Goal: Task Accomplishment & Management: Manage account settings

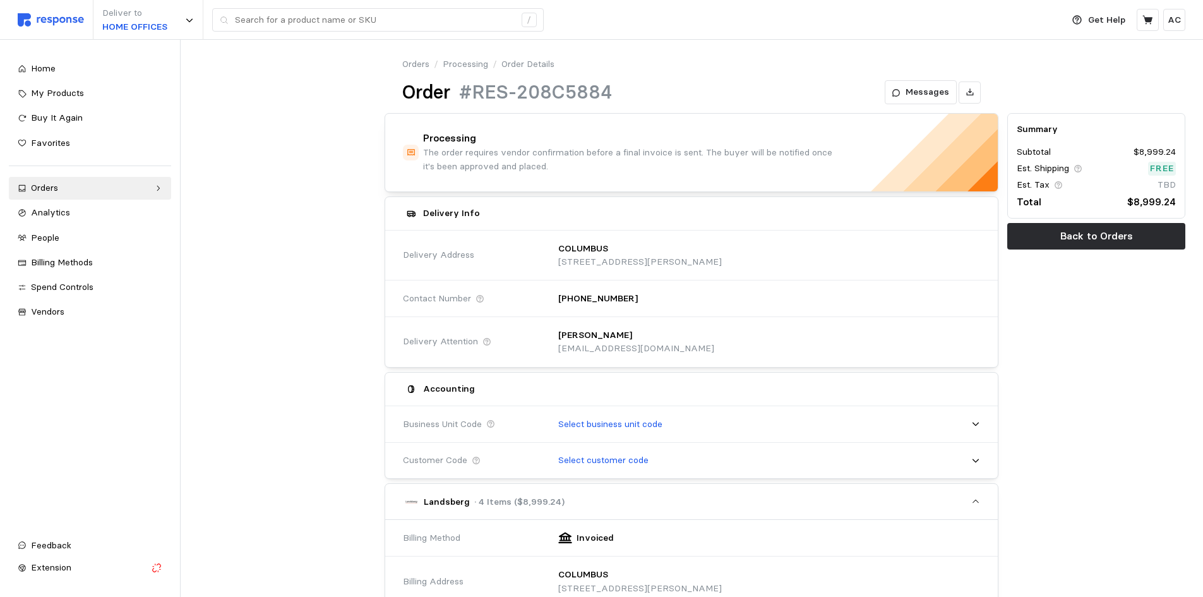
scroll to position [68, 0]
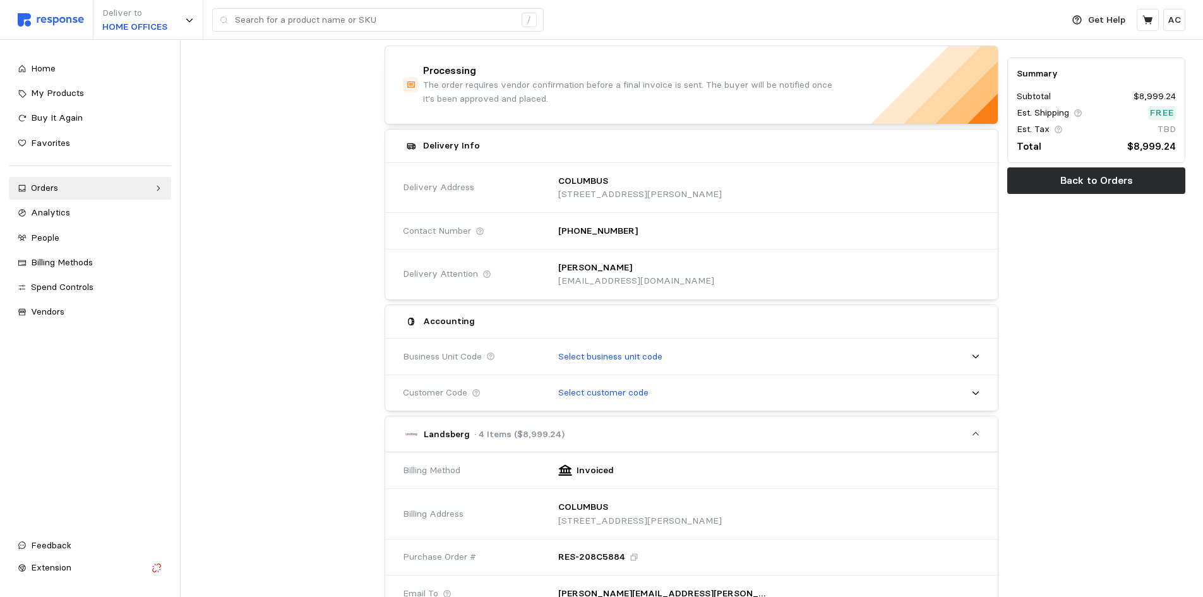
click at [246, 387] on div at bounding box center [287, 547] width 187 height 1012
click at [65, 190] on div "Orders" at bounding box center [90, 188] width 118 height 14
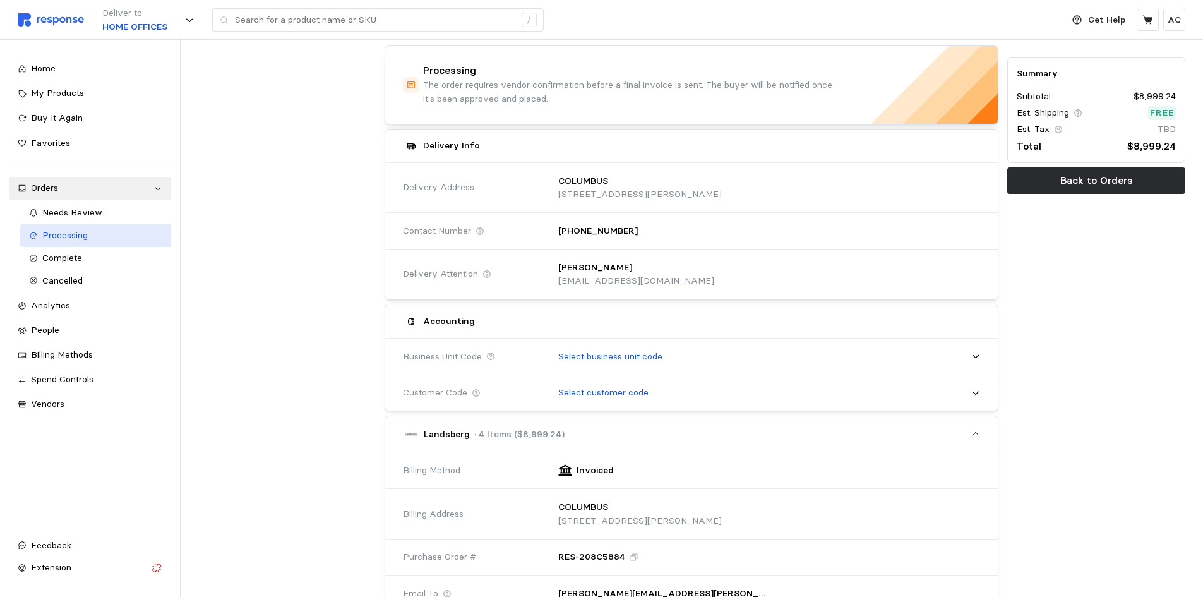
click at [81, 230] on span "Processing" at bounding box center [64, 234] width 45 height 11
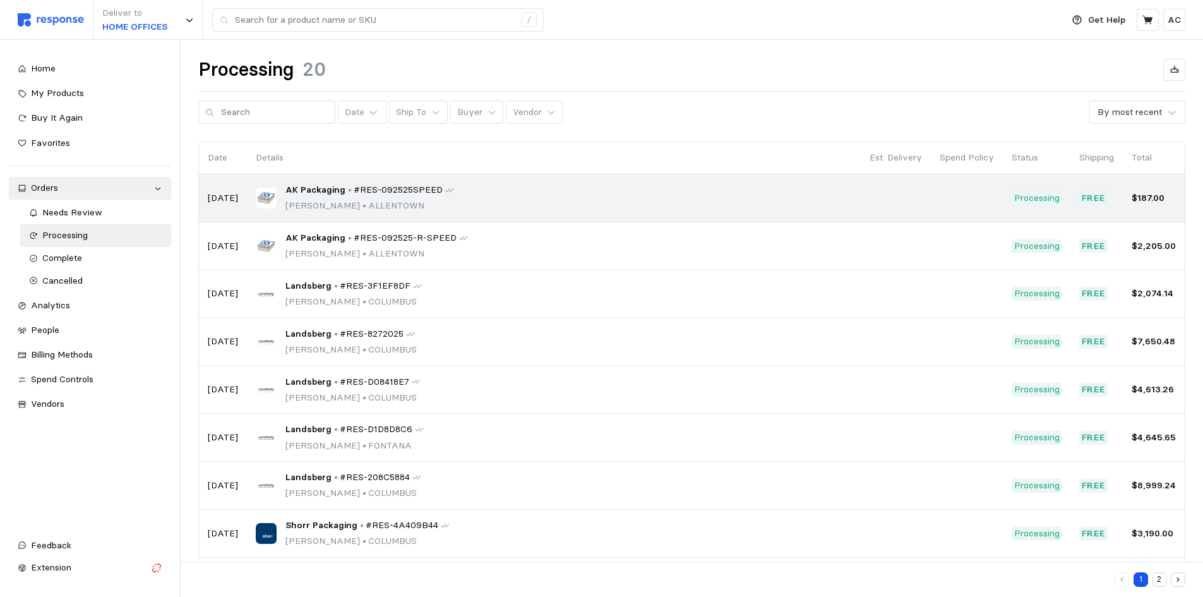
click at [507, 190] on div "AK Packaging • #RES-092525SPEED Leanne Zellner • ALLENTOWN" at bounding box center [554, 198] width 596 height 30
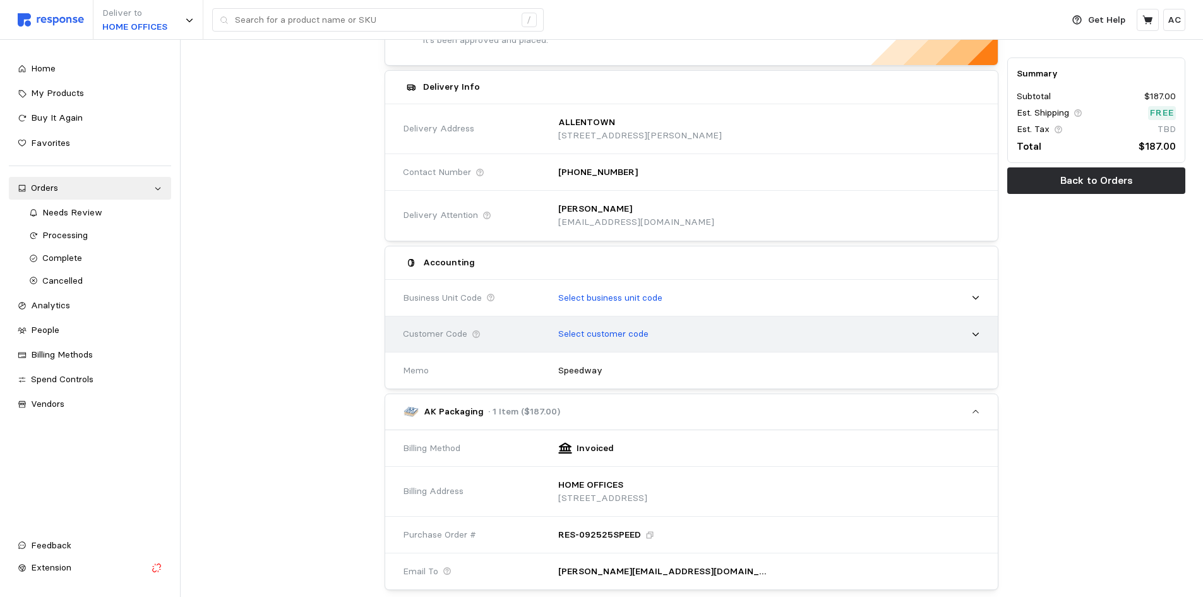
scroll to position [128, 0]
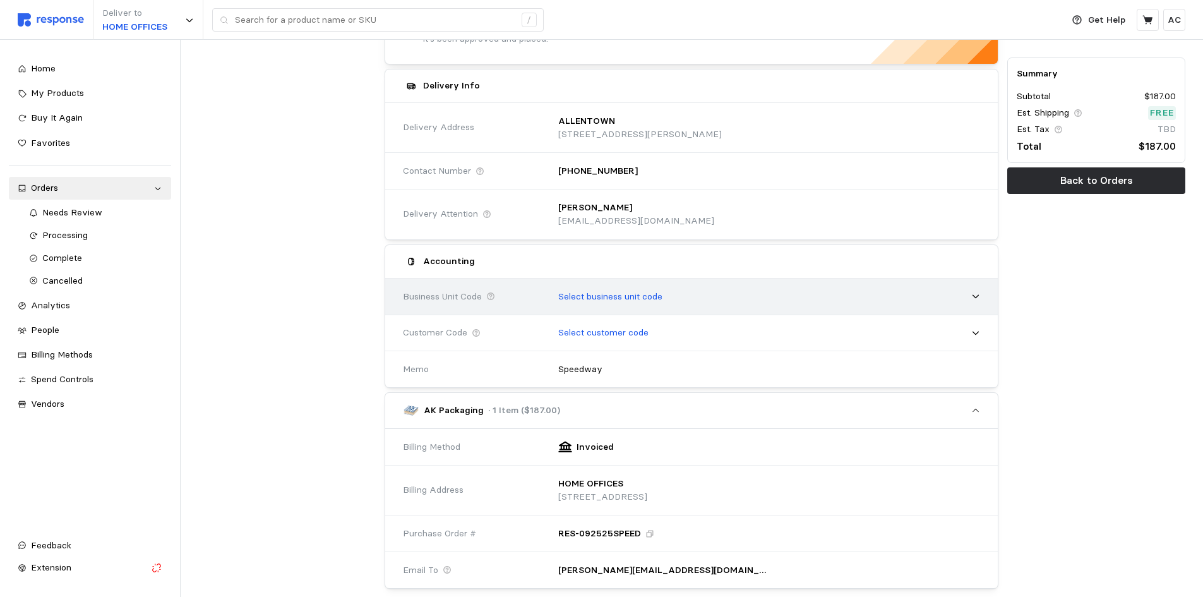
click at [621, 294] on p "Select business unit code" at bounding box center [610, 297] width 104 height 14
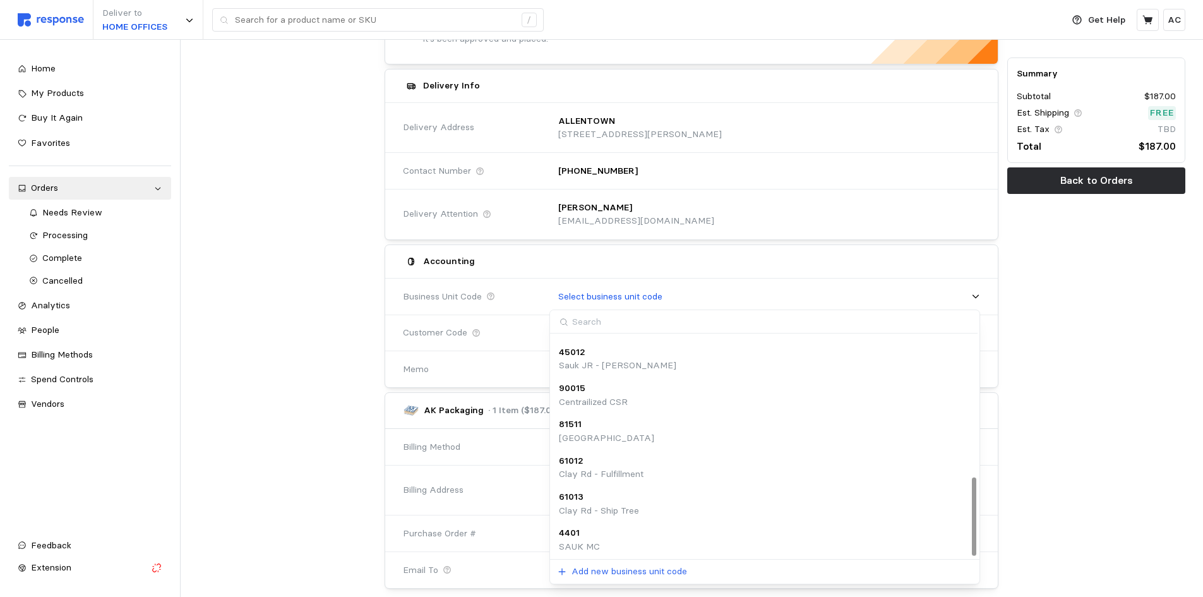
scroll to position [395, 0]
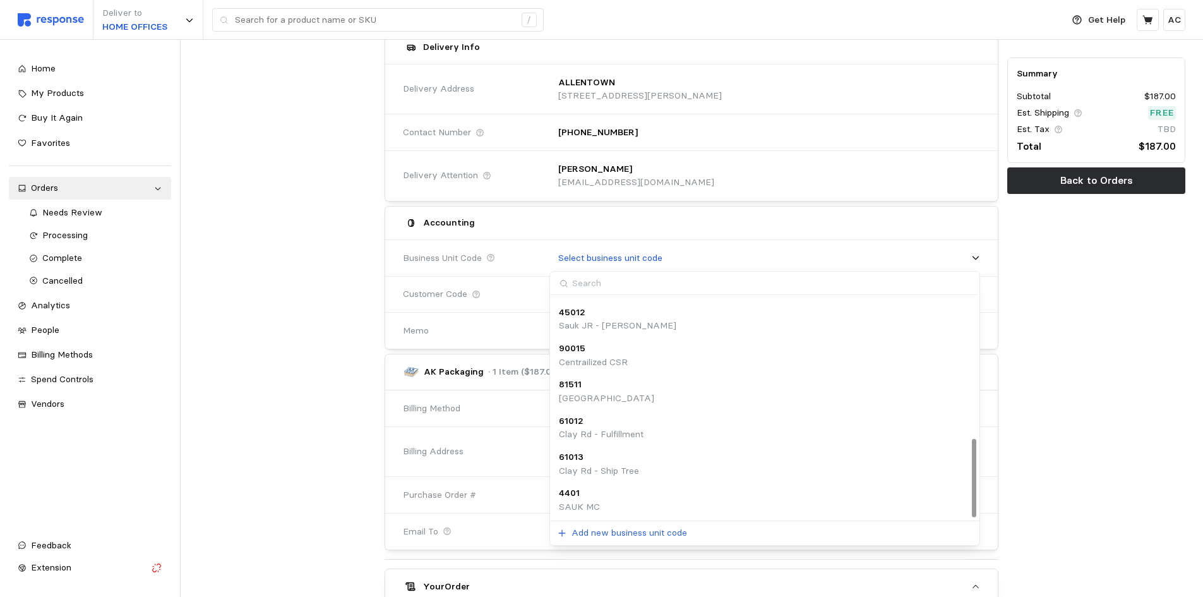
click at [640, 288] on input at bounding box center [763, 283] width 427 height 23
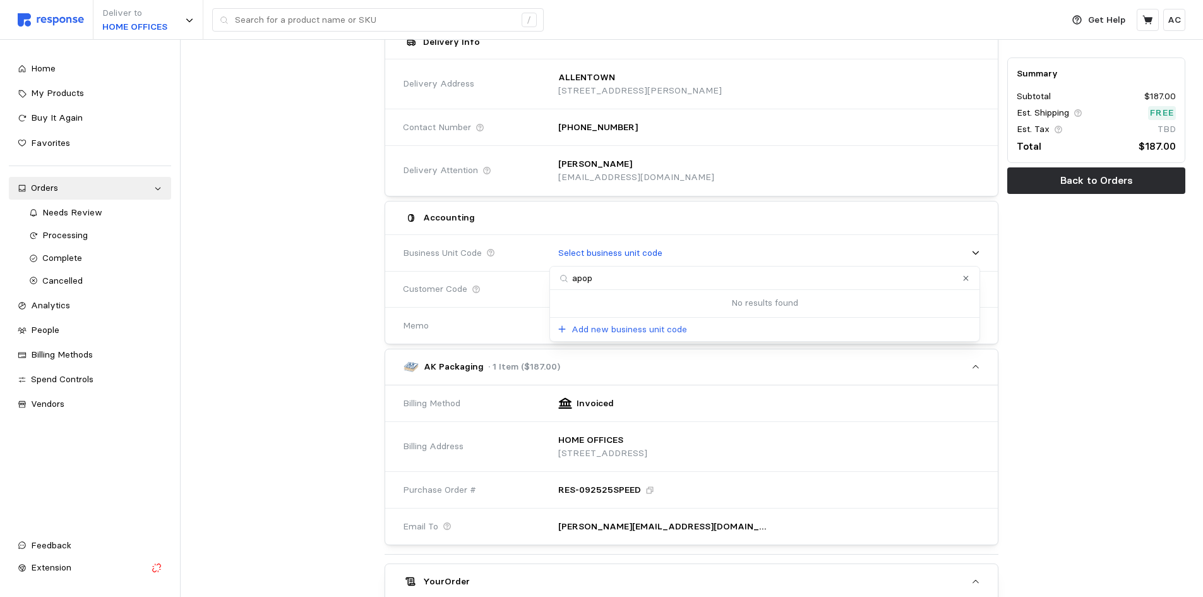
scroll to position [0, 0]
type input "apple"
click at [263, 451] on div at bounding box center [287, 392] width 187 height 911
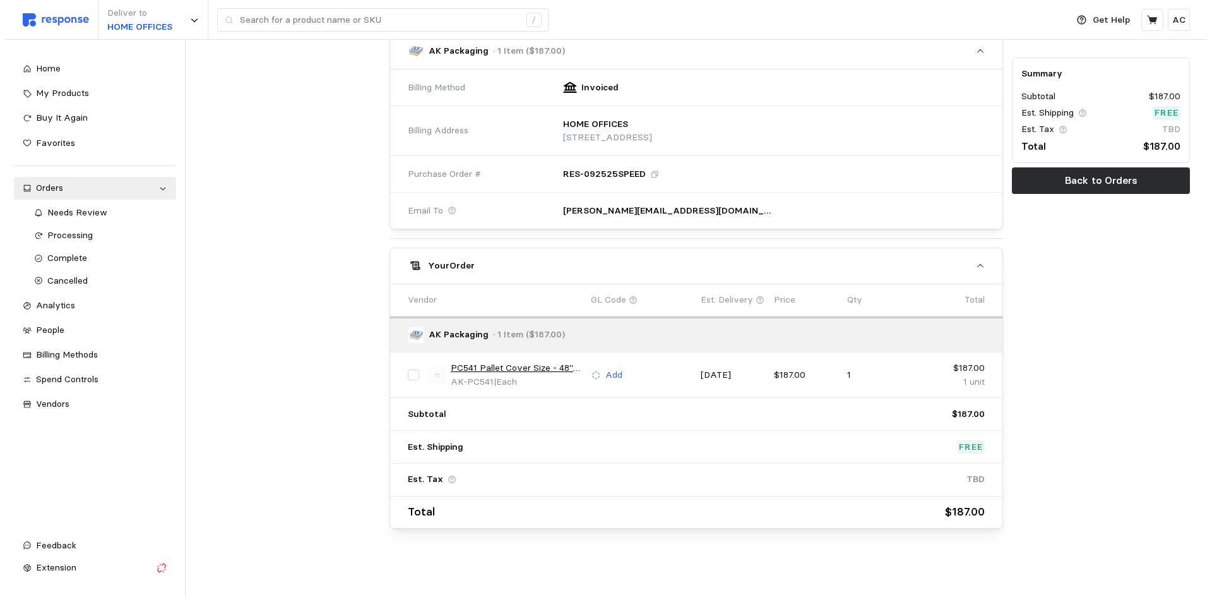
scroll to position [489, 0]
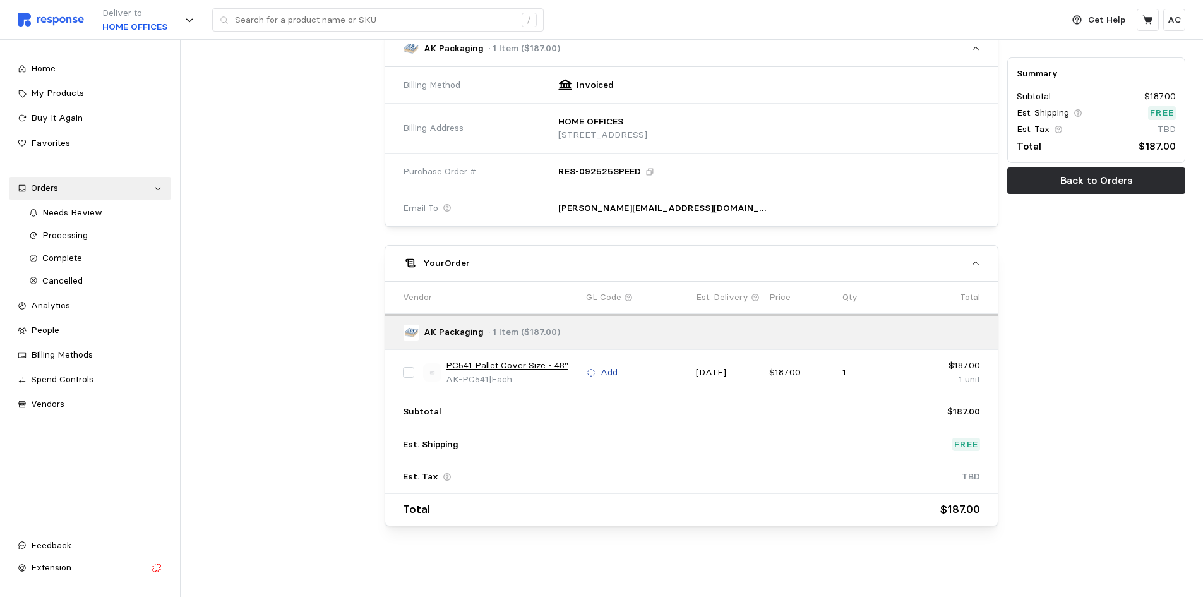
click at [613, 372] on p "Add" at bounding box center [609, 373] width 17 height 14
click at [538, 363] on link "PC541 Pallet Cover Size - 48" x 48" x 96" 4MIL Clear" at bounding box center [511, 366] width 131 height 14
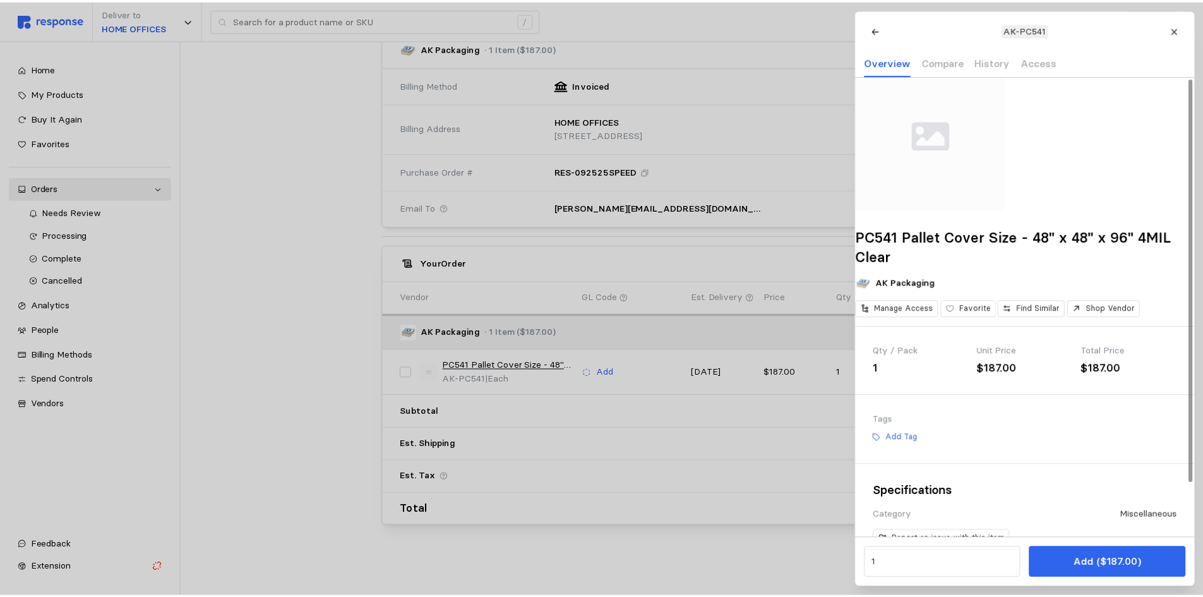
scroll to position [0, 0]
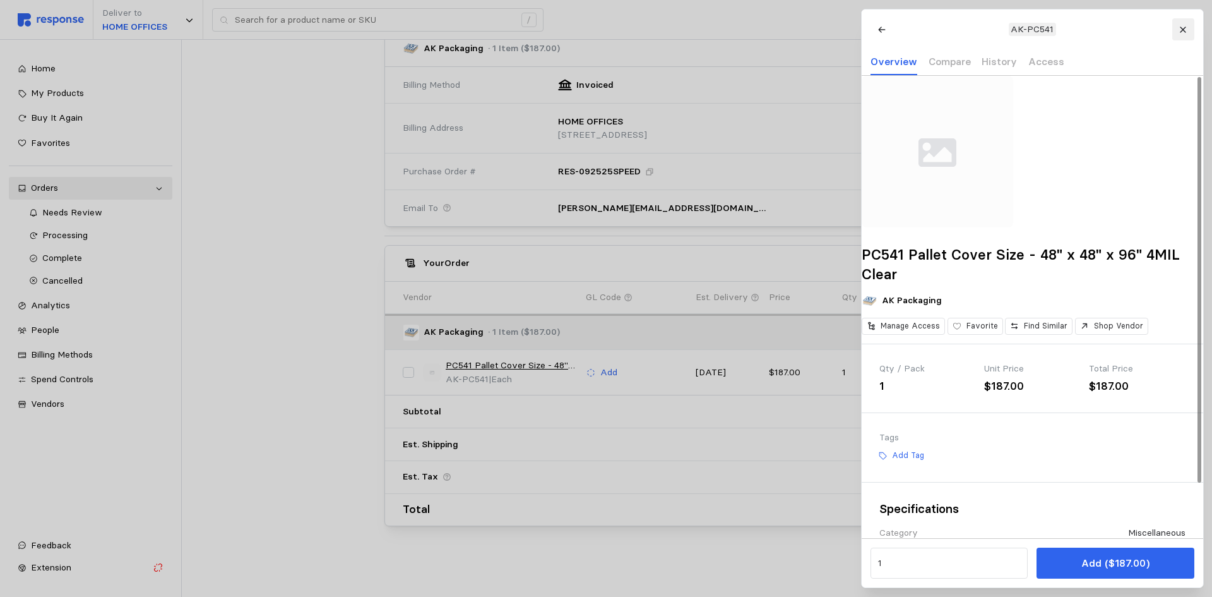
click at [1184, 30] on icon at bounding box center [1183, 30] width 6 height 6
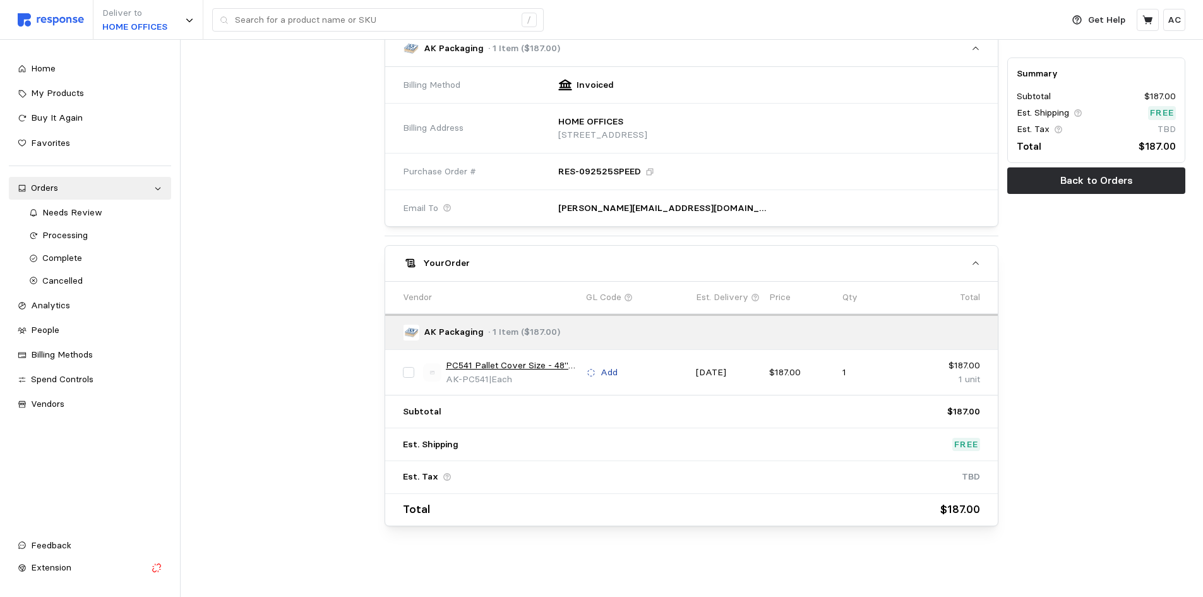
click at [611, 370] on p "Add" at bounding box center [609, 373] width 17 height 14
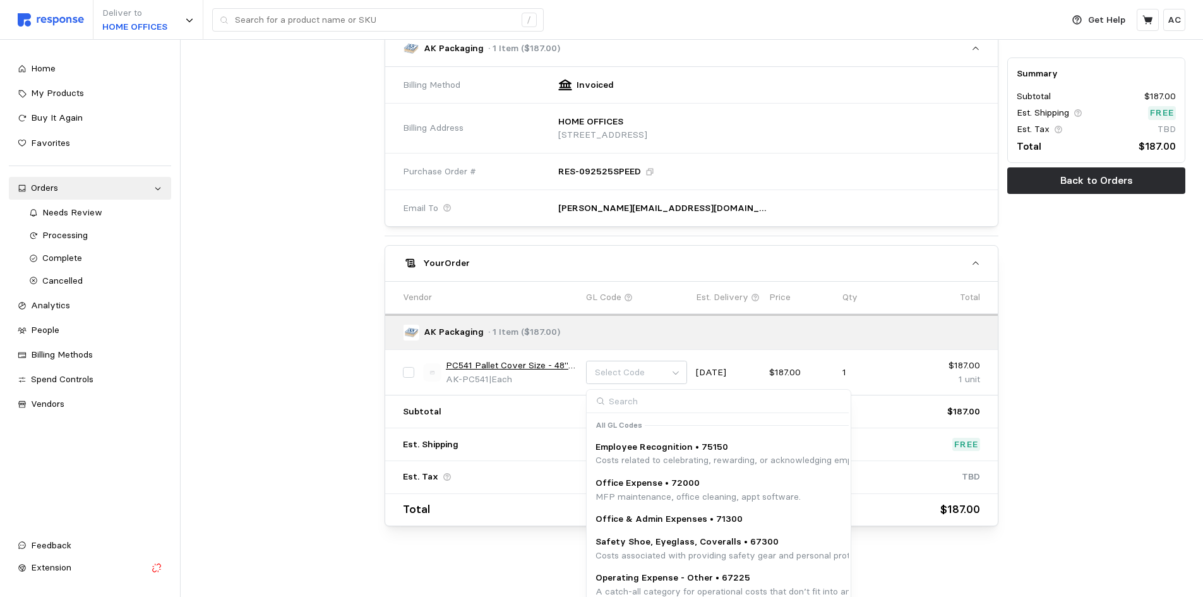
click at [635, 412] on input at bounding box center [718, 401] width 262 height 23
type input "67200"
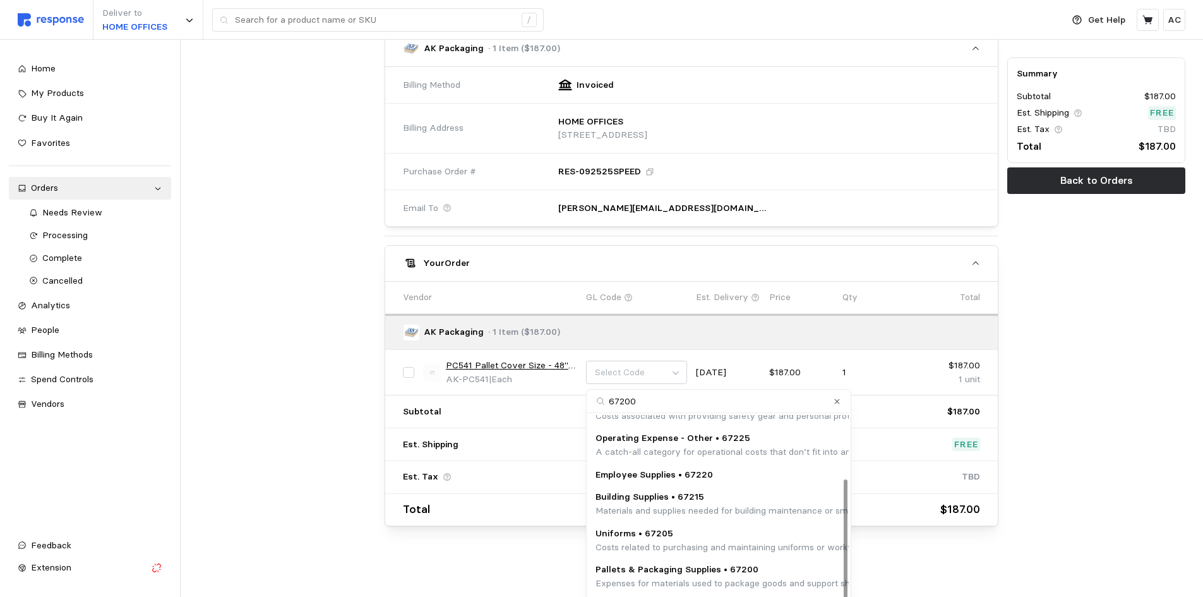
scroll to position [98, 0]
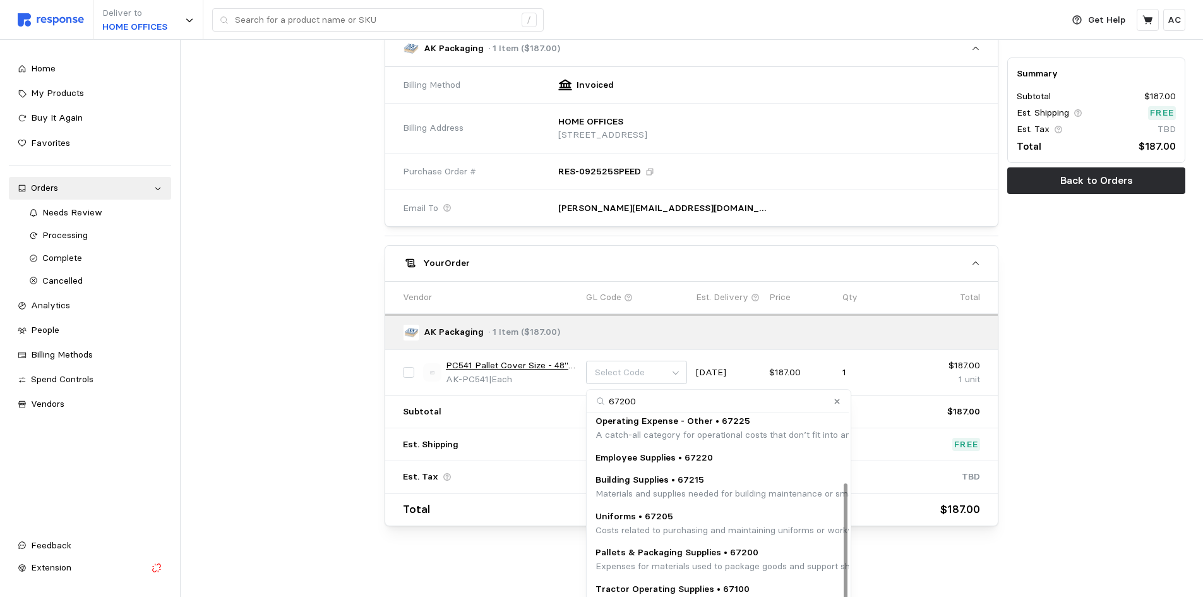
click at [795, 560] on p "Expenses for materials used to package goods and support shipping logistics, su…" at bounding box center [851, 567] width 512 height 14
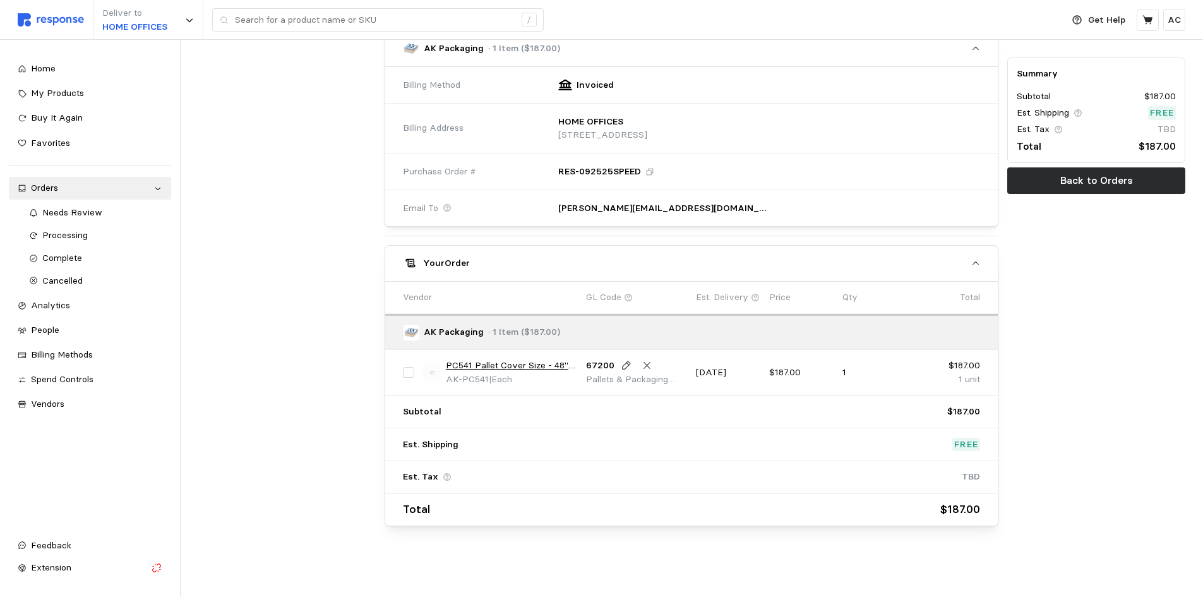
click at [279, 392] on div at bounding box center [287, 74] width 187 height 911
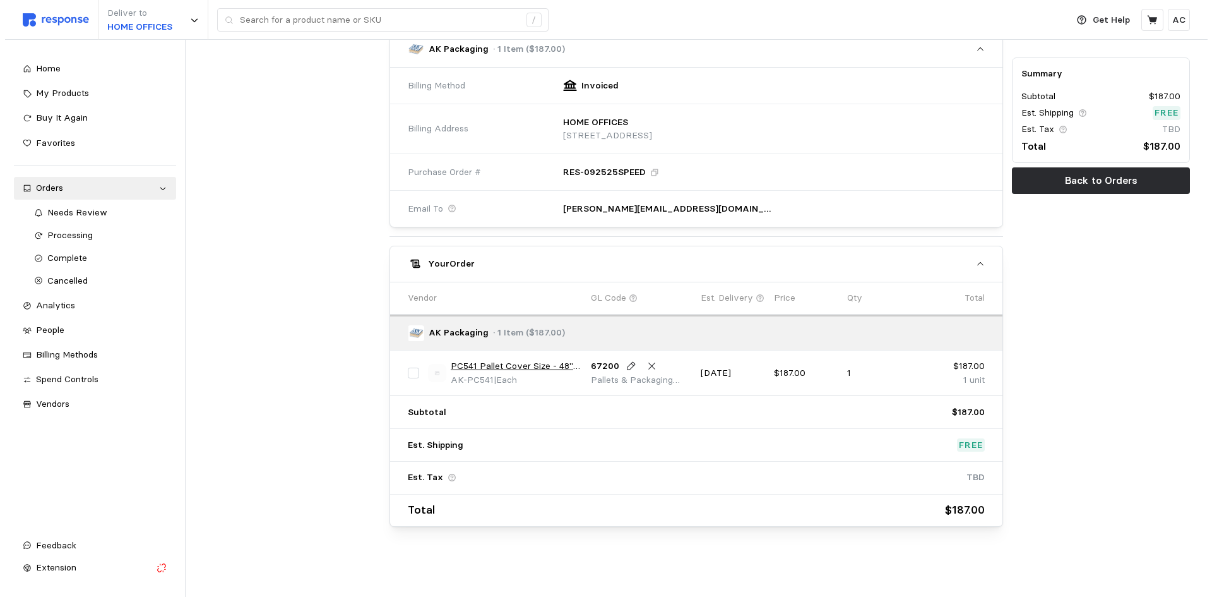
scroll to position [489, 0]
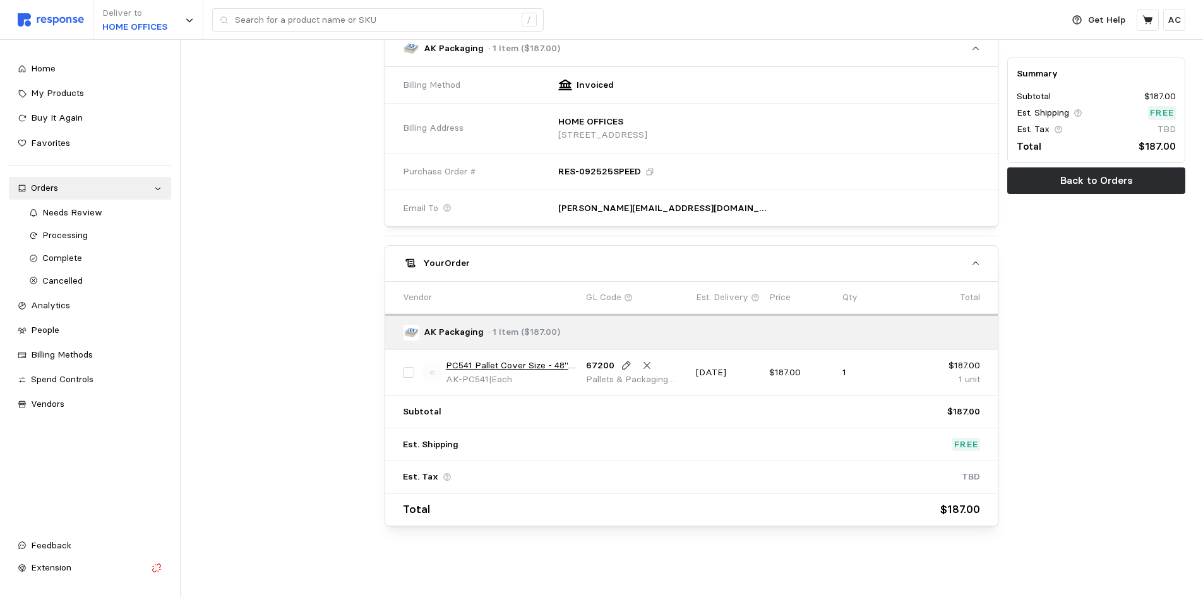
click at [529, 368] on link "PC541 Pallet Cover Size - 48" x 48" x 96" 4MIL Clear" at bounding box center [511, 366] width 131 height 14
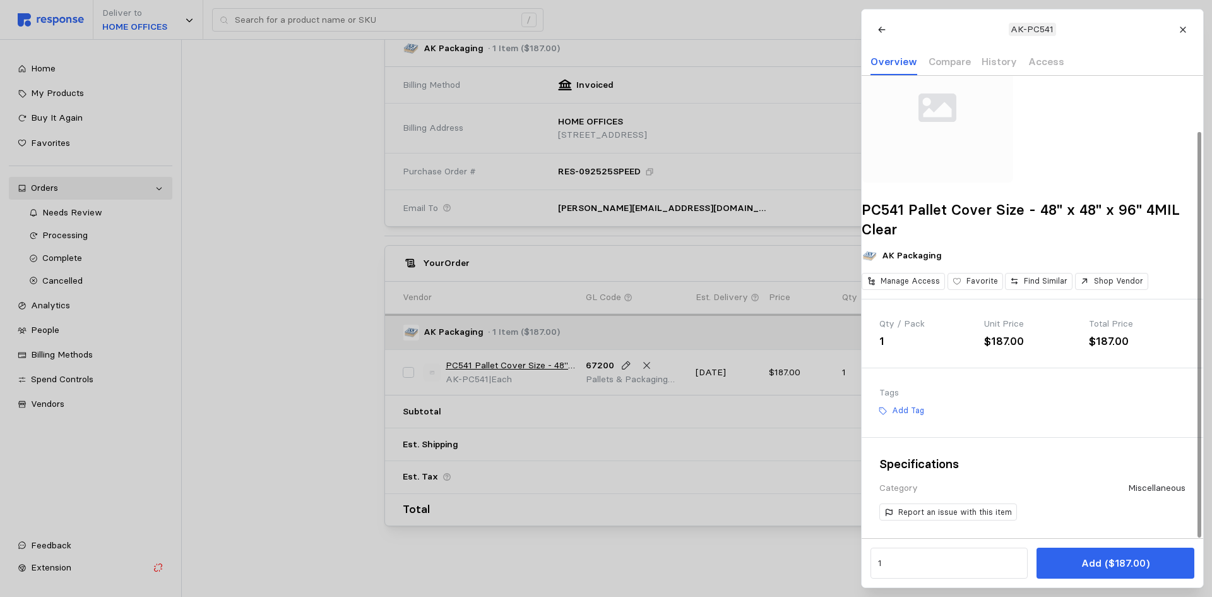
scroll to position [63, 0]
click at [891, 414] on button "Add Tag" at bounding box center [901, 411] width 56 height 18
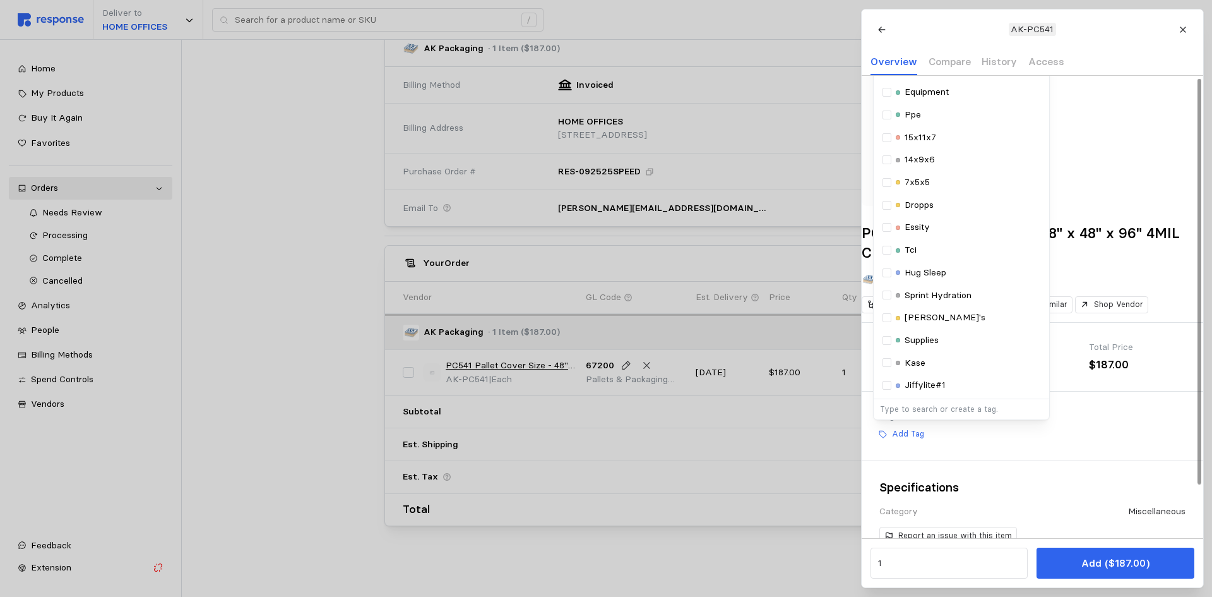
scroll to position [0, 0]
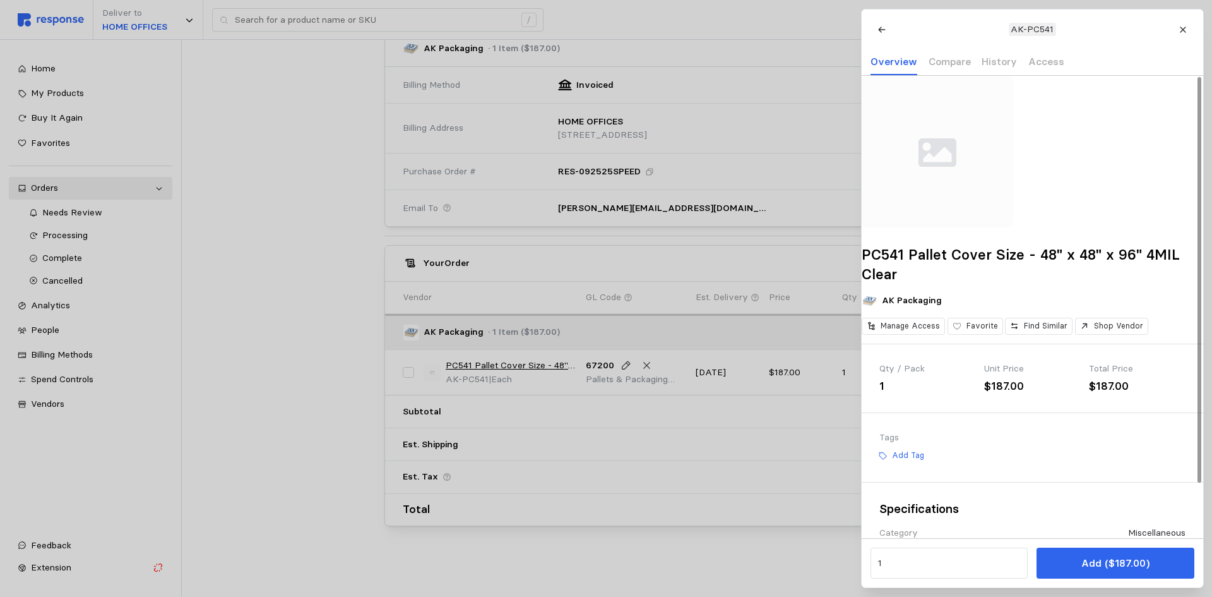
click at [572, 458] on div at bounding box center [606, 298] width 1212 height 597
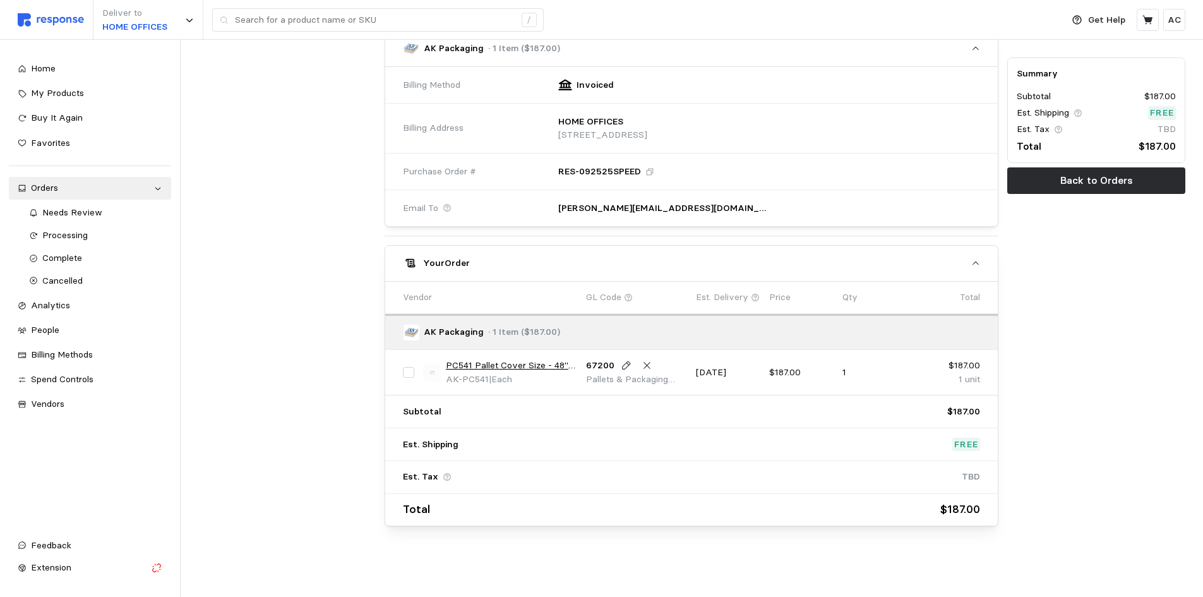
click at [529, 364] on link "PC541 Pallet Cover Size - 48" x 48" x 96" 4MIL Clear" at bounding box center [511, 366] width 131 height 14
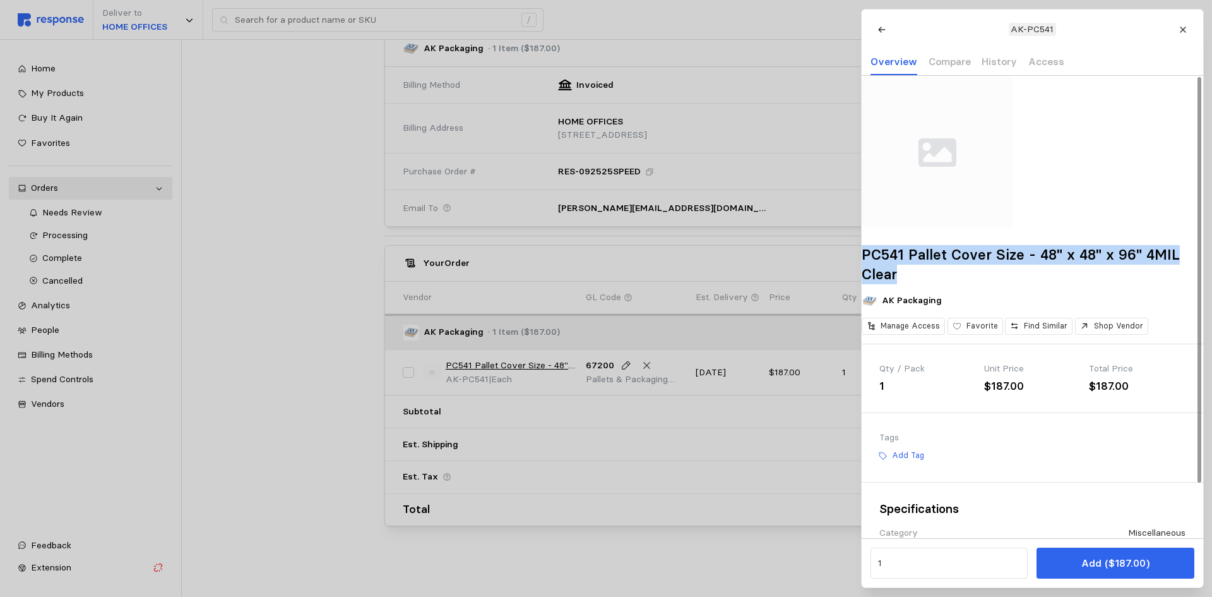
drag, startPoint x: 878, startPoint y: 274, endPoint x: 957, endPoint y: 290, distance: 80.6
click at [957, 290] on div "PC541 Pallet Cover Size - 48" x 48" x 96" 4MIL Clear AK Packaging Manage Access…" at bounding box center [1033, 210] width 342 height 268
copy h2 "PC541 Pallet Cover Size - 48" x 48" x 96" 4MIL Clear"
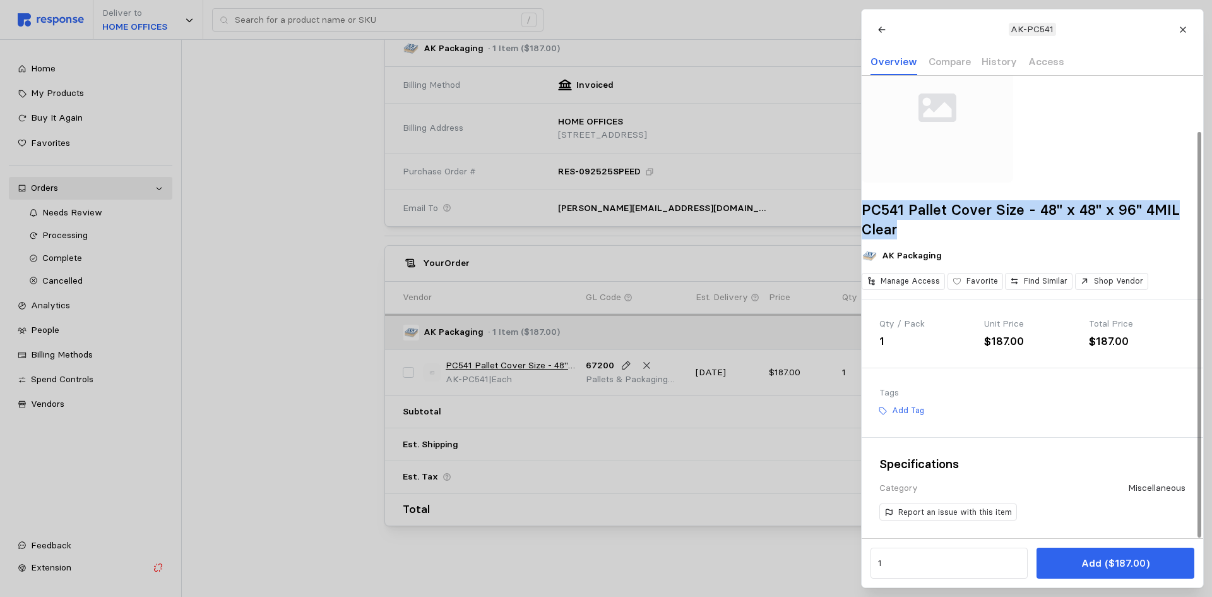
scroll to position [63, 0]
click at [912, 409] on p "Add Tag" at bounding box center [908, 410] width 32 height 11
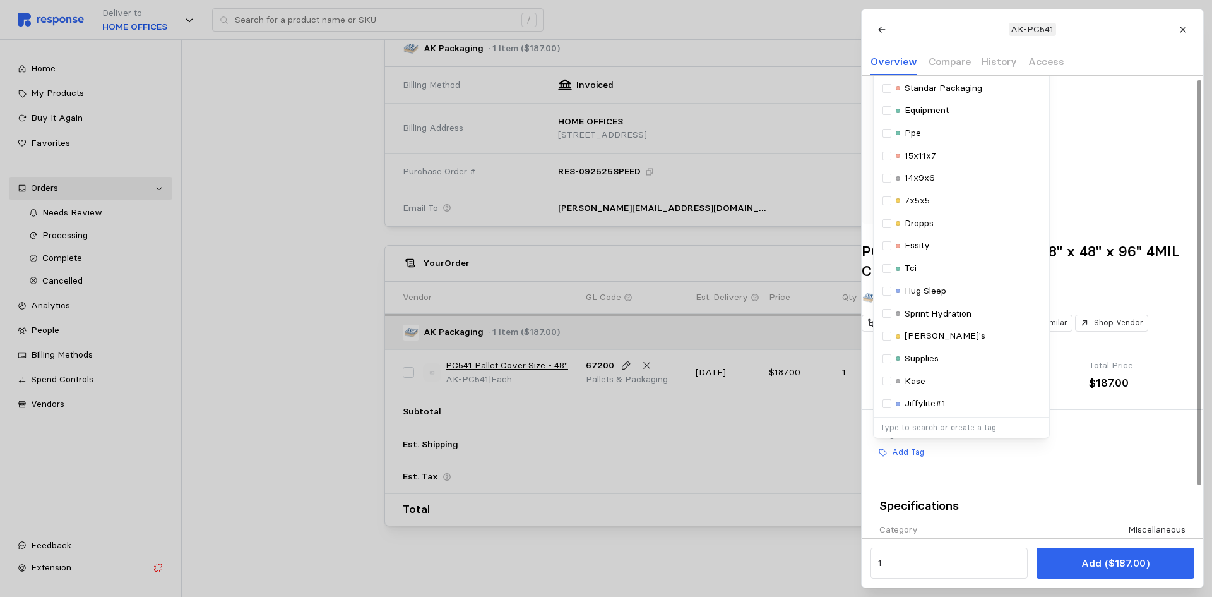
scroll to position [0, 0]
click at [959, 99] on p "Standar Packaging" at bounding box center [943, 92] width 78 height 14
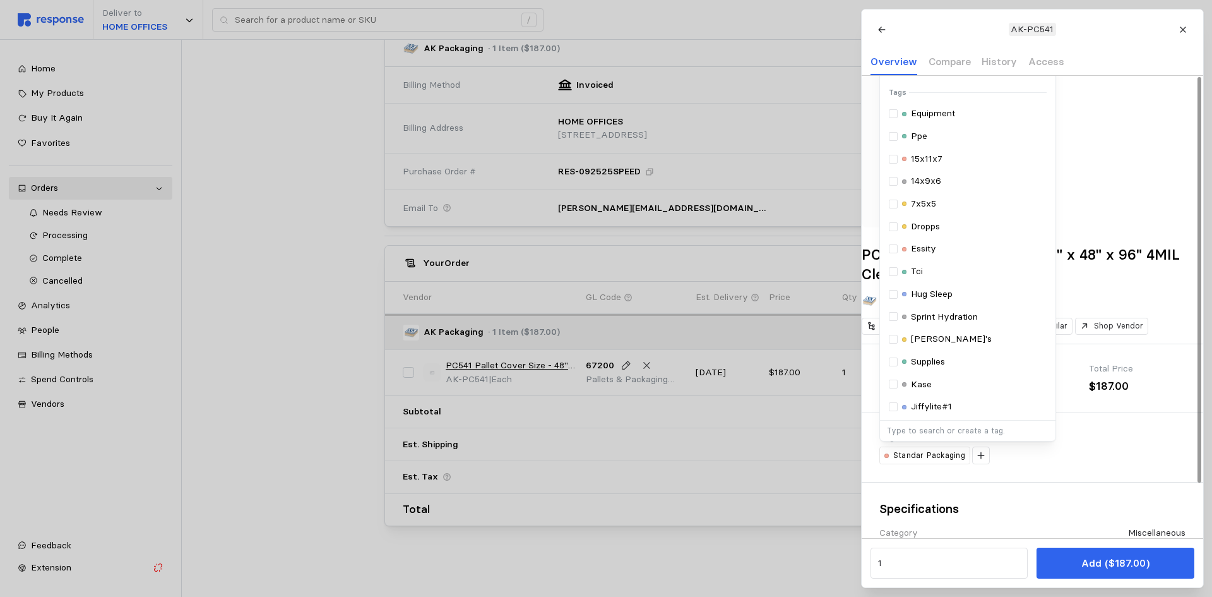
click at [1129, 178] on div at bounding box center [1033, 152] width 342 height 152
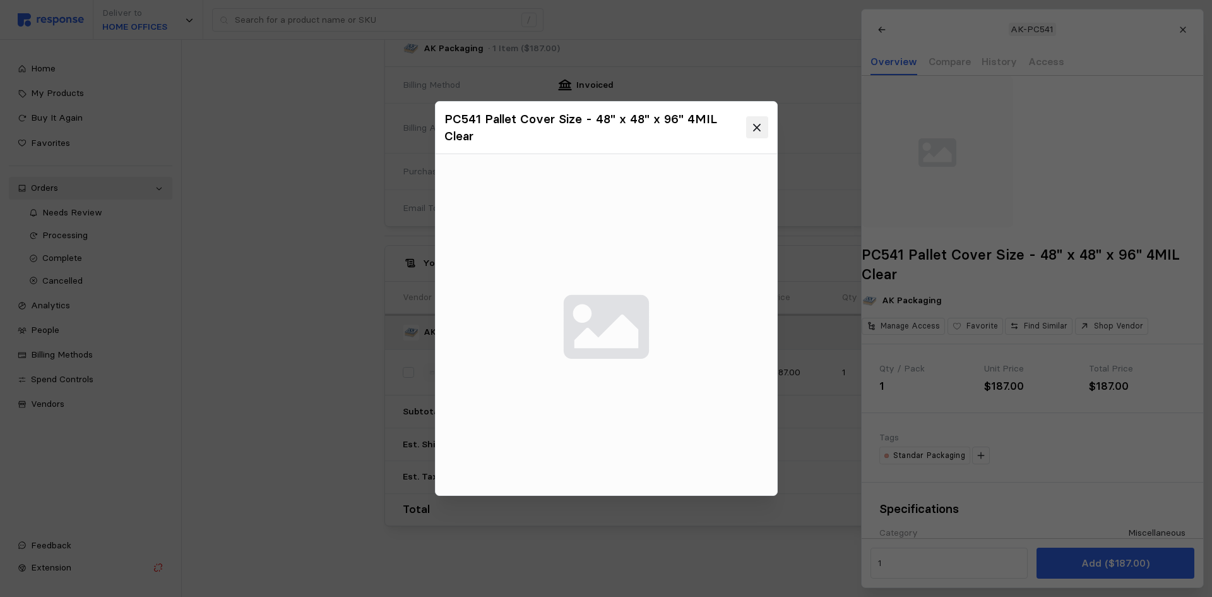
click at [752, 125] on icon at bounding box center [756, 127] width 11 height 11
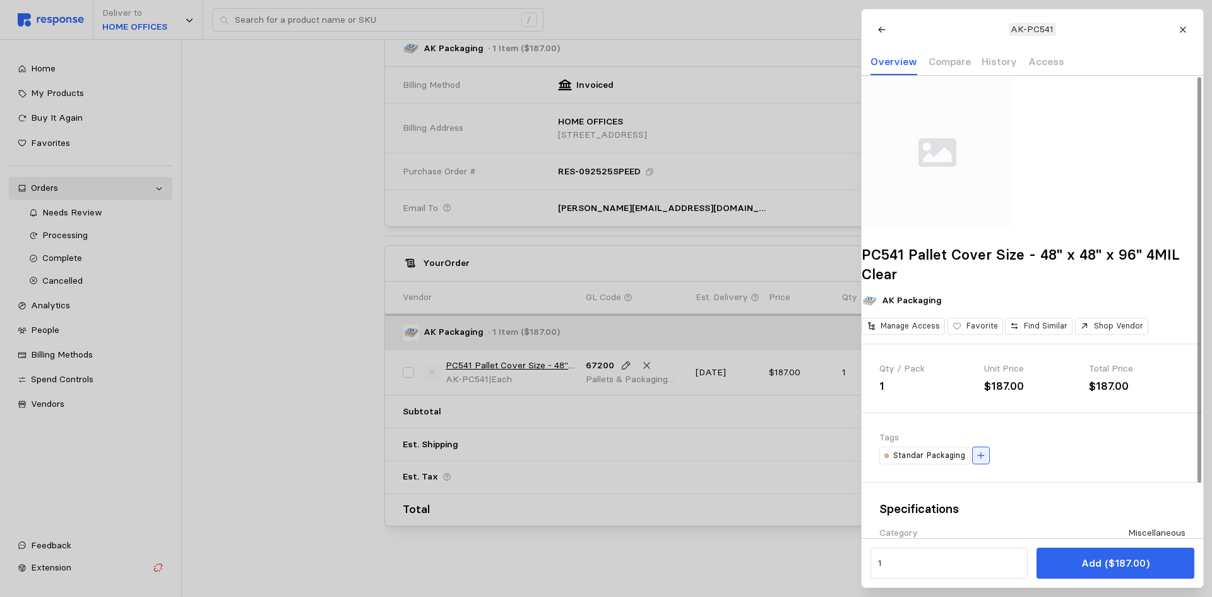
click at [981, 460] on icon at bounding box center [981, 455] width 9 height 9
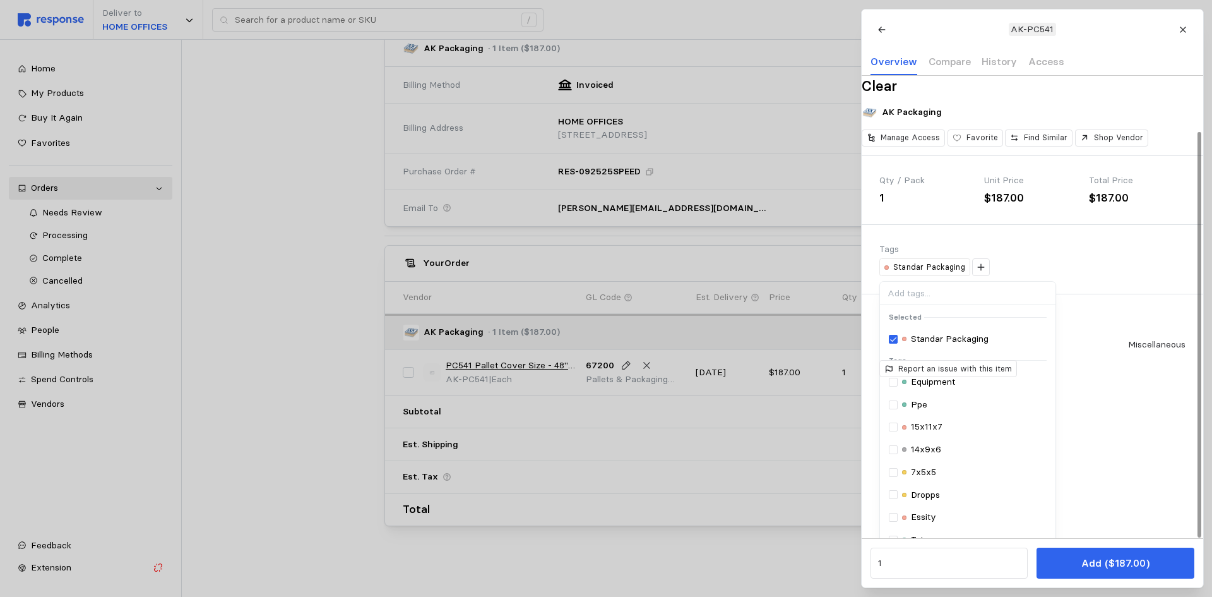
scroll to position [189, 0]
click at [940, 304] on input at bounding box center [968, 292] width 176 height 23
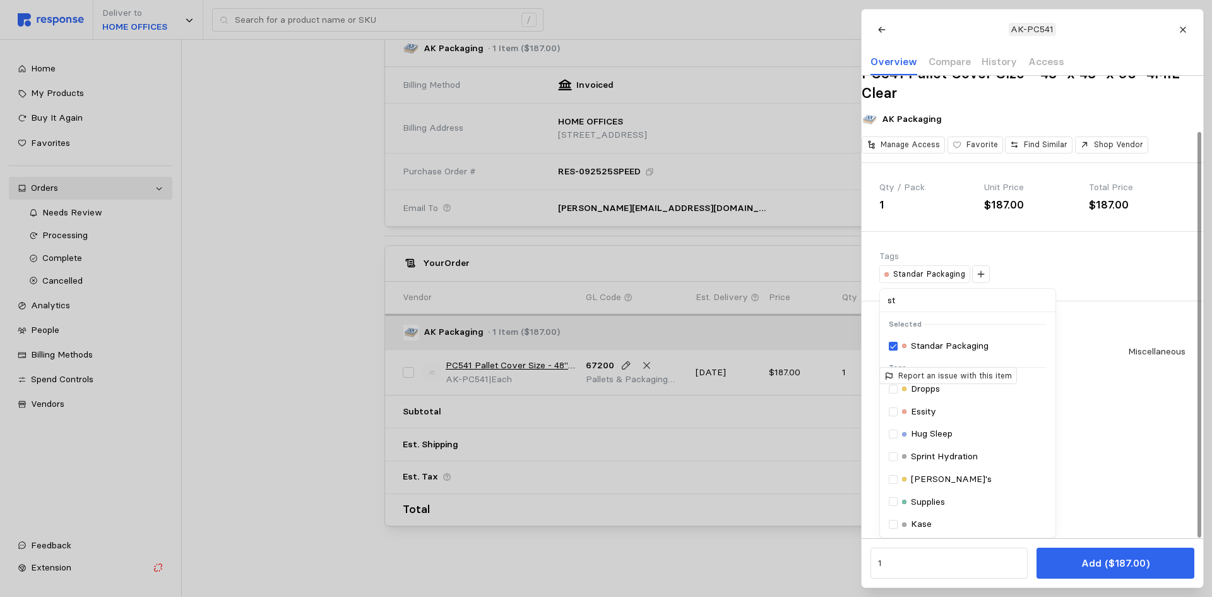
scroll to position [63, 0]
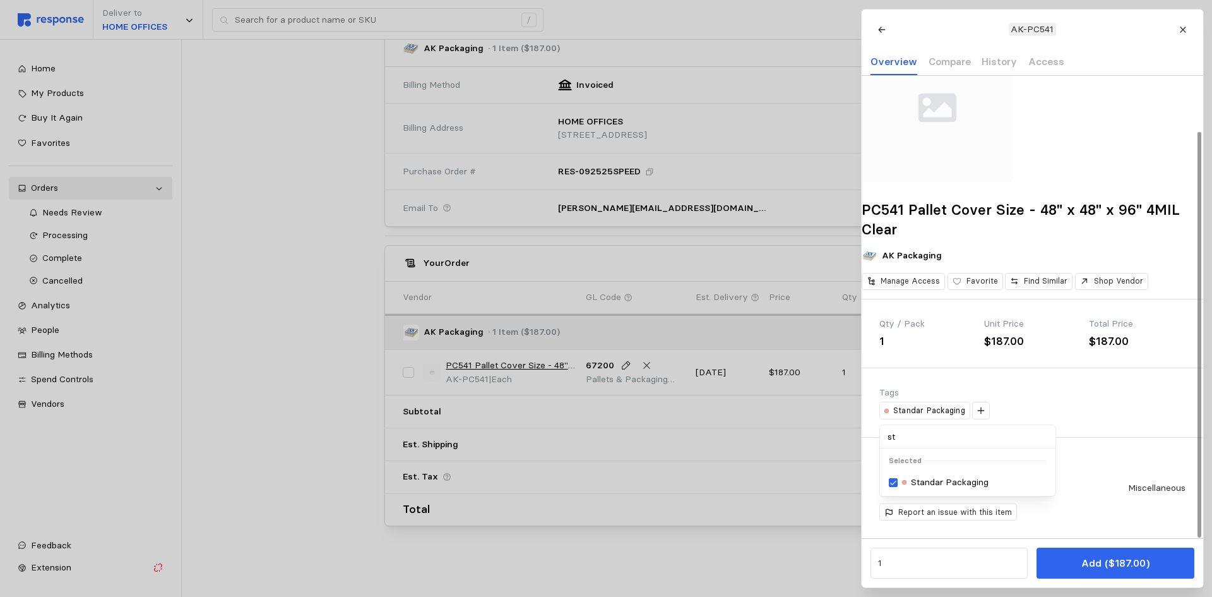
type input "s"
type input "jiff"
click at [1105, 423] on div "Tags Standar Packaging jiff Selected Tags Jiffylite#1 + Create new tag: " jiff "" at bounding box center [1033, 402] width 342 height 69
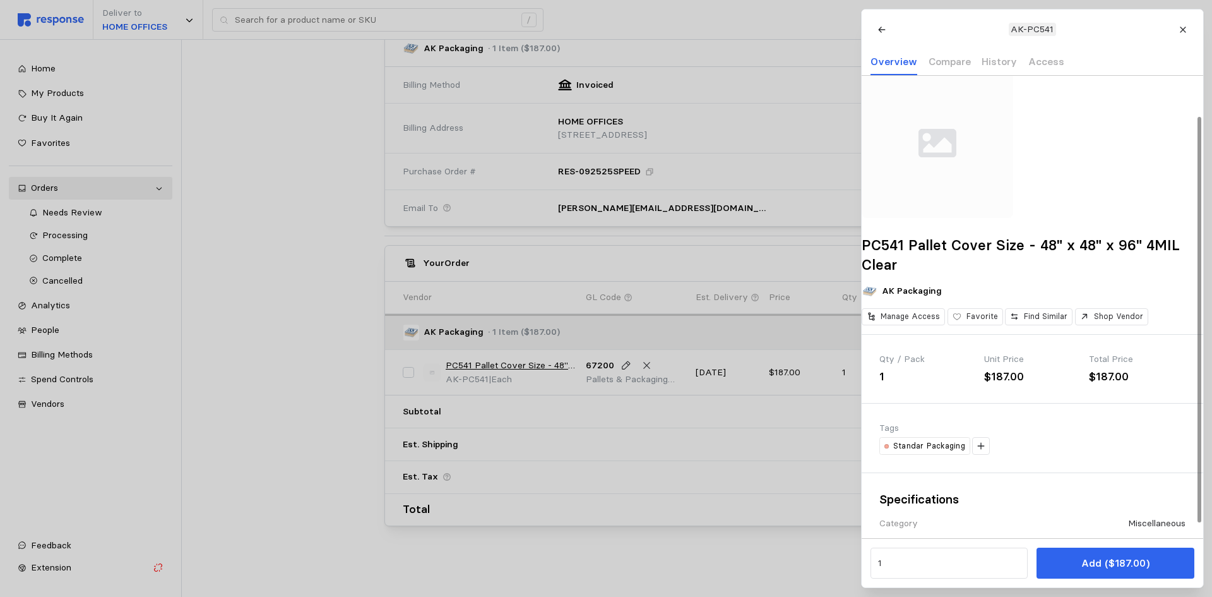
scroll to position [0, 0]
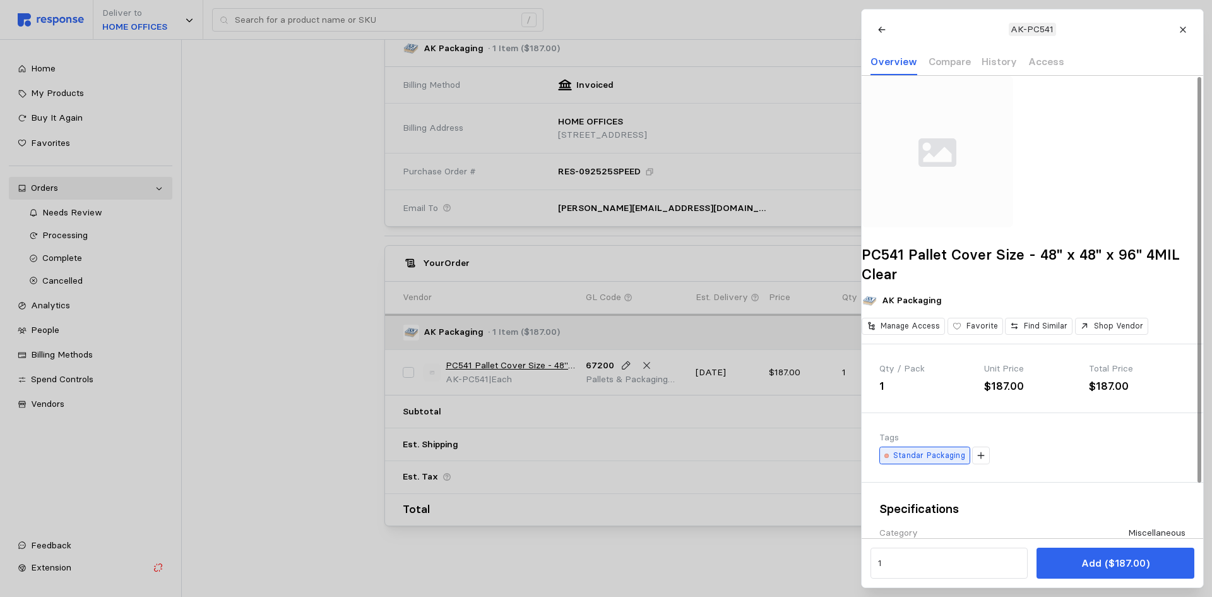
click at [932, 461] on p "Standar Packaging" at bounding box center [930, 455] width 72 height 11
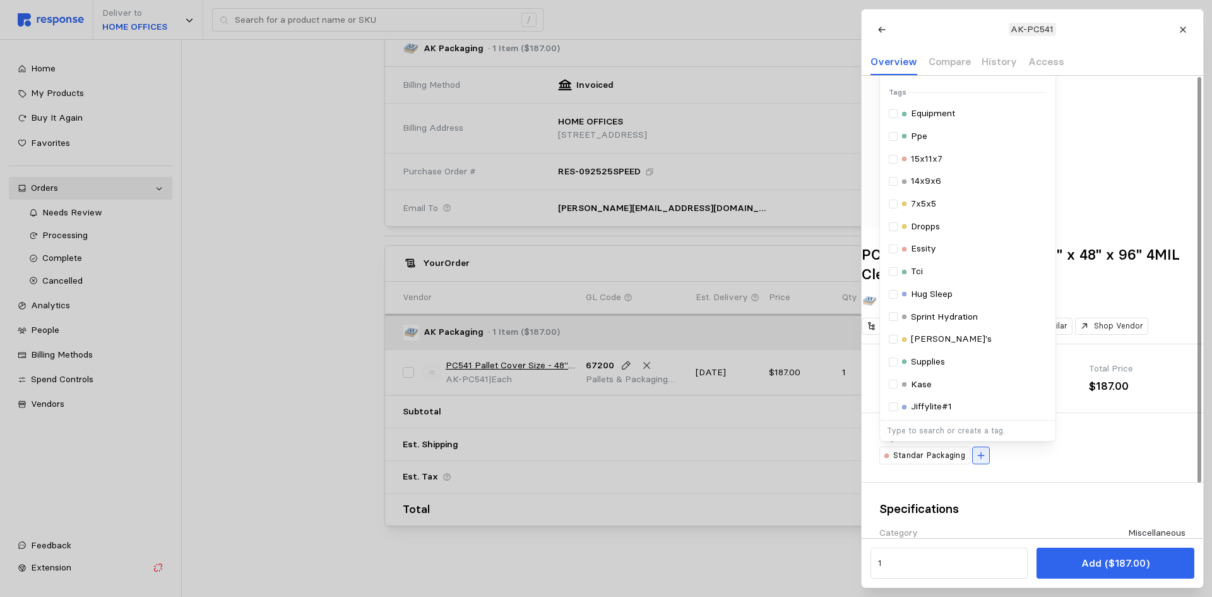
click at [986, 464] on button at bounding box center [982, 455] width 18 height 18
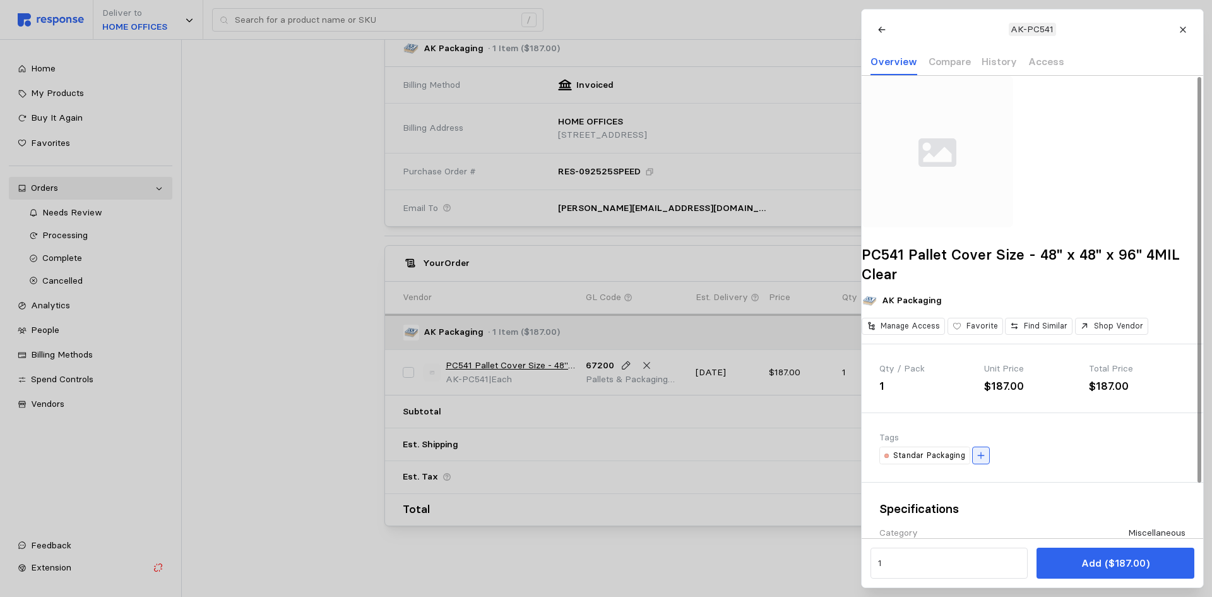
click at [986, 464] on button at bounding box center [982, 455] width 18 height 18
click at [966, 493] on input at bounding box center [968, 481] width 176 height 23
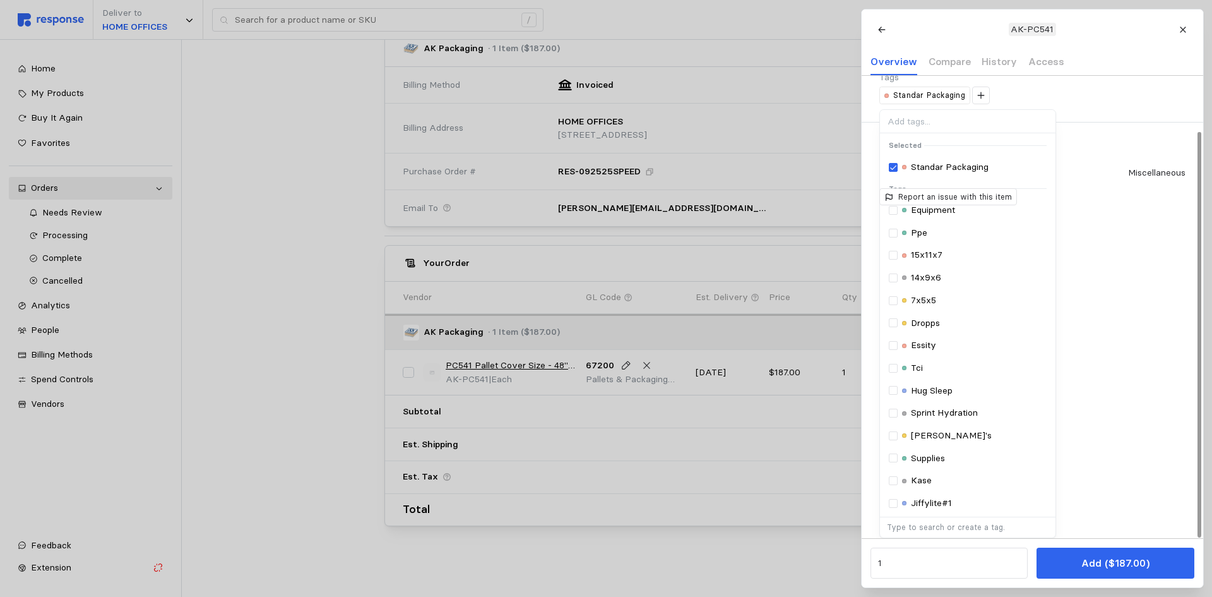
click at [1169, 400] on div "PC541 Pallet Cover Size - 48" x 48" x 96" 4MIL Clear AK Packaging Manage Access…" at bounding box center [1033, 307] width 342 height 462
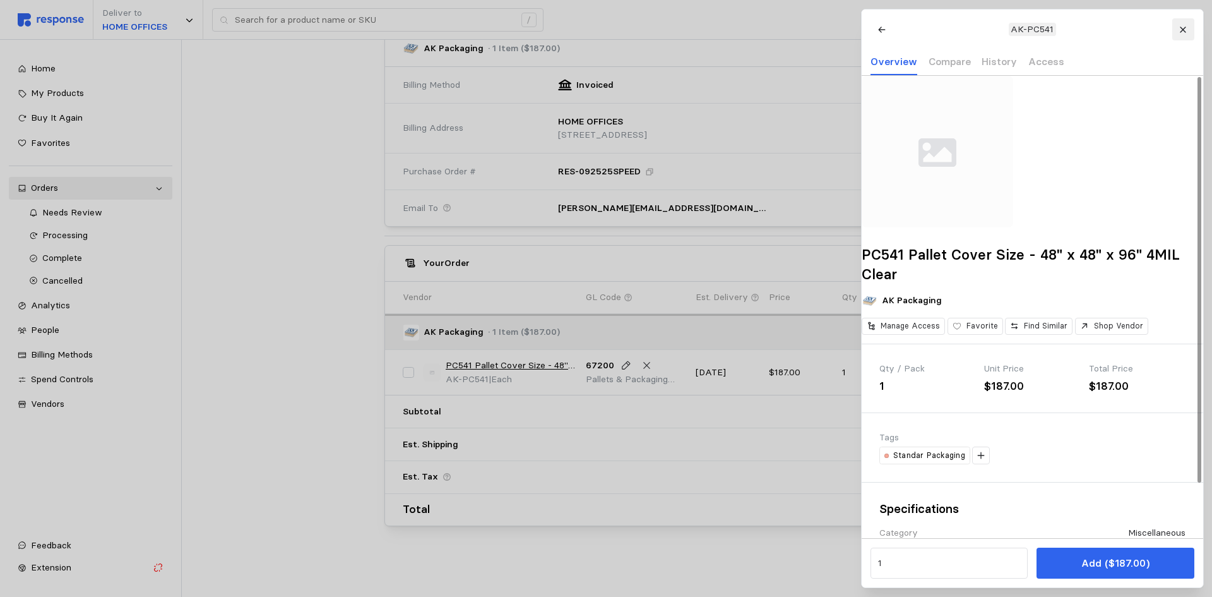
click at [1186, 30] on icon at bounding box center [1183, 29] width 9 height 9
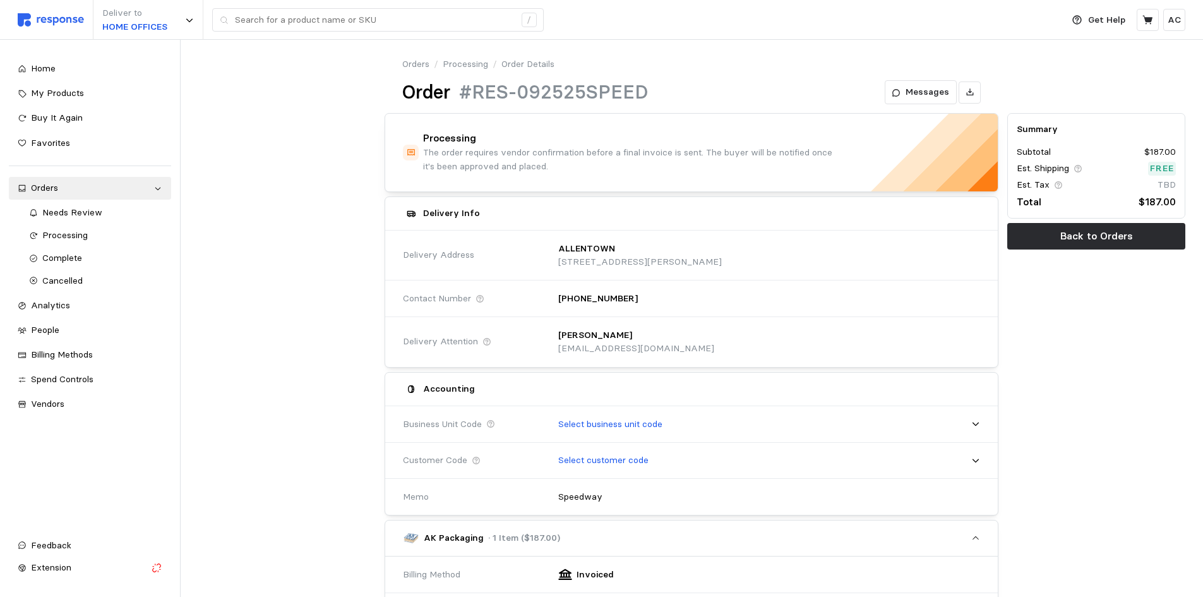
click at [417, 93] on h1 "Order" at bounding box center [426, 92] width 48 height 25
copy h1 "Order"
drag, startPoint x: 462, startPoint y: 89, endPoint x: 647, endPoint y: 85, distance: 185.1
click at [647, 85] on div "Order #RES-092525SPEED Messages" at bounding box center [691, 92] width 578 height 25
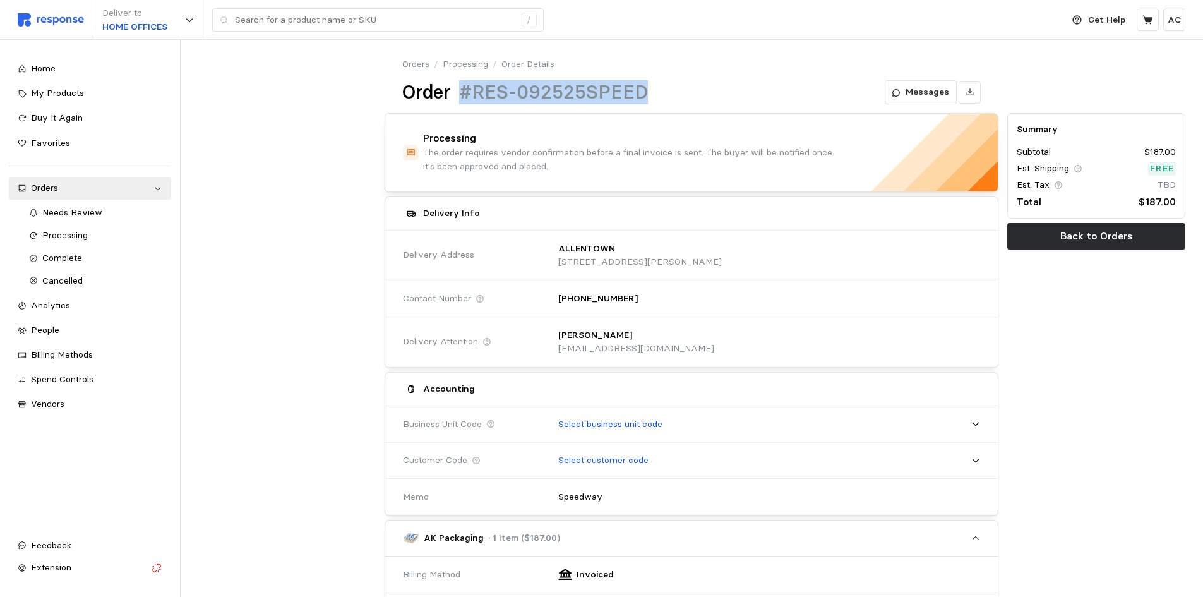
copy h1 "#RES-092525SPEED"
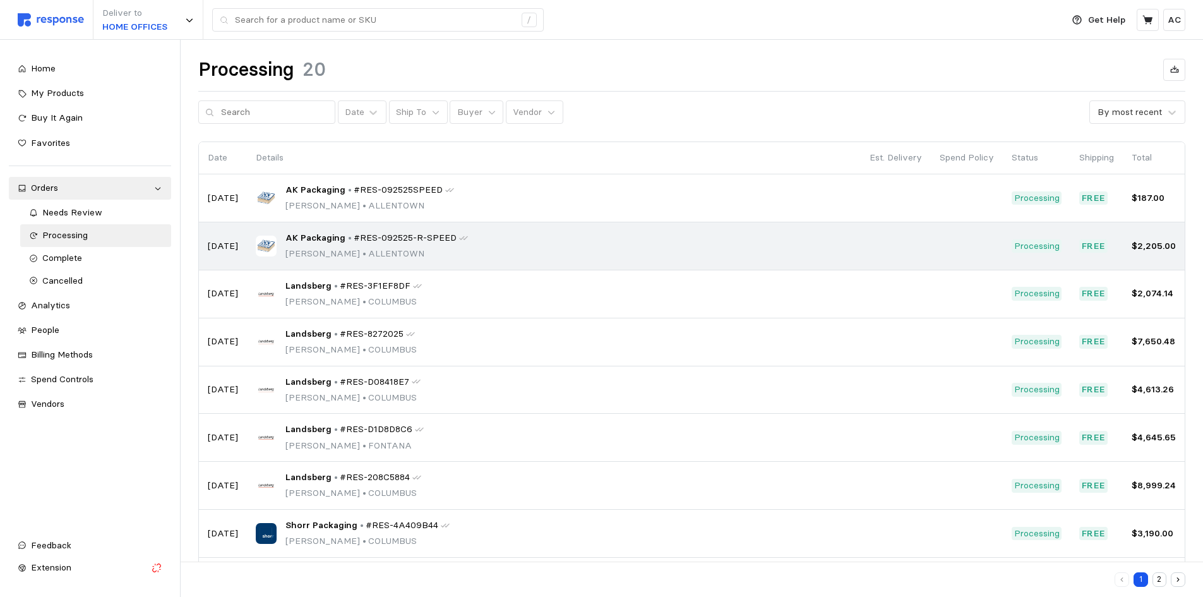
click at [316, 236] on span "AK Packaging" at bounding box center [315, 238] width 60 height 14
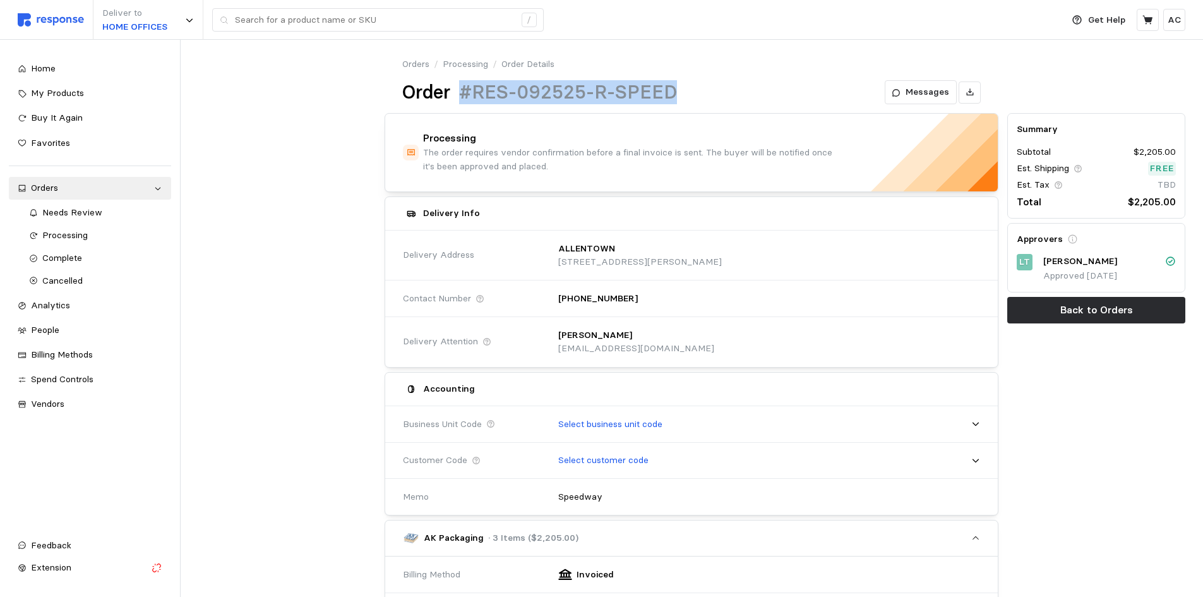
drag, startPoint x: 462, startPoint y: 91, endPoint x: 707, endPoint y: 91, distance: 244.4
click at [707, 91] on div "Order #RES-092525-R-SPEED Messages" at bounding box center [691, 92] width 578 height 25
copy h1 "#RES-092525-R-SPEED"
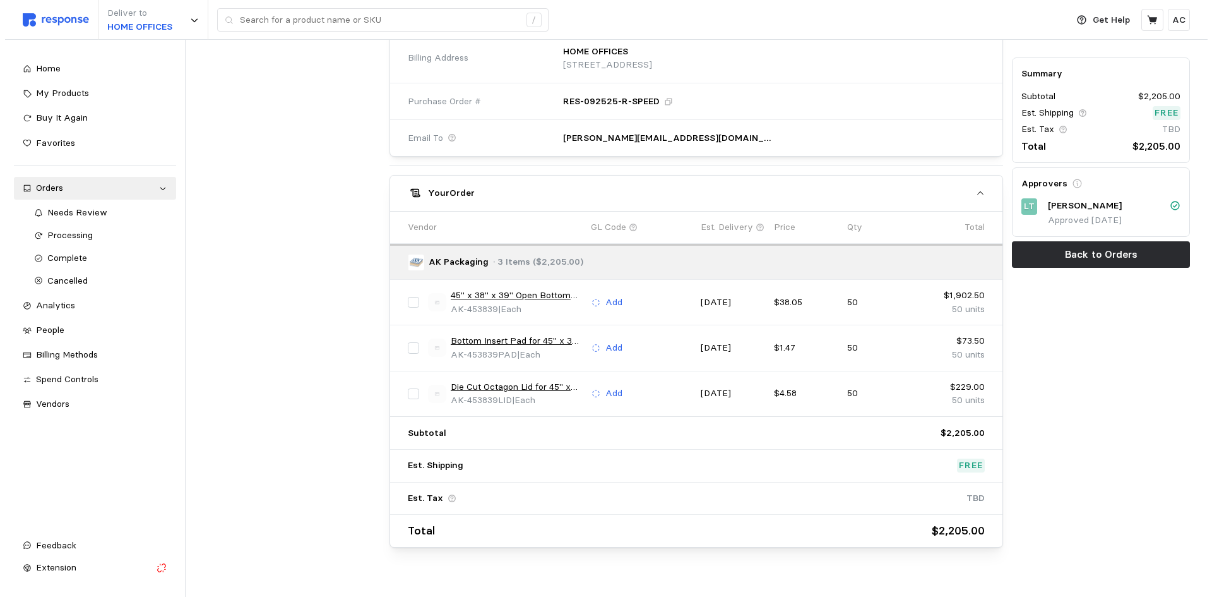
scroll to position [581, 0]
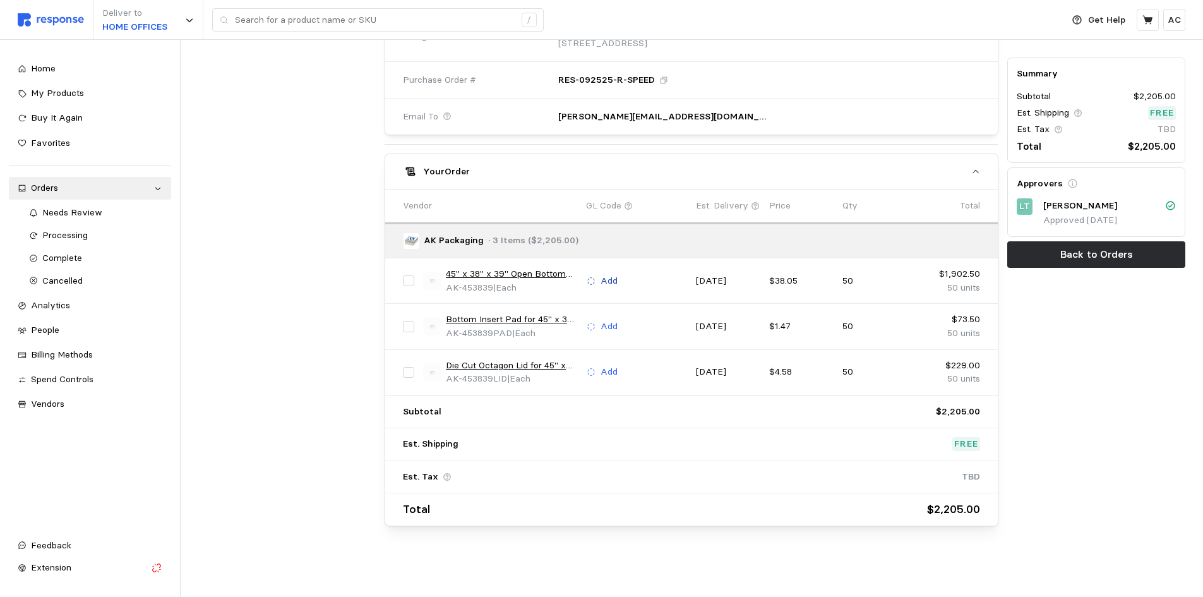
click at [604, 281] on p "Add" at bounding box center [609, 281] width 17 height 14
click at [545, 273] on link "45" x 38" x 39" Open Bottom Octagon [PERSON_NAME] (used on a 40x48 skid)" at bounding box center [511, 274] width 131 height 14
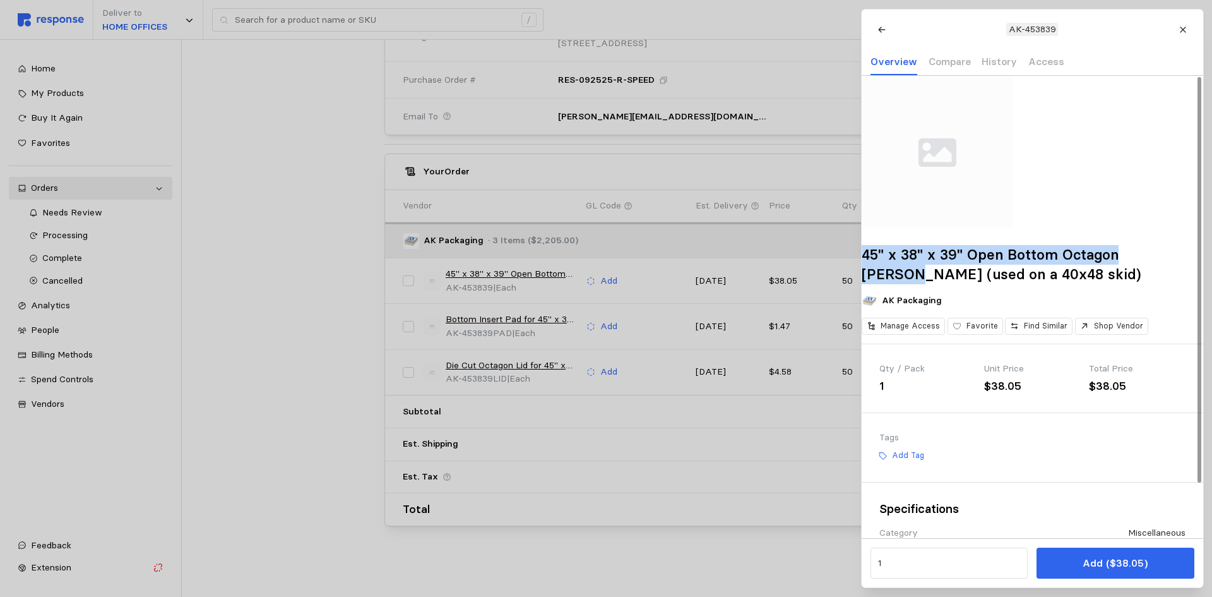
drag, startPoint x: 933, startPoint y: 292, endPoint x: 883, endPoint y: 266, distance: 56.5
click at [883, 266] on h2 "45" x 38" x 39" Open Bottom Octagon [PERSON_NAME] (used on a 40x48 skid)" at bounding box center [1033, 264] width 342 height 39
copy h2 "45" x 38" x 39" Open Bottom Octagon Gaylord"
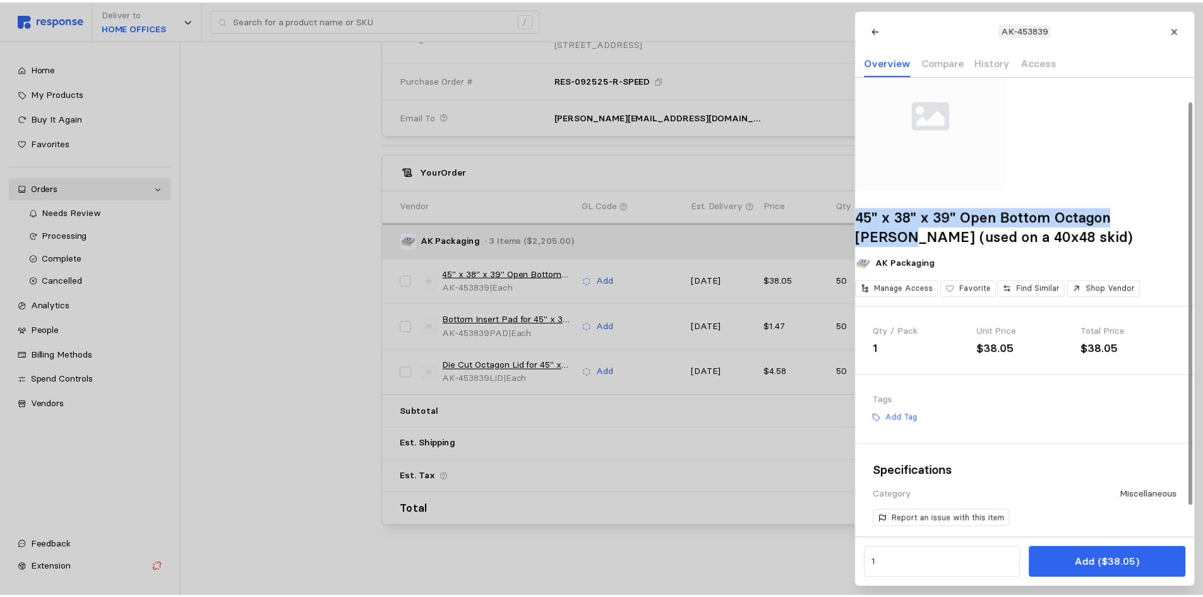
scroll to position [63, 0]
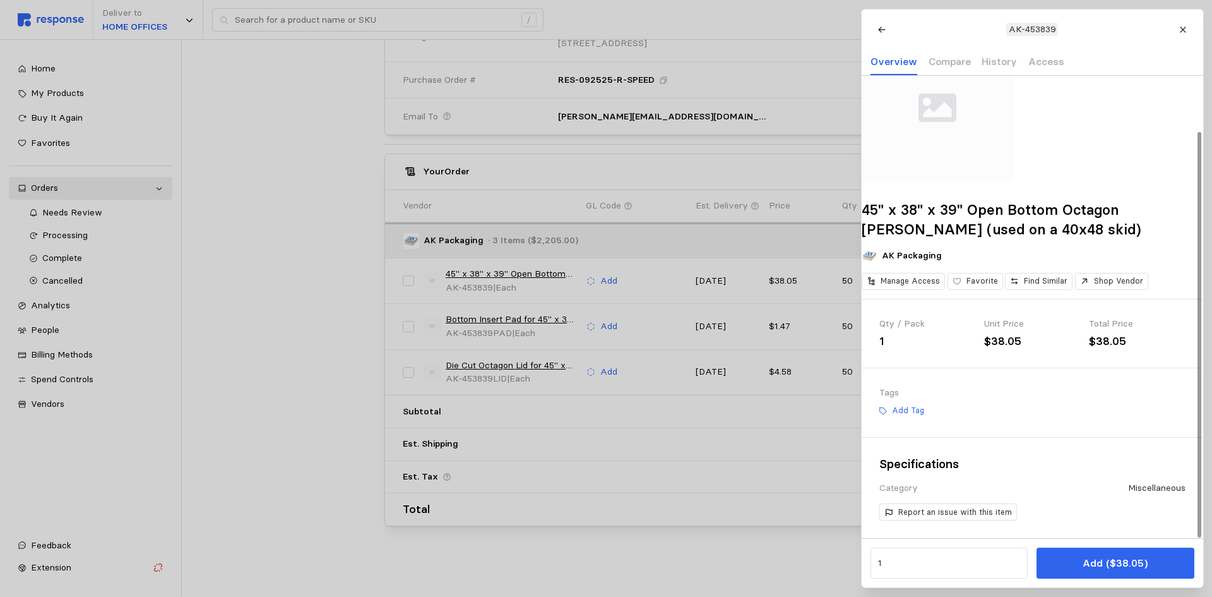
click at [638, 278] on div at bounding box center [606, 298] width 1212 height 597
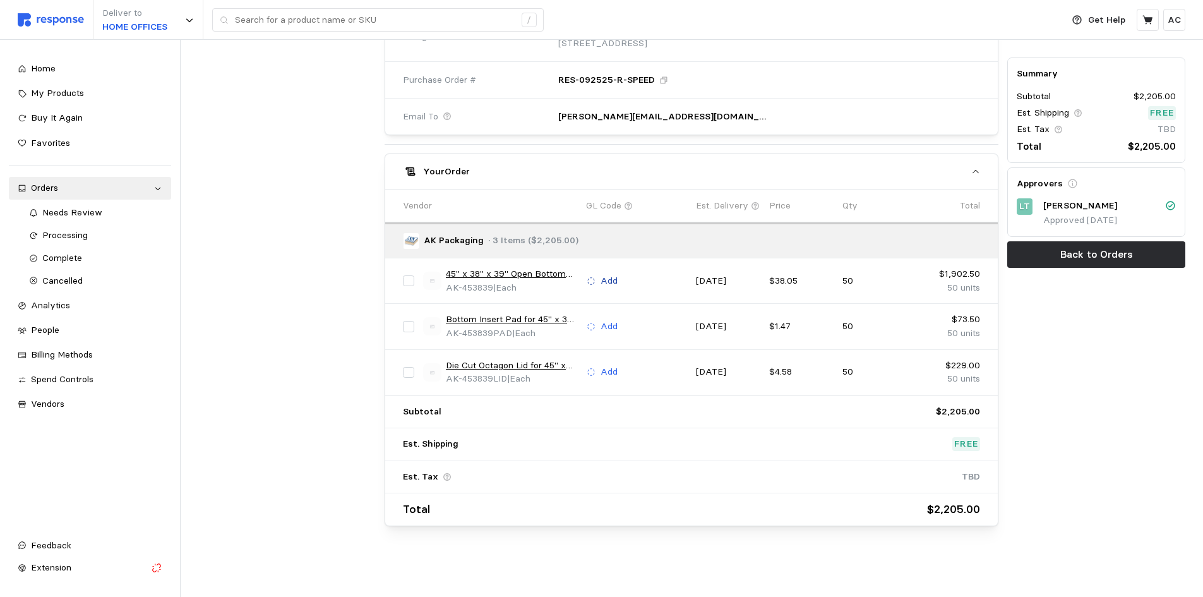
click at [613, 277] on p "Add" at bounding box center [609, 281] width 17 height 14
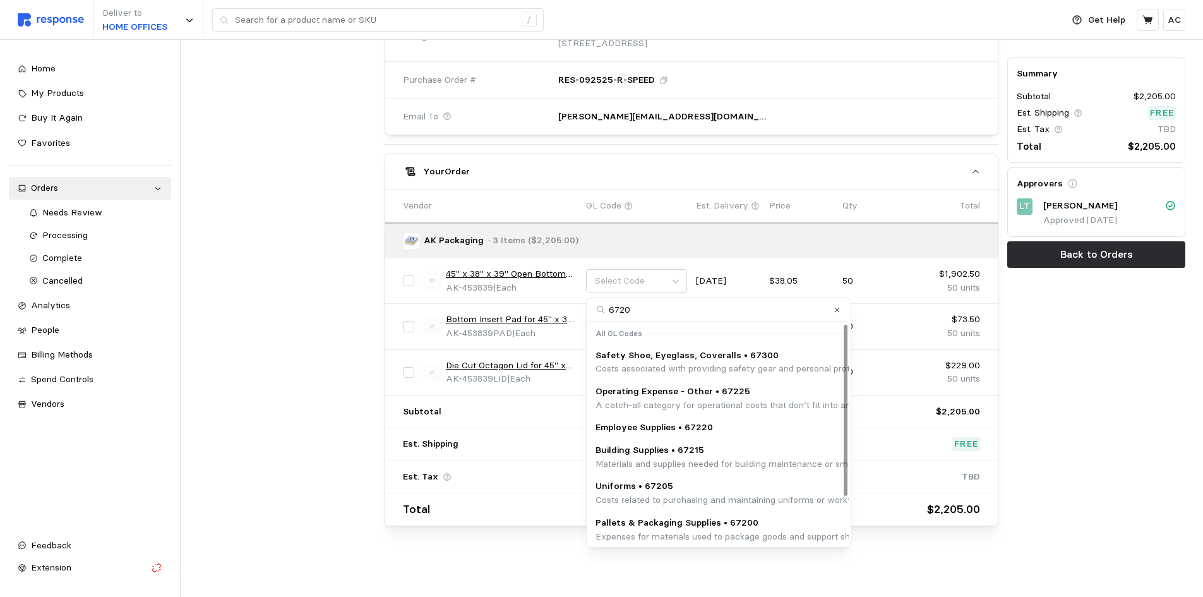
type input "67200"
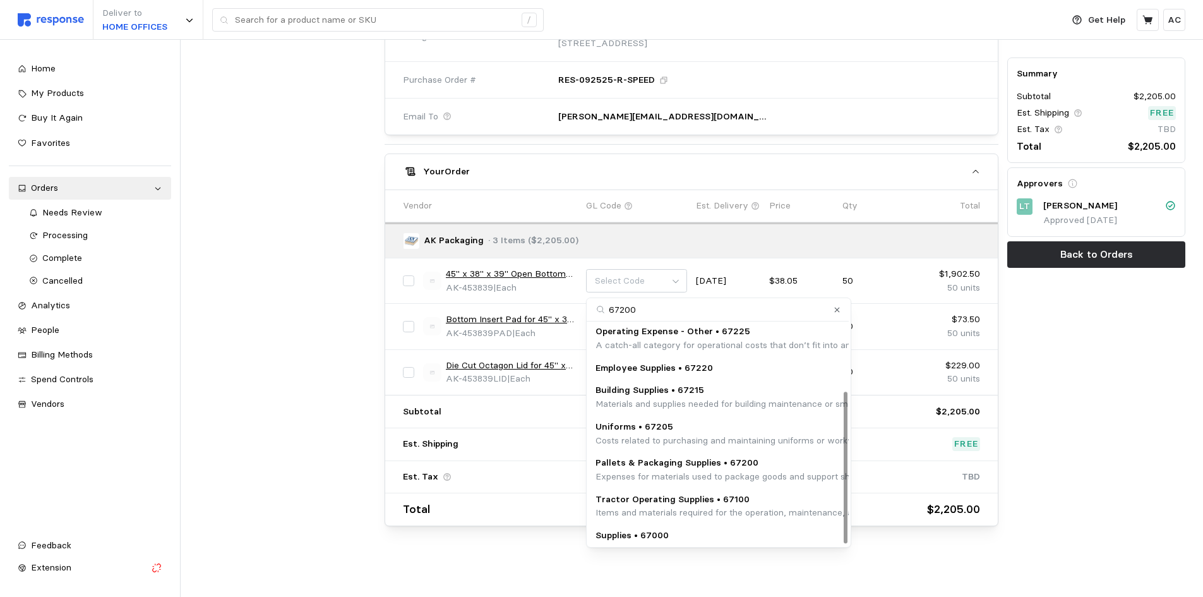
scroll to position [98, 0]
click at [776, 468] on p "Expenses for materials used to package goods and support shipping logistics, su…" at bounding box center [851, 475] width 512 height 14
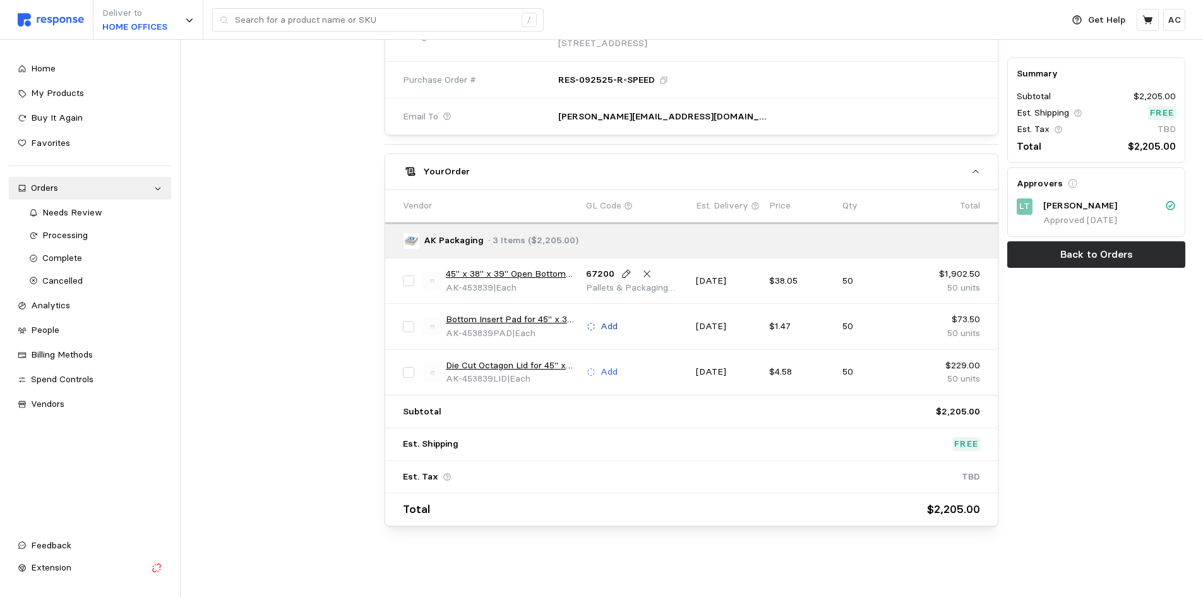
click at [611, 324] on p "Add" at bounding box center [609, 327] width 17 height 14
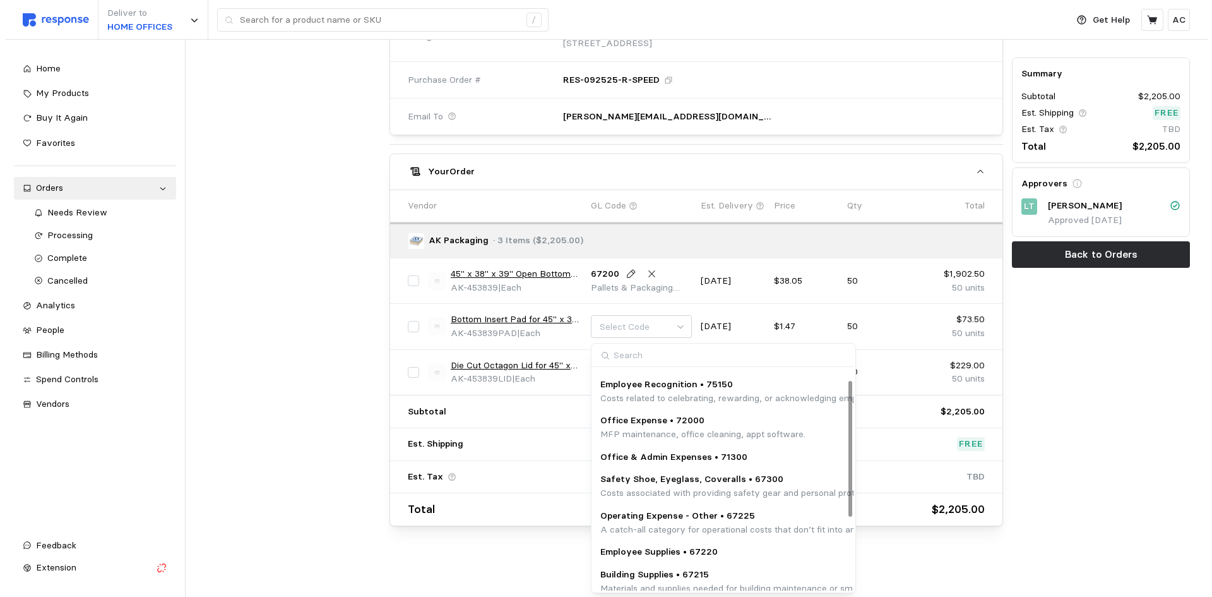
scroll to position [17, 0]
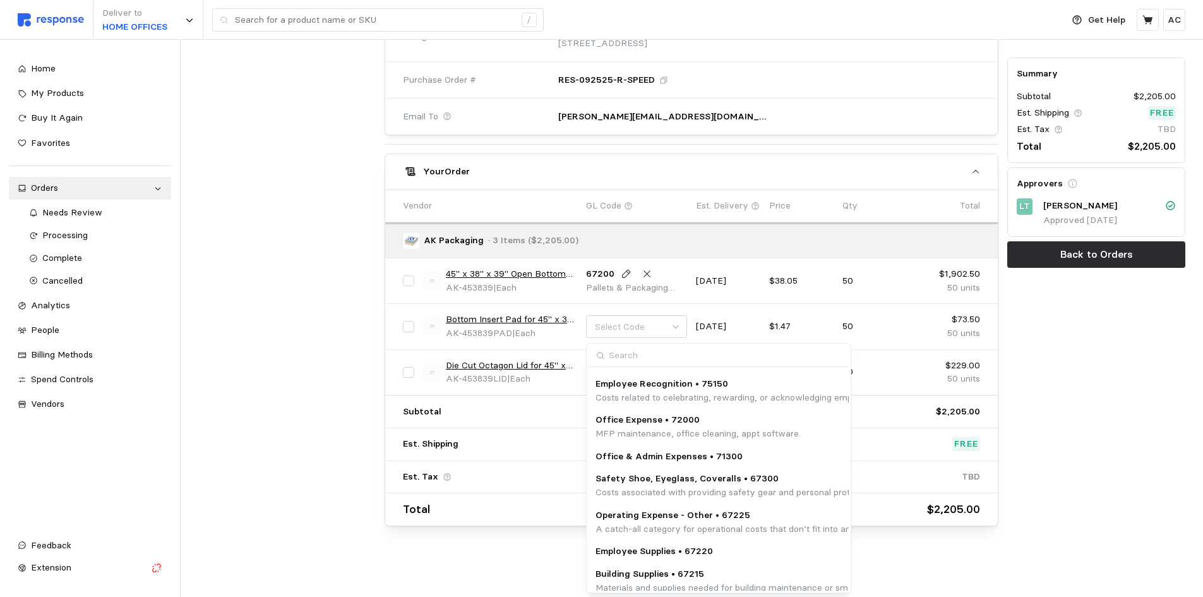
click at [550, 318] on link "Bottom Insert Pad for 45" x 38" x 39" Open Bottom Octagon [PERSON_NAME]" at bounding box center [511, 320] width 131 height 14
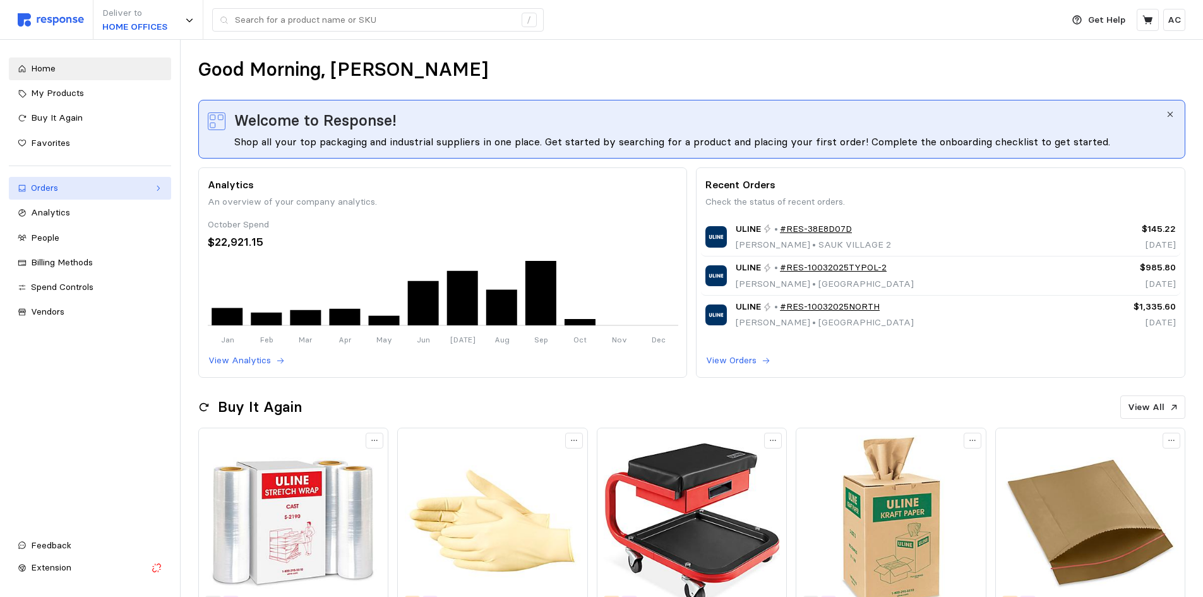
click at [64, 189] on div "Orders" at bounding box center [90, 188] width 118 height 14
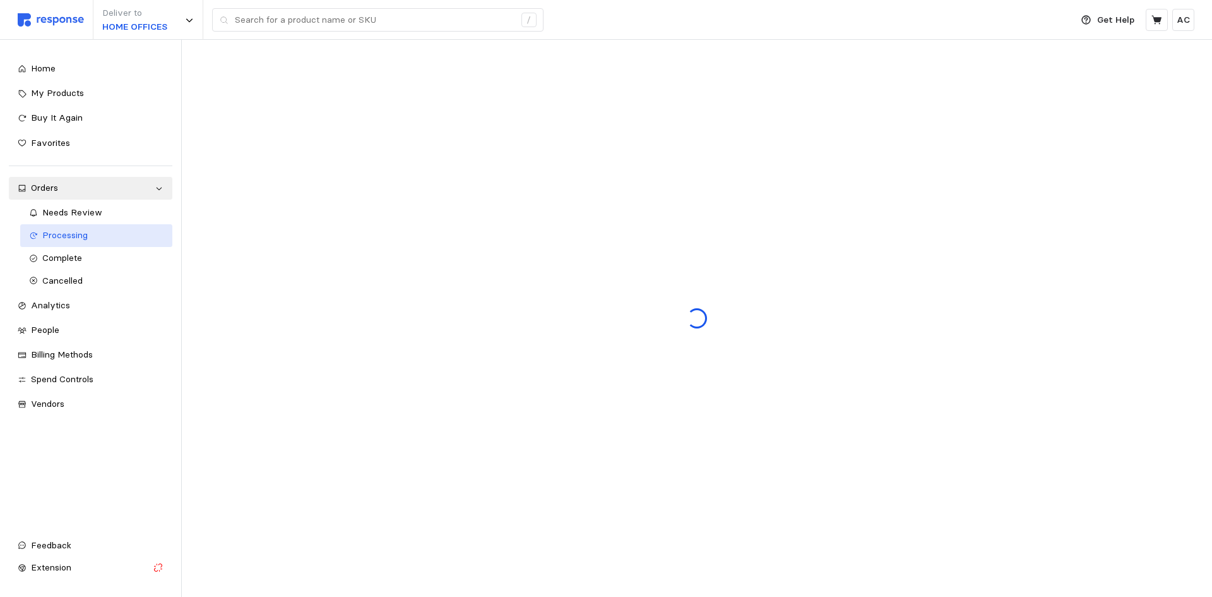
click at [73, 239] on span "Processing" at bounding box center [64, 234] width 45 height 11
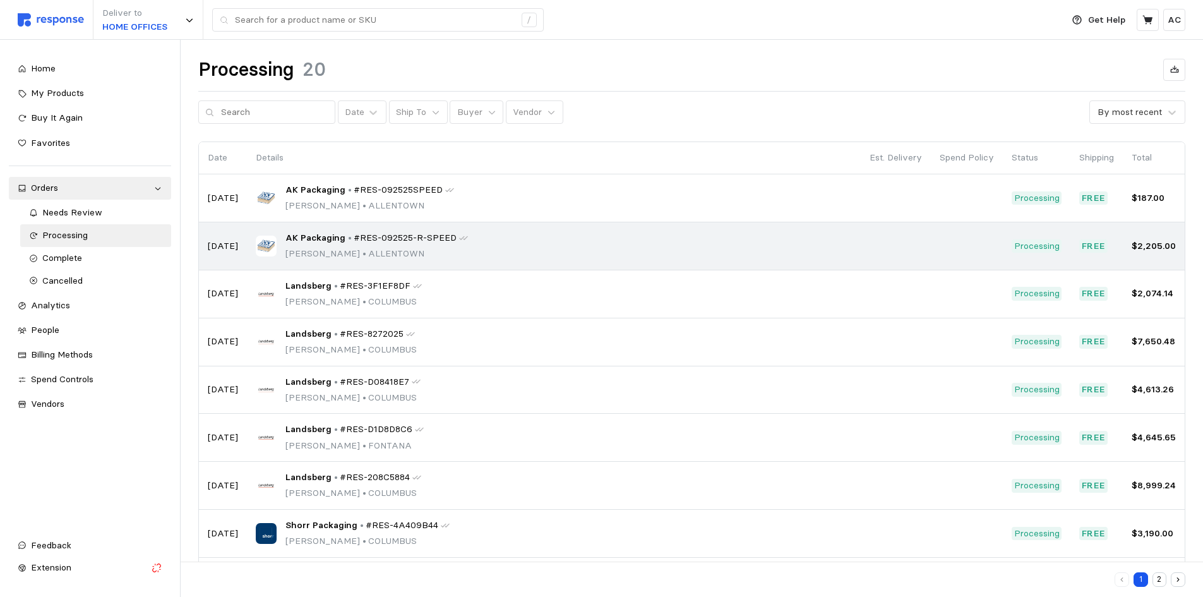
click at [354, 238] on span "#RES-092525-R-SPEED" at bounding box center [405, 238] width 103 height 14
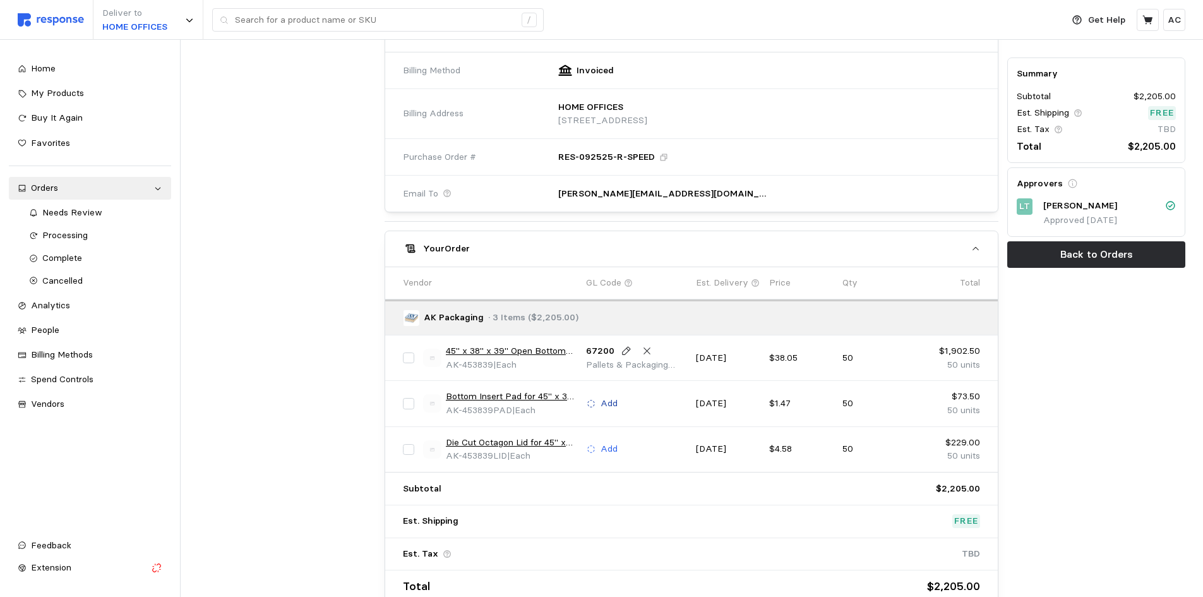
scroll to position [505, 0]
click at [610, 402] on p "Add" at bounding box center [609, 403] width 17 height 14
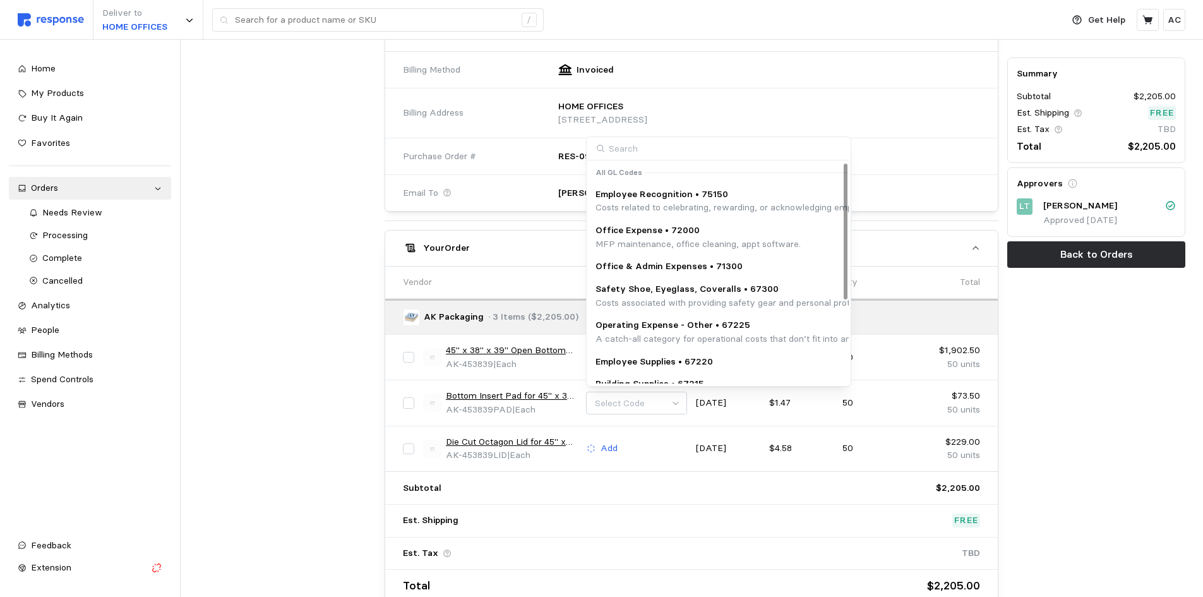
click at [677, 153] on input at bounding box center [718, 148] width 262 height 23
type input "67200"
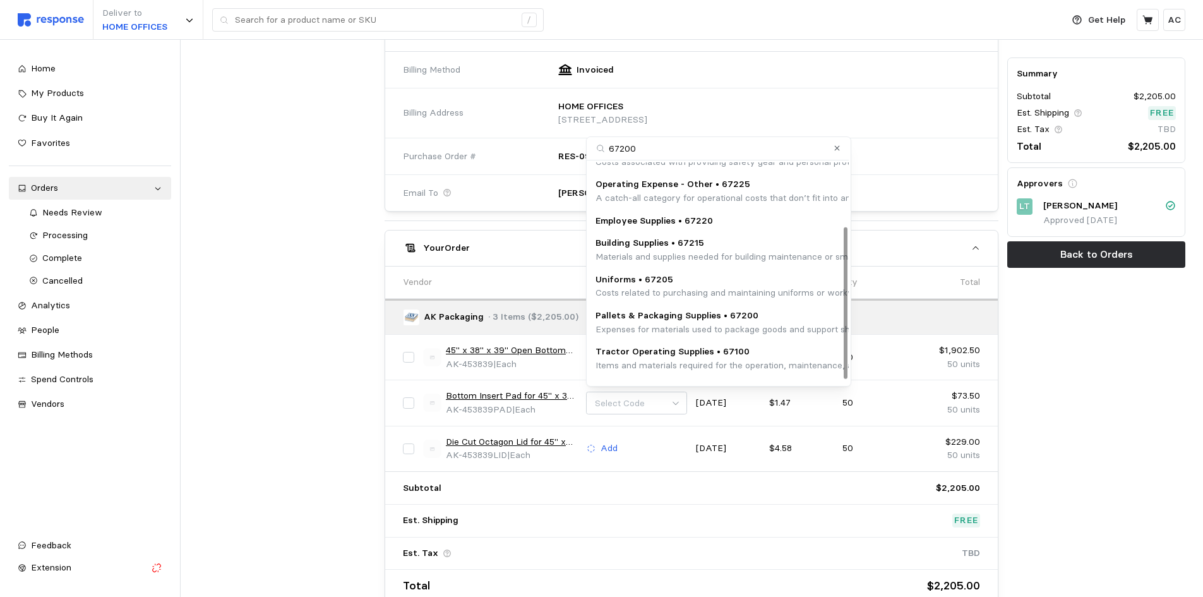
scroll to position [98, 0]
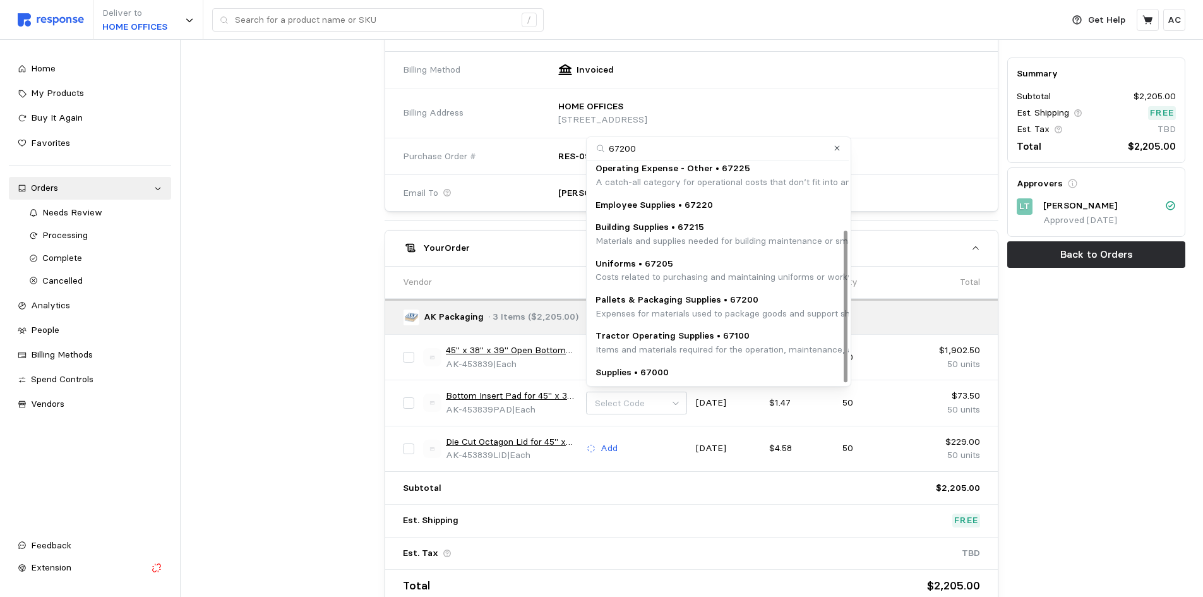
click at [745, 307] on p "Expenses for materials used to package goods and support shipping logistics, su…" at bounding box center [851, 314] width 512 height 14
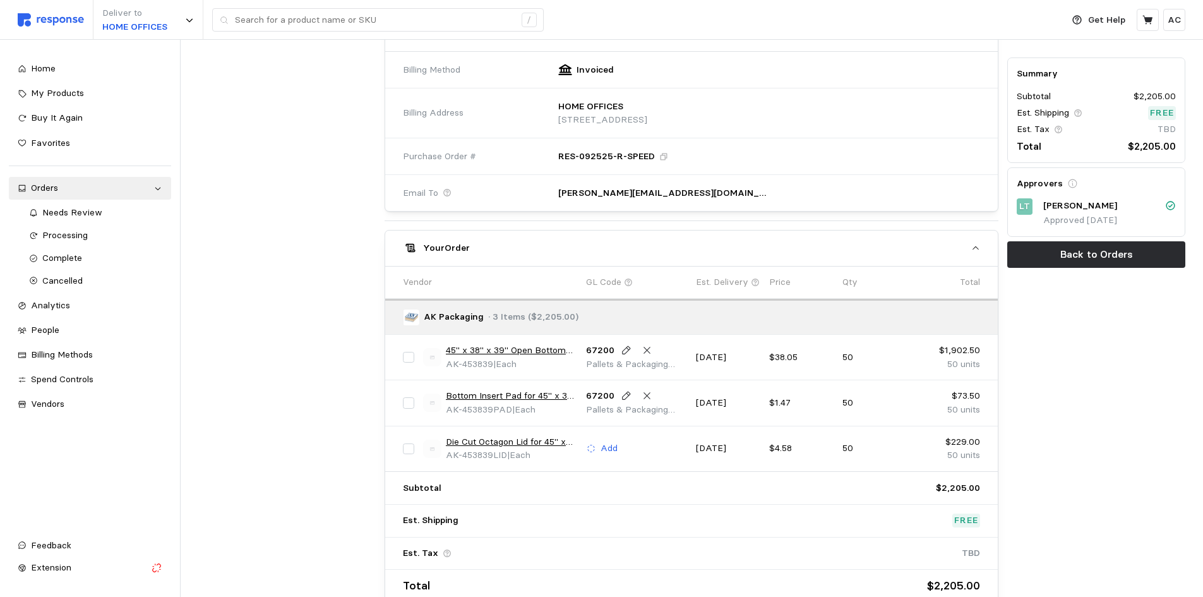
click at [536, 445] on link "Die Cut Octagon Lid for 45" x 38" x 39" Open Bottom Octagon [PERSON_NAME]" at bounding box center [511, 442] width 131 height 14
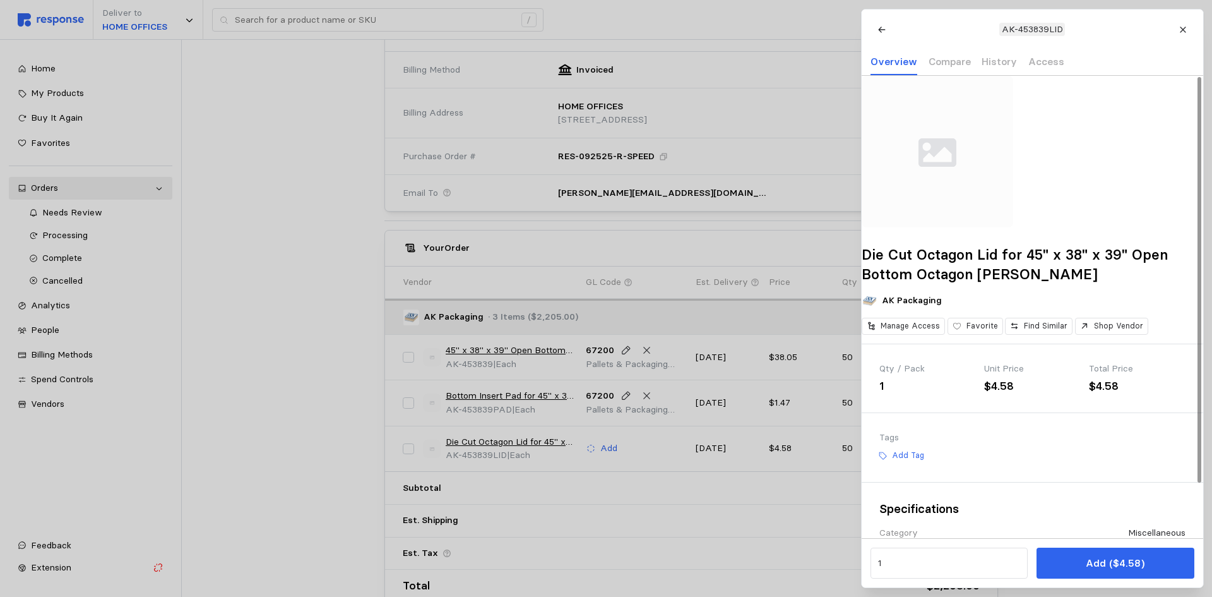
click at [609, 444] on div at bounding box center [606, 298] width 1212 height 597
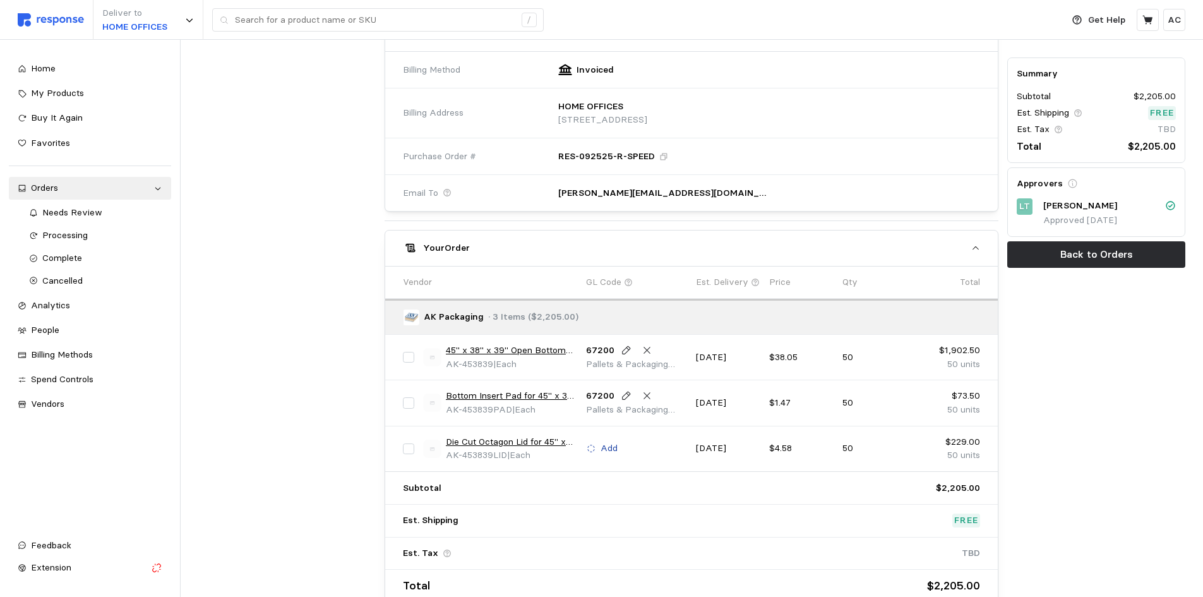
click at [610, 447] on p "Add" at bounding box center [609, 448] width 17 height 14
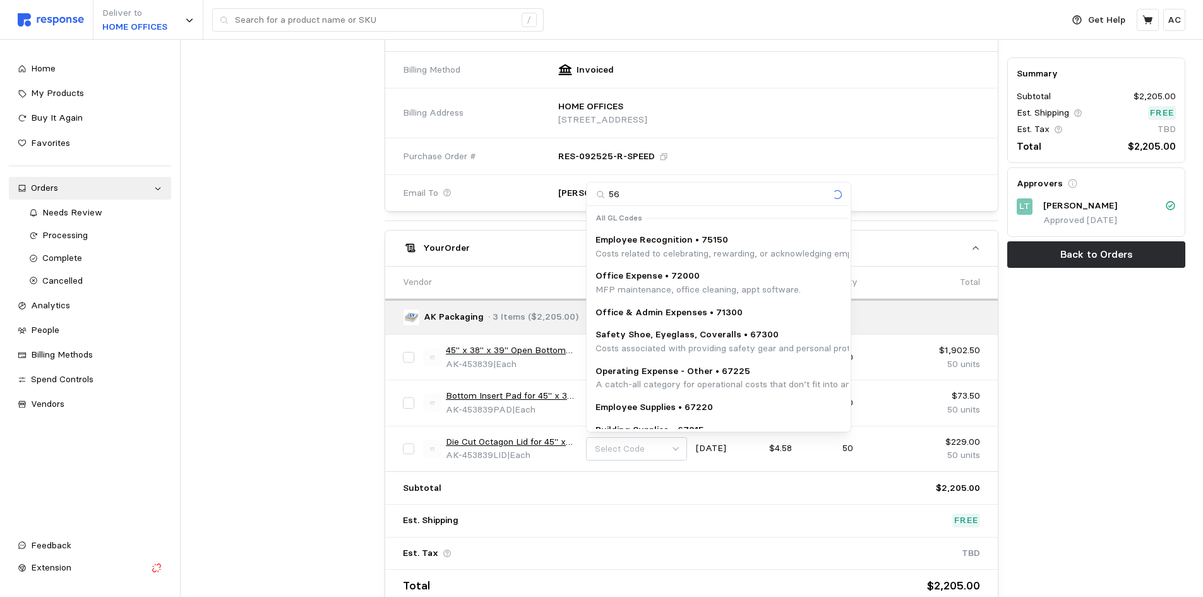
type input "5"
type input "67200"
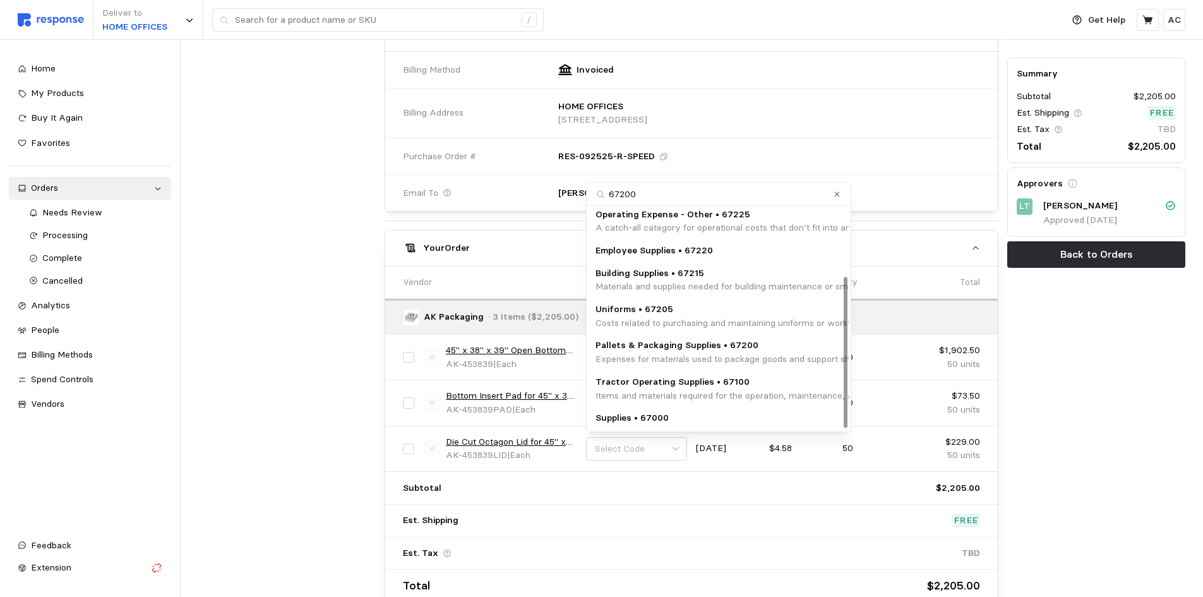
click at [749, 350] on p "Pallets & Packaging Supplies • 67200" at bounding box center [851, 345] width 512 height 14
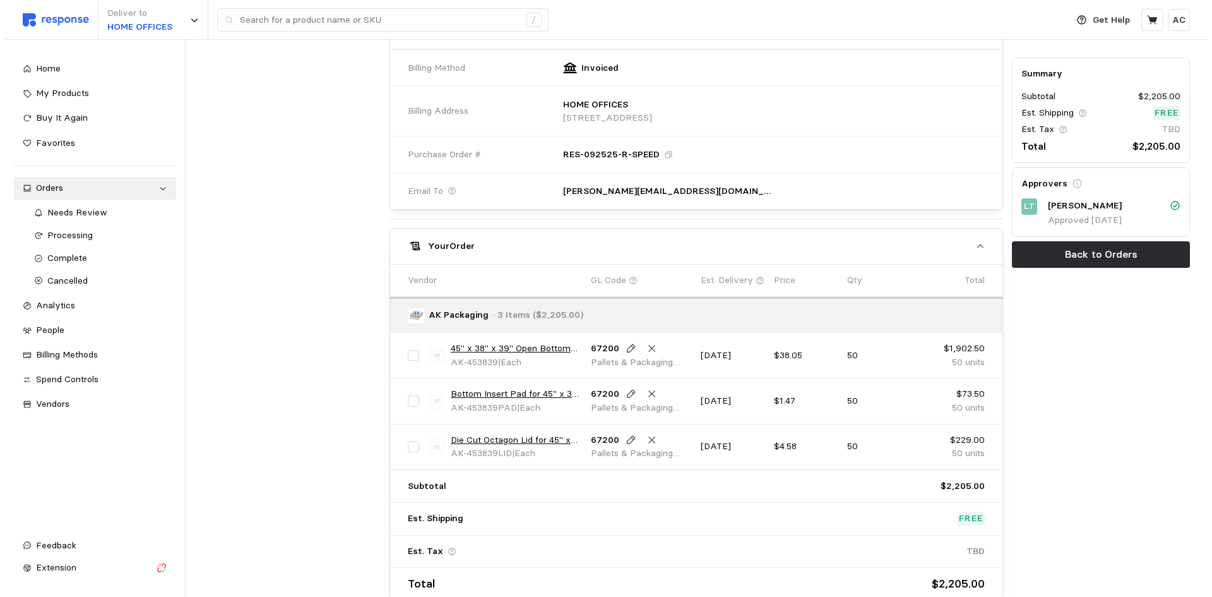
scroll to position [508, 0]
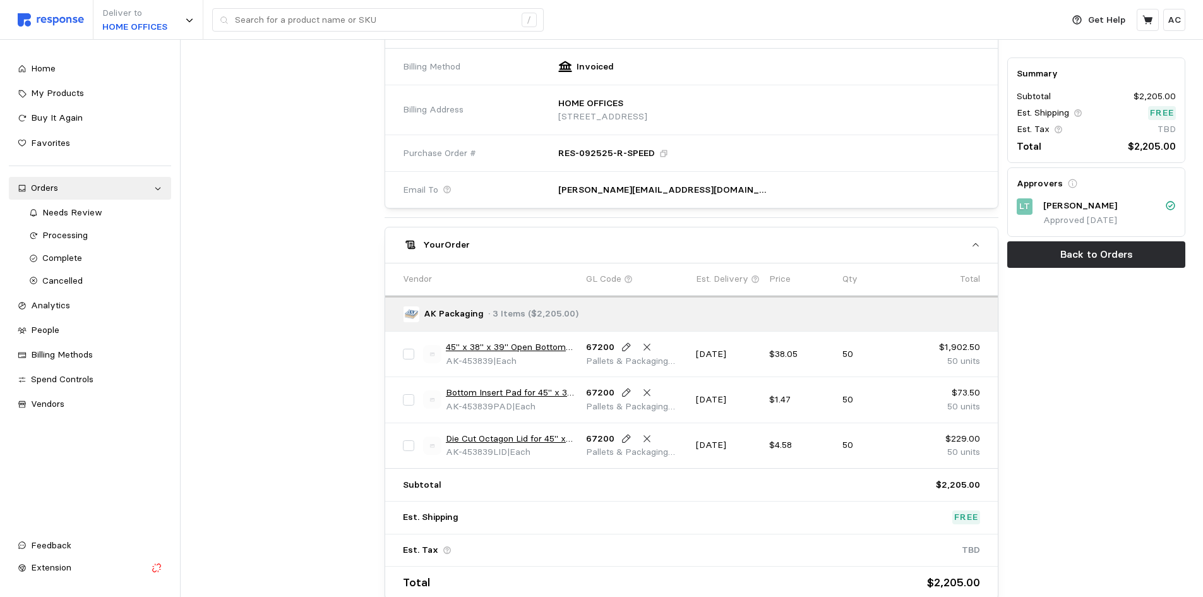
click at [522, 344] on link "45" x 38" x 39" Open Bottom Octagon [PERSON_NAME] (used on a 40x48 skid)" at bounding box center [511, 347] width 131 height 14
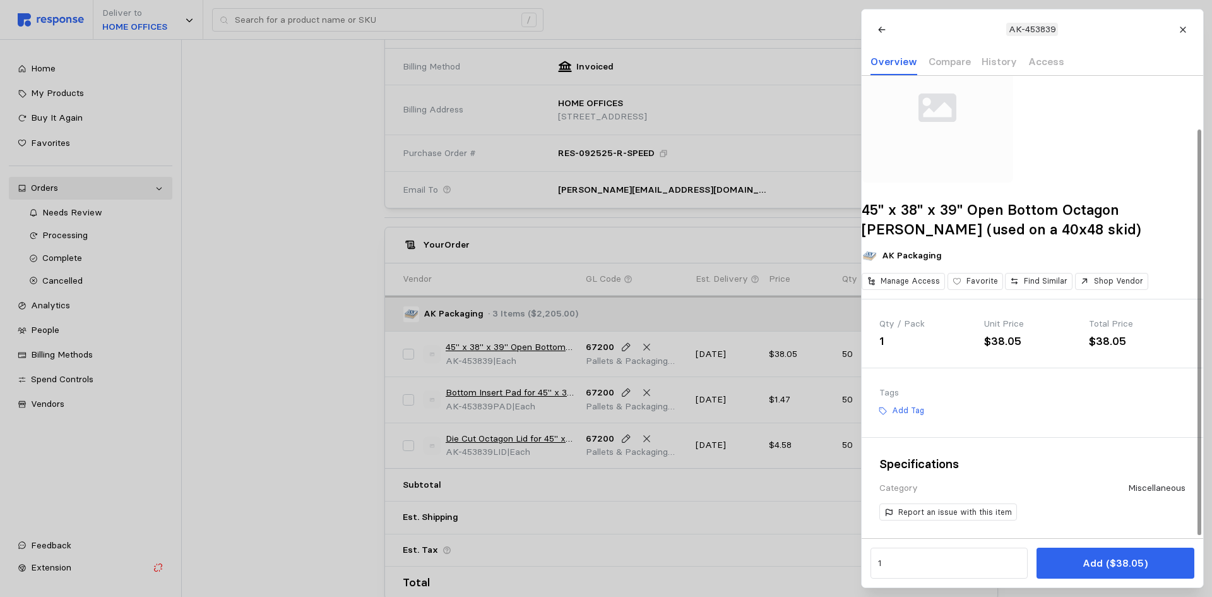
scroll to position [63, 0]
click at [906, 407] on p "Add Tag" at bounding box center [908, 410] width 32 height 11
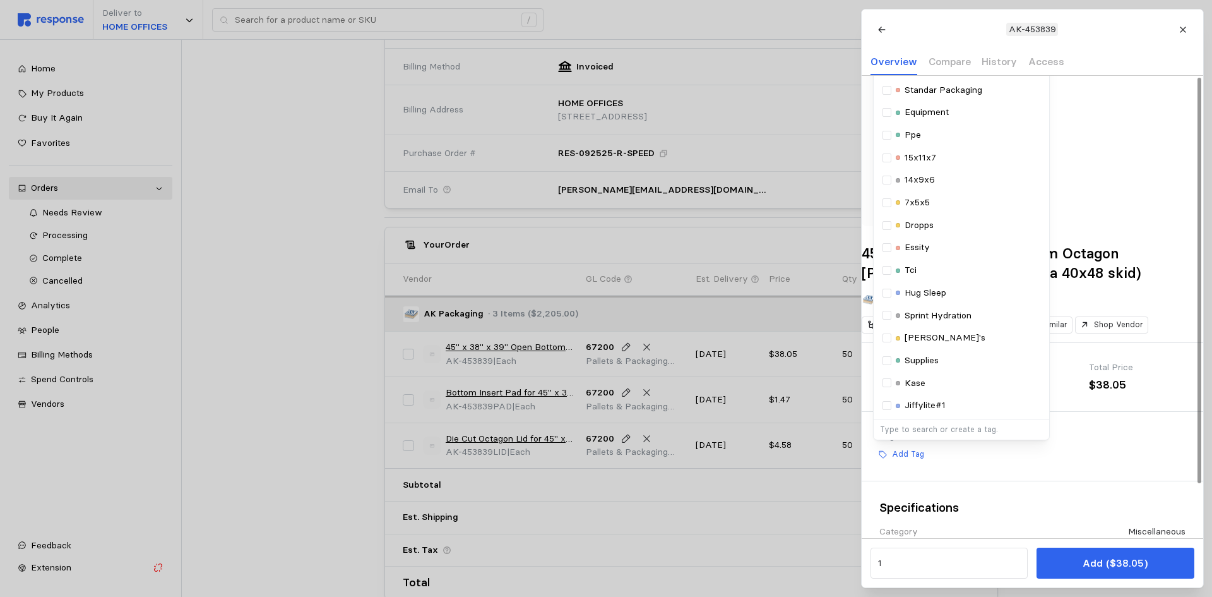
scroll to position [1, 0]
click at [1133, 308] on div "AK Packaging" at bounding box center [1033, 300] width 342 height 16
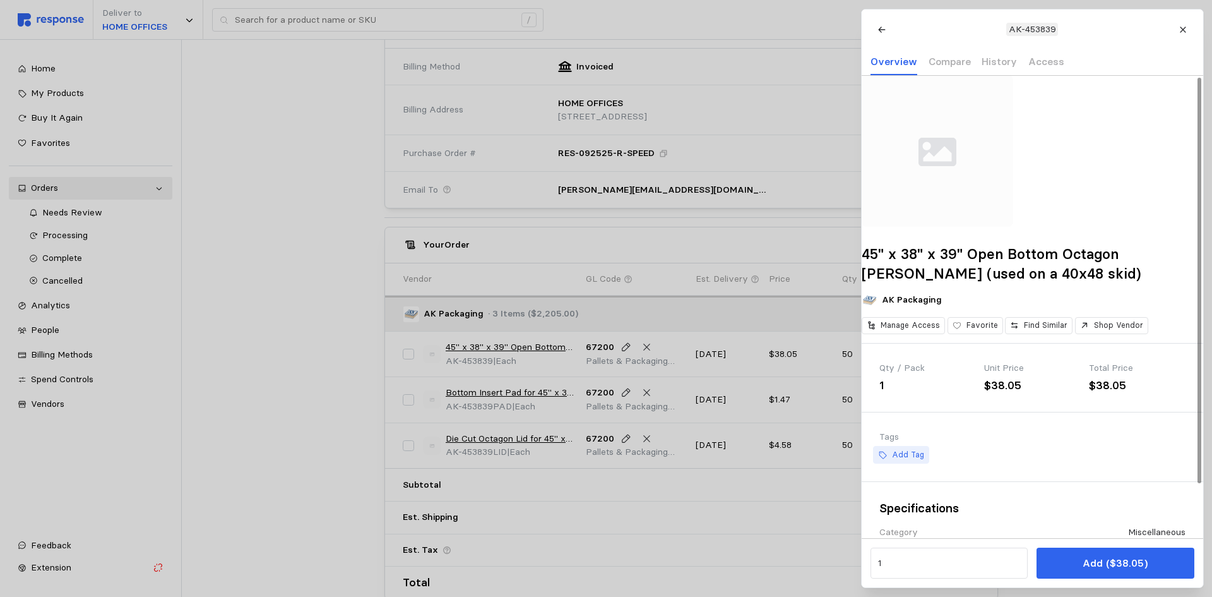
click at [908, 460] on p "Add Tag" at bounding box center [908, 454] width 32 height 11
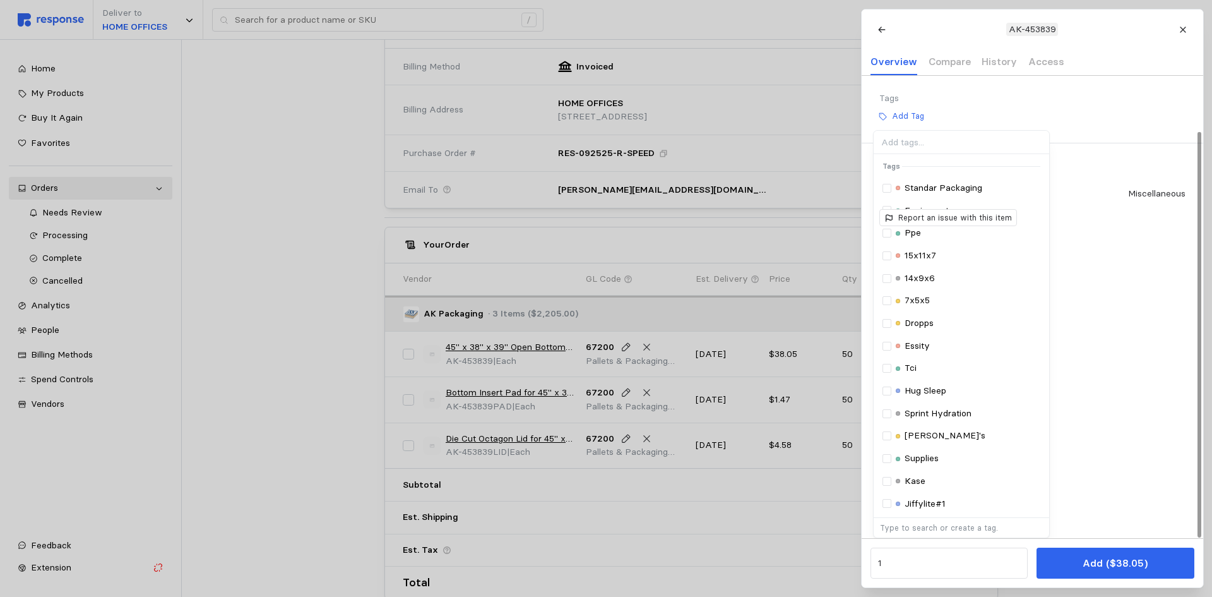
scroll to position [357, 0]
click at [951, 530] on p "Type to search or create a tag." at bounding box center [961, 527] width 162 height 11
click at [959, 526] on p "Type to search or create a tag." at bounding box center [961, 527] width 162 height 11
click at [949, 527] on p "Type to search or create a tag." at bounding box center [961, 527] width 162 height 11
click at [951, 143] on input at bounding box center [961, 142] width 176 height 23
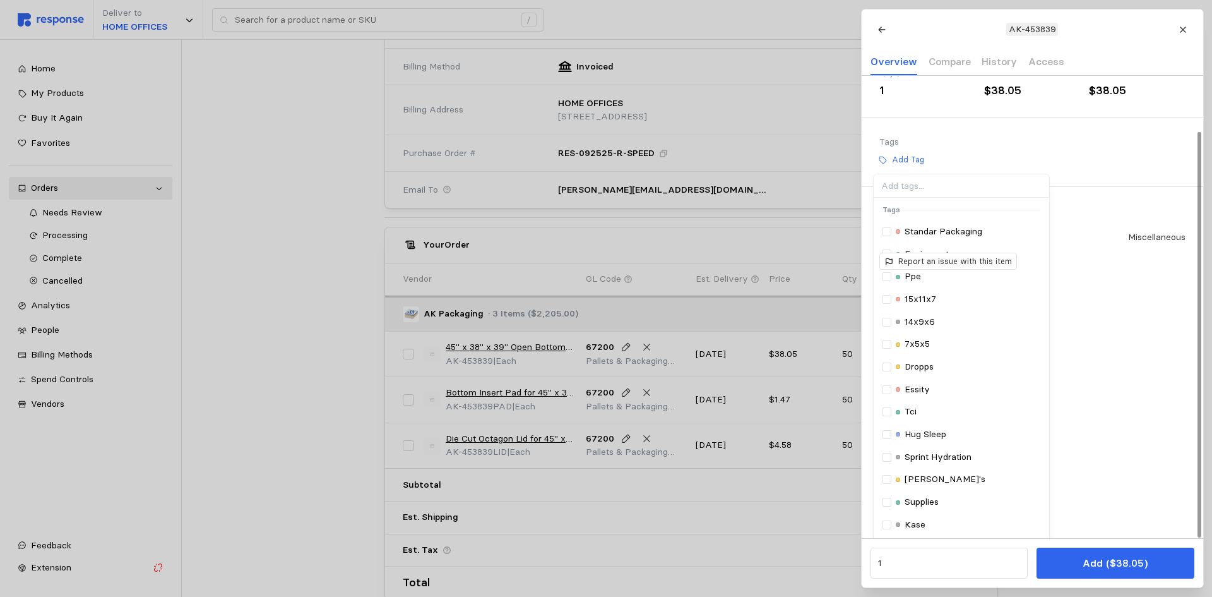
scroll to position [295, 0]
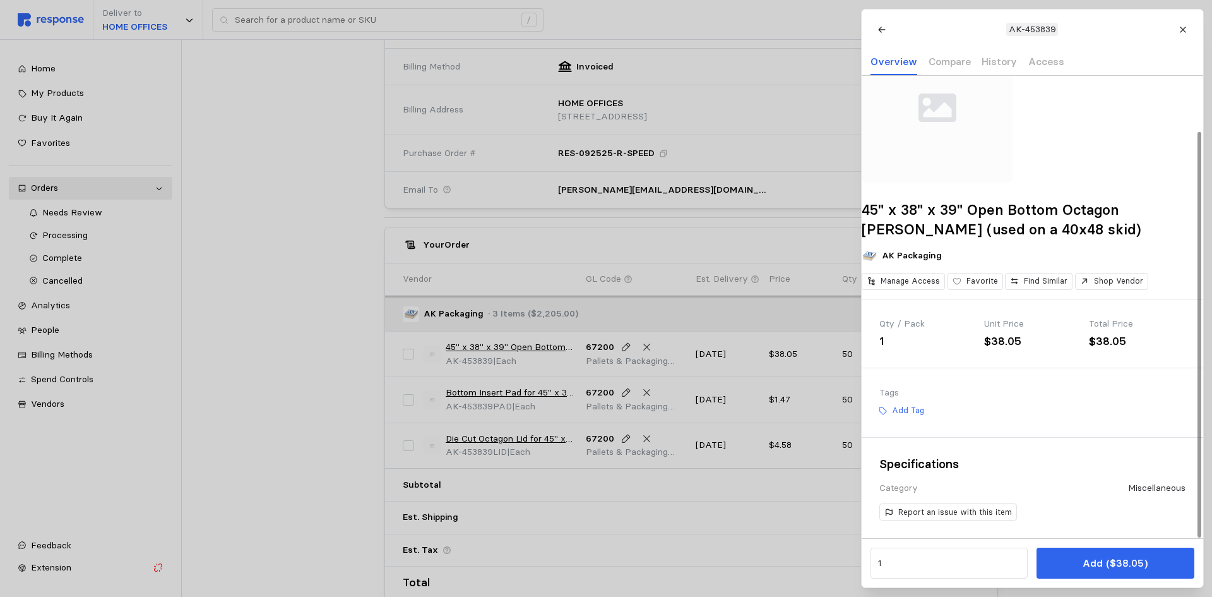
click at [1063, 170] on div "45" x 38" x 39" Open Bottom Octagon [PERSON_NAME] (used on a 40x48 skid) AK Pac…" at bounding box center [1033, 284] width 342 height 507
drag, startPoint x: 880, startPoint y: 210, endPoint x: 979, endPoint y: 207, distance: 99.2
click at [979, 207] on h2 "45" x 38" x 39" Open Bottom Octagon [PERSON_NAME] (used on a 40x48 skid)" at bounding box center [1033, 219] width 342 height 39
copy h2 "45" x 38" x 39""
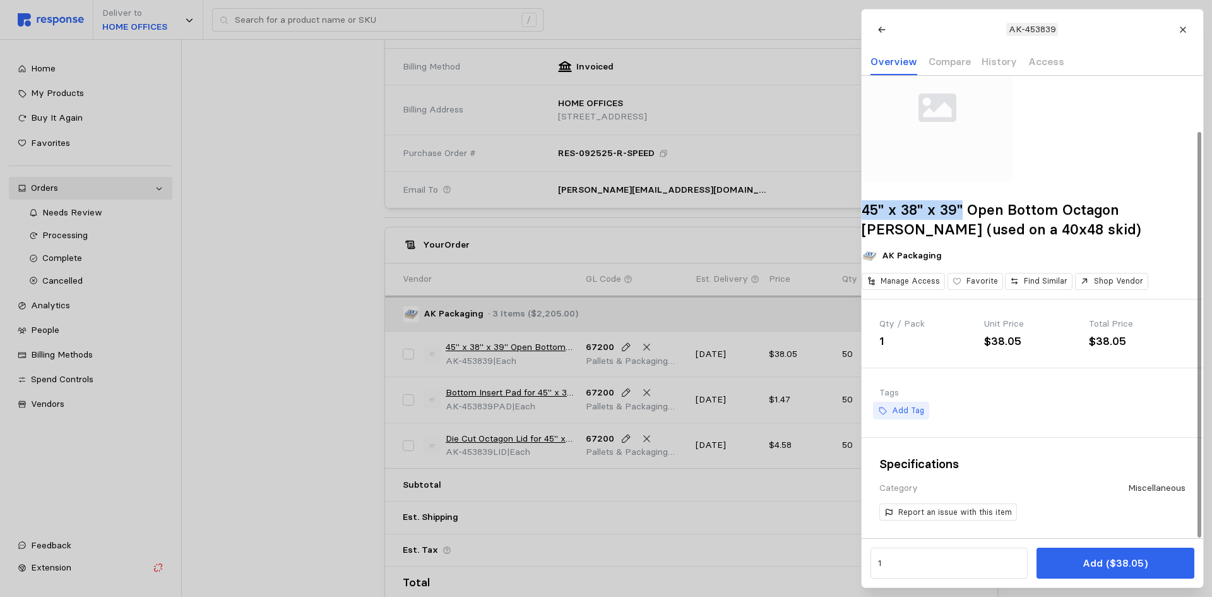
click at [906, 407] on p "Add Tag" at bounding box center [908, 410] width 32 height 11
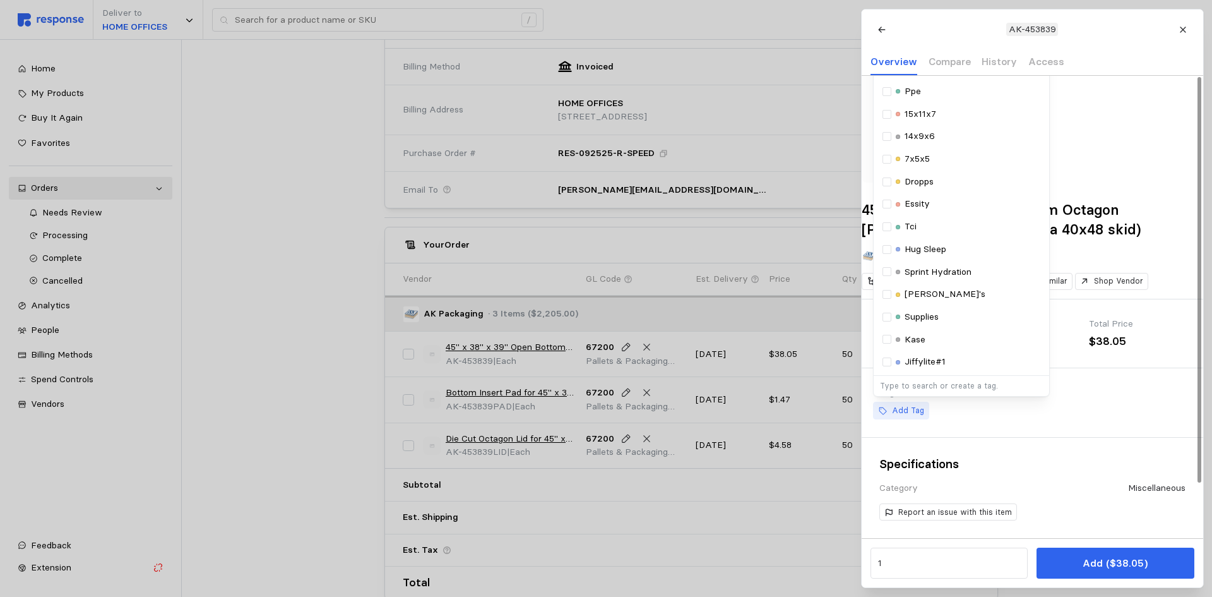
scroll to position [0, 0]
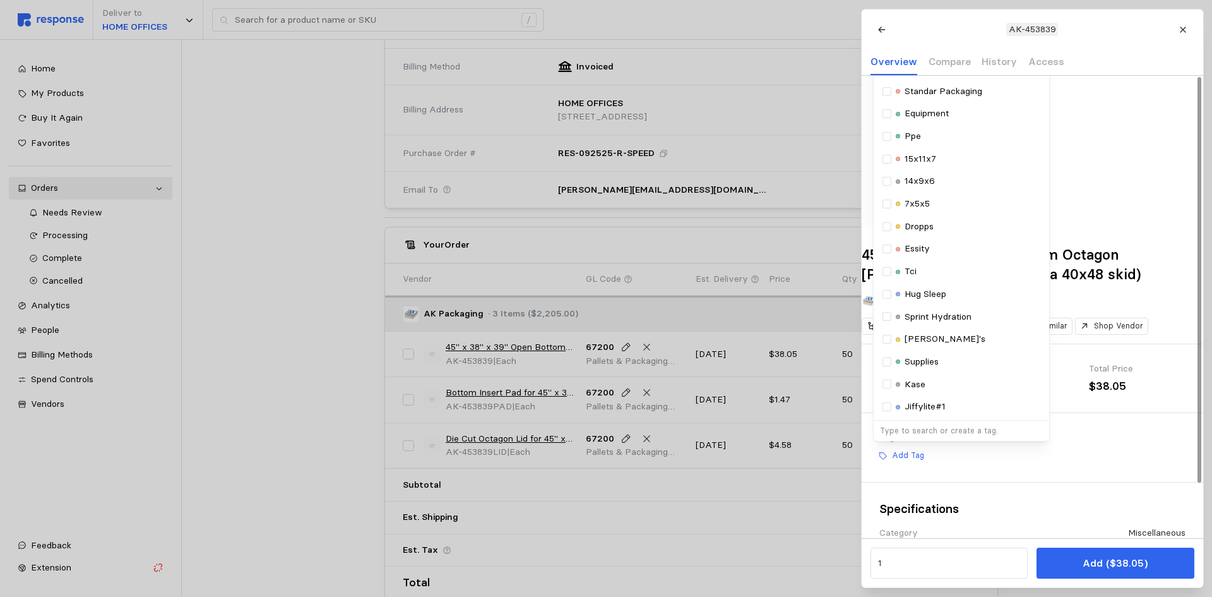
click at [952, 436] on p "Type to search or create a tag." at bounding box center [961, 430] width 162 height 11
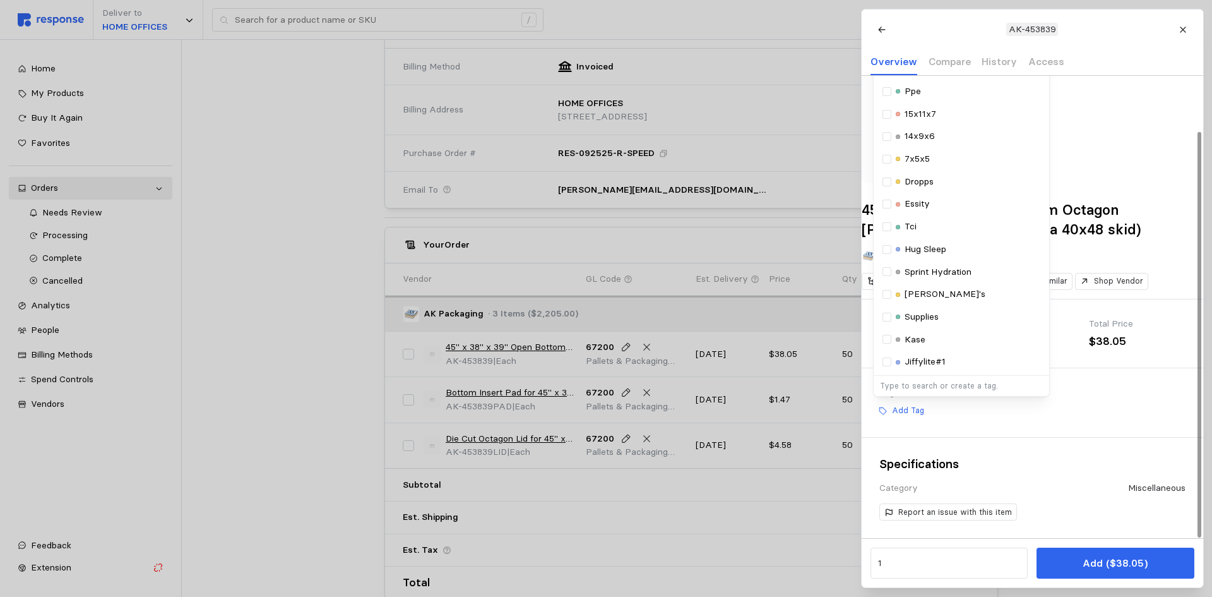
click at [1118, 418] on div "Add Tag Selected Tags Standar Packaging Equipment Ppe 15x11x7 14x9x6 7x5x5 Drop…" at bounding box center [1033, 411] width 306 height 18
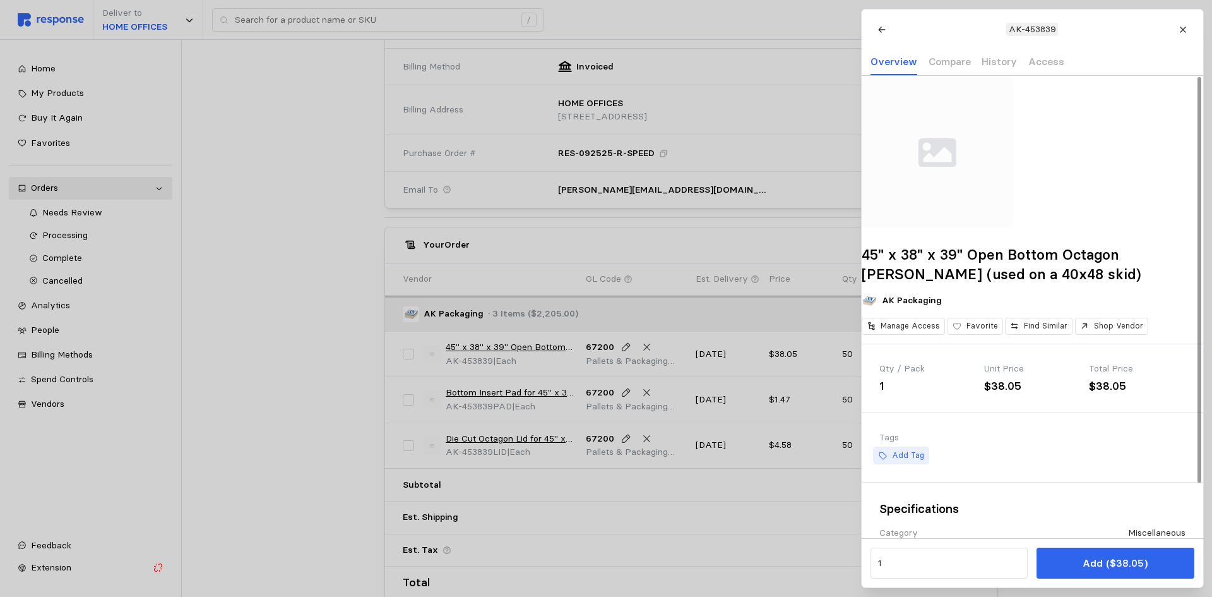
click at [915, 461] on p "Add Tag" at bounding box center [908, 455] width 32 height 11
click at [912, 493] on input at bounding box center [961, 481] width 176 height 23
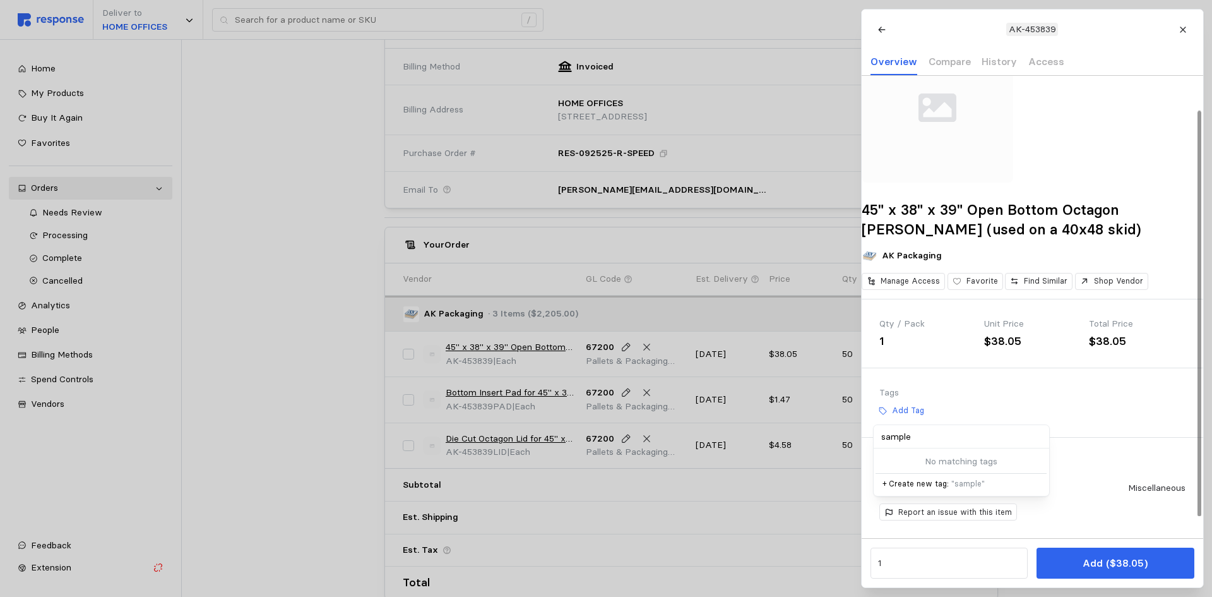
scroll to position [63, 0]
type input "s"
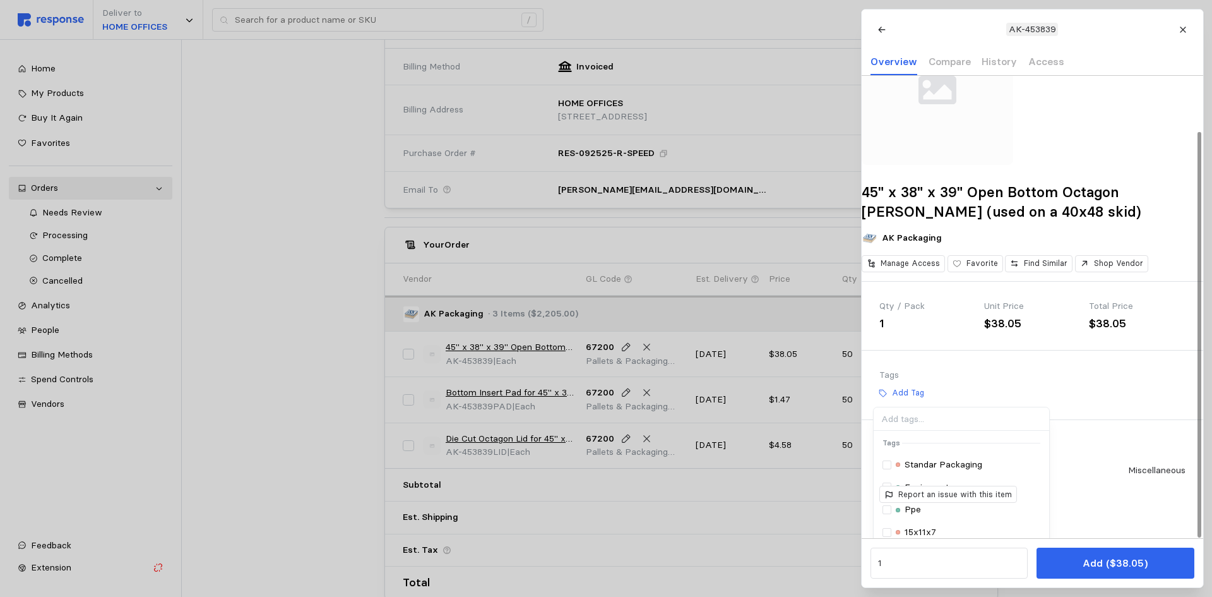
click at [977, 402] on div "Add Tag Selected Tags Standar Packaging Equipment Ppe 15x11x7 14x9x6 7x5x5 Drop…" at bounding box center [1033, 393] width 306 height 18
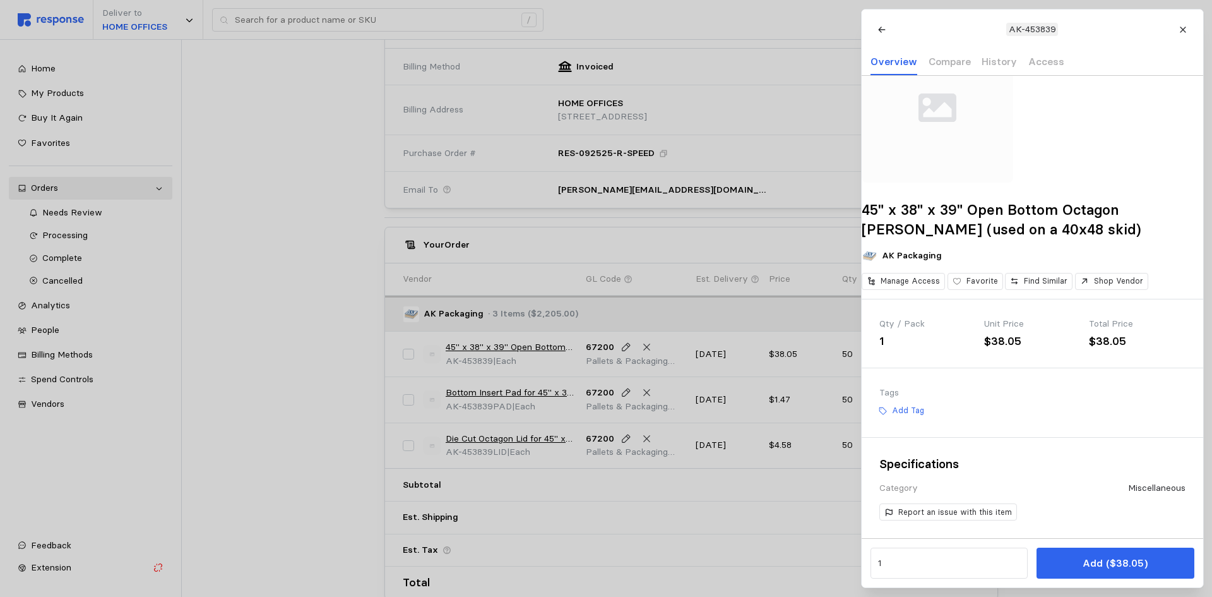
click at [273, 349] on div at bounding box center [606, 298] width 1212 height 597
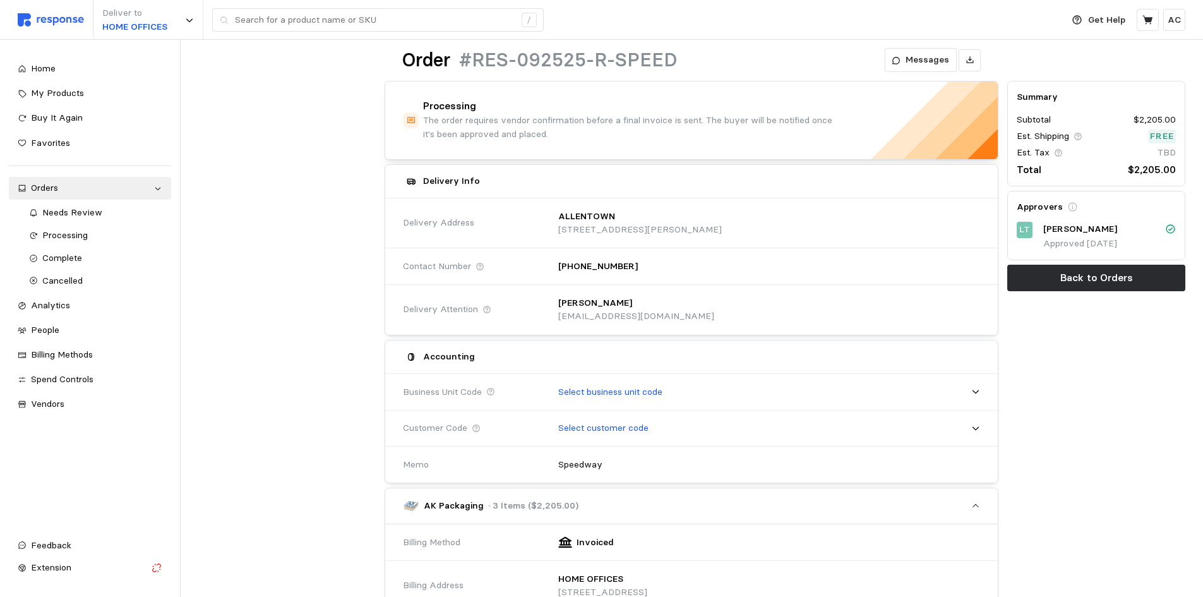
scroll to position [0, 0]
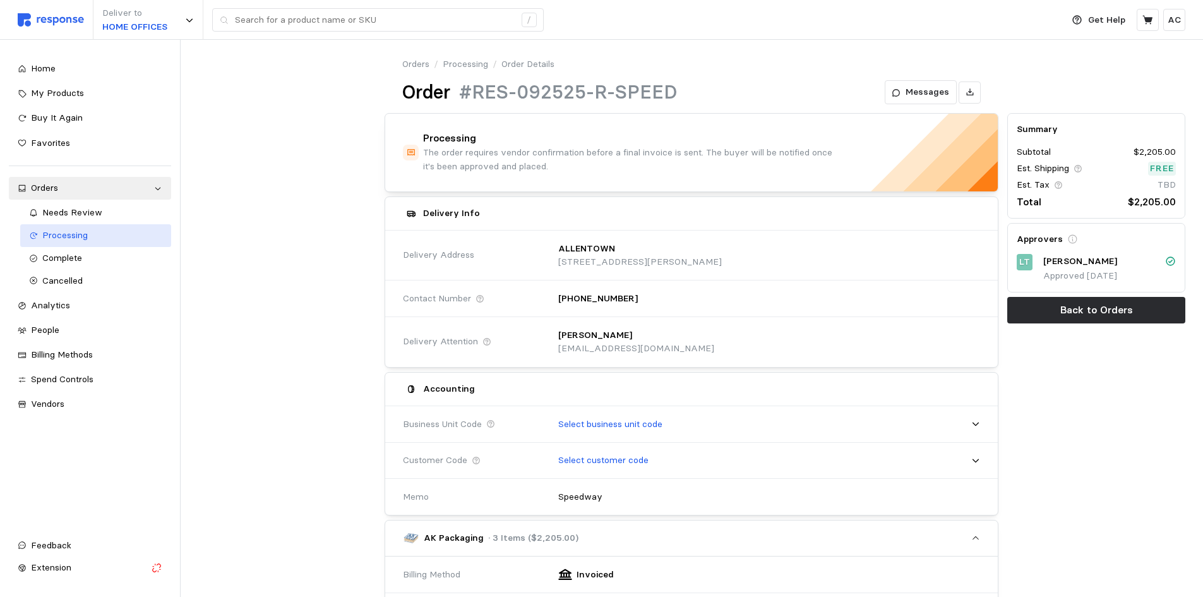
click at [83, 233] on span "Processing" at bounding box center [64, 234] width 45 height 11
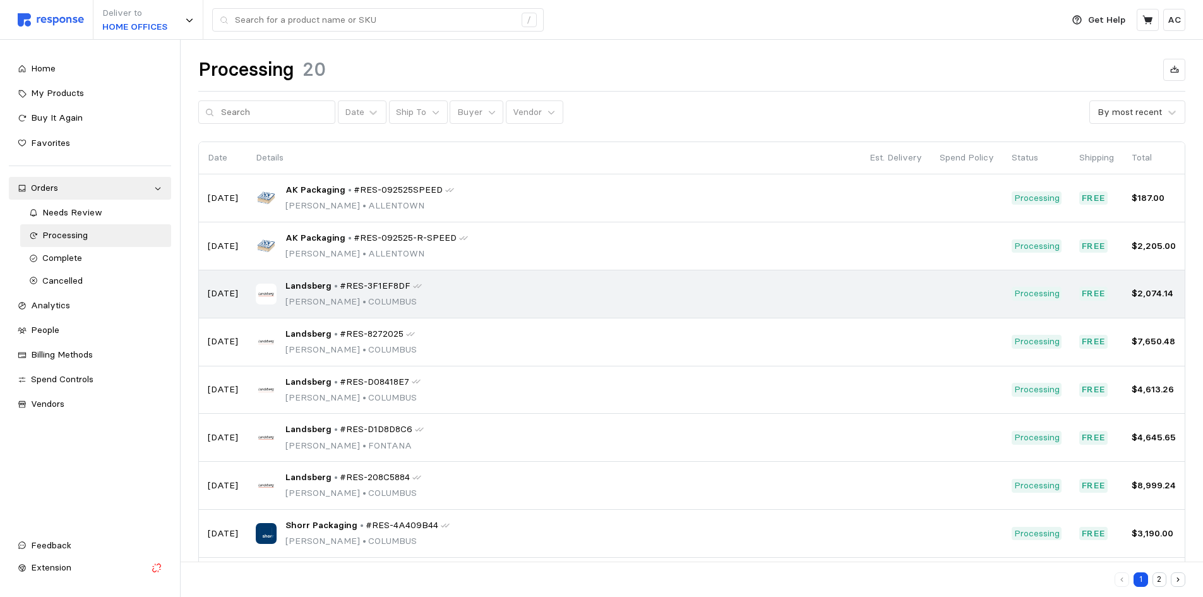
click at [334, 285] on p "•" at bounding box center [336, 286] width 4 height 14
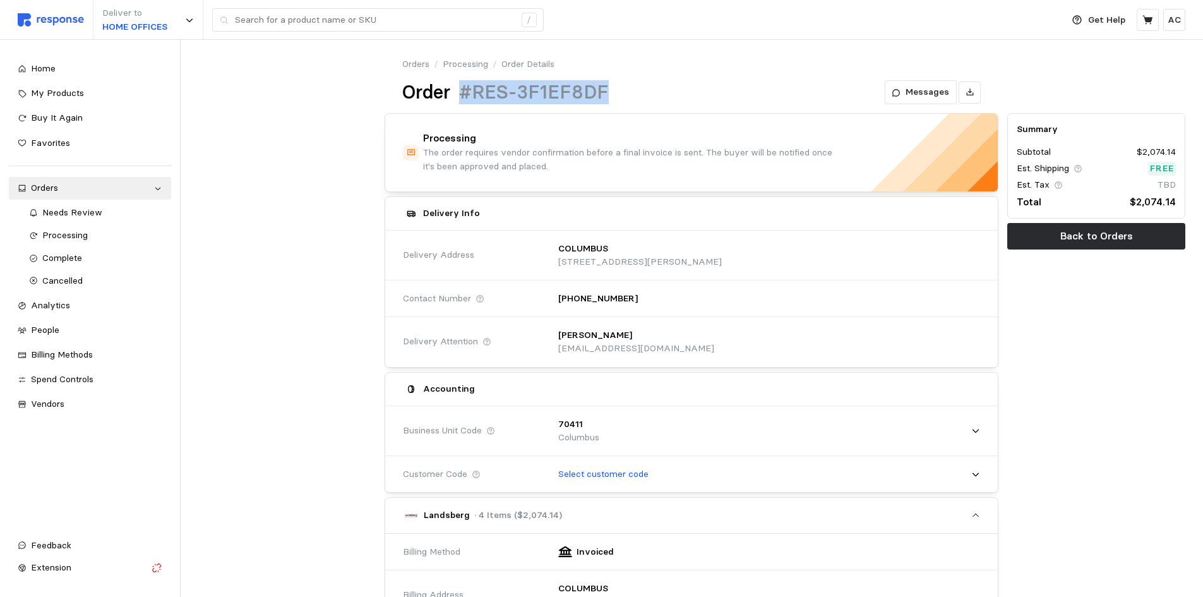
drag, startPoint x: 609, startPoint y: 93, endPoint x: 458, endPoint y: 91, distance: 150.9
click at [455, 88] on div "Order #RES-3F1EF8DF Messages" at bounding box center [691, 92] width 578 height 25
copy div "#RES-3F1EF8DF"
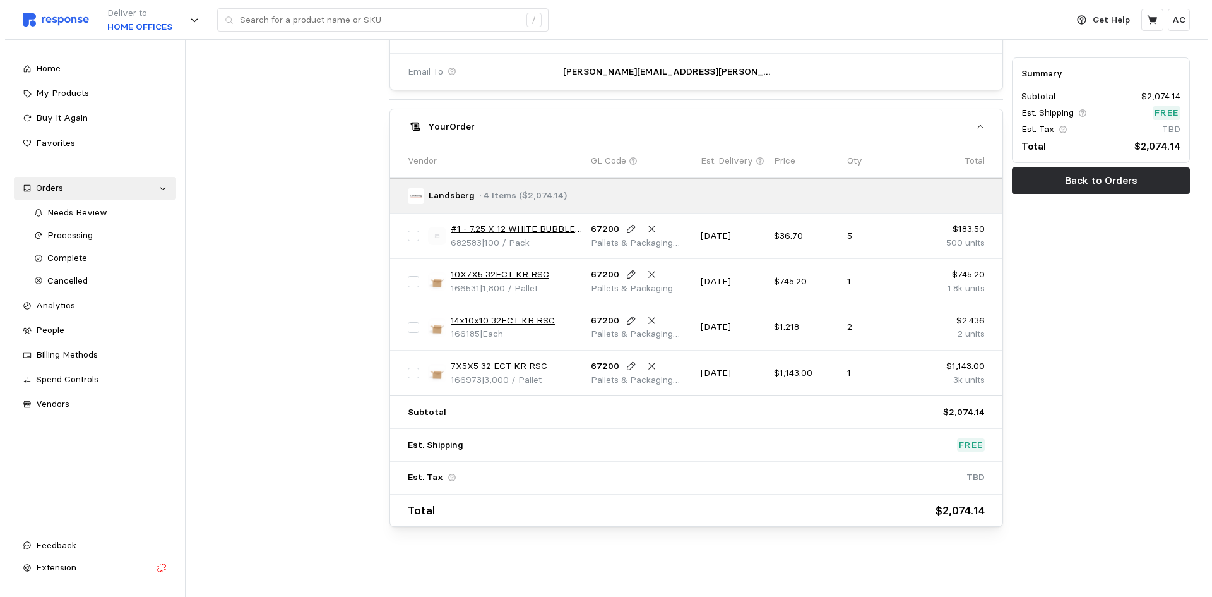
scroll to position [604, 0]
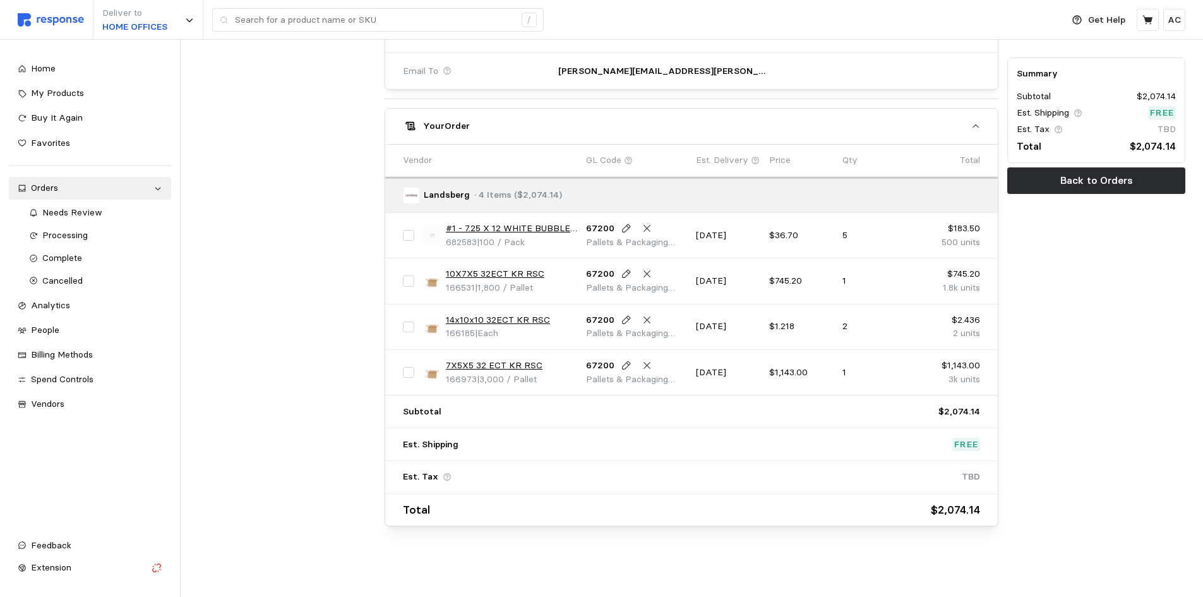
click at [557, 222] on link "#1 - 7.25 X 12 WHITE BUBBLE MAILER" at bounding box center [511, 229] width 131 height 14
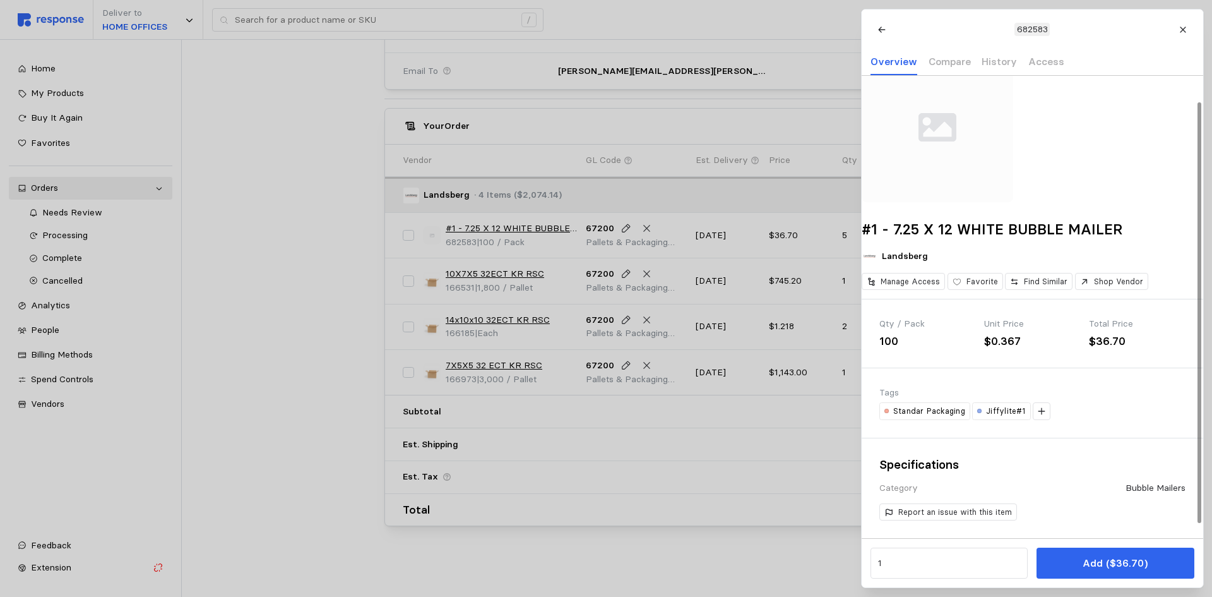
scroll to position [43, 0]
click at [504, 275] on div at bounding box center [606, 298] width 1212 height 597
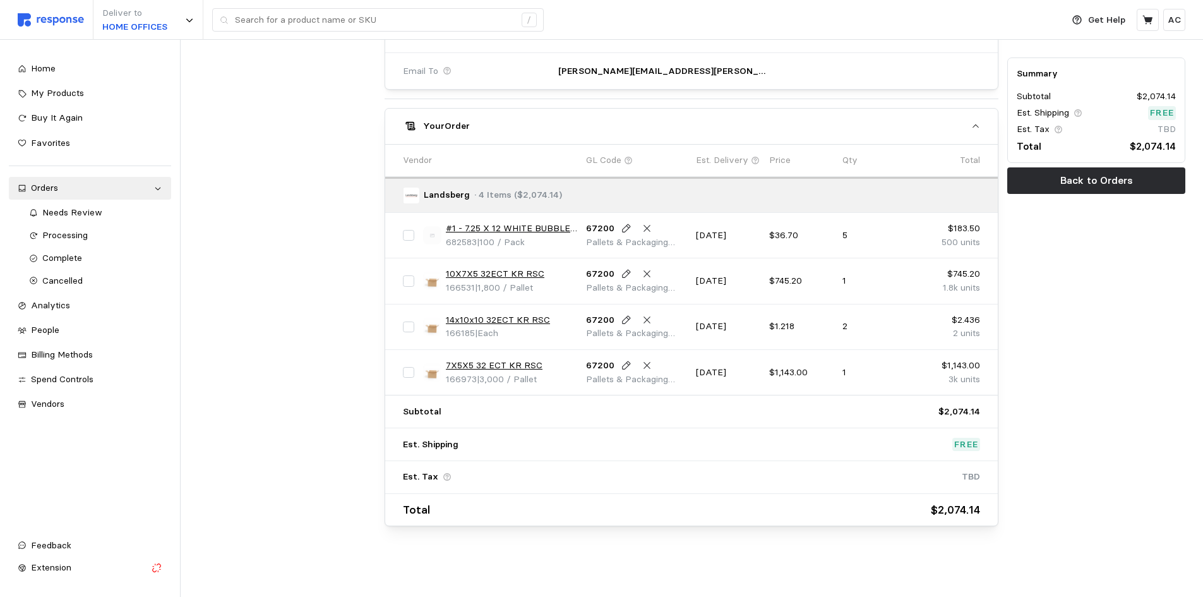
click at [507, 275] on link "10X7X5 32ECT KR RSC" at bounding box center [495, 274] width 99 height 14
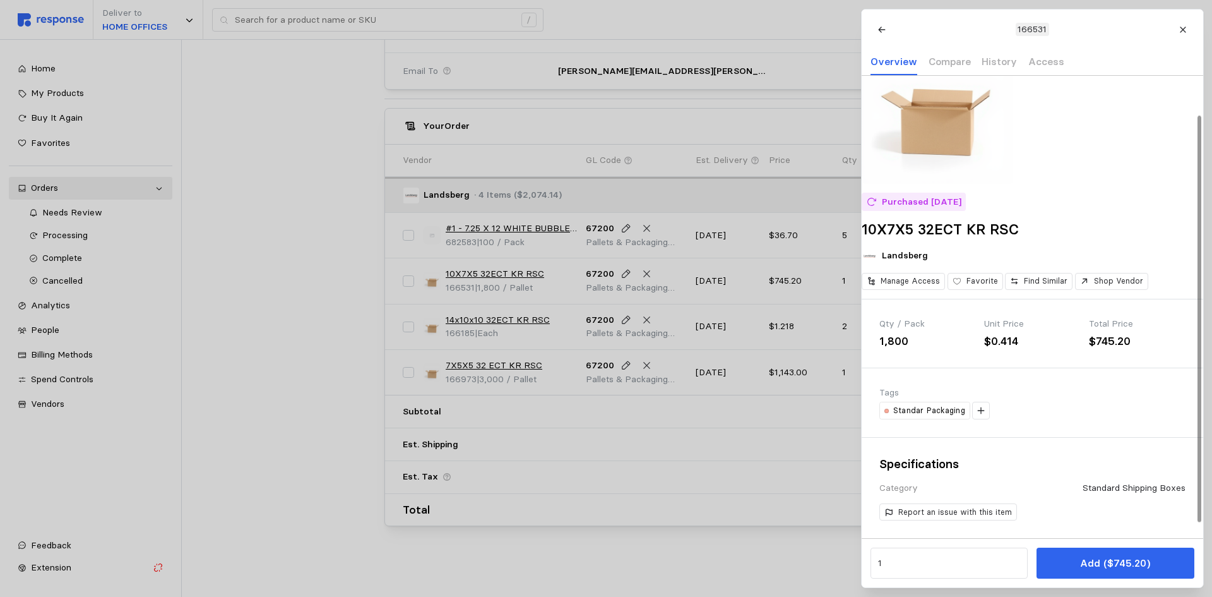
scroll to position [61, 0]
click at [488, 318] on div at bounding box center [606, 298] width 1212 height 597
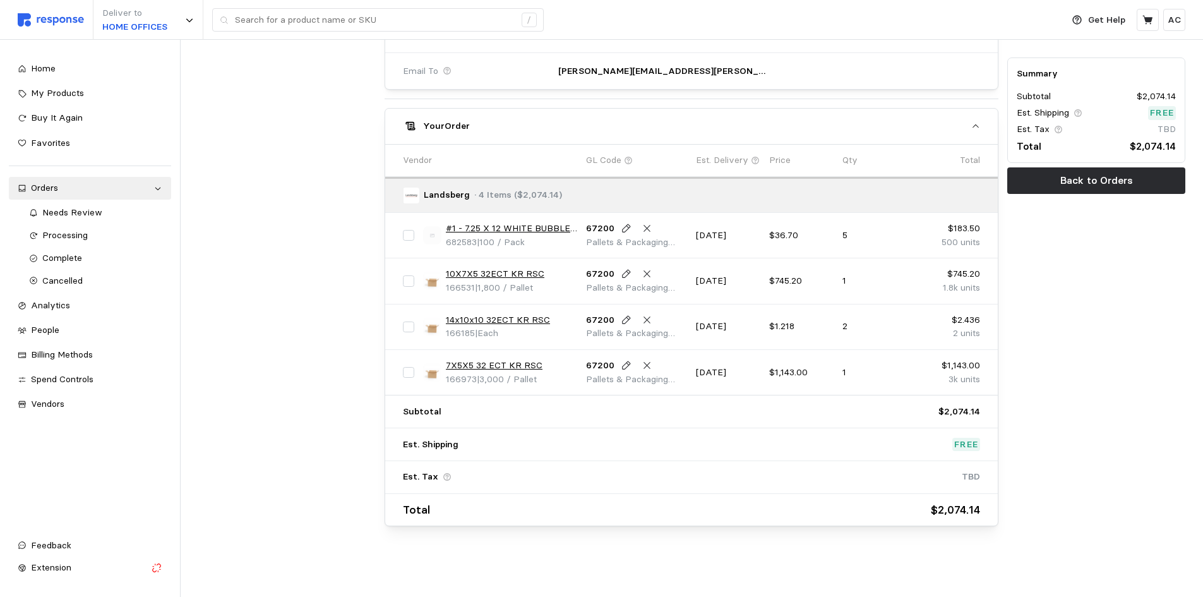
click at [501, 322] on link "14x10x10 32ECT KR RSC" at bounding box center [498, 320] width 104 height 14
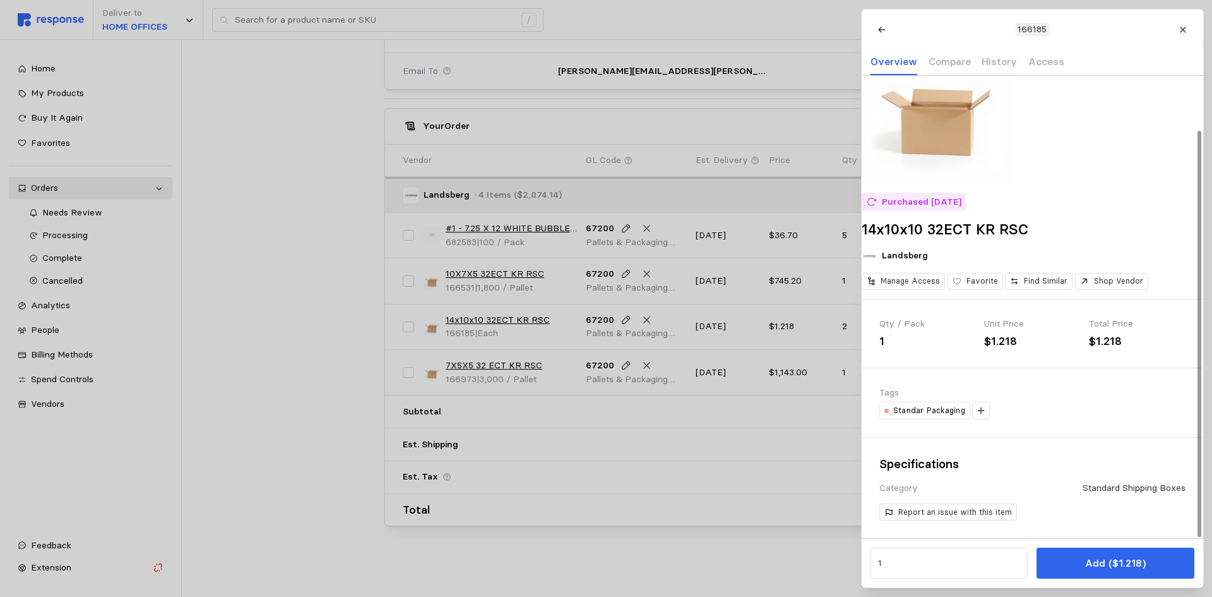
click at [518, 366] on div at bounding box center [606, 298] width 1212 height 597
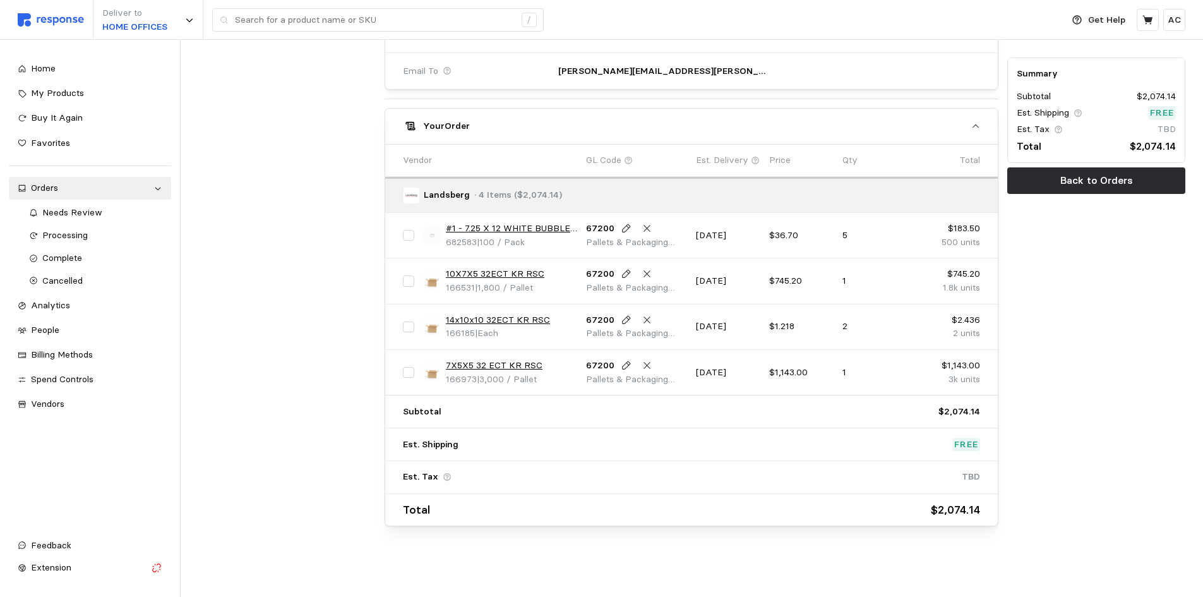
click at [476, 363] on link "7X5X5 32 ECT KR RSC" at bounding box center [494, 366] width 97 height 14
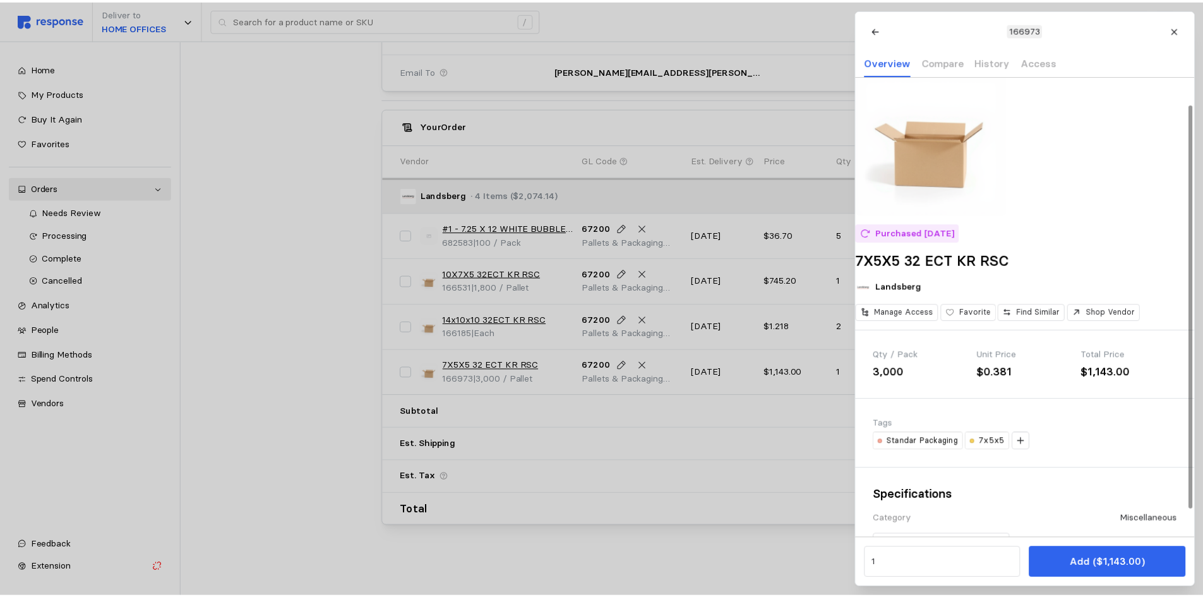
scroll to position [0, 0]
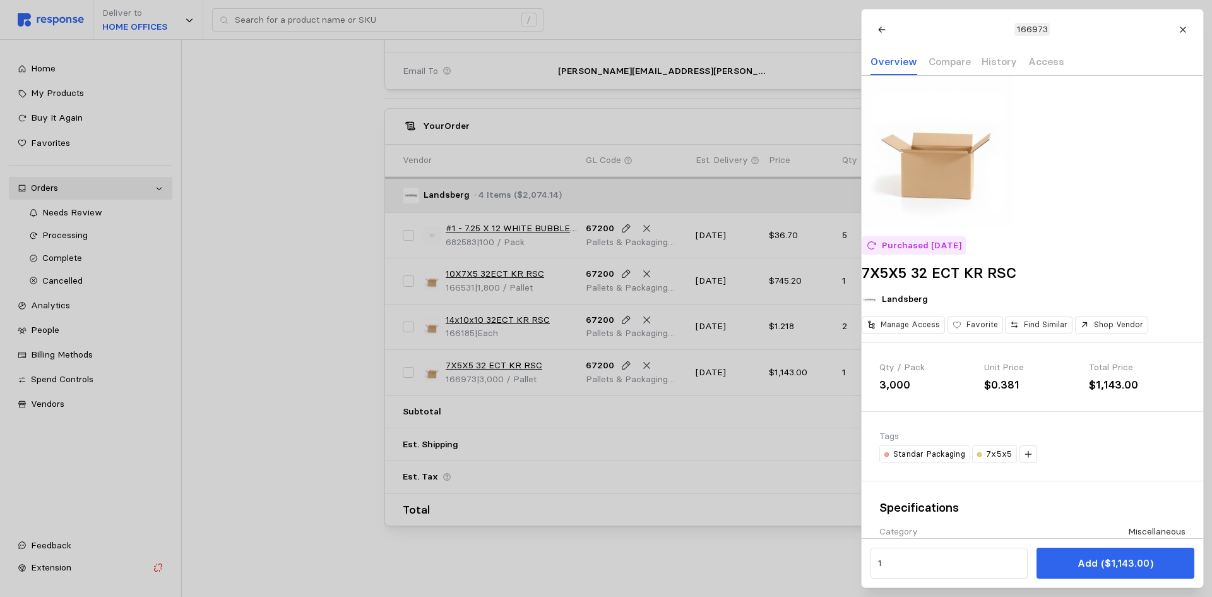
click at [263, 190] on div at bounding box center [606, 298] width 1212 height 597
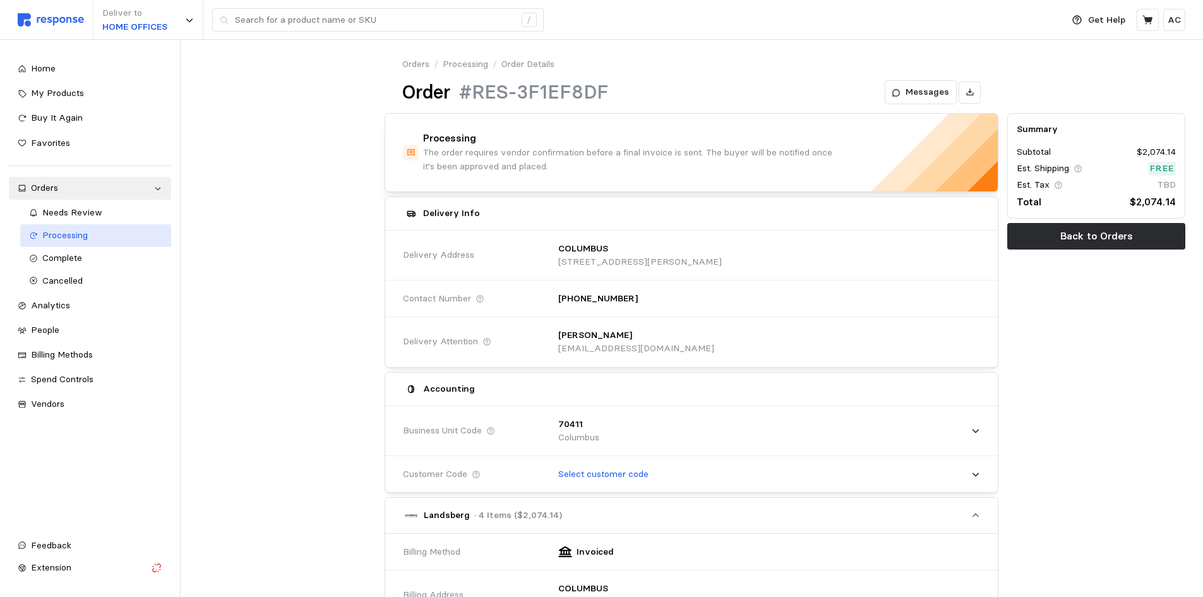
click at [78, 236] on span "Processing" at bounding box center [64, 234] width 45 height 11
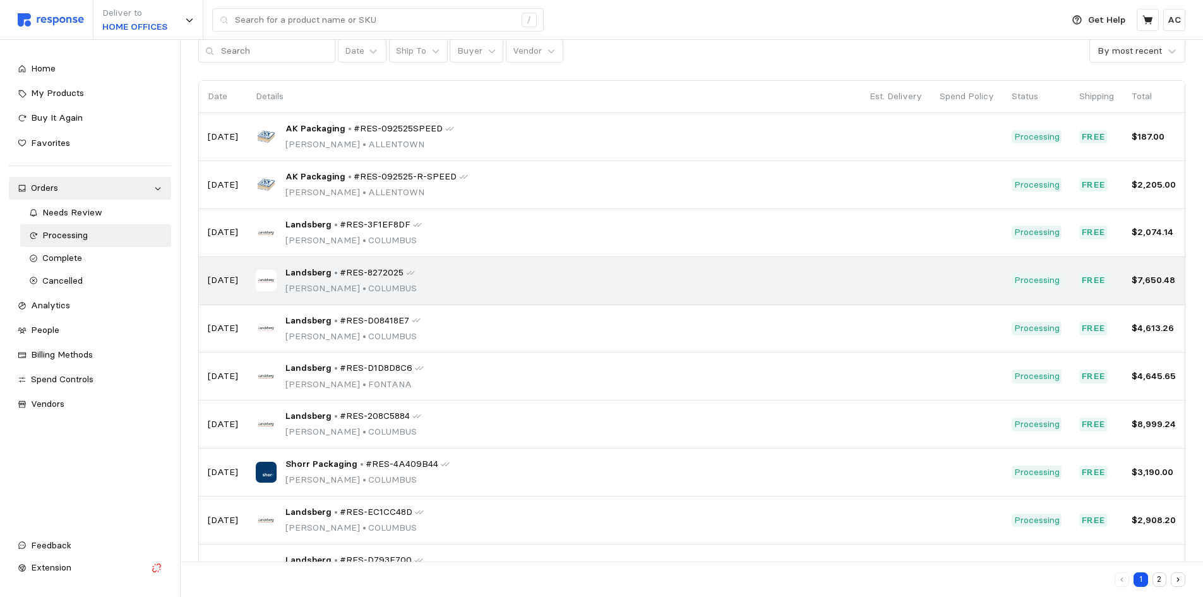
scroll to position [62, 0]
click at [302, 268] on span "Landsberg" at bounding box center [308, 272] width 46 height 14
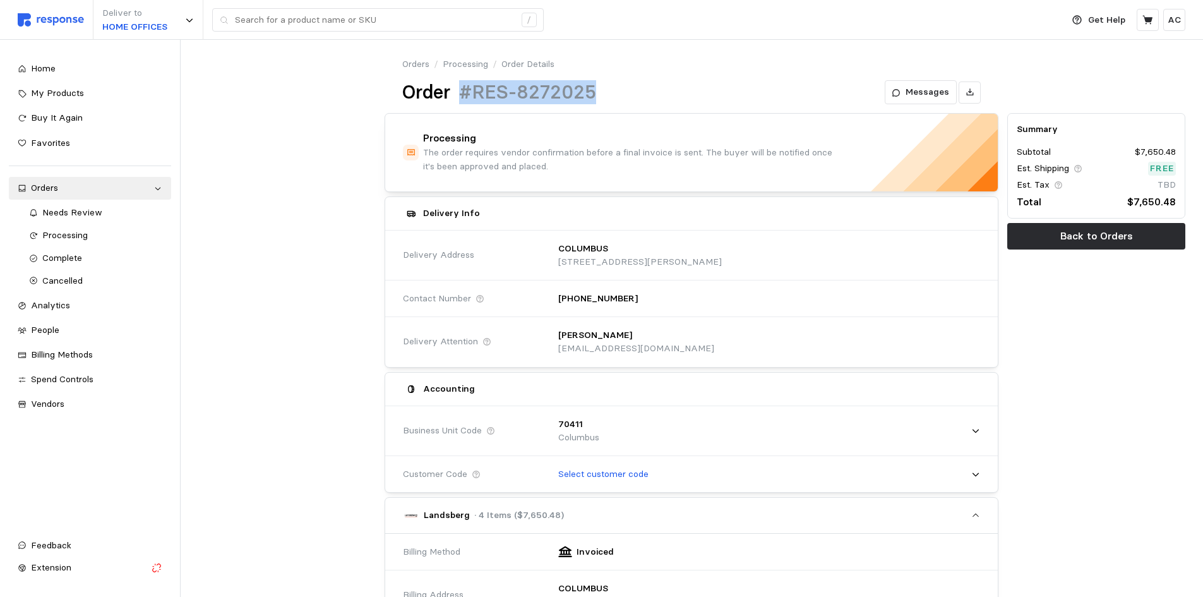
drag, startPoint x: 601, startPoint y: 95, endPoint x: 460, endPoint y: 83, distance: 141.9
click at [460, 83] on div "Order #RES-8272025 Messages" at bounding box center [691, 92] width 578 height 25
copy h1 "#RES-8272025"
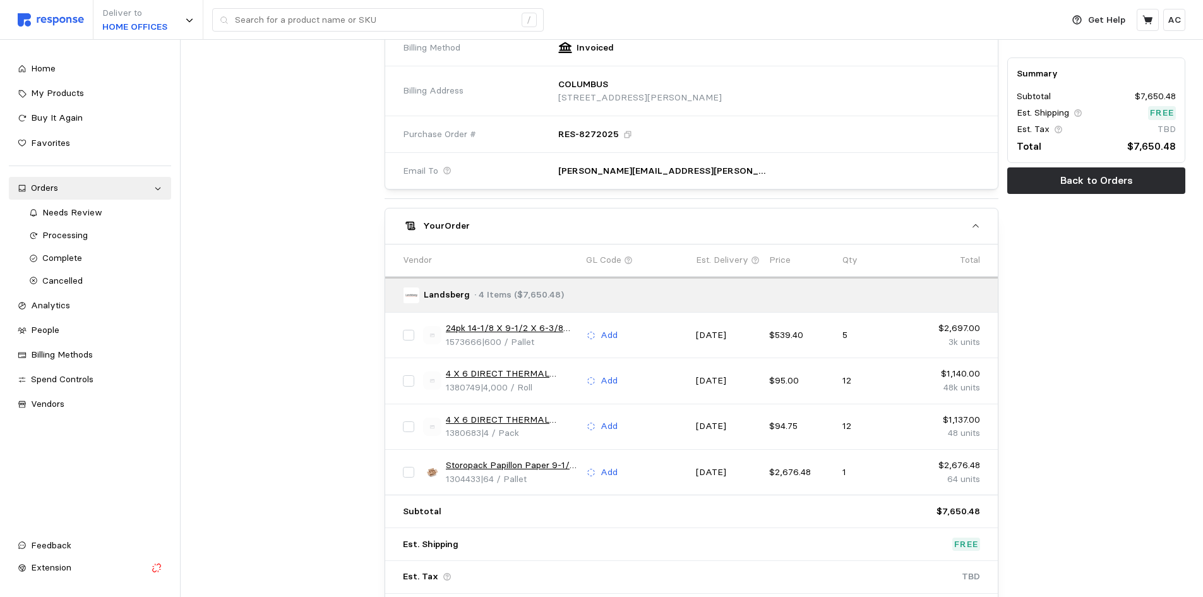
scroll to position [505, 0]
click at [550, 374] on link "4 X 6 DIRECT THERMAL LABEL FANFOLD (4000/RL)" at bounding box center [511, 373] width 131 height 14
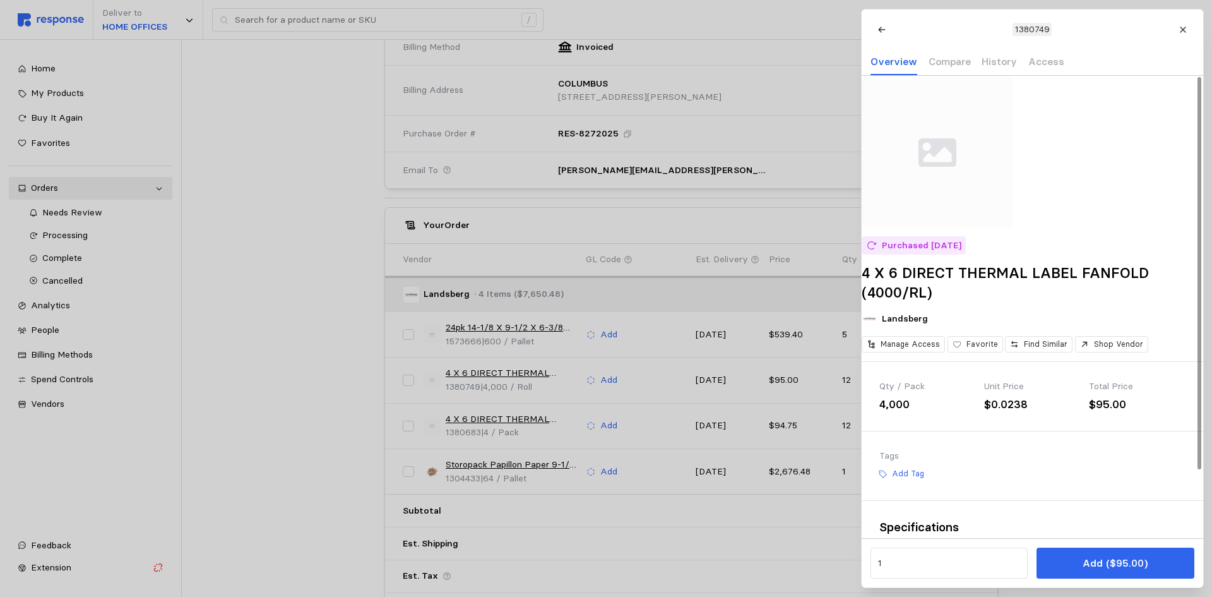
click at [525, 417] on div at bounding box center [606, 298] width 1212 height 597
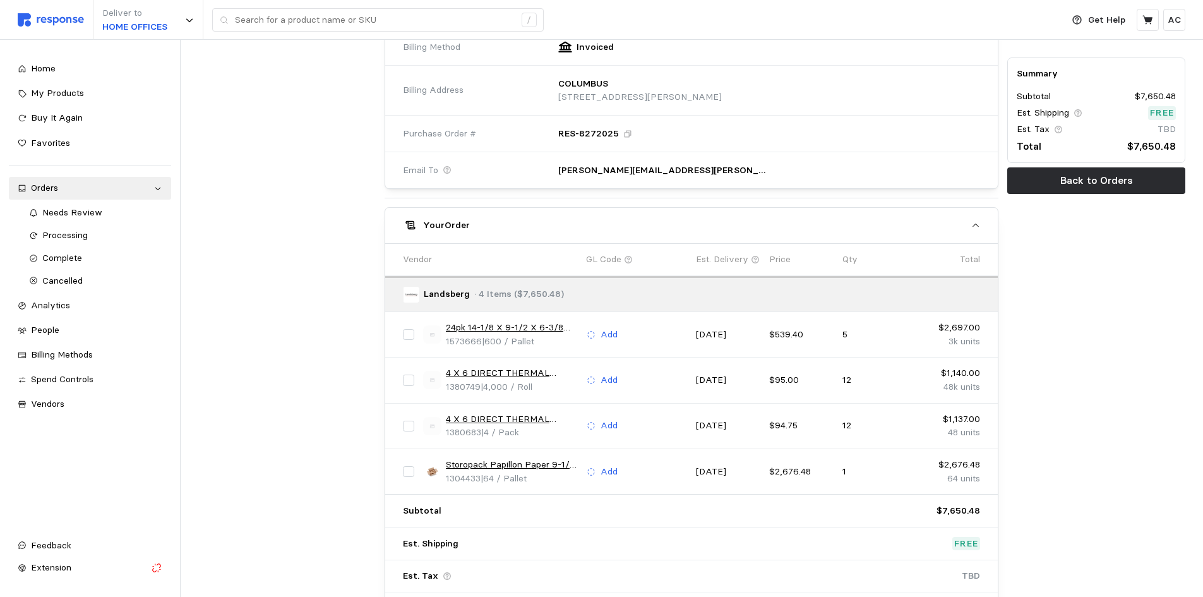
click at [538, 419] on link "4 X 6 DIRECT THERMAL LABEL ROLL 3"" at bounding box center [511, 419] width 131 height 14
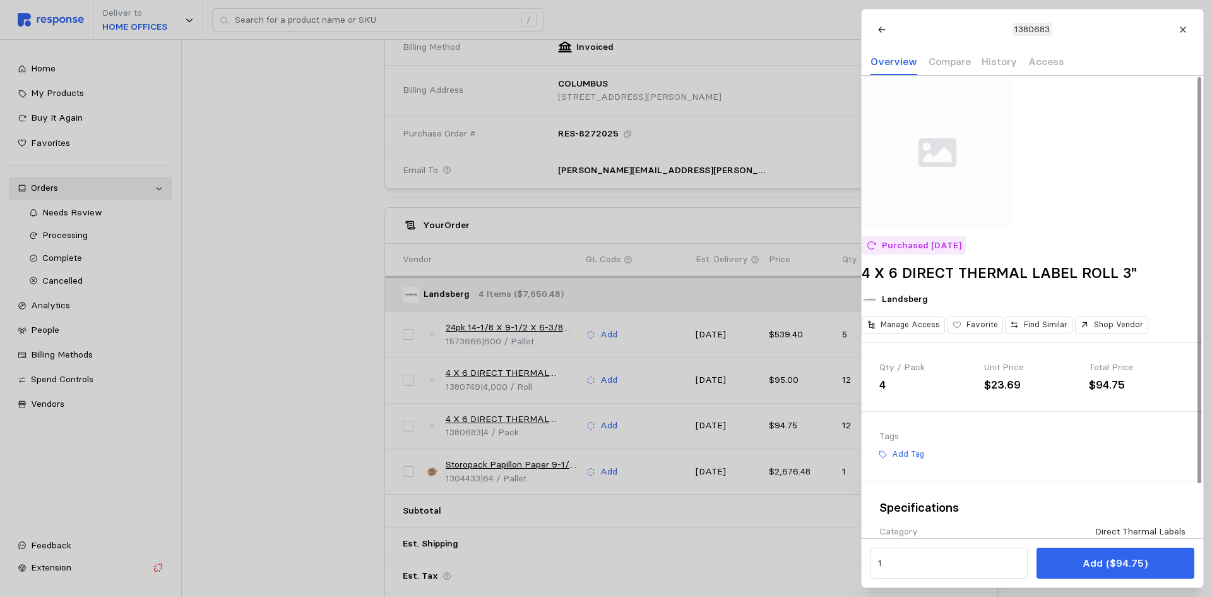
click at [532, 465] on div at bounding box center [606, 298] width 1212 height 597
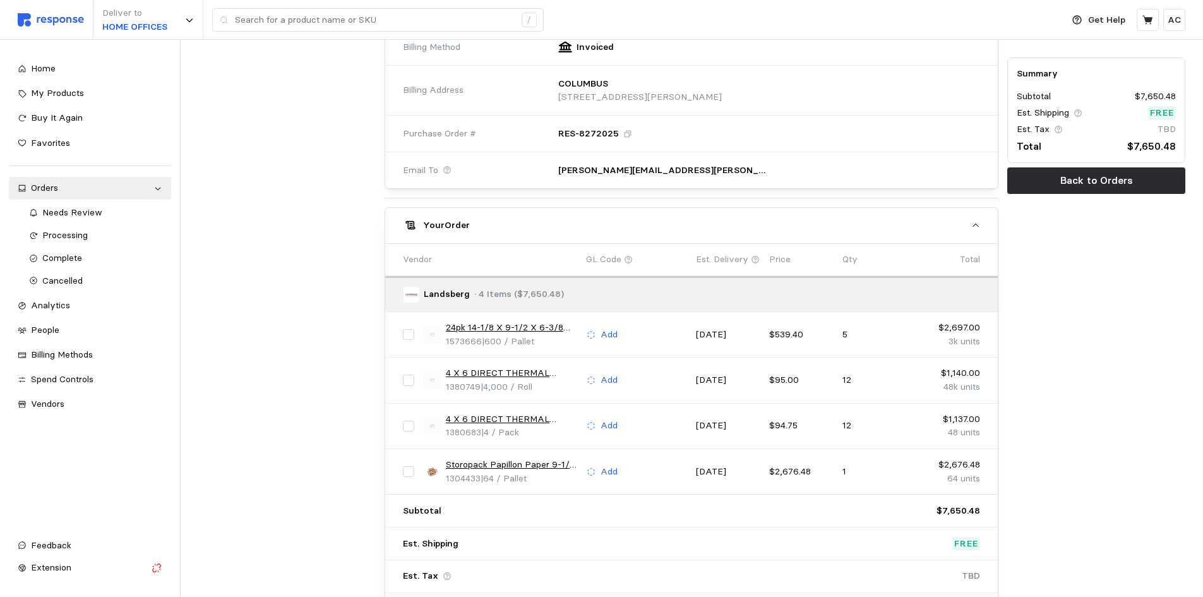
click at [506, 466] on link "Storopack Papillon Paper 9-1/4 x 900' 40# 16bx/layer" at bounding box center [511, 465] width 131 height 14
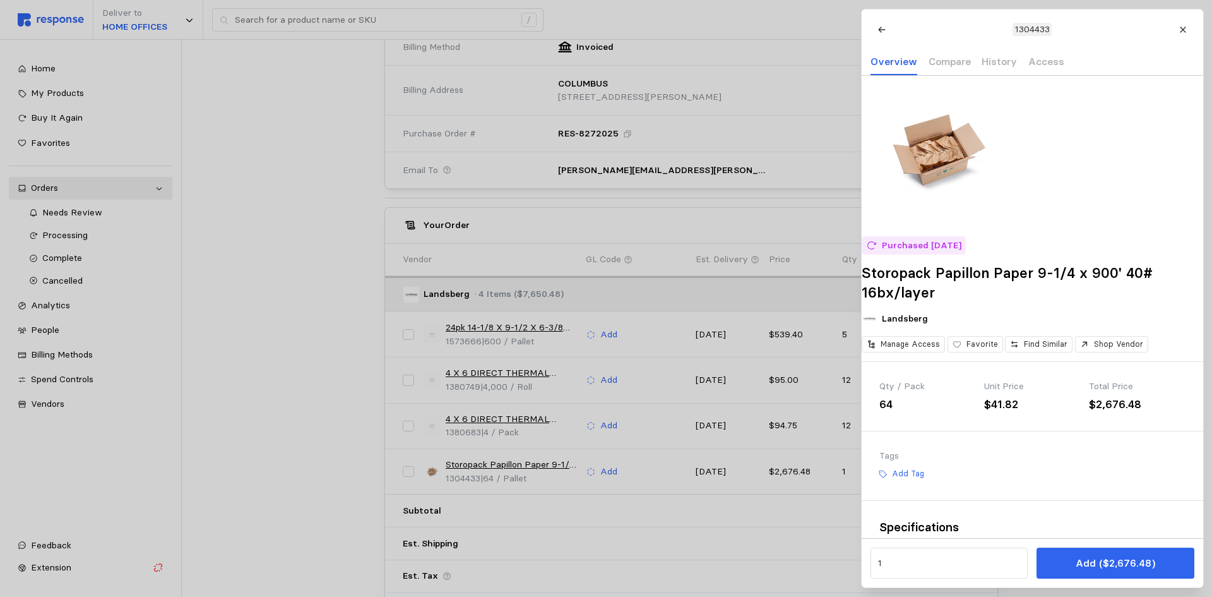
click at [542, 418] on div at bounding box center [606, 298] width 1212 height 597
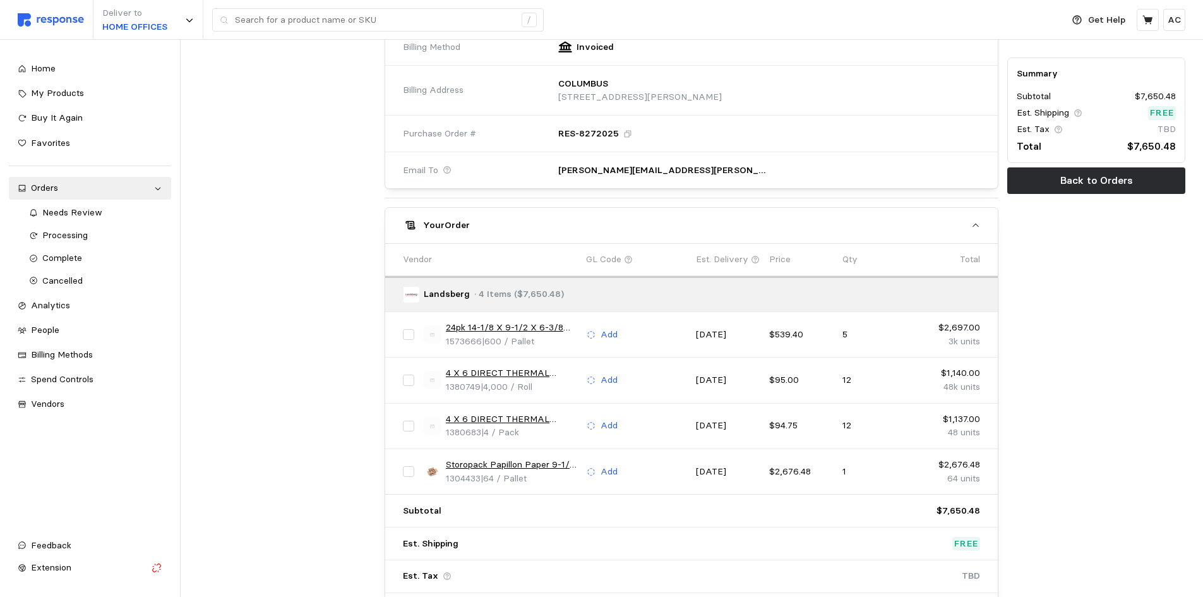
click at [527, 420] on link "4 X 6 DIRECT THERMAL LABEL ROLL 3"" at bounding box center [511, 419] width 131 height 14
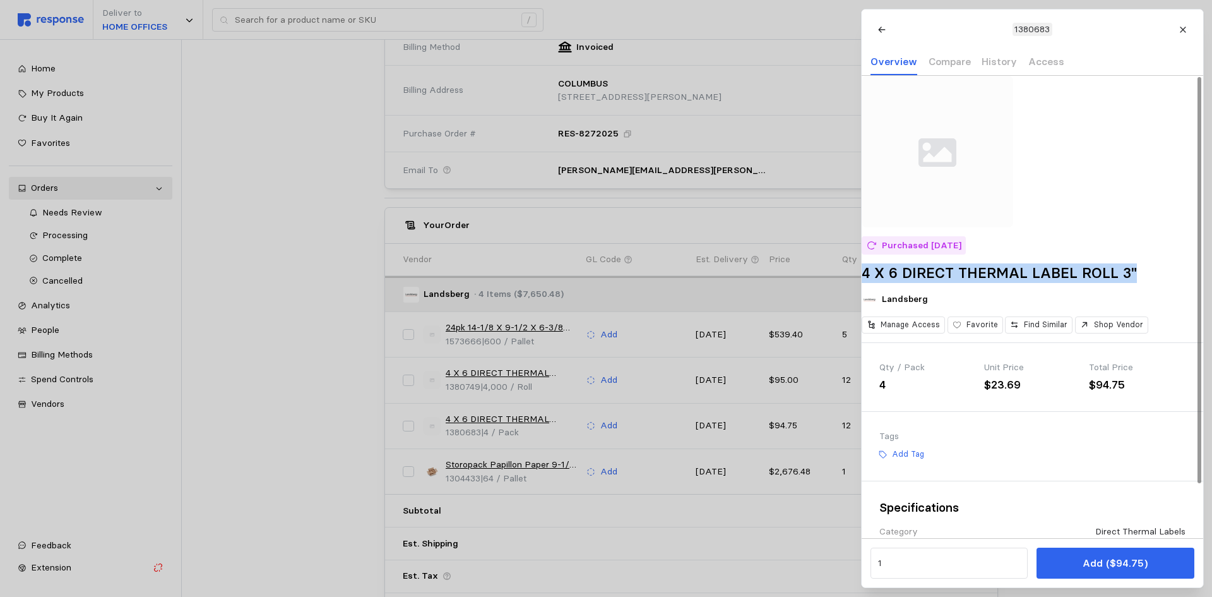
drag, startPoint x: 883, startPoint y: 289, endPoint x: 1104, endPoint y: 255, distance: 223.0
click at [1152, 287] on div "Purchased [DATE] 4 X 6 DIRECT THERMAL LABEL ROLL 3" Landsberg Manage Access Fav…" at bounding box center [1033, 209] width 342 height 266
copy h2 "4 X 6 DIRECT THERMAL LABEL ROLL 3""
click at [612, 328] on div at bounding box center [606, 298] width 1212 height 597
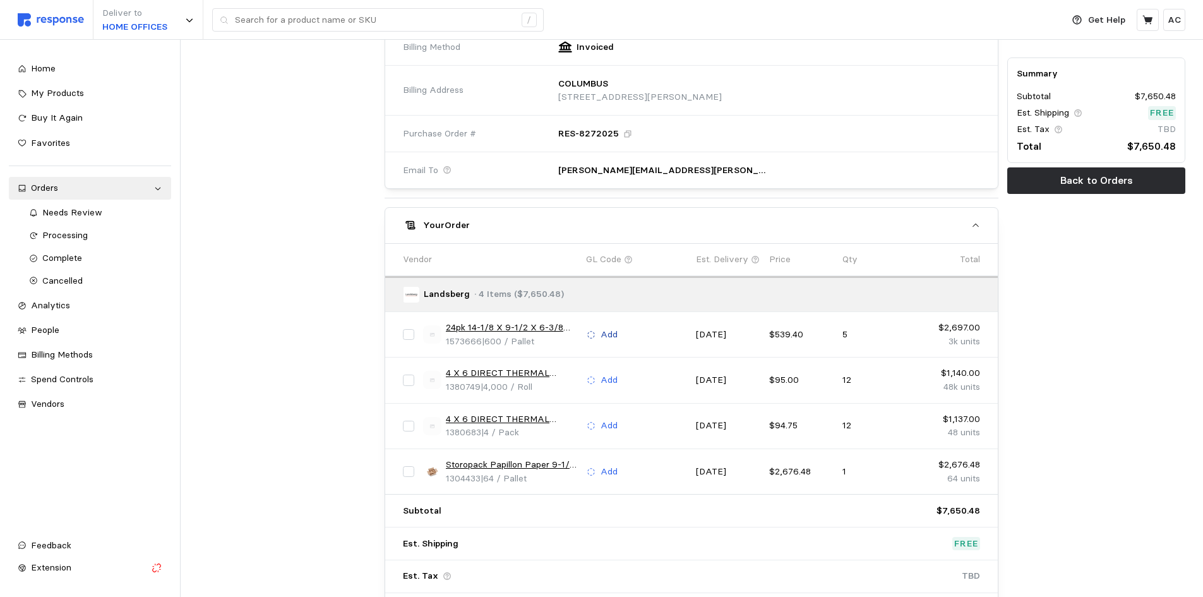
click at [611, 333] on p "Add" at bounding box center [609, 335] width 17 height 14
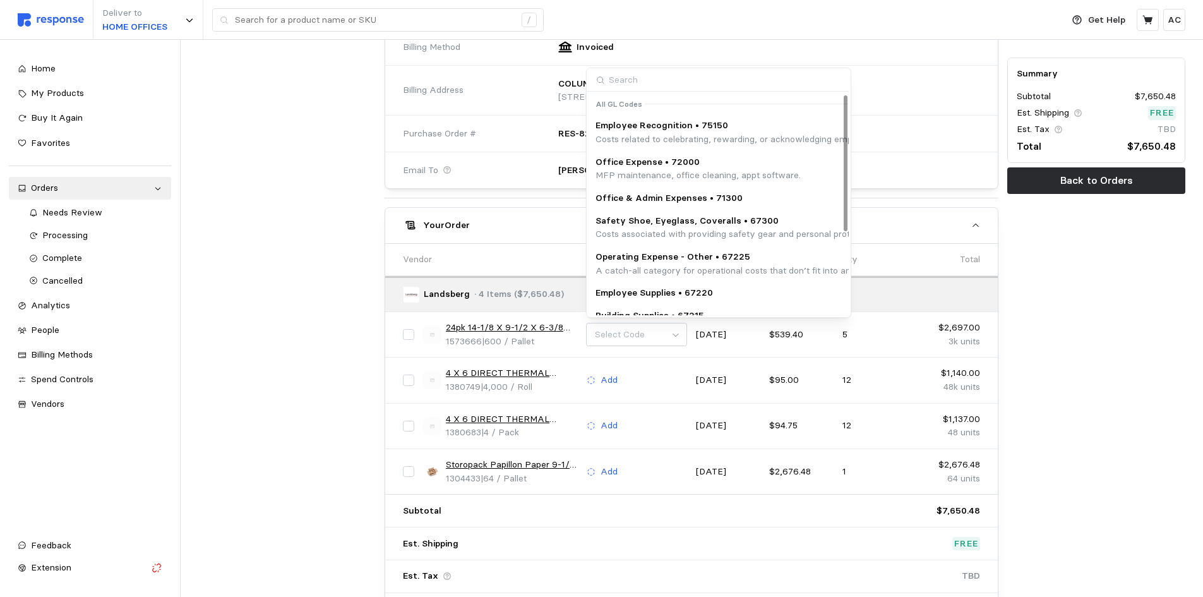
click at [664, 80] on input at bounding box center [718, 79] width 262 height 23
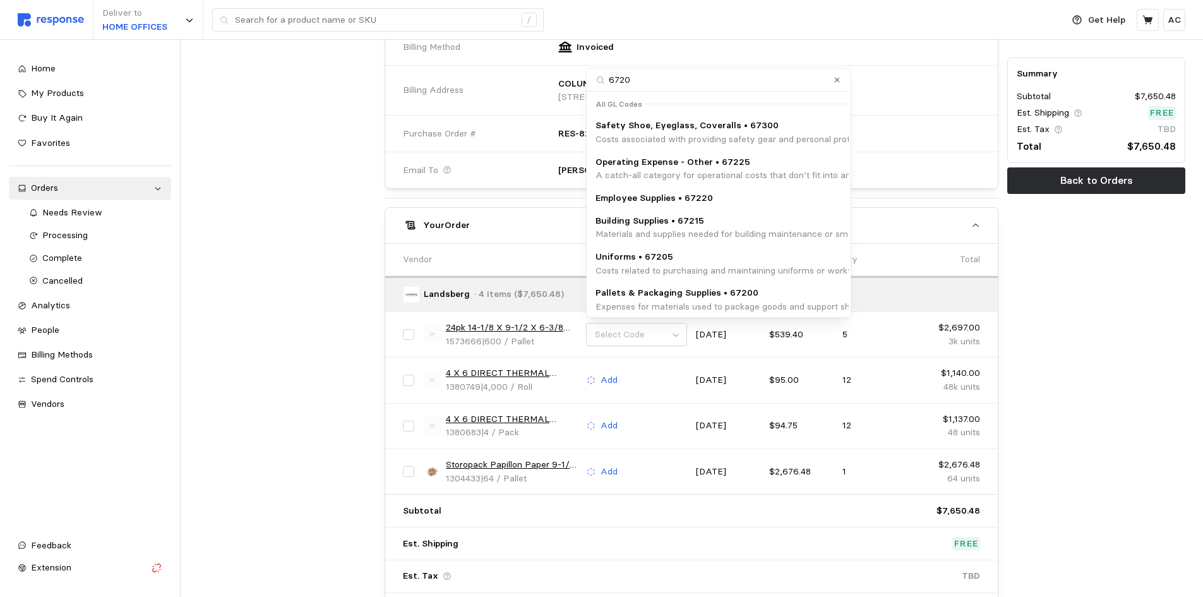
type input "67200"
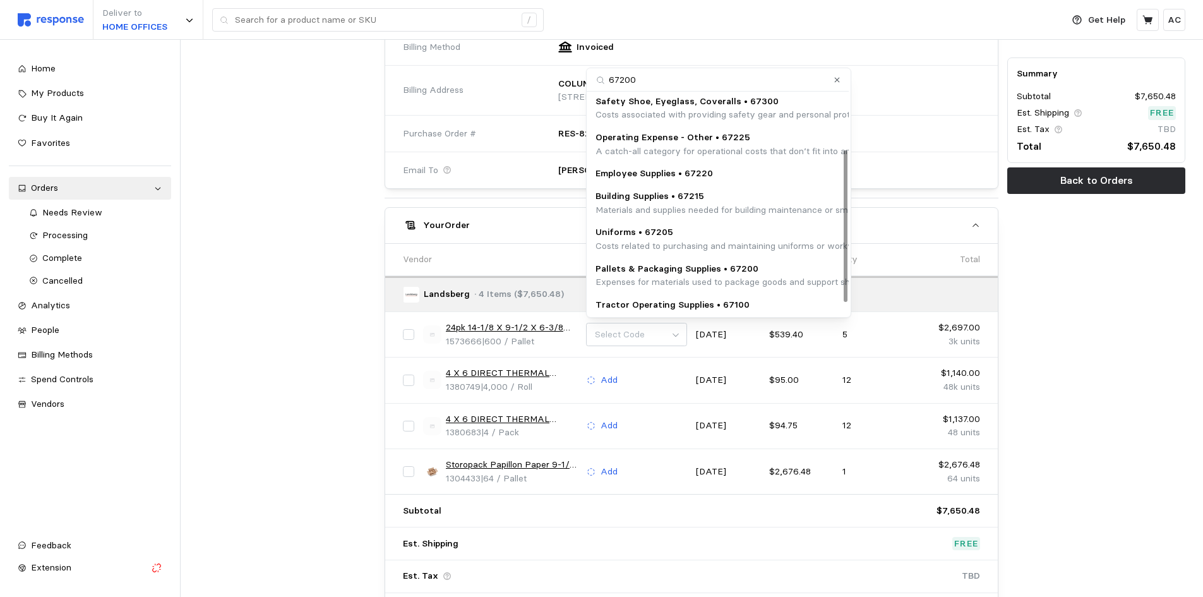
scroll to position [98, 0]
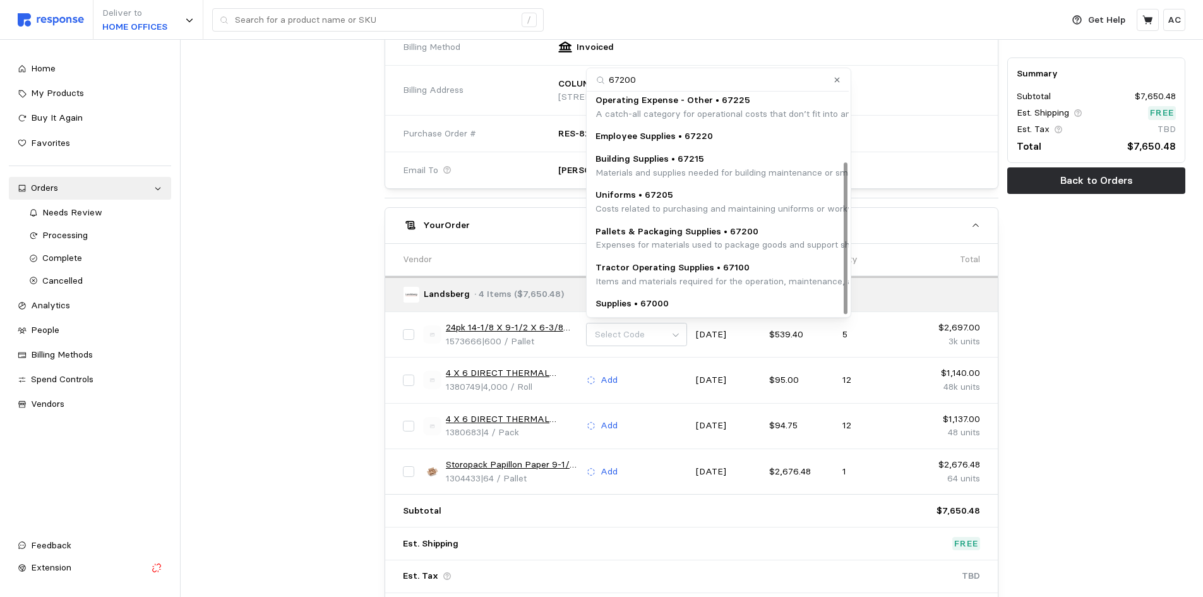
click at [772, 236] on p "Pallets & Packaging Supplies • 67200" at bounding box center [851, 232] width 512 height 14
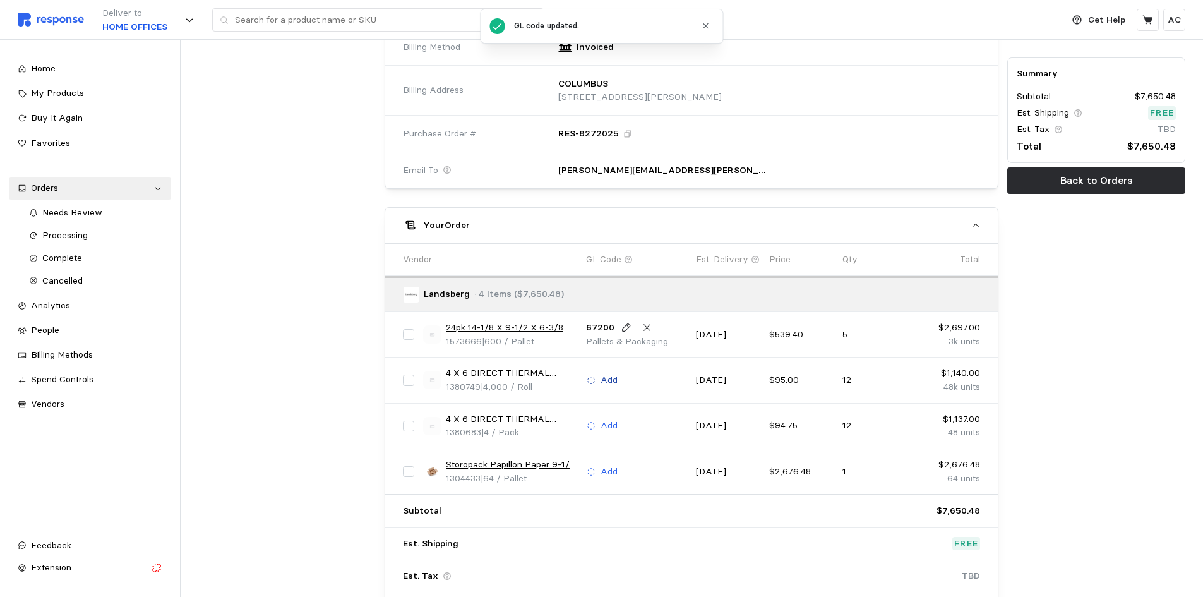
click at [611, 380] on p "Add" at bounding box center [609, 380] width 17 height 14
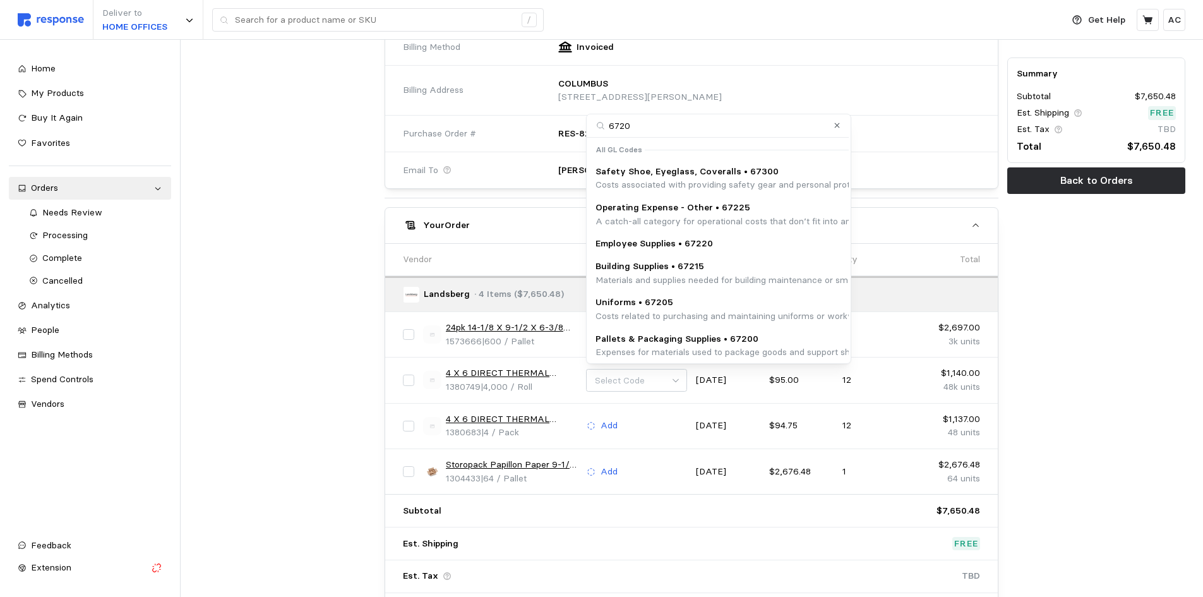
type input "67200"
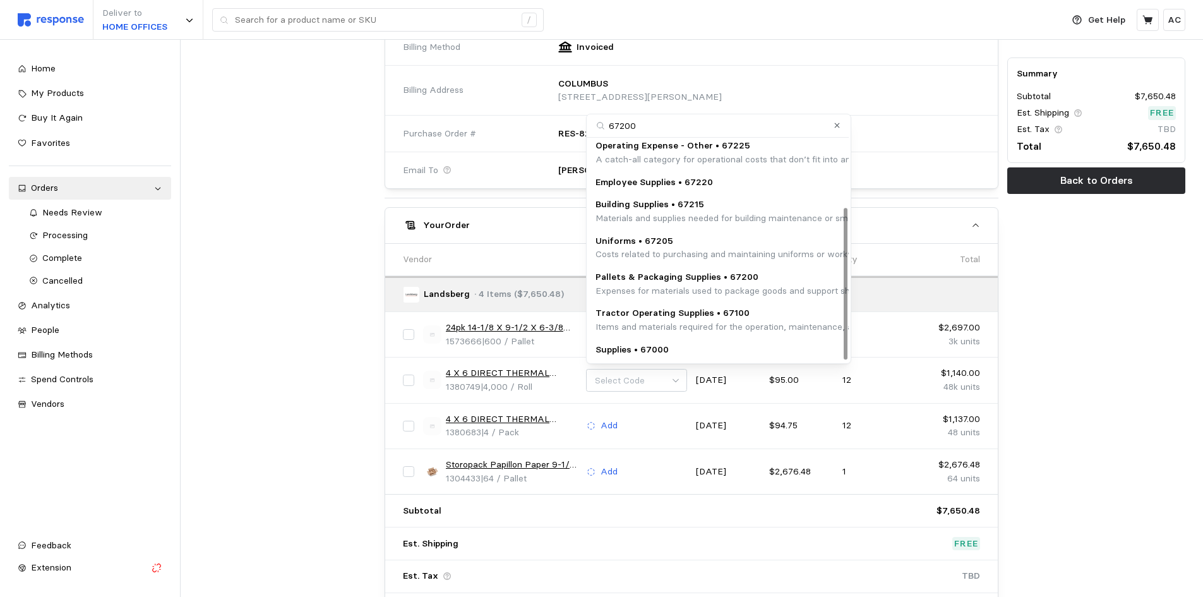
click at [760, 284] on p "Expenses for materials used to package goods and support shipping logistics, su…" at bounding box center [851, 291] width 512 height 14
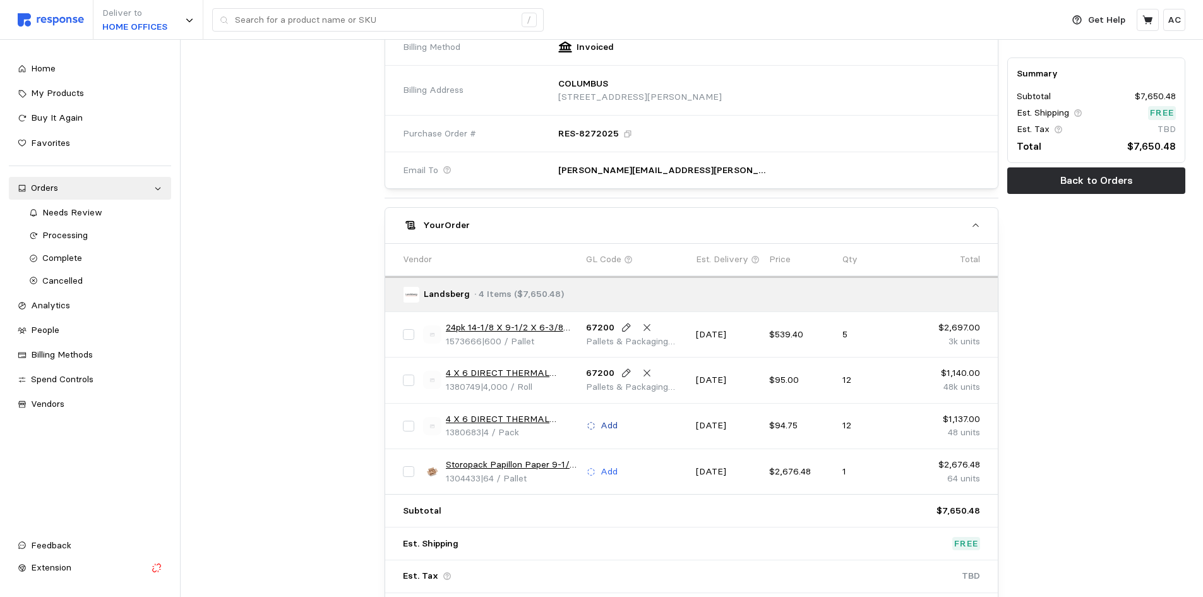
click at [609, 422] on p "Add" at bounding box center [609, 426] width 17 height 14
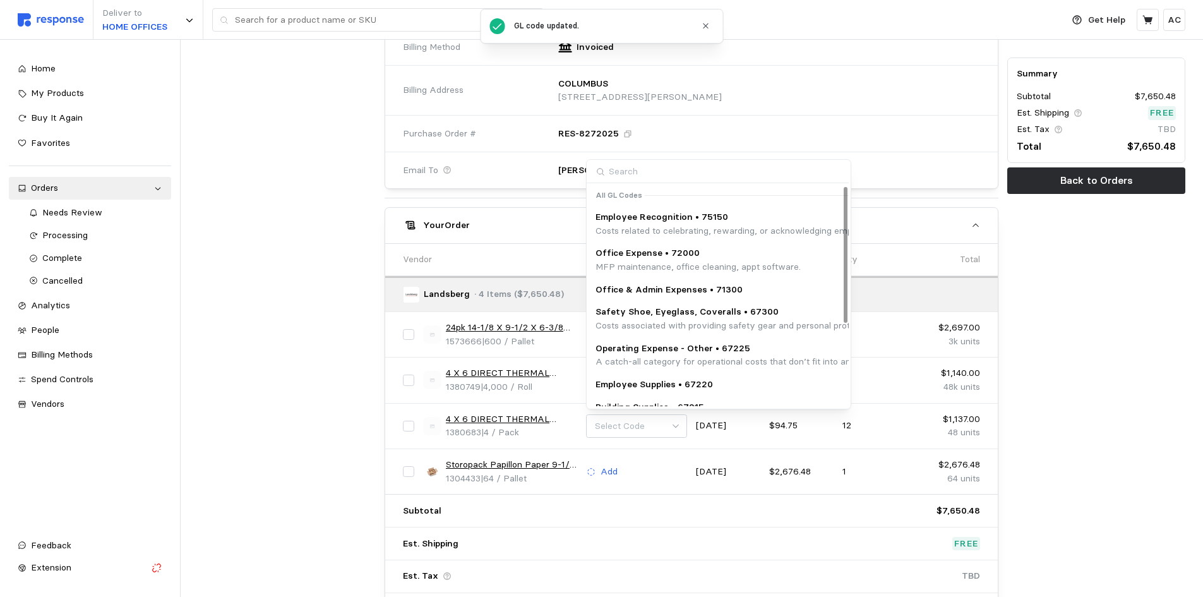
click at [693, 173] on input at bounding box center [718, 171] width 262 height 23
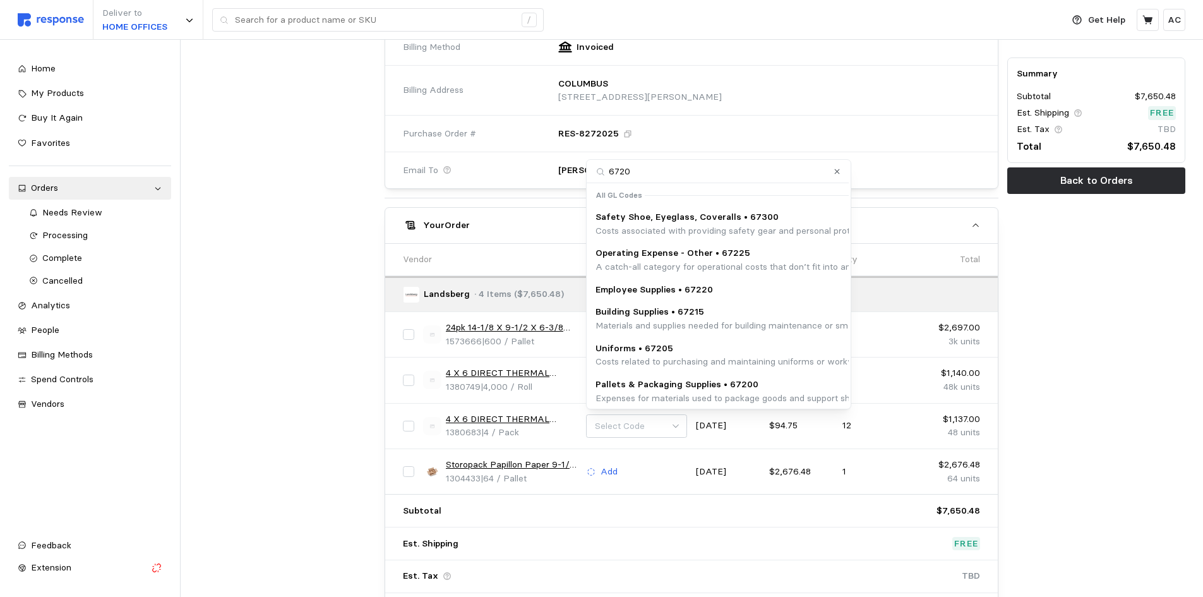
type input "67200"
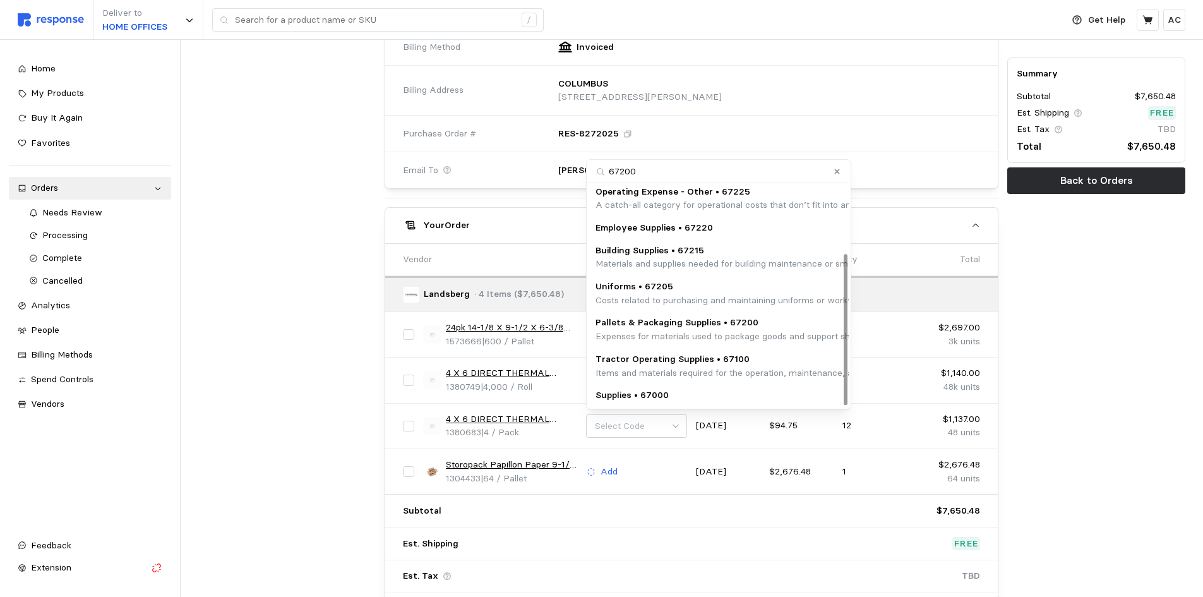
click at [743, 325] on p "Pallets & Packaging Supplies • 67200" at bounding box center [851, 323] width 512 height 14
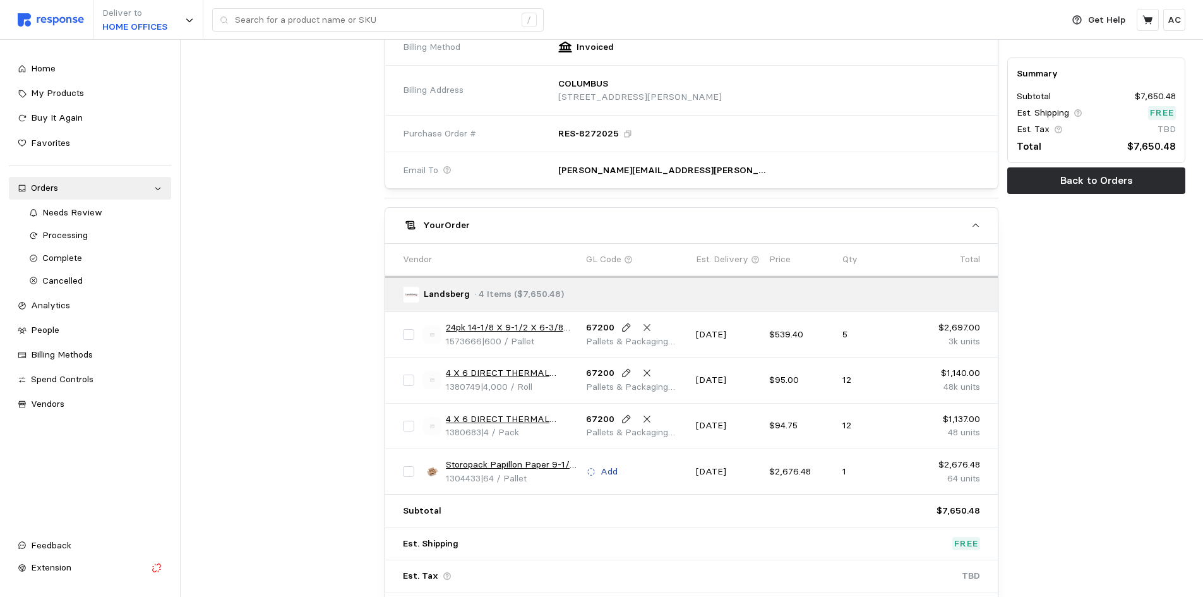
click at [608, 469] on p "Add" at bounding box center [609, 472] width 17 height 14
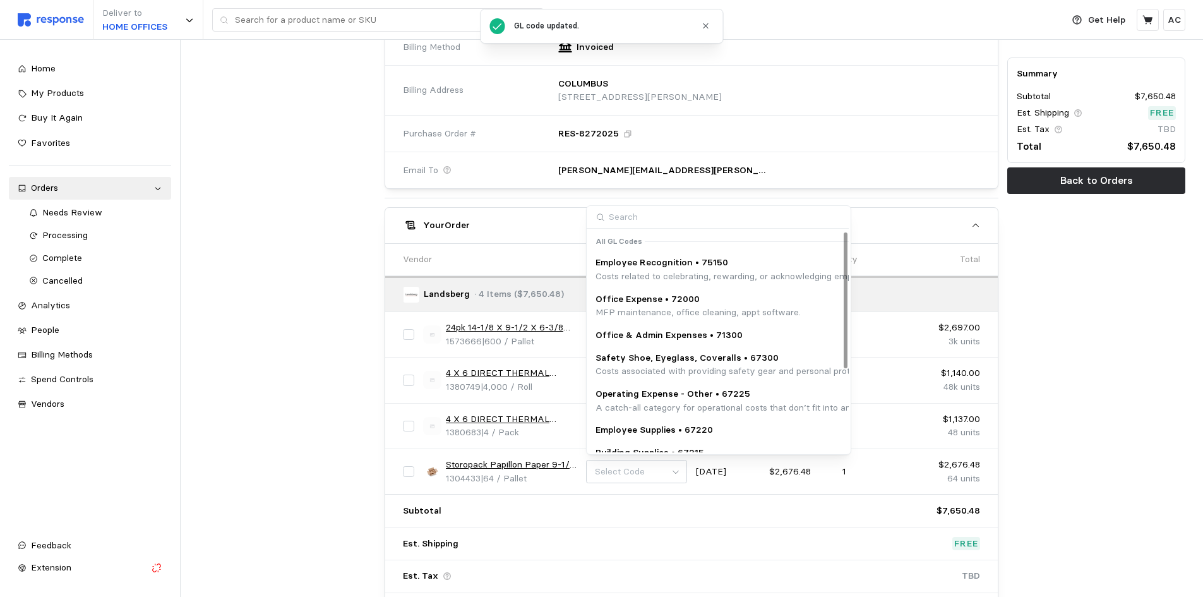
click at [668, 218] on input at bounding box center [718, 217] width 262 height 23
type input "3"
type input "67200"
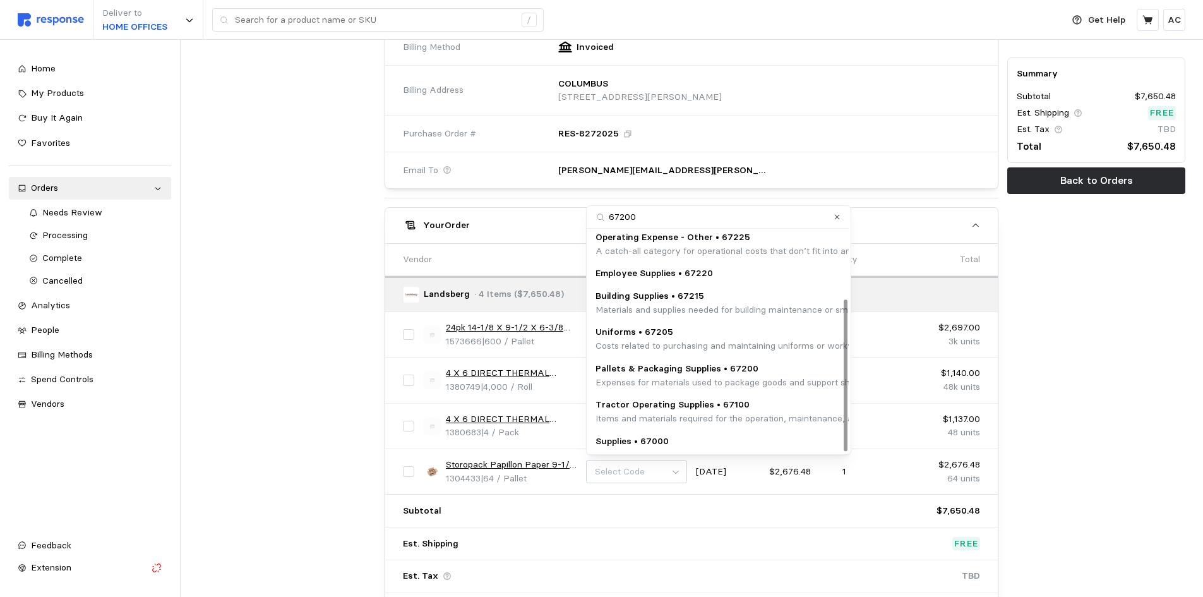
click at [745, 372] on p "Pallets & Packaging Supplies • 67200" at bounding box center [851, 369] width 512 height 14
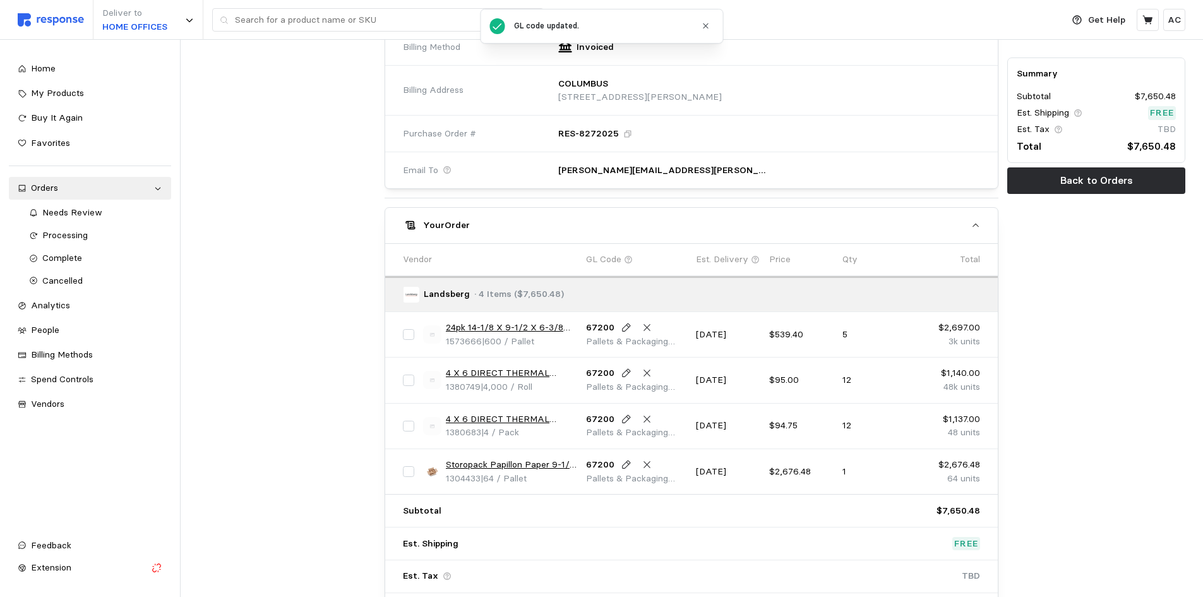
click at [290, 436] on div at bounding box center [287, 117] width 187 height 1026
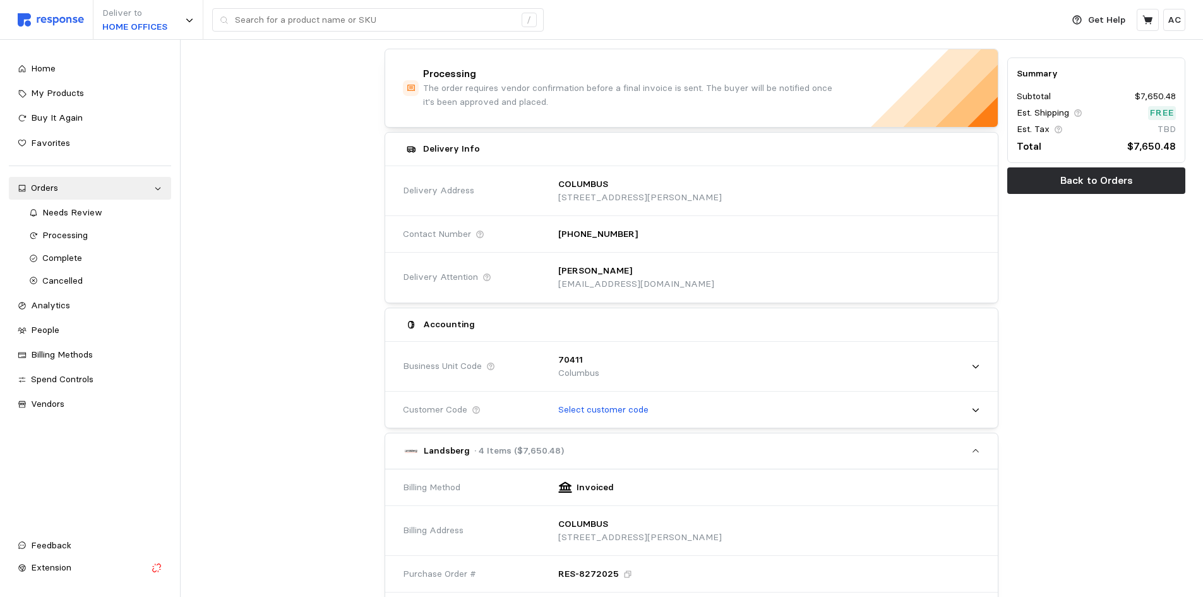
scroll to position [0, 0]
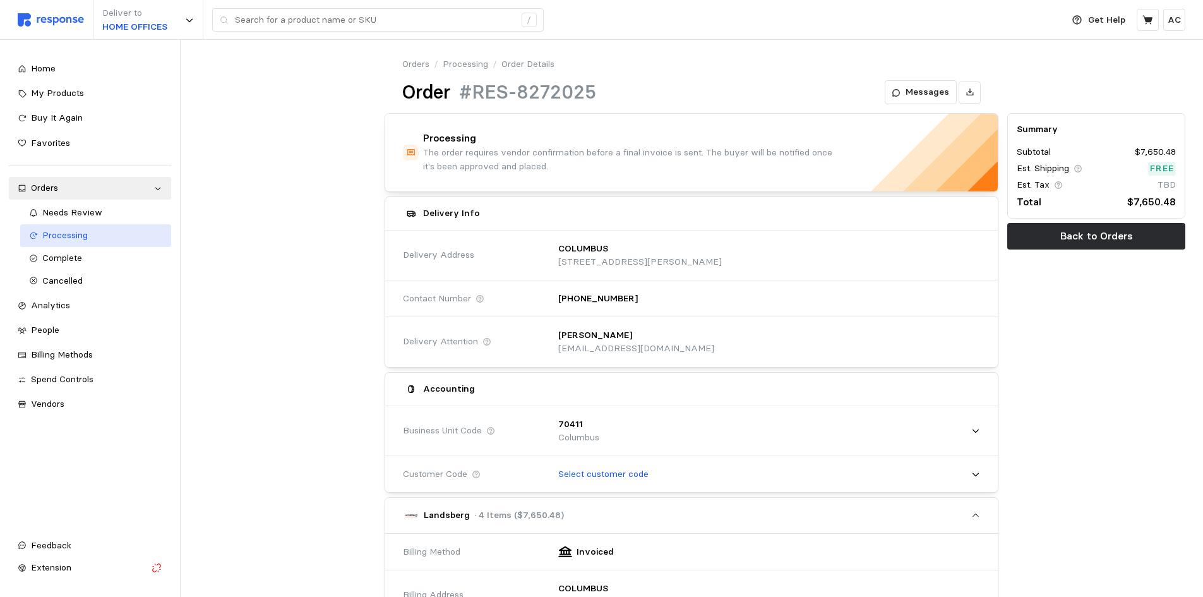
click at [87, 236] on span "Processing" at bounding box center [64, 234] width 45 height 11
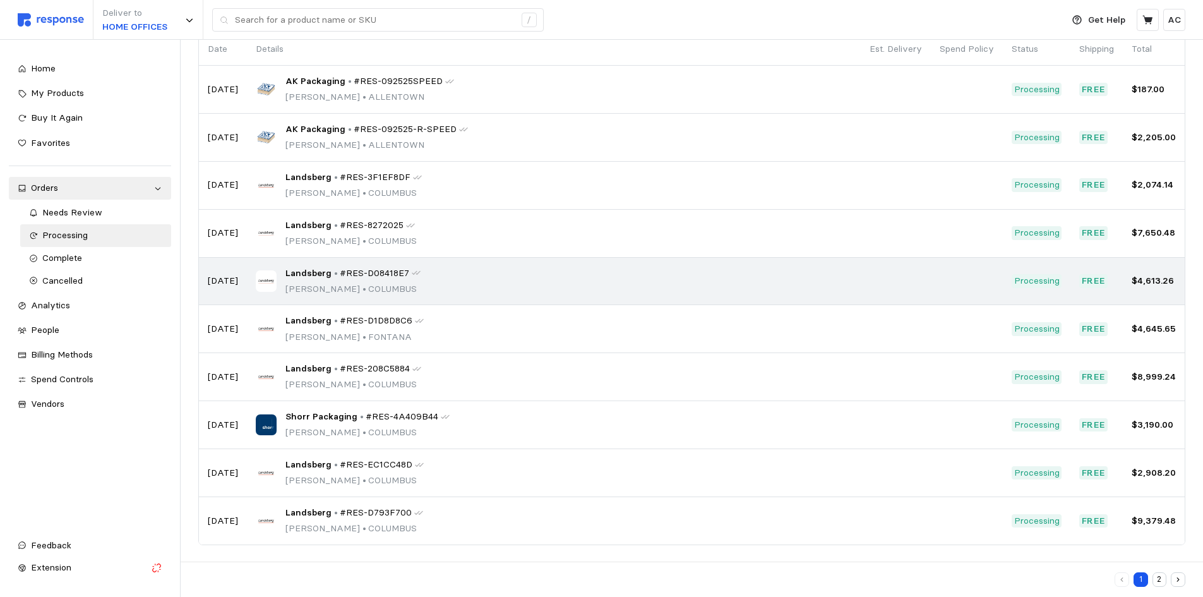
scroll to position [110, 0]
click at [340, 277] on span "#RES-D08418E7" at bounding box center [374, 272] width 69 height 14
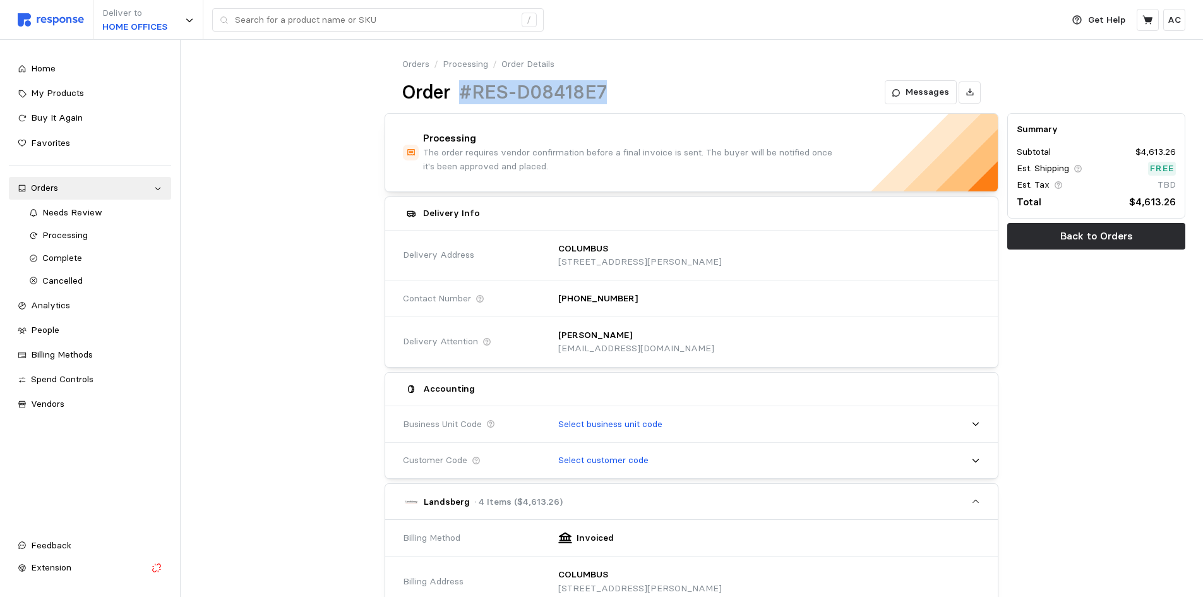
drag, startPoint x: 595, startPoint y: 88, endPoint x: 455, endPoint y: 88, distance: 140.2
click at [455, 88] on div "Order #RES-D08418E7" at bounding box center [504, 92] width 205 height 25
copy div "#RES-D08418E7"
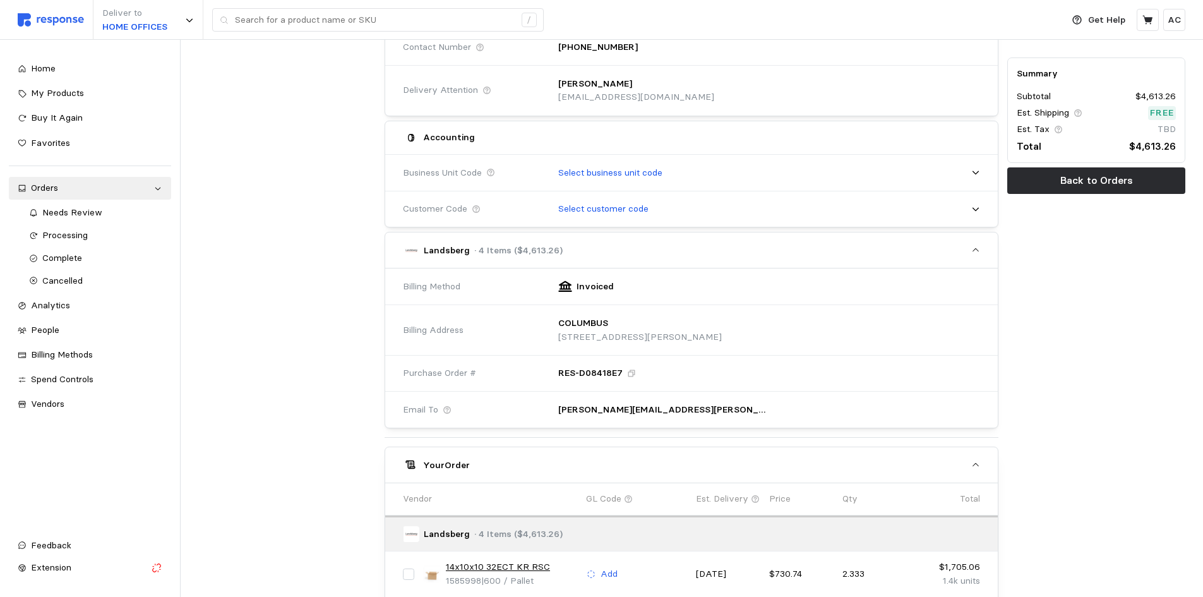
scroll to position [252, 0]
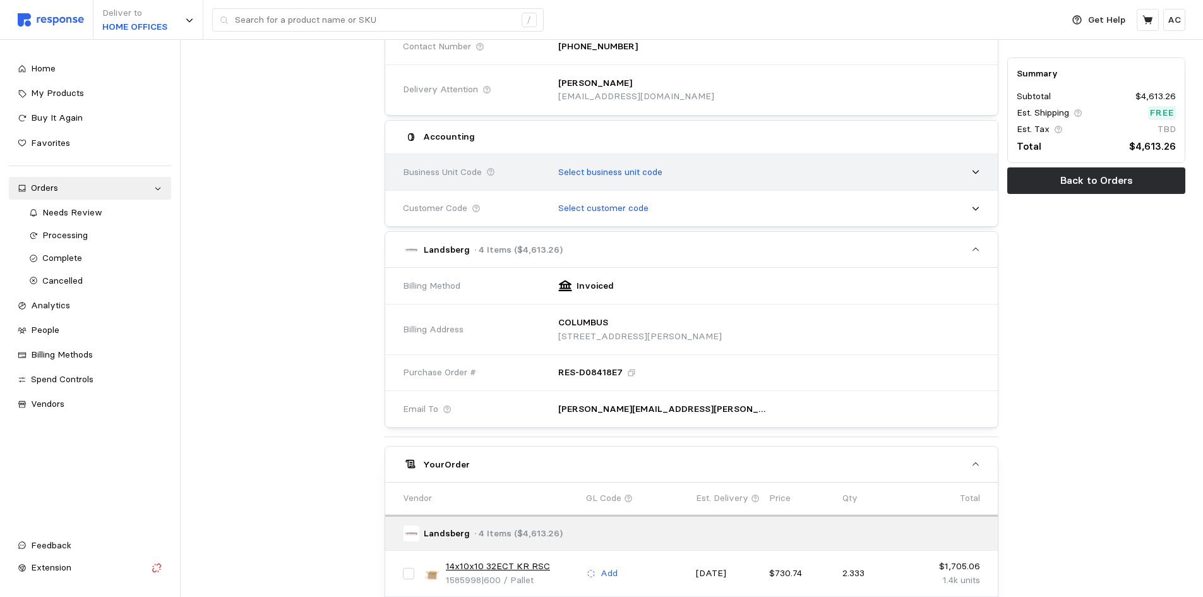
click at [628, 172] on p "Select business unit code" at bounding box center [610, 172] width 104 height 14
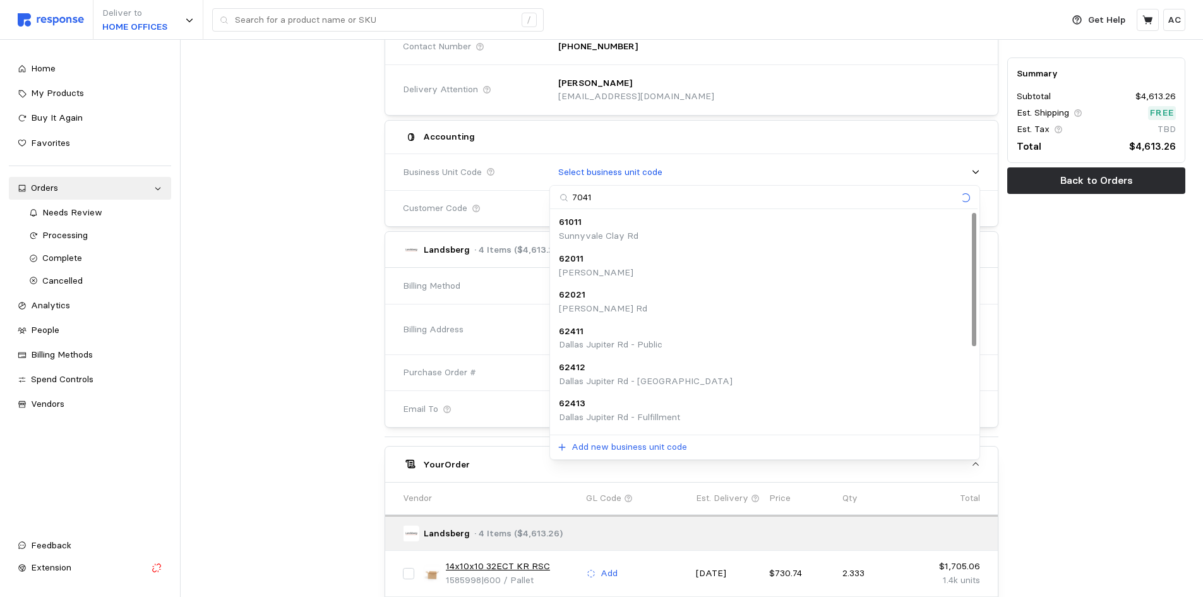
type input "70411"
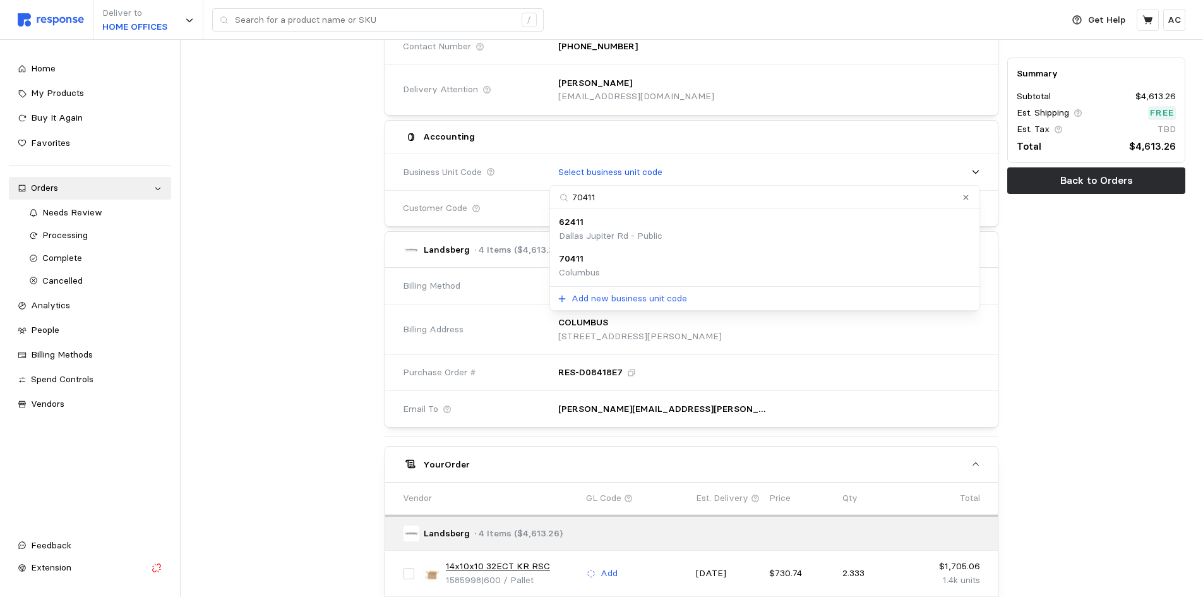
click at [680, 263] on div "70411 [GEOGRAPHIC_DATA]" at bounding box center [765, 265] width 412 height 27
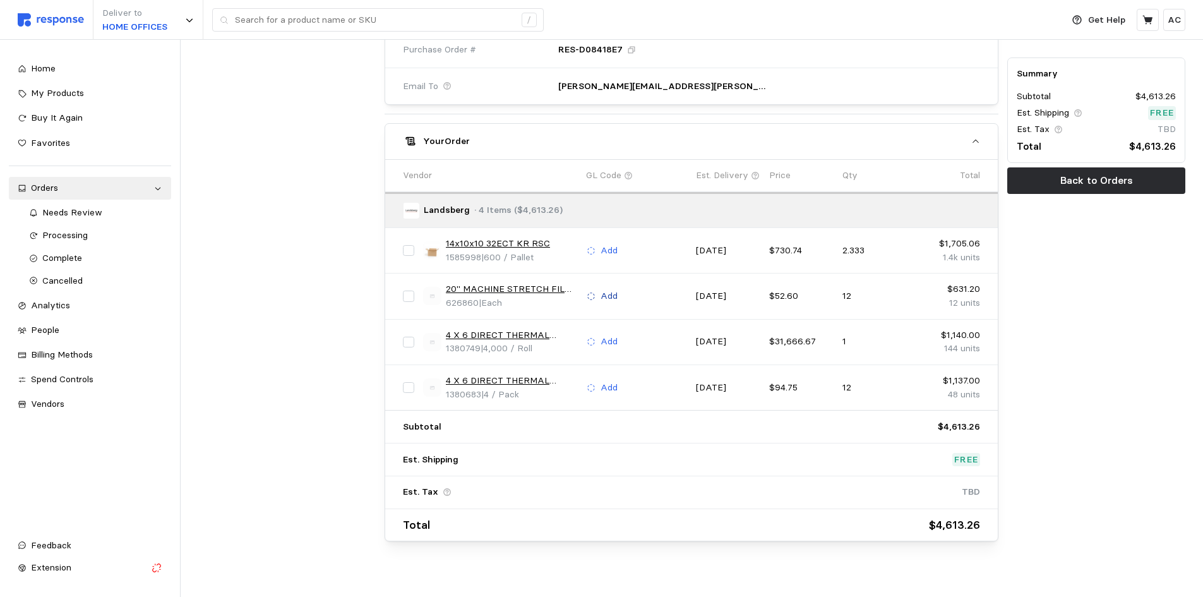
scroll to position [604, 0]
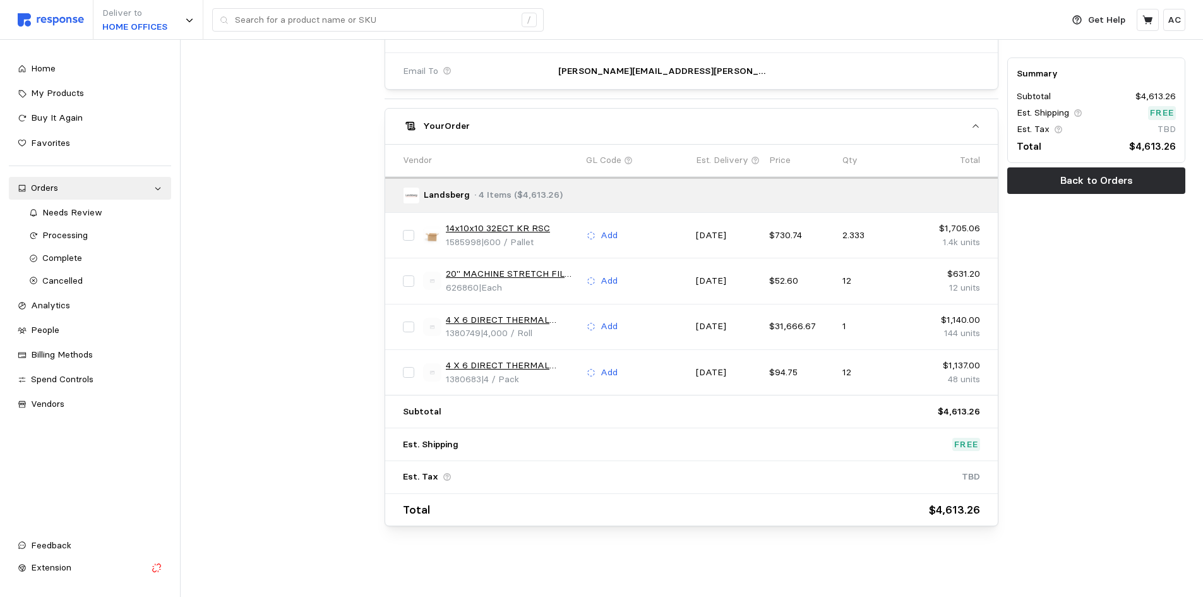
click at [549, 271] on link "20" MACHINE STRETCH FILM 80 GAUGE" at bounding box center [511, 274] width 131 height 14
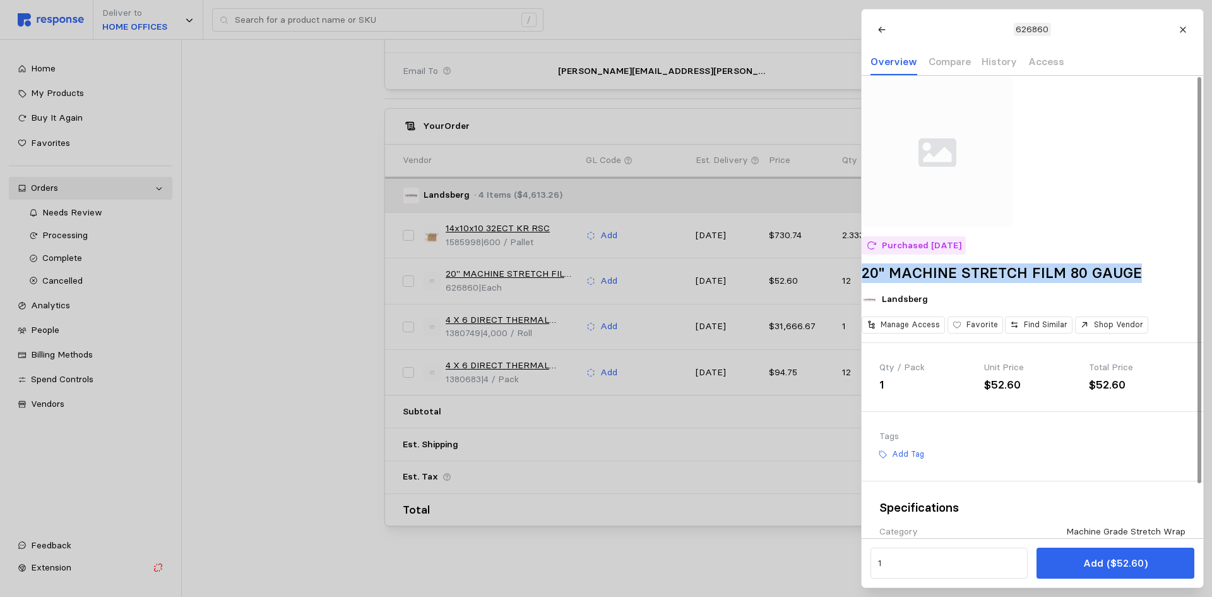
drag, startPoint x: 879, startPoint y: 289, endPoint x: 1169, endPoint y: 290, distance: 289.9
click at [1169, 290] on div "Purchased [DATE] 20" MACHINE STRETCH FILM 80 GAUGE Landsberg Manage Access Favo…" at bounding box center [1033, 209] width 342 height 266
copy h2 "20" MACHINE STRETCH FILM 80 GAUGE"
click at [596, 468] on div at bounding box center [606, 298] width 1212 height 597
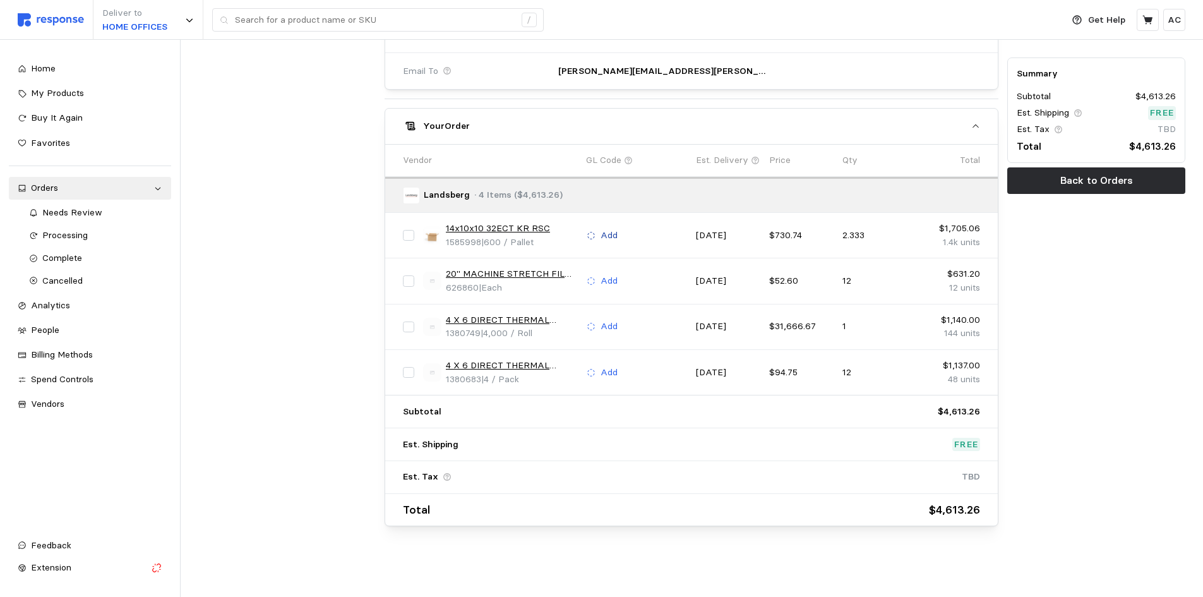
click at [604, 229] on p "Add" at bounding box center [609, 236] width 17 height 14
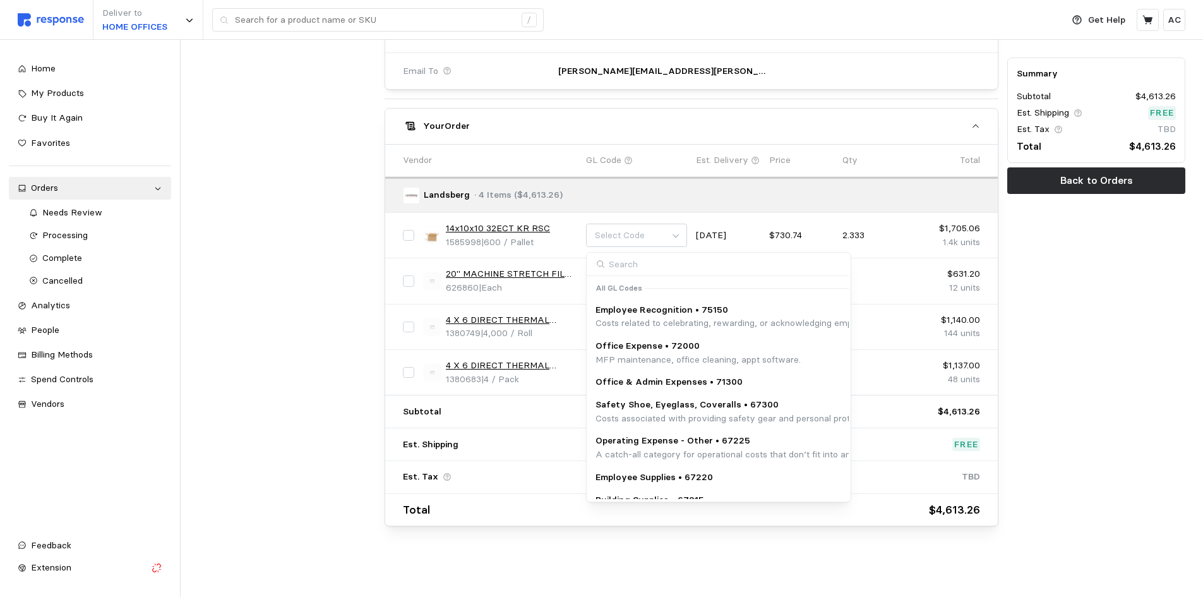
click at [652, 261] on input at bounding box center [718, 264] width 262 height 23
type input "67200"
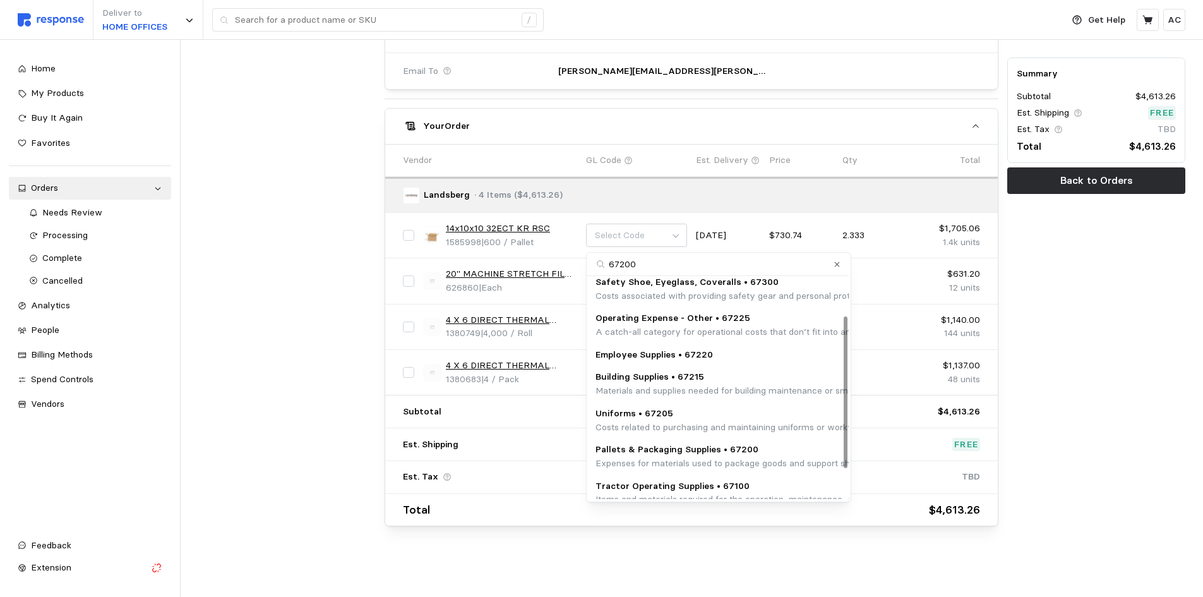
scroll to position [98, 0]
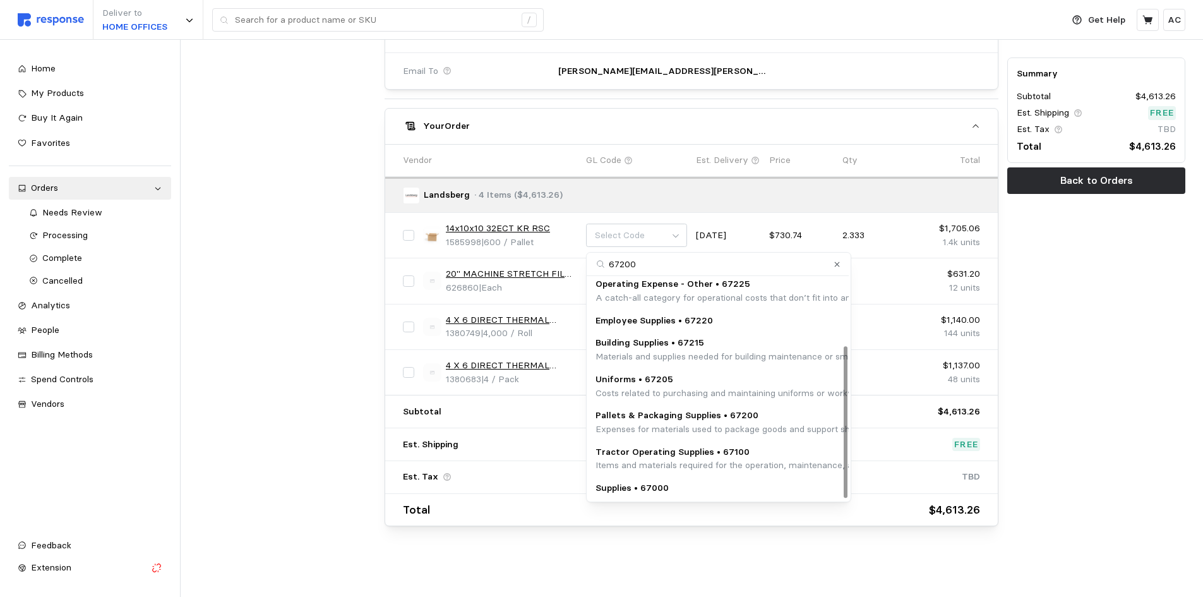
click at [736, 414] on p "Pallets & Packaging Supplies • 67200" at bounding box center [851, 416] width 512 height 14
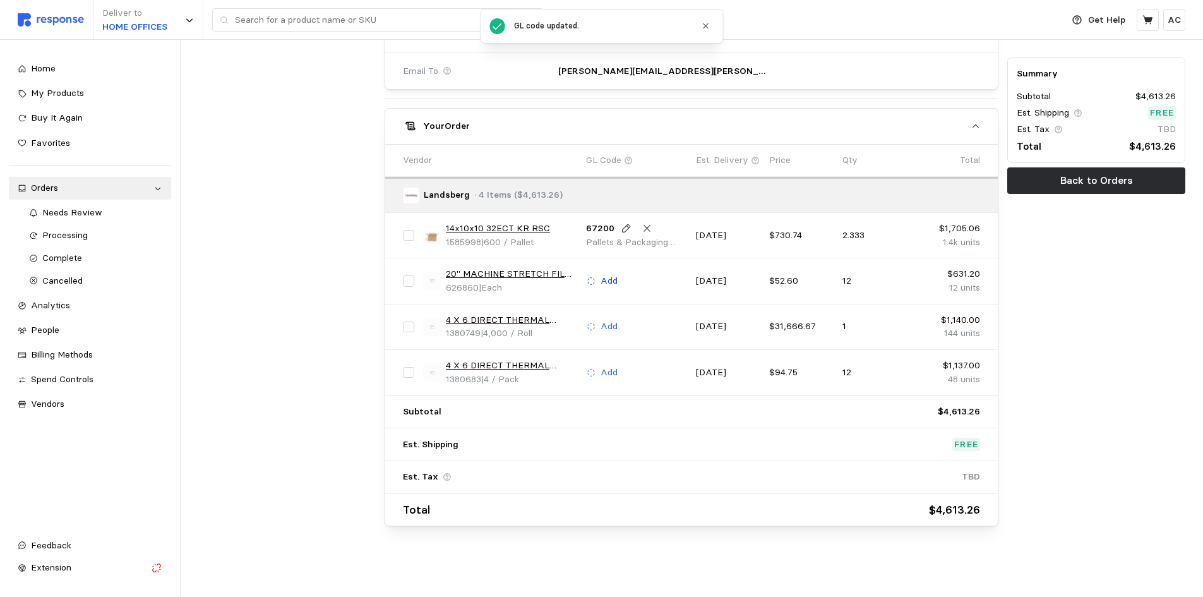
click at [616, 278] on p "Add" at bounding box center [609, 281] width 17 height 14
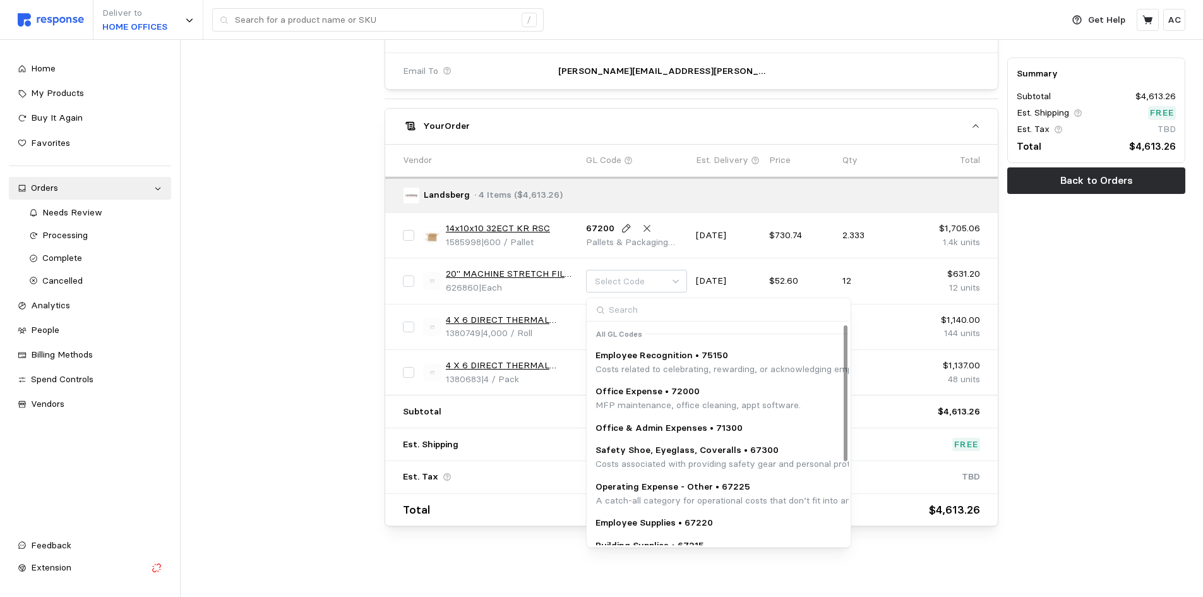
click at [657, 311] on input at bounding box center [718, 309] width 262 height 23
type input "67200"
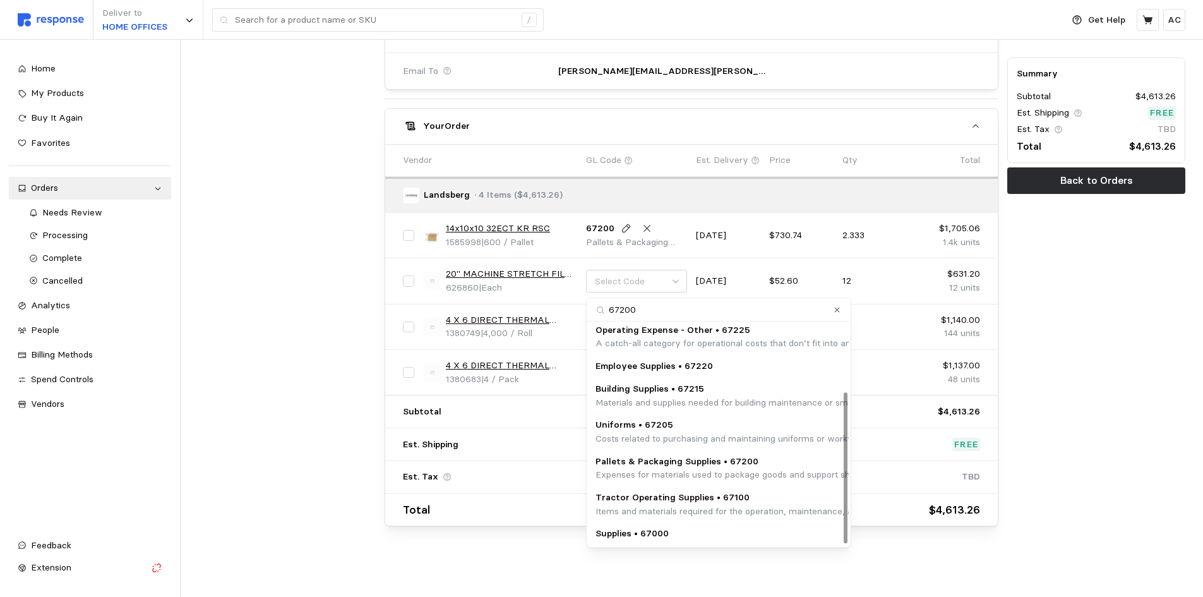
click at [715, 466] on p "Pallets & Packaging Supplies • 67200" at bounding box center [851, 462] width 512 height 14
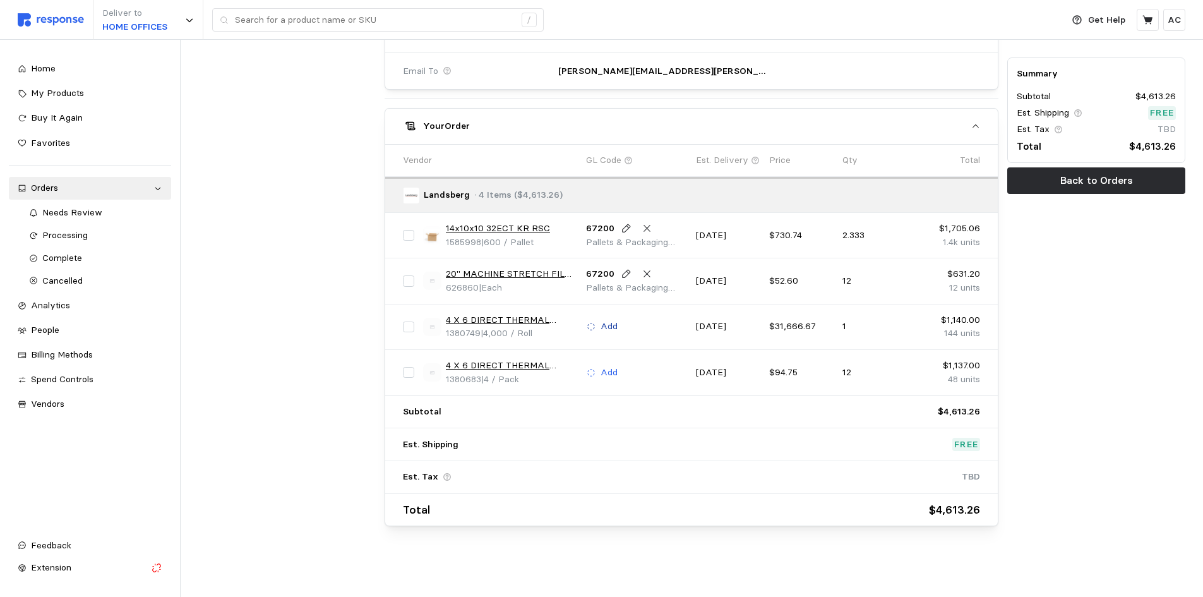
click at [607, 323] on p "Add" at bounding box center [609, 327] width 17 height 14
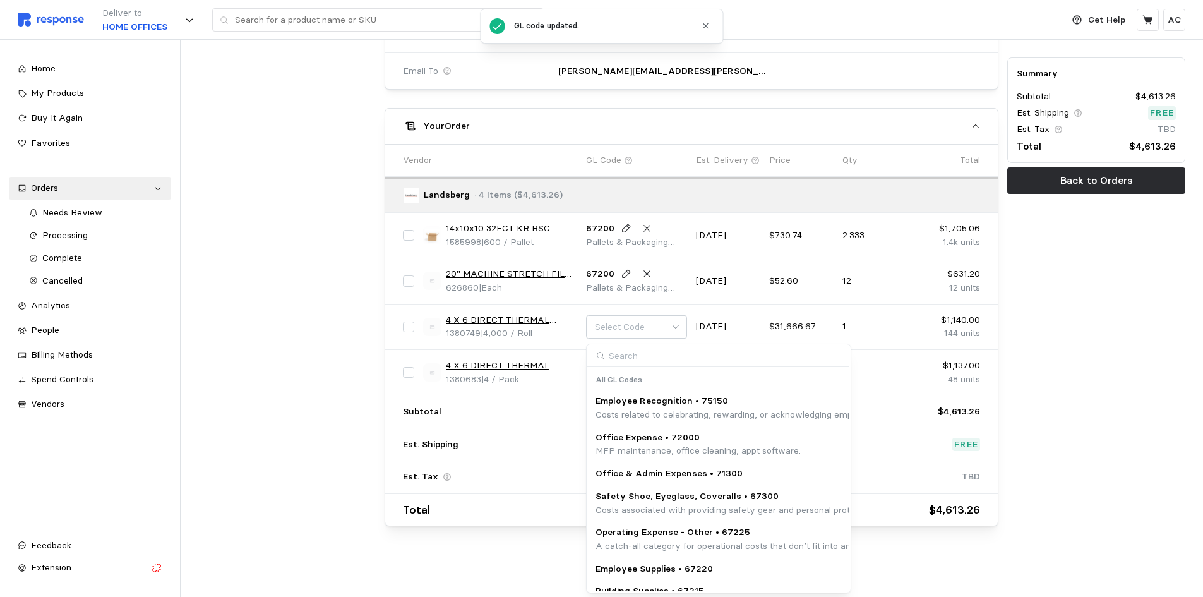
click at [650, 354] on input at bounding box center [718, 355] width 262 height 23
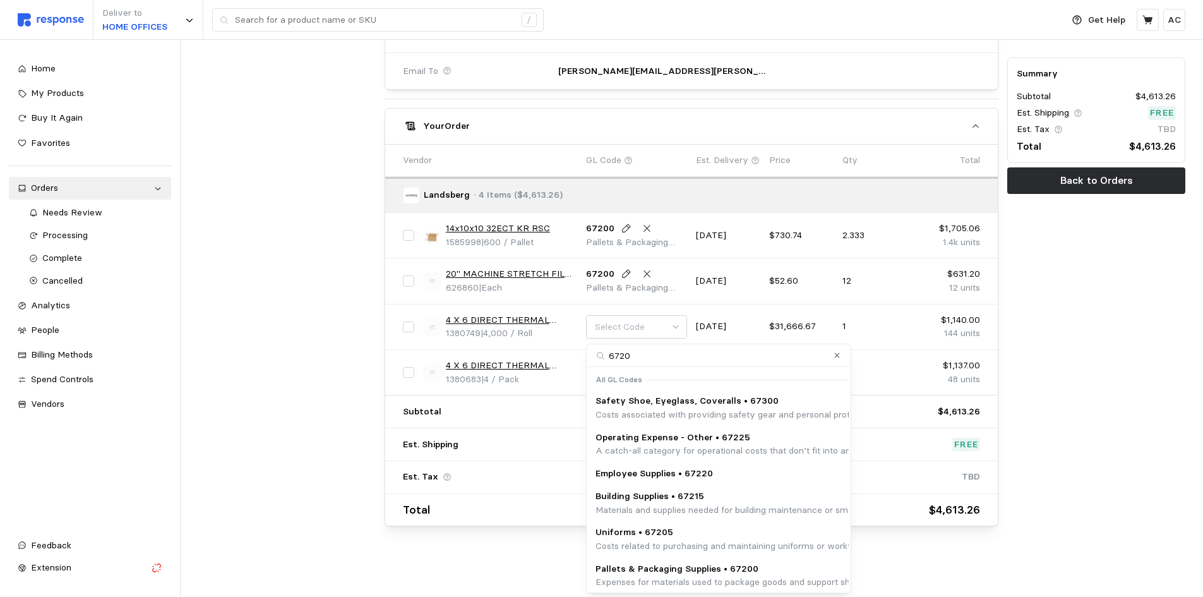
type input "67200"
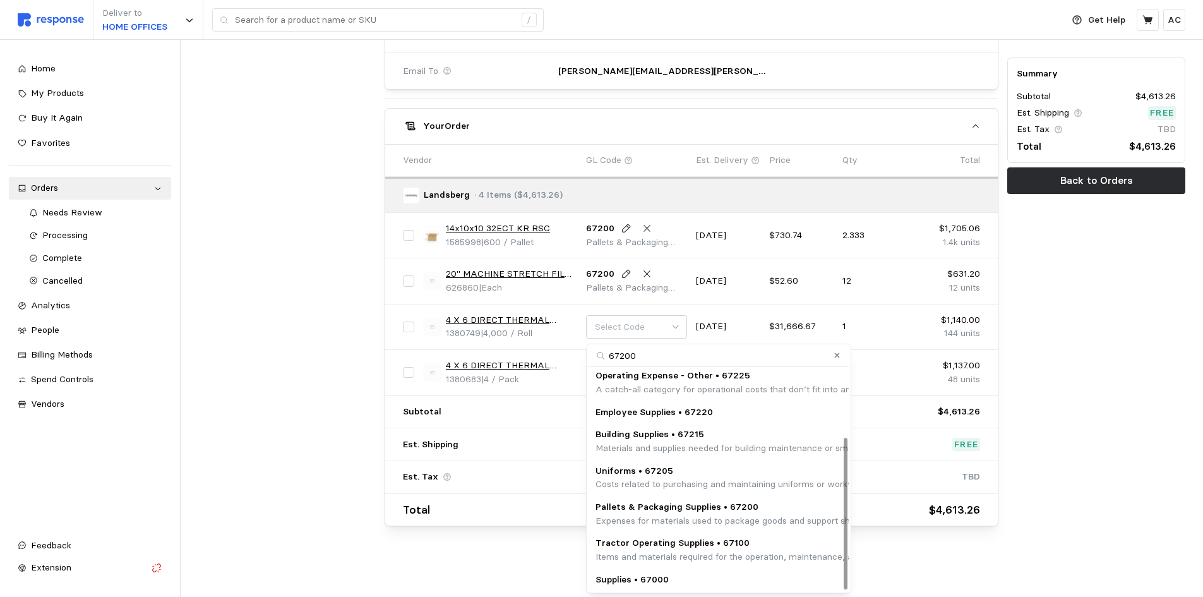
click at [693, 518] on p "Expenses for materials used to package goods and support shipping logistics, su…" at bounding box center [851, 521] width 512 height 14
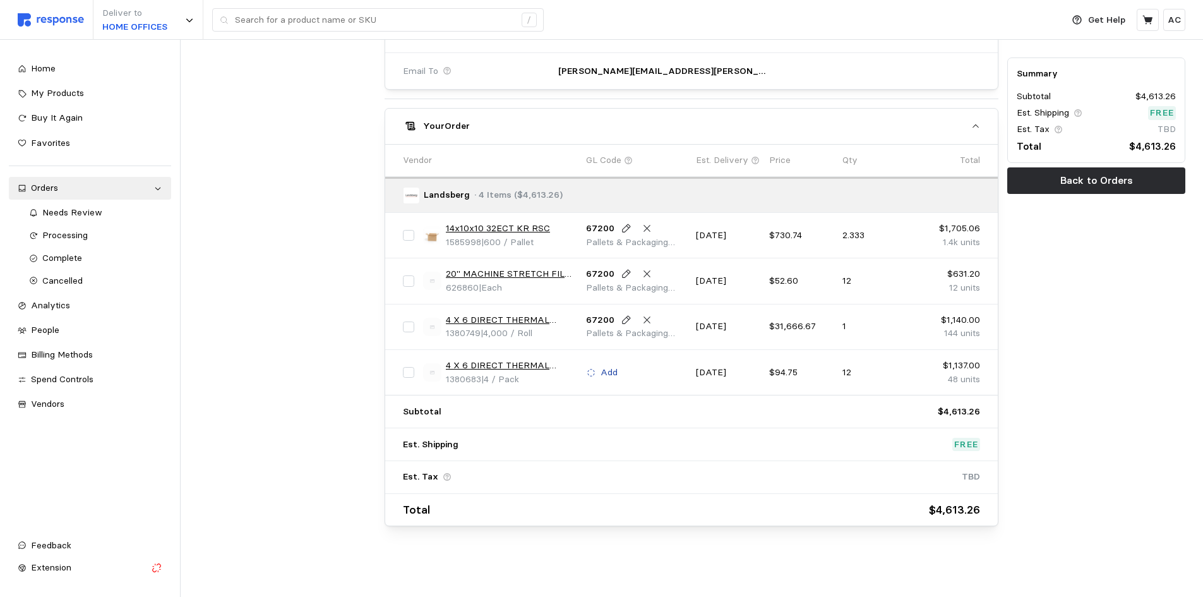
click at [607, 374] on p "Add" at bounding box center [609, 373] width 17 height 14
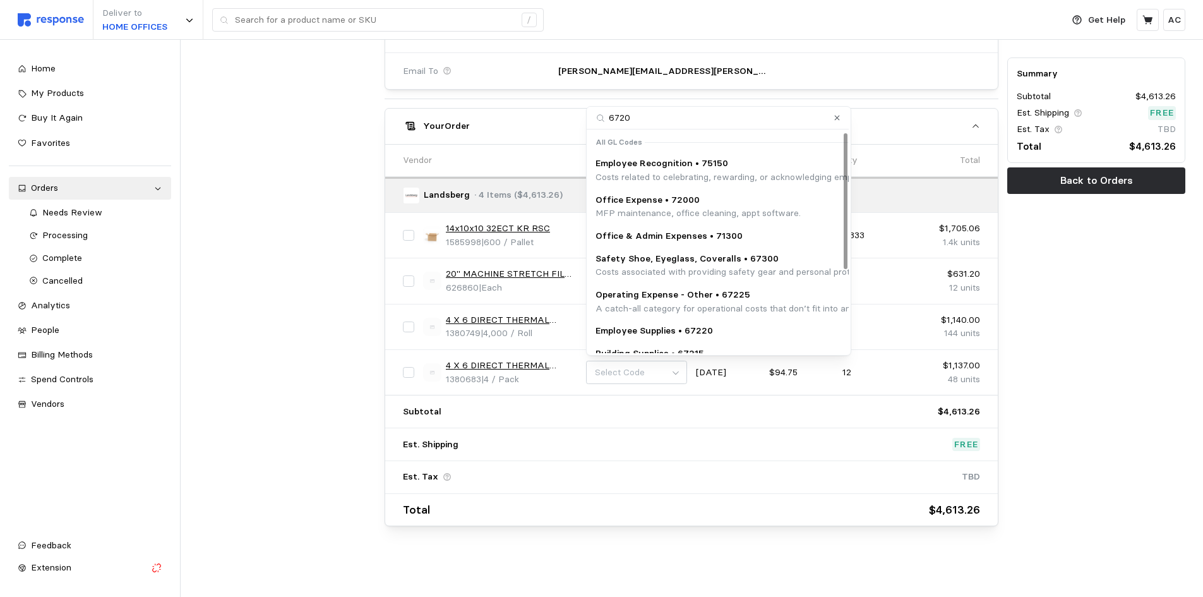
type input "67200"
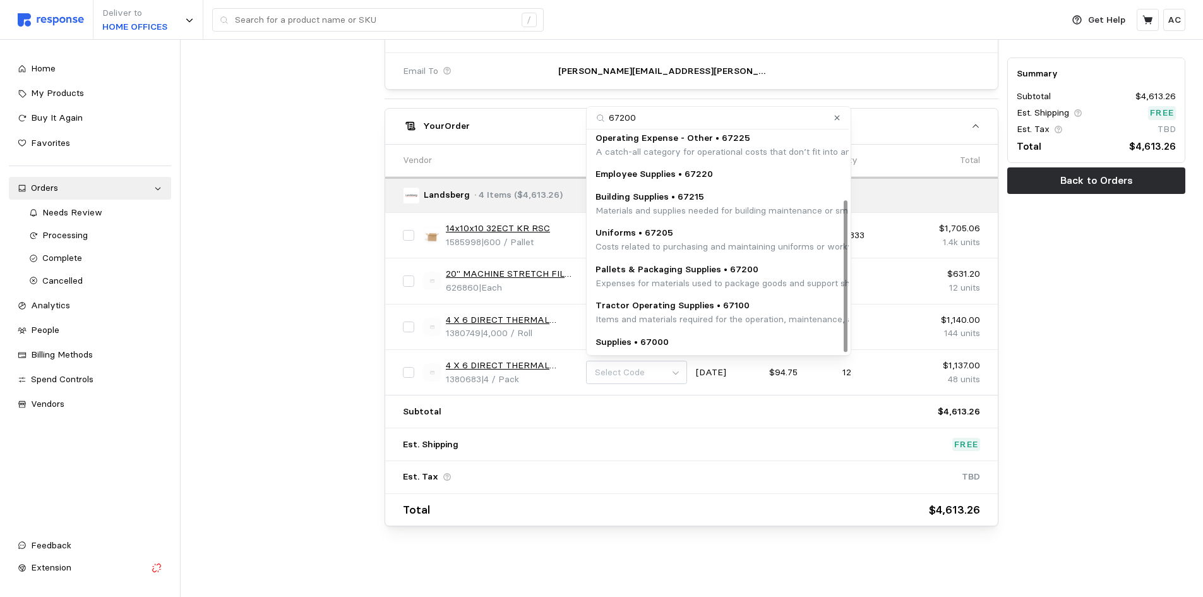
click at [736, 274] on p "Pallets & Packaging Supplies • 67200" at bounding box center [851, 270] width 512 height 14
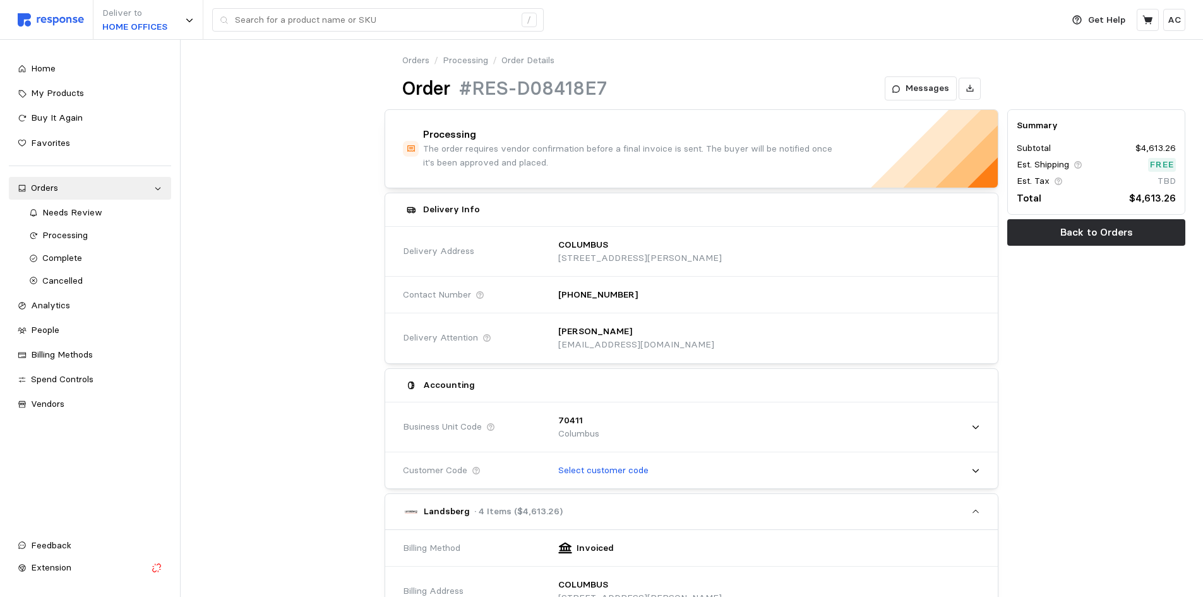
scroll to position [0, 0]
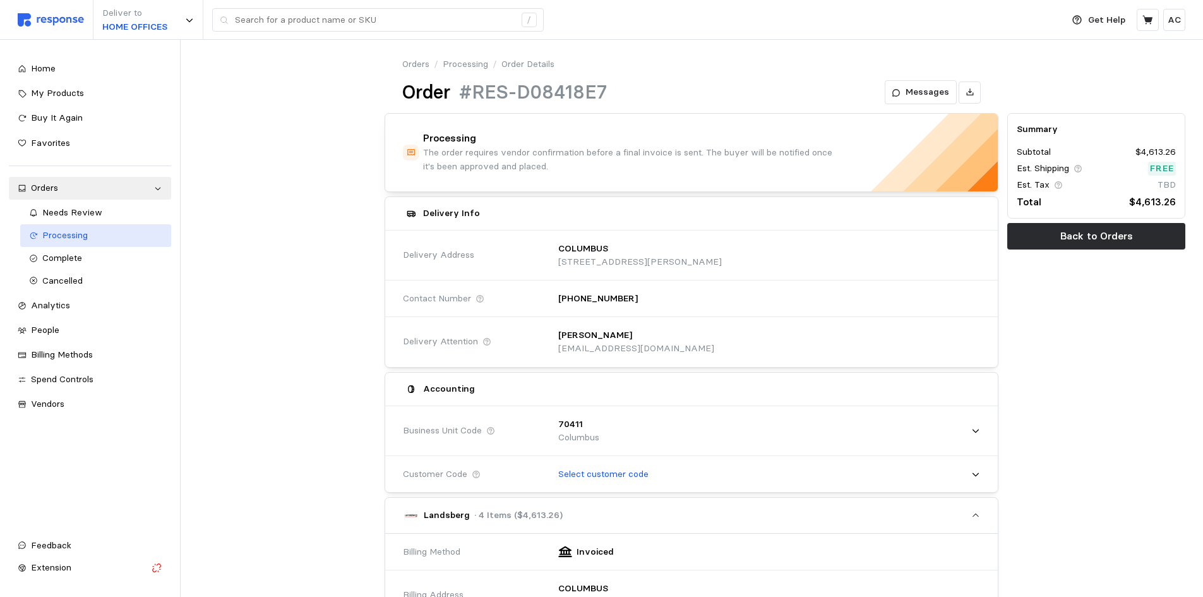
click at [95, 239] on div "Processing" at bounding box center [102, 236] width 120 height 14
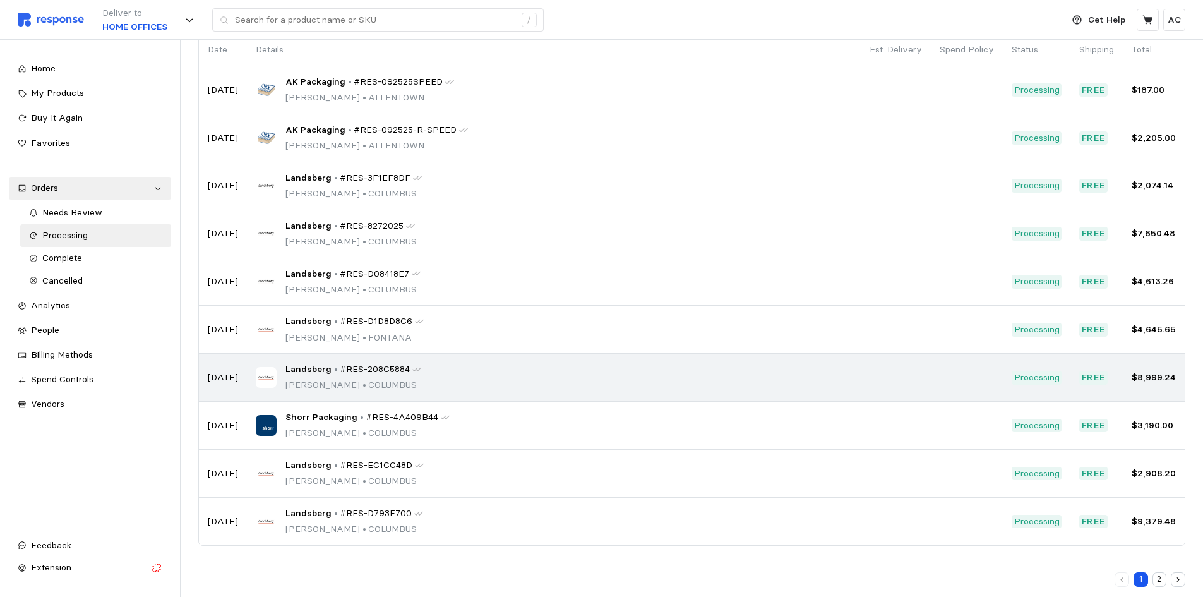
scroll to position [110, 0]
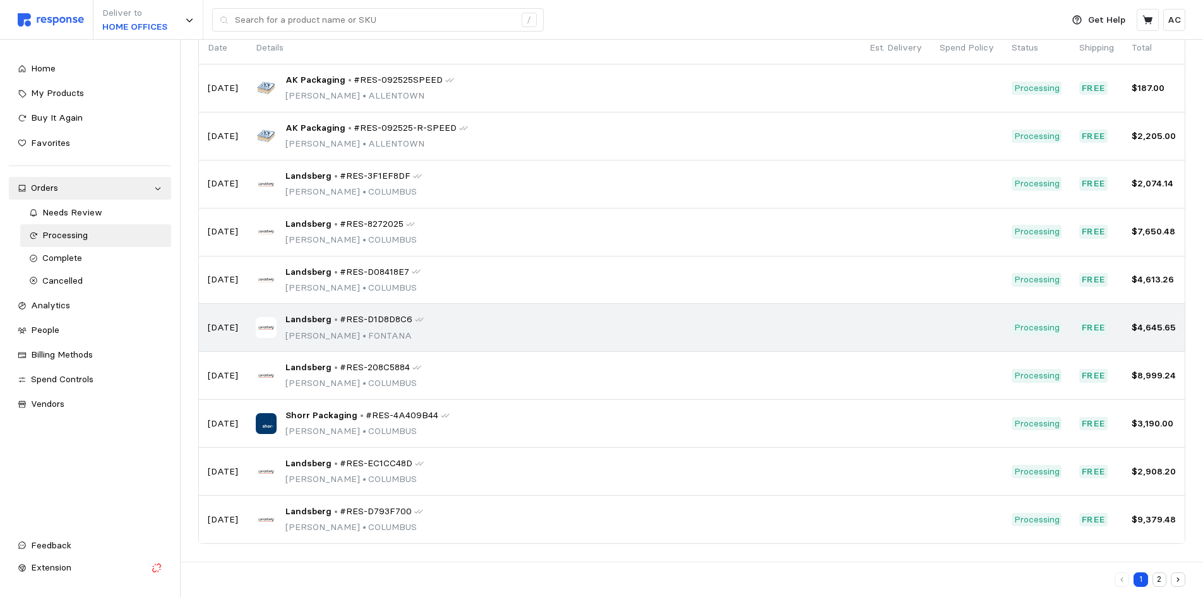
click at [228, 328] on p "[DATE]" at bounding box center [223, 328] width 30 height 14
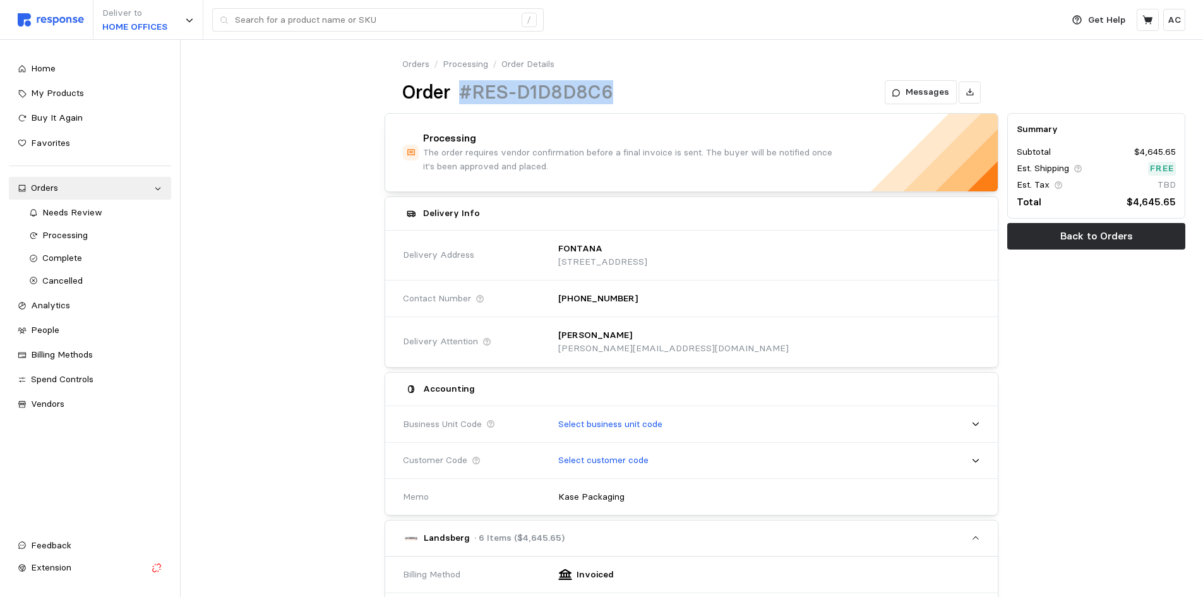
drag, startPoint x: 582, startPoint y: 91, endPoint x: 459, endPoint y: 89, distance: 122.5
click at [459, 89] on div "Order #RES-D1D8D8C6" at bounding box center [507, 92] width 211 height 25
copy h1 "#RES-D1D8D8C6"
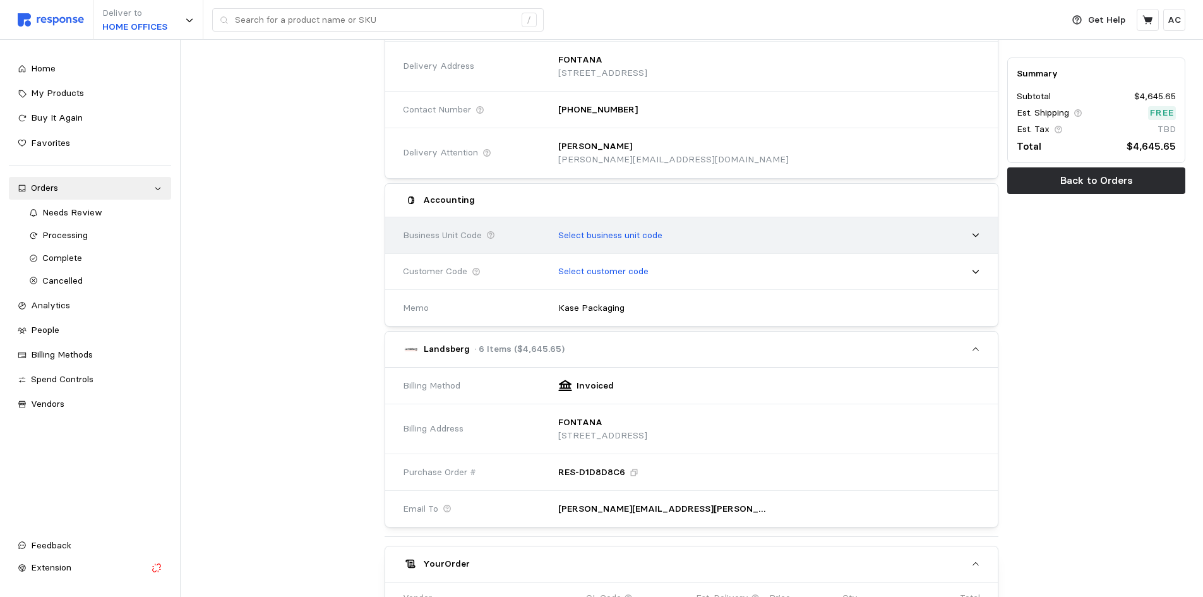
scroll to position [189, 0]
click at [603, 230] on p "Select business unit code" at bounding box center [610, 235] width 104 height 14
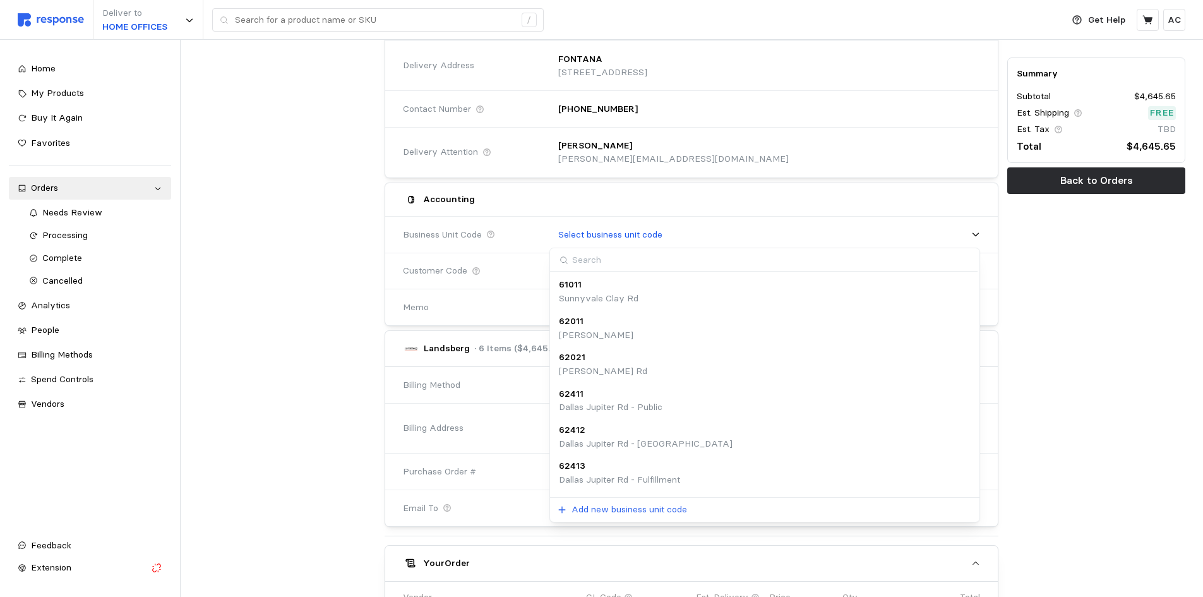
click at [604, 264] on input at bounding box center [763, 259] width 427 height 23
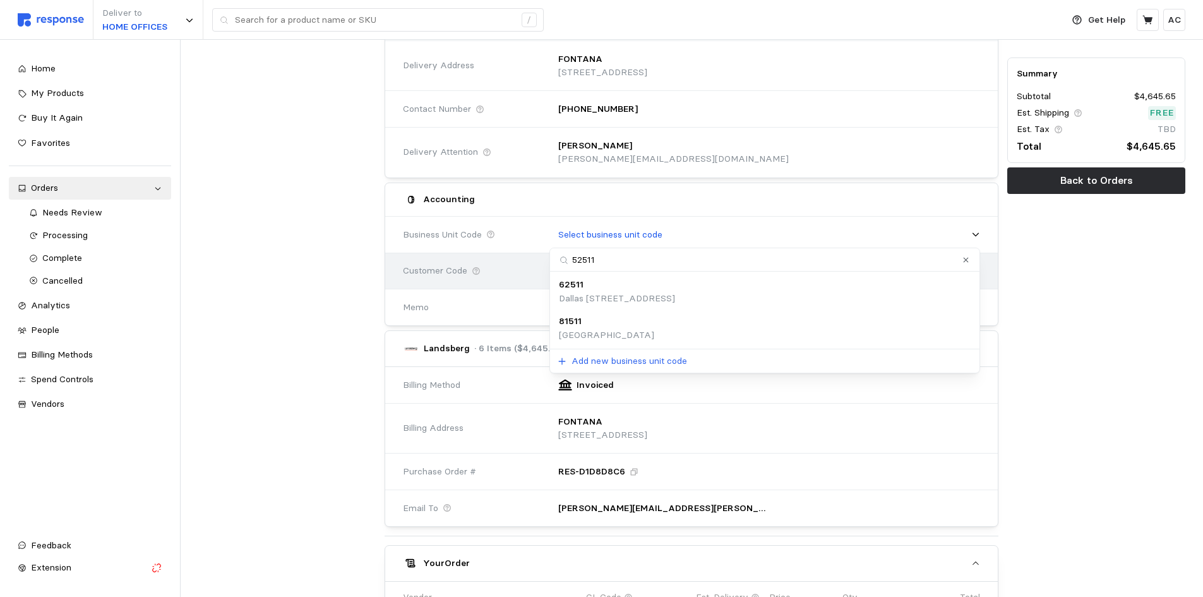
click at [507, 261] on body "Deliver to HOME OFFICES / Get Help AC / Home My Products Buy It Again Favorites…" at bounding box center [601, 468] width 1203 height 1315
type input "fontana"
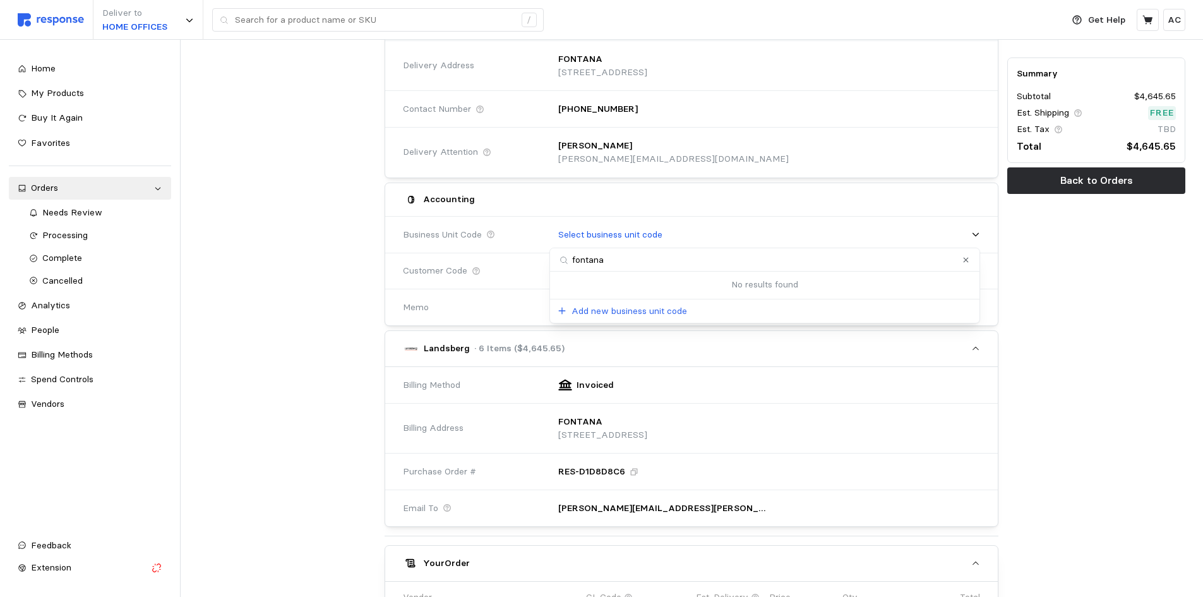
click at [1137, 352] on div "Summary Subtotal $4,645.65 Est. Shipping Free Est. Tax TBD Total $4,645.65 Back…" at bounding box center [1096, 489] width 187 height 1140
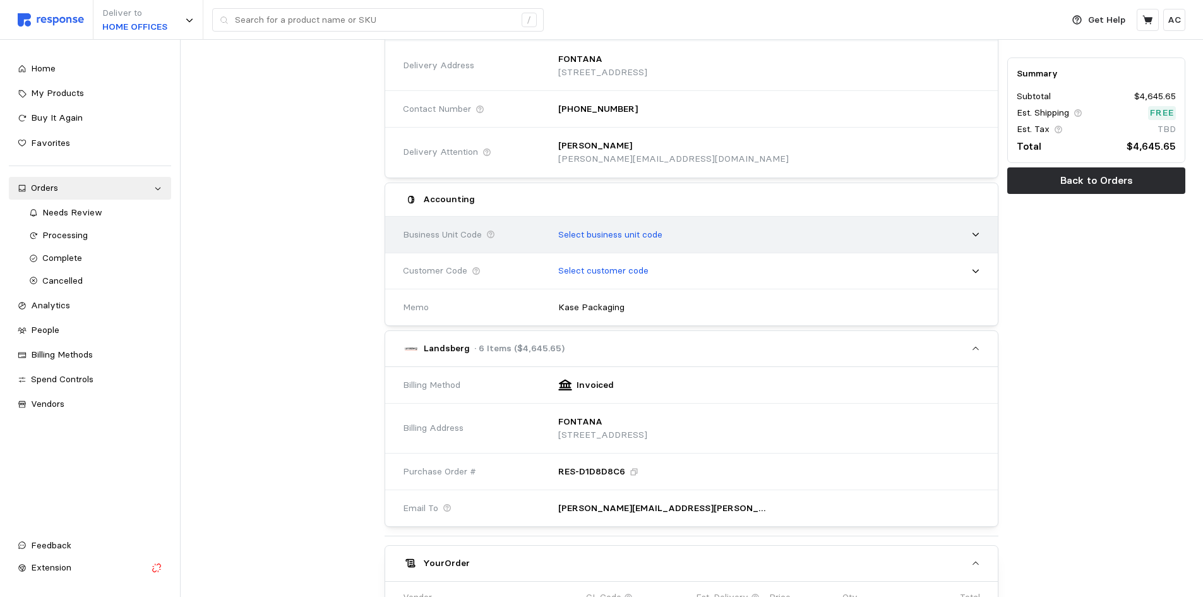
click at [623, 228] on p "Select business unit code" at bounding box center [610, 235] width 104 height 14
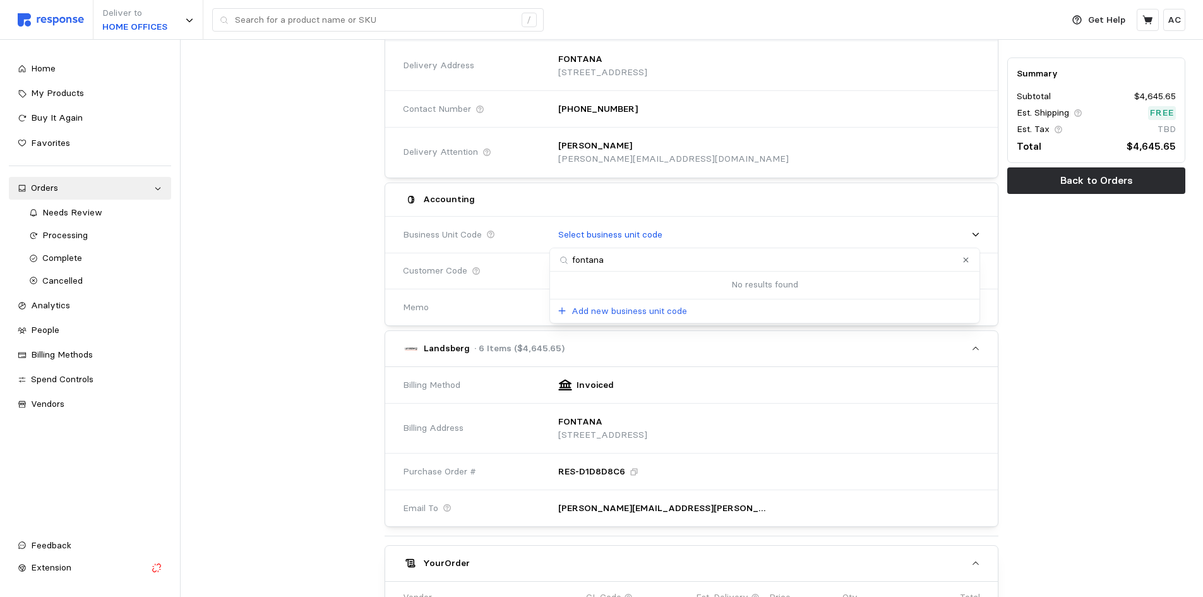
click at [630, 258] on input "fontana" at bounding box center [764, 259] width 429 height 23
drag, startPoint x: 630, startPoint y: 258, endPoint x: 528, endPoint y: 257, distance: 102.3
click at [528, 257] on body "Deliver to HOME OFFICES / Get Help AC / Home My Products Buy It Again Favorites…" at bounding box center [601, 468] width 1203 height 1315
type input "52511"
click at [260, 271] on div at bounding box center [287, 489] width 187 height 1140
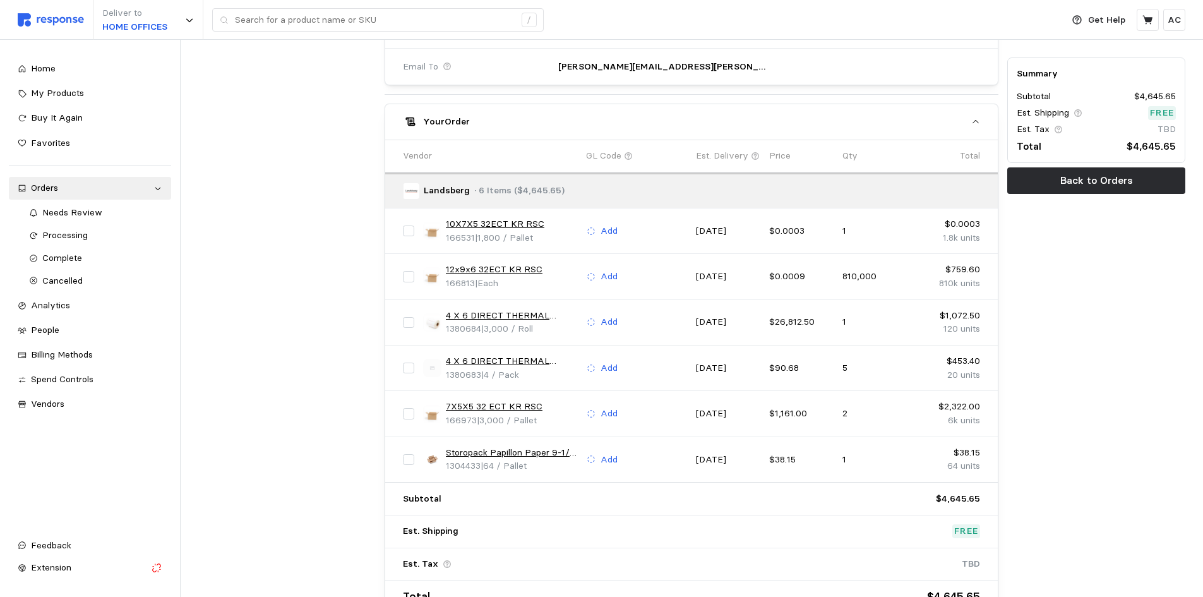
scroll to position [631, 0]
click at [610, 227] on p "Add" at bounding box center [609, 231] width 17 height 14
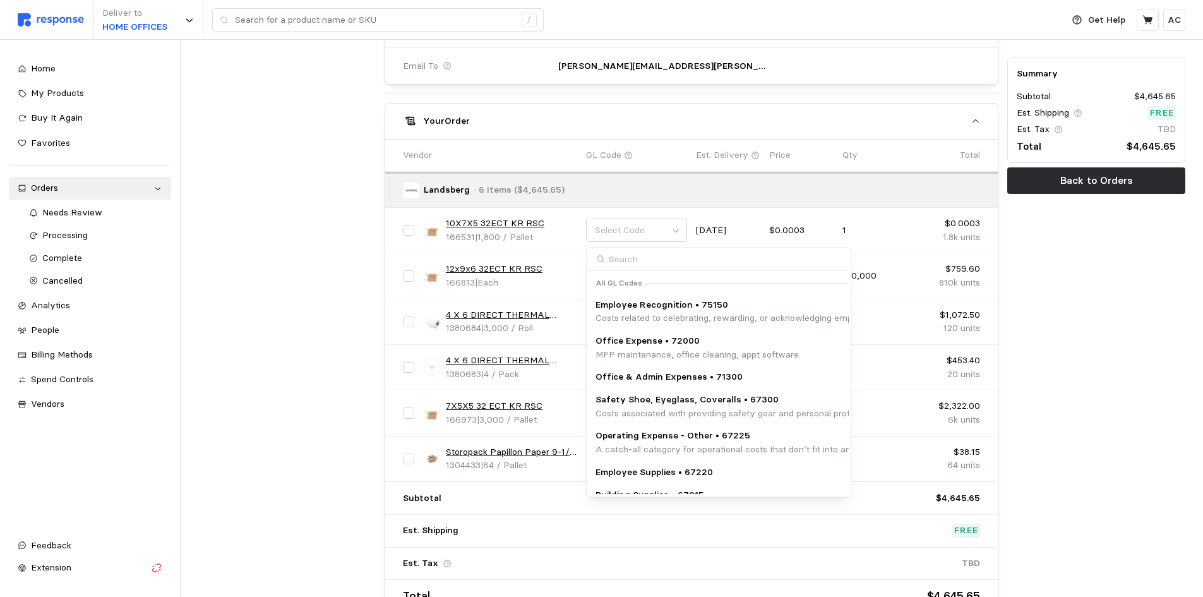
click at [649, 259] on input at bounding box center [718, 259] width 262 height 23
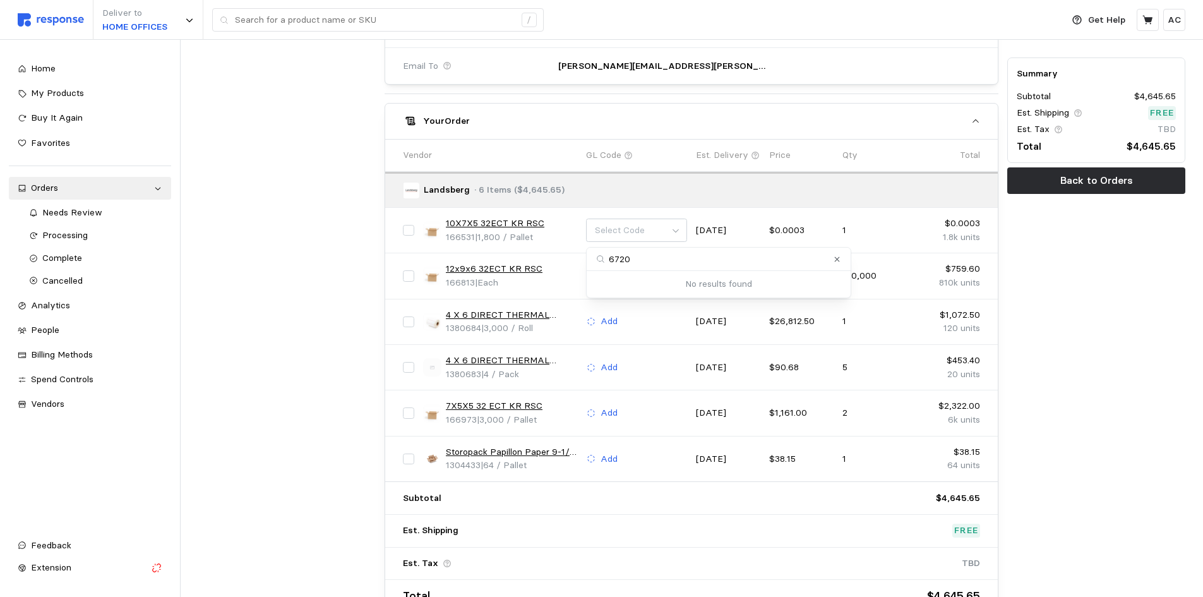
type input "67200"
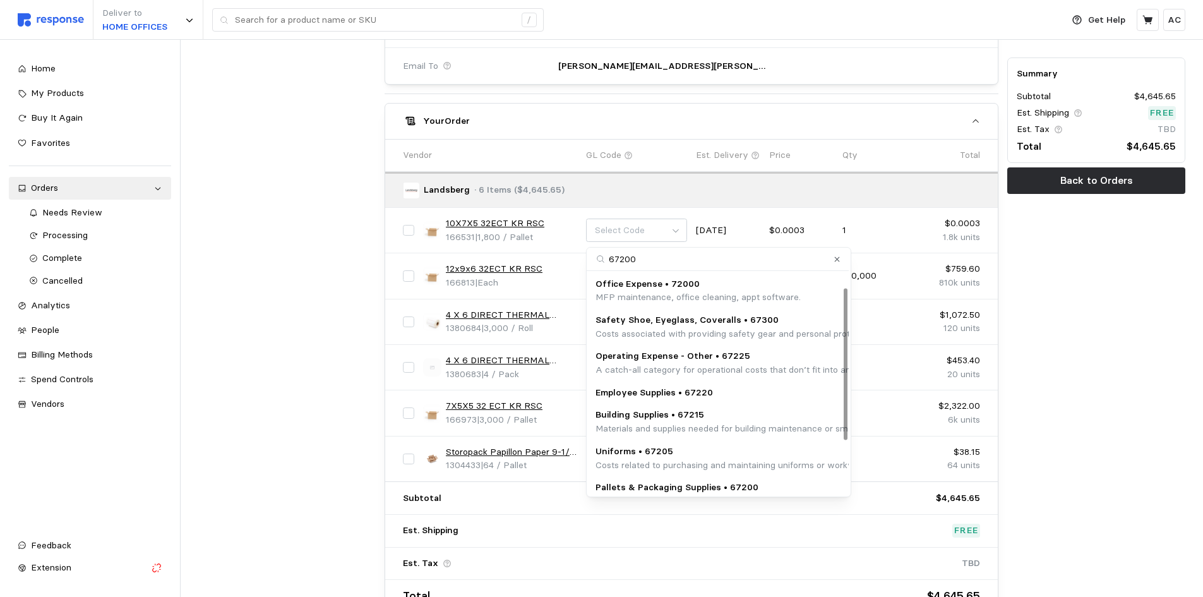
scroll to position [98, 0]
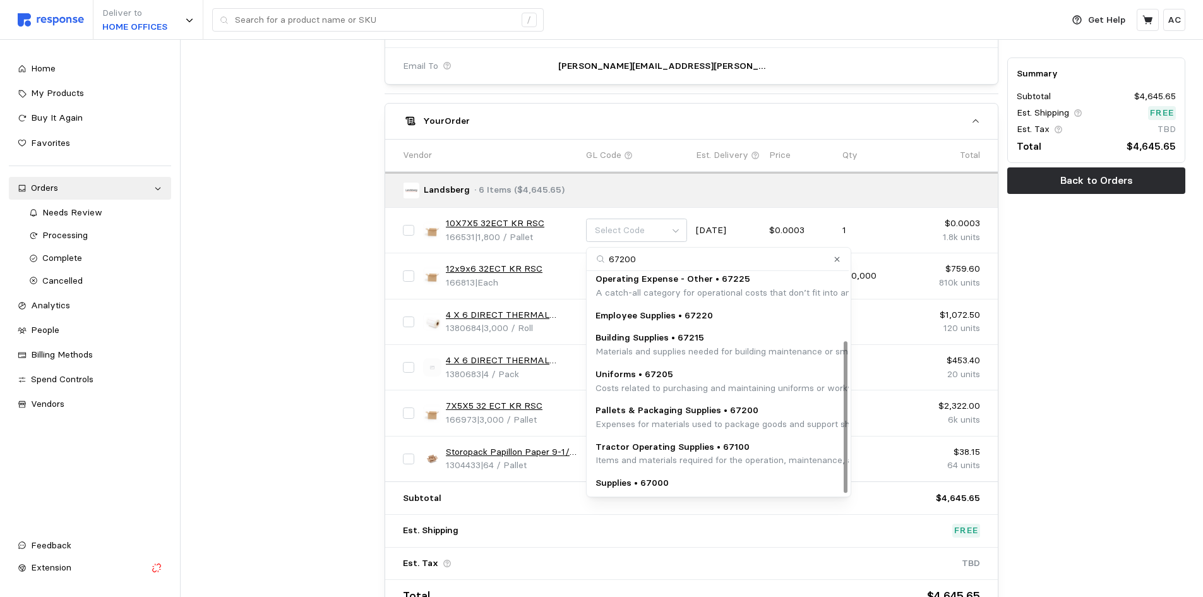
click at [718, 411] on p "Pallets & Packaging Supplies • 67200" at bounding box center [851, 411] width 512 height 14
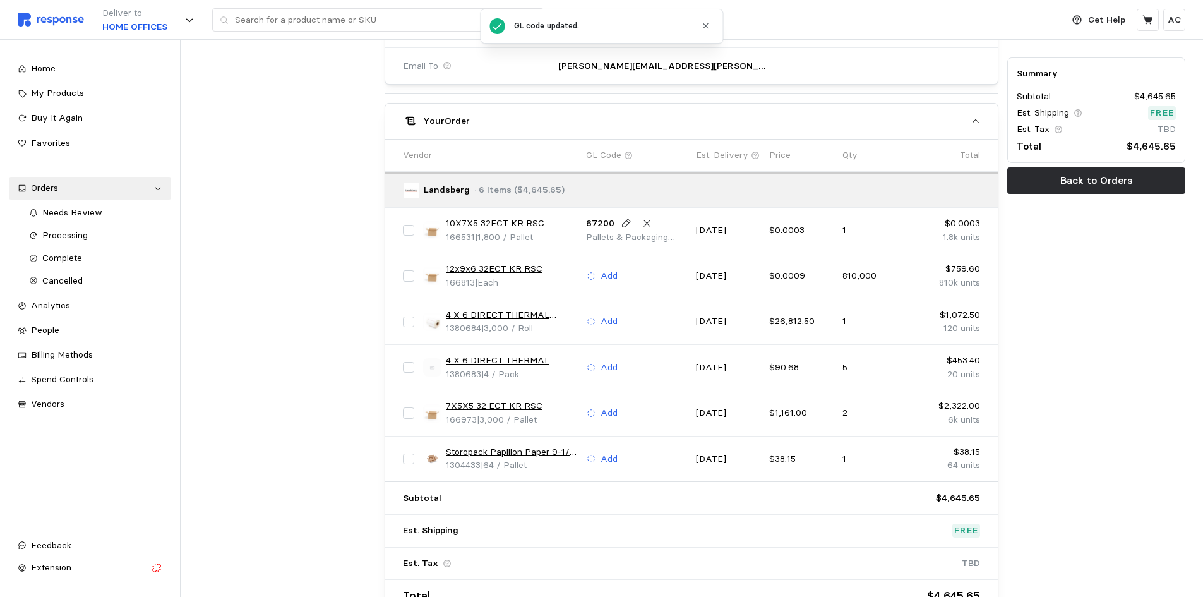
click at [608, 268] on div "Add" at bounding box center [637, 276] width 110 height 24
click at [609, 275] on p "Add" at bounding box center [609, 276] width 17 height 14
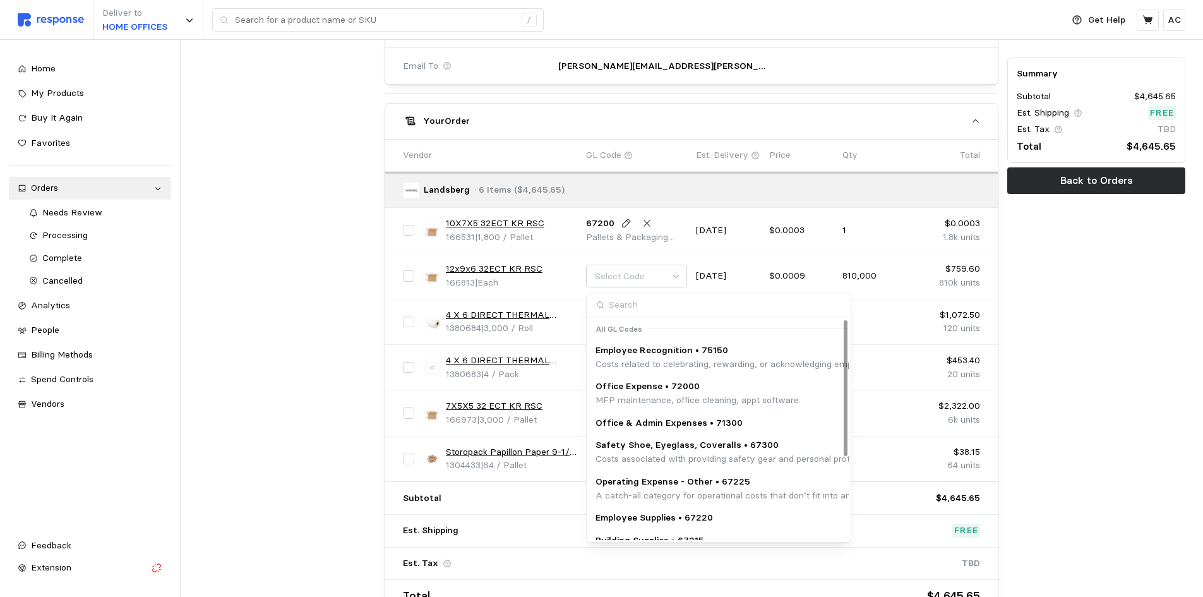
click at [676, 300] on input at bounding box center [718, 304] width 262 height 23
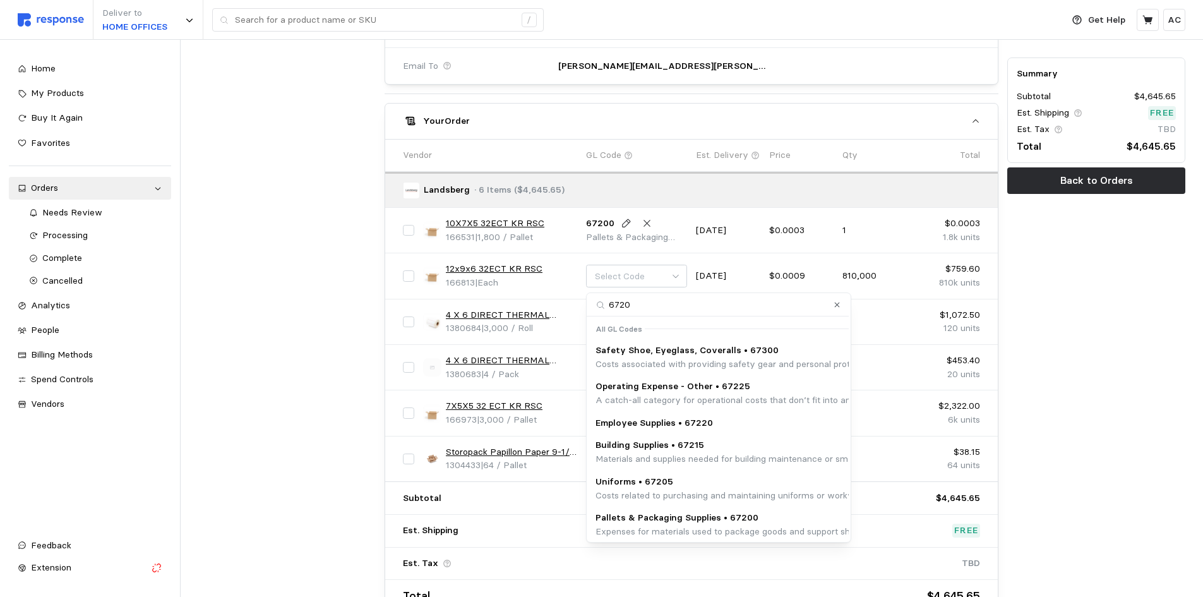
type input "67200"
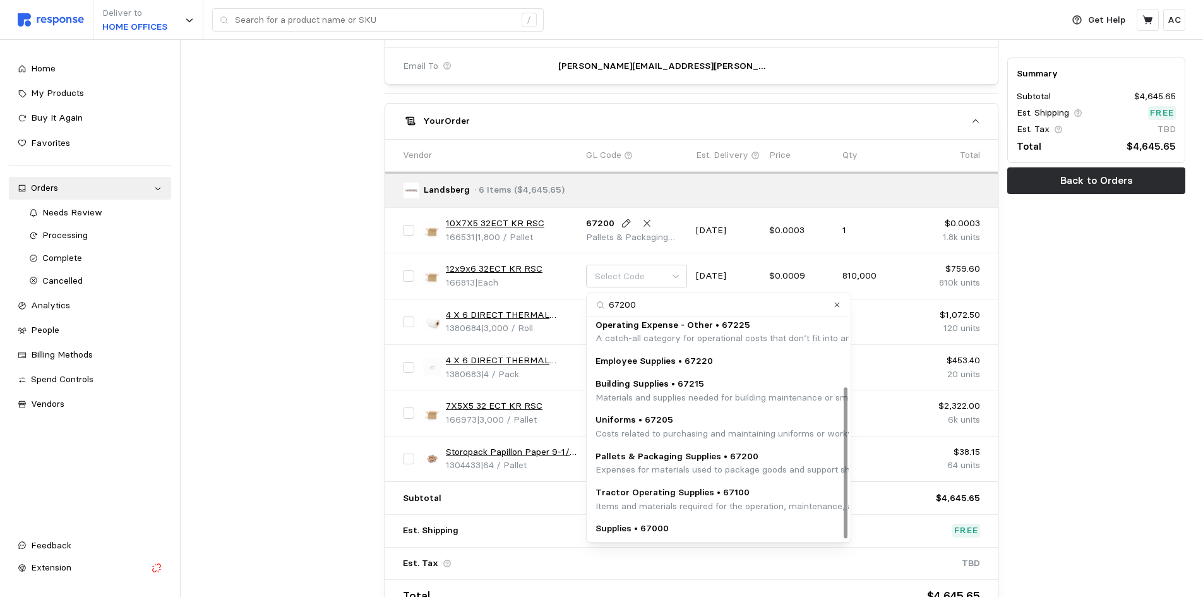
click at [697, 458] on p "Pallets & Packaging Supplies • 67200" at bounding box center [851, 457] width 512 height 14
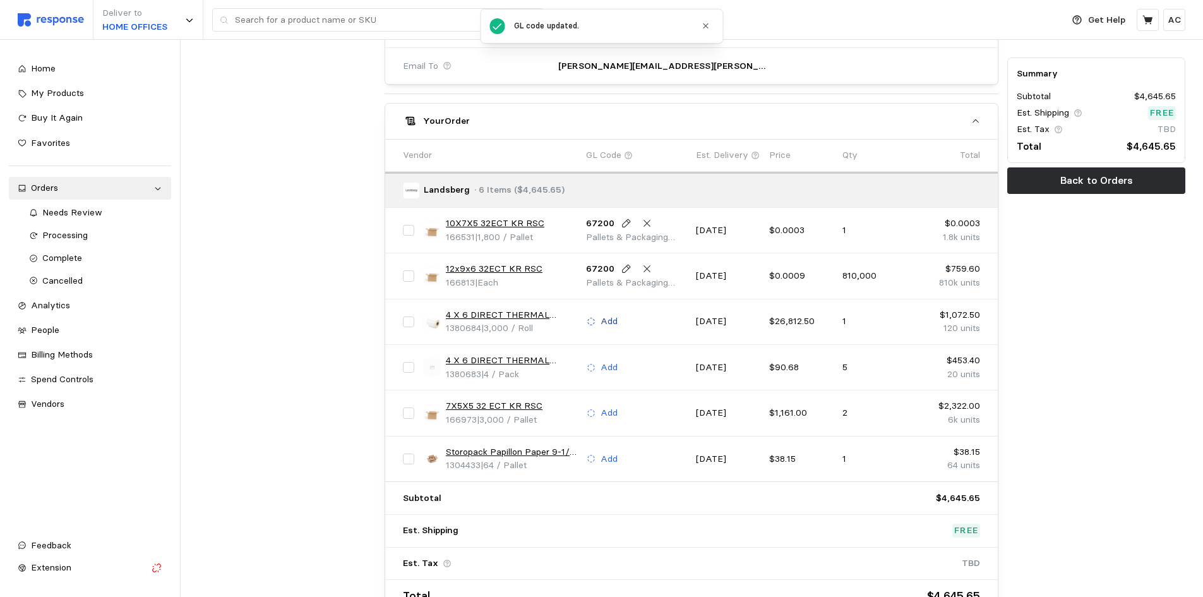
click at [611, 316] on p "Add" at bounding box center [609, 321] width 17 height 14
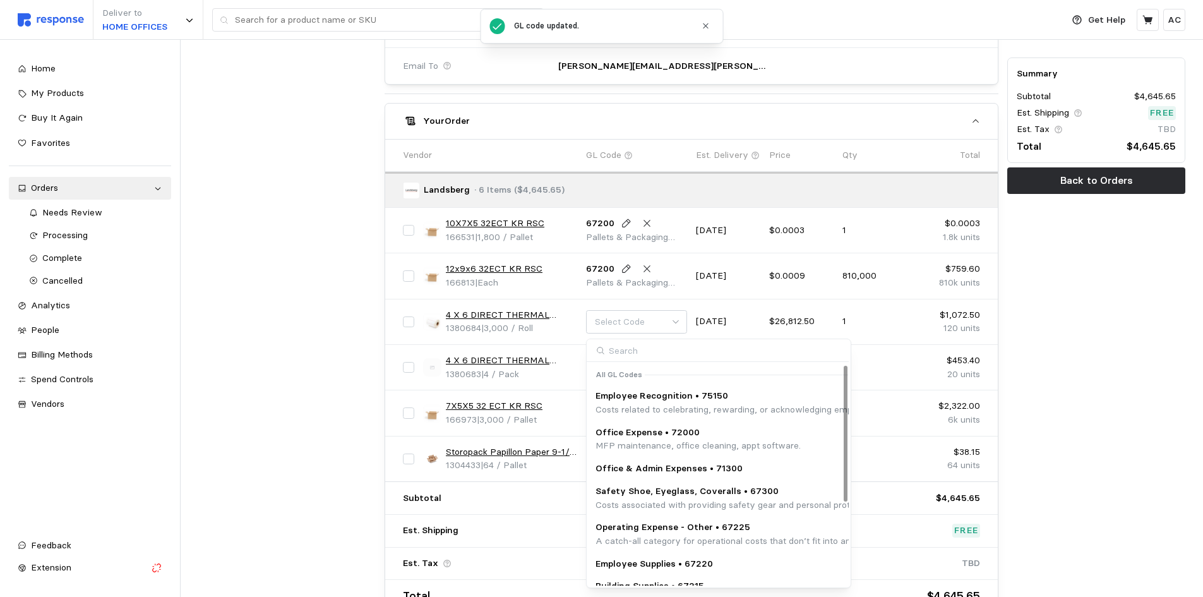
click at [643, 349] on input at bounding box center [718, 350] width 262 height 23
type input "67200"
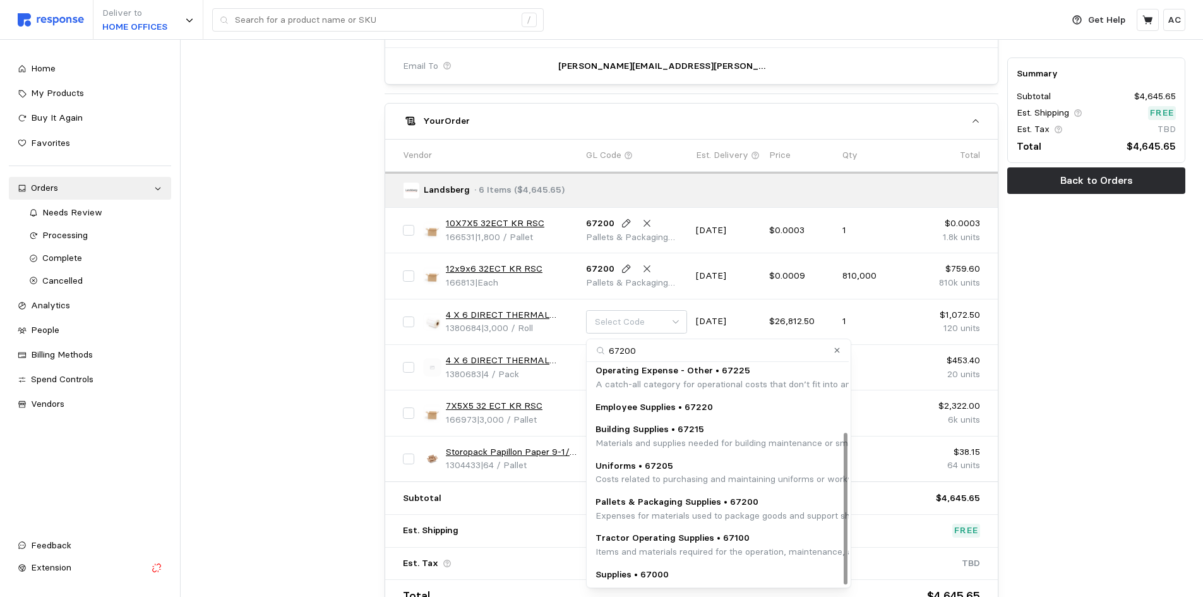
click at [703, 506] on p "Pallets & Packaging Supplies • 67200" at bounding box center [851, 502] width 512 height 14
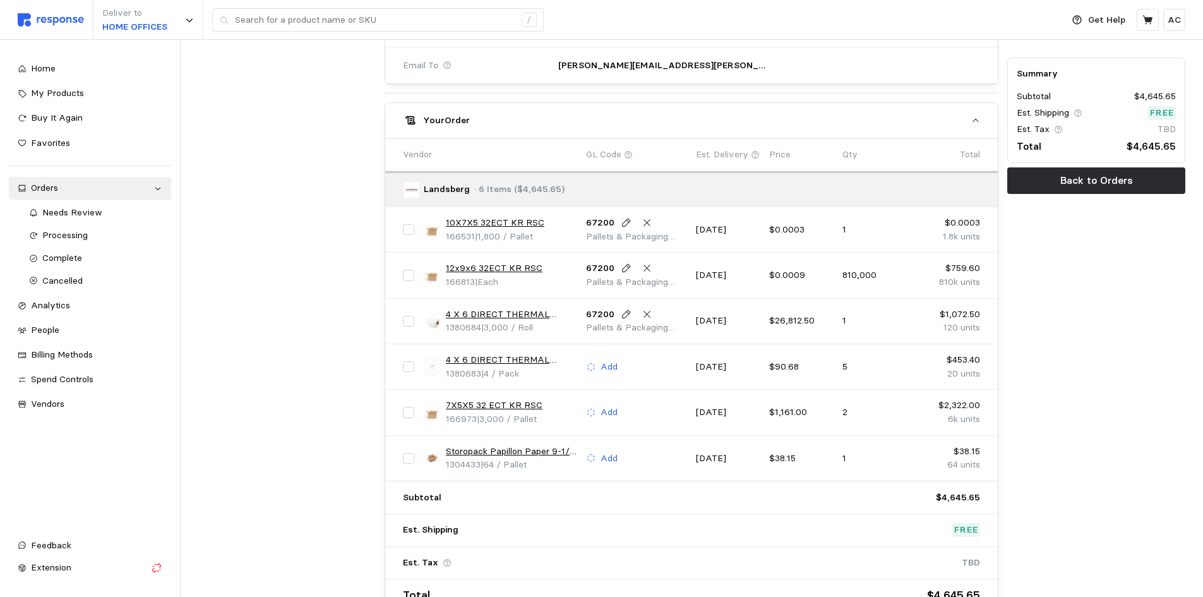
scroll to position [633, 0]
click at [607, 363] on p "Add" at bounding box center [609, 366] width 17 height 14
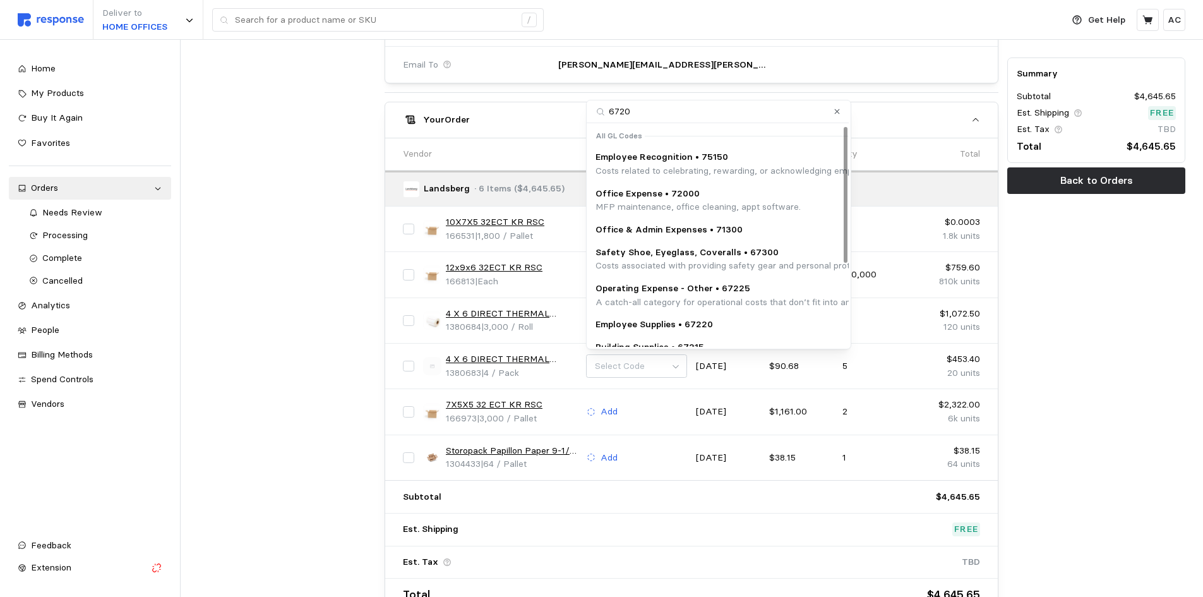
type input "67200"
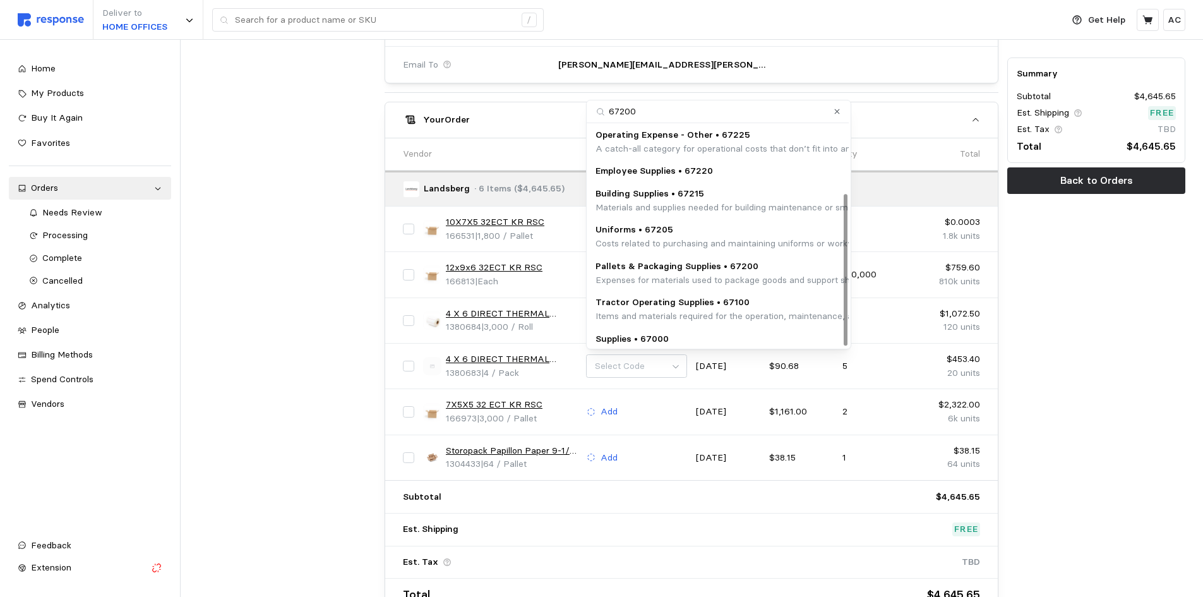
scroll to position [98, 0]
click at [719, 260] on p "Pallets & Packaging Supplies • 67200" at bounding box center [851, 263] width 512 height 14
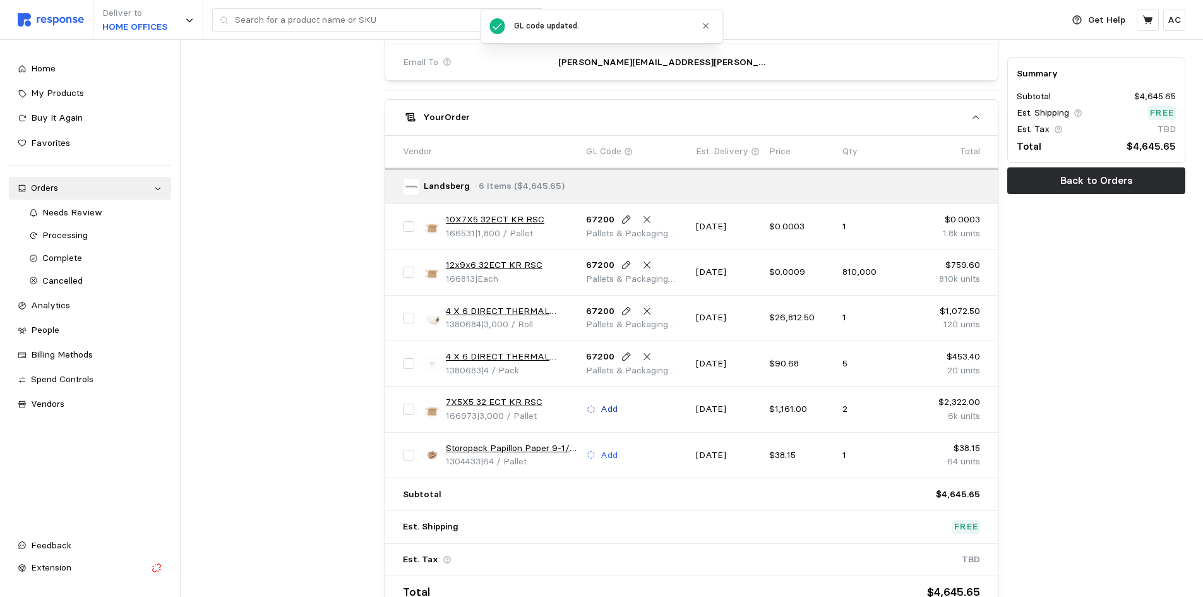
scroll to position [636, 0]
click at [609, 405] on p "Add" at bounding box center [609, 409] width 17 height 14
type input "6"
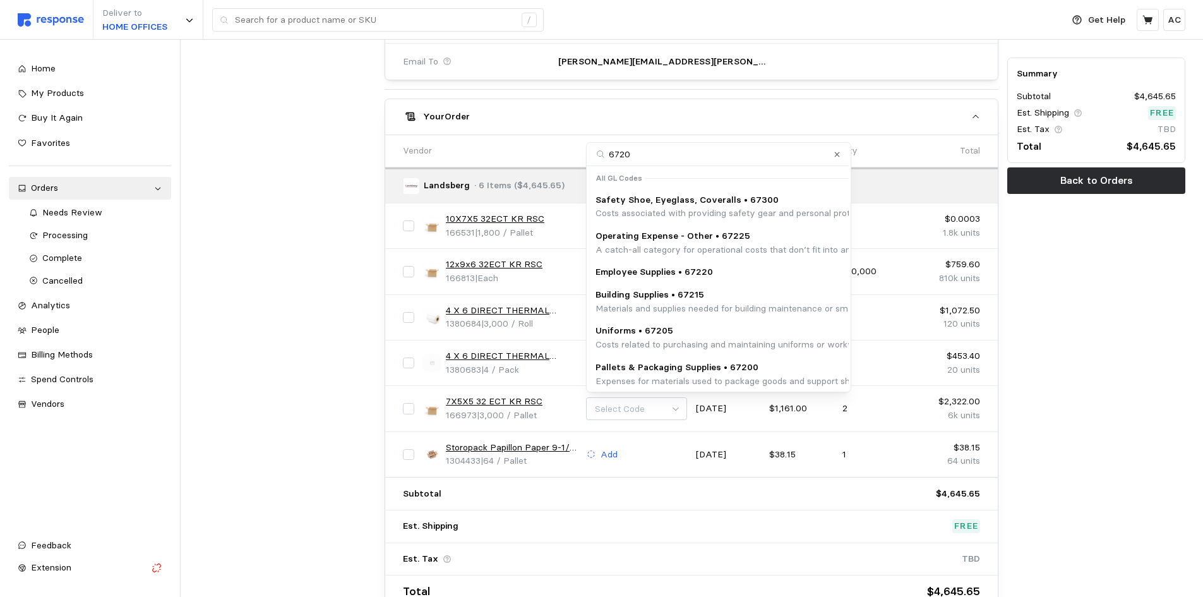
type input "67200"
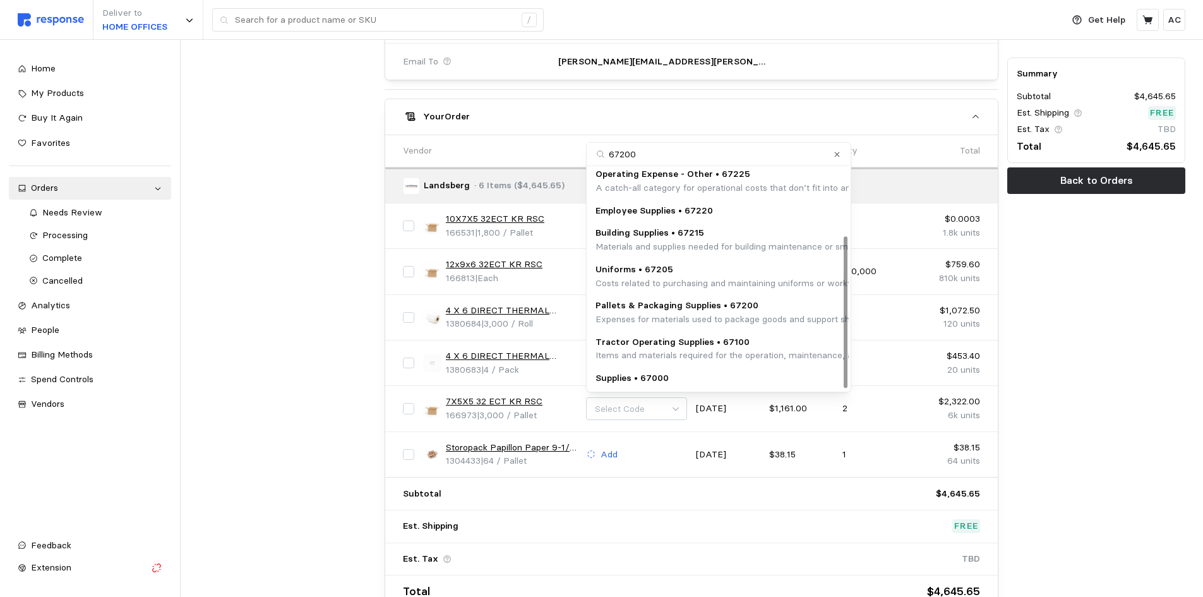
click at [733, 306] on p "Pallets & Packaging Supplies • 67200" at bounding box center [851, 306] width 512 height 14
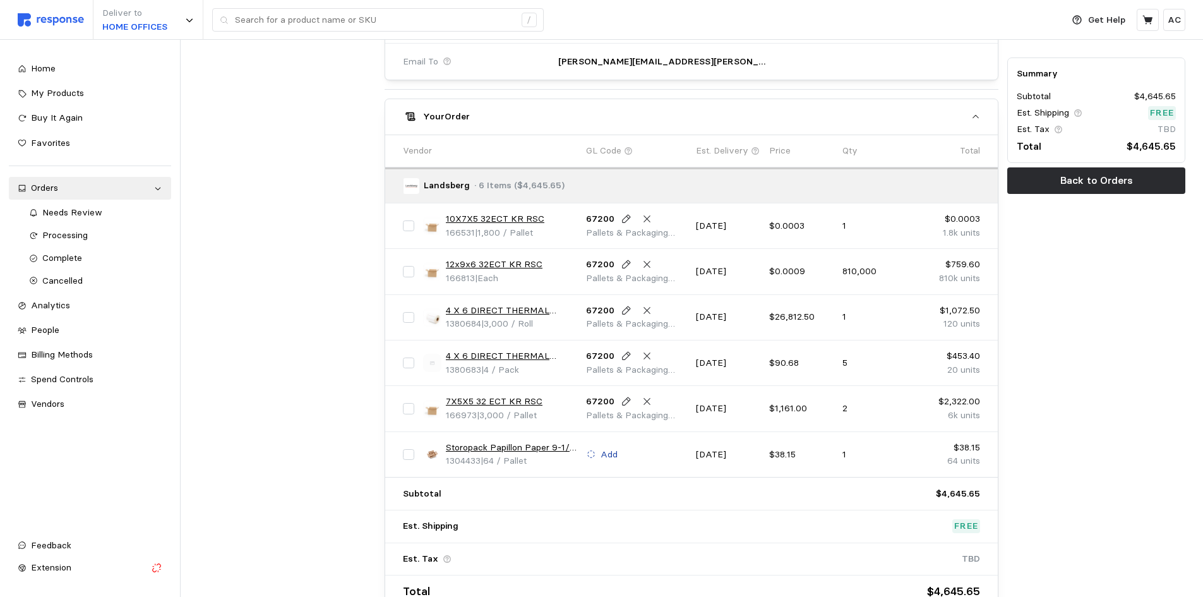
click at [611, 451] on p "Add" at bounding box center [609, 455] width 17 height 14
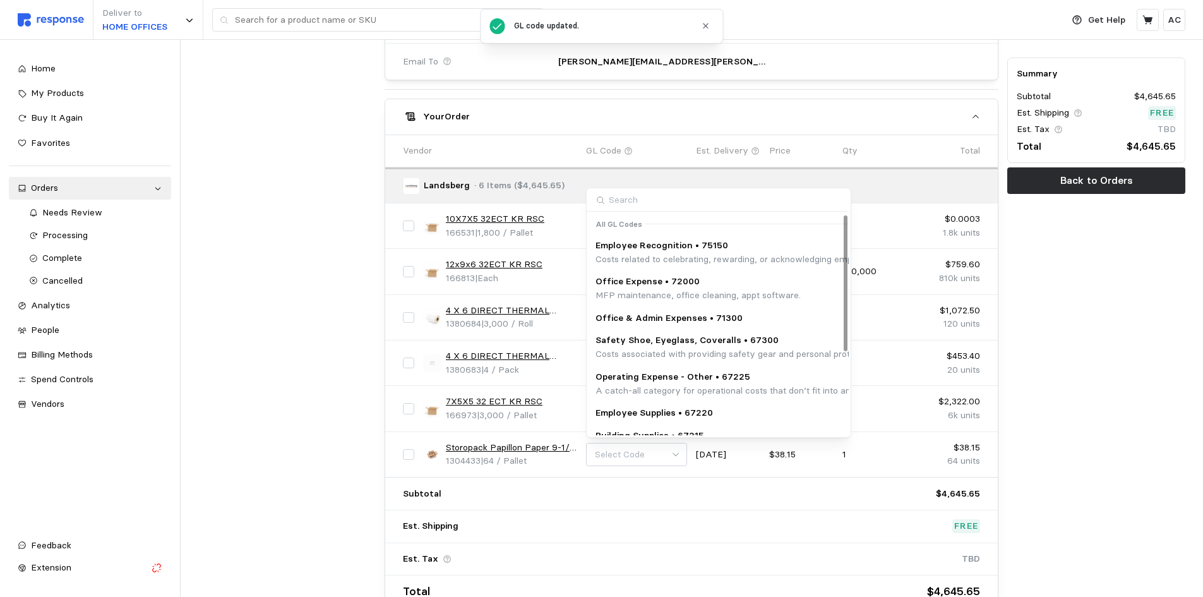
click at [668, 198] on input at bounding box center [718, 199] width 262 height 23
type input "67200"
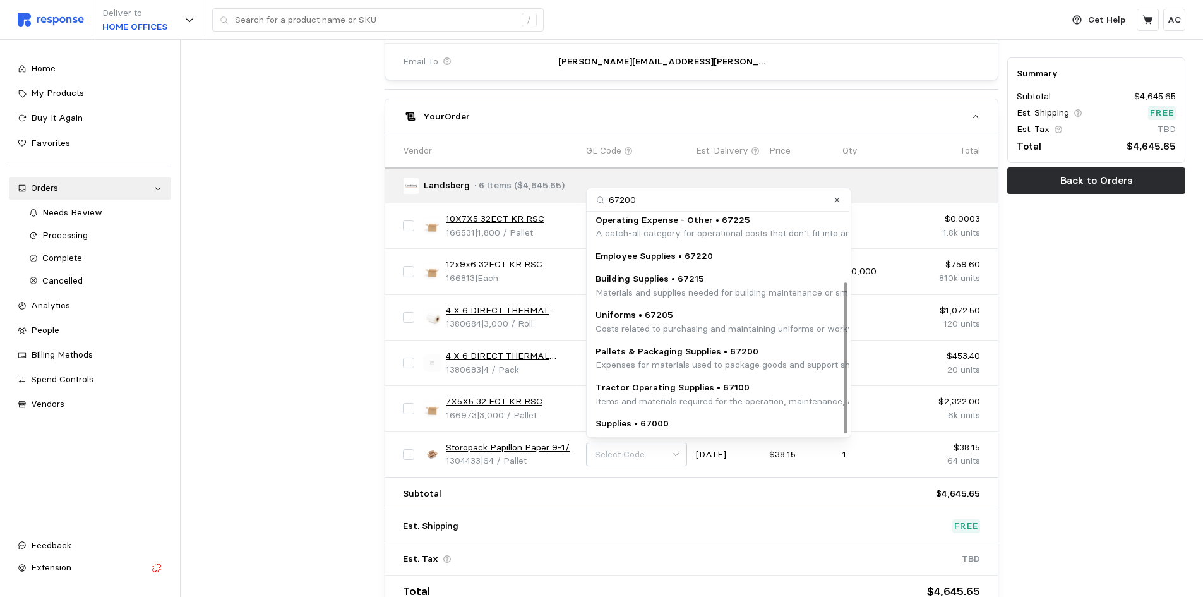
click at [721, 357] on p "Pallets & Packaging Supplies • 67200" at bounding box center [851, 352] width 512 height 14
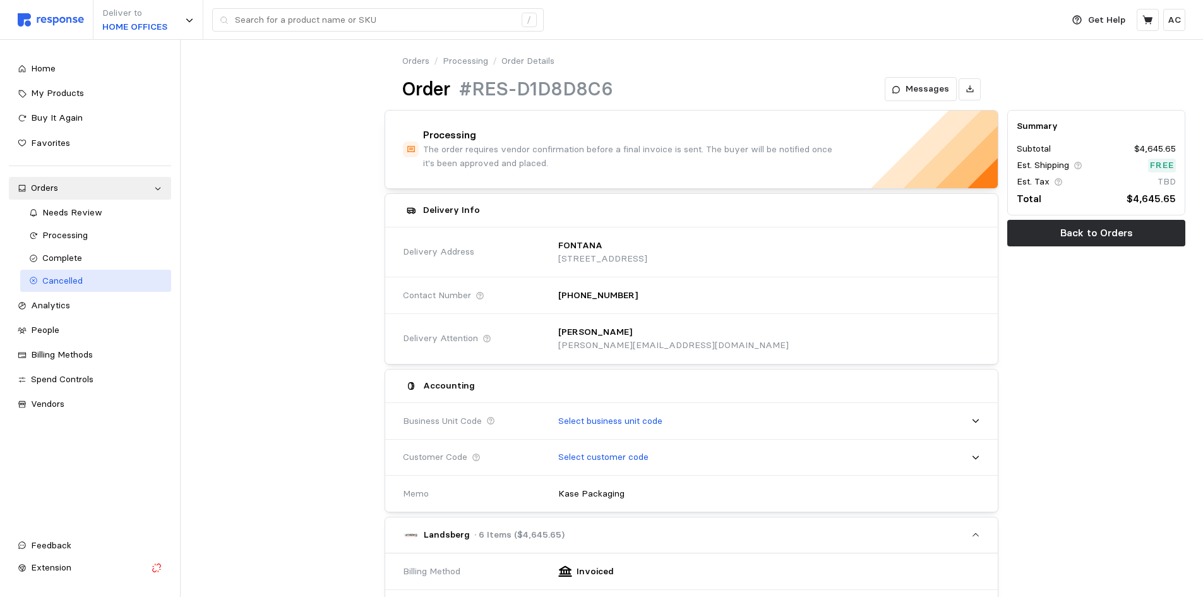
scroll to position [0, 0]
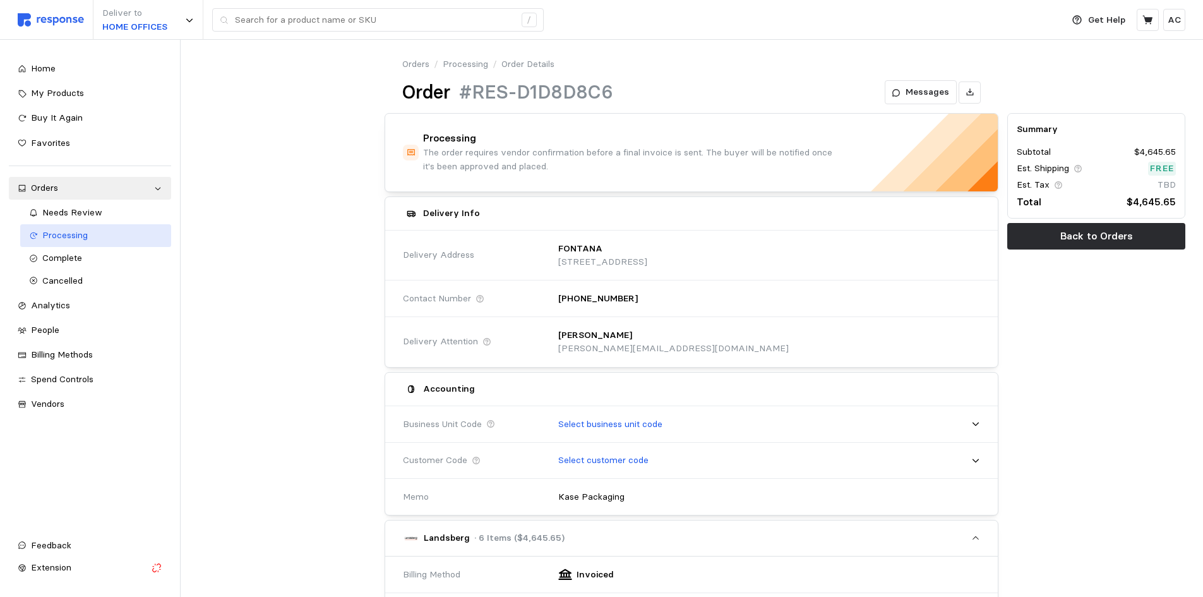
click at [87, 236] on span "Processing" at bounding box center [64, 234] width 45 height 11
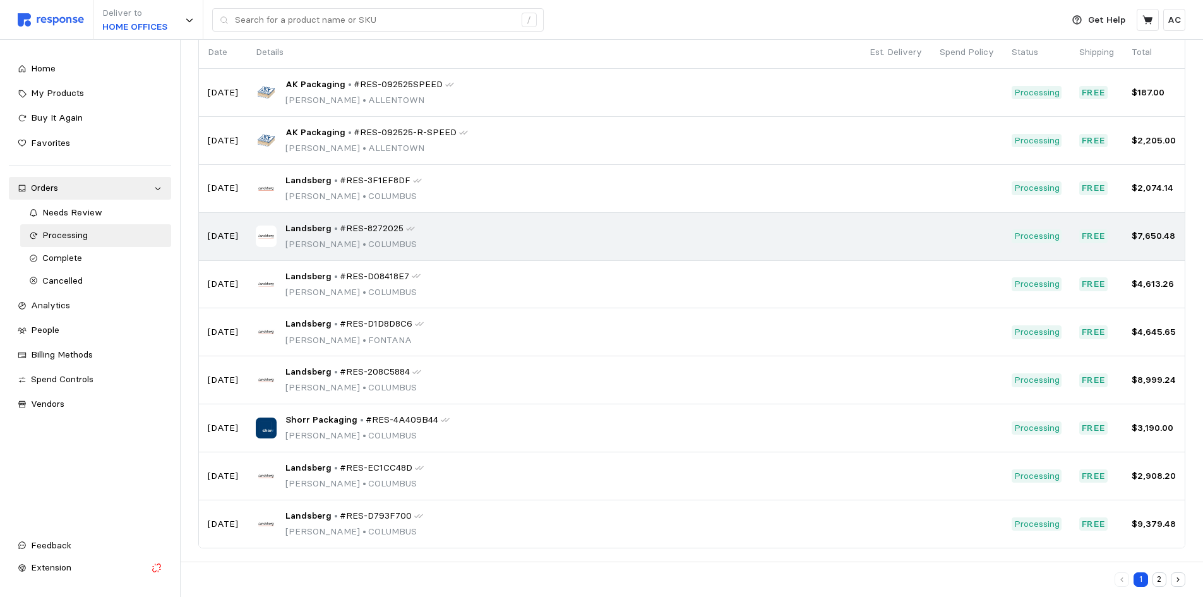
scroll to position [110, 0]
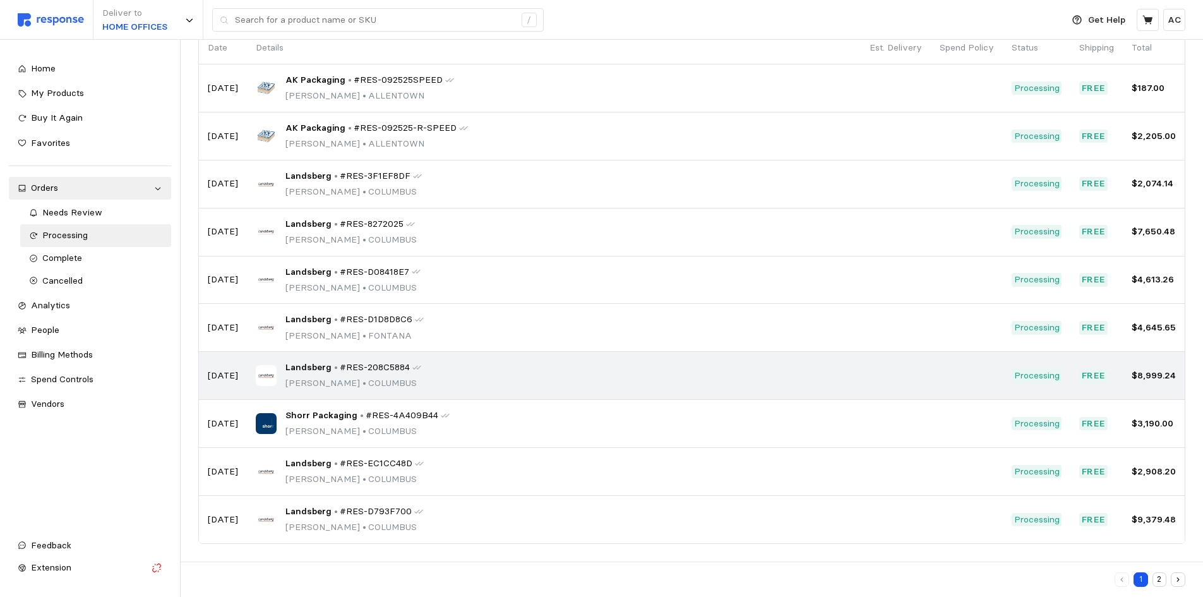
click at [329, 368] on div "Landsberg • #RES-208C5884" at bounding box center [353, 368] width 136 height 14
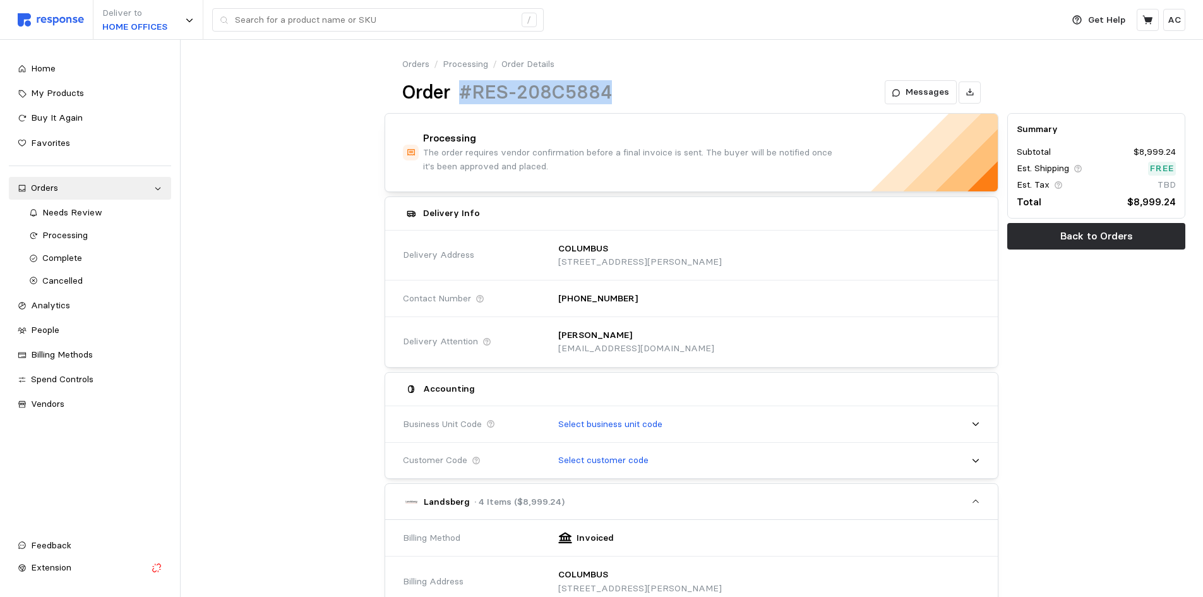
drag, startPoint x: 609, startPoint y: 88, endPoint x: 459, endPoint y: 80, distance: 149.9
click at [459, 80] on div "Order #RES-208C5884" at bounding box center [507, 92] width 210 height 25
copy h1 "#RES-208C5884"
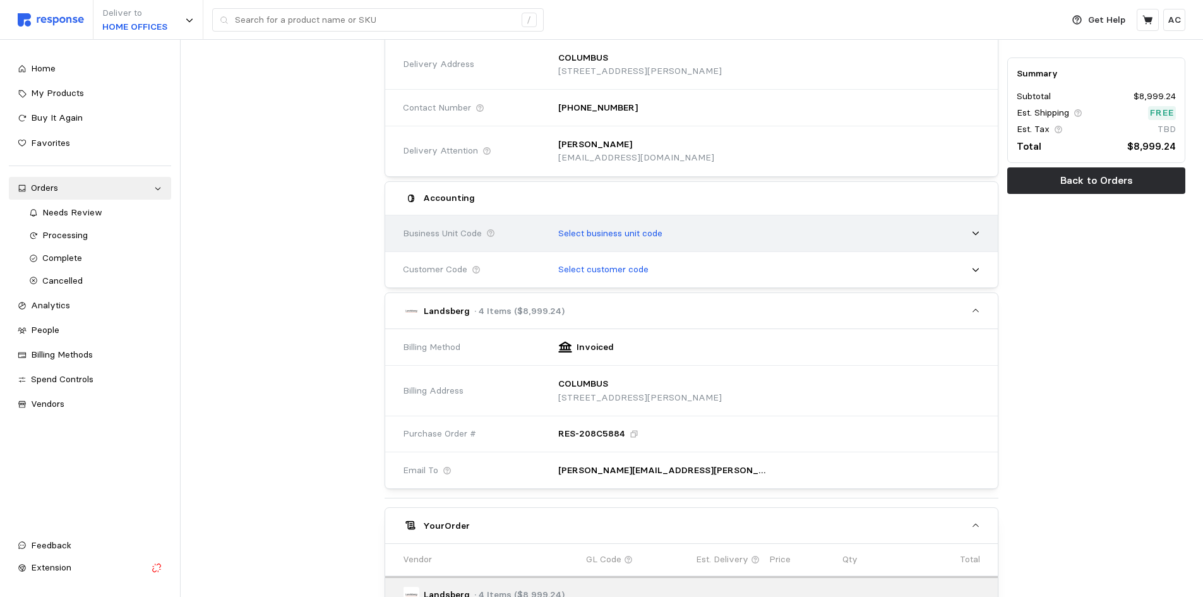
scroll to position [190, 0]
click at [611, 229] on p "Select business unit code" at bounding box center [610, 234] width 104 height 14
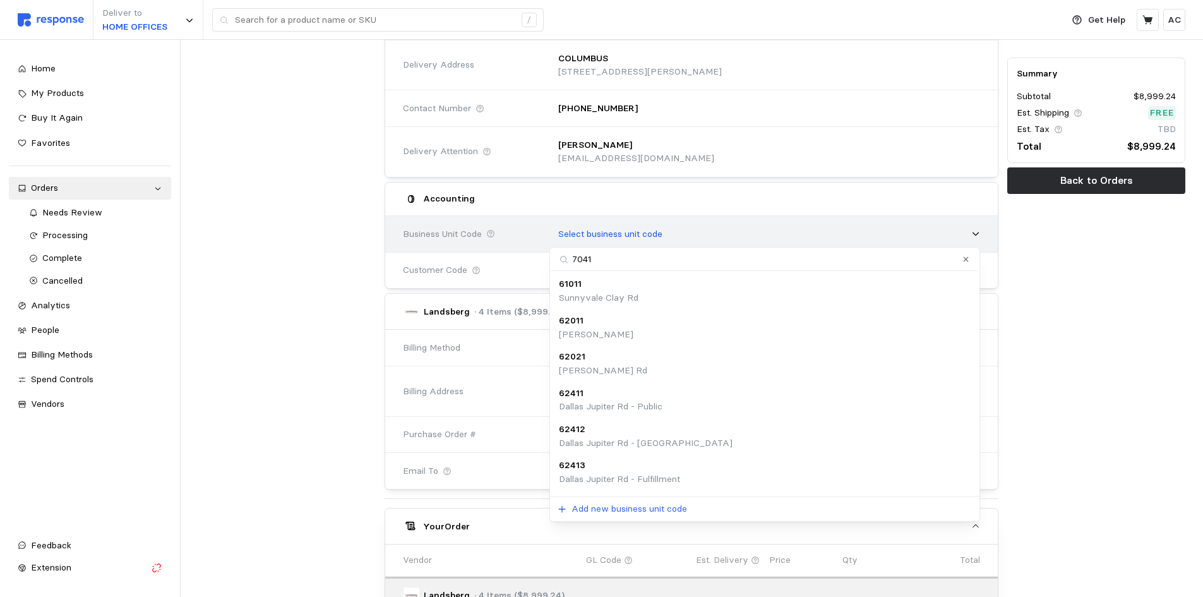
type input "70411"
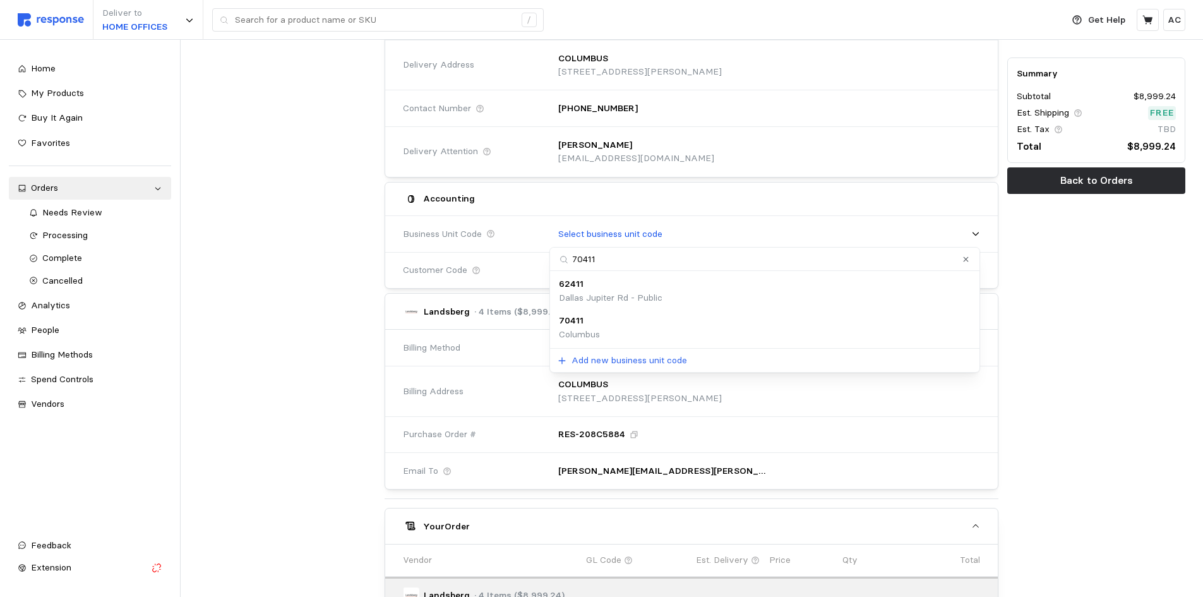
click at [635, 334] on div "70411 [GEOGRAPHIC_DATA]" at bounding box center [765, 327] width 412 height 27
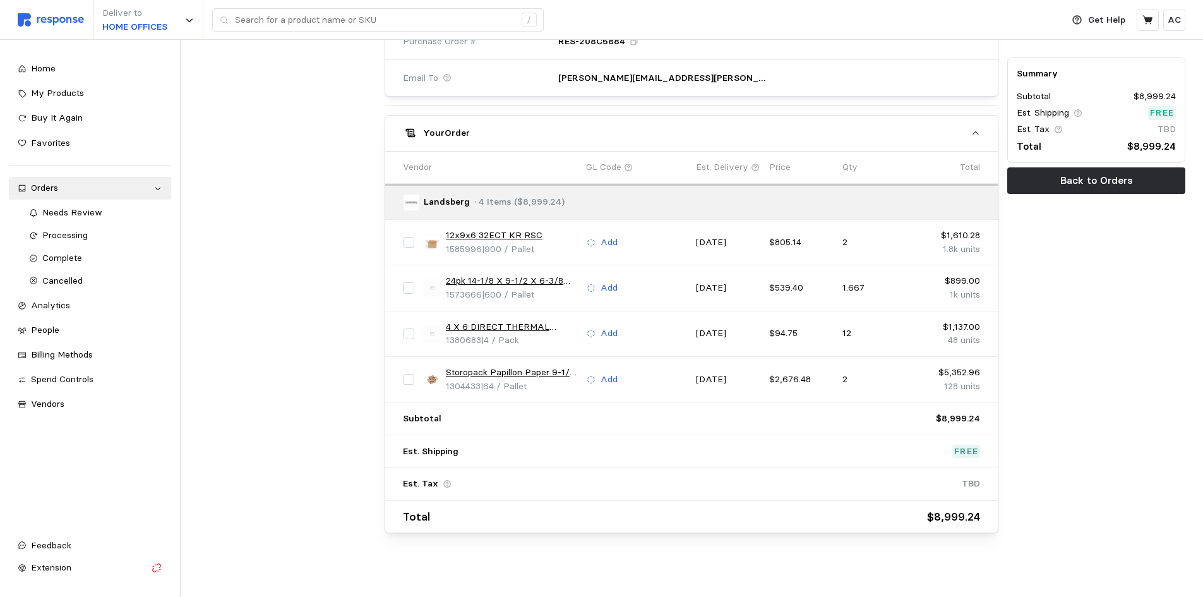
scroll to position [604, 0]
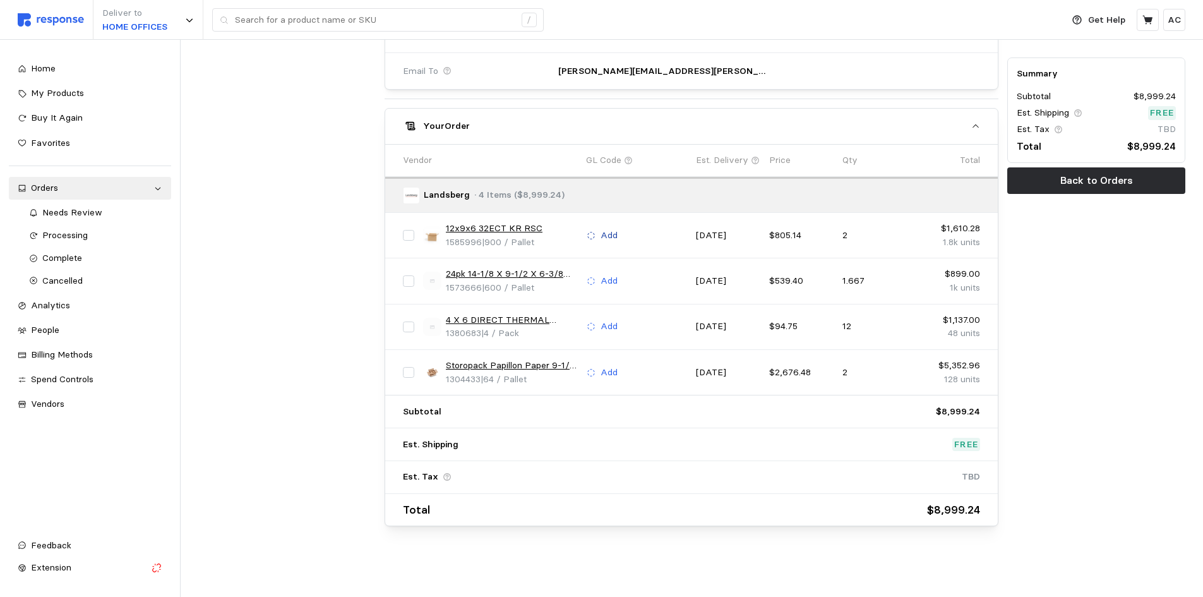
click at [617, 231] on p "Add" at bounding box center [609, 236] width 17 height 14
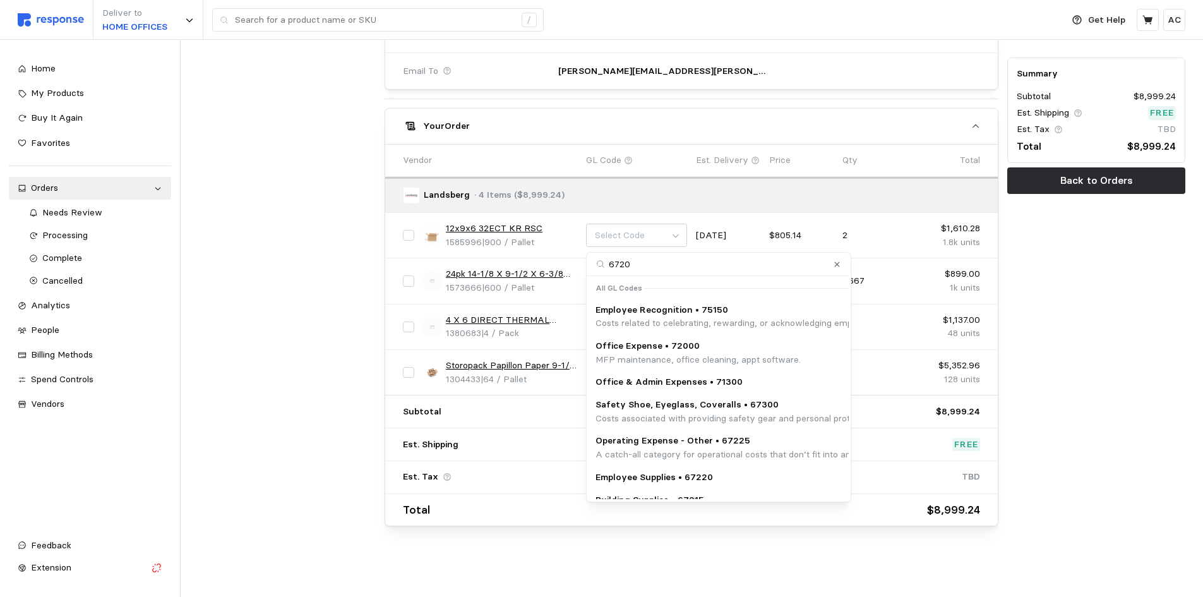
type input "67200"
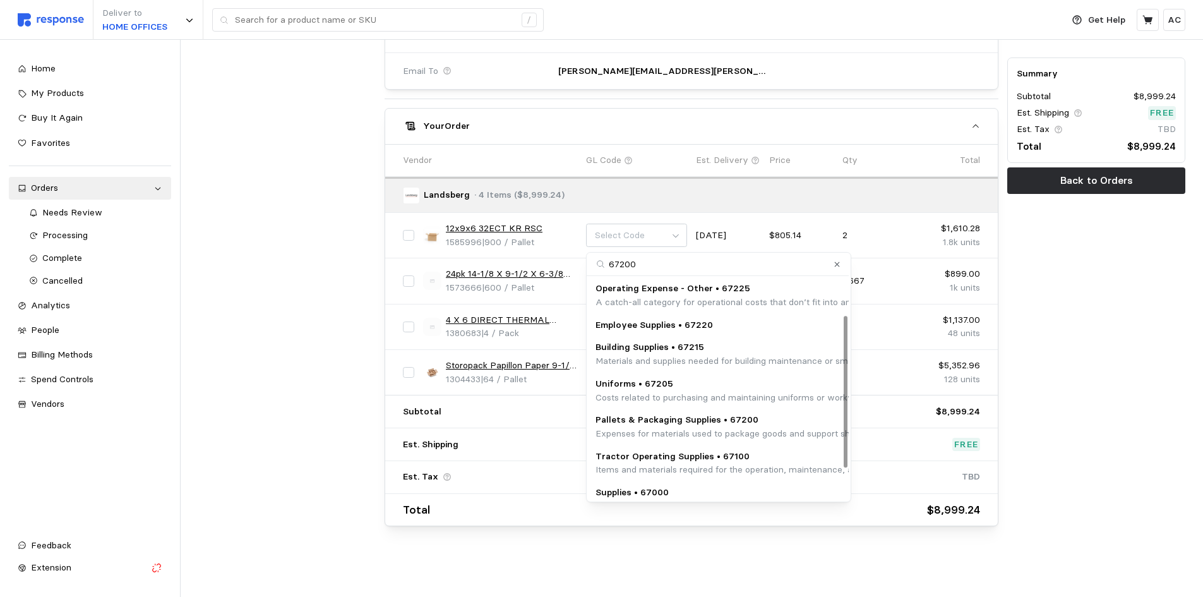
scroll to position [98, 0]
click at [750, 418] on p "Pallets & Packaging Supplies • 67200" at bounding box center [851, 416] width 512 height 14
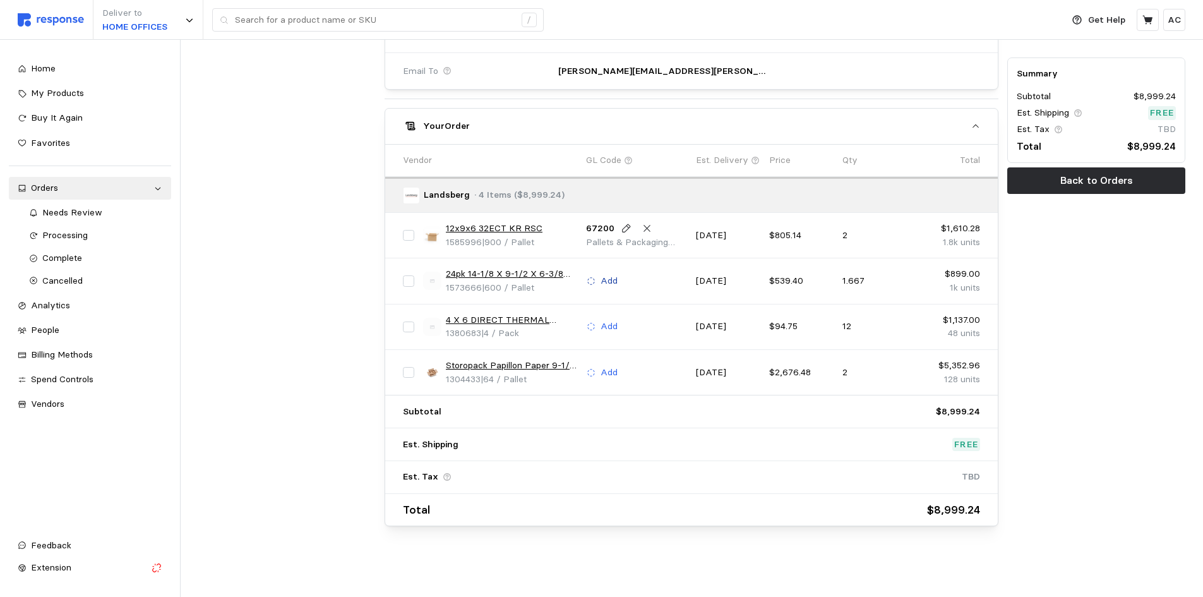
click at [606, 284] on p "Add" at bounding box center [609, 281] width 17 height 14
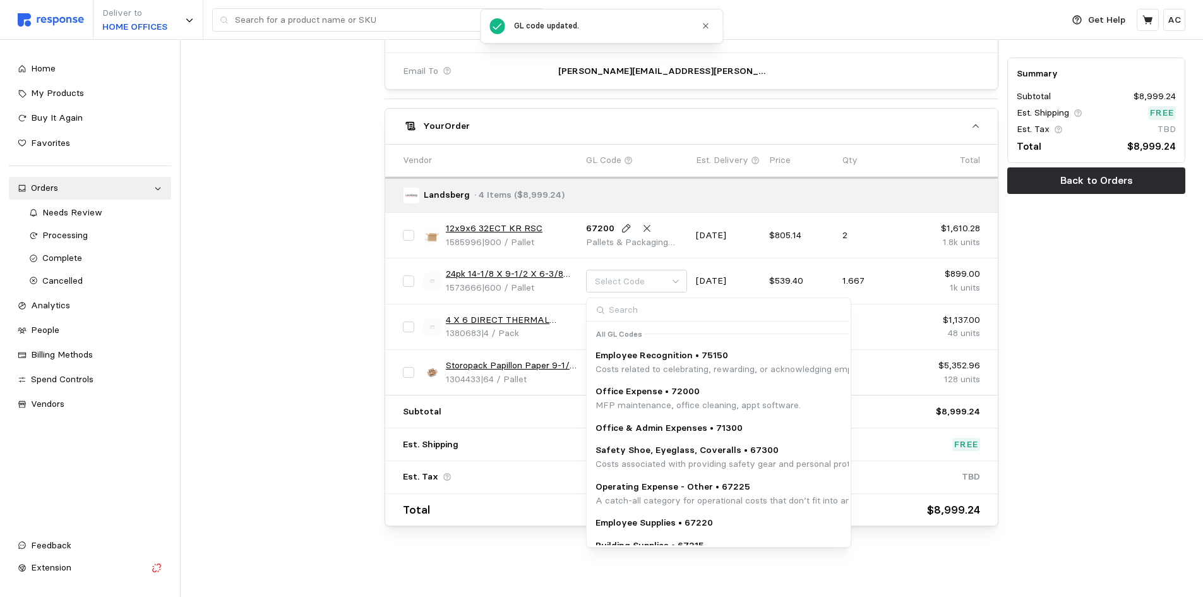
click at [648, 306] on input at bounding box center [718, 309] width 262 height 23
type input "67200"
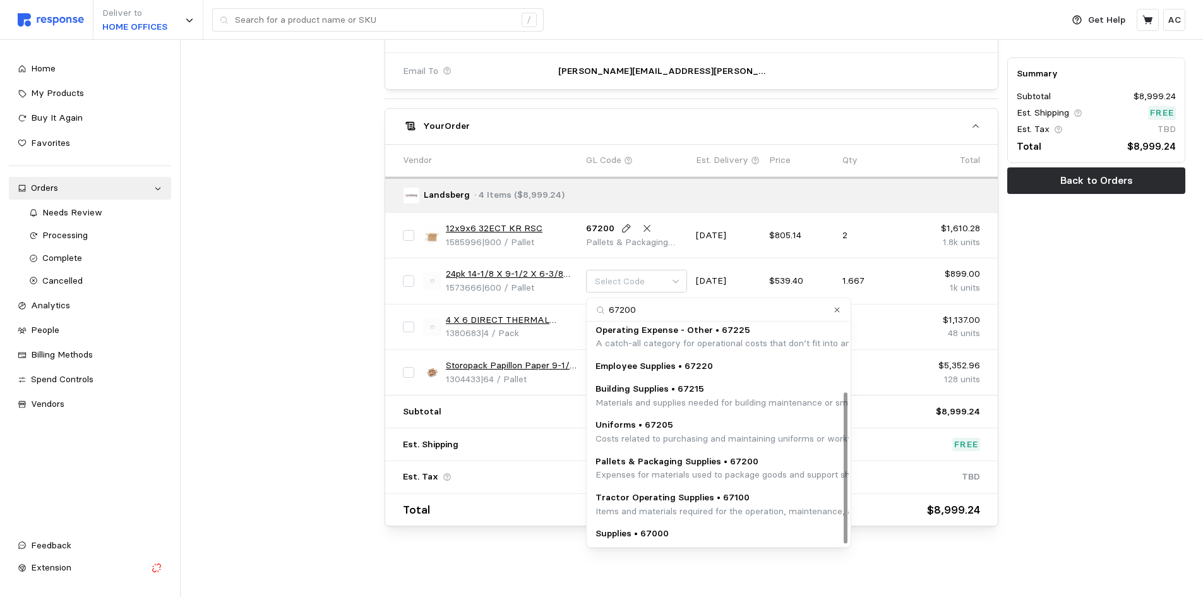
click at [760, 468] on p "Expenses for materials used to package goods and support shipping logistics, su…" at bounding box center [851, 475] width 512 height 14
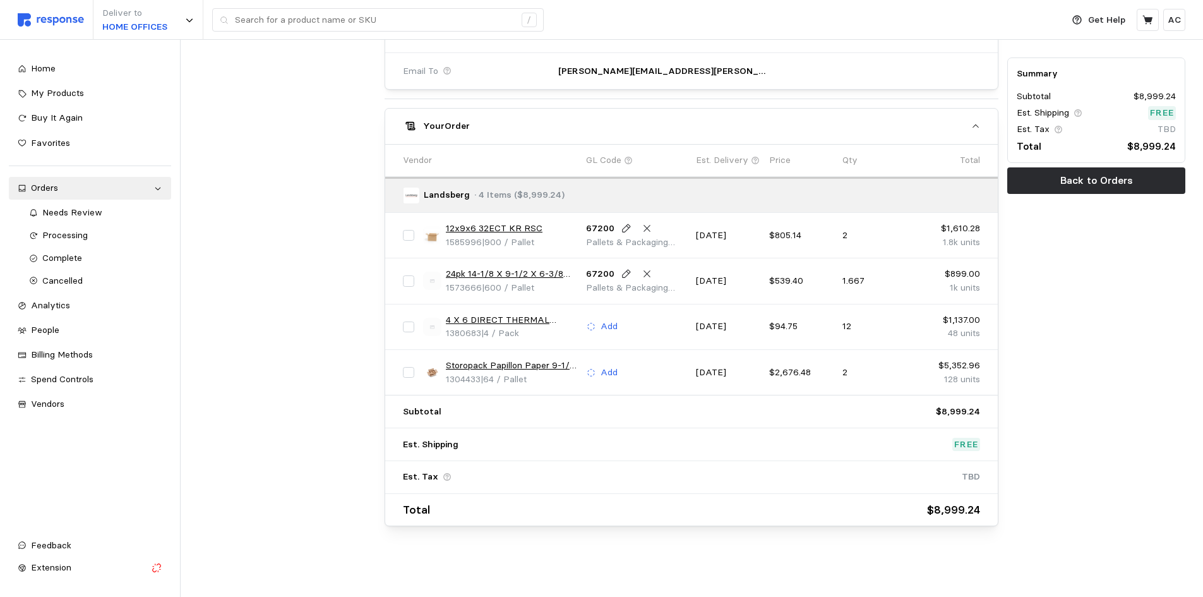
click at [611, 318] on div "Add" at bounding box center [637, 326] width 110 height 24
click at [613, 325] on p "Add" at bounding box center [609, 327] width 17 height 14
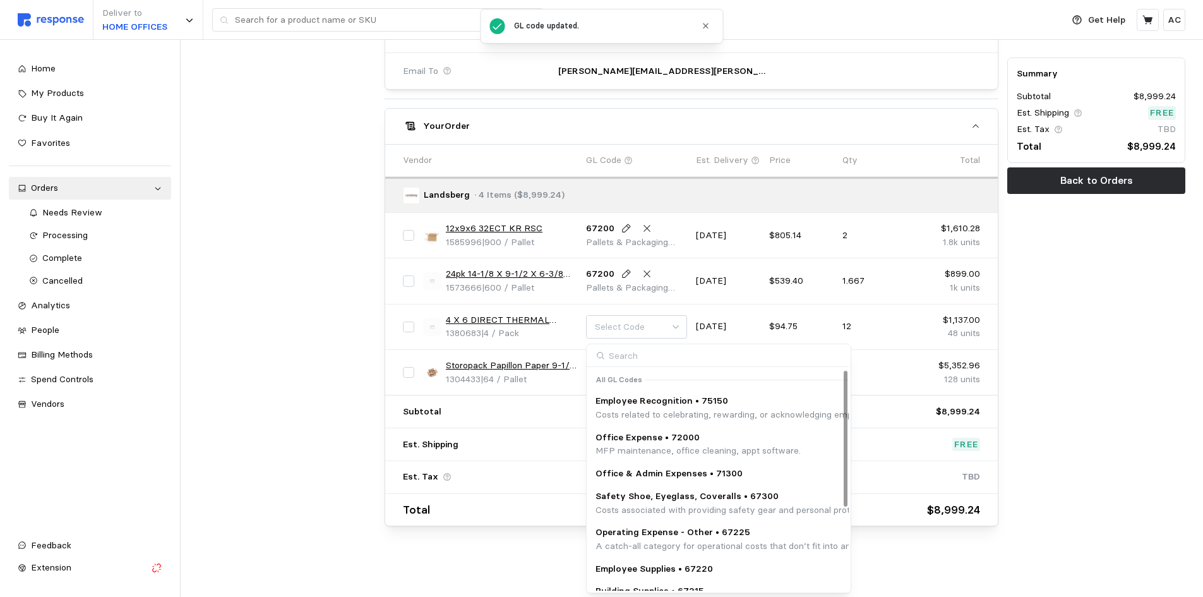
click at [674, 361] on input at bounding box center [718, 355] width 262 height 23
type input "67200"
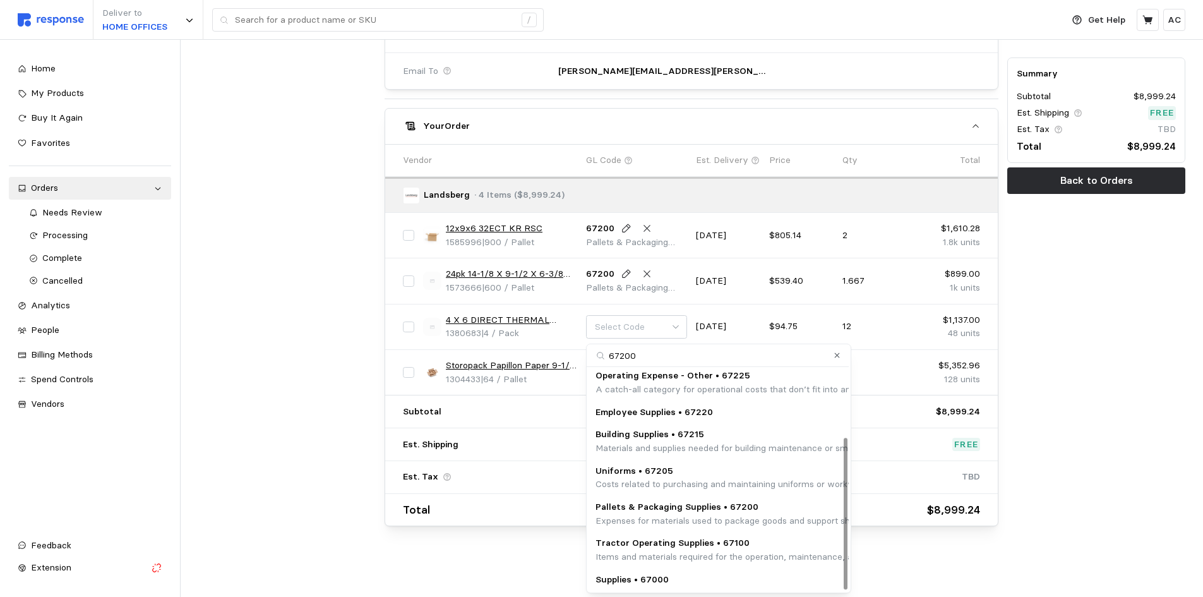
click at [755, 506] on p "Pallets & Packaging Supplies • 67200" at bounding box center [851, 507] width 512 height 14
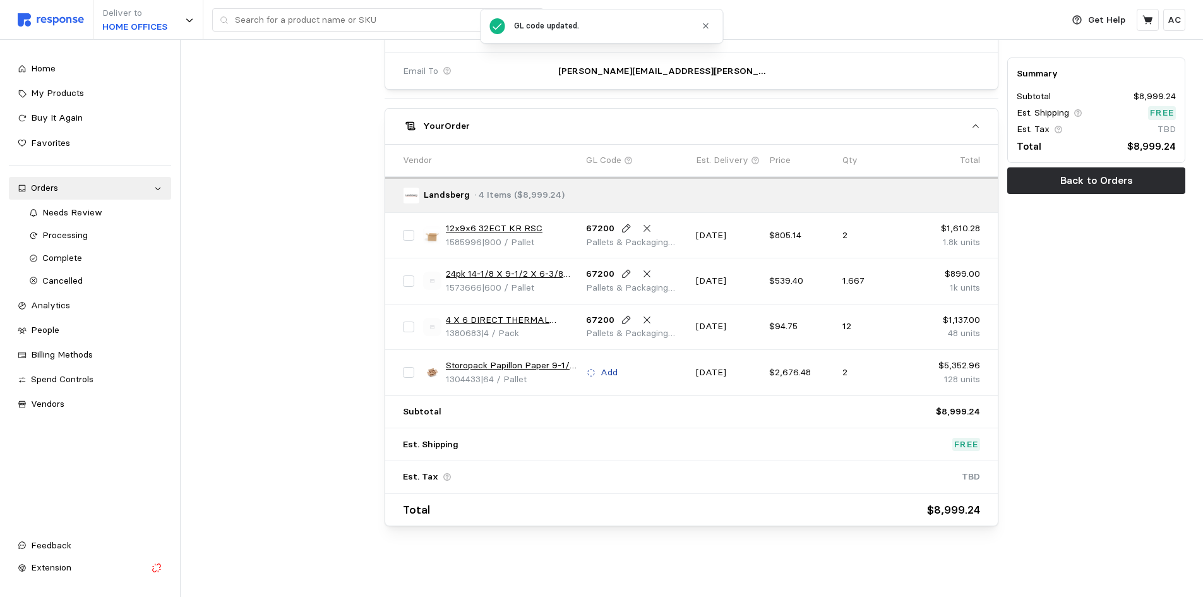
click at [614, 371] on p "Add" at bounding box center [609, 373] width 17 height 14
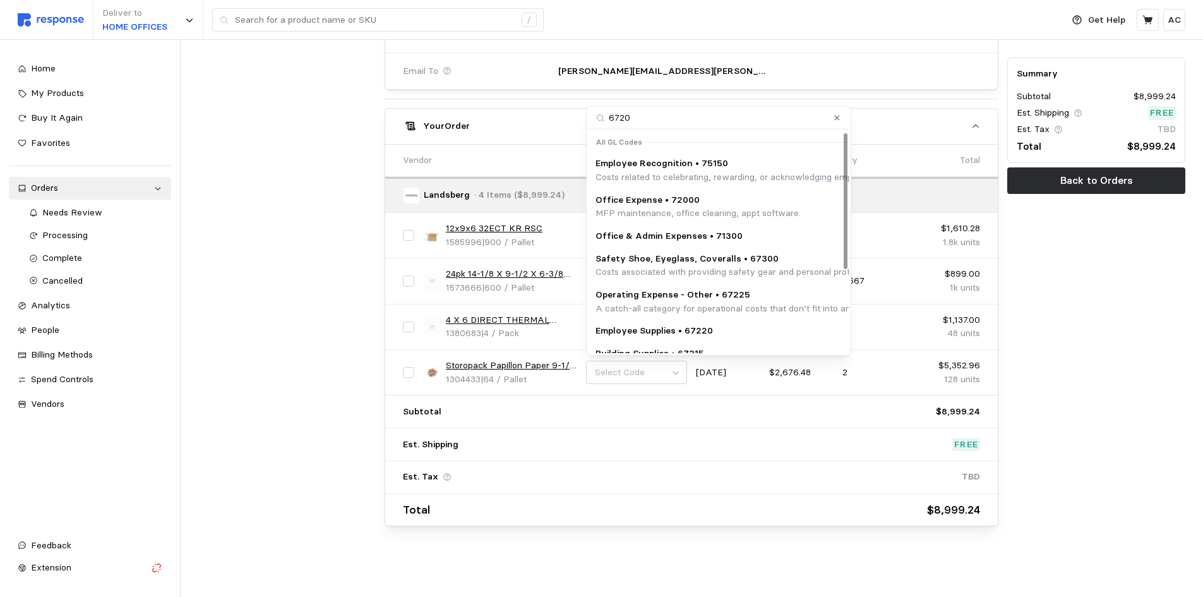
type input "67200"
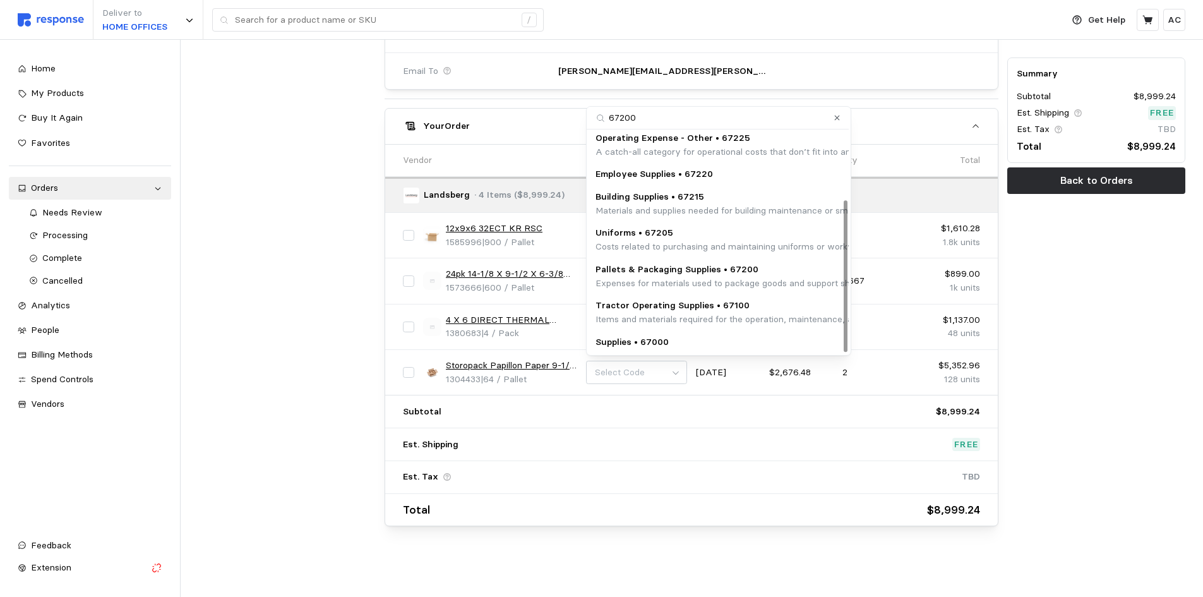
click at [735, 271] on p "Pallets & Packaging Supplies • 67200" at bounding box center [851, 270] width 512 height 14
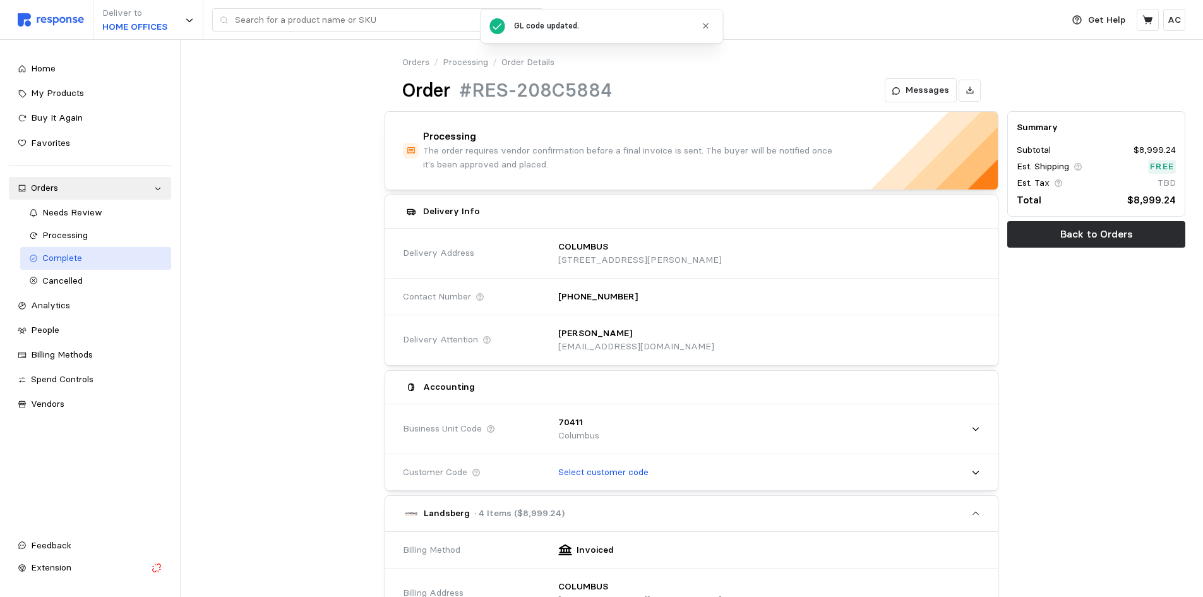
scroll to position [0, 0]
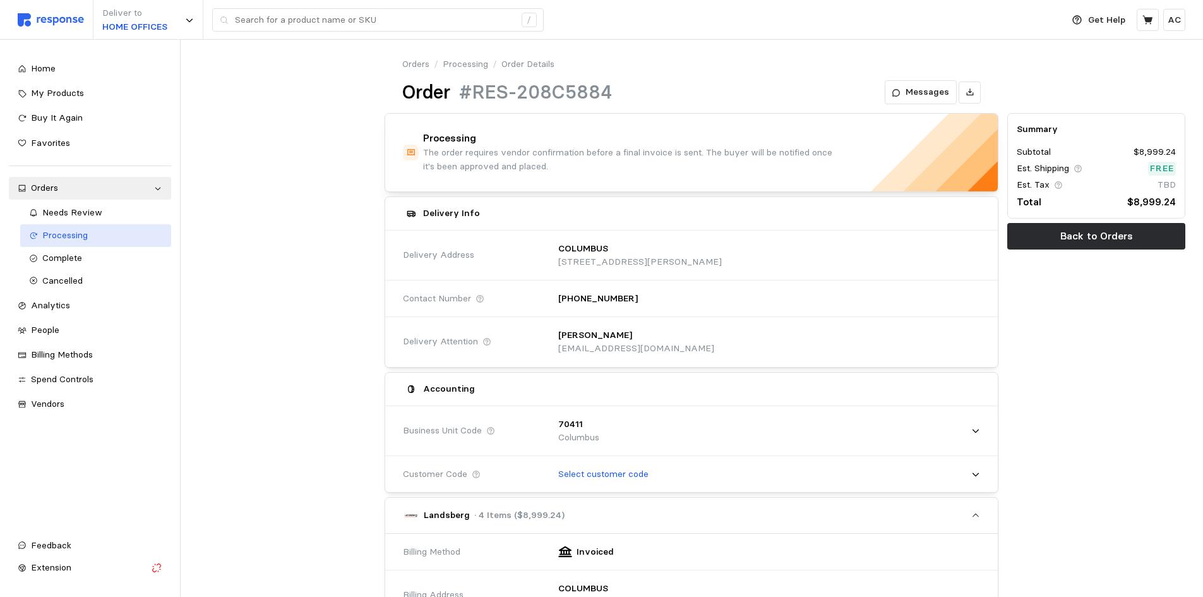
click at [93, 237] on div "Processing" at bounding box center [102, 236] width 120 height 14
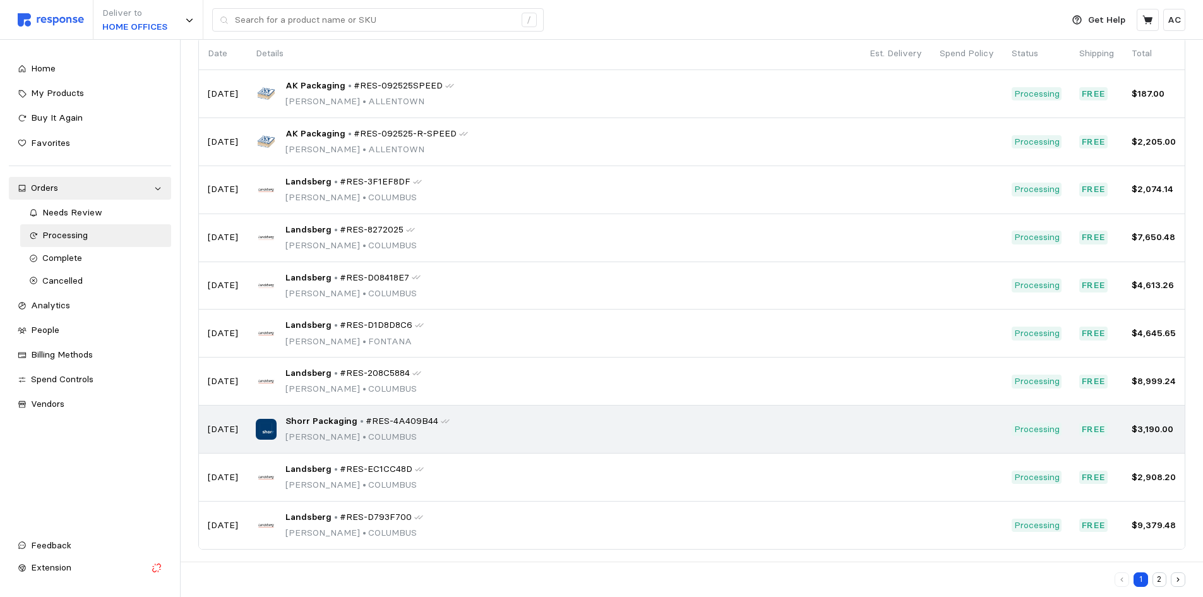
scroll to position [110, 0]
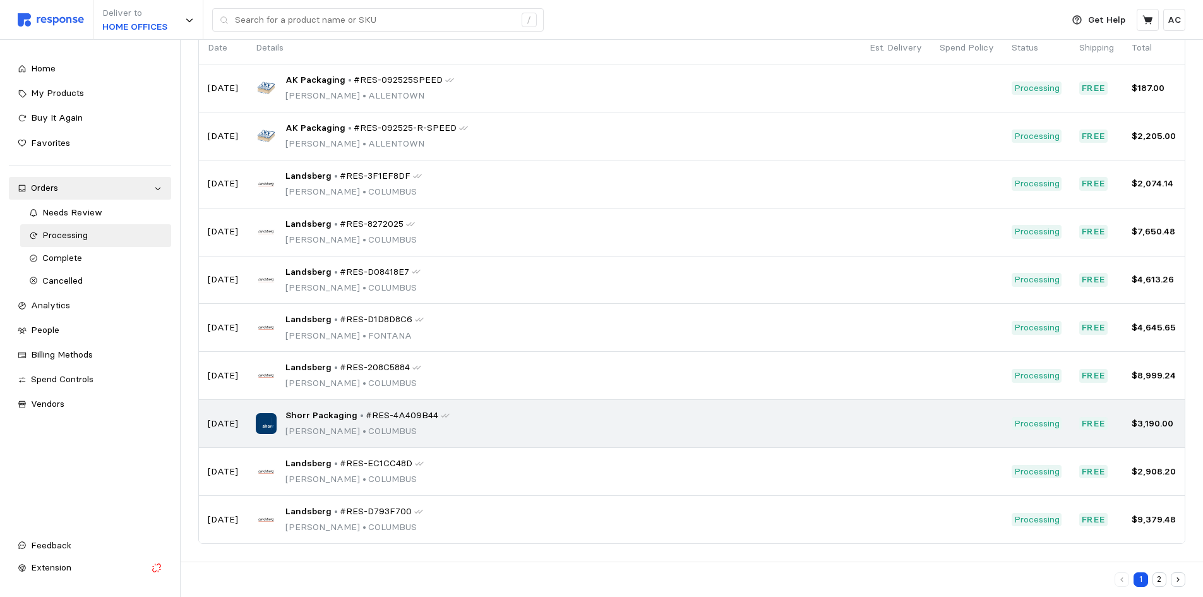
click at [236, 424] on p "[DATE]" at bounding box center [223, 424] width 30 height 14
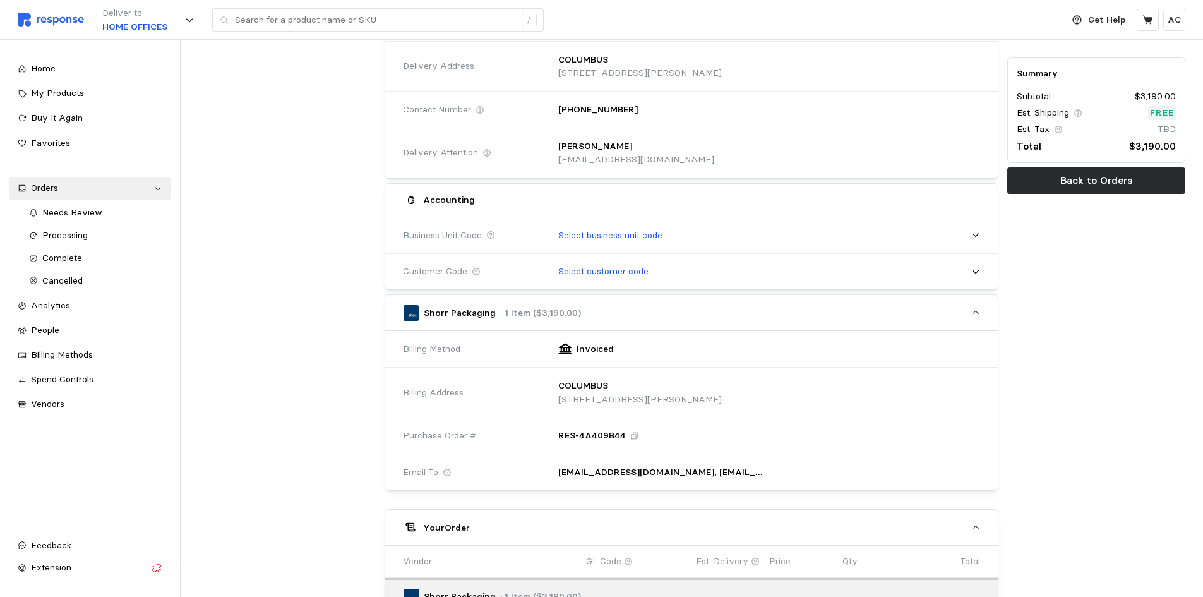
scroll to position [189, 0]
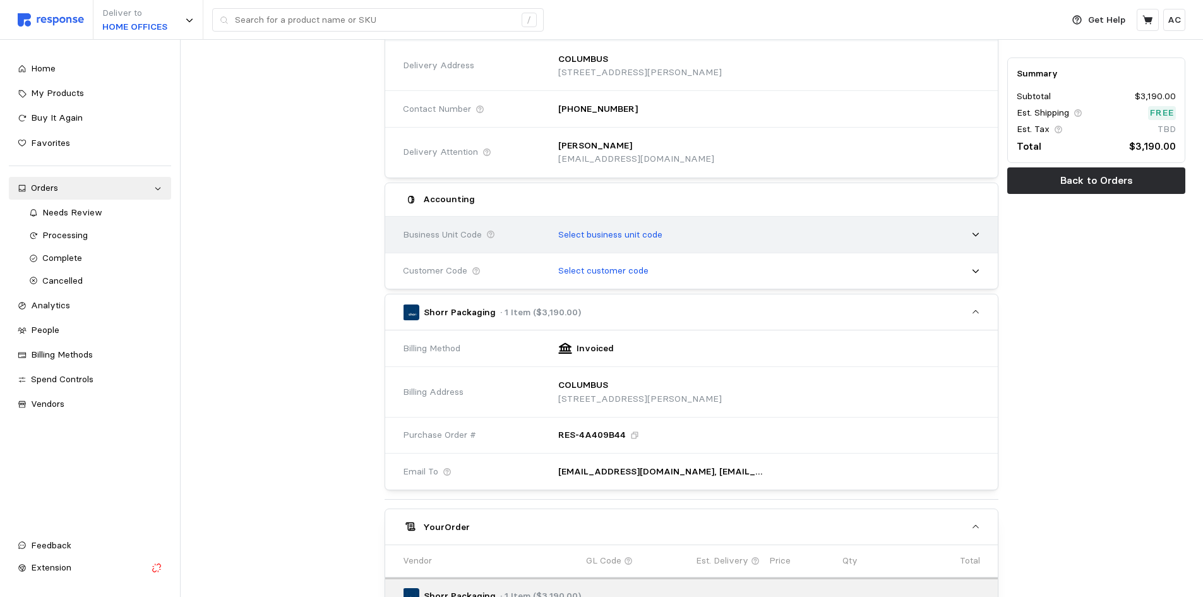
click at [617, 231] on p "Select business unit code" at bounding box center [610, 235] width 104 height 14
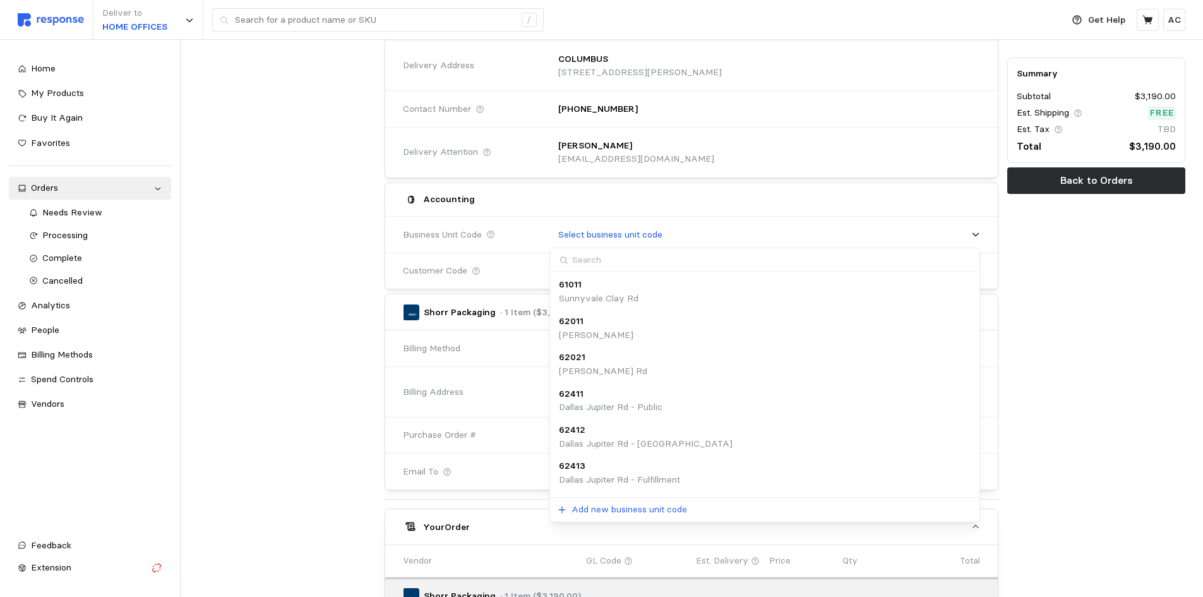
click at [619, 263] on input at bounding box center [763, 259] width 427 height 23
type input "70411"
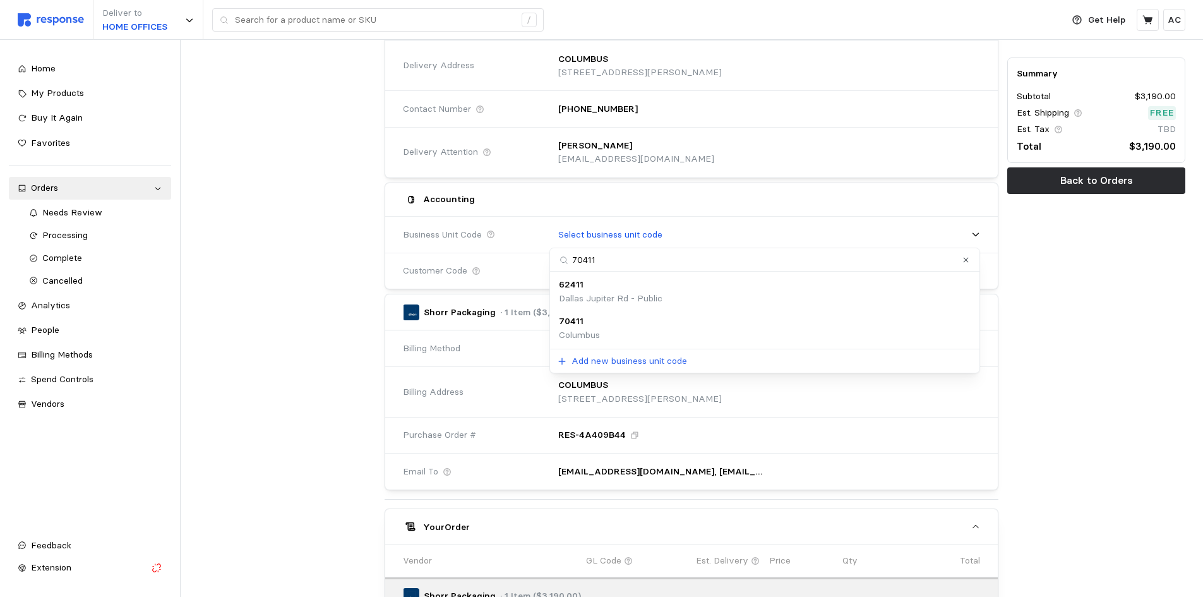
click at [631, 337] on div "70411 [GEOGRAPHIC_DATA]" at bounding box center [765, 327] width 412 height 27
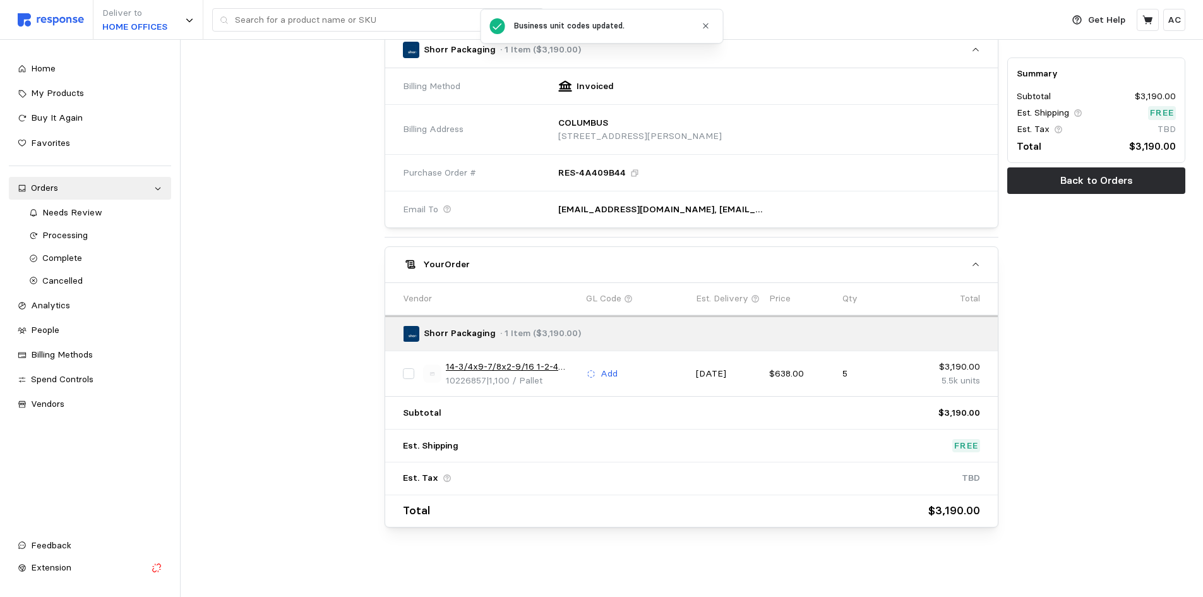
scroll to position [467, 0]
click at [613, 374] on p "Add" at bounding box center [609, 373] width 17 height 14
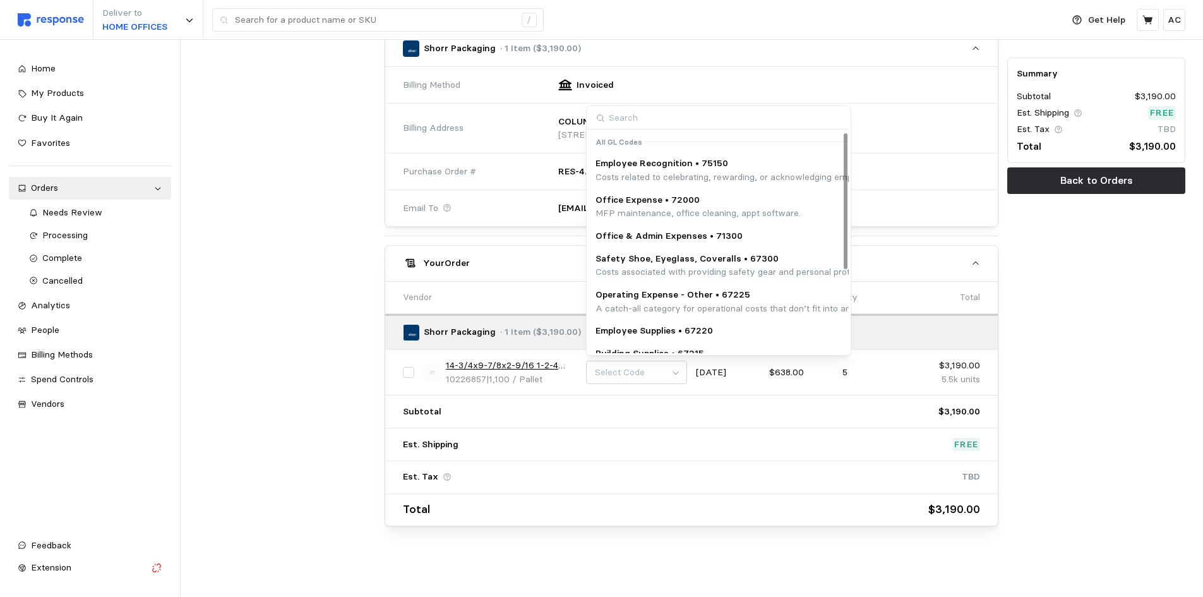
click at [695, 112] on input at bounding box center [718, 117] width 262 height 23
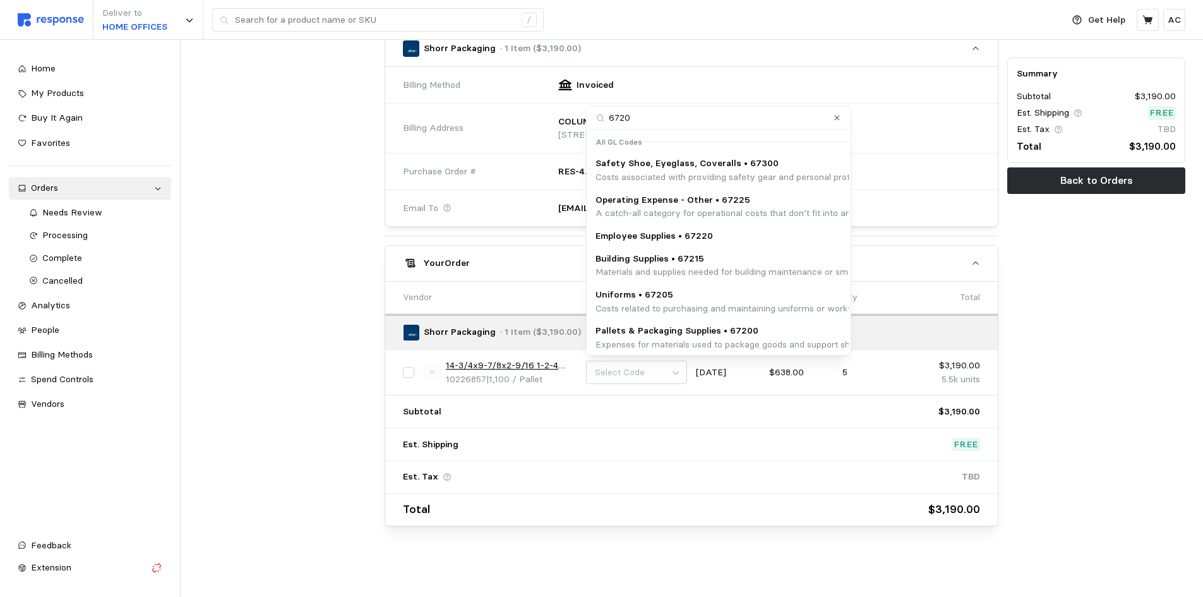
type input "67200"
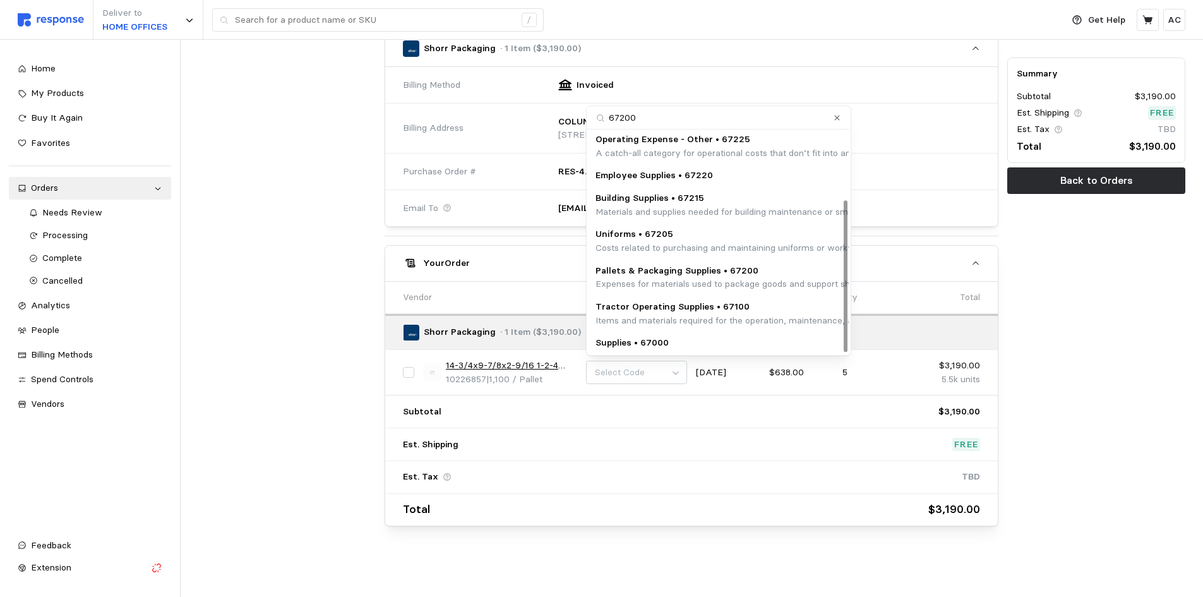
scroll to position [98, 0]
click at [767, 275] on p "Pallets & Packaging Supplies • 67200" at bounding box center [851, 270] width 512 height 14
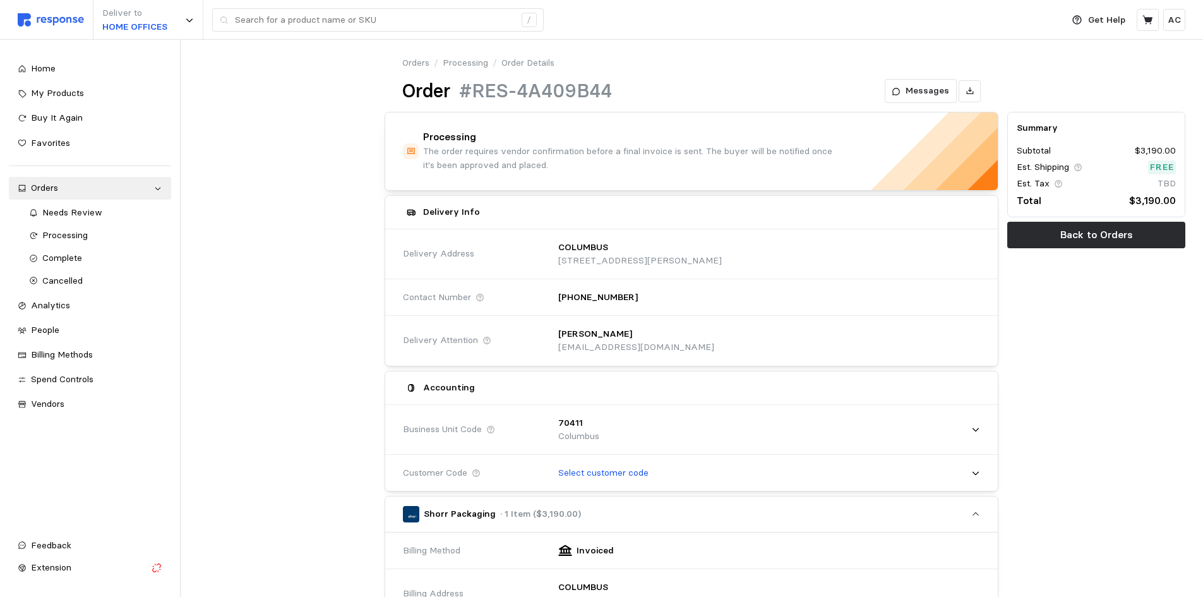
scroll to position [0, 0]
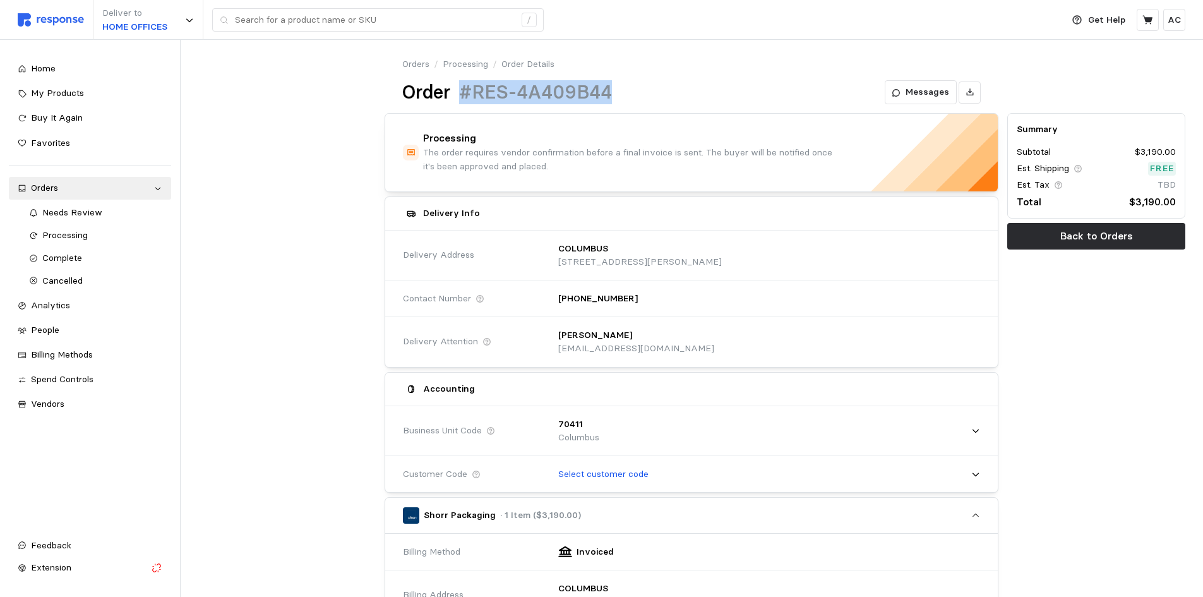
drag, startPoint x: 618, startPoint y: 92, endPoint x: 419, endPoint y: 126, distance: 202.4
click at [460, 83] on div "Order #RES-4A409B44 Messages" at bounding box center [691, 92] width 578 height 25
copy h1 "#RES-4A409B44"
click at [116, 239] on div "Processing" at bounding box center [102, 236] width 120 height 14
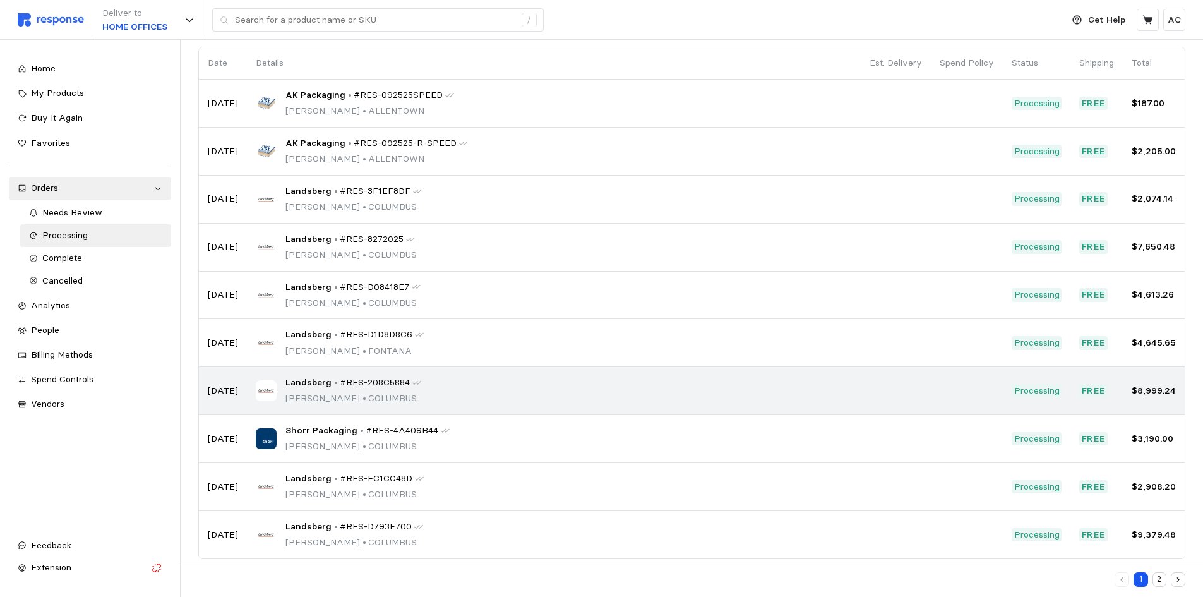
scroll to position [110, 0]
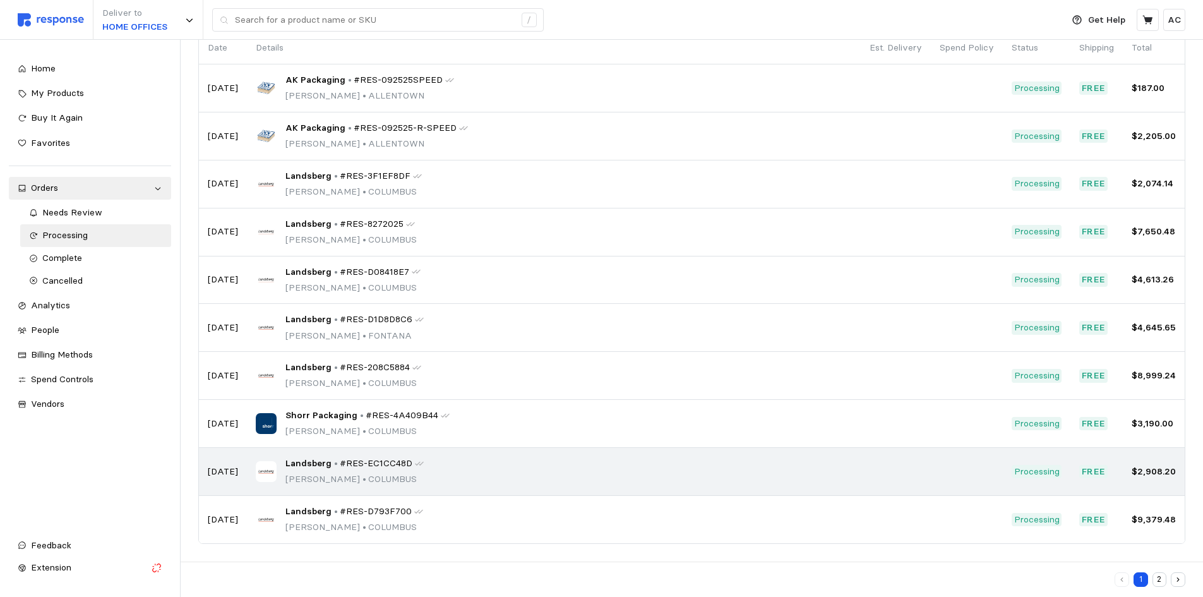
click at [320, 470] on span "Landsberg" at bounding box center [308, 464] width 46 height 14
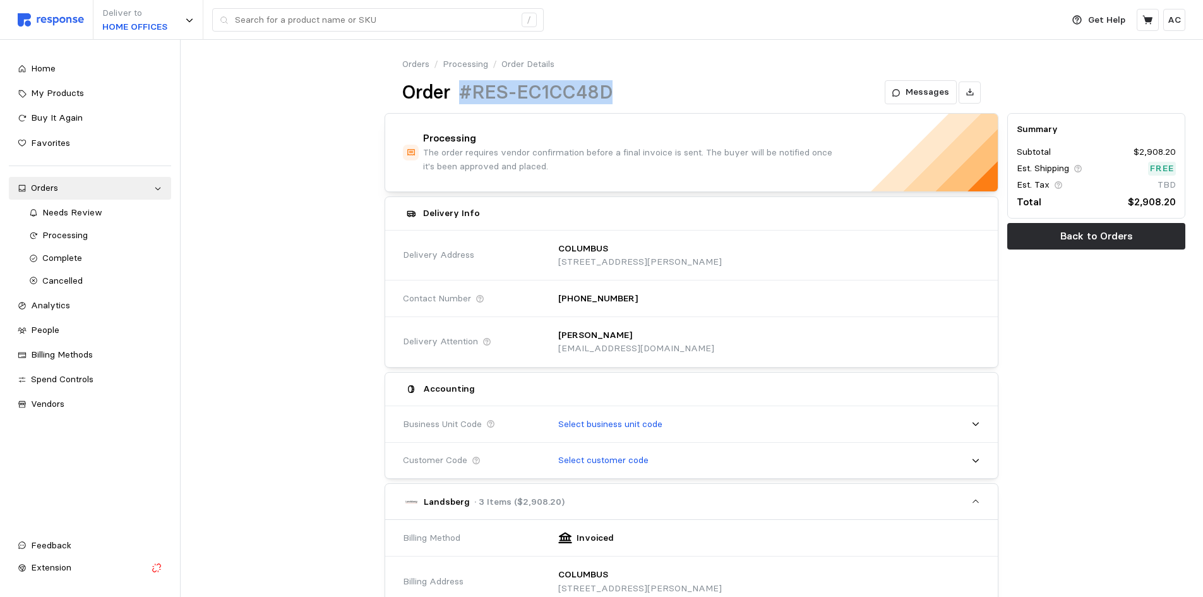
drag, startPoint x: 631, startPoint y: 93, endPoint x: 457, endPoint y: 83, distance: 174.6
click at [457, 83] on div "Order #RES-EC1CC48D Messages" at bounding box center [691, 92] width 578 height 25
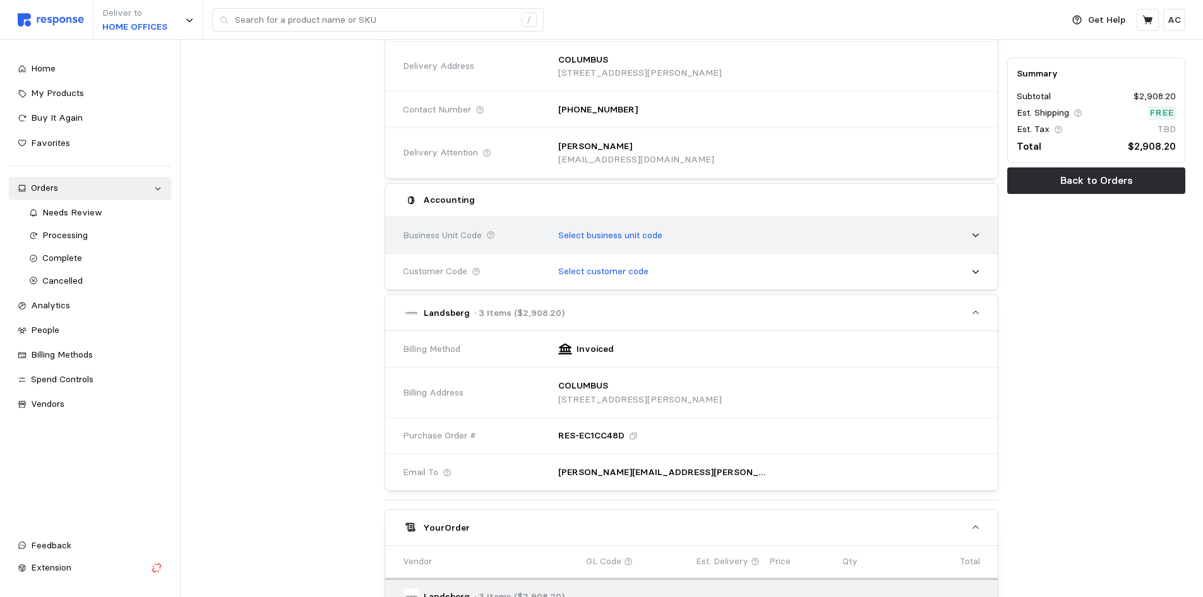
scroll to position [189, 0]
click at [607, 230] on p "Select business unit code" at bounding box center [610, 235] width 104 height 14
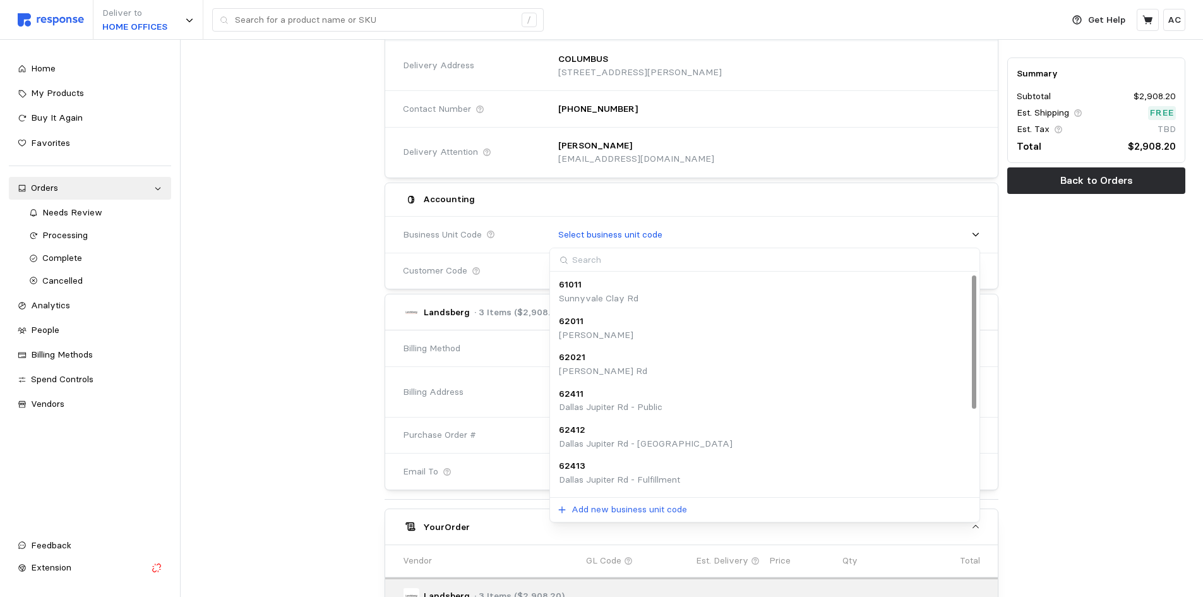
click at [610, 259] on input at bounding box center [763, 259] width 427 height 23
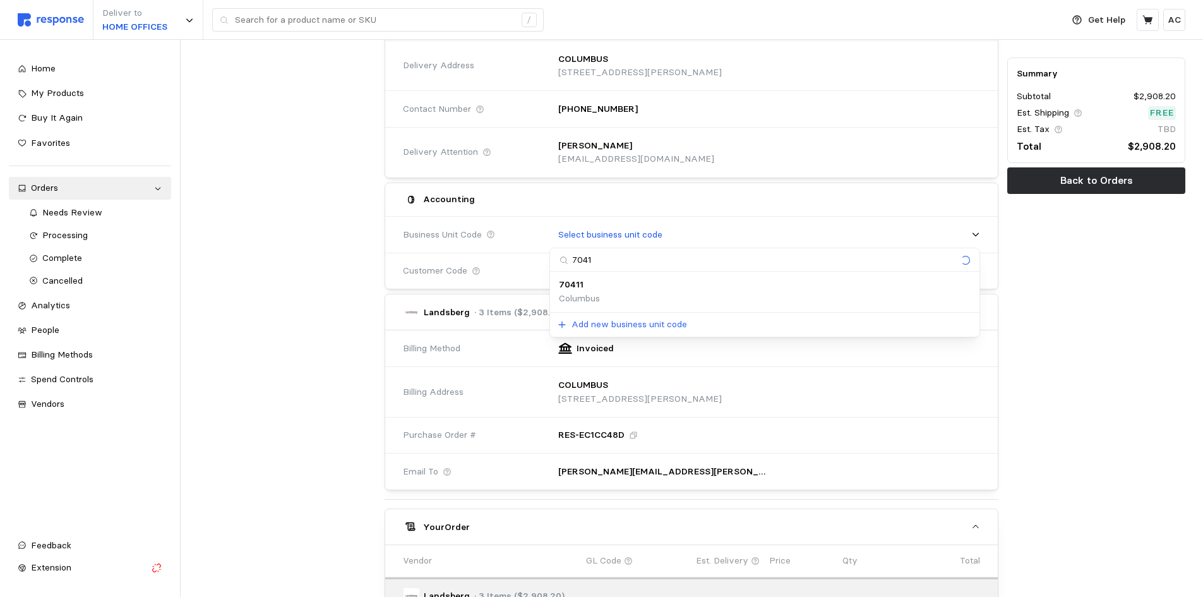
type input "70411"
click at [630, 333] on div "70411 [GEOGRAPHIC_DATA]" at bounding box center [765, 327] width 412 height 27
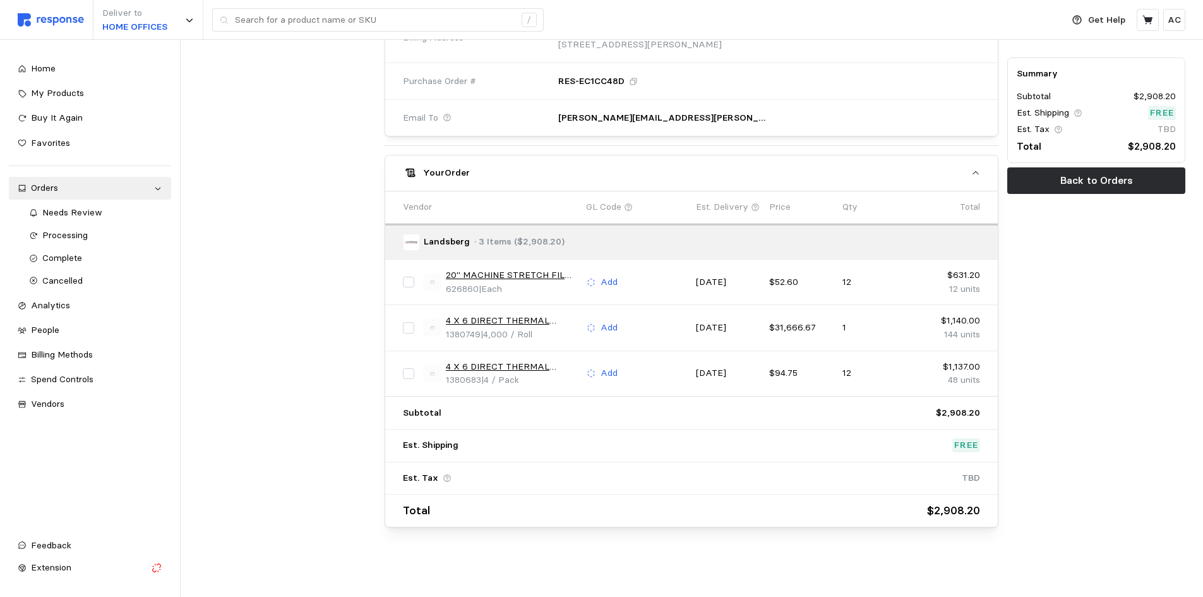
scroll to position [558, 0]
click at [608, 278] on p "Add" at bounding box center [609, 281] width 17 height 14
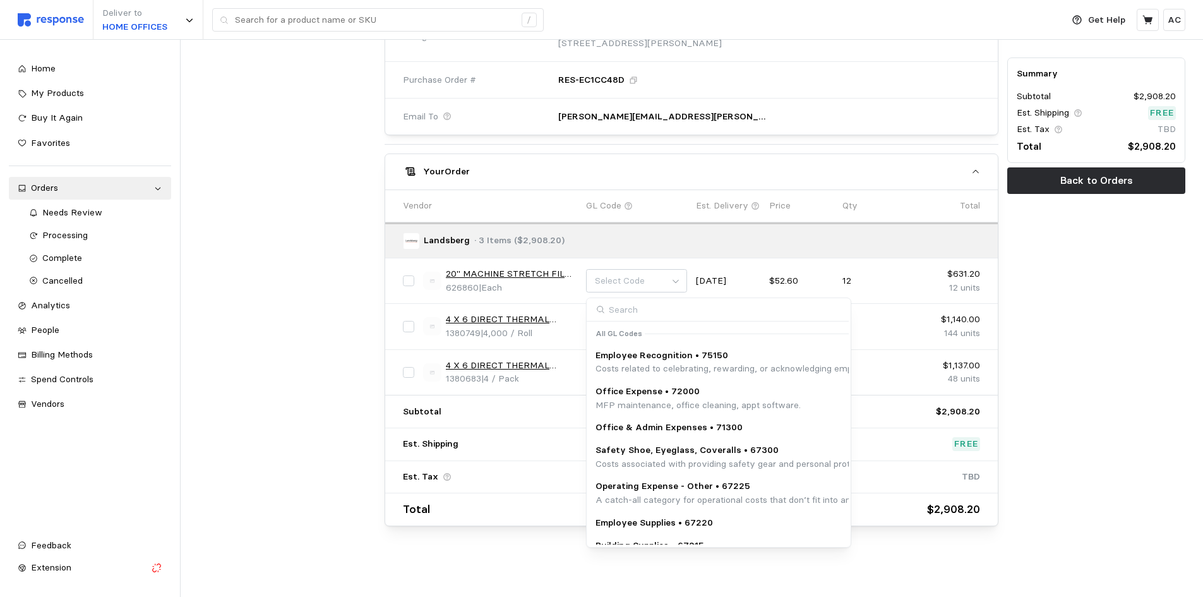
click at [642, 310] on input at bounding box center [718, 309] width 262 height 23
type input "67200"
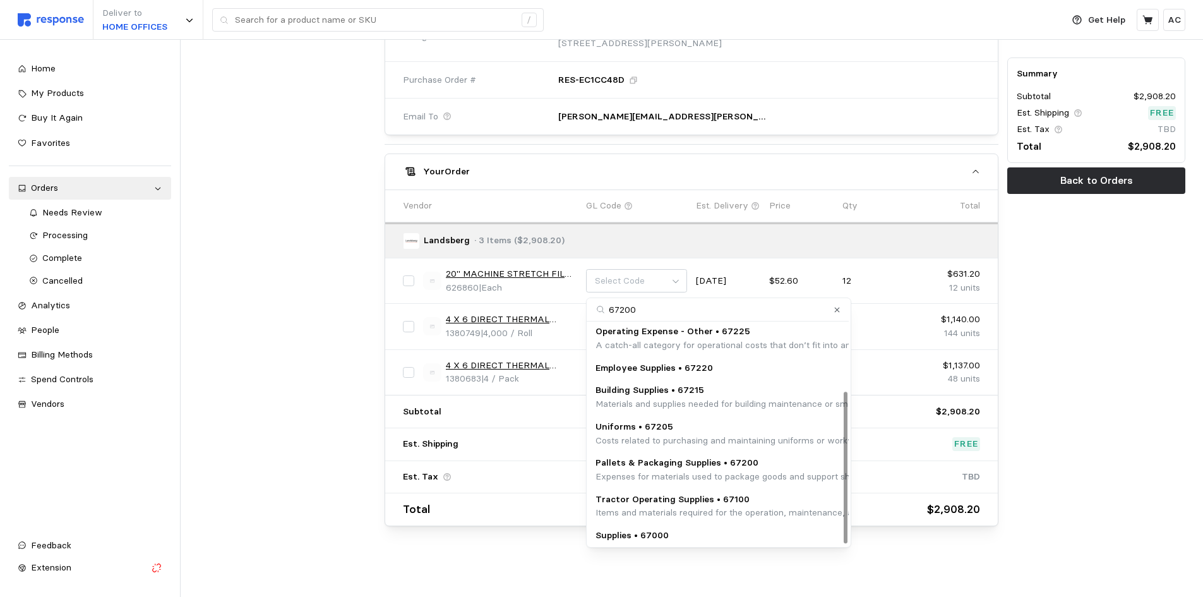
scroll to position [98, 0]
click at [732, 467] on p "Pallets & Packaging Supplies • 67200" at bounding box center [851, 461] width 512 height 14
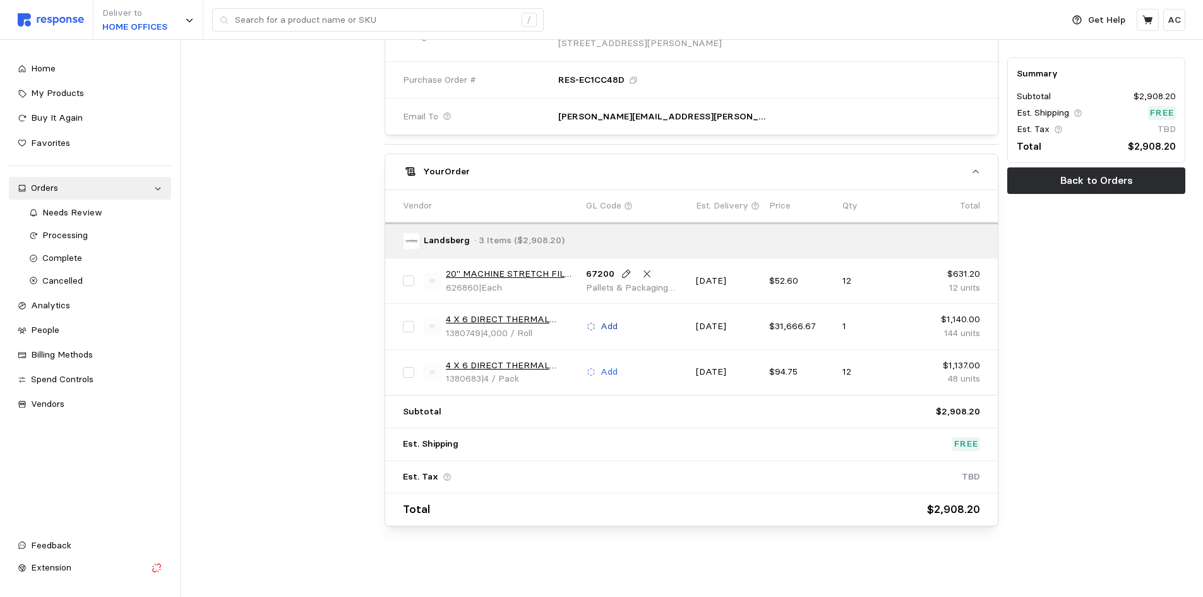
click at [611, 323] on p "Add" at bounding box center [609, 327] width 17 height 14
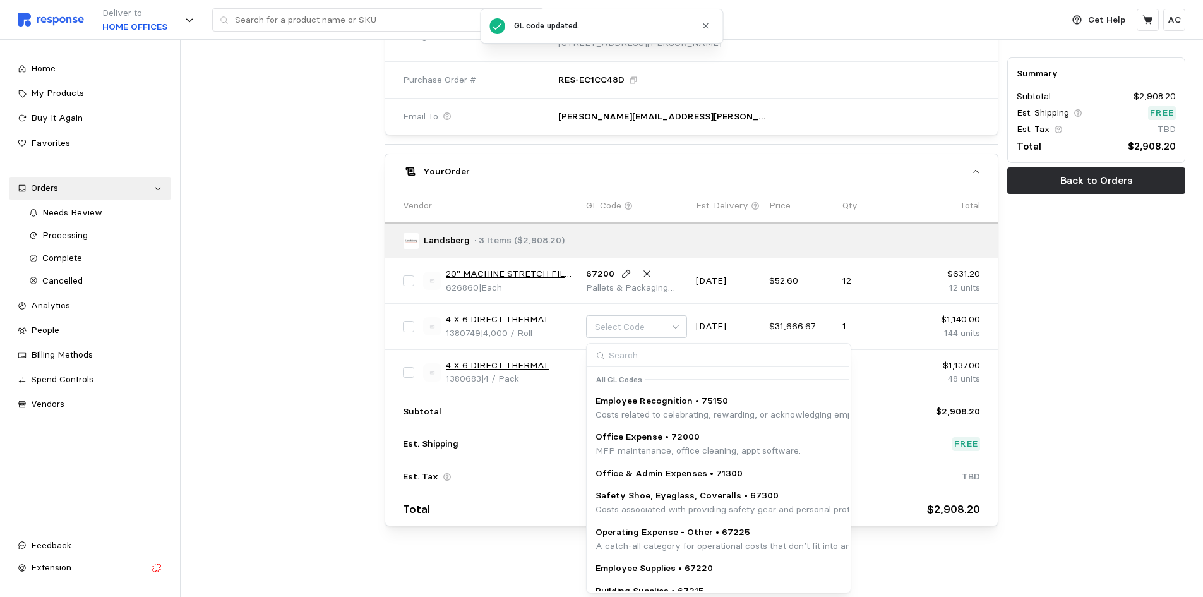
click at [649, 357] on input at bounding box center [718, 355] width 262 height 23
type input "67200"
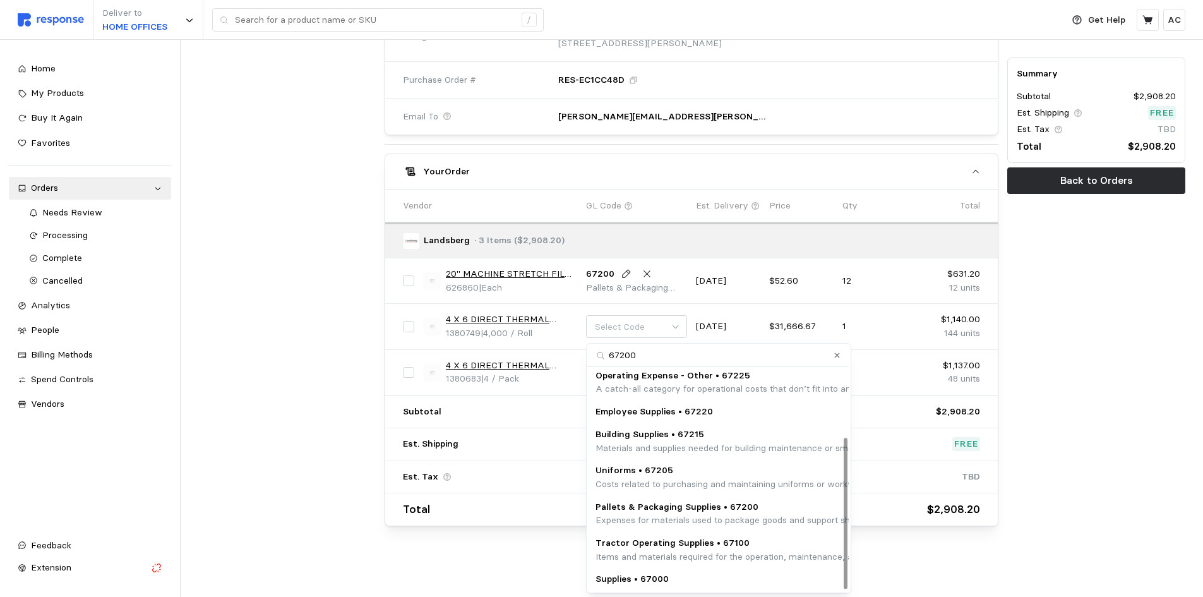
click at [754, 515] on p "Expenses for materials used to package goods and support shipping logistics, su…" at bounding box center [851, 520] width 512 height 14
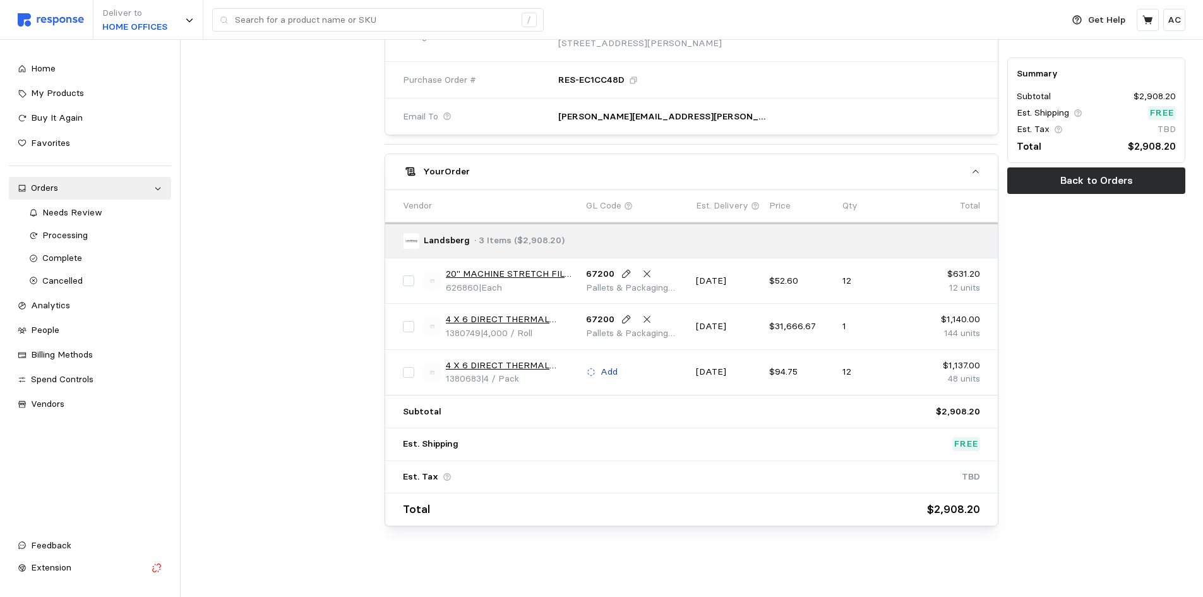
click at [608, 371] on p "Add" at bounding box center [609, 372] width 17 height 14
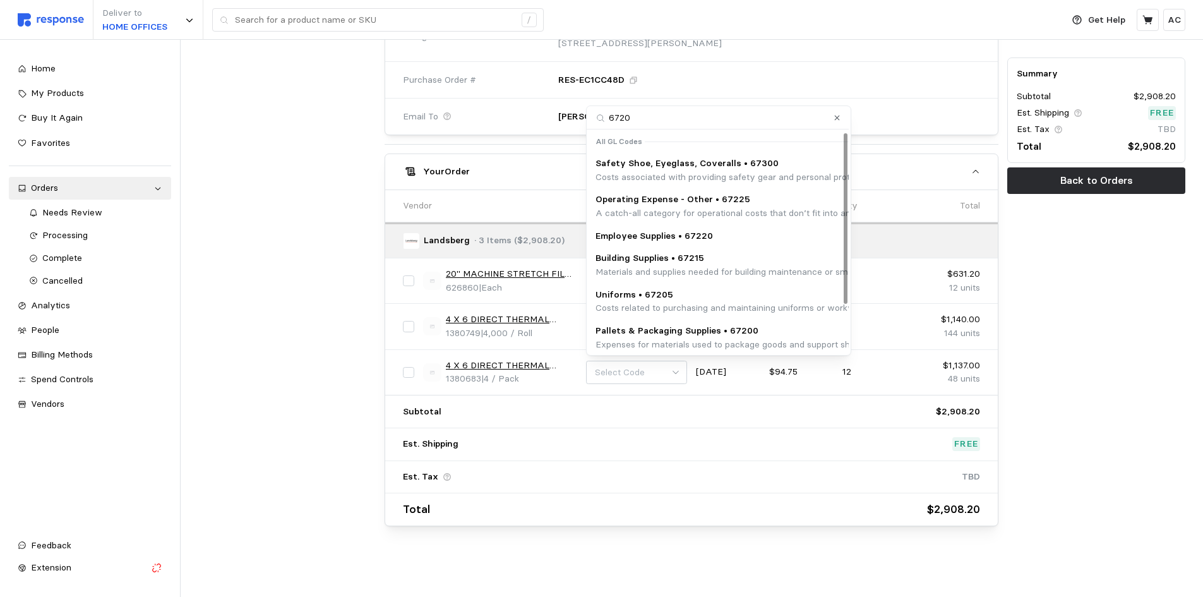
type input "67200"
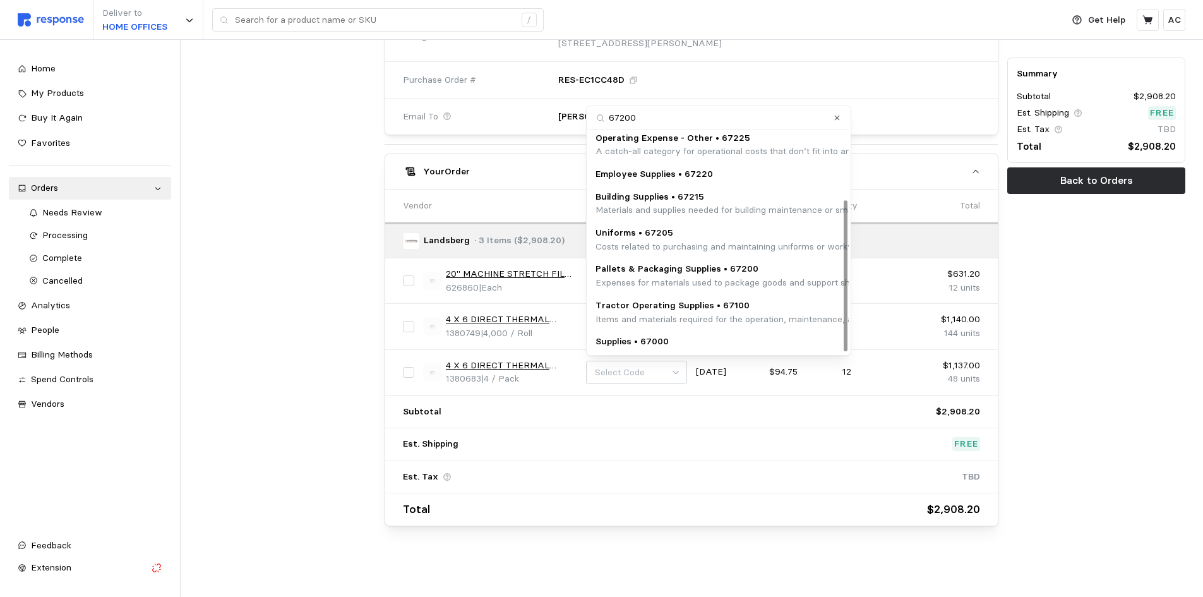
click at [763, 272] on p "Pallets & Packaging Supplies • 67200" at bounding box center [851, 269] width 512 height 14
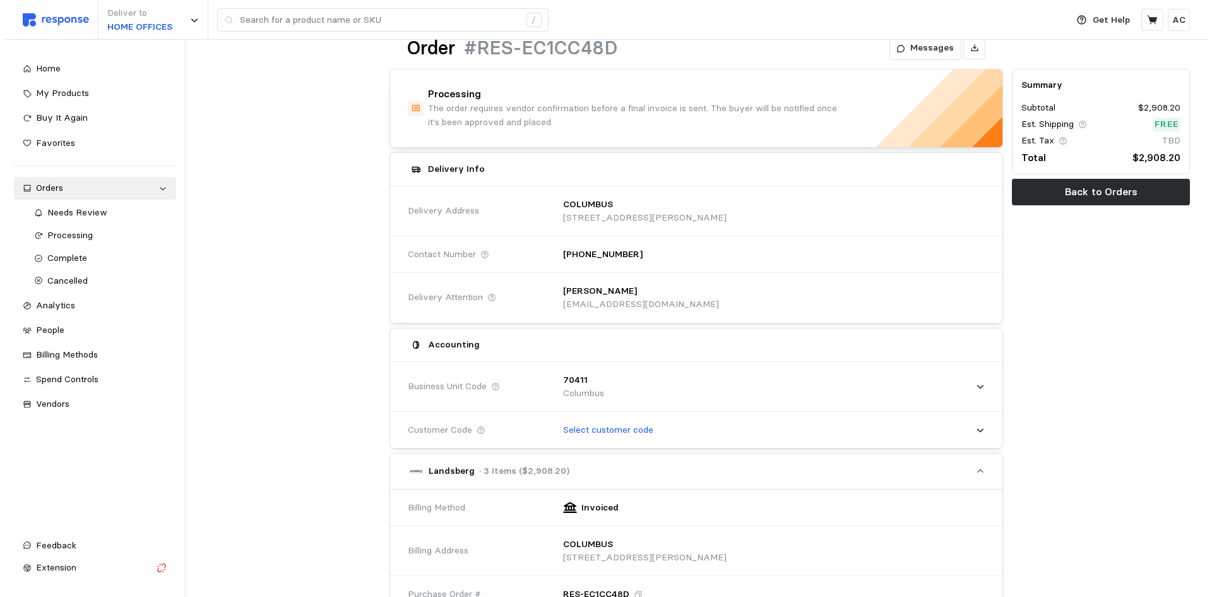
scroll to position [0, 0]
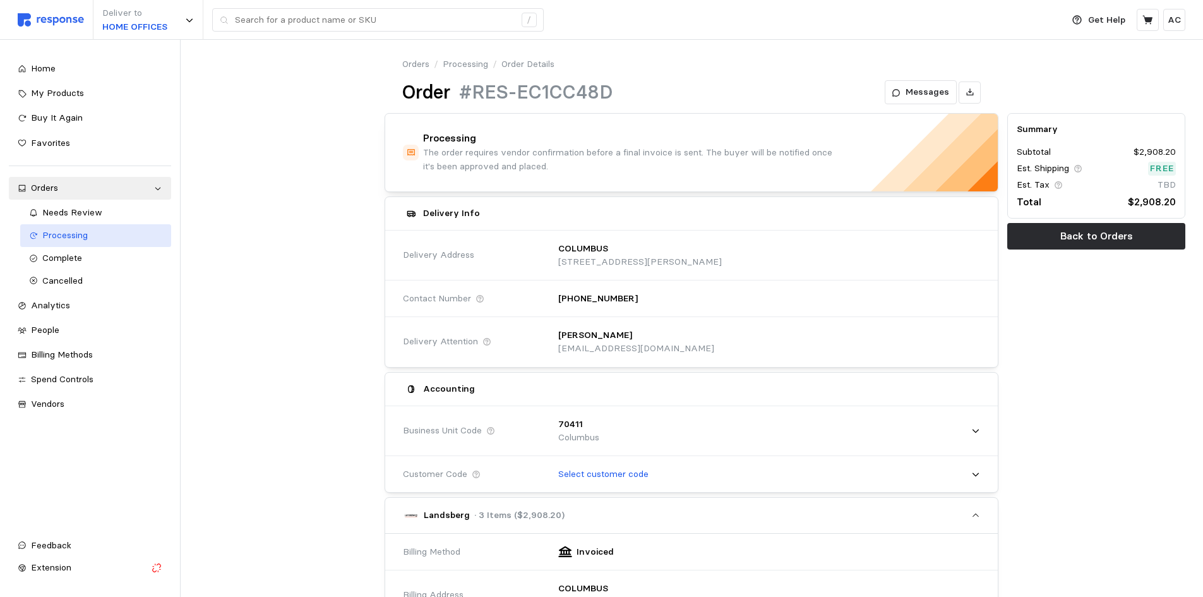
click at [47, 232] on span "Processing" at bounding box center [64, 234] width 45 height 11
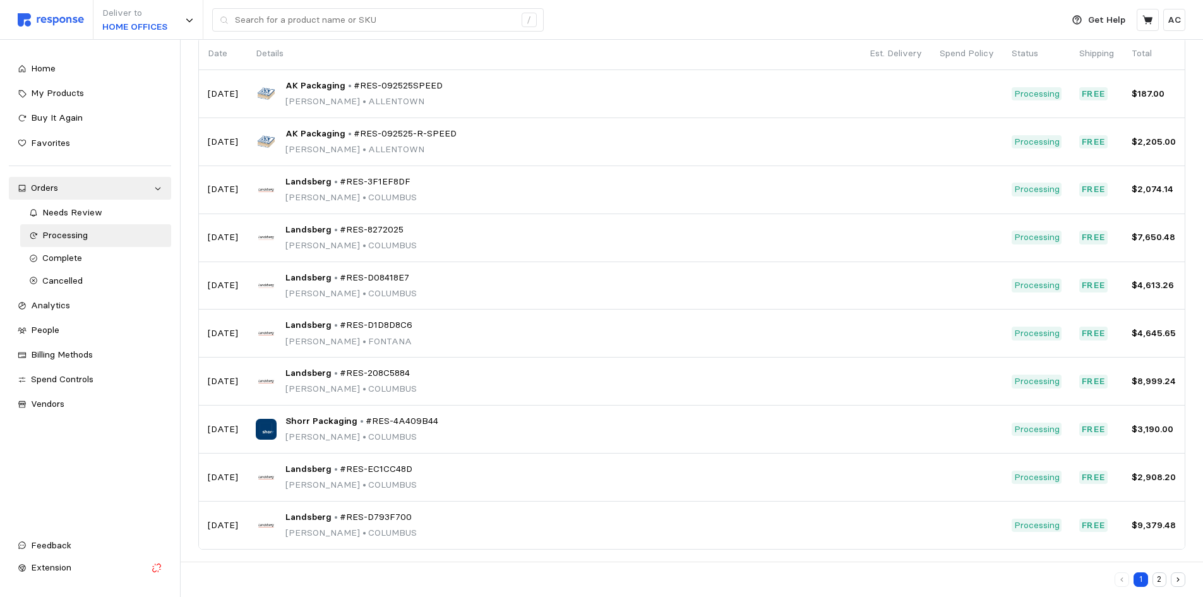
scroll to position [110, 0]
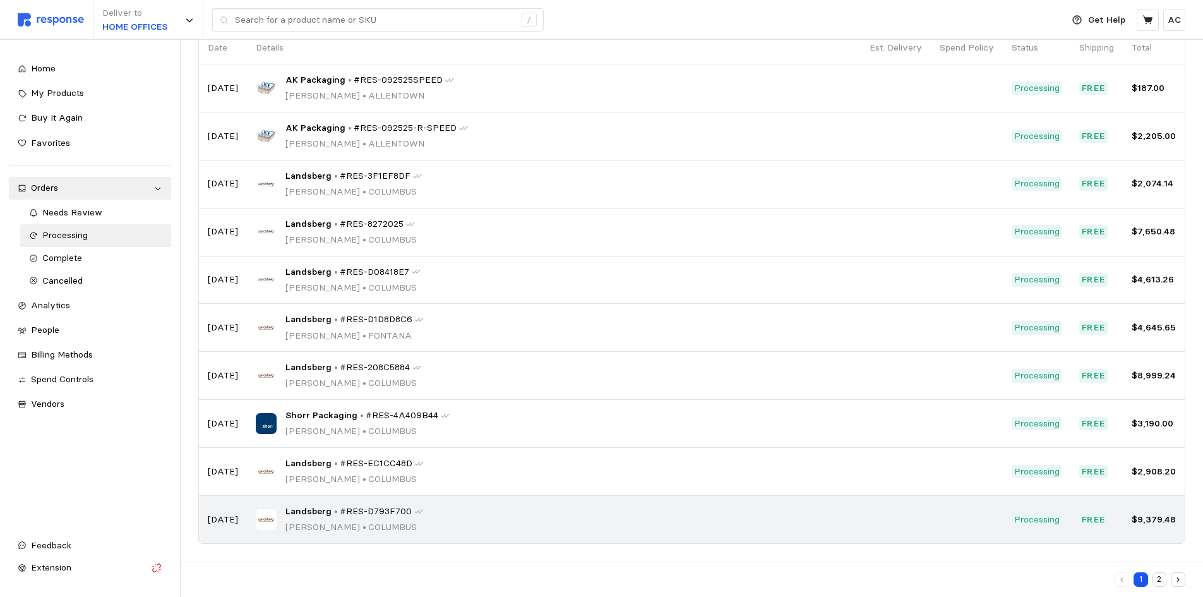
click at [325, 507] on span "Landsberg" at bounding box center [308, 512] width 46 height 14
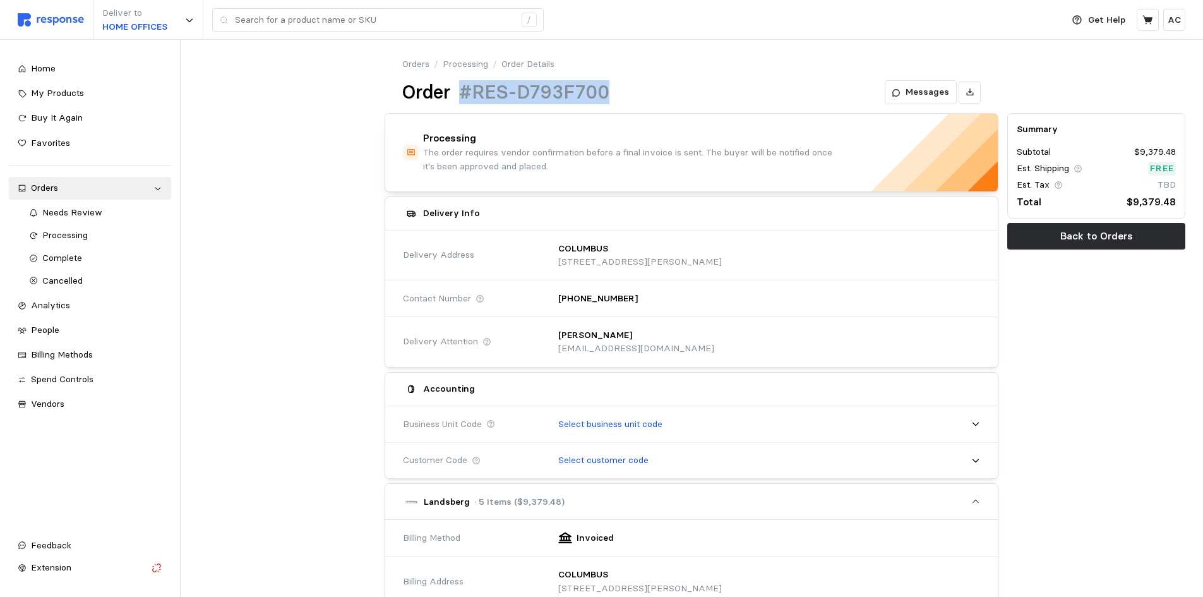
drag, startPoint x: 609, startPoint y: 90, endPoint x: 450, endPoint y: 81, distance: 160.0
click at [450, 81] on div "Order #RES-D793F700" at bounding box center [505, 92] width 207 height 25
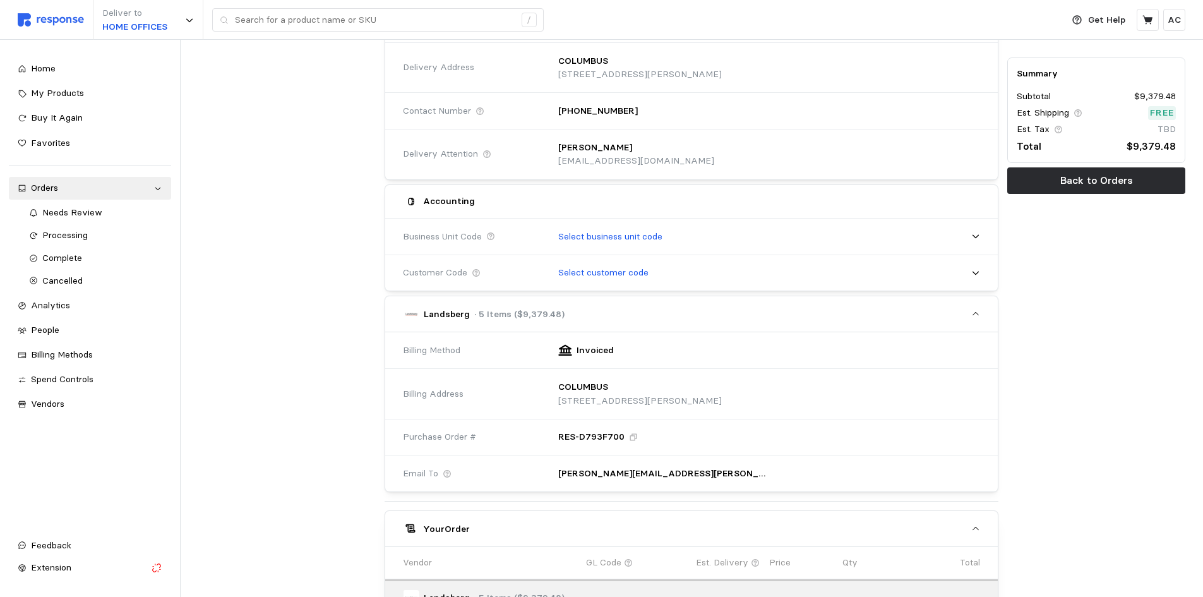
scroll to position [189, 0]
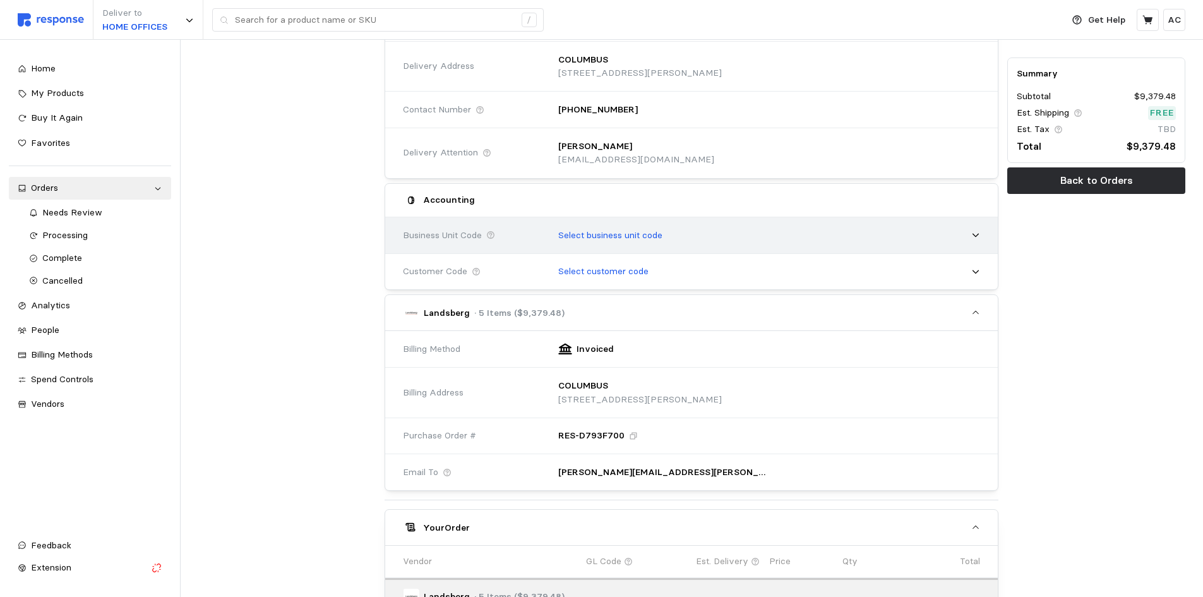
click at [621, 236] on p "Select business unit code" at bounding box center [610, 236] width 104 height 14
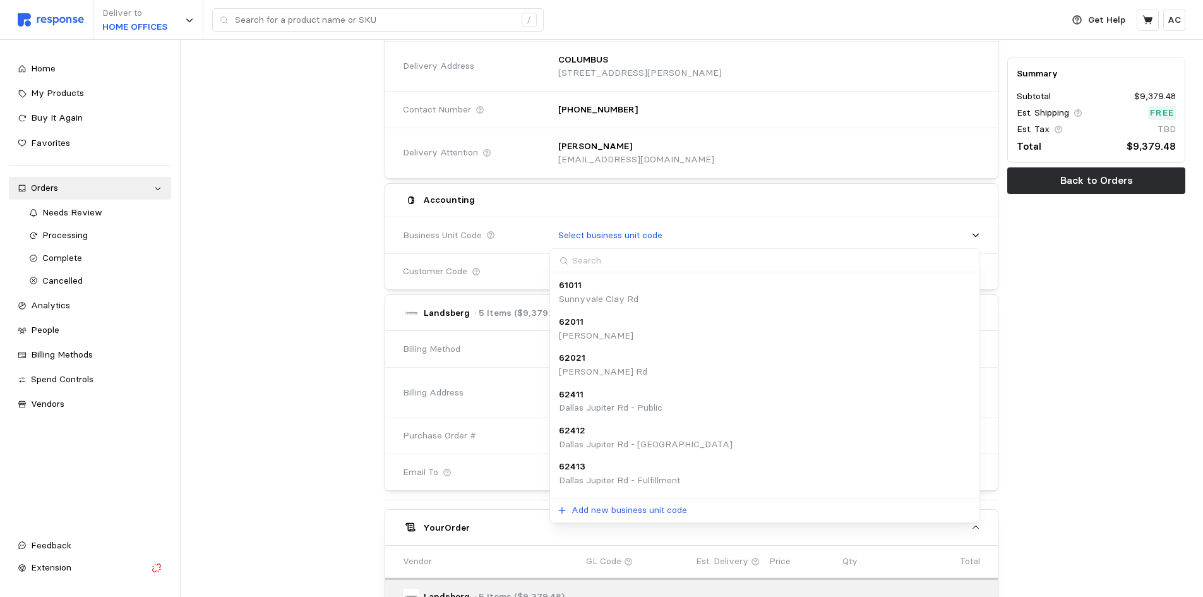
click at [257, 311] on div at bounding box center [287, 449] width 187 height 1058
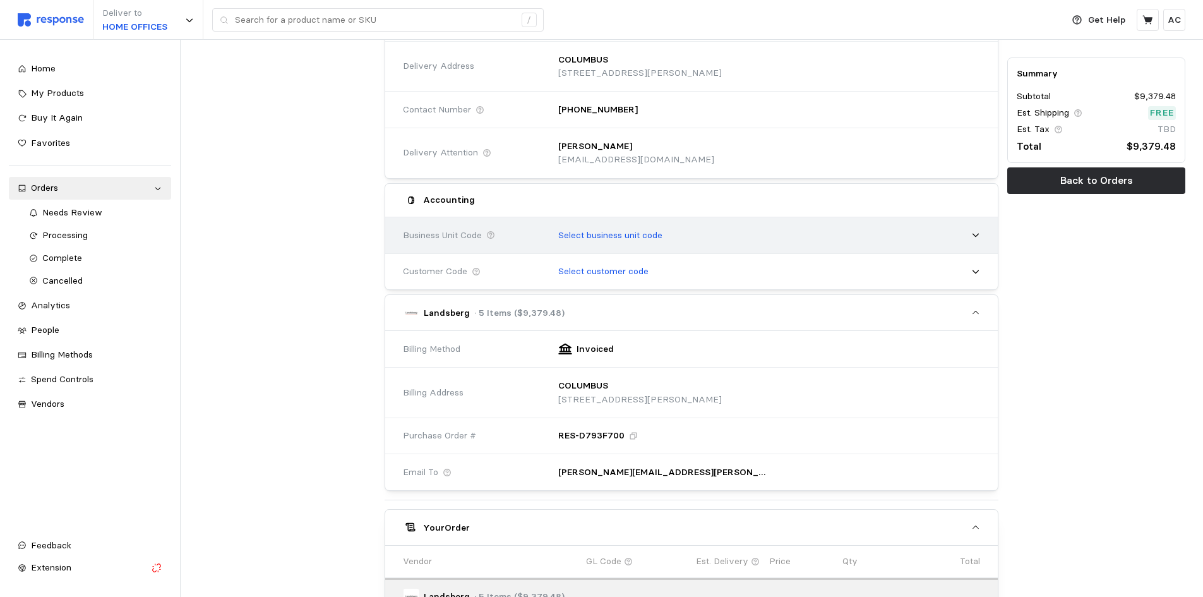
click at [628, 232] on p "Select business unit code" at bounding box center [610, 236] width 104 height 14
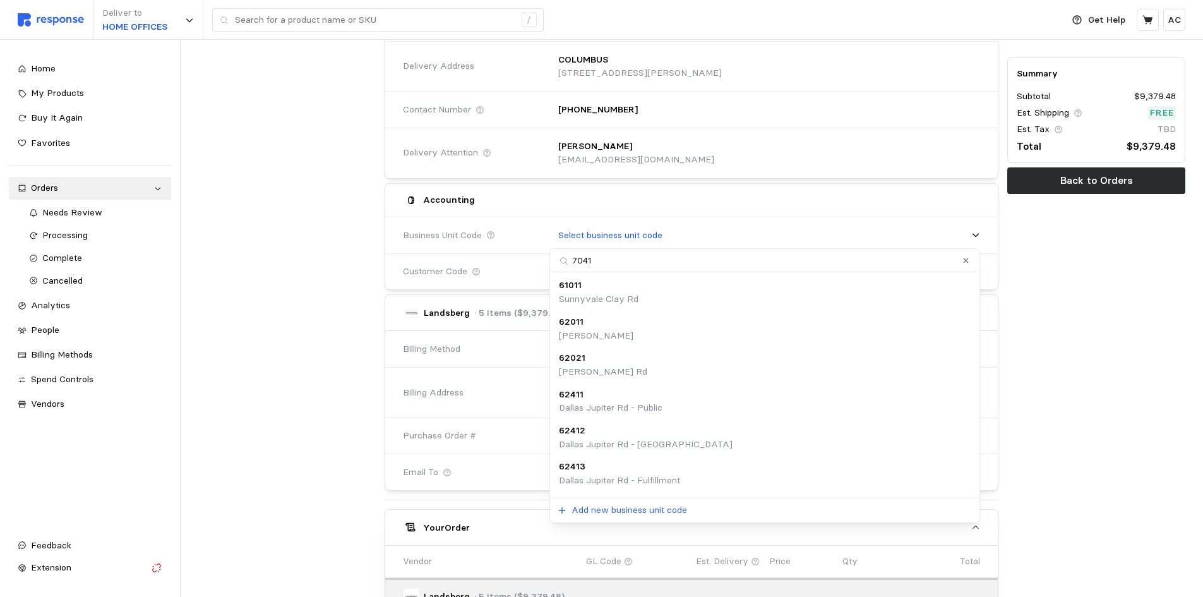
type input "70411"
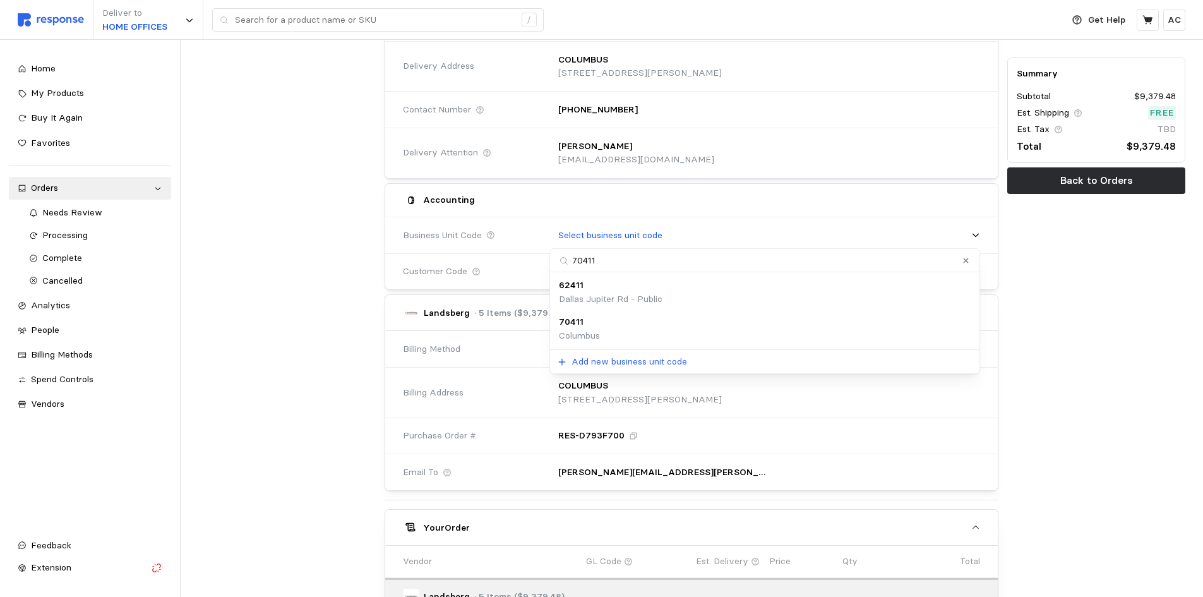
click at [618, 332] on div "70411 [GEOGRAPHIC_DATA]" at bounding box center [765, 328] width 412 height 27
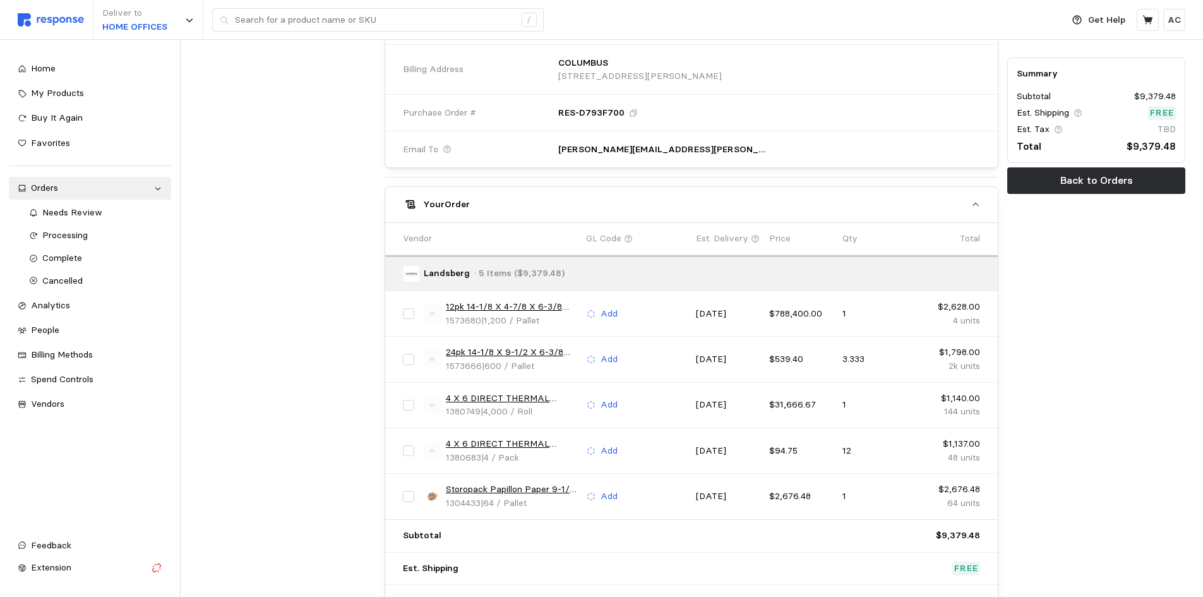
scroll to position [525, 0]
click at [612, 316] on p "Add" at bounding box center [609, 315] width 17 height 14
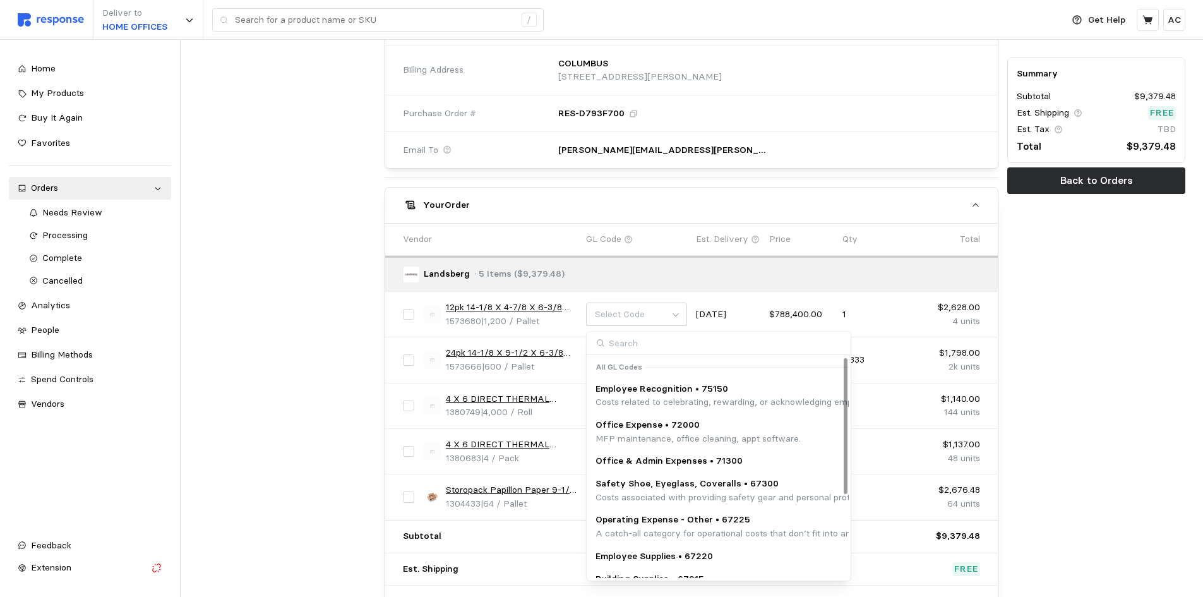
click at [686, 342] on input at bounding box center [718, 343] width 262 height 23
type input "67200"
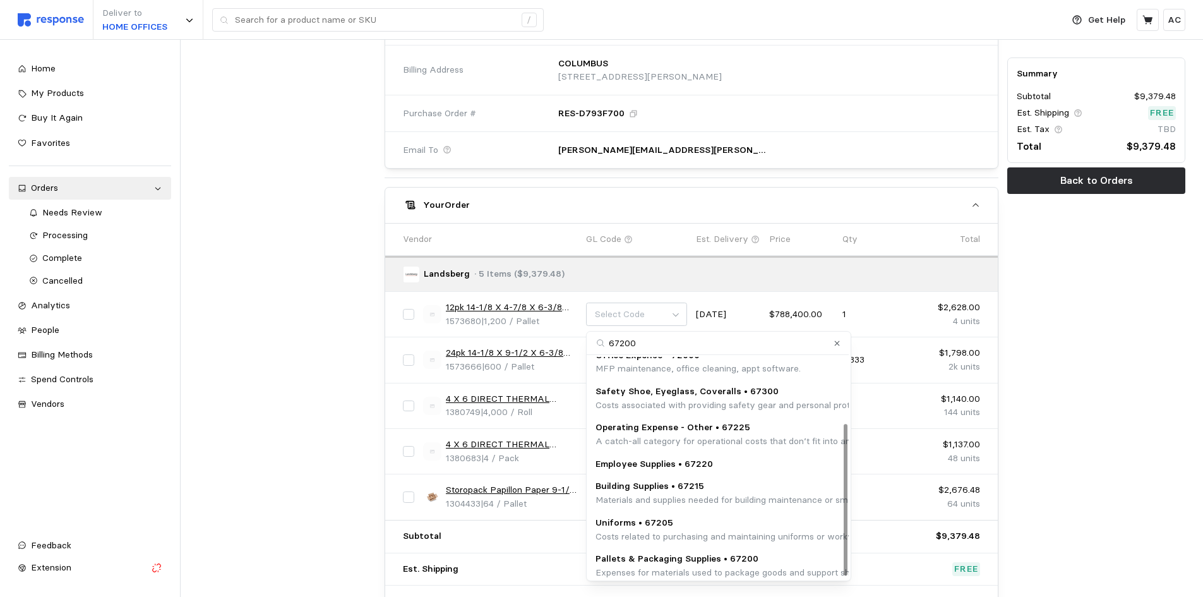
scroll to position [98, 0]
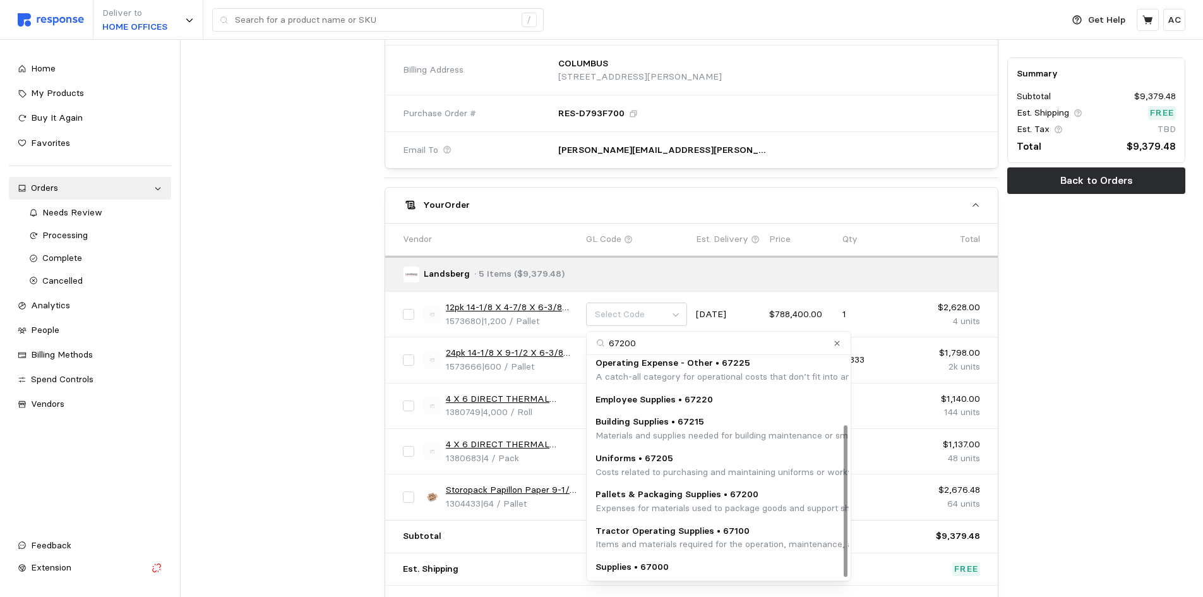
click at [753, 500] on p "Pallets & Packaging Supplies • 67200" at bounding box center [851, 495] width 512 height 14
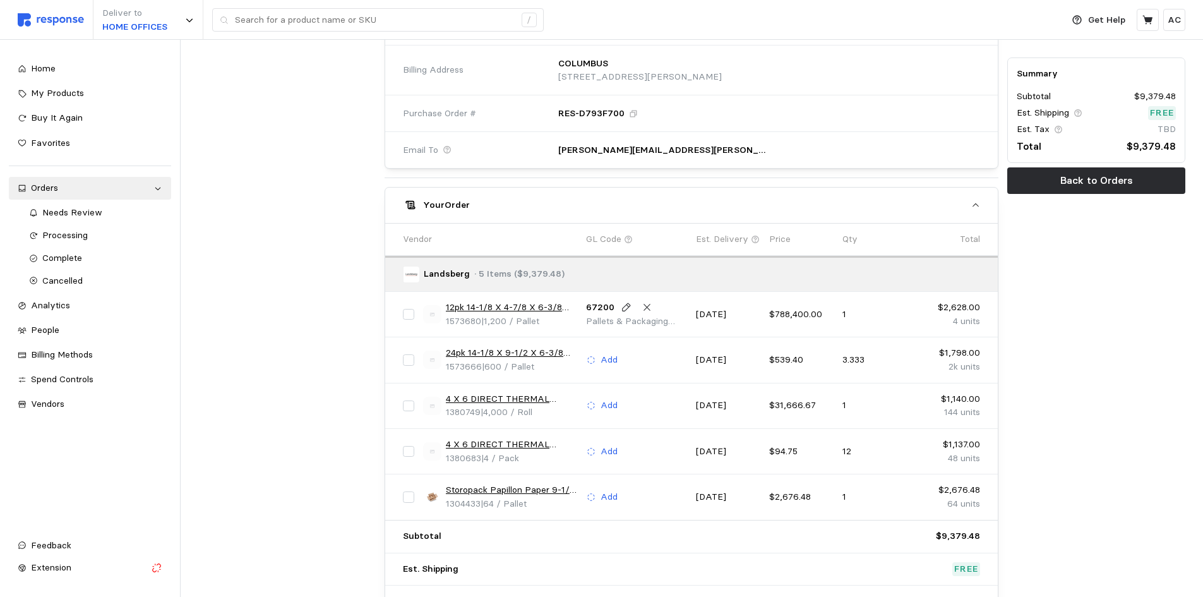
click at [611, 351] on div "Add" at bounding box center [637, 360] width 110 height 24
click at [612, 359] on p "Add" at bounding box center [609, 360] width 17 height 14
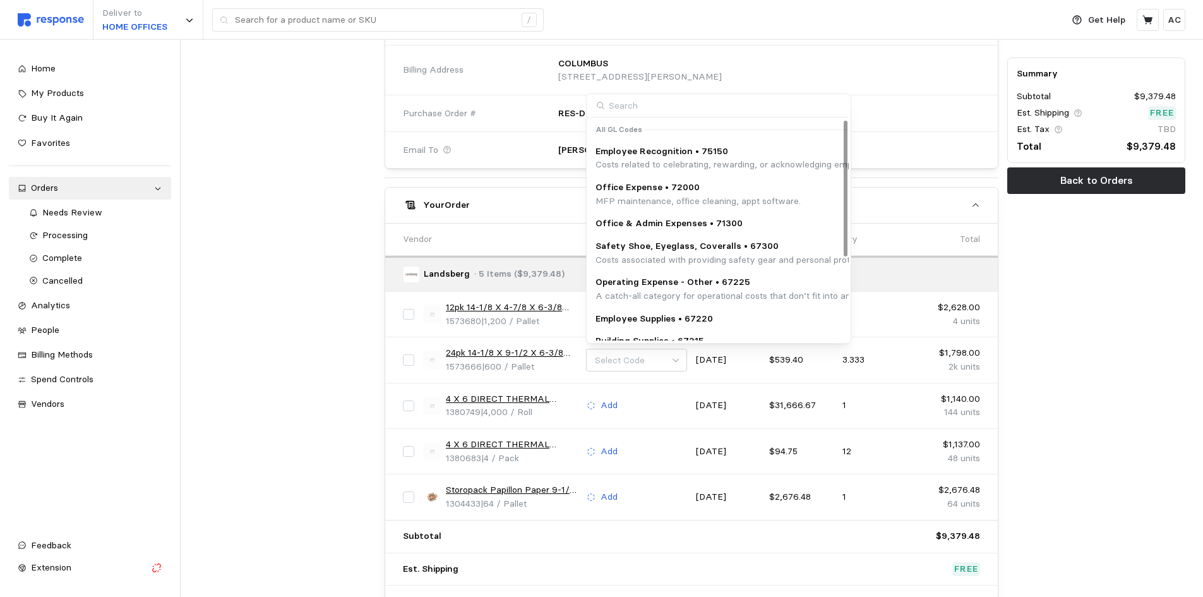
click at [646, 102] on input at bounding box center [718, 105] width 262 height 23
type input "67200"
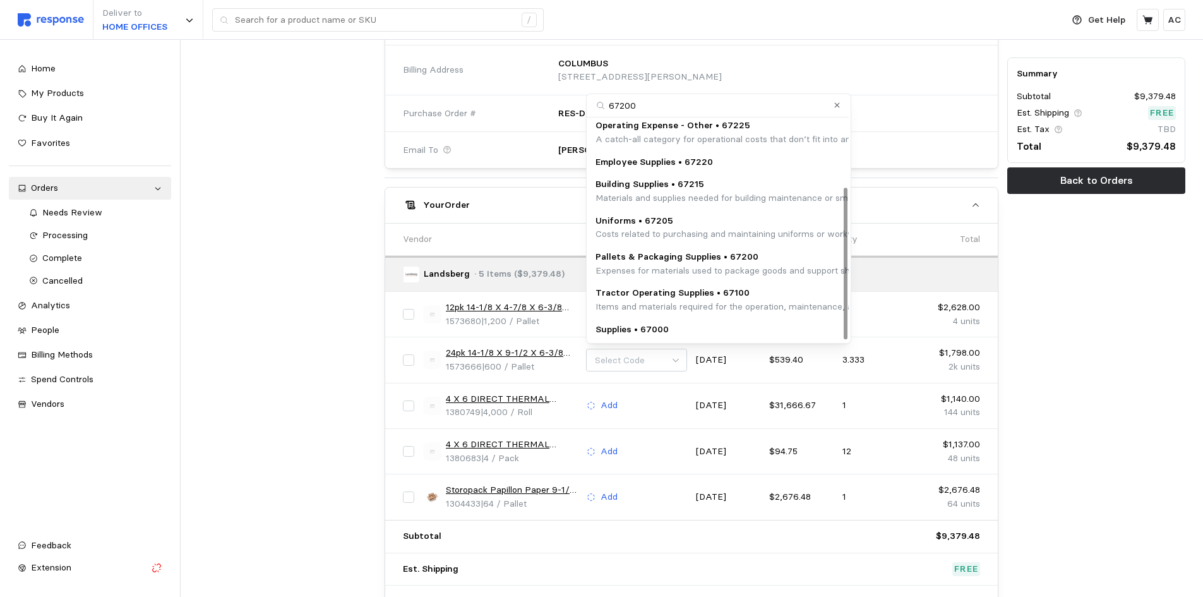
click at [719, 264] on p "Expenses for materials used to package goods and support shipping logistics, su…" at bounding box center [851, 271] width 512 height 14
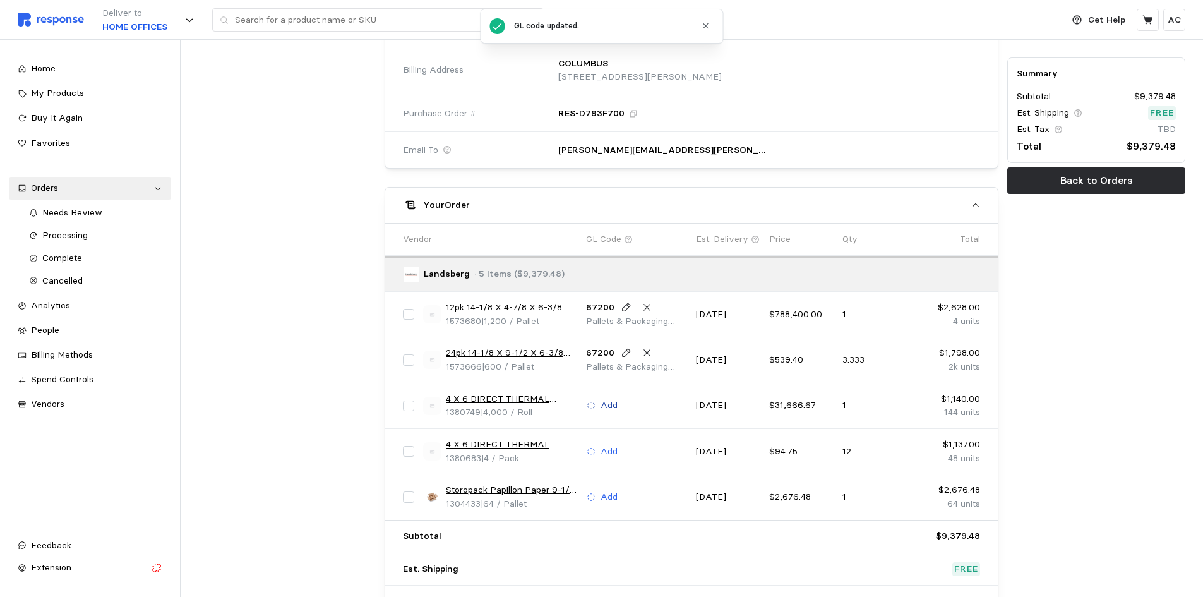
click at [607, 405] on p "Add" at bounding box center [609, 405] width 17 height 14
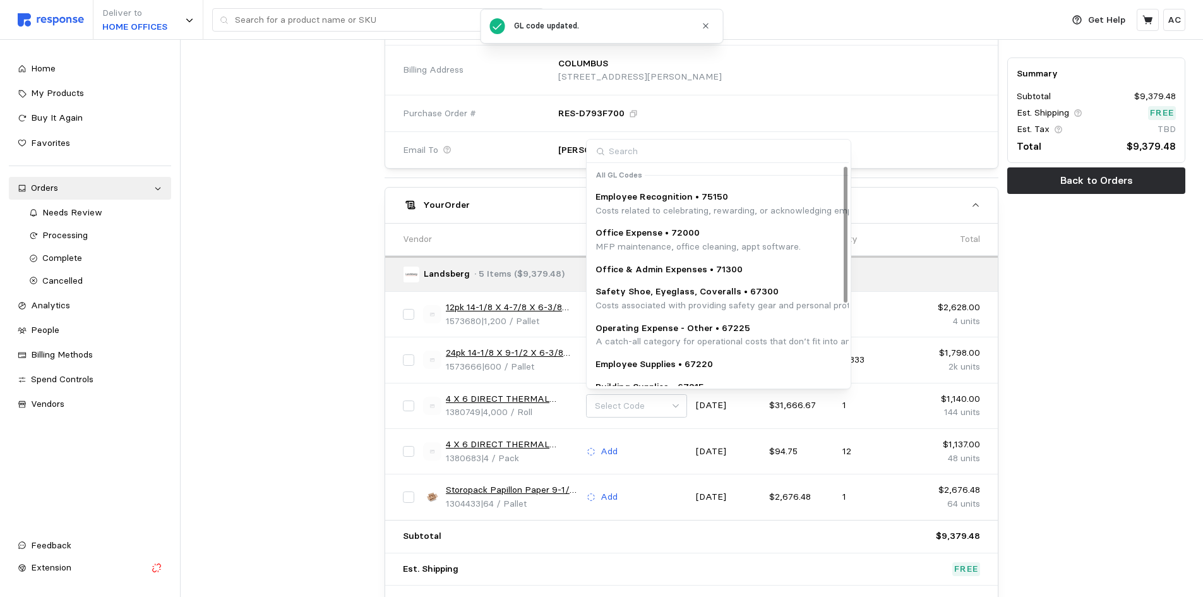
click at [670, 151] on input at bounding box center [718, 151] width 262 height 23
type input "67200"
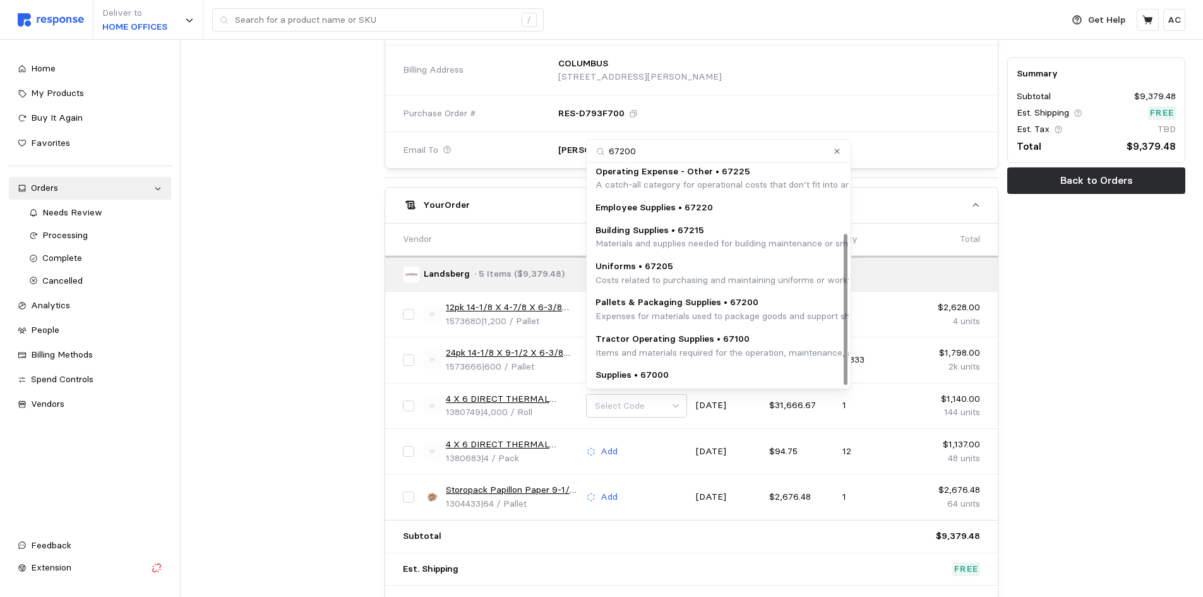
click at [745, 305] on p "Pallets & Packaging Supplies • 67200" at bounding box center [851, 303] width 512 height 14
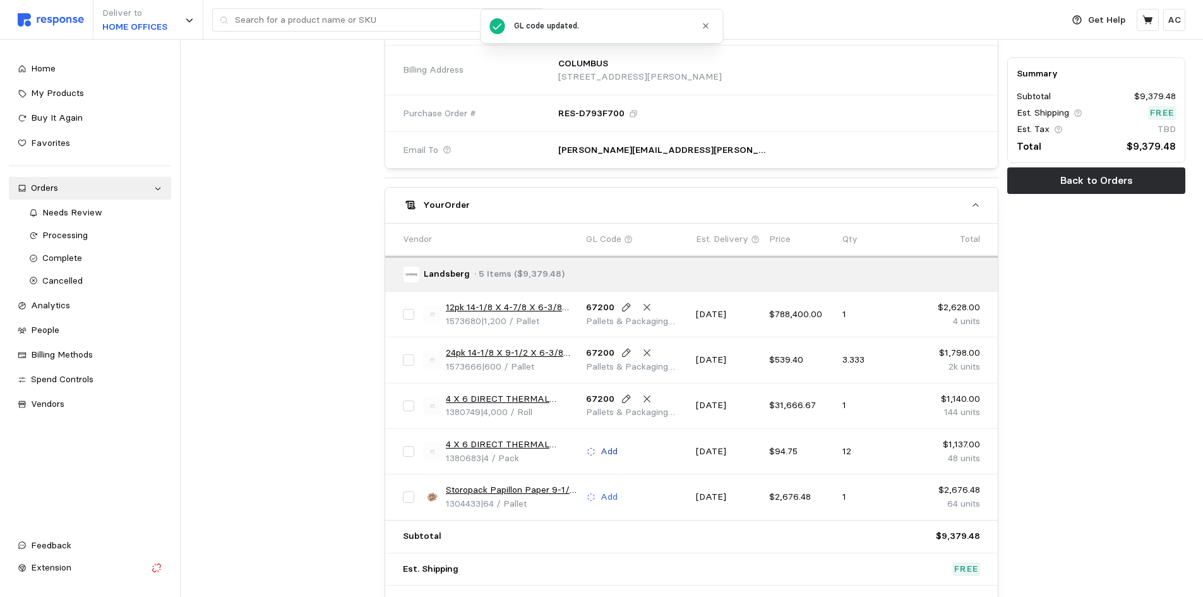
click at [609, 450] on p "Add" at bounding box center [609, 452] width 17 height 14
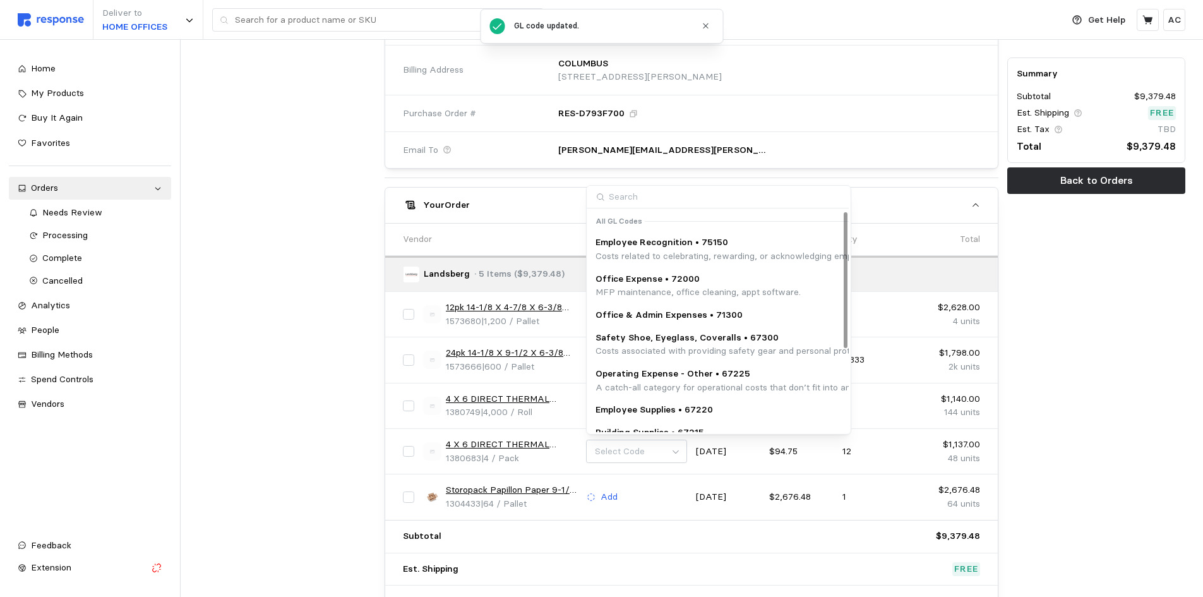
click at [679, 198] on input at bounding box center [718, 197] width 262 height 23
type input "67200"
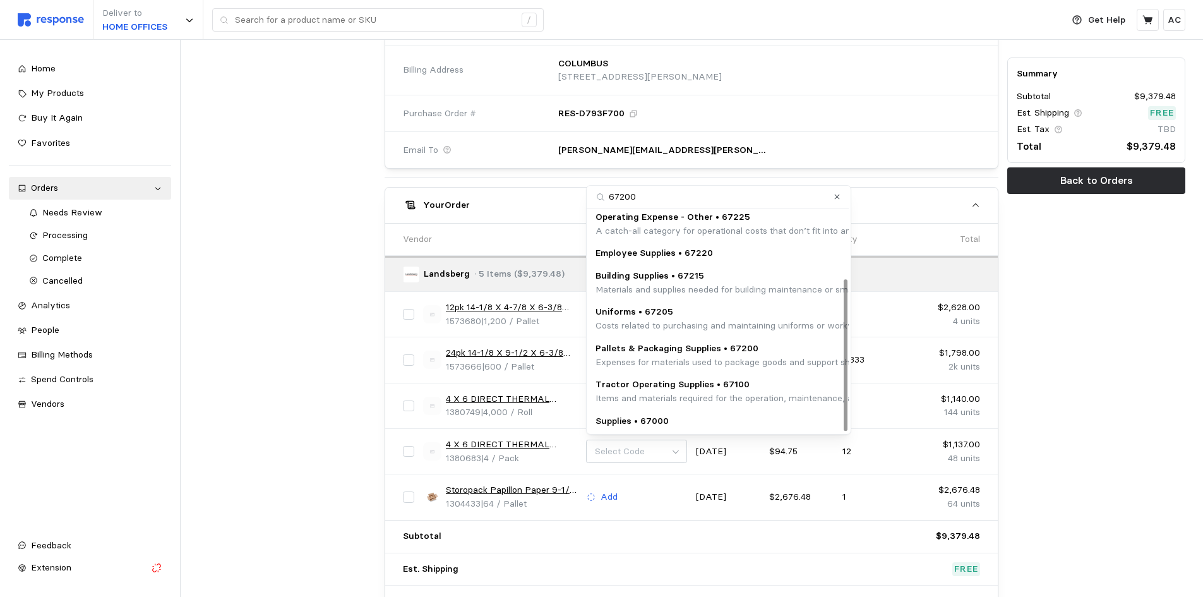
click at [748, 352] on p "Pallets & Packaging Supplies • 67200" at bounding box center [851, 349] width 512 height 14
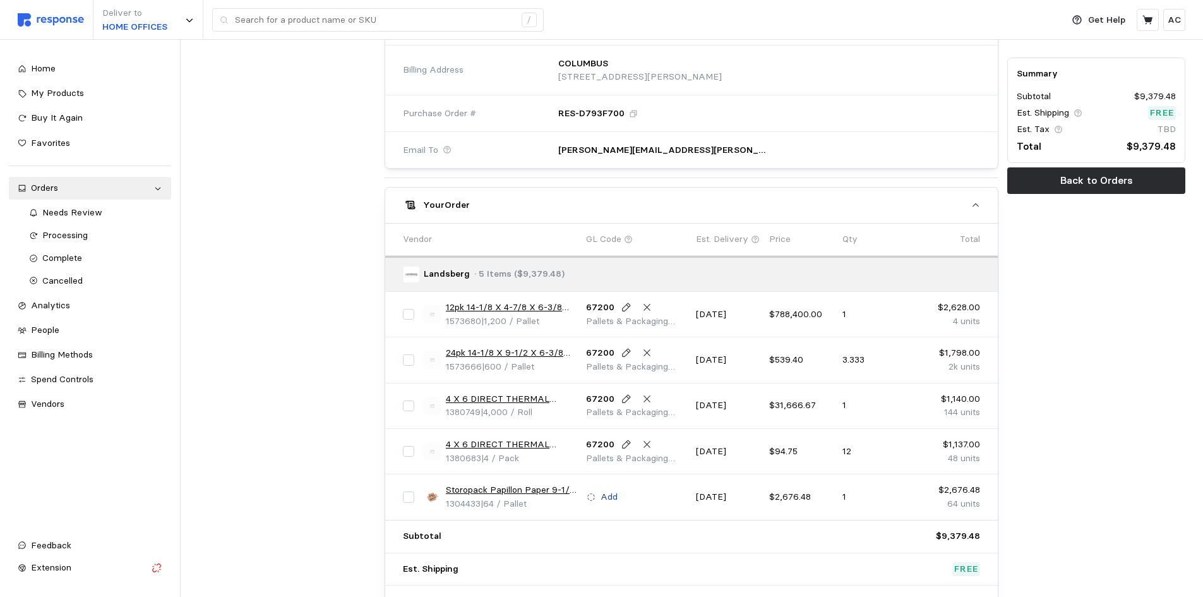
click at [609, 493] on p "Add" at bounding box center [609, 497] width 17 height 14
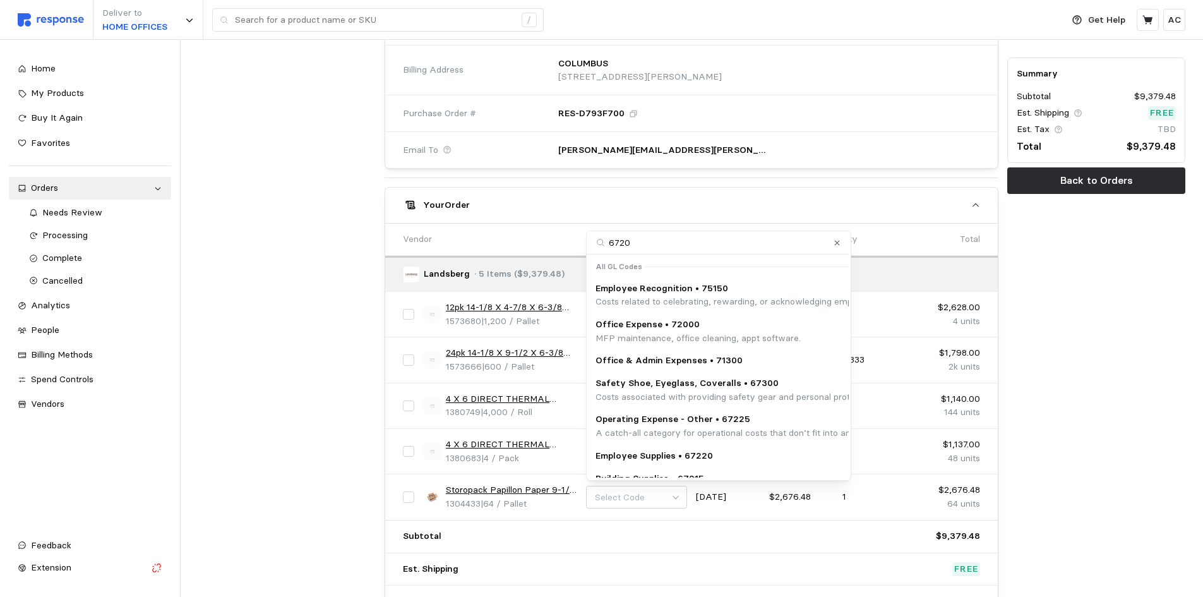
type input "67200"
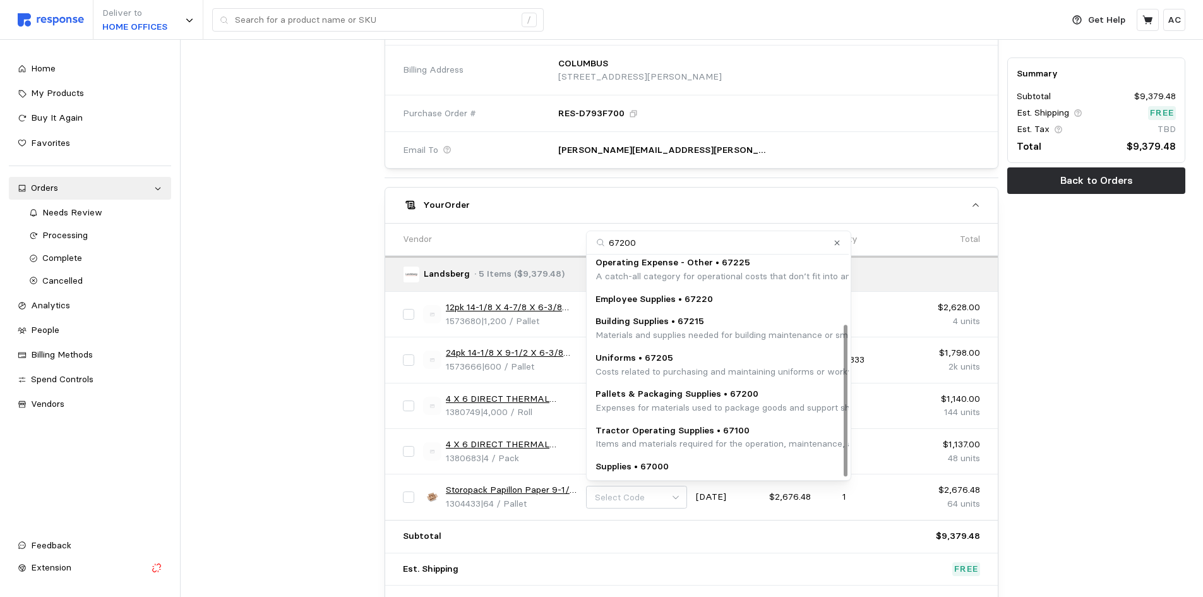
click at [709, 402] on p "Expenses for materials used to package goods and support shipping logistics, su…" at bounding box center [851, 408] width 512 height 14
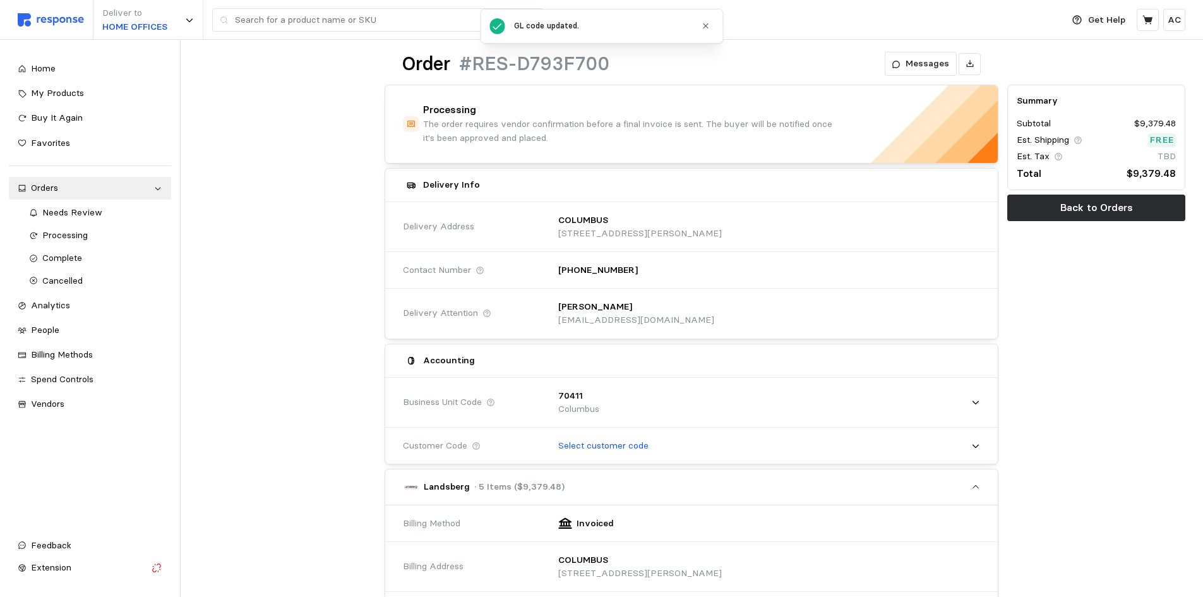
scroll to position [0, 0]
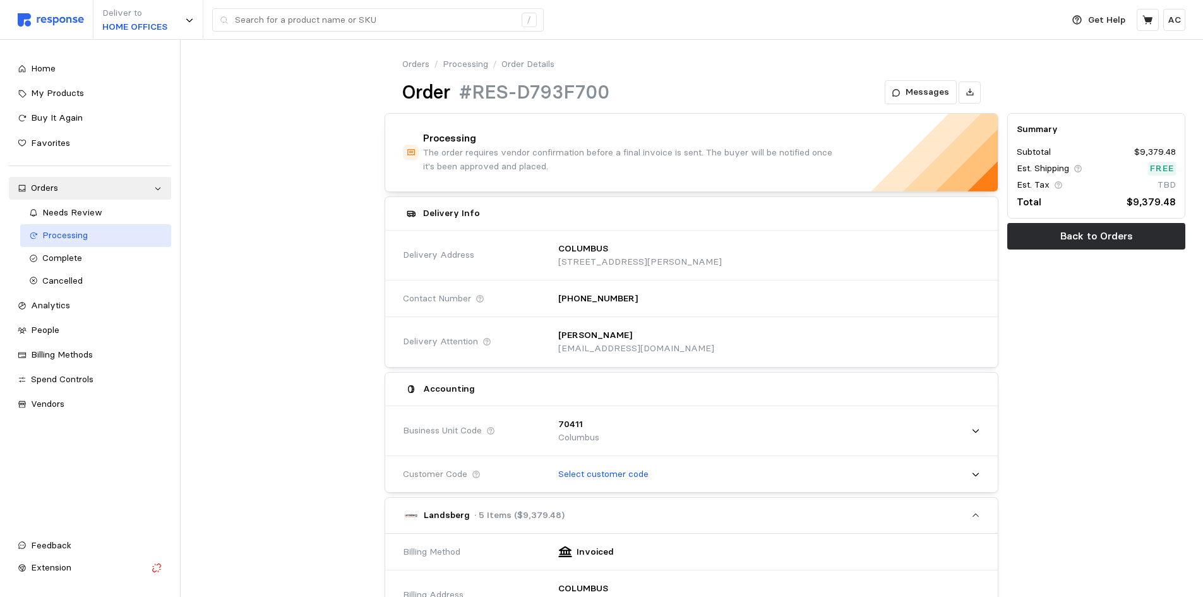
click at [97, 230] on div "Processing" at bounding box center [102, 236] width 120 height 14
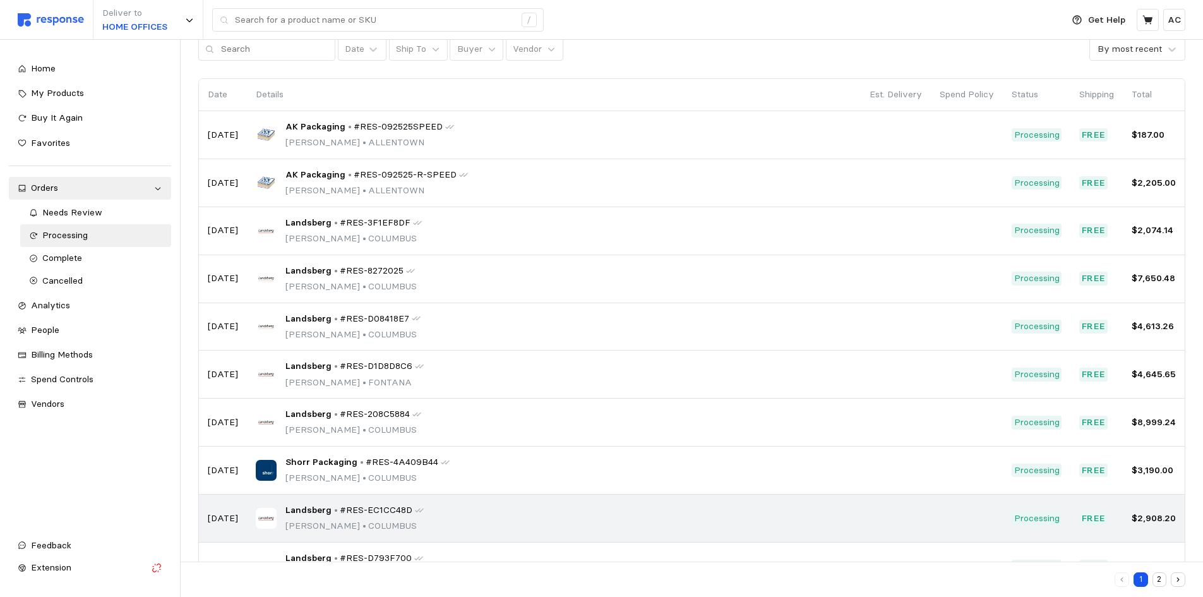
scroll to position [110, 0]
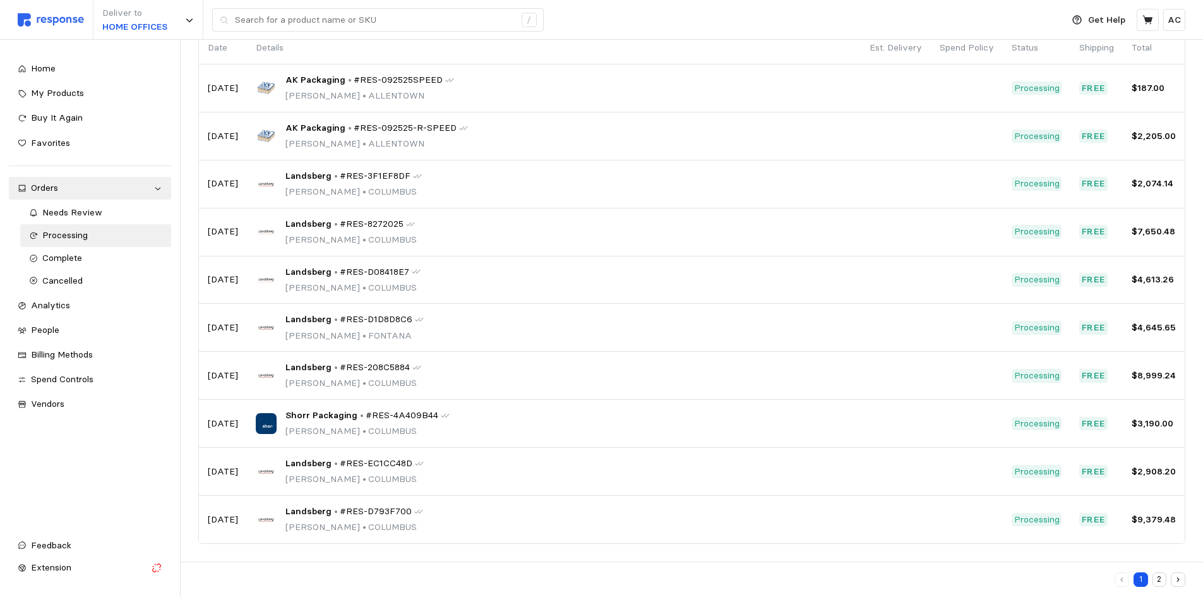
click at [1184, 579] on button "button" at bounding box center [1178, 579] width 15 height 15
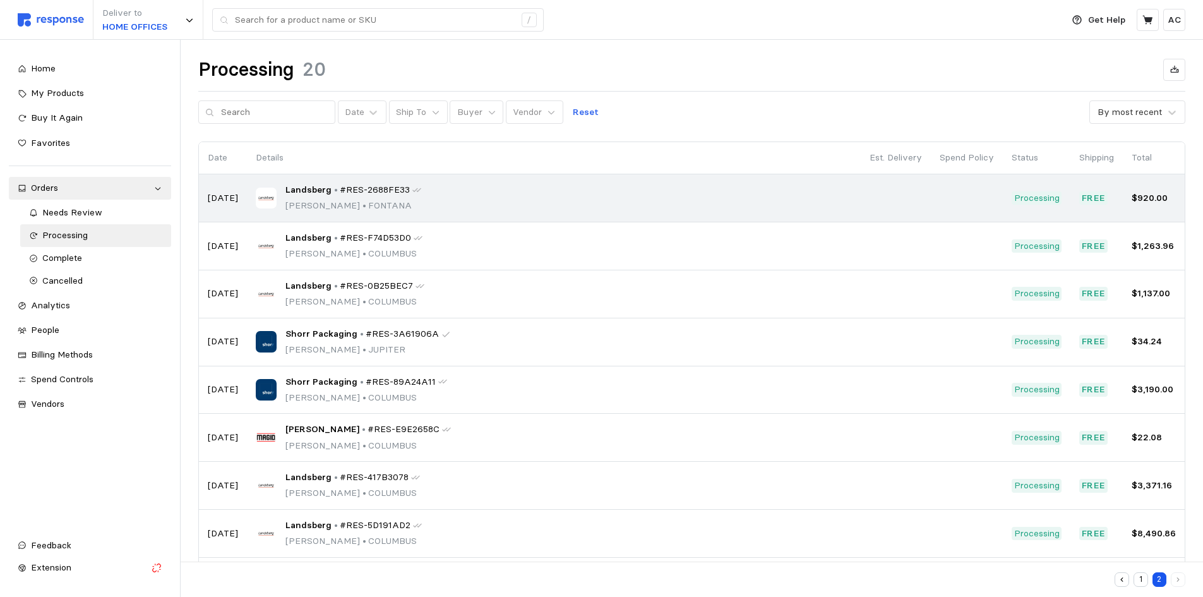
click at [340, 195] on span "#RES-2688FE33" at bounding box center [375, 190] width 70 height 14
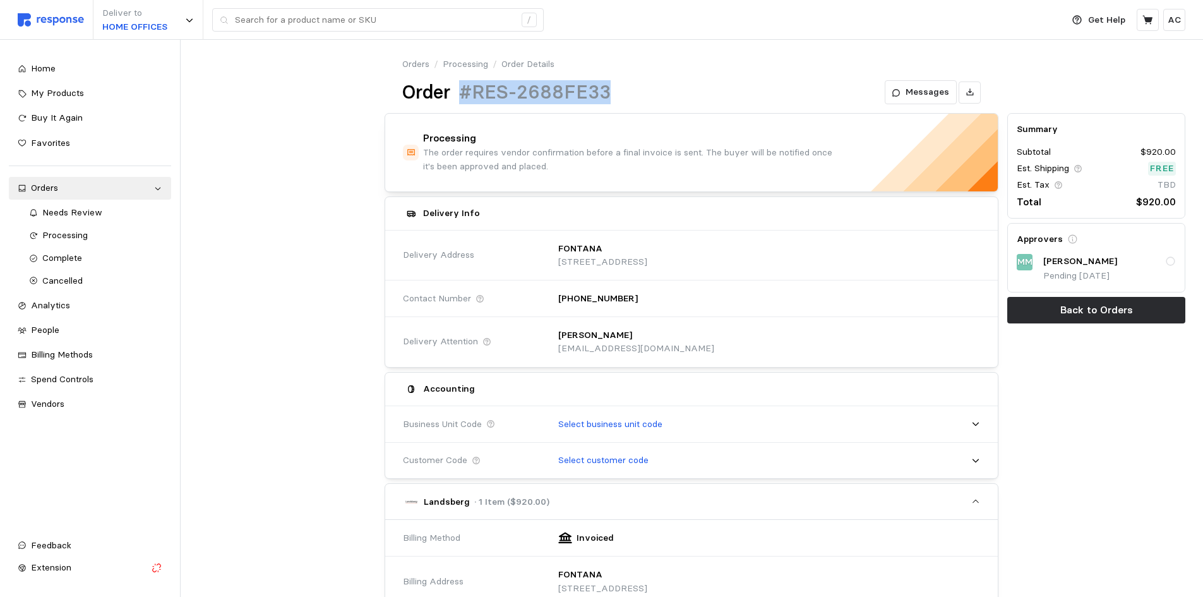
drag, startPoint x: 609, startPoint y: 90, endPoint x: 450, endPoint y: 97, distance: 158.6
click at [460, 85] on div "Order #RES-2688FE33" at bounding box center [506, 92] width 208 height 25
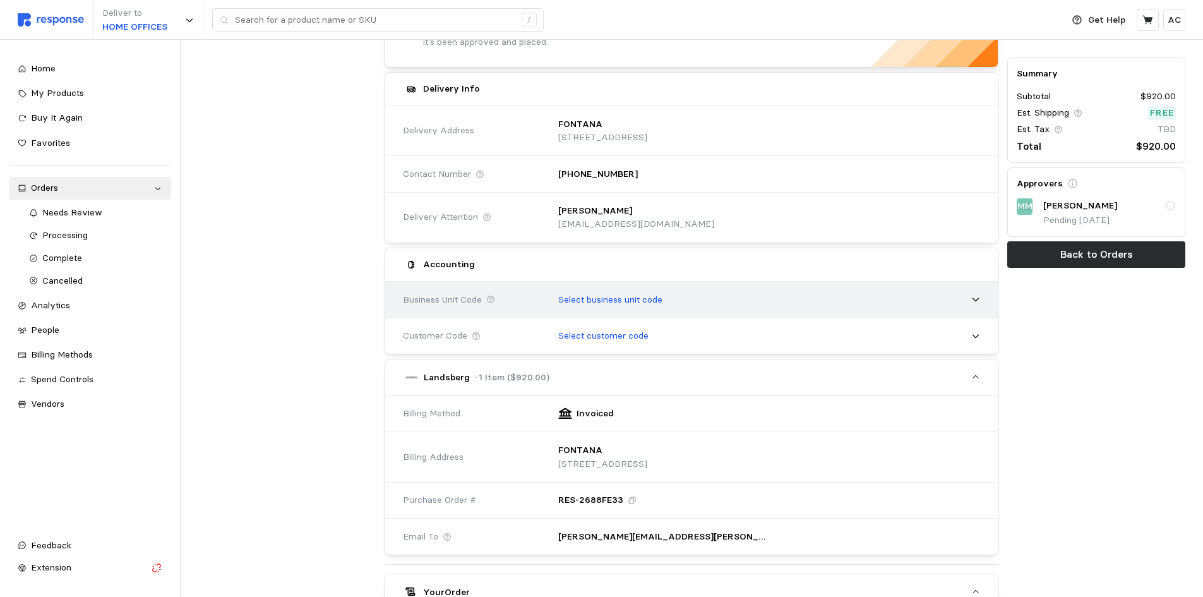
scroll to position [125, 0]
click at [584, 301] on p "Select business unit code" at bounding box center [610, 299] width 104 height 14
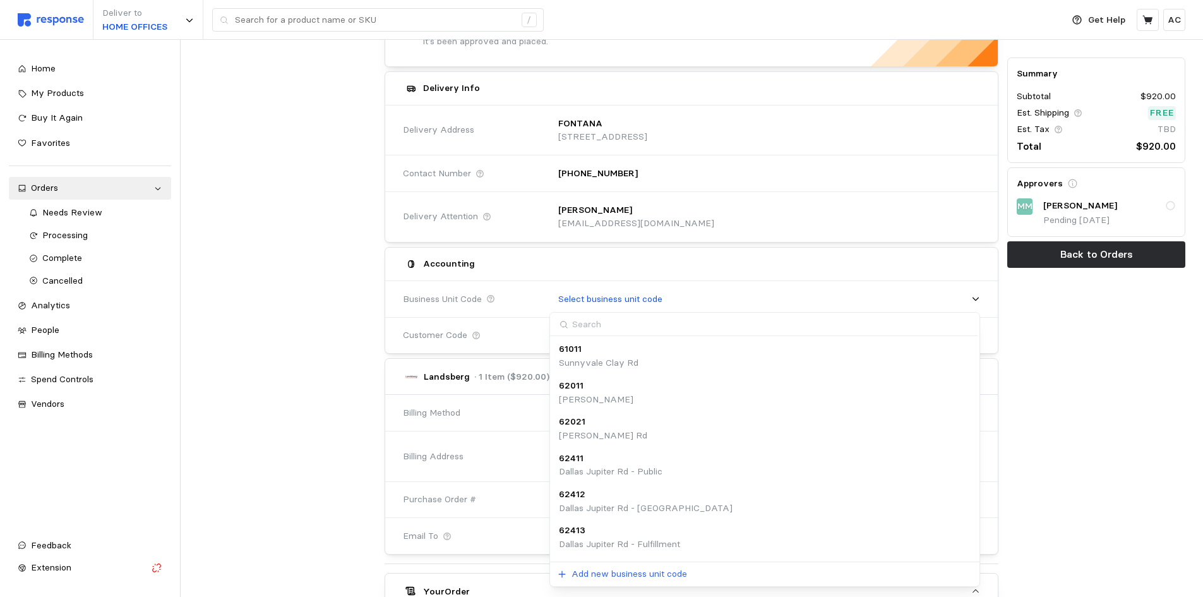
click at [594, 327] on input at bounding box center [763, 324] width 427 height 23
type input "52511"
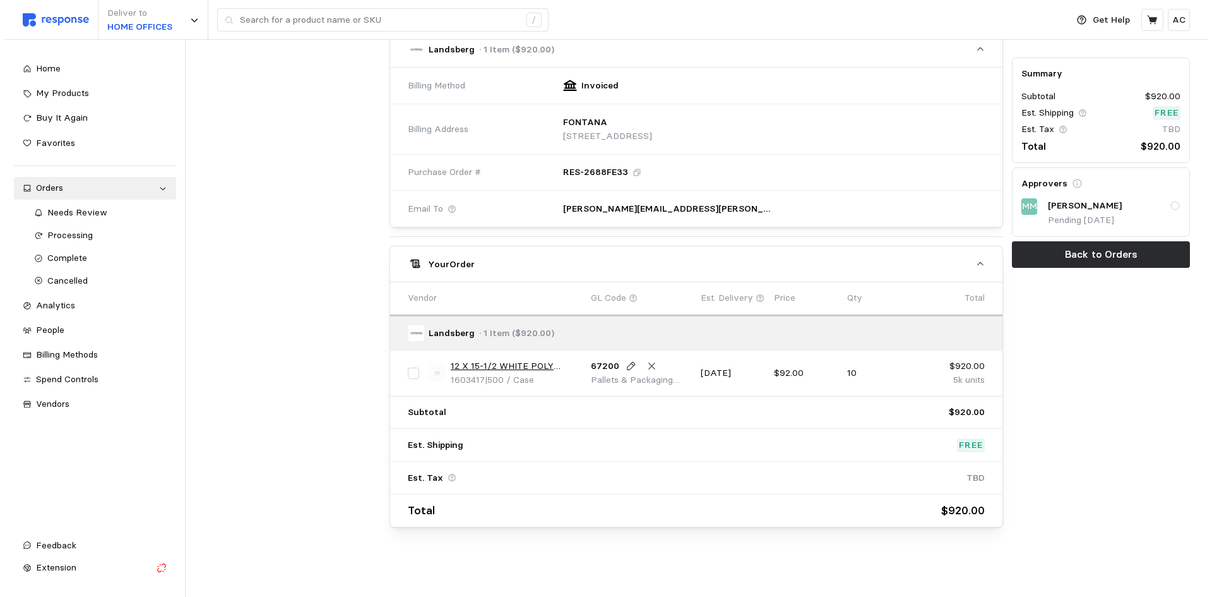
scroll to position [453, 0]
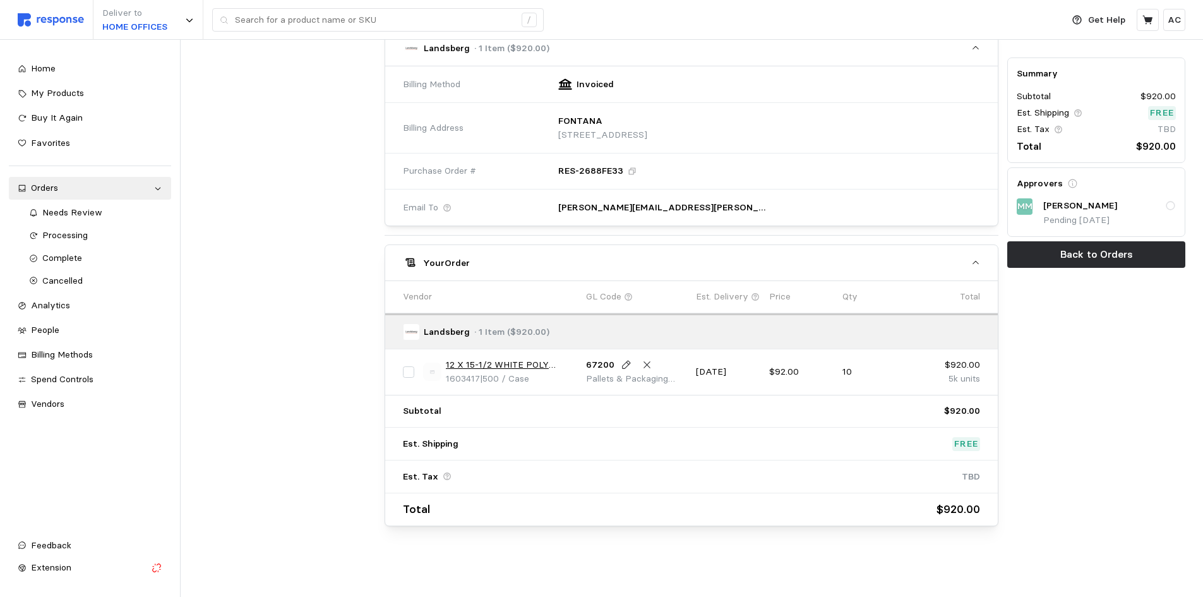
click at [499, 363] on link "12 X 15-1/2 WHITE POLY MAILER" at bounding box center [511, 365] width 131 height 14
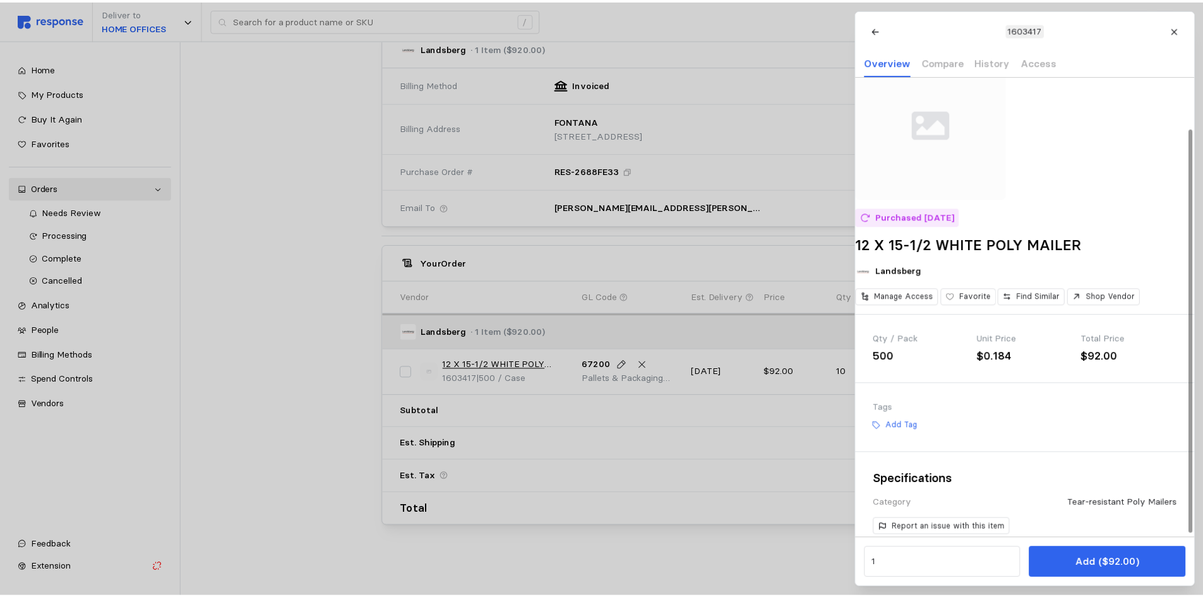
scroll to position [61, 0]
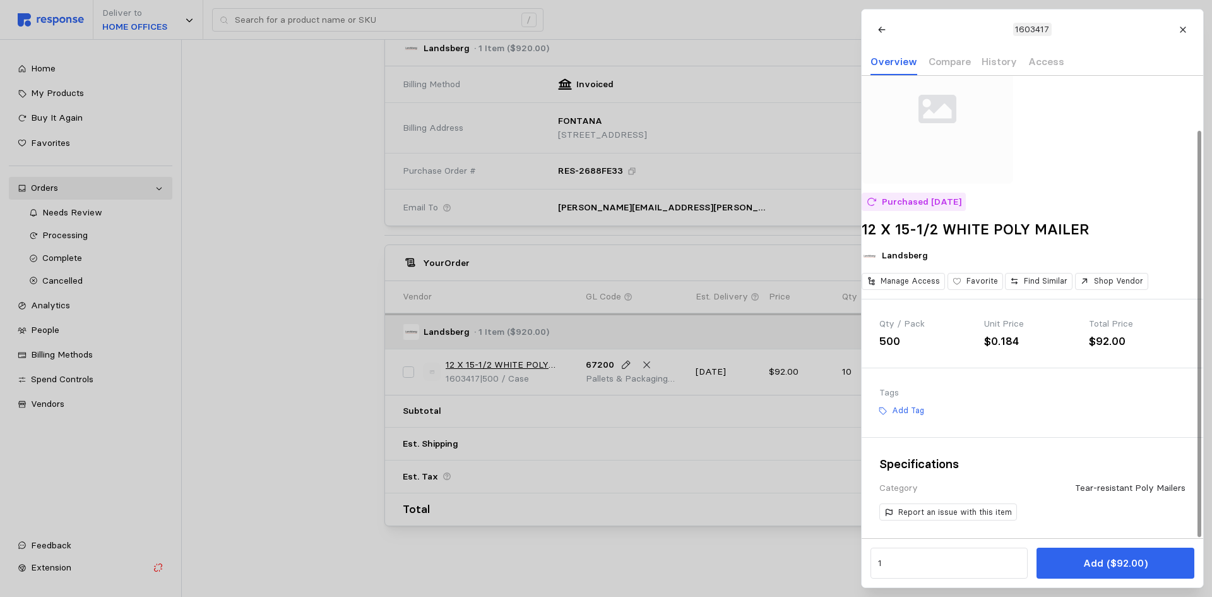
click at [309, 361] on div at bounding box center [606, 298] width 1212 height 597
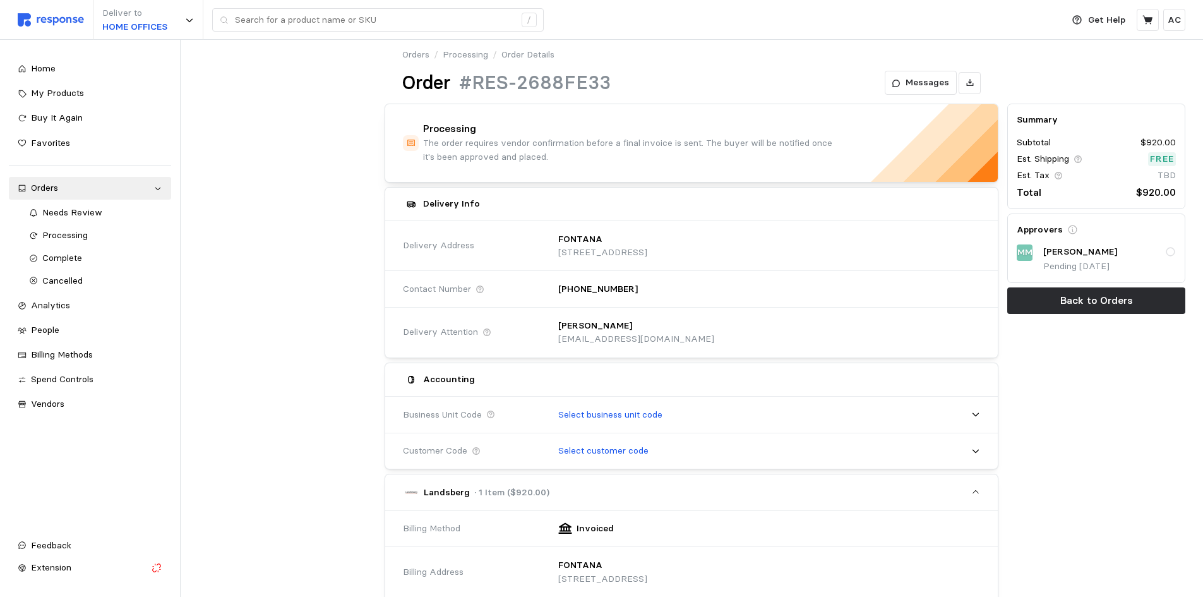
scroll to position [0, 0]
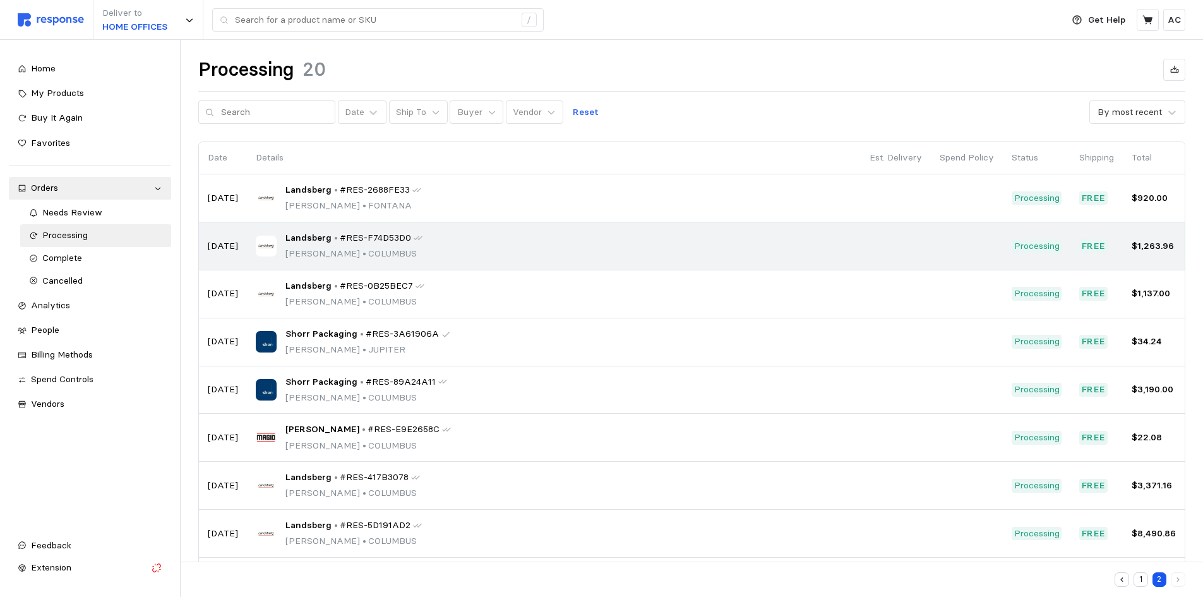
click at [302, 239] on span "Landsberg" at bounding box center [308, 238] width 46 height 14
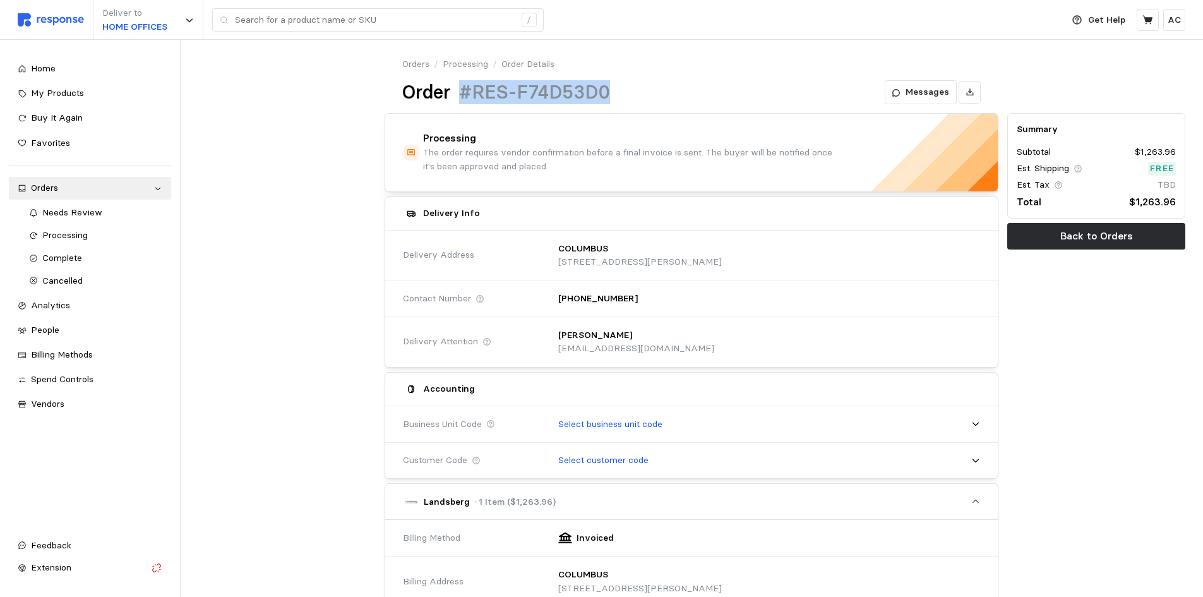
drag, startPoint x: 635, startPoint y: 95, endPoint x: 463, endPoint y: 83, distance: 172.8
click at [463, 83] on div "Order #RES-F74D53D0 Messages" at bounding box center [691, 92] width 578 height 25
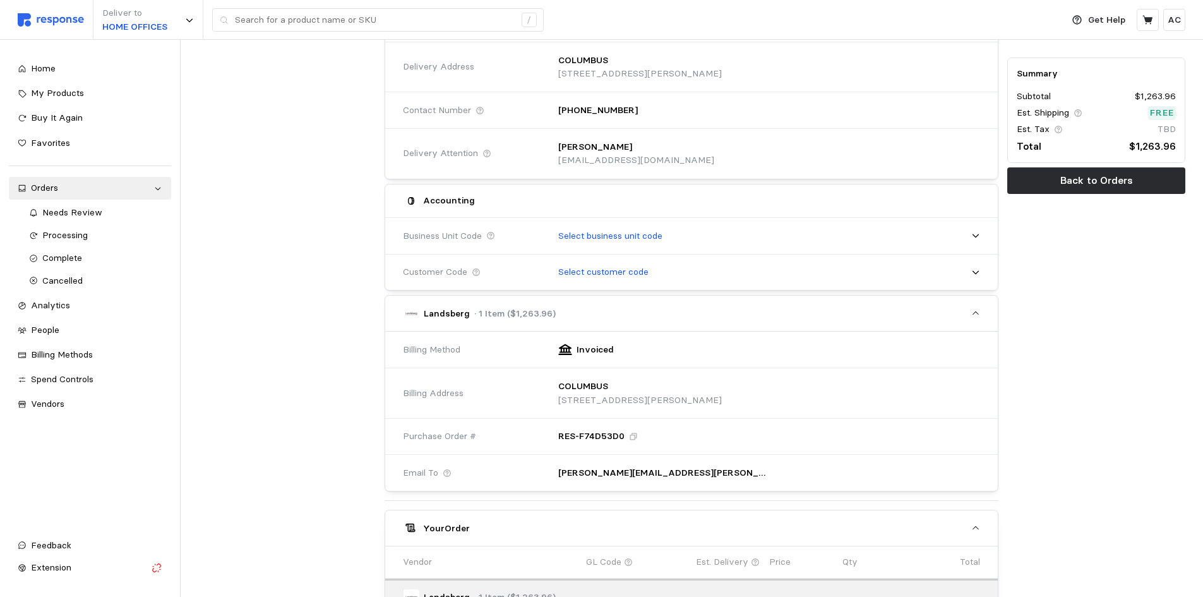
scroll to position [189, 0]
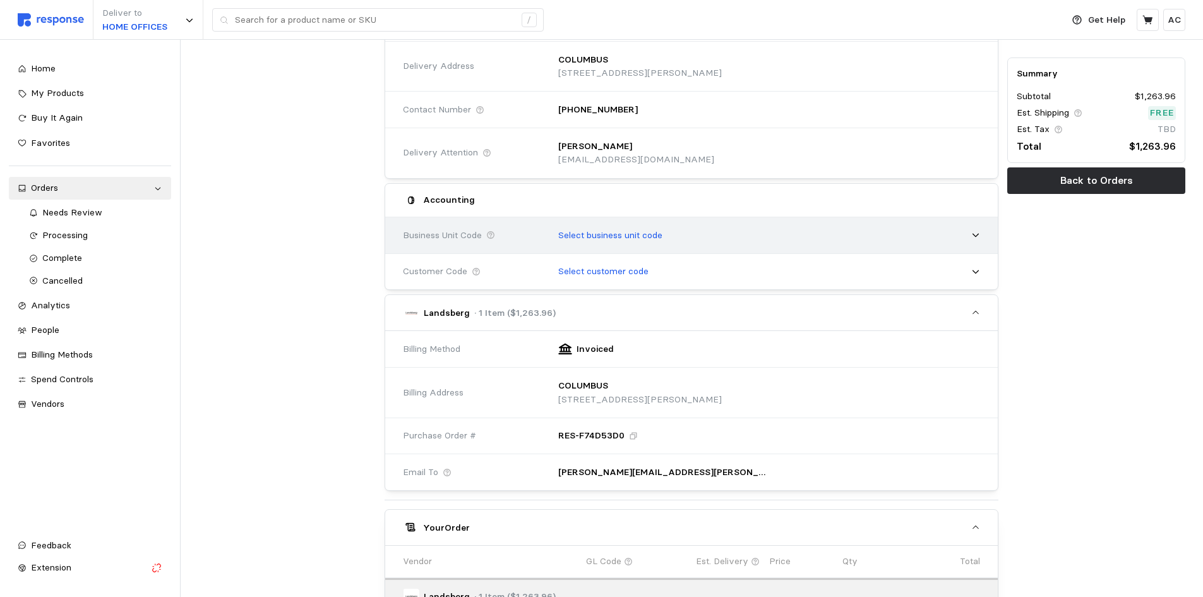
click at [630, 238] on p "Select business unit code" at bounding box center [610, 236] width 104 height 14
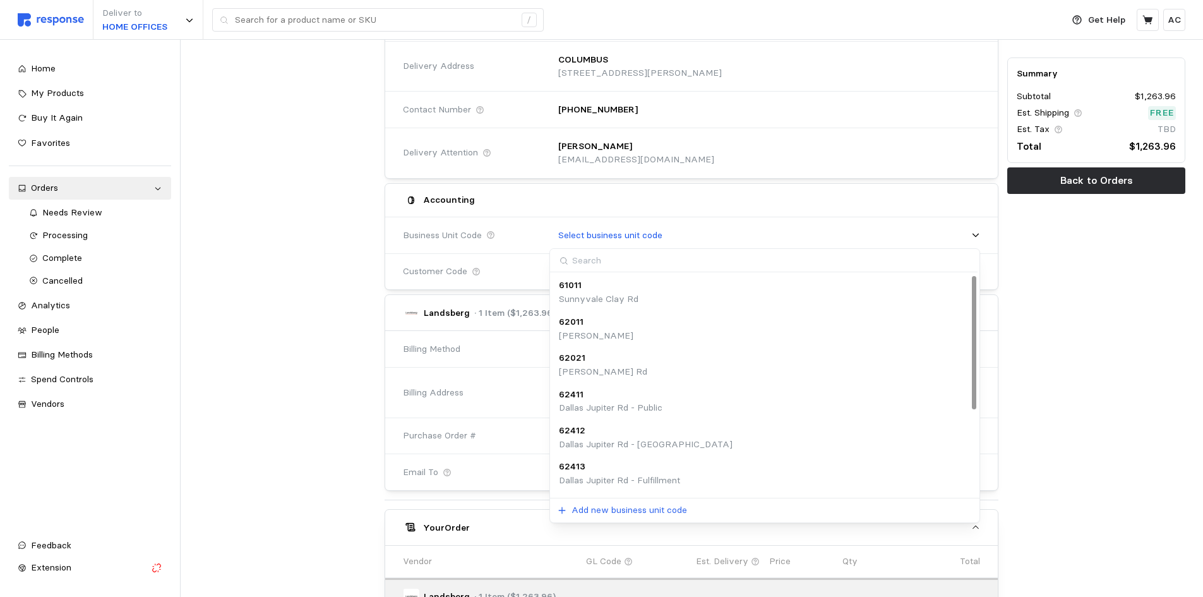
click at [616, 262] on input at bounding box center [763, 260] width 427 height 23
type input "70411"
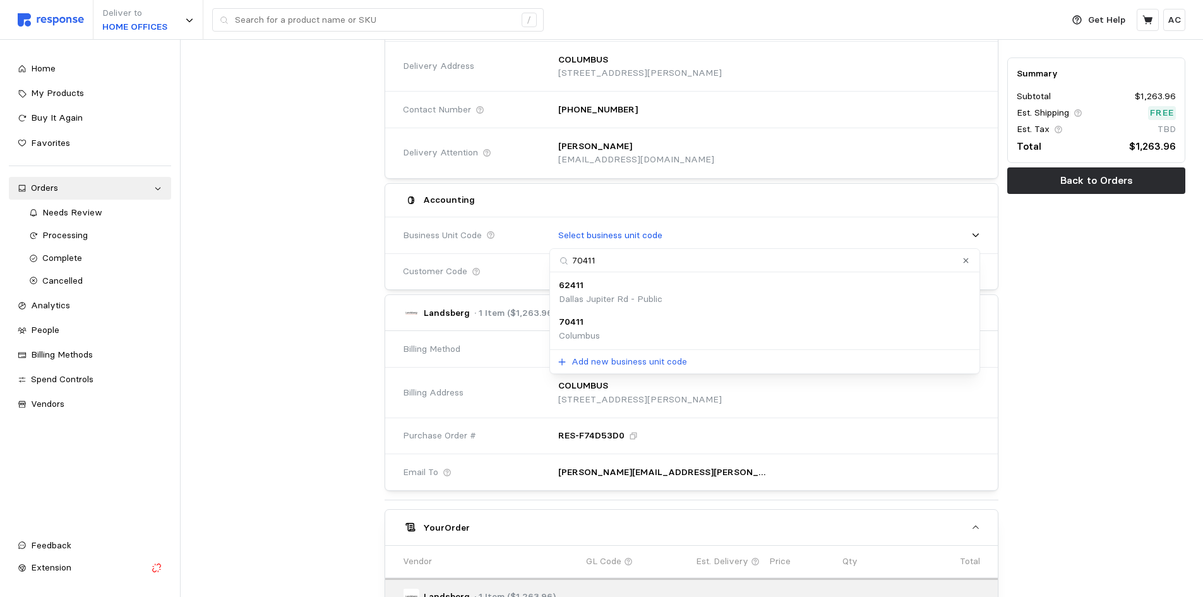
click at [604, 326] on div "70411 [GEOGRAPHIC_DATA]" at bounding box center [765, 328] width 412 height 27
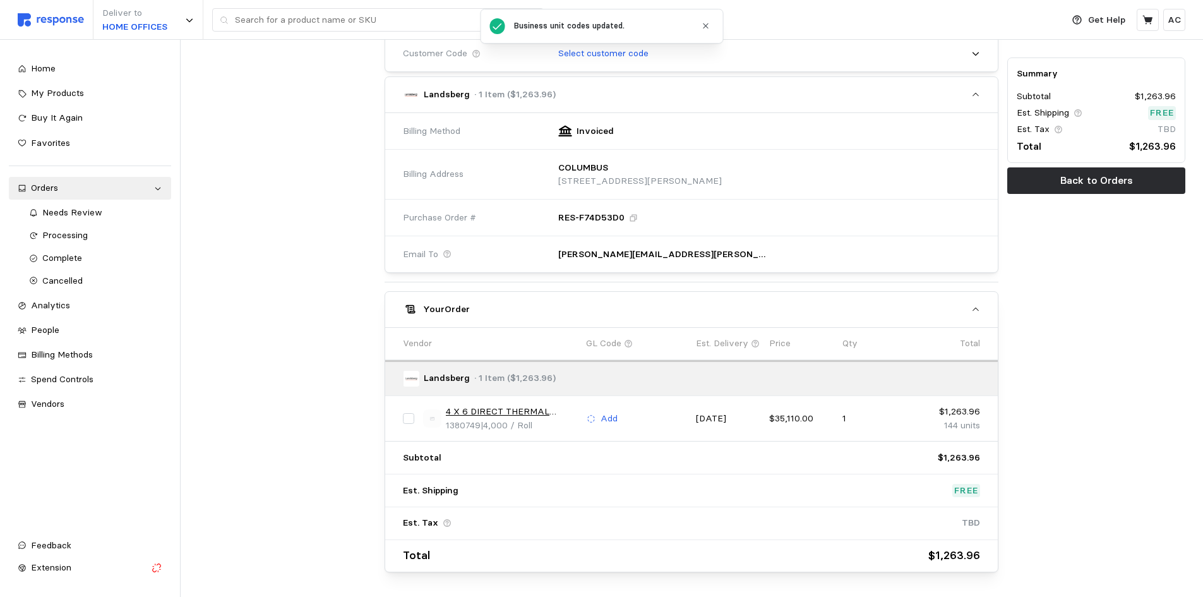
scroll to position [467, 0]
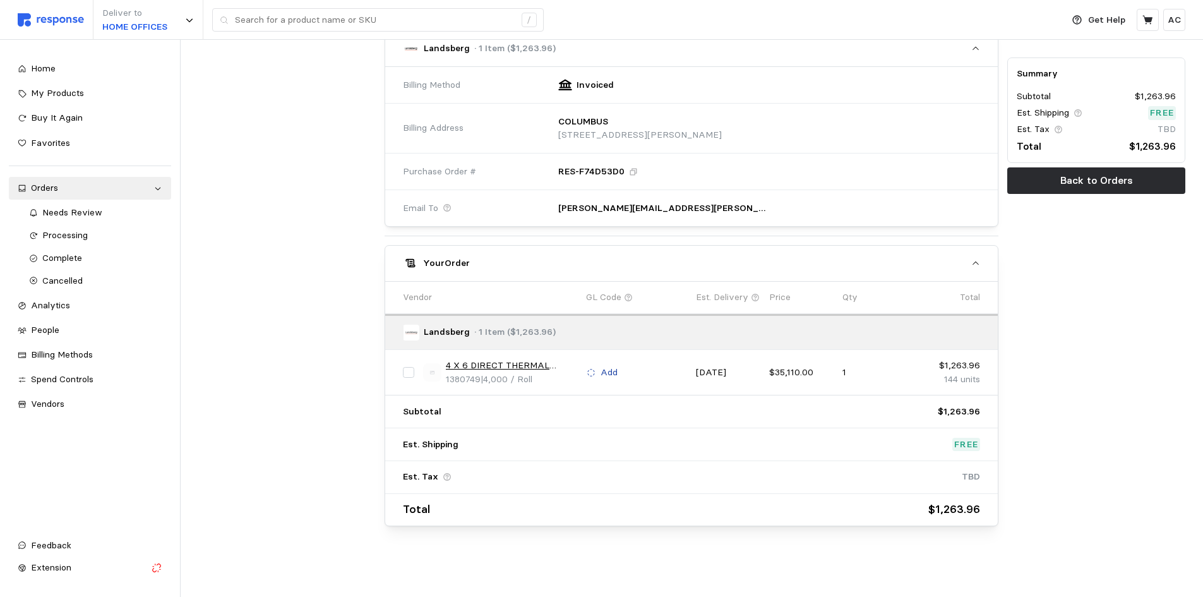
click at [612, 369] on p "Add" at bounding box center [609, 373] width 17 height 14
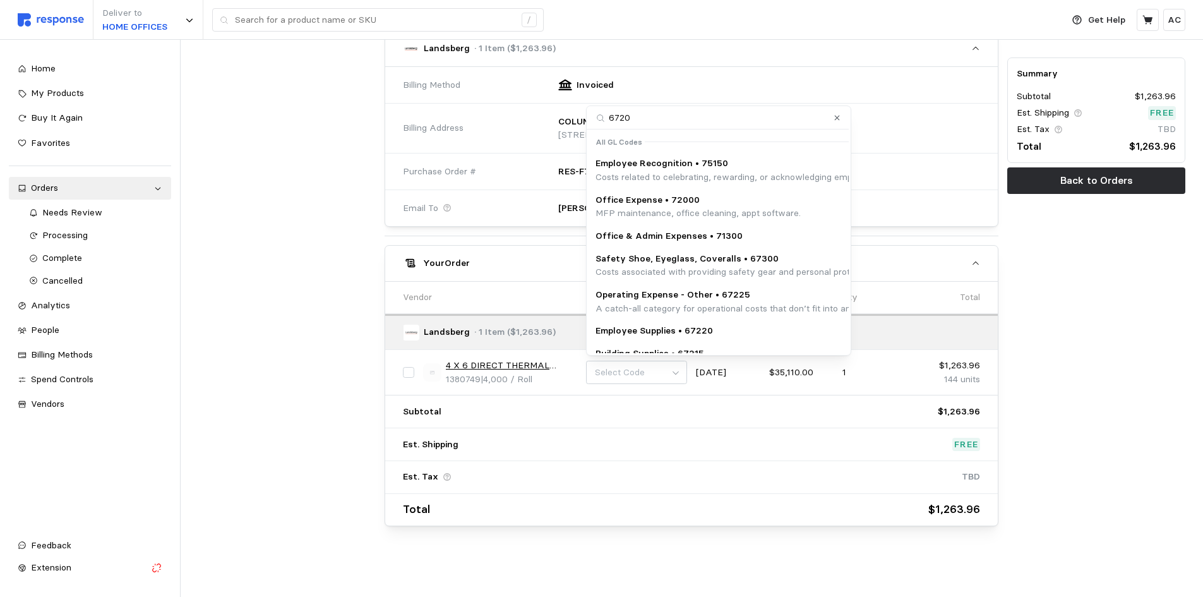
type input "67200"
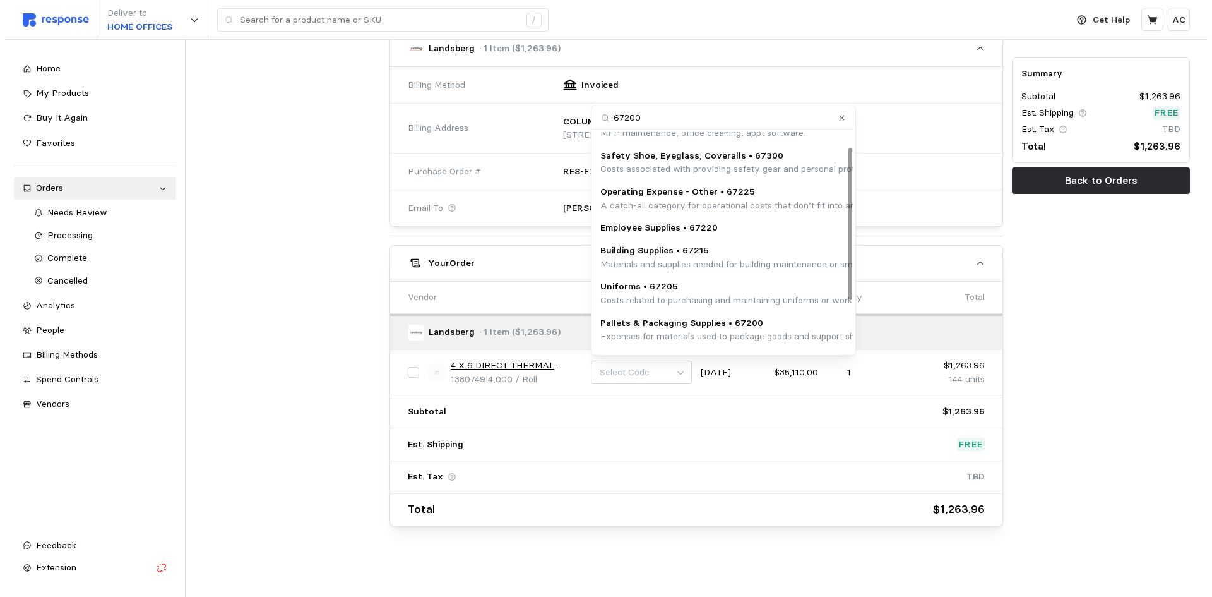
scroll to position [98, 0]
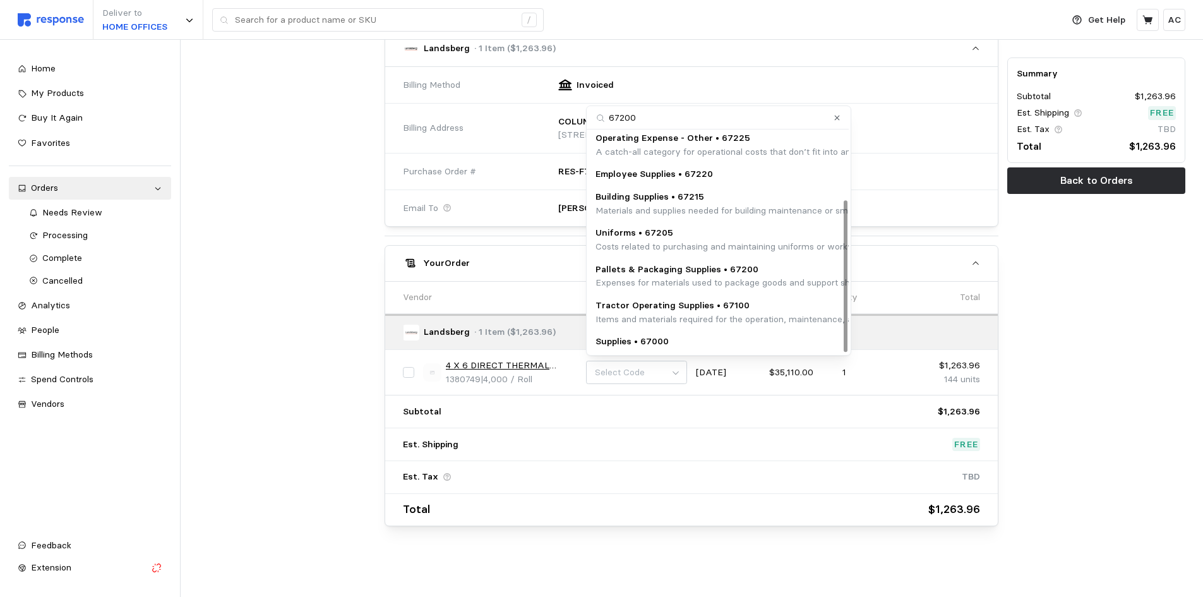
click at [754, 278] on p "Expenses for materials used to package goods and support shipping logistics, su…" at bounding box center [851, 283] width 512 height 14
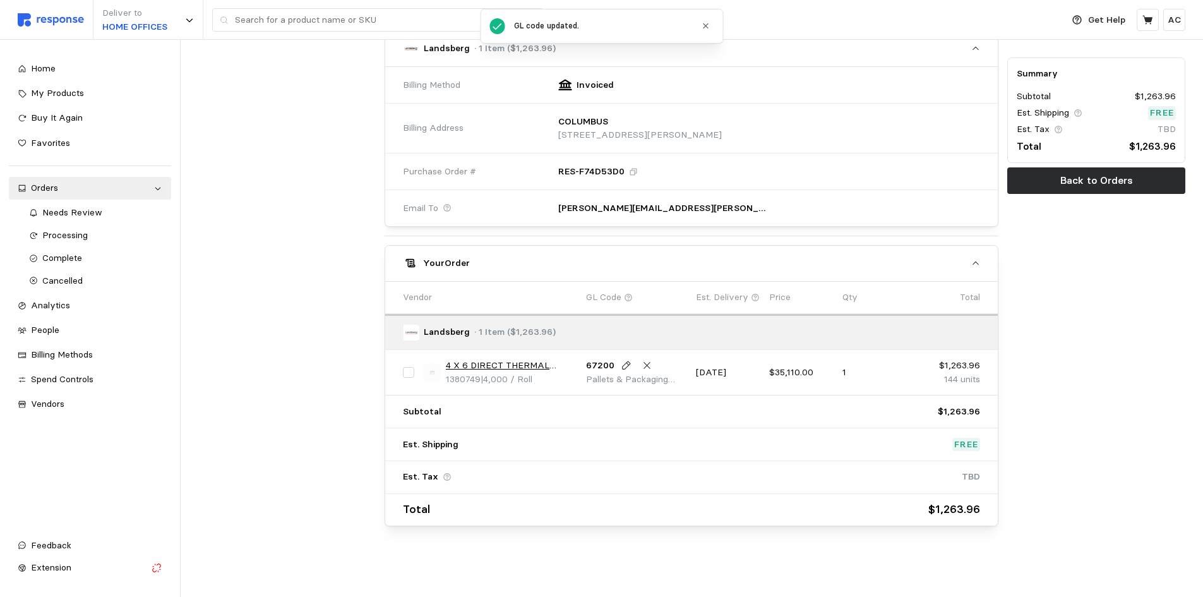
click at [546, 367] on link "4 X 6 DIRECT THERMAL LABEL FANFOLD (4000/RL)" at bounding box center [511, 366] width 131 height 14
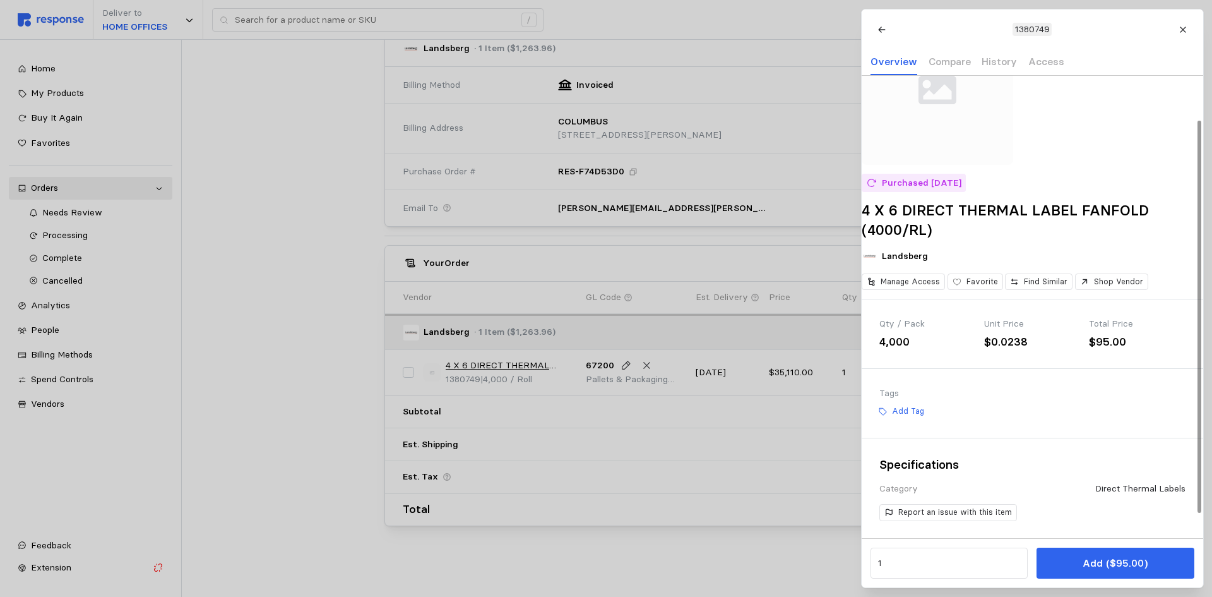
scroll to position [80, 0]
click at [915, 416] on p "Add Tag" at bounding box center [908, 410] width 32 height 11
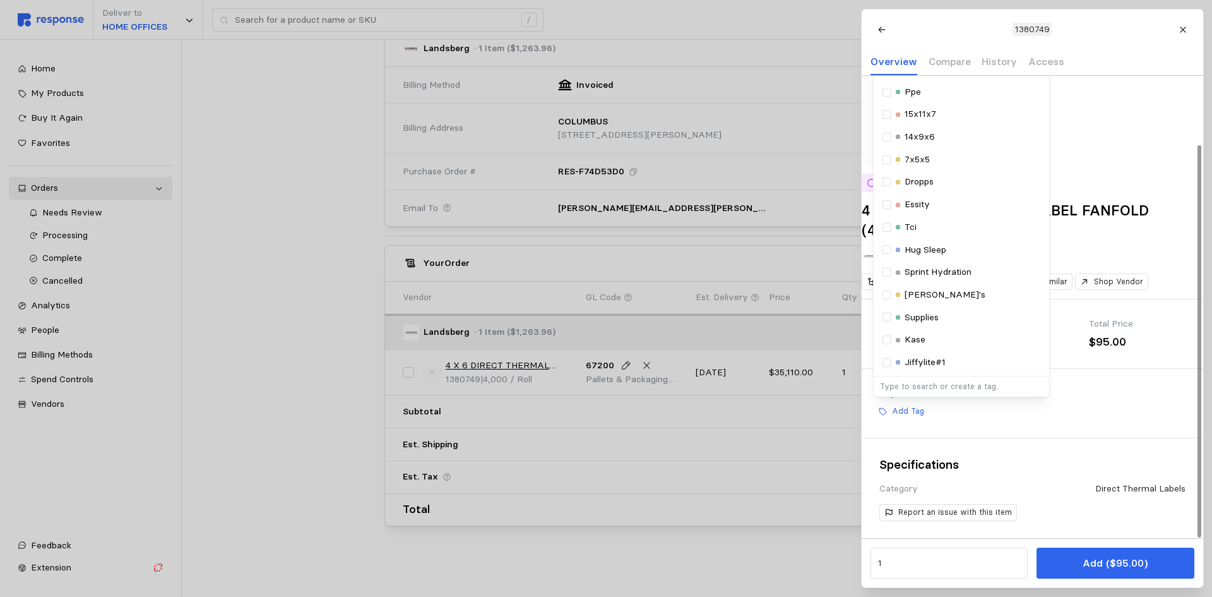
click at [296, 344] on div at bounding box center [606, 298] width 1212 height 597
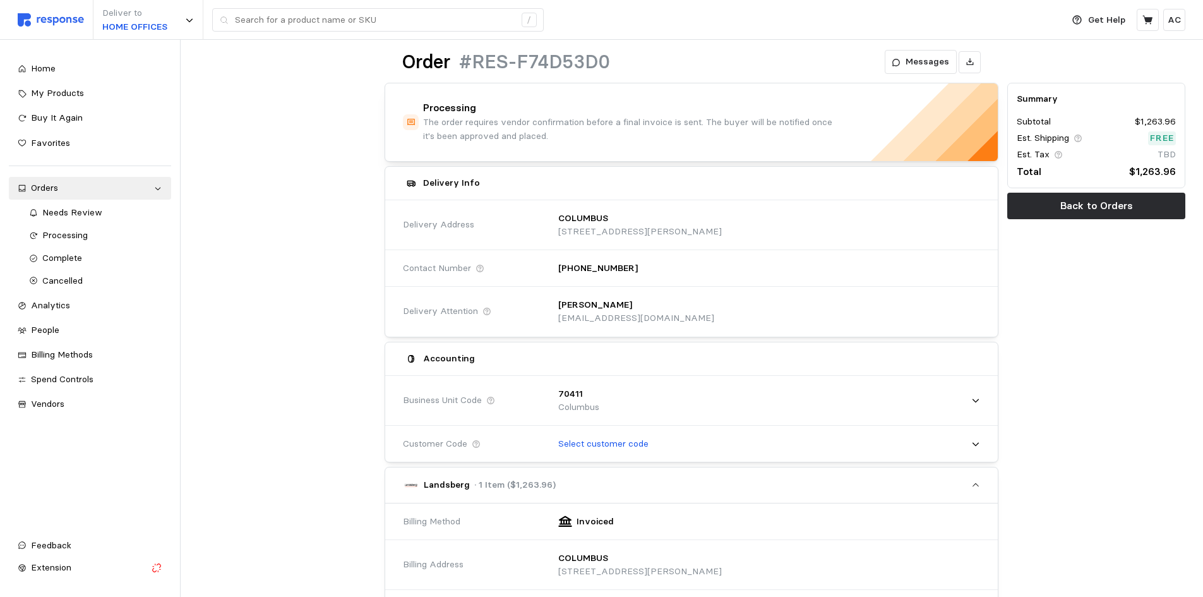
scroll to position [0, 0]
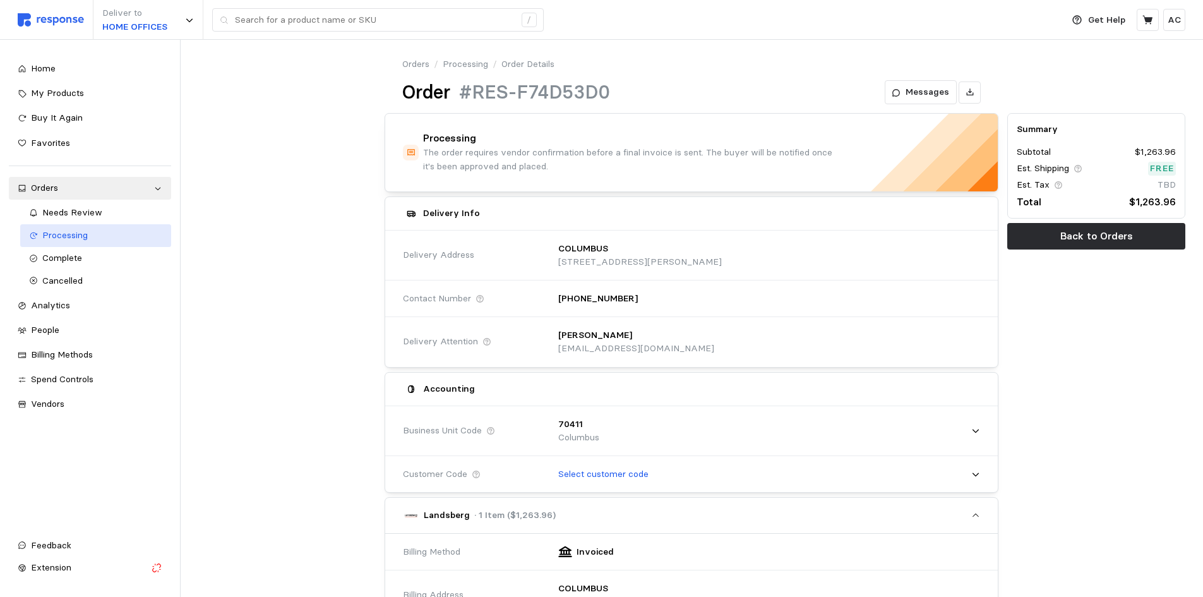
click at [126, 237] on div "Processing" at bounding box center [102, 236] width 120 height 14
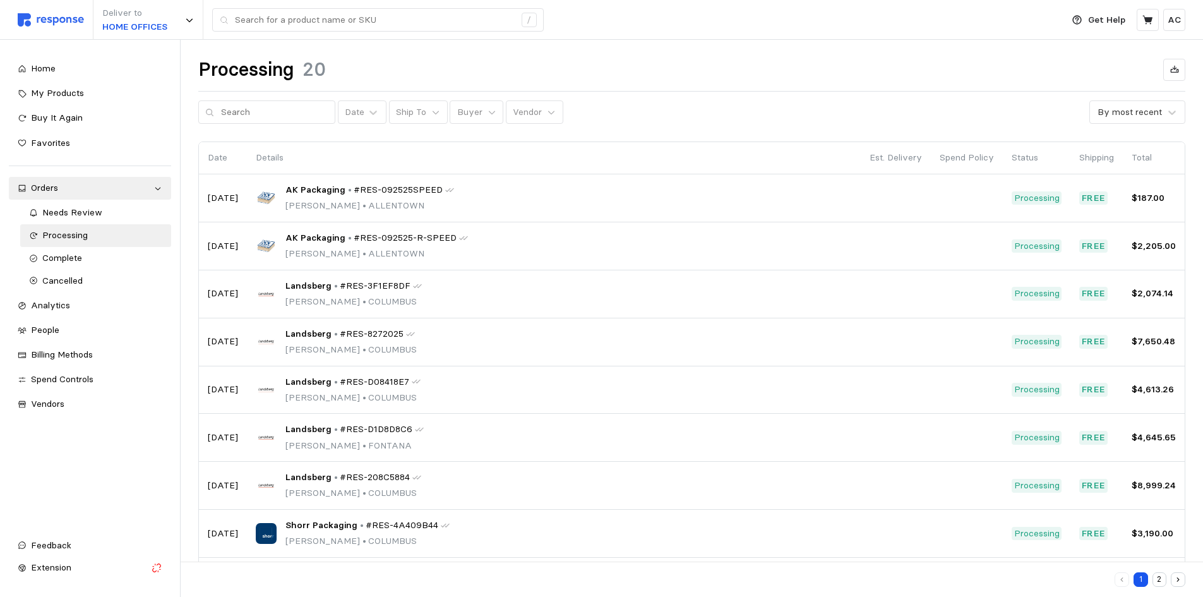
click at [1180, 584] on button "button" at bounding box center [1178, 579] width 15 height 15
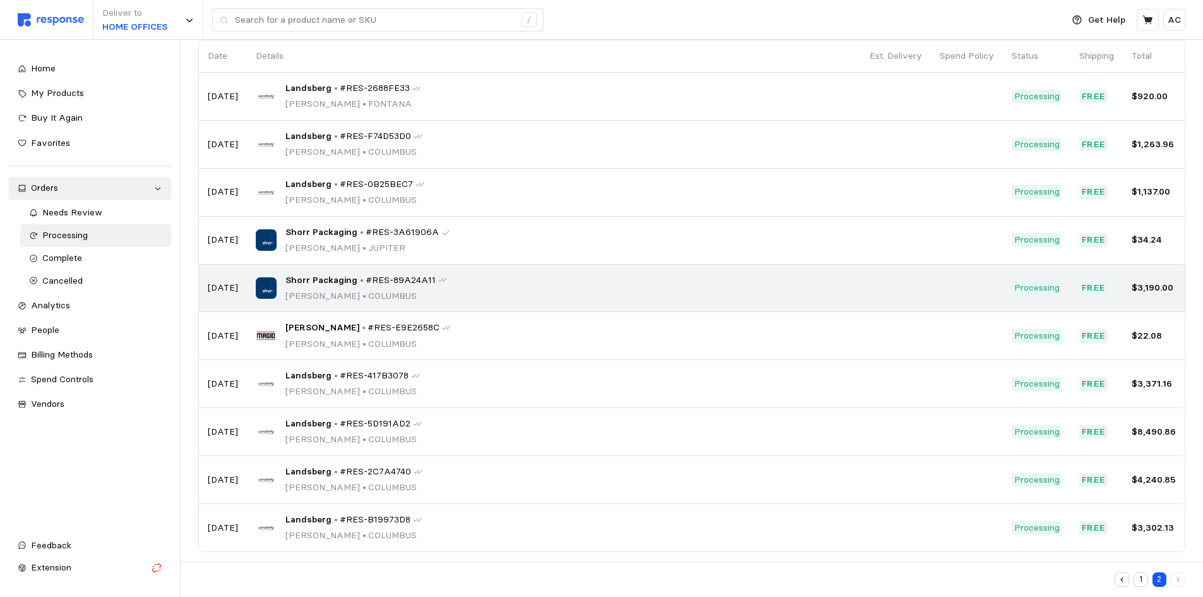
scroll to position [110, 0]
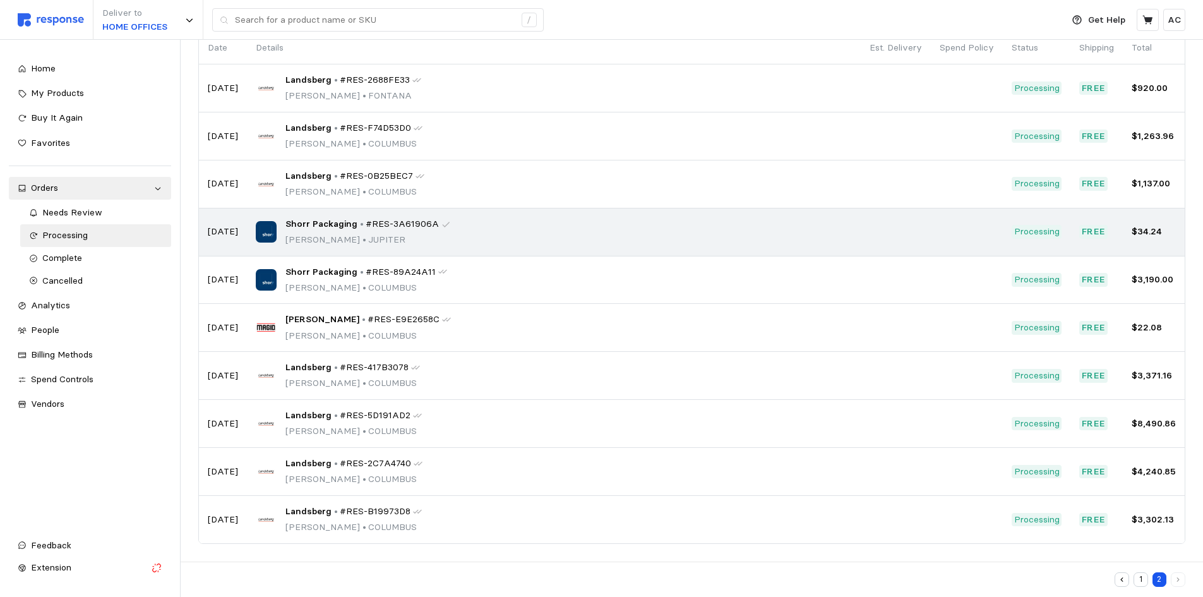
click at [340, 224] on span "Shorr Packaging" at bounding box center [321, 224] width 72 height 14
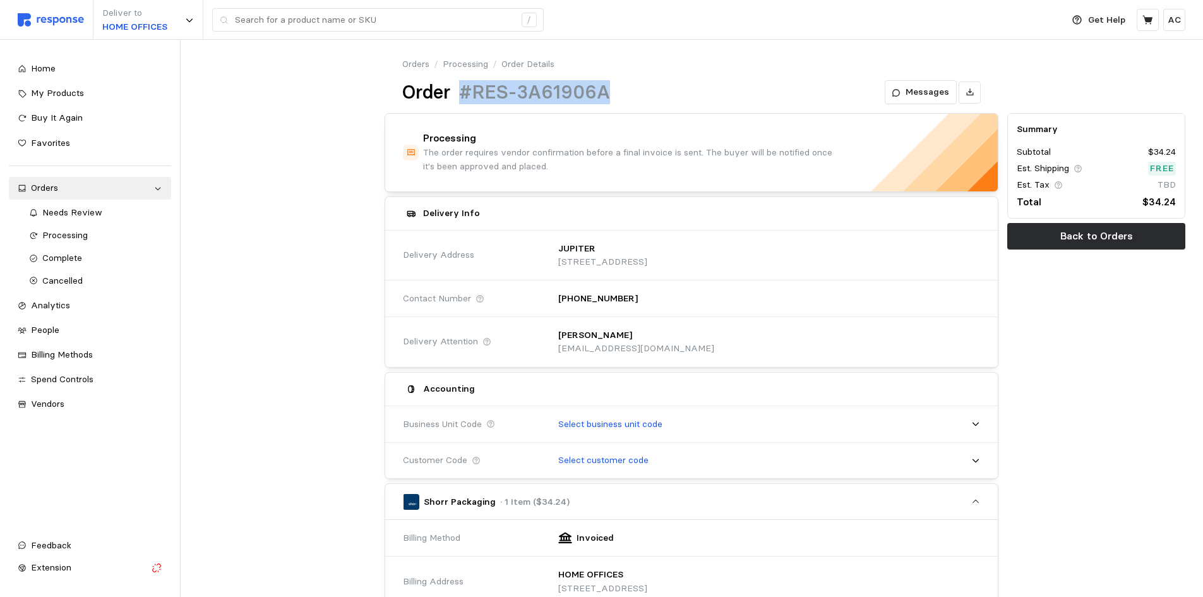
drag, startPoint x: 617, startPoint y: 89, endPoint x: 451, endPoint y: 82, distance: 166.2
click at [451, 82] on div "Order #RES-3A61906A Messages" at bounding box center [691, 92] width 578 height 25
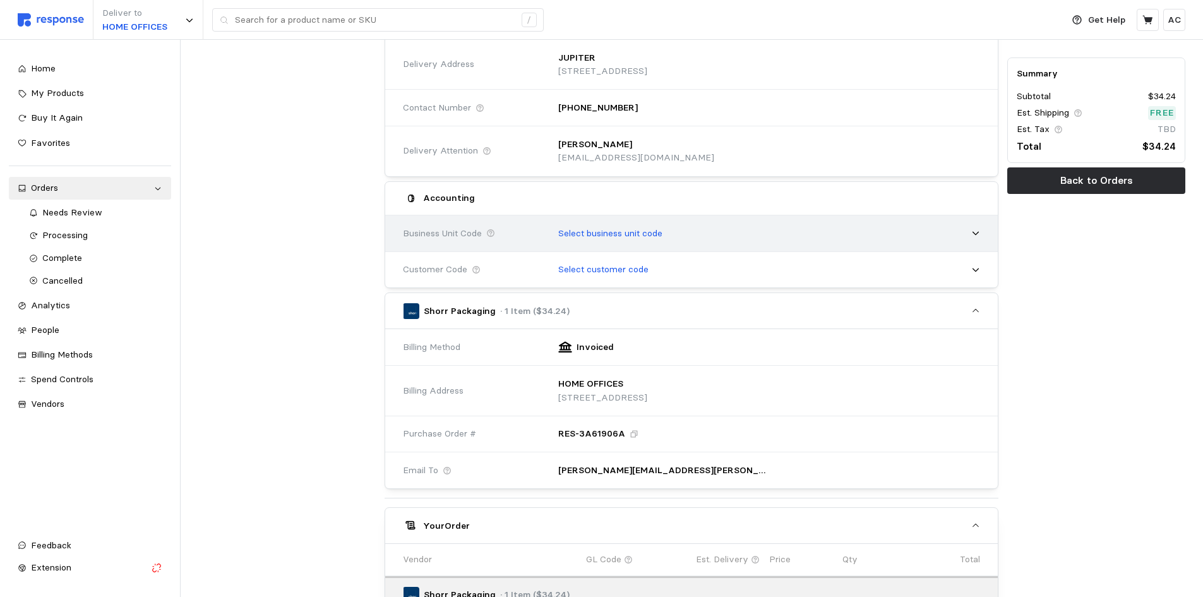
scroll to position [190, 0]
click at [613, 234] on p "Select business unit code" at bounding box center [610, 234] width 104 height 14
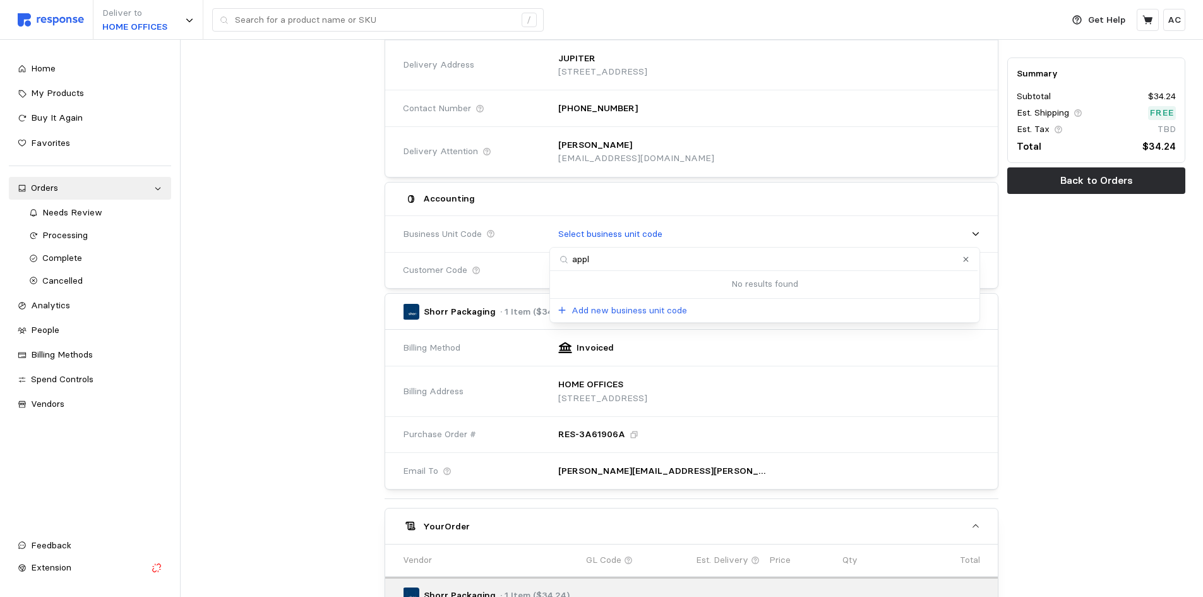
type input "apple"
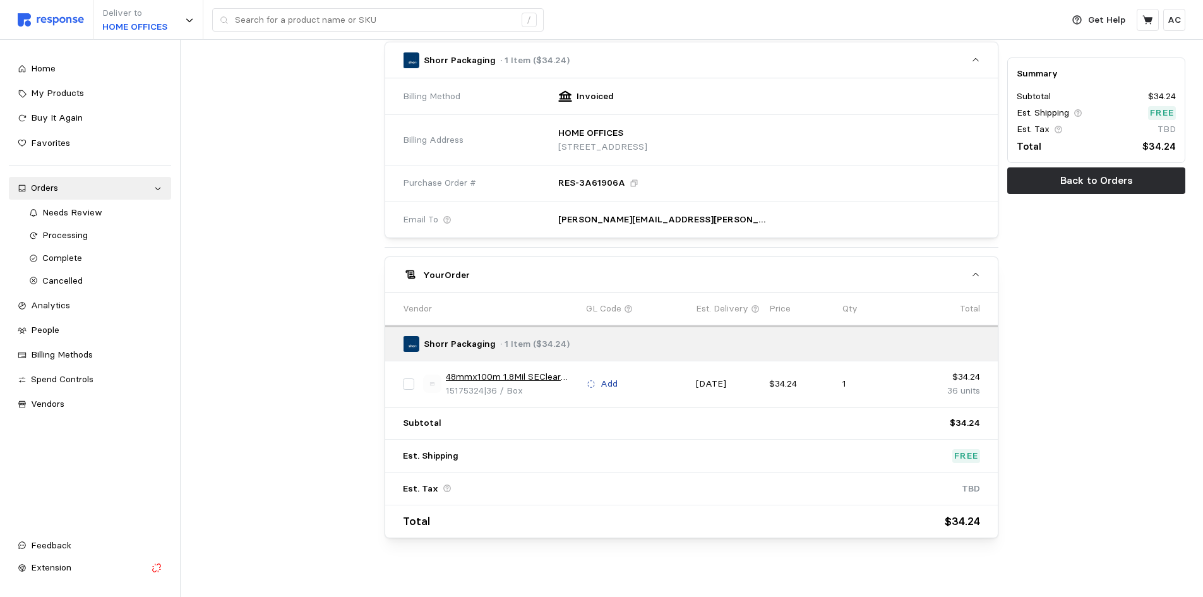
click at [608, 383] on p "Add" at bounding box center [609, 384] width 17 height 14
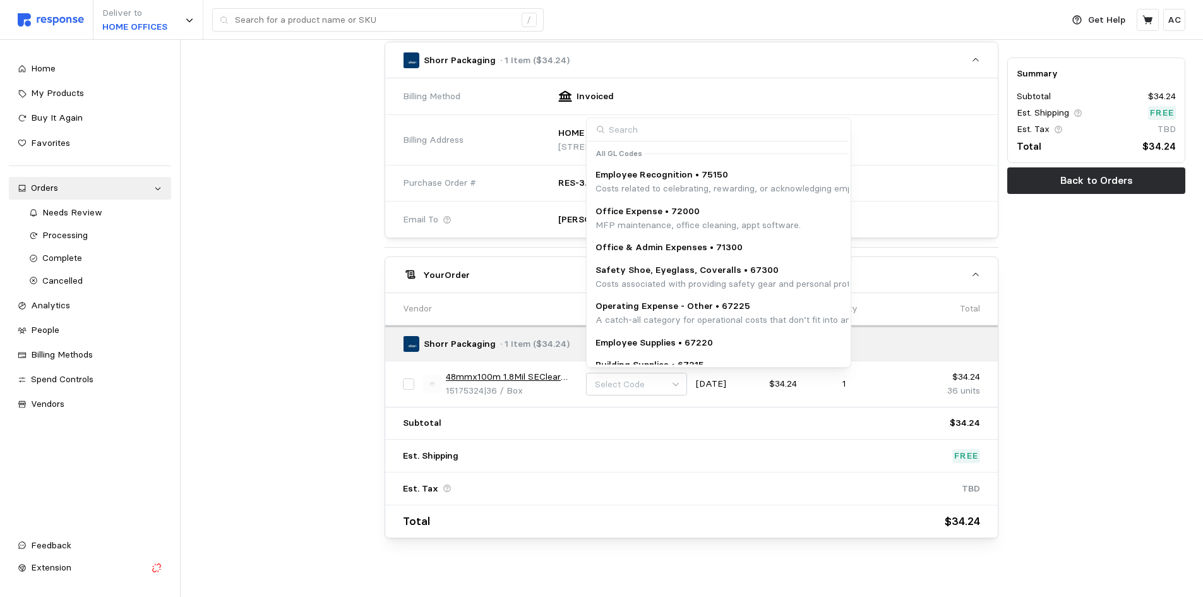
scroll to position [442, 0]
type input "67200"
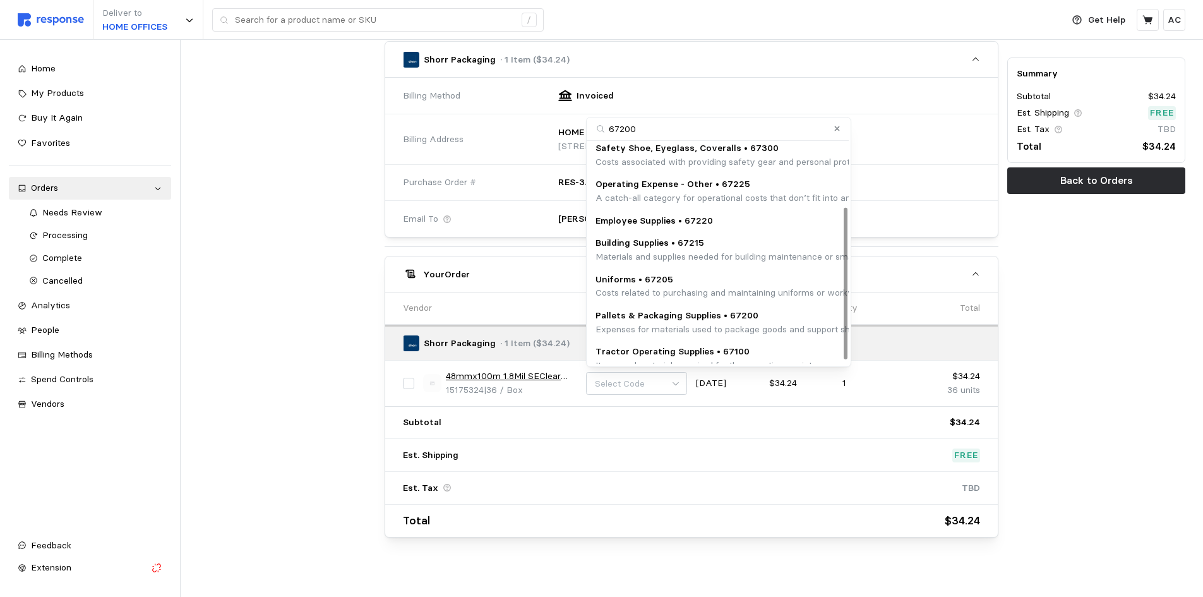
scroll to position [98, 0]
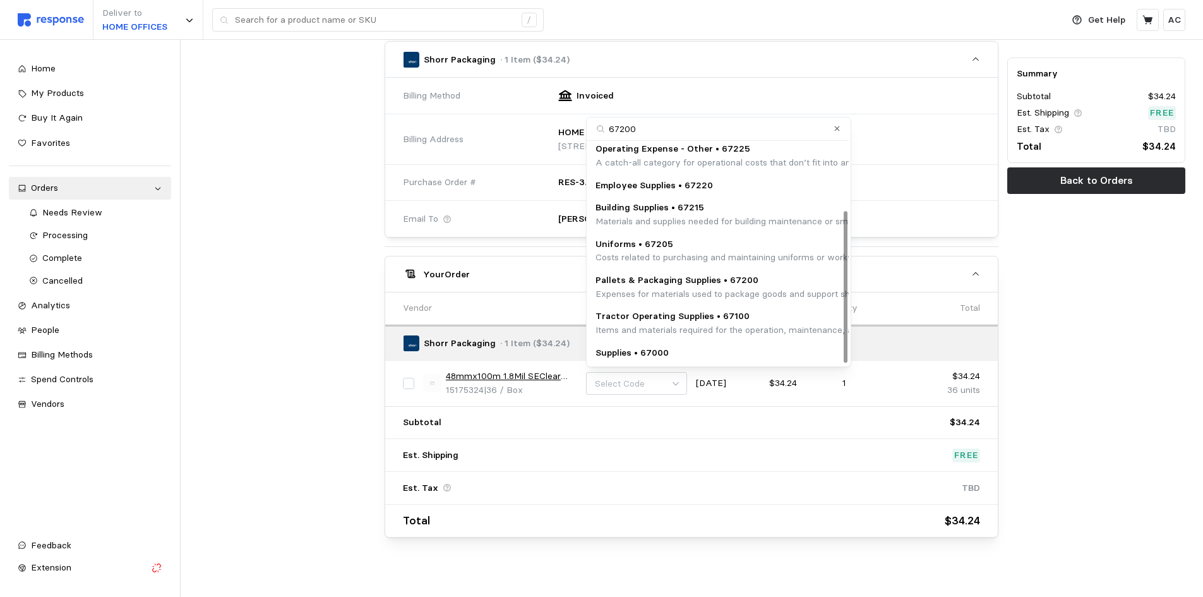
click at [757, 284] on p "Pallets & Packaging Supplies • 67200" at bounding box center [851, 280] width 512 height 14
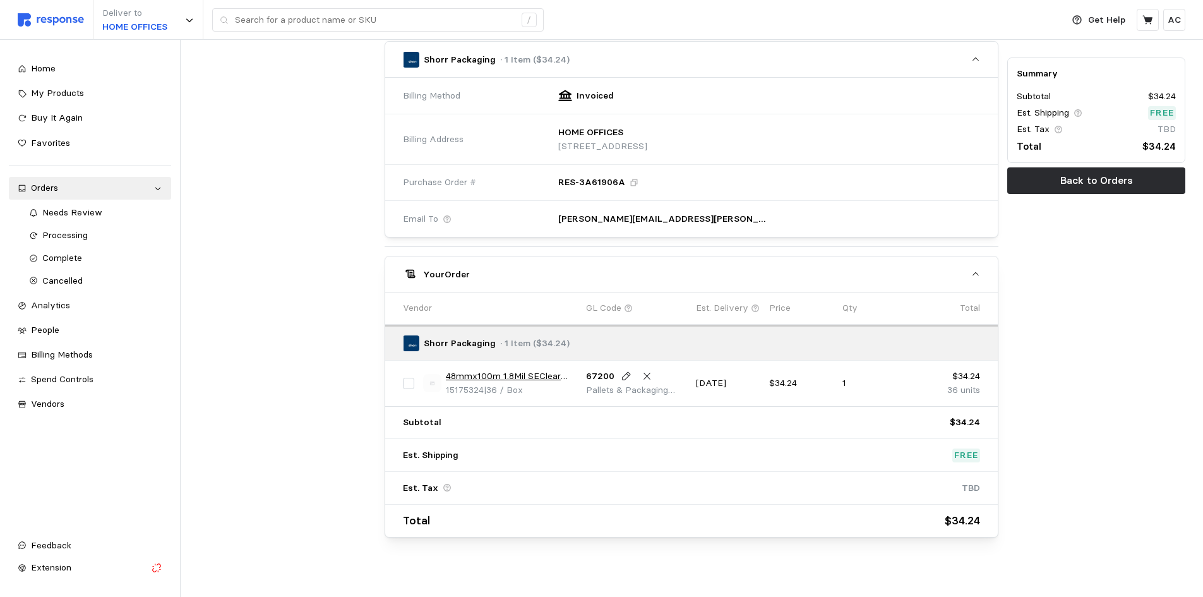
click at [506, 367] on div "48mmx100m 1.8Mil SEClear Industrial AC BST 15175324 | 36 / Box" at bounding box center [500, 383] width 163 height 36
click at [508, 373] on link "48mmx100m 1.8Mil SEClear Industrial AC BST" at bounding box center [511, 376] width 131 height 14
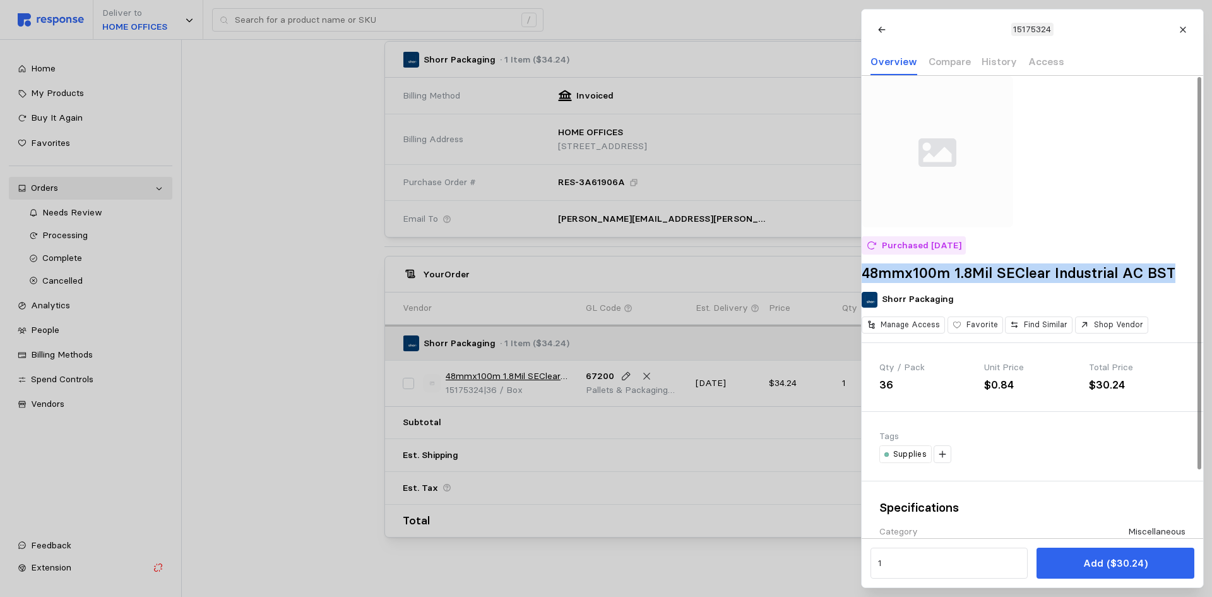
drag, startPoint x: 908, startPoint y: 309, endPoint x: 868, endPoint y: 290, distance: 44.9
click at [868, 290] on div "Purchased [DATE] 48mmx100m 1.8Mil SEClear Industrial AC BST Shorr Packaging Man…" at bounding box center [1033, 209] width 342 height 266
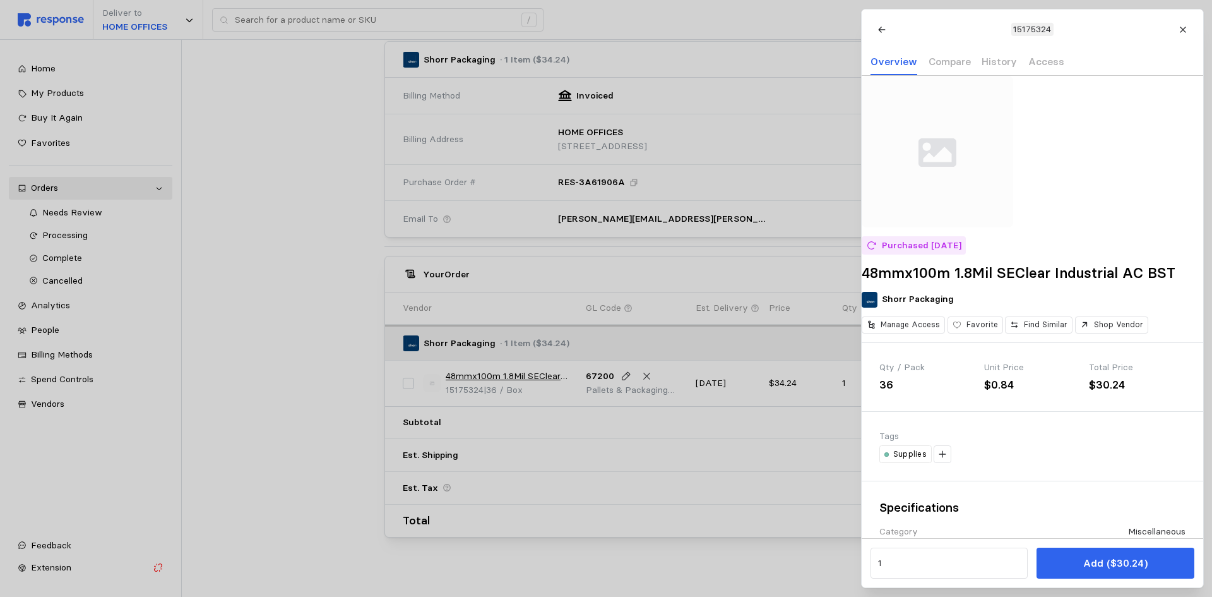
click at [352, 345] on div at bounding box center [606, 298] width 1212 height 597
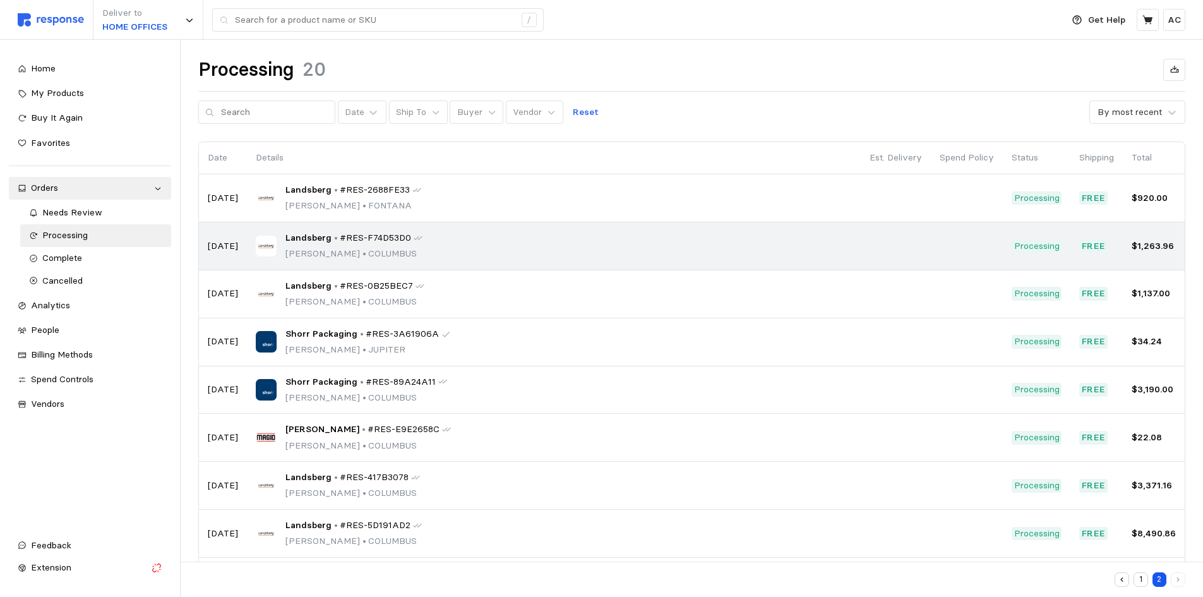
click at [347, 233] on span "#RES-F74D53D0" at bounding box center [375, 238] width 71 height 14
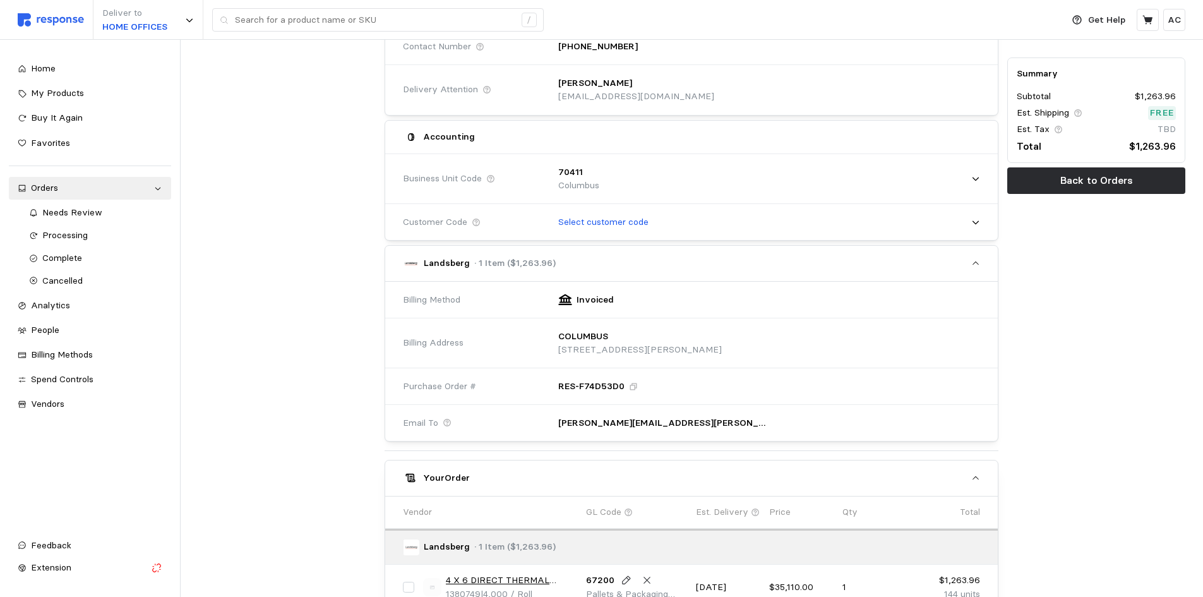
scroll to position [253, 0]
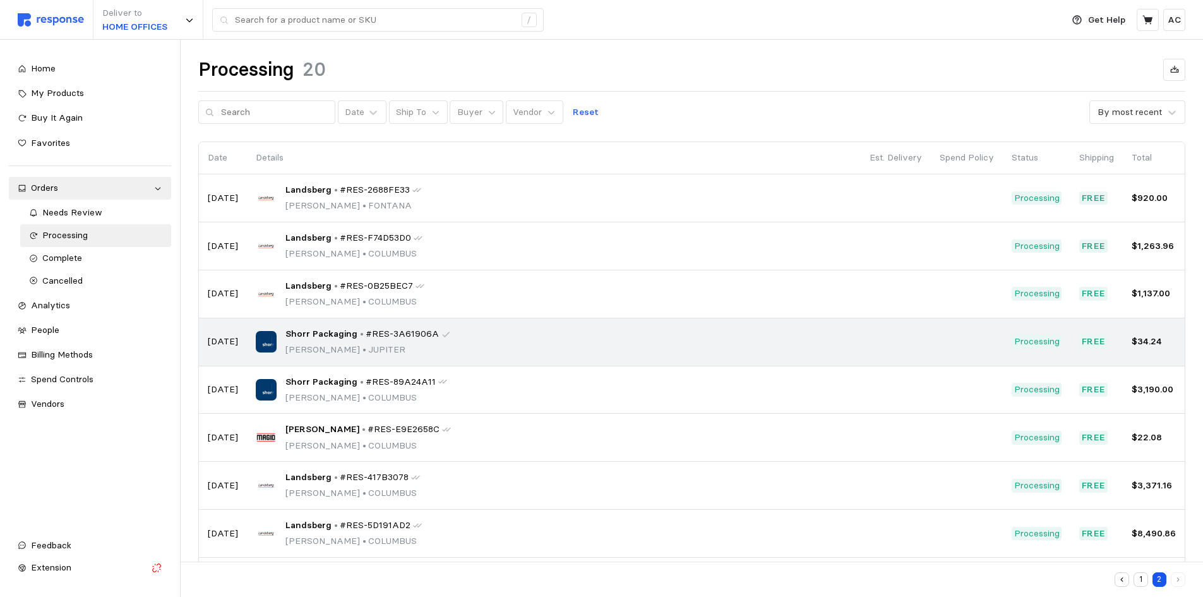
click at [333, 330] on span "Shorr Packaging" at bounding box center [321, 334] width 72 height 14
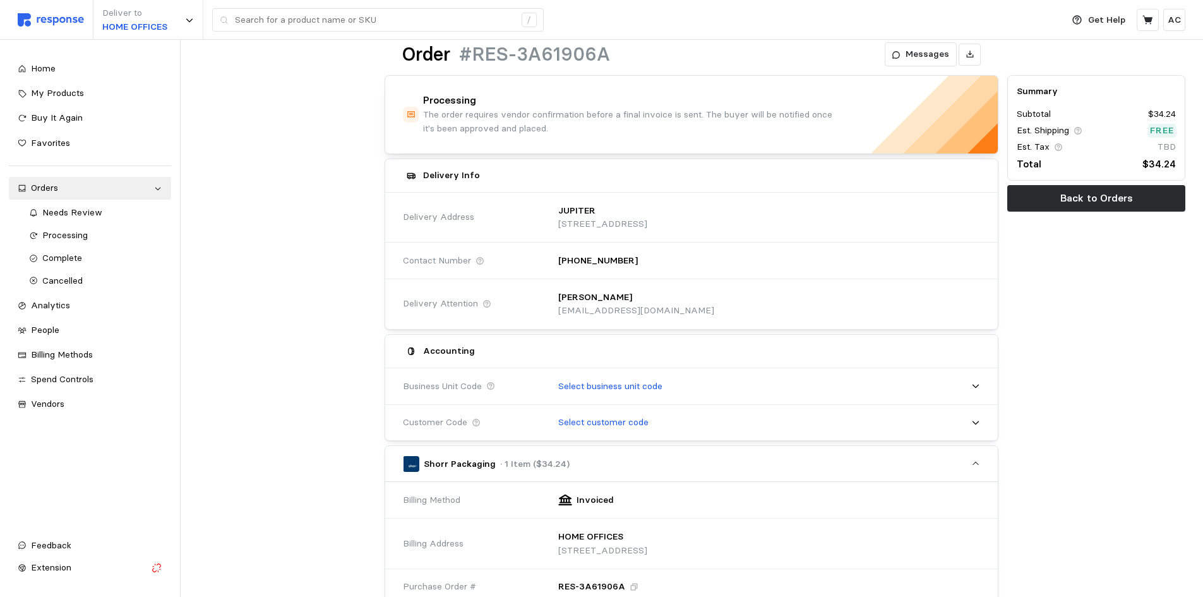
scroll to position [11, 0]
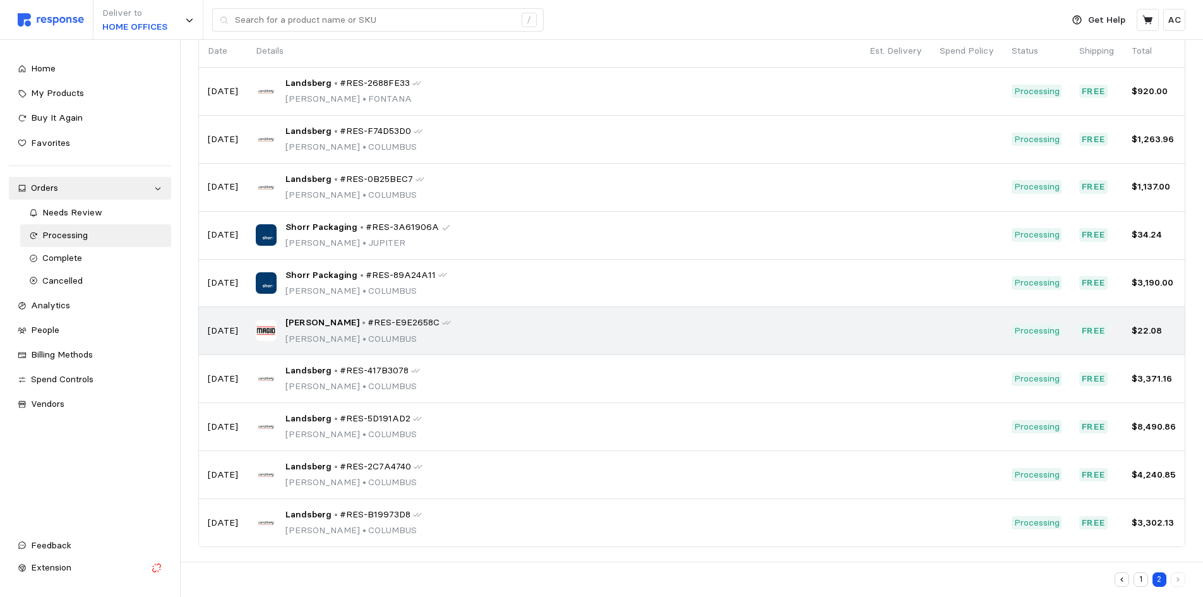
scroll to position [110, 0]
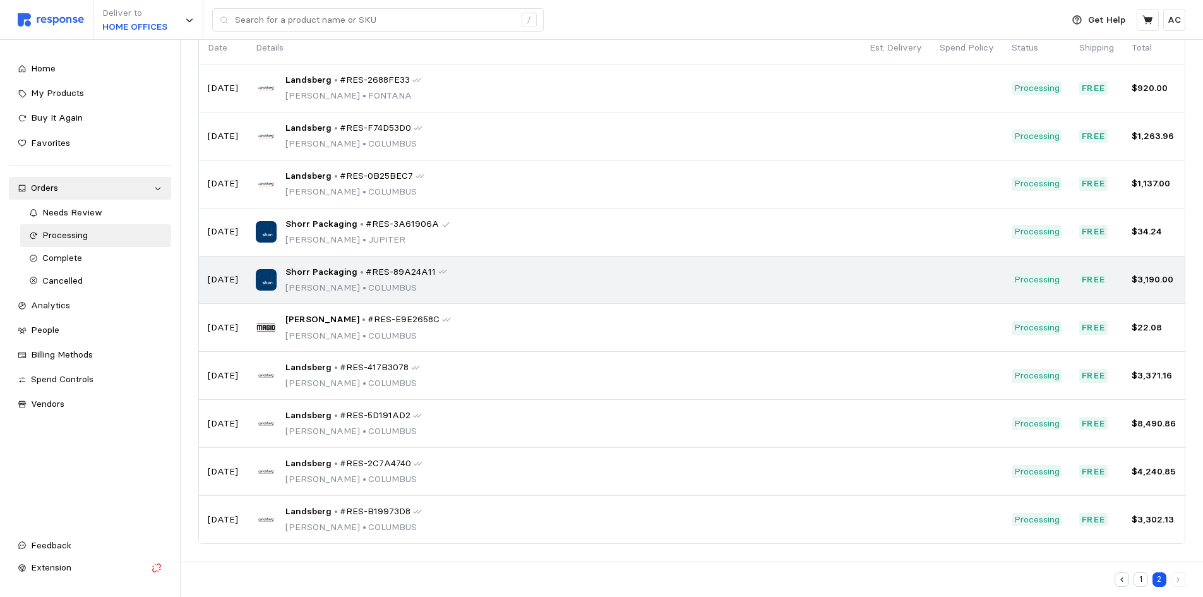
click at [334, 287] on p "[PERSON_NAME] • [GEOGRAPHIC_DATA]" at bounding box center [366, 288] width 162 height 14
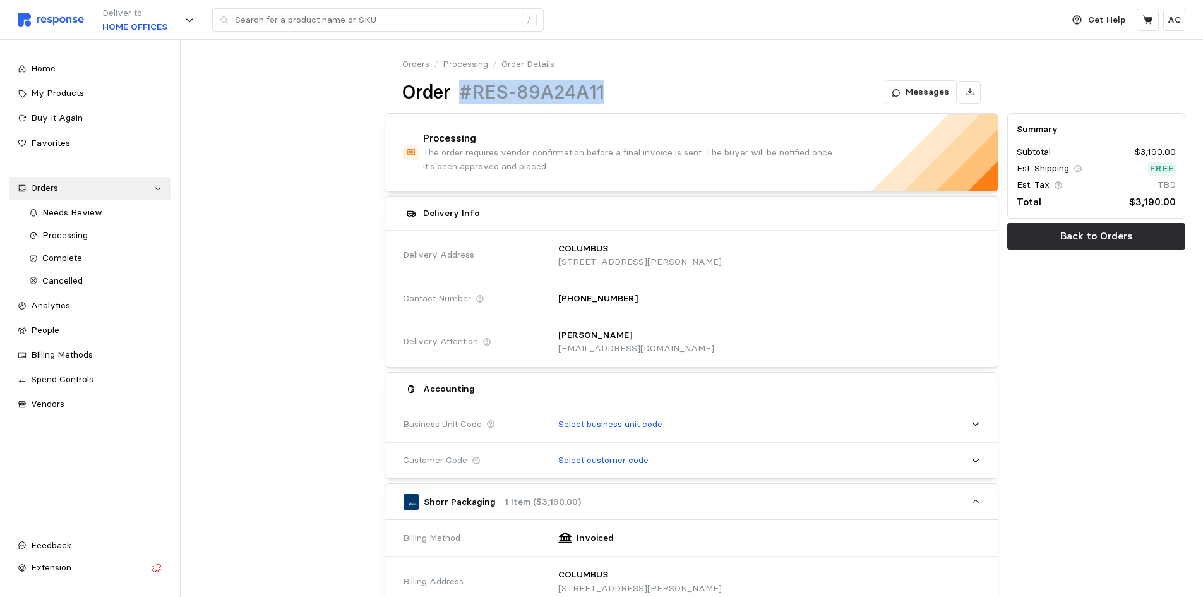
drag, startPoint x: 602, startPoint y: 93, endPoint x: 461, endPoint y: 88, distance: 141.6
click at [461, 88] on h1 "#RES-89A24A11" at bounding box center [531, 92] width 145 height 25
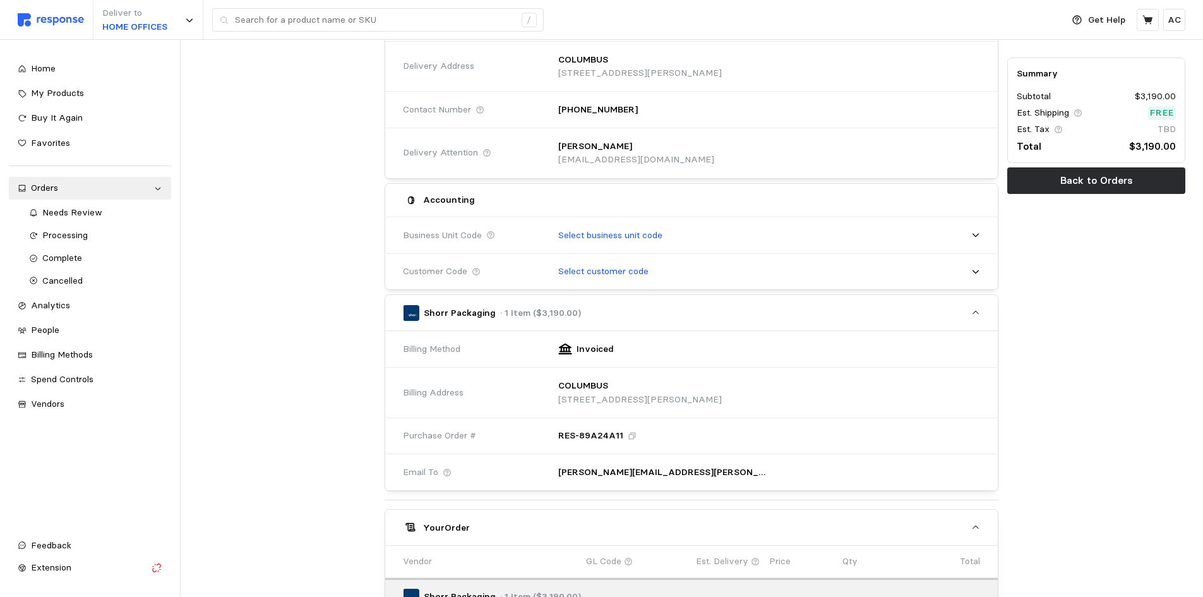
scroll to position [189, 0]
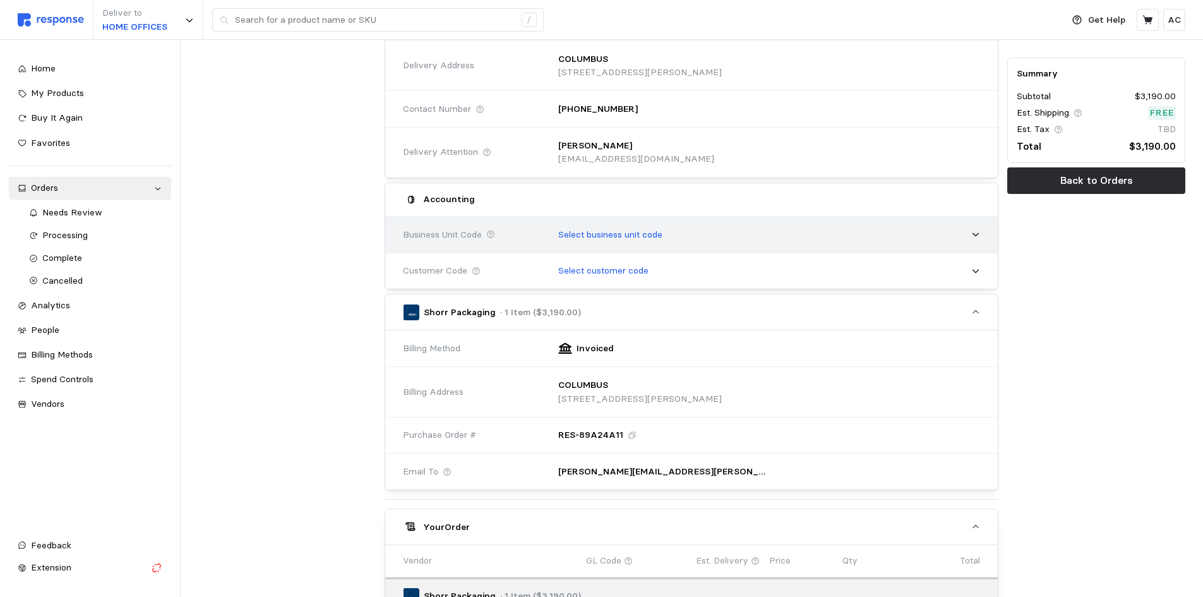
click at [604, 235] on p "Select business unit code" at bounding box center [610, 235] width 104 height 14
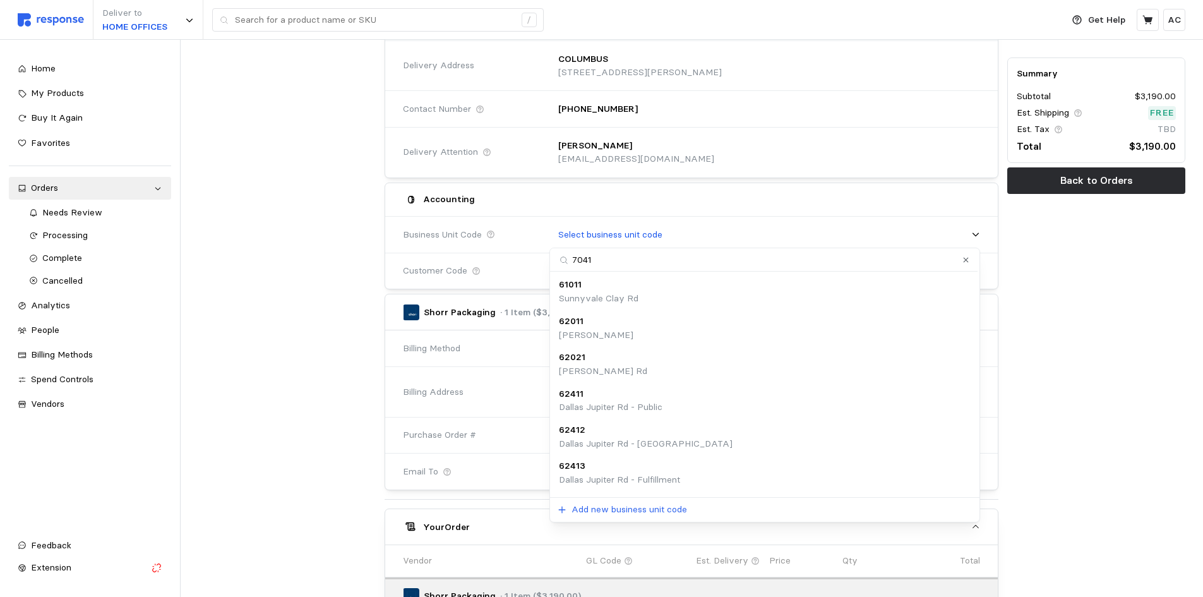
type input "70411"
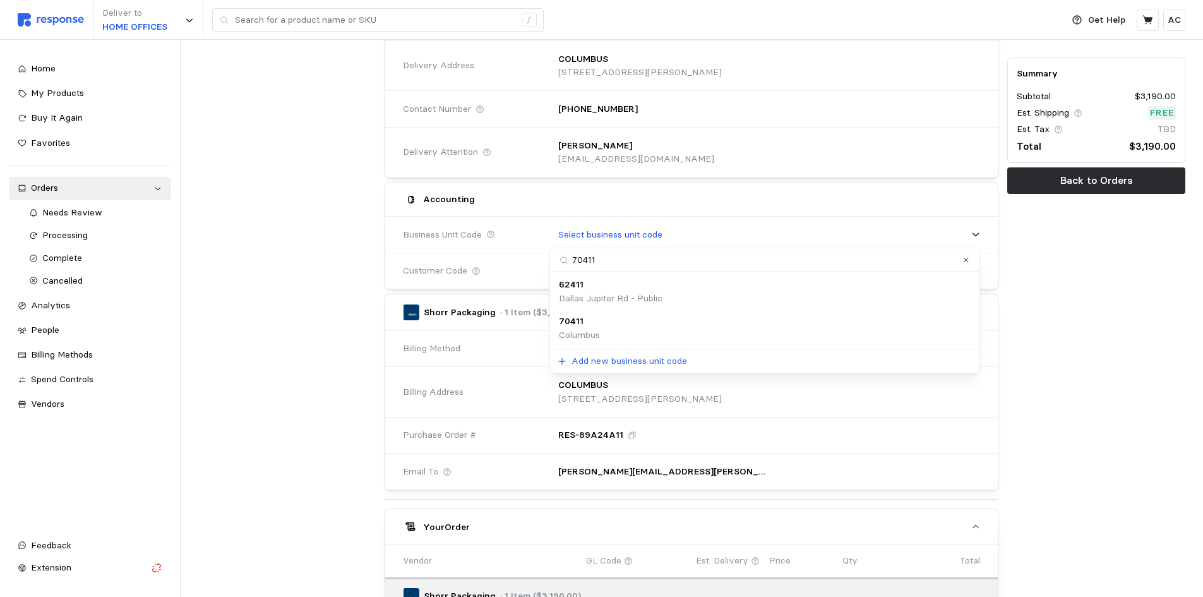
click at [623, 323] on div "70411 [GEOGRAPHIC_DATA]" at bounding box center [765, 327] width 412 height 27
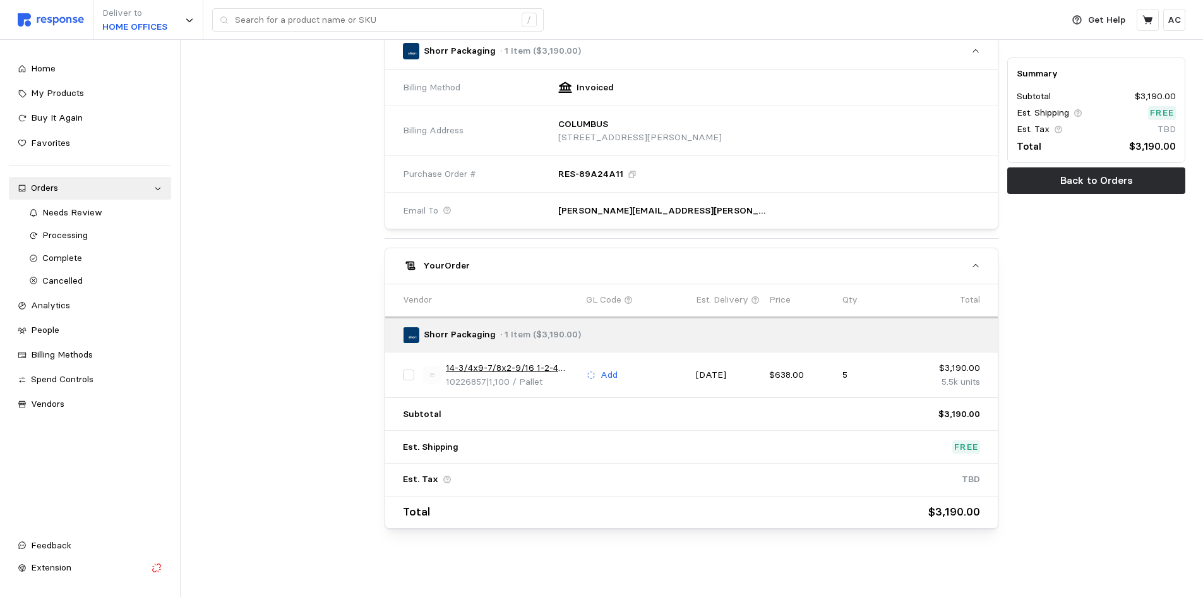
scroll to position [467, 0]
click at [530, 362] on link "14-3/4x9-7/8x2-9/16 1-2-4 Wine Bottle" at bounding box center [511, 366] width 131 height 14
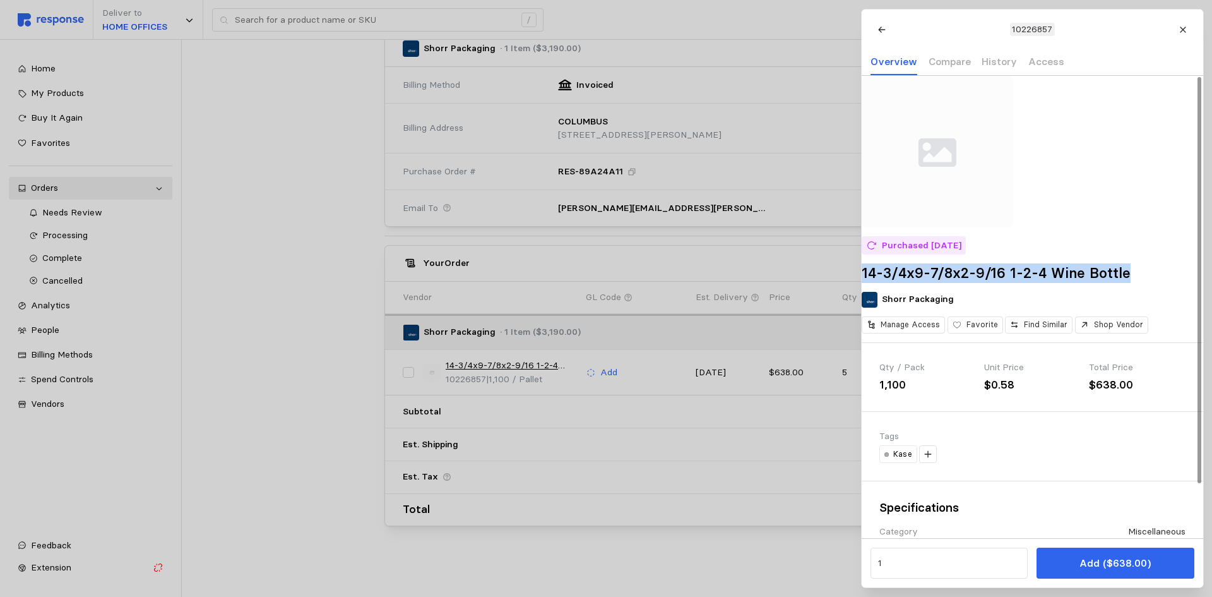
drag, startPoint x: 880, startPoint y: 290, endPoint x: 1152, endPoint y: 294, distance: 272.2
click at [1152, 283] on h2 "14-3/4x9-7/8x2-9/16 1-2-4 Wine Bottle" at bounding box center [1033, 273] width 342 height 20
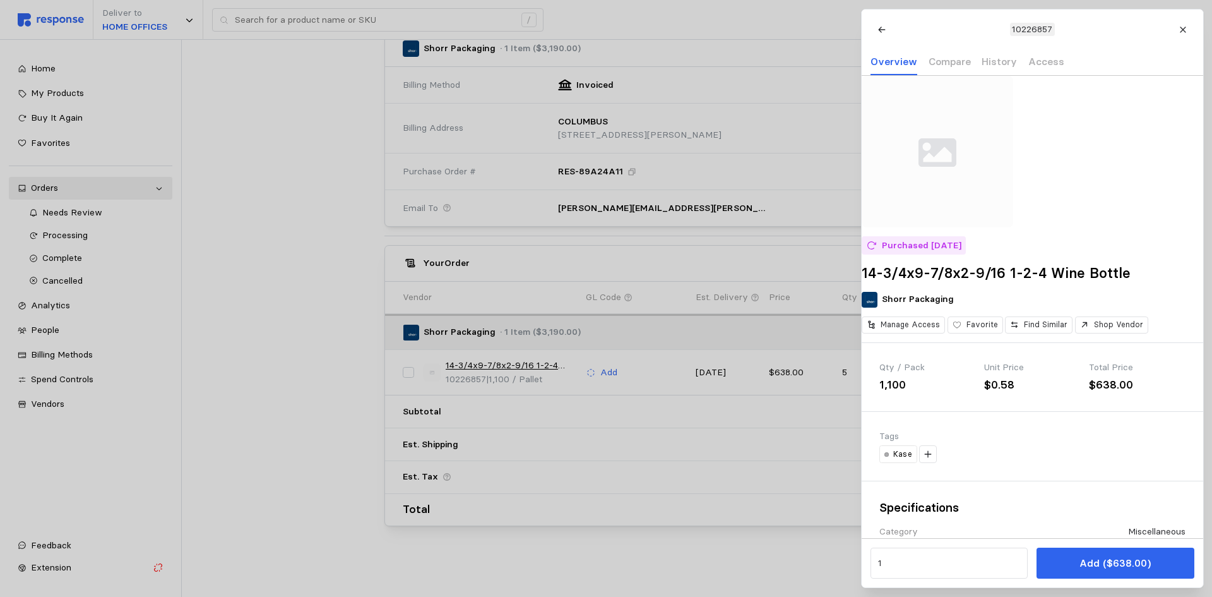
click at [637, 551] on div at bounding box center [606, 298] width 1212 height 597
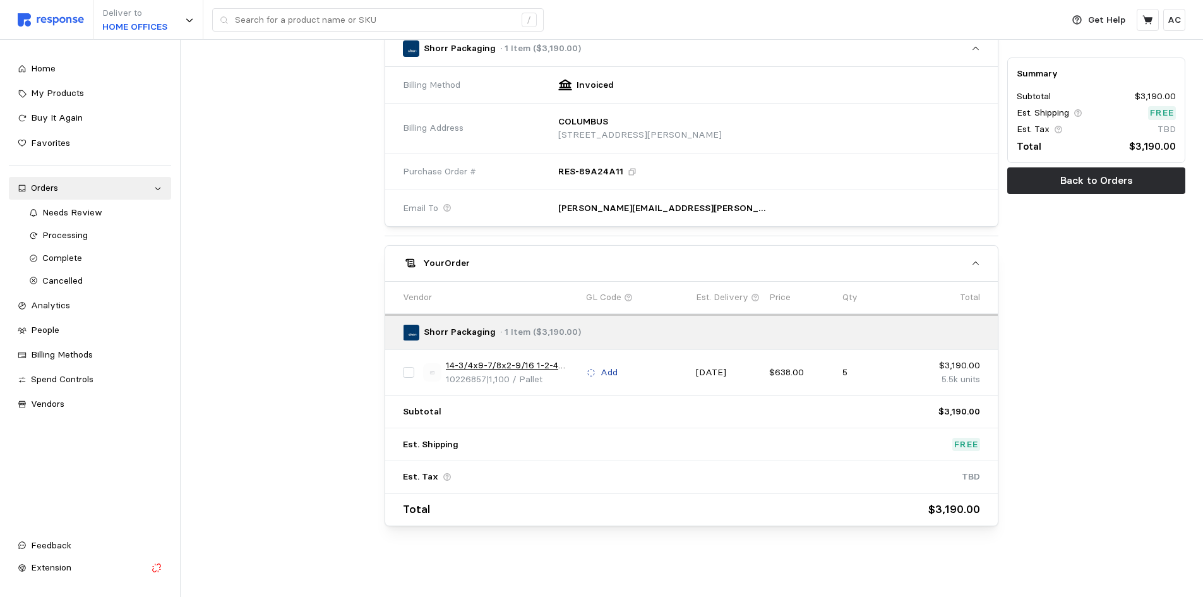
click at [610, 371] on p "Add" at bounding box center [609, 373] width 17 height 14
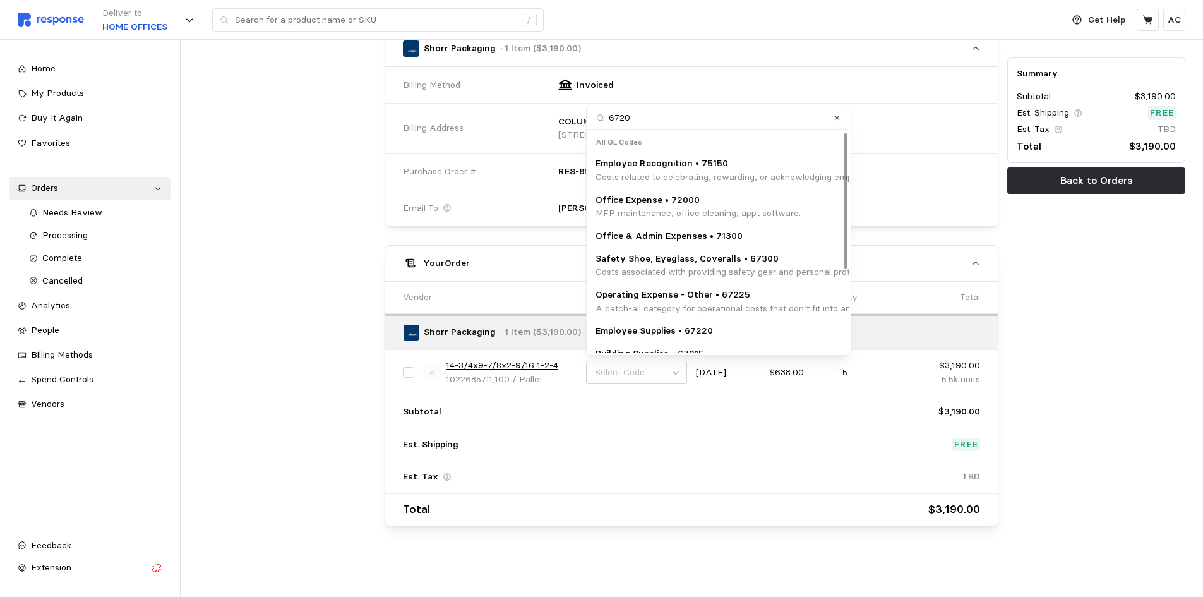
type input "67200"
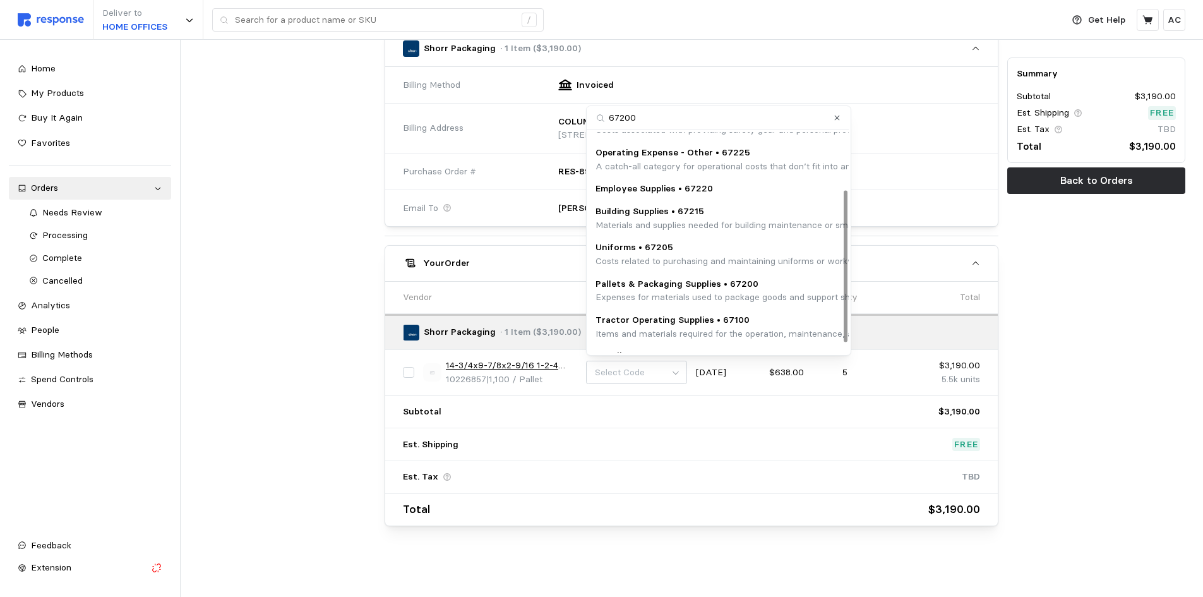
scroll to position [98, 0]
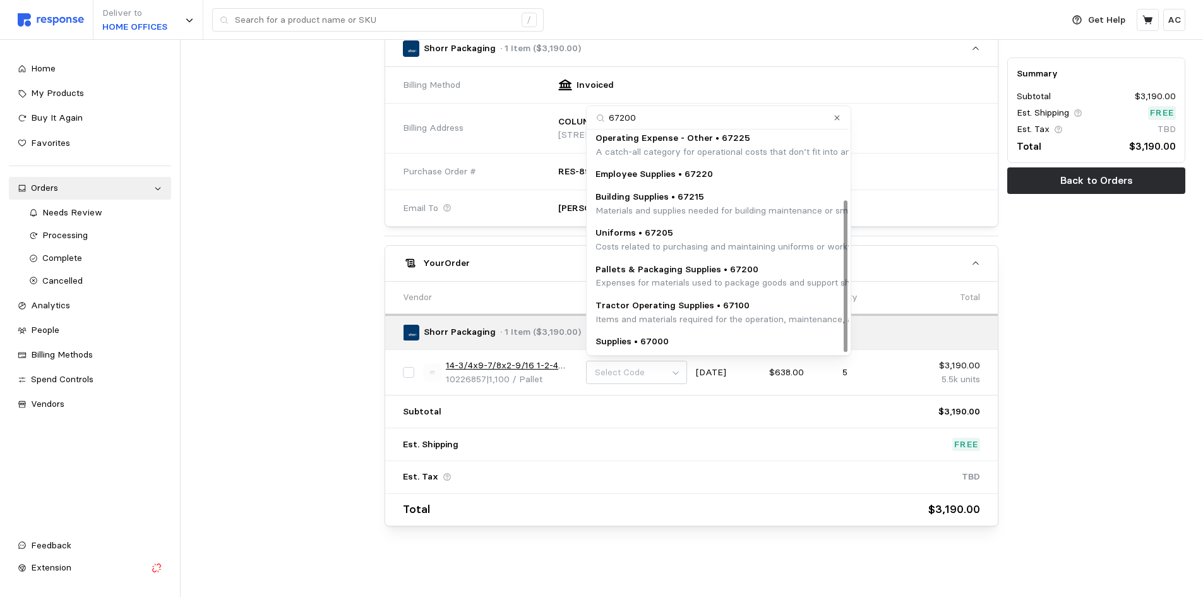
click at [713, 273] on p "Pallets & Packaging Supplies • 67200" at bounding box center [851, 270] width 512 height 14
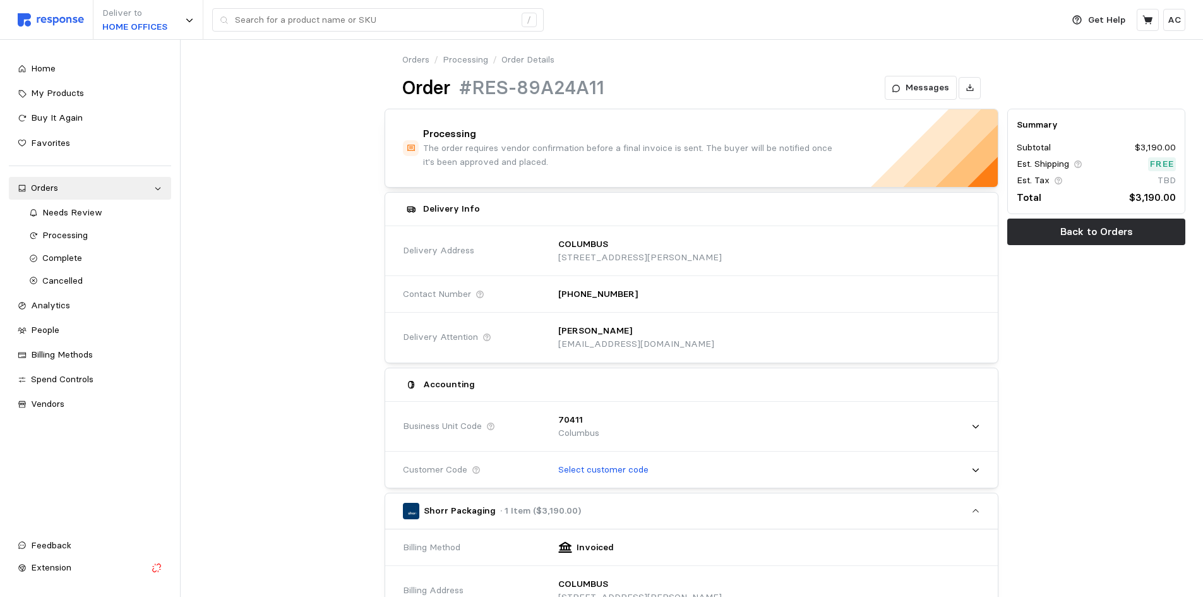
scroll to position [0, 0]
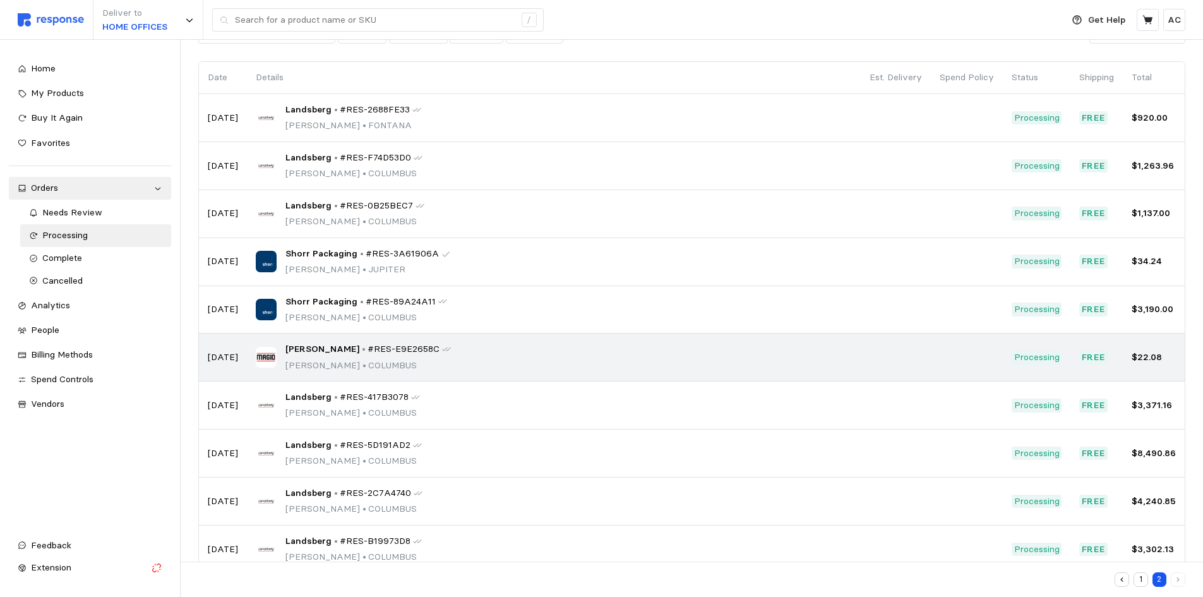
scroll to position [110, 0]
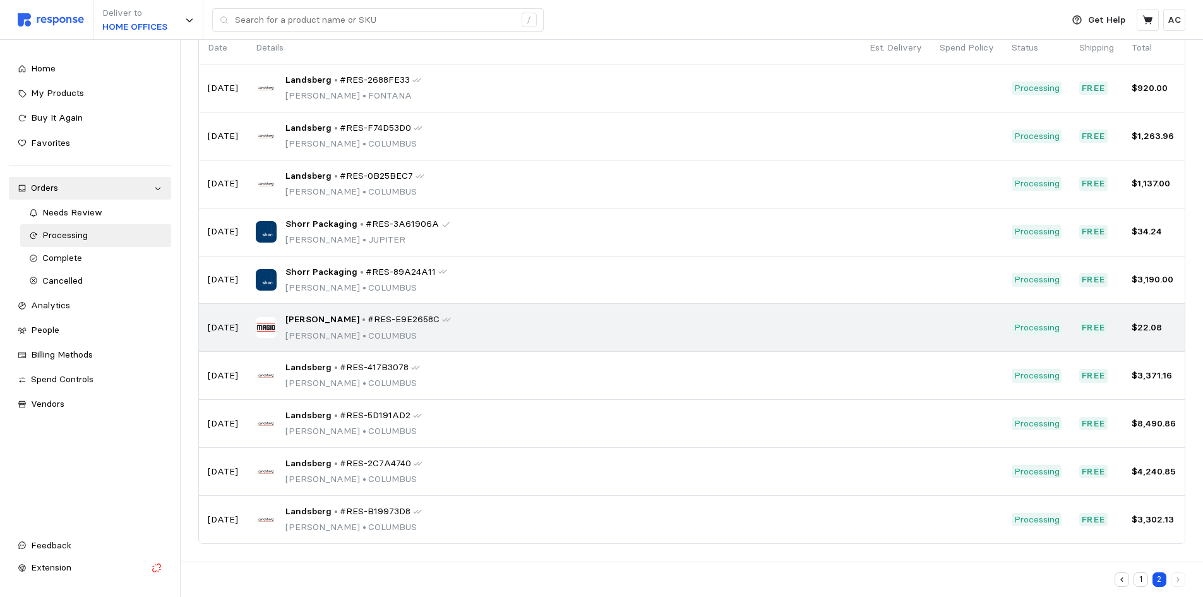
click at [368, 325] on span "#RES-E9E2658C" at bounding box center [404, 320] width 72 height 14
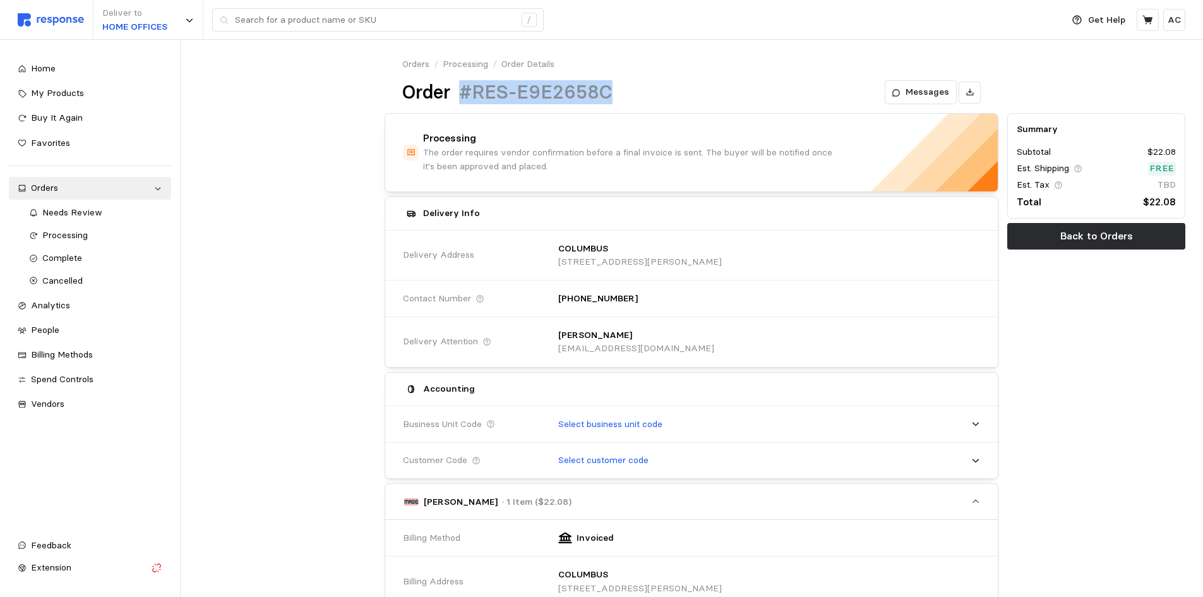
drag, startPoint x: 526, startPoint y: 95, endPoint x: 459, endPoint y: 88, distance: 67.3
click at [459, 88] on div "Order #RES-E9E2658C Messages" at bounding box center [691, 92] width 578 height 25
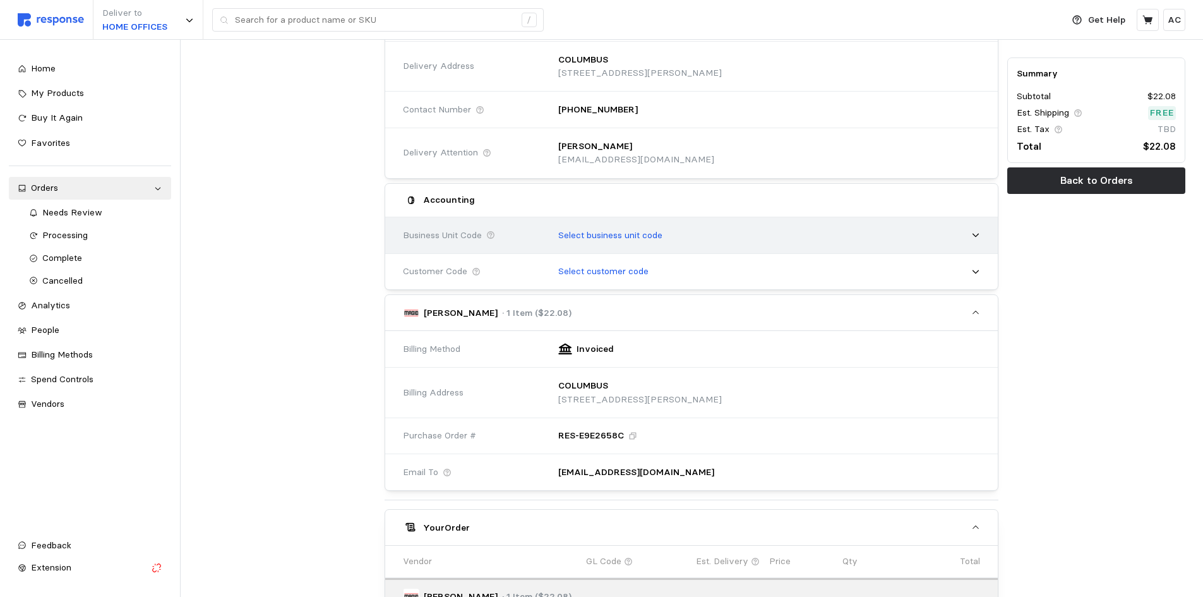
scroll to position [189, 0]
click at [639, 232] on p "Select business unit code" at bounding box center [610, 235] width 104 height 14
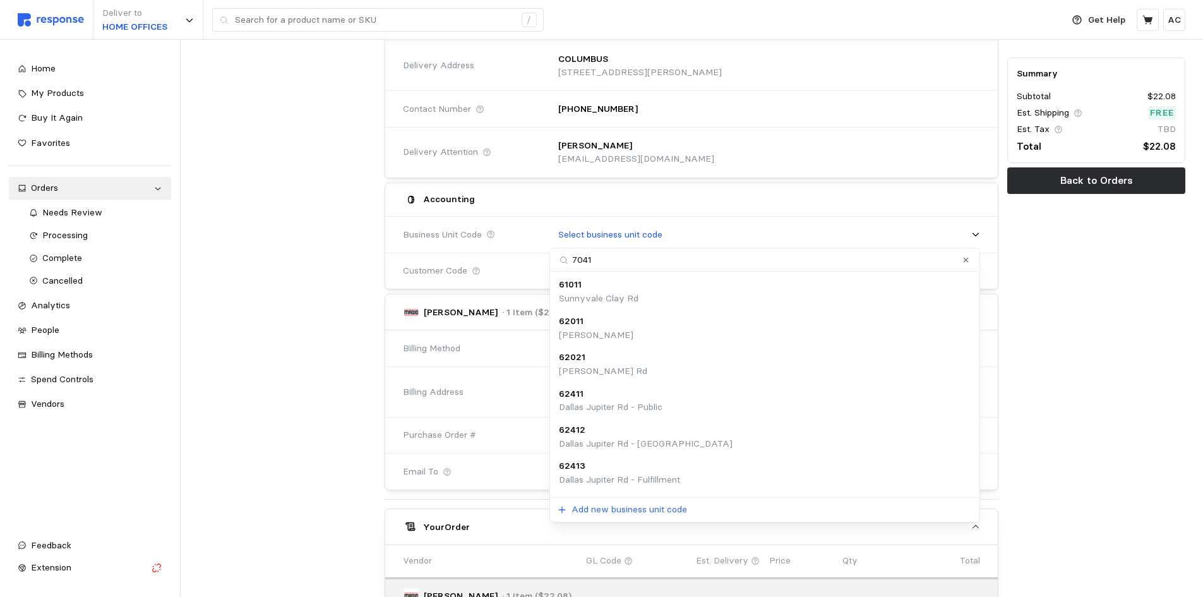
type input "70411"
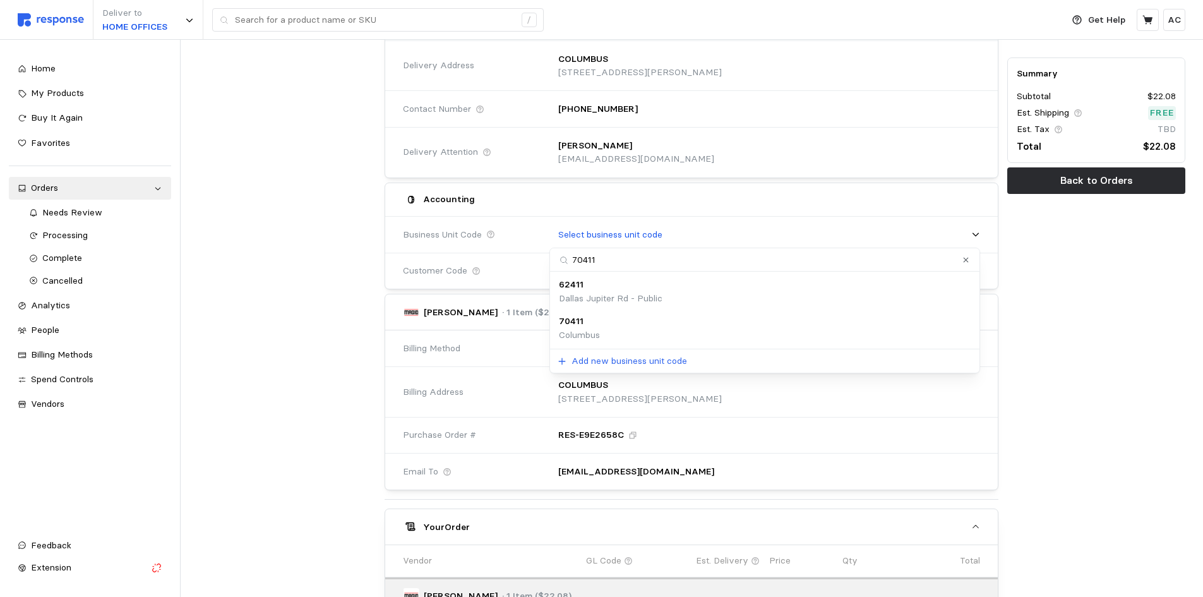
click at [666, 333] on div "70411 [GEOGRAPHIC_DATA]" at bounding box center [765, 327] width 412 height 27
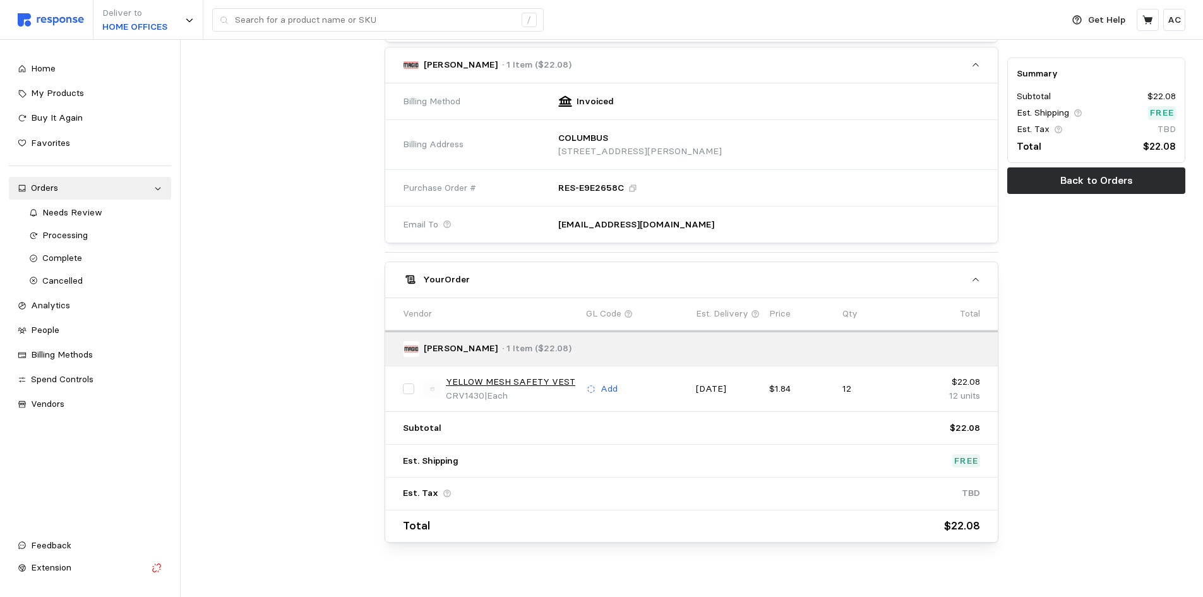
scroll to position [467, 0]
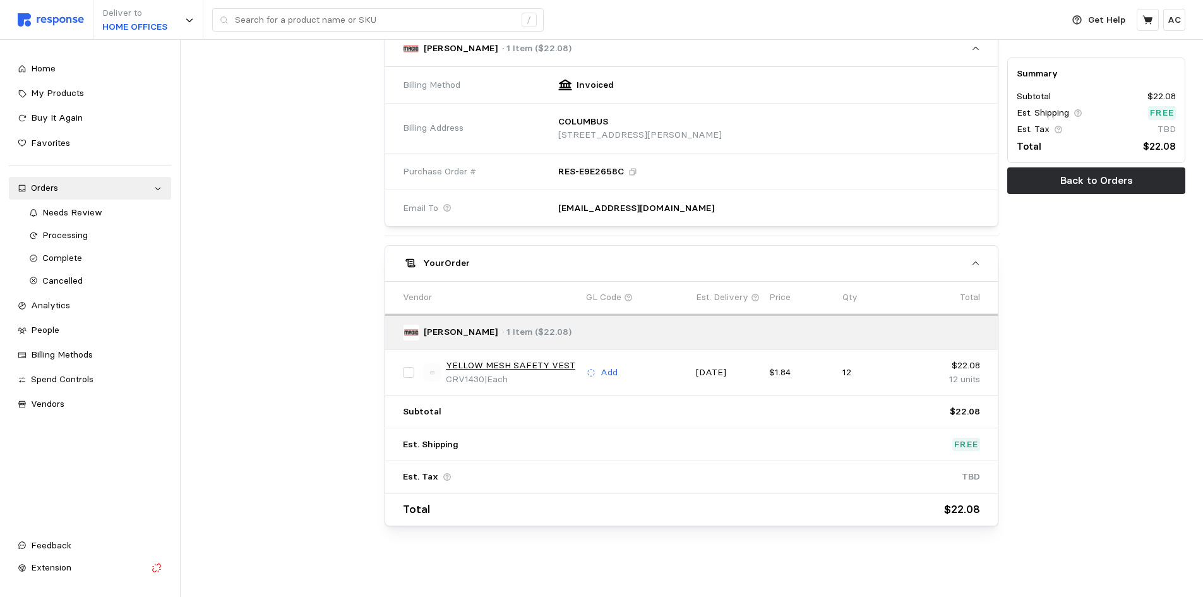
click at [540, 364] on link "YELLOW MESH SAFETY VEST" at bounding box center [510, 366] width 129 height 14
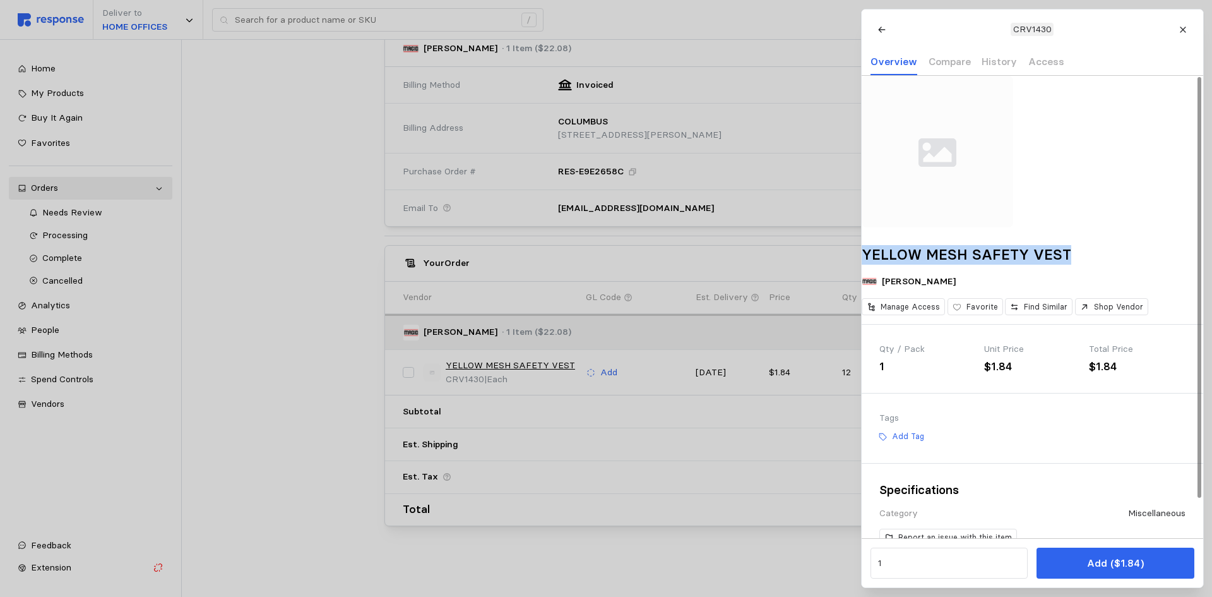
drag, startPoint x: 1085, startPoint y: 276, endPoint x: 875, endPoint y: 270, distance: 209.8
click at [875, 270] on div "YELLOW MESH SAFETY VEST Magid Manage Access Favorite Find Similar Shop Vendor" at bounding box center [1033, 200] width 342 height 248
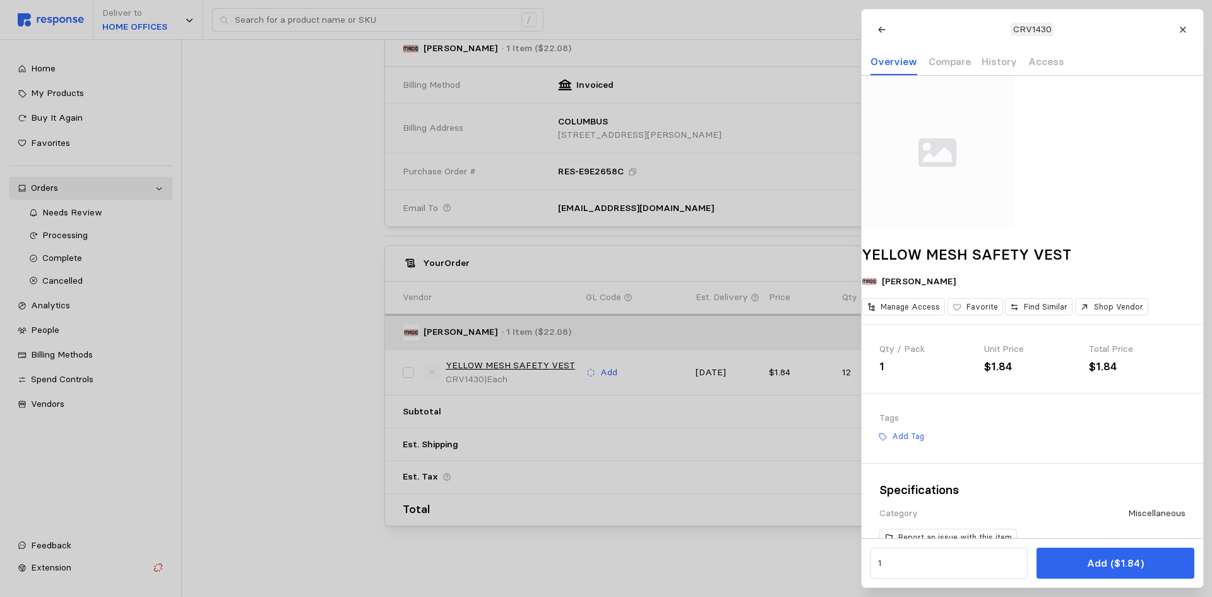
click at [664, 457] on div at bounding box center [606, 298] width 1212 height 597
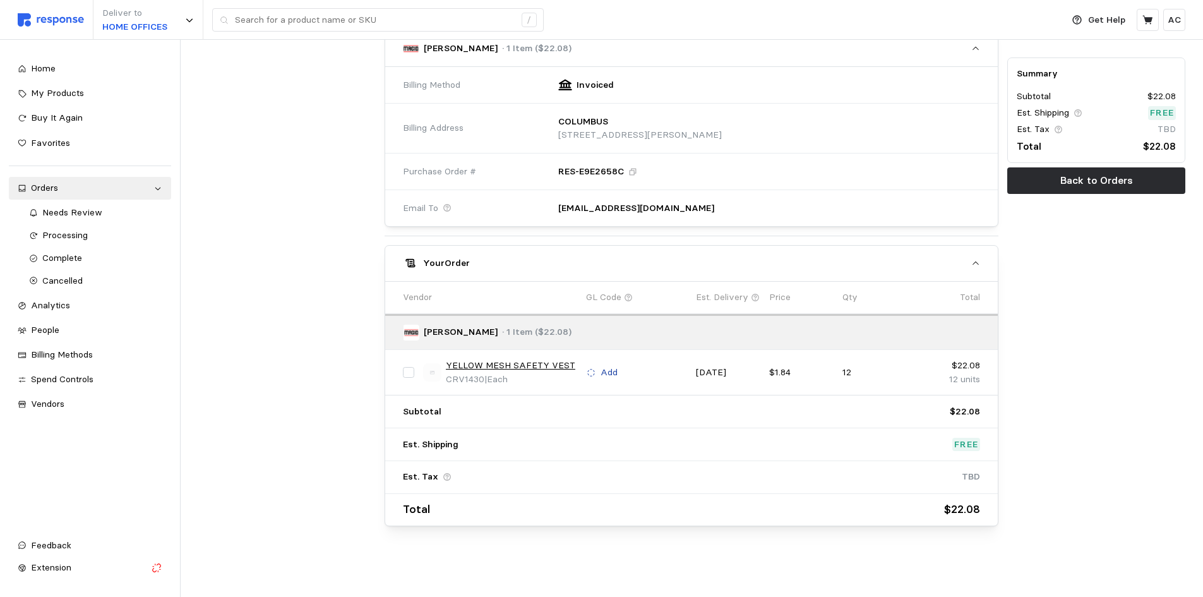
click at [609, 368] on p "Add" at bounding box center [609, 373] width 17 height 14
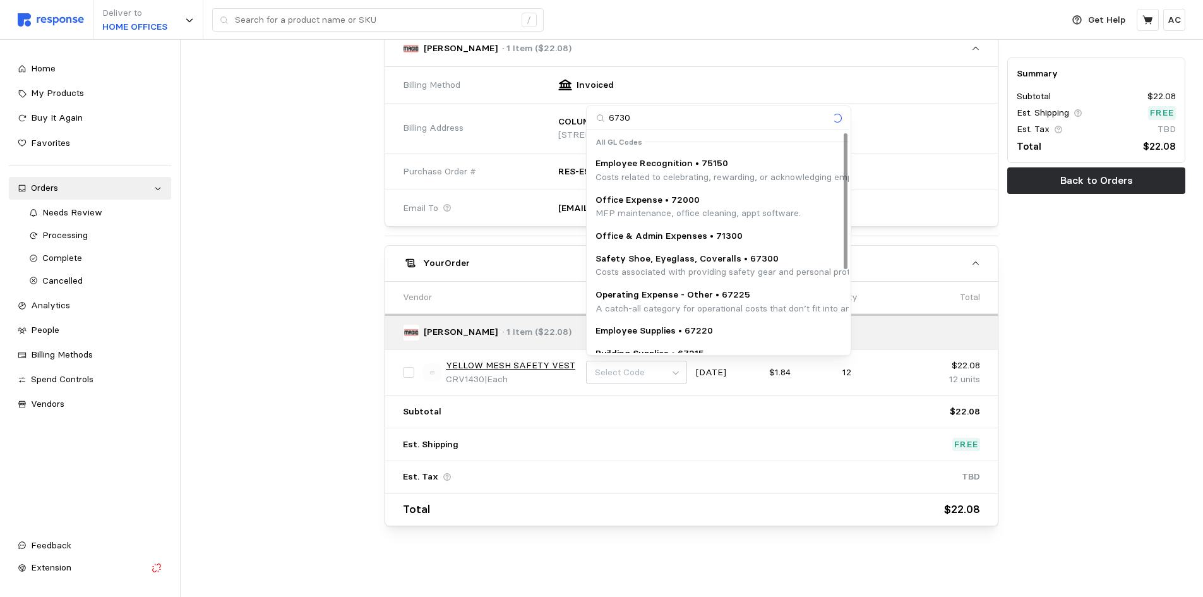
type input "67300"
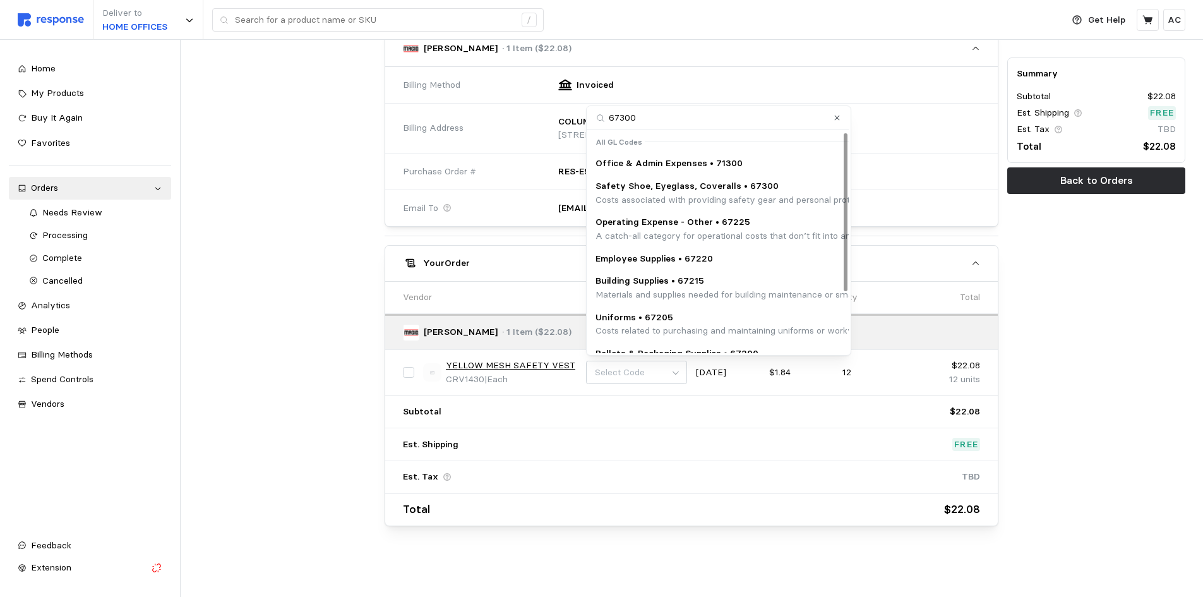
click at [785, 193] on p "Costs associated with providing safety gear and personal protective equipment (…" at bounding box center [885, 200] width 580 height 14
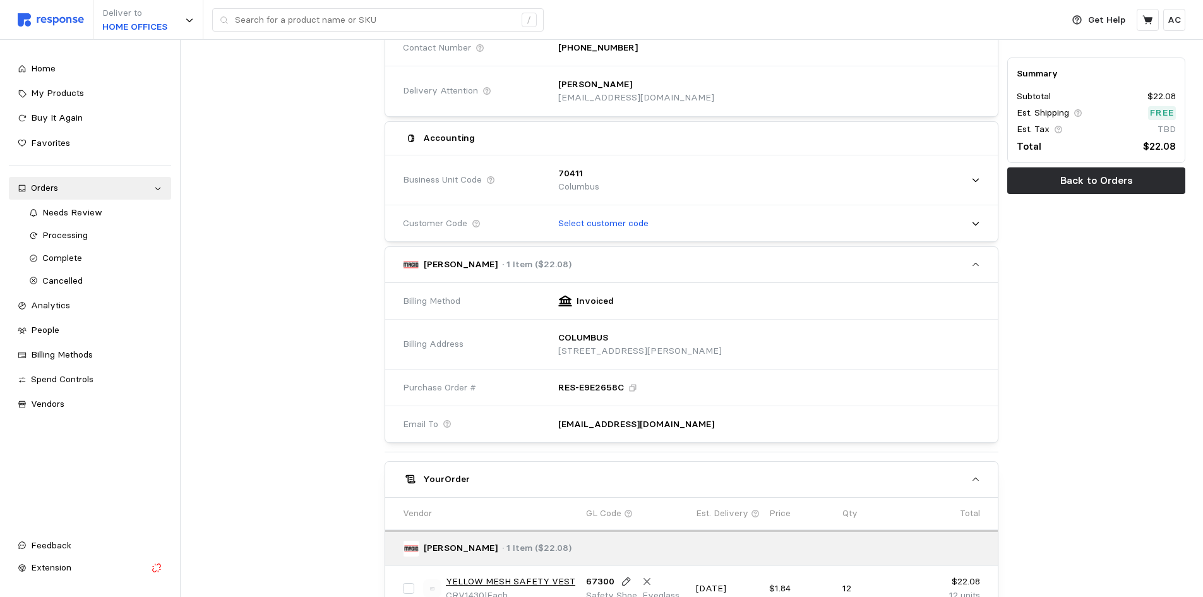
scroll to position [244, 0]
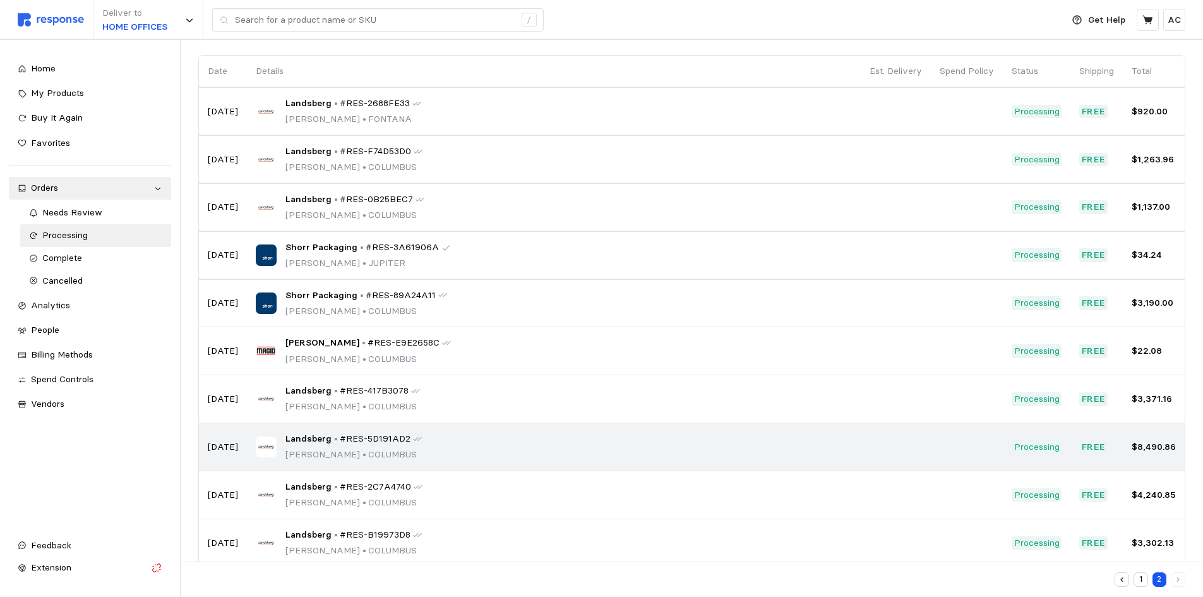
scroll to position [110, 0]
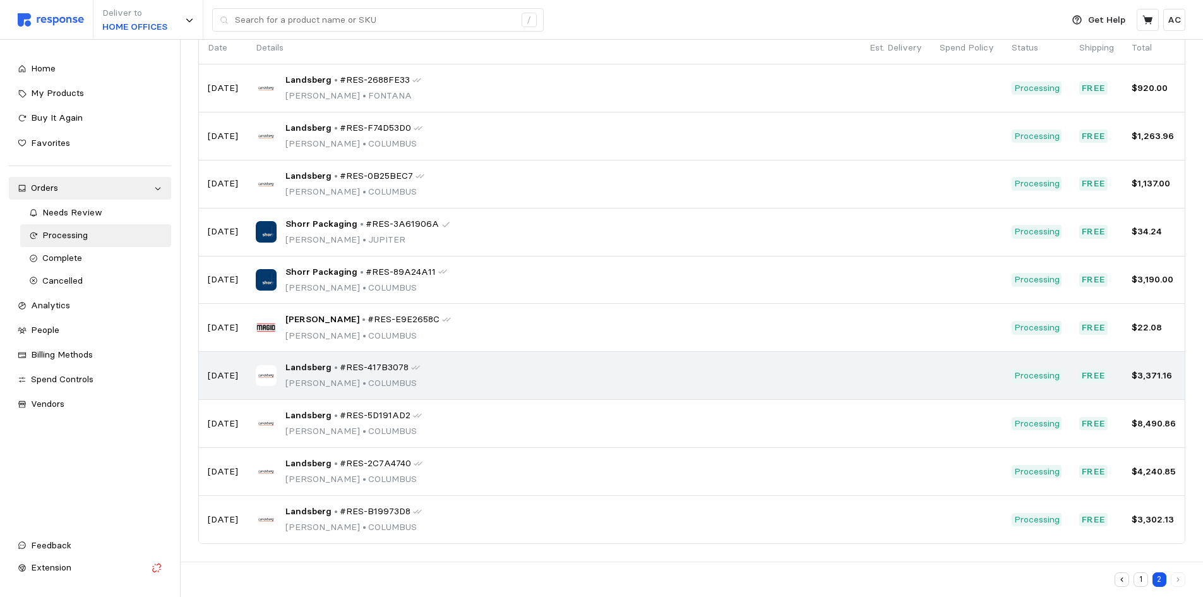
click at [453, 370] on div "Landsberg • #RES-417B3078 [PERSON_NAME] • [GEOGRAPHIC_DATA]" at bounding box center [554, 376] width 596 height 30
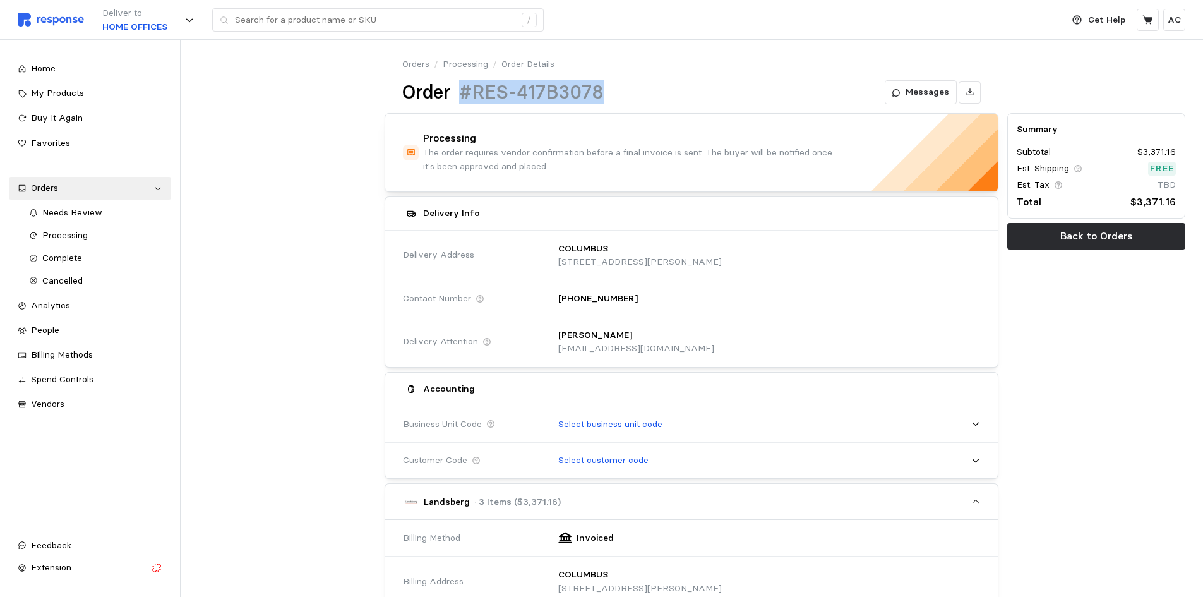
drag, startPoint x: 623, startPoint y: 93, endPoint x: 461, endPoint y: 87, distance: 161.8
click at [461, 87] on div "Order #RES-417B3078 Messages" at bounding box center [691, 92] width 578 height 25
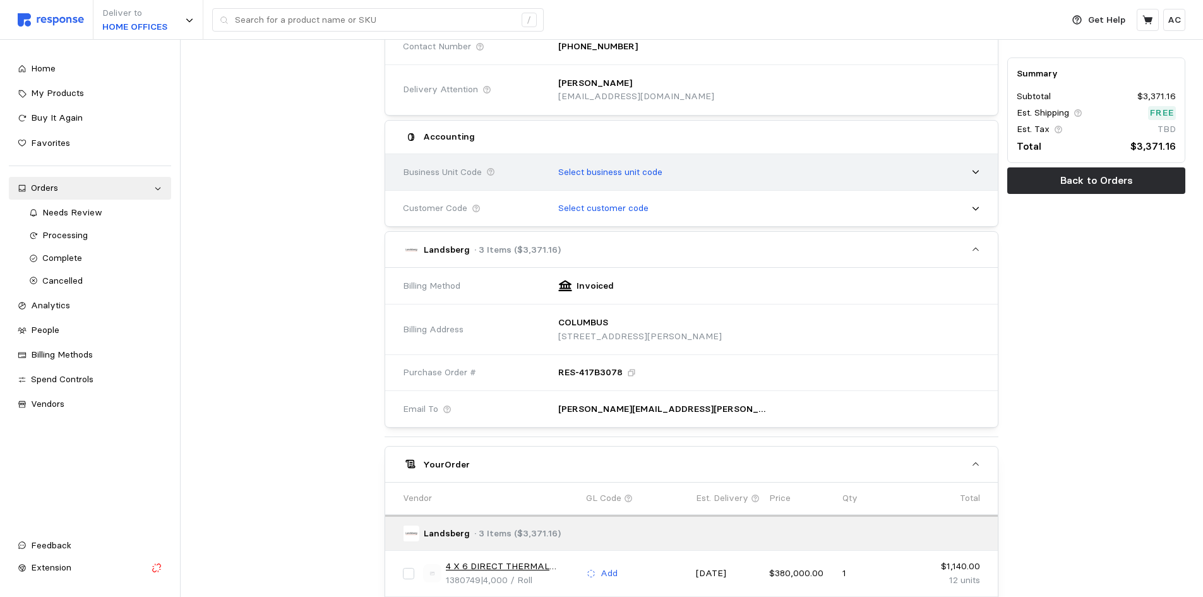
scroll to position [253, 0]
click at [615, 165] on p "Select business unit code" at bounding box center [610, 172] width 104 height 14
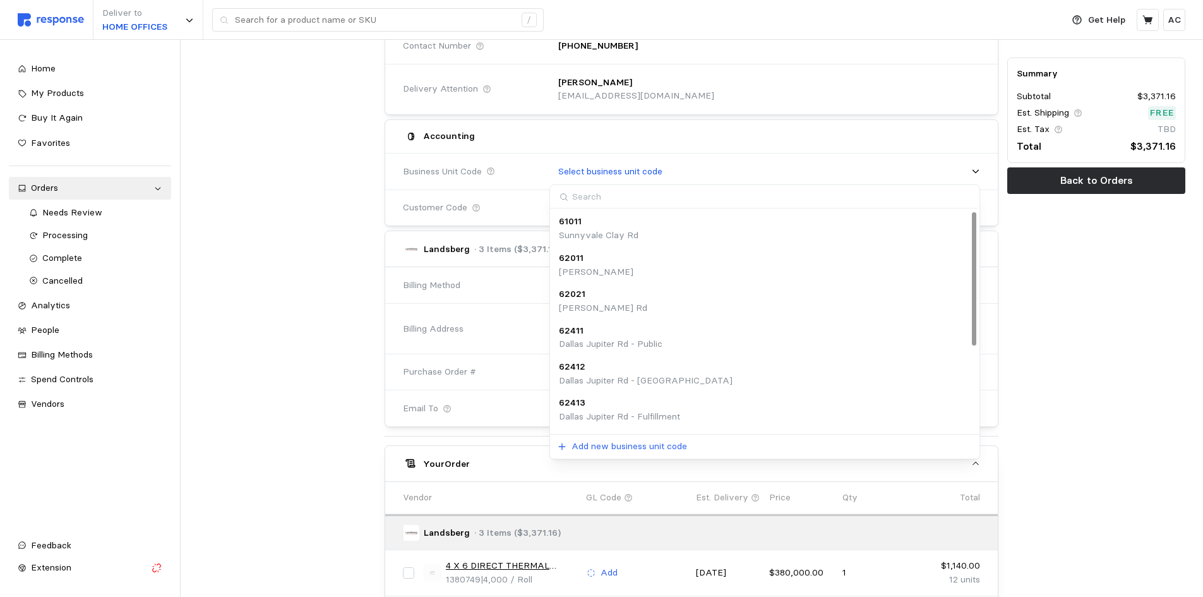
click at [641, 196] on input at bounding box center [763, 196] width 427 height 23
type input "70411"
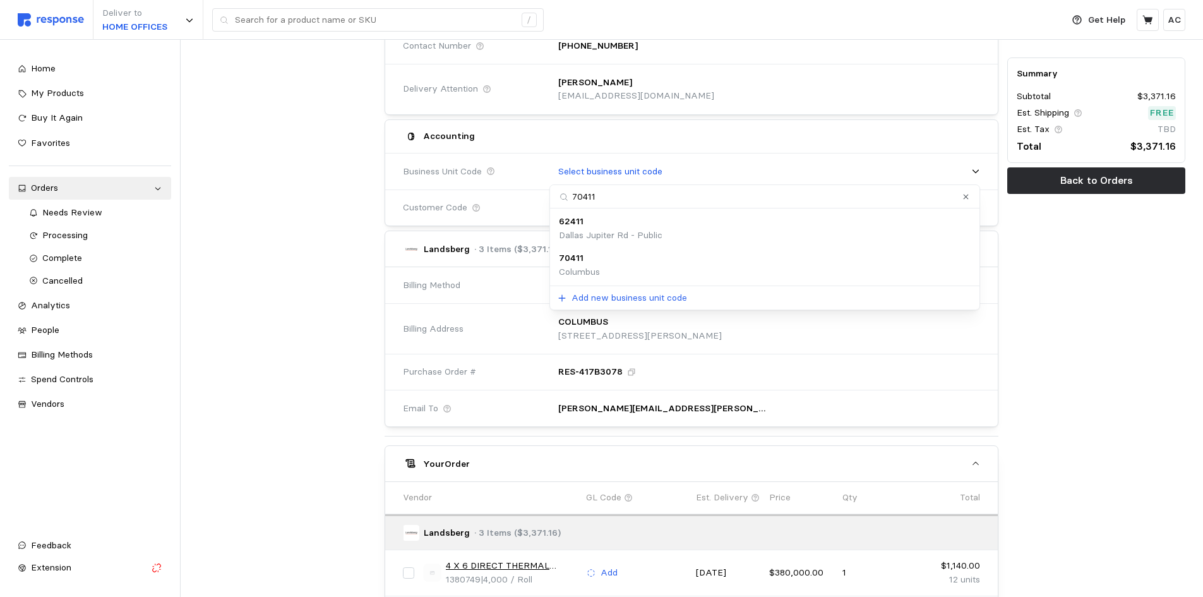
click at [641, 264] on div "70411 [GEOGRAPHIC_DATA]" at bounding box center [765, 264] width 412 height 27
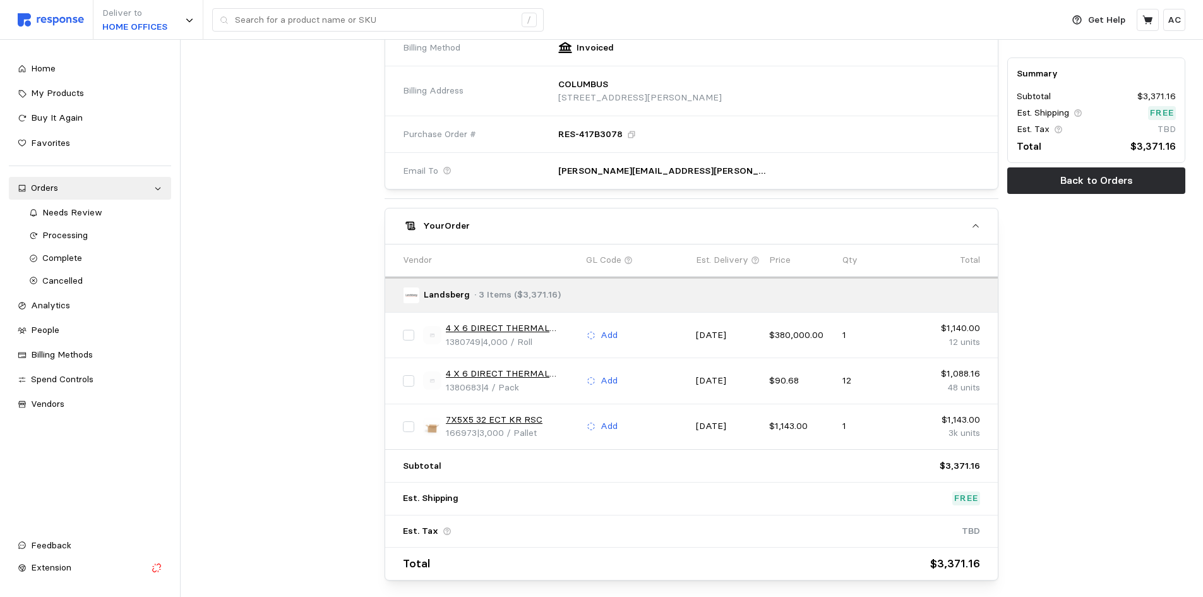
scroll to position [505, 0]
click at [611, 332] on p "Add" at bounding box center [609, 335] width 17 height 14
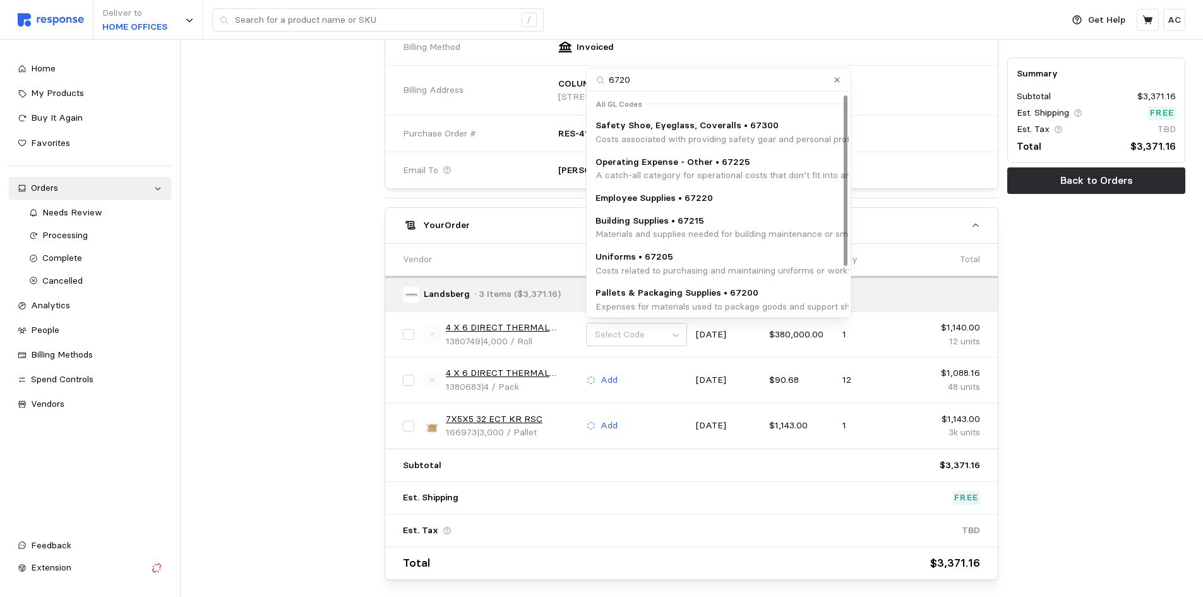
type input "67200"
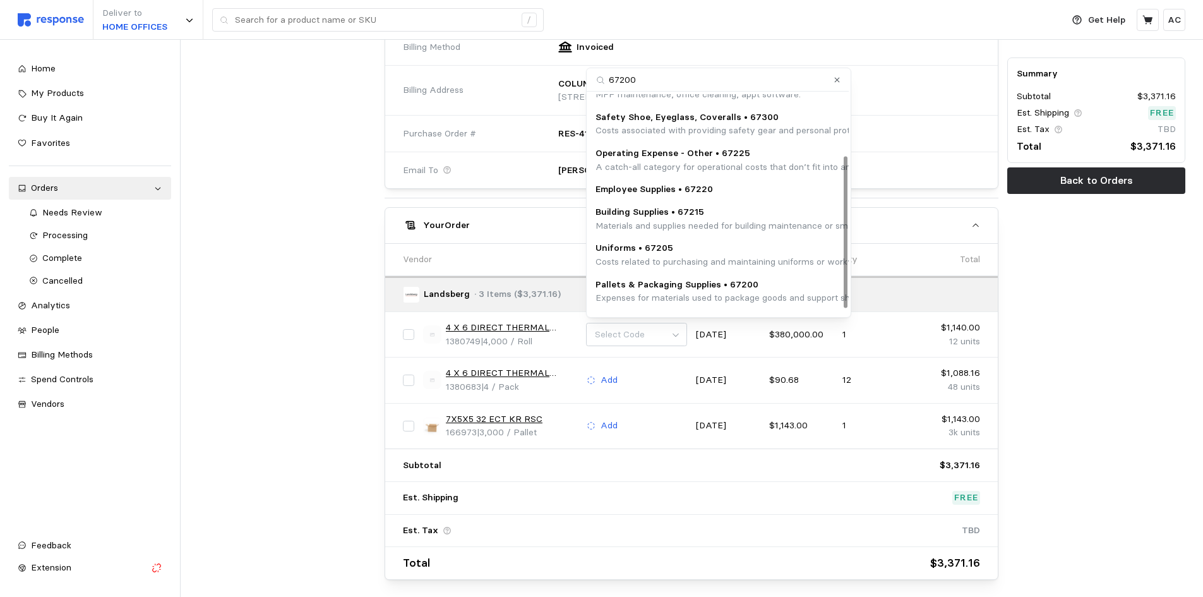
scroll to position [98, 0]
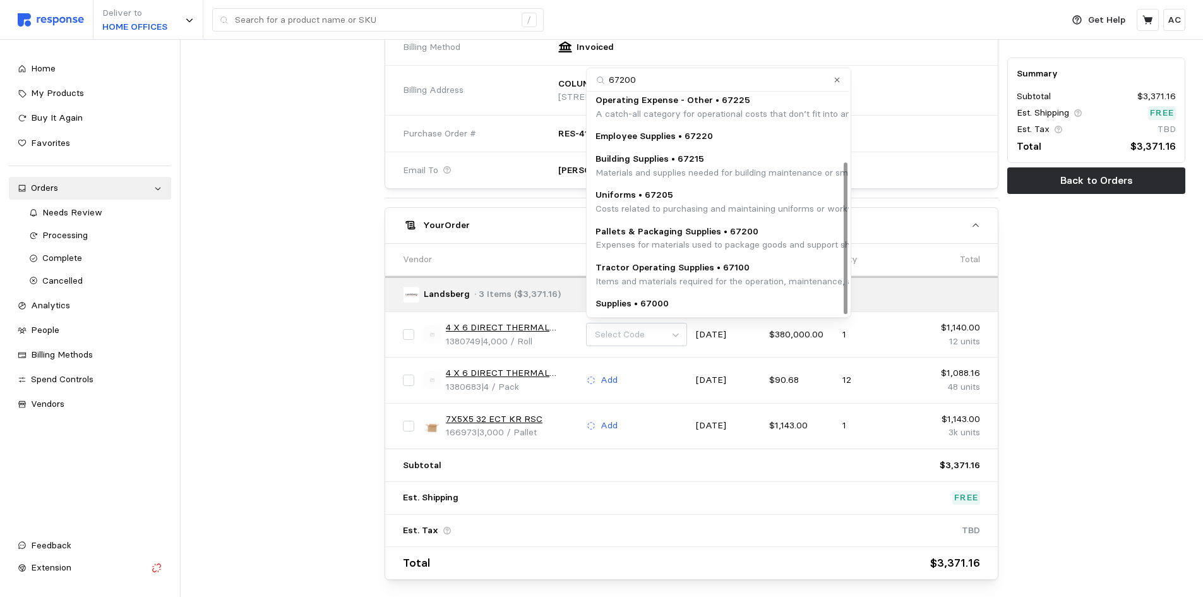
click at [761, 232] on p "Pallets & Packaging Supplies • 67200" at bounding box center [851, 232] width 512 height 14
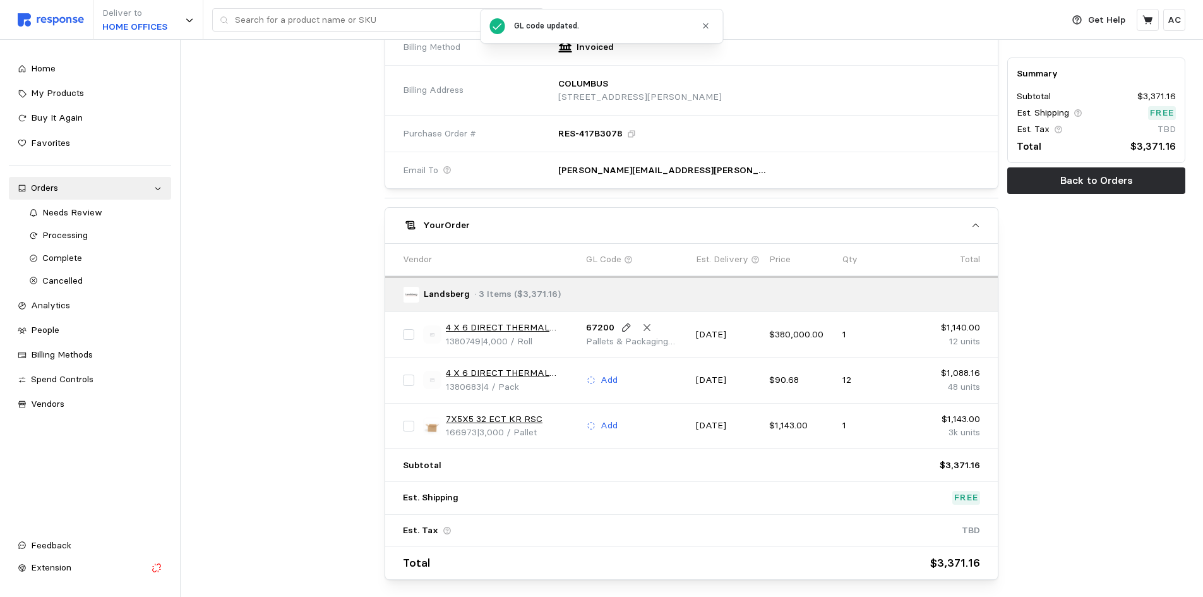
drag, startPoint x: 606, startPoint y: 380, endPoint x: 616, endPoint y: 367, distance: 16.3
click at [606, 380] on p "Add" at bounding box center [609, 380] width 17 height 14
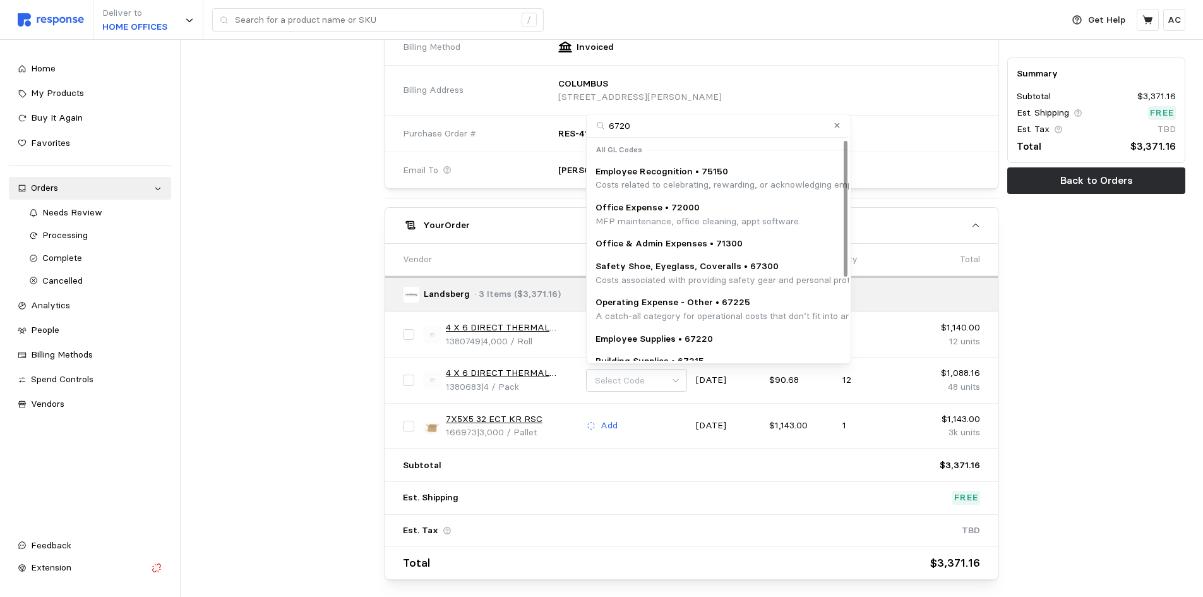
type input "67200"
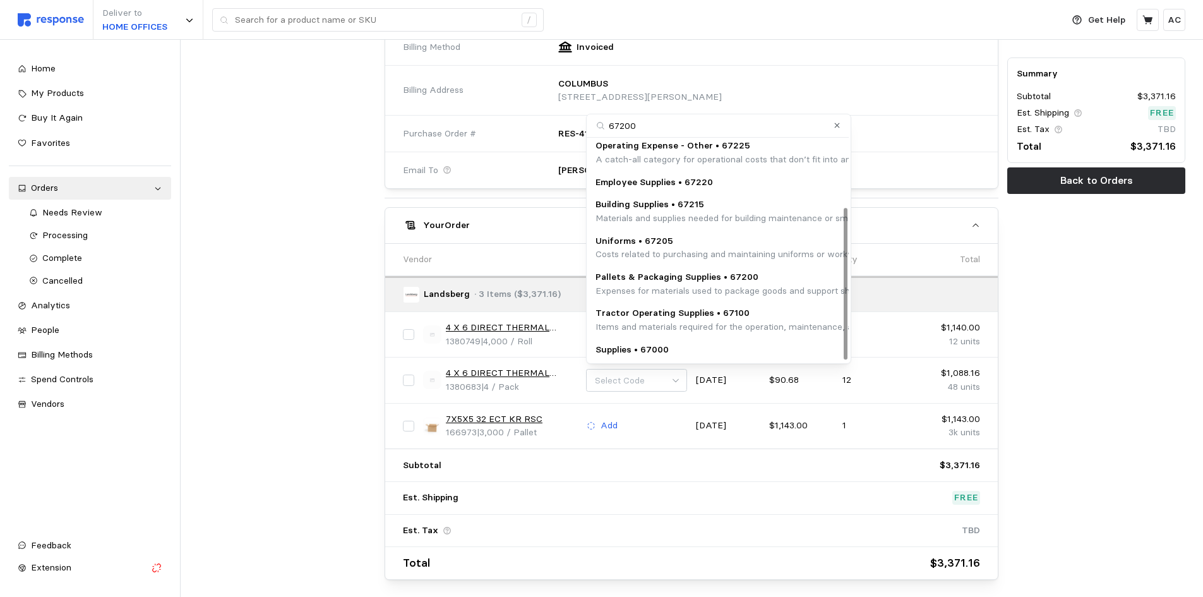
click at [736, 278] on p "Pallets & Packaging Supplies • 67200" at bounding box center [851, 277] width 512 height 14
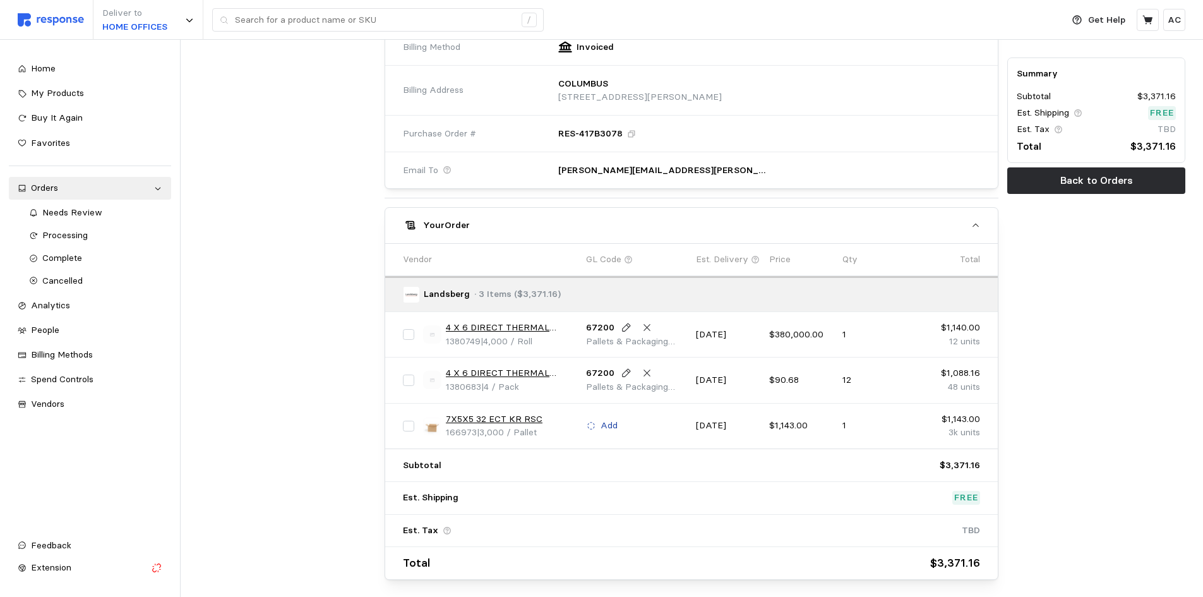
click at [611, 419] on p "Add" at bounding box center [609, 426] width 17 height 14
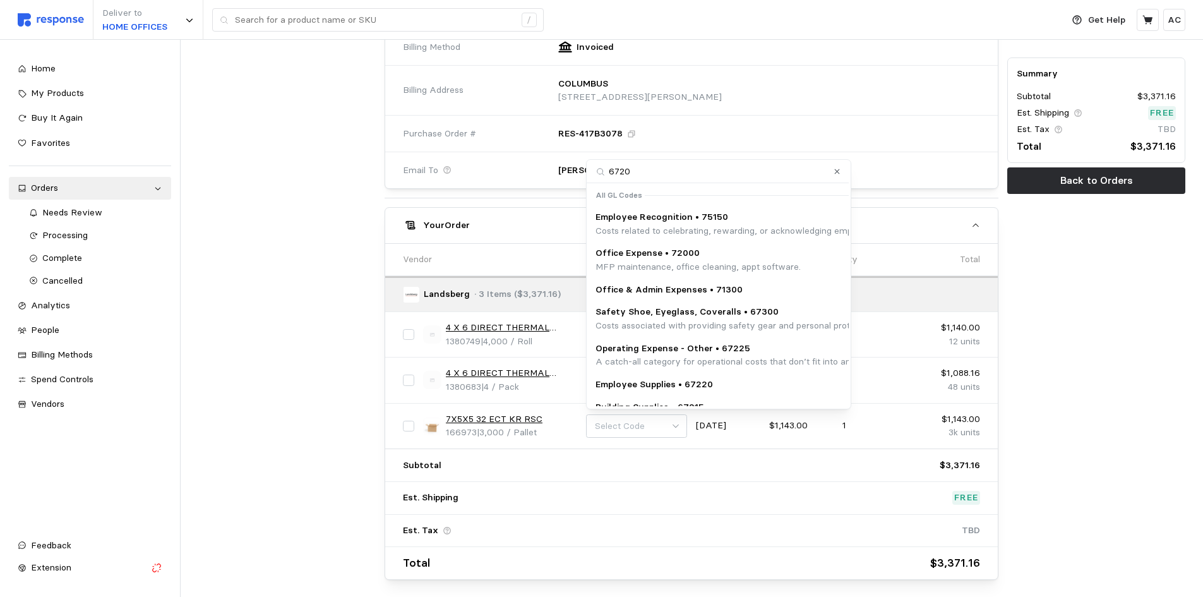
type input "67200"
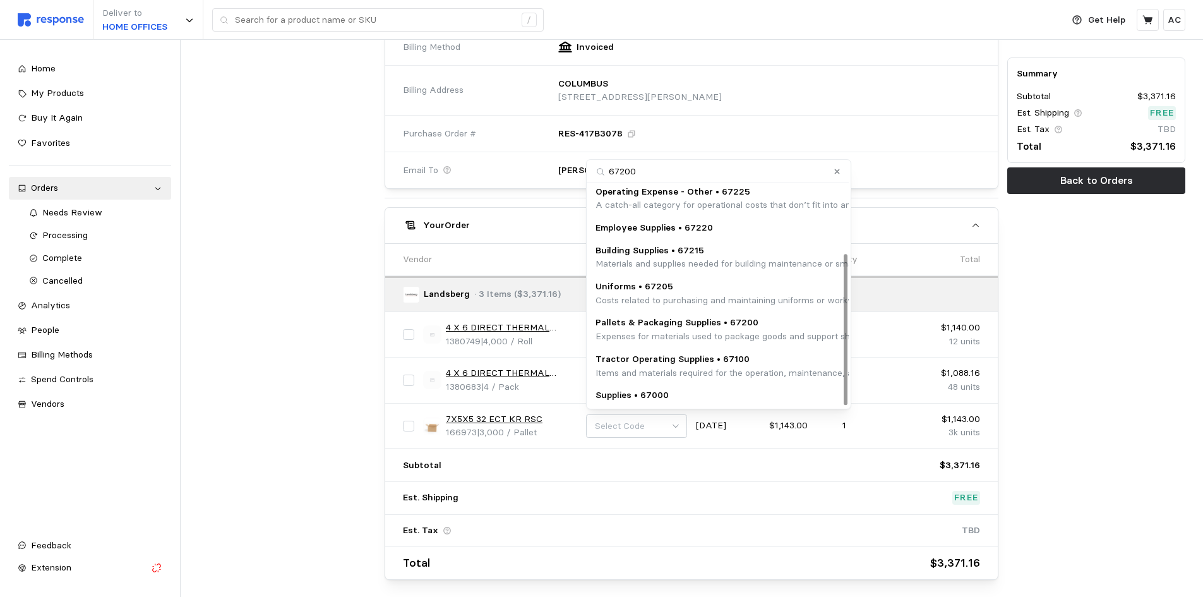
click at [769, 328] on p "Pallets & Packaging Supplies • 67200" at bounding box center [851, 323] width 512 height 14
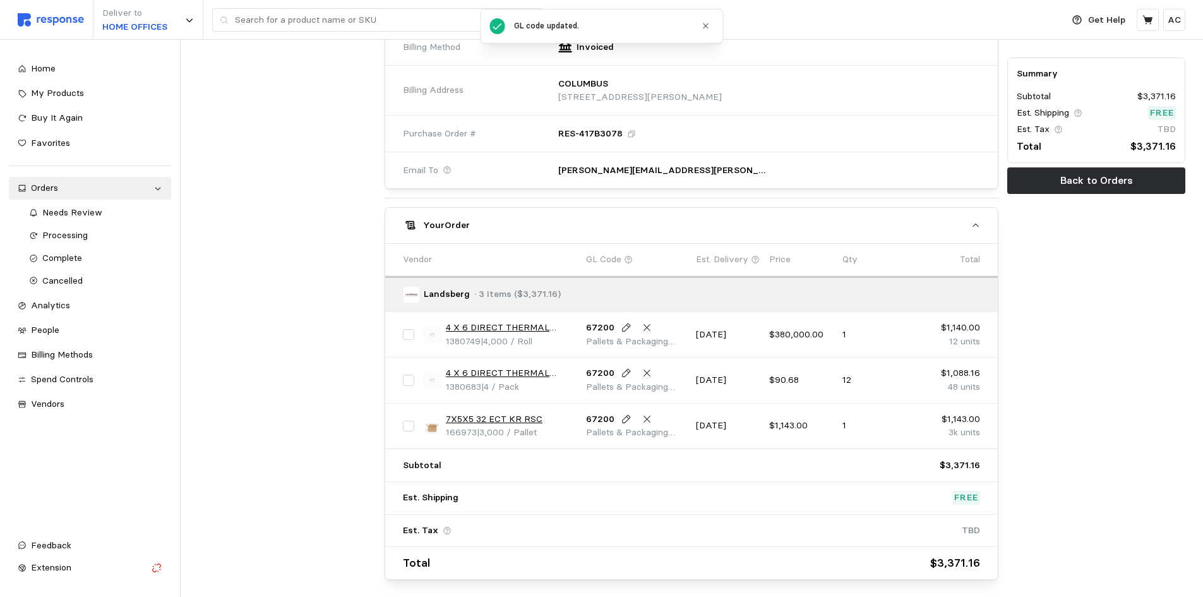
click at [1101, 377] on div "Summary Subtotal $3,371.16 Est. Shipping Free Est. Tax TBD Total $3,371.16 Back…" at bounding box center [1096, 94] width 187 height 980
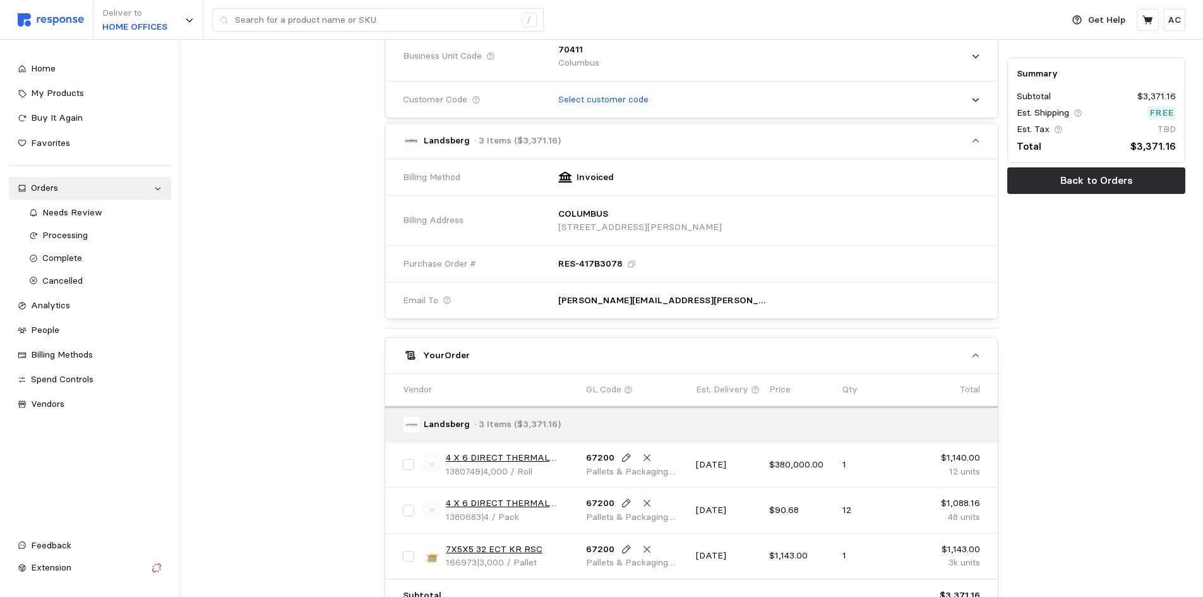
scroll to position [374, 0]
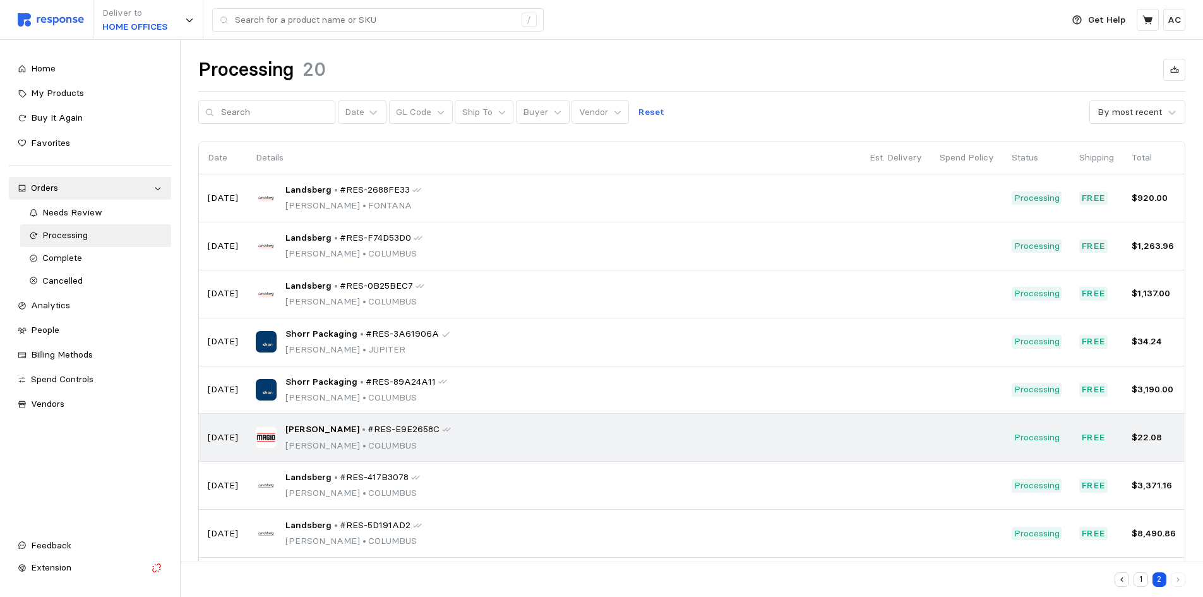
click at [322, 441] on p "[PERSON_NAME] • [GEOGRAPHIC_DATA]" at bounding box center [367, 446] width 165 height 14
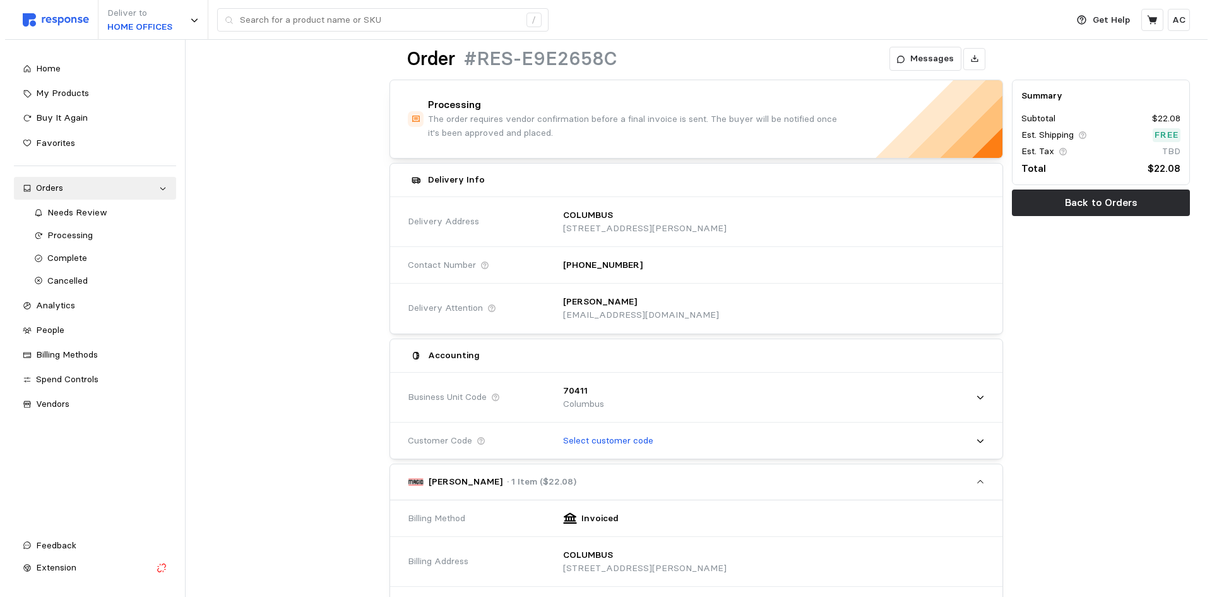
scroll to position [467, 0]
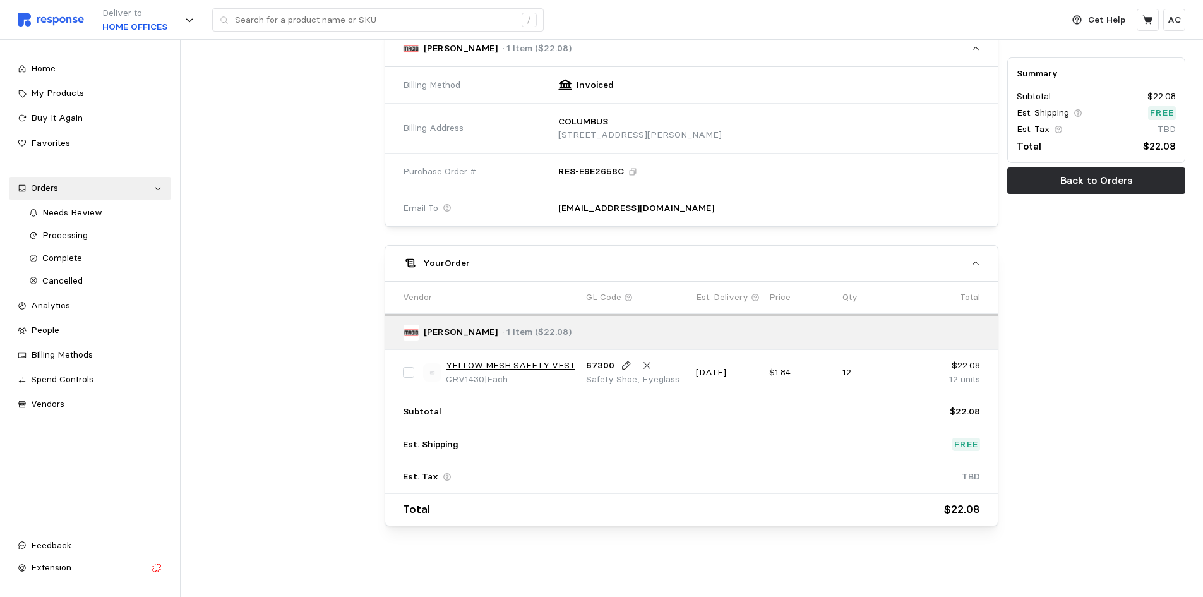
click at [542, 362] on link "YELLOW MESH SAFETY VEST" at bounding box center [510, 366] width 129 height 14
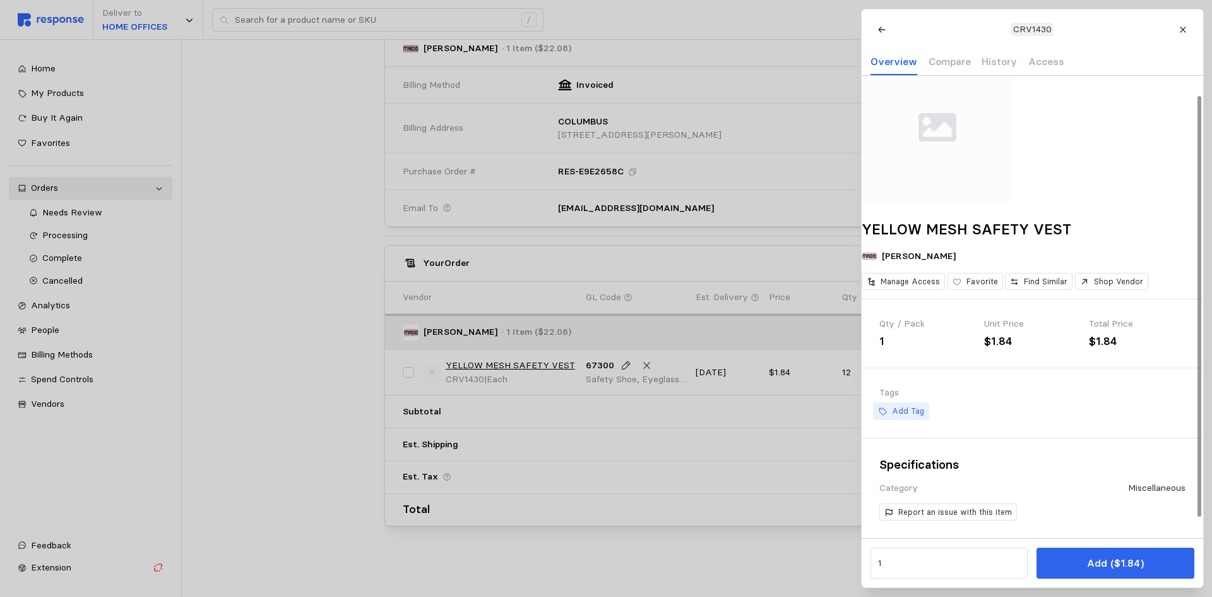
scroll to position [43, 0]
click at [906, 407] on p "Add Tag" at bounding box center [908, 410] width 32 height 11
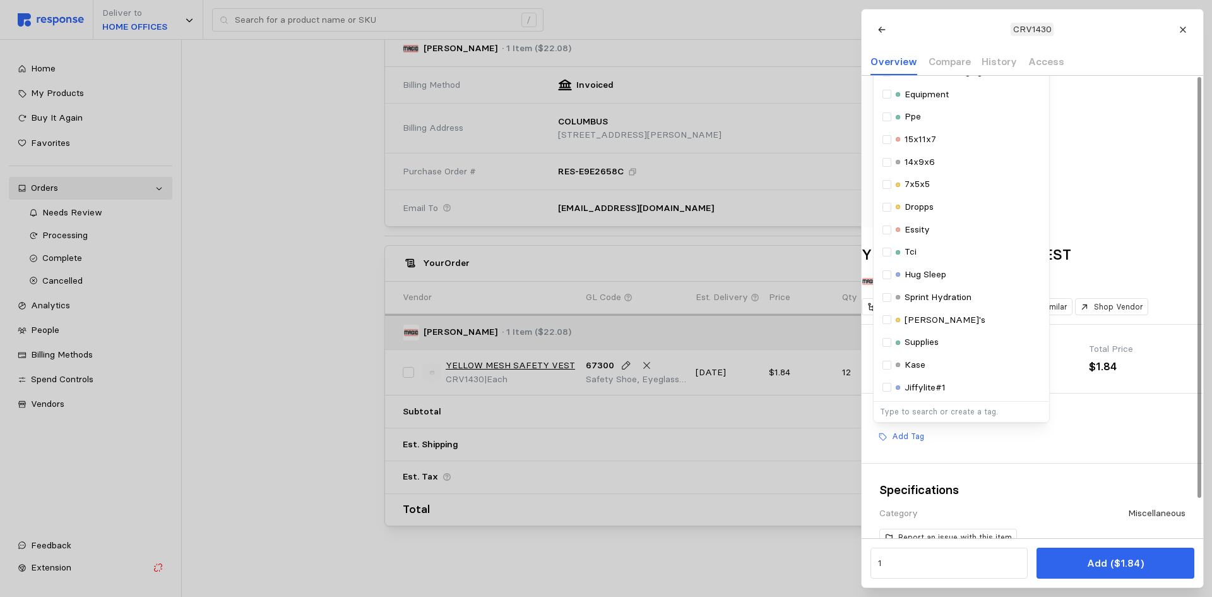
click at [971, 102] on div "Equipment" at bounding box center [961, 95] width 158 height 14
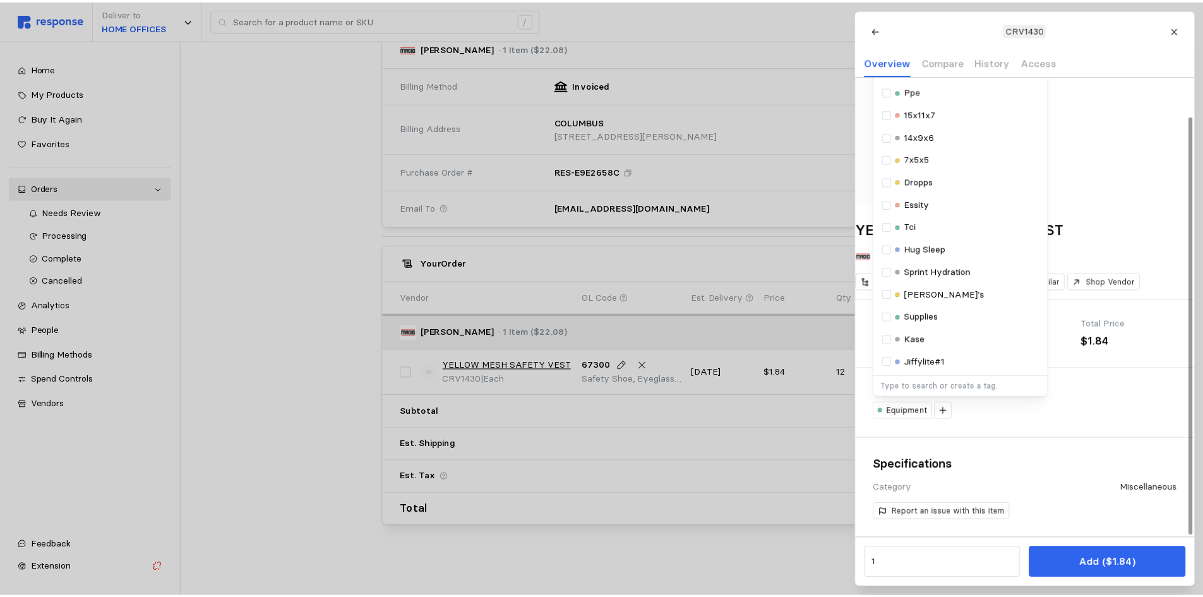
scroll to position [43, 0]
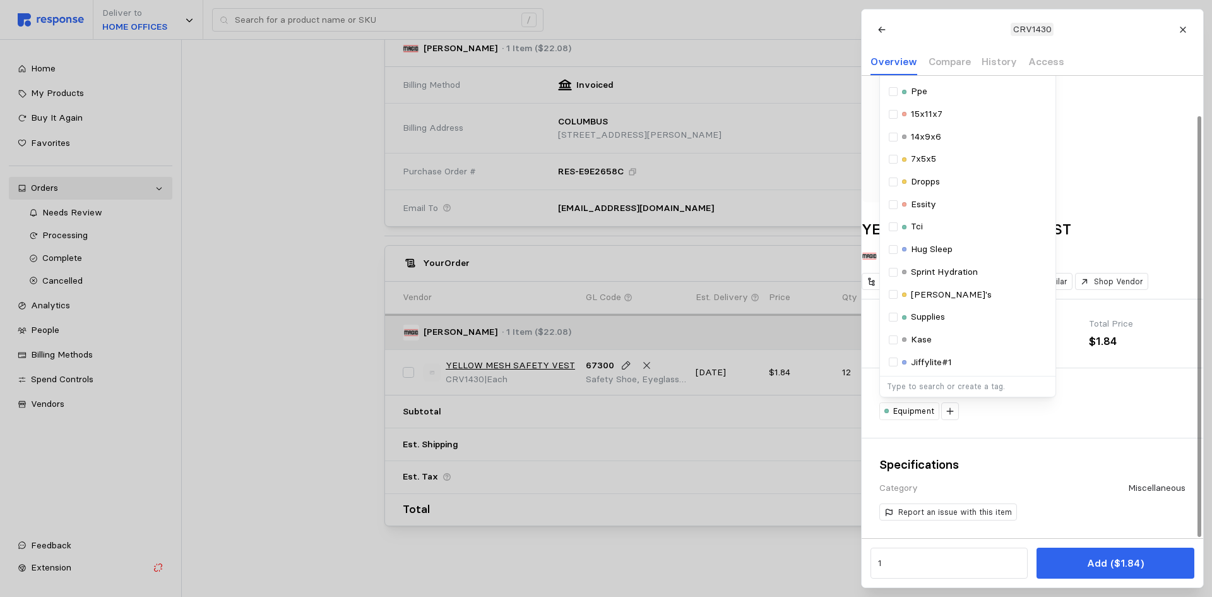
click at [1178, 329] on div "Total Price" at bounding box center [1137, 324] width 96 height 14
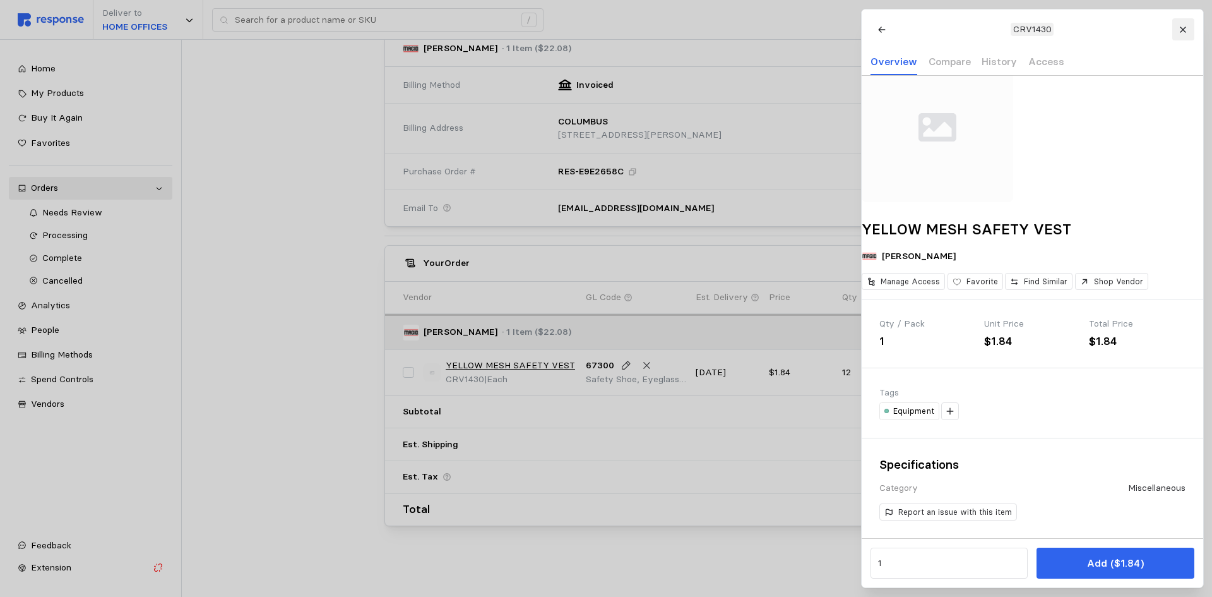
click at [1182, 31] on icon at bounding box center [1183, 30] width 6 height 6
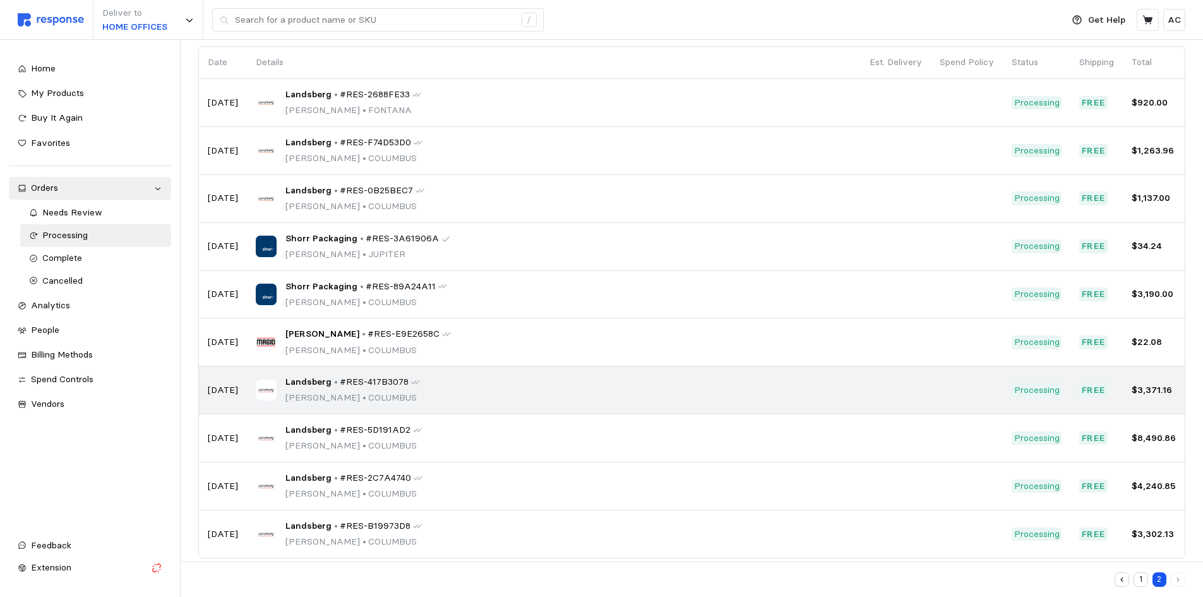
scroll to position [110, 0]
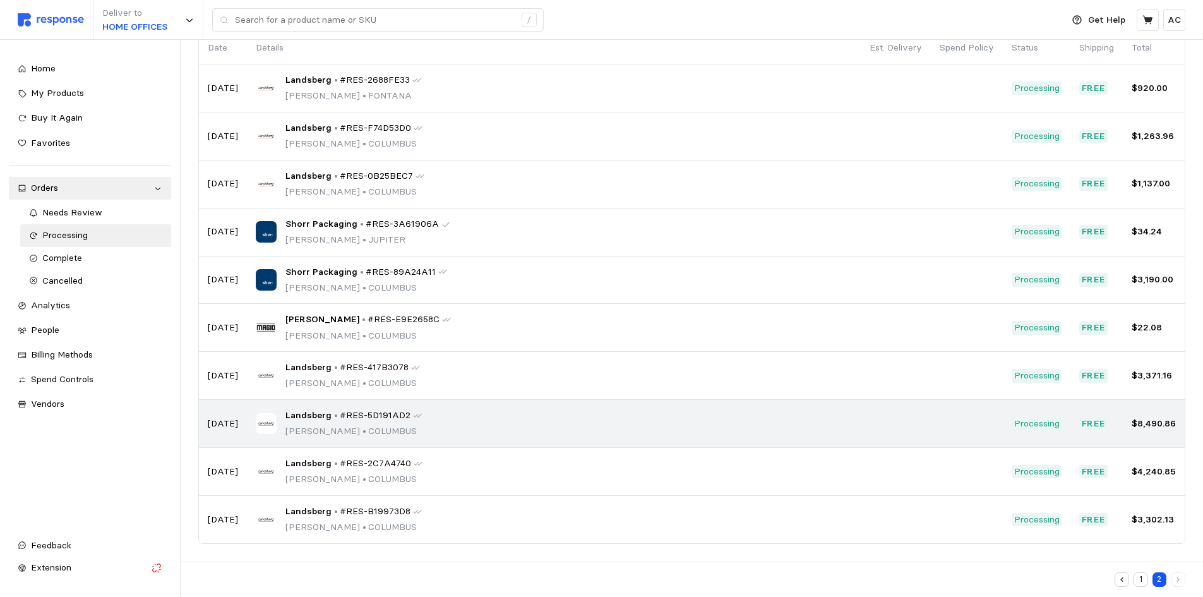
click at [325, 412] on span "Landsberg" at bounding box center [308, 416] width 46 height 14
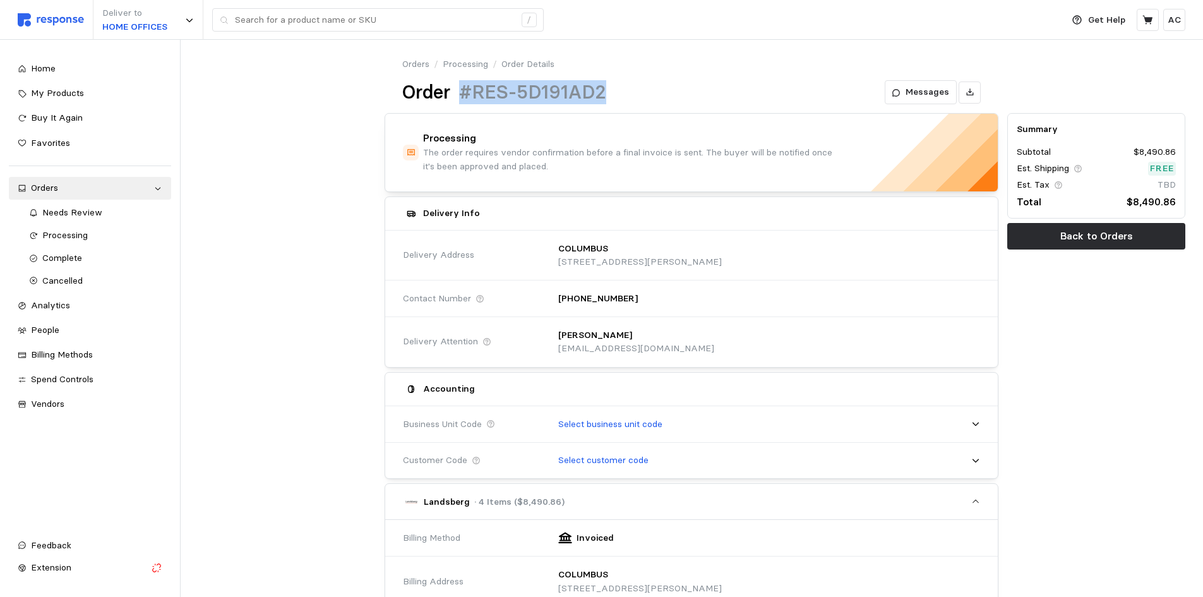
drag, startPoint x: 607, startPoint y: 95, endPoint x: 457, endPoint y: 126, distance: 153.6
click at [460, 93] on div "Order #RES-5D191AD2" at bounding box center [504, 92] width 204 height 25
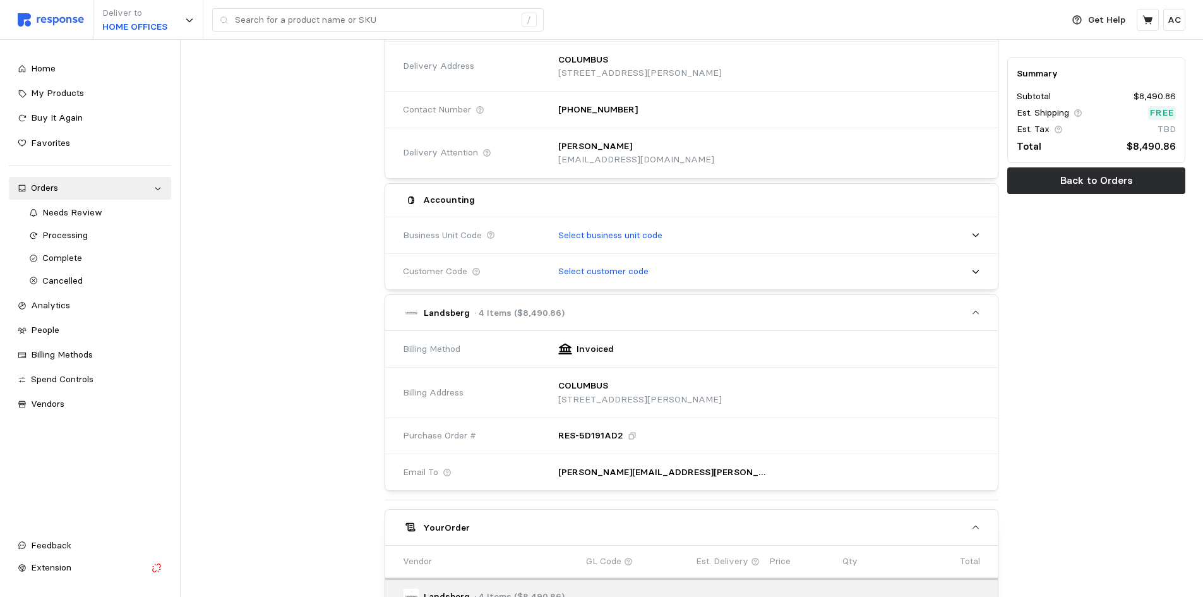
scroll to position [189, 0]
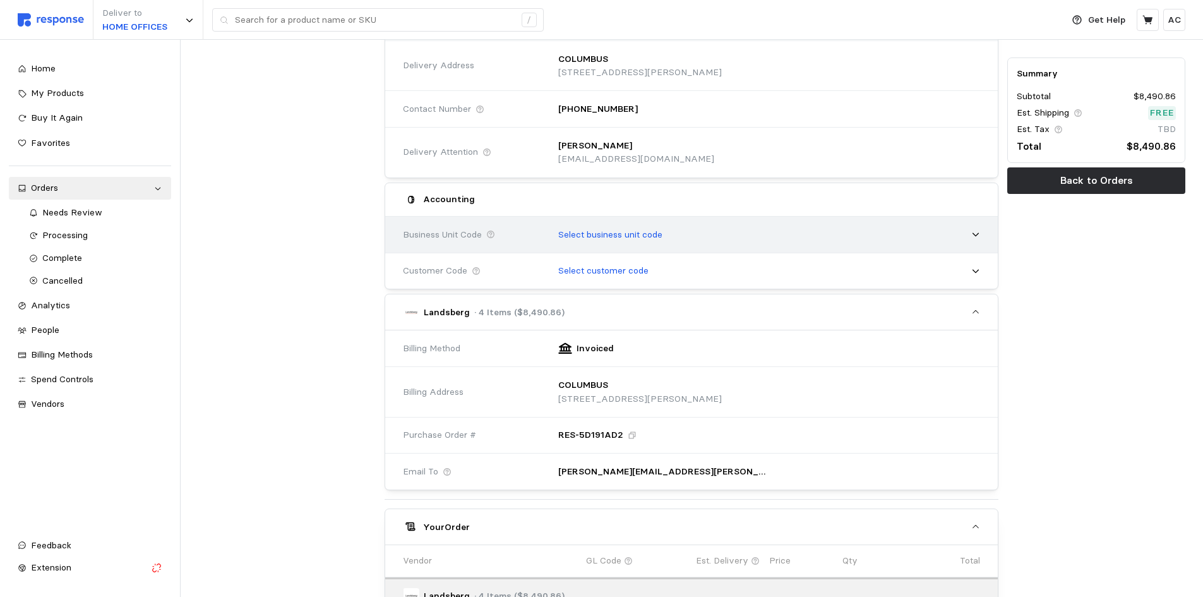
click at [619, 234] on p "Select business unit code" at bounding box center [610, 235] width 104 height 14
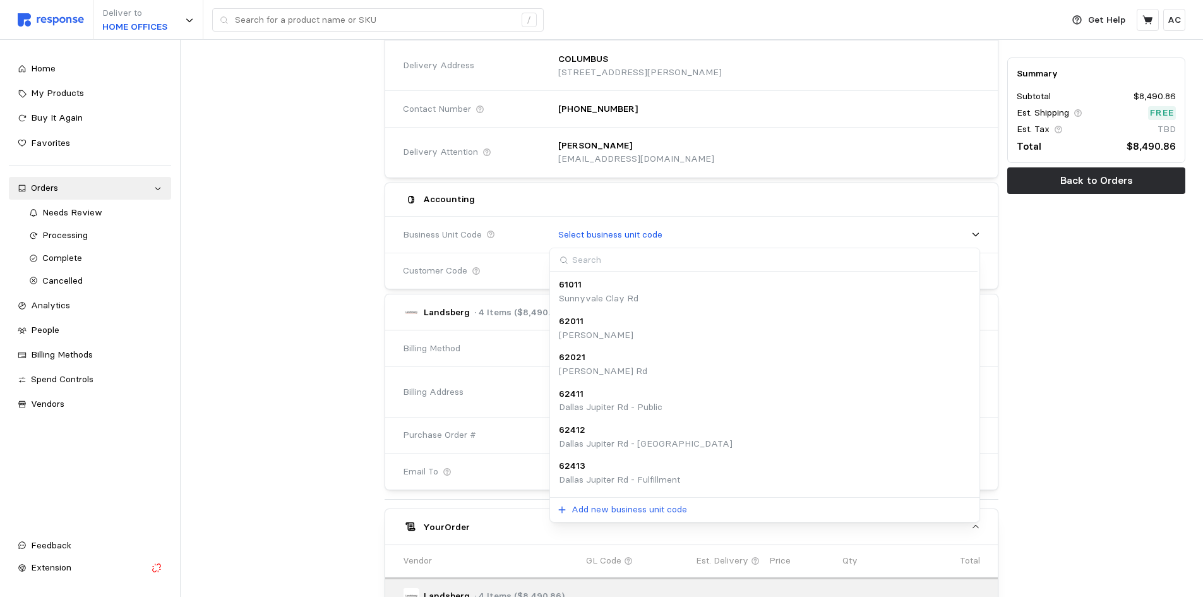
click at [616, 259] on input at bounding box center [763, 259] width 427 height 23
type input "70411"
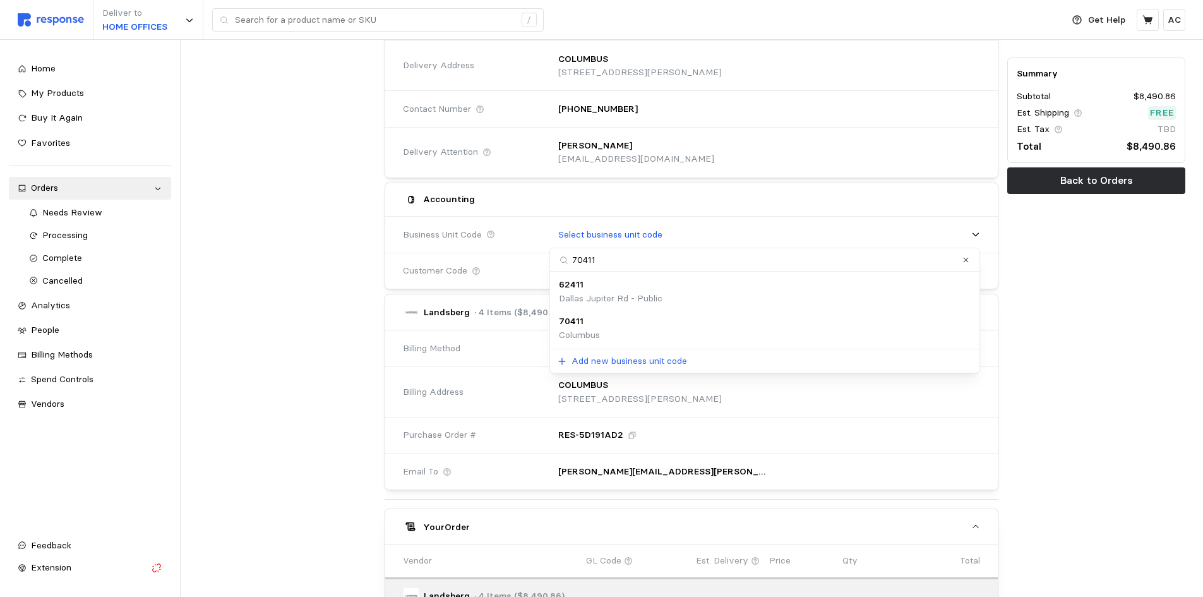
click at [634, 329] on div "70411 [GEOGRAPHIC_DATA]" at bounding box center [765, 327] width 412 height 27
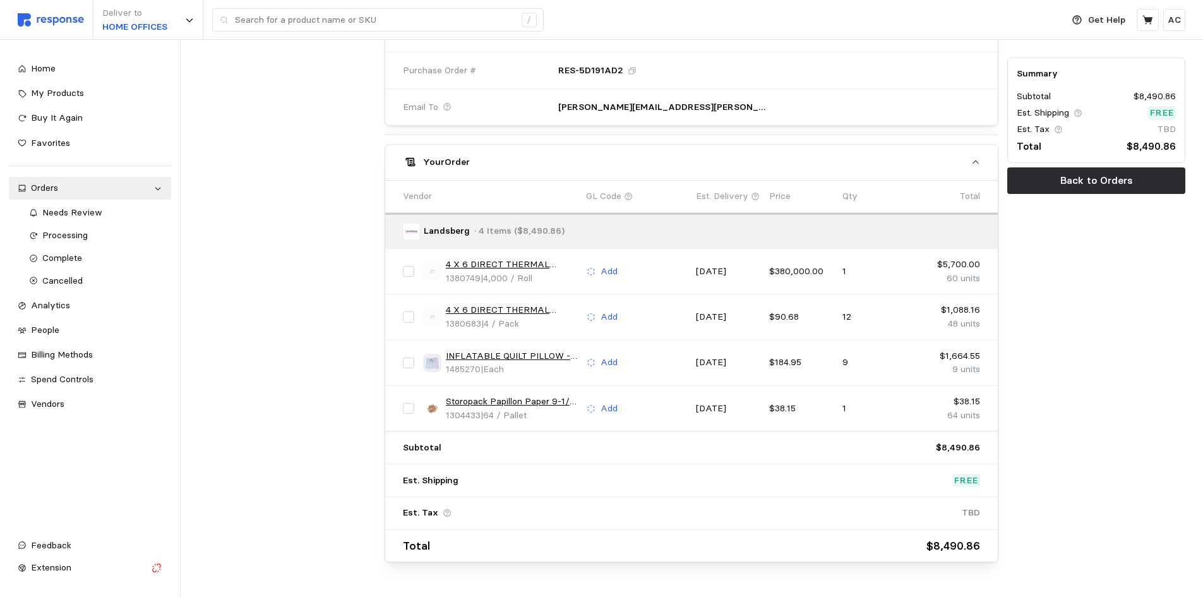
scroll to position [568, 0]
click at [614, 267] on p "Add" at bounding box center [609, 271] width 17 height 14
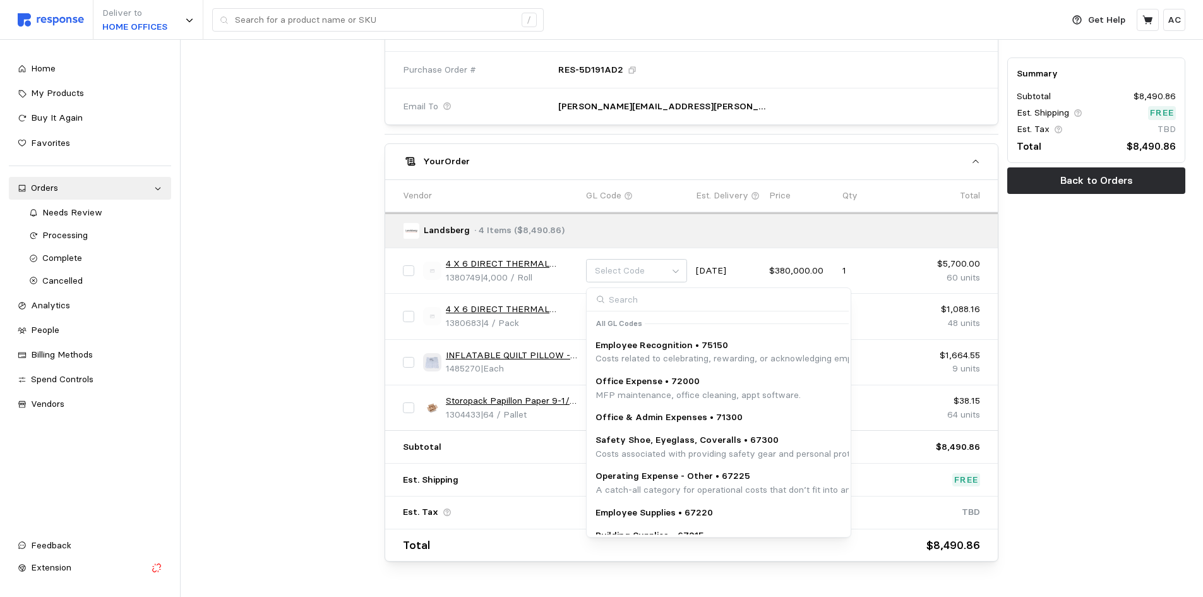
click at [650, 296] on input at bounding box center [718, 299] width 262 height 23
type input "67200"
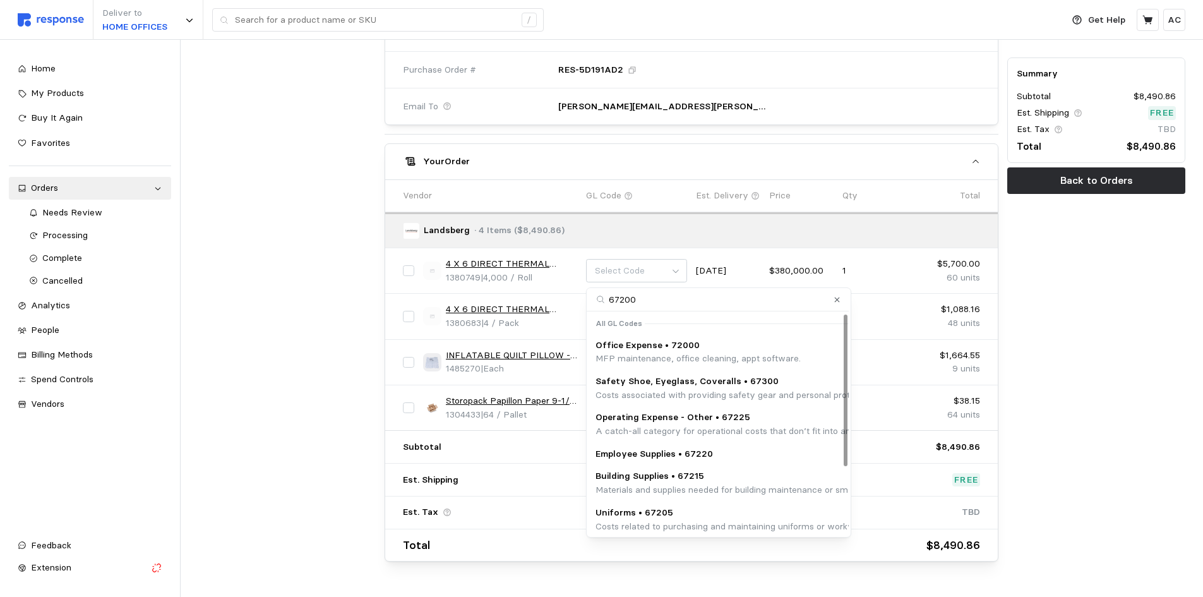
scroll to position [98, 0]
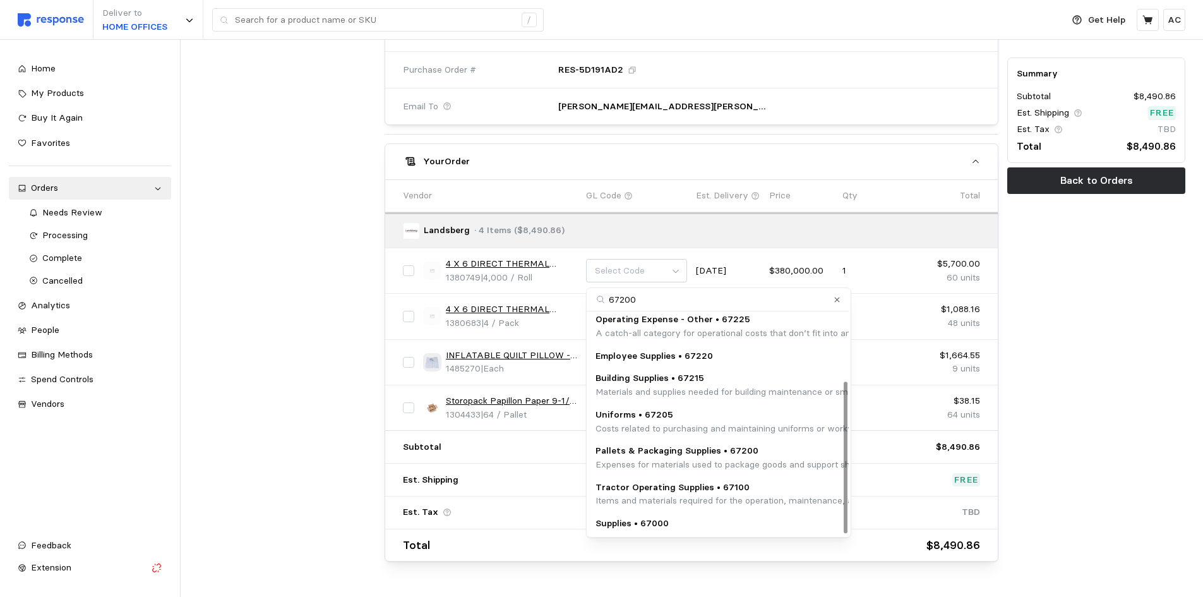
click at [748, 453] on p "Pallets & Packaging Supplies • 67200" at bounding box center [851, 451] width 512 height 14
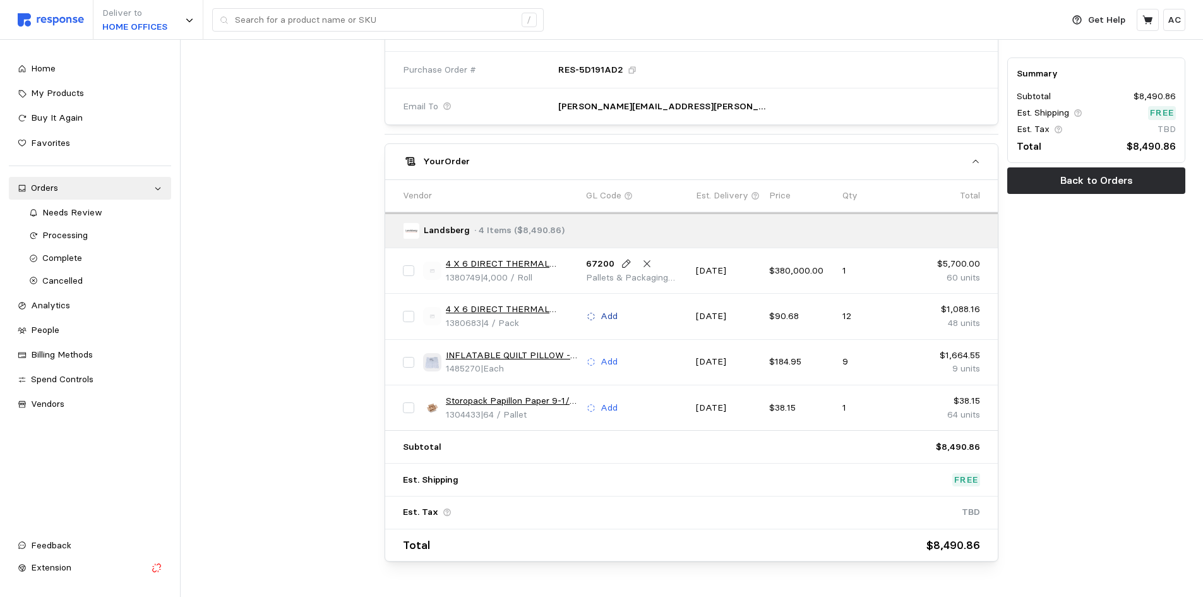
click at [608, 313] on p "Add" at bounding box center [609, 316] width 17 height 14
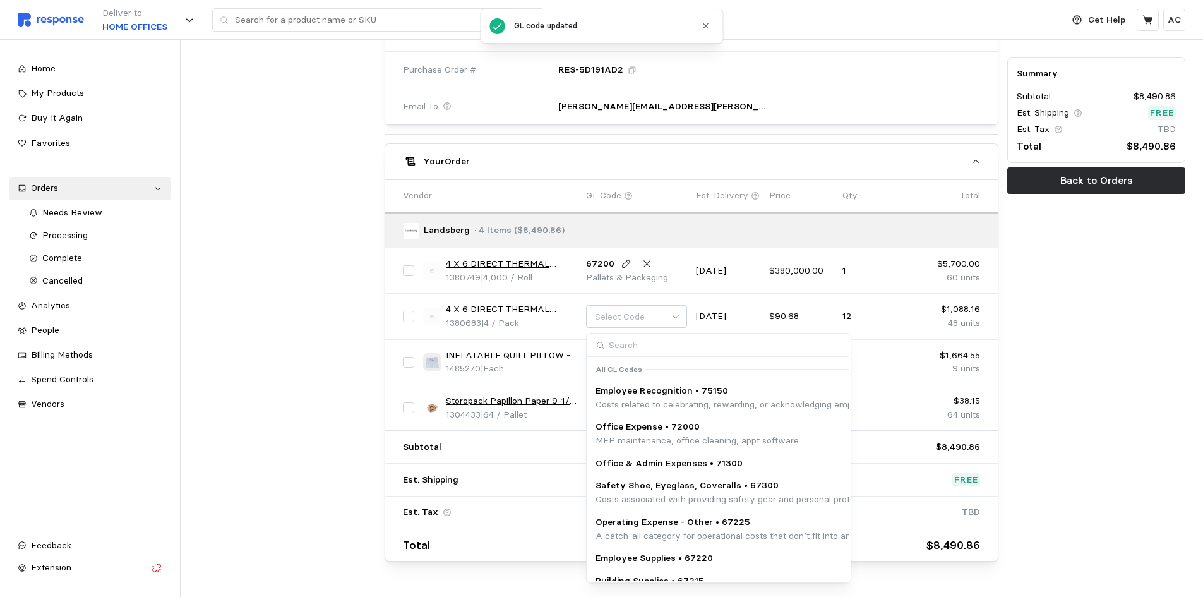
click at [645, 346] on input at bounding box center [718, 344] width 262 height 23
type input "67200"
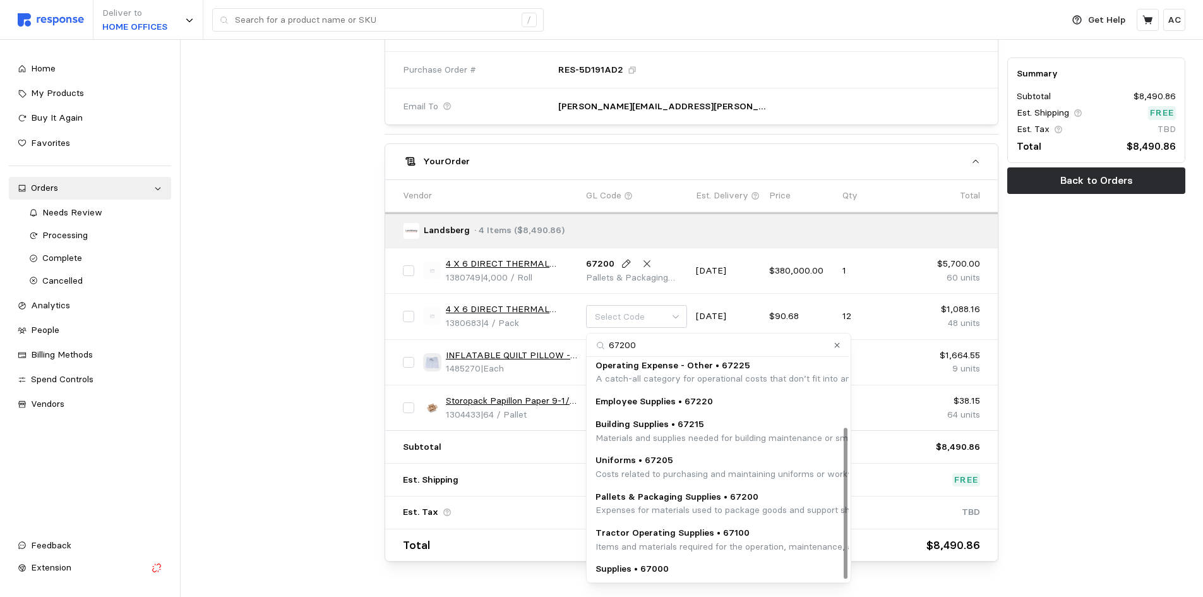
click at [746, 503] on p "Pallets & Packaging Supplies • 67200" at bounding box center [851, 497] width 512 height 14
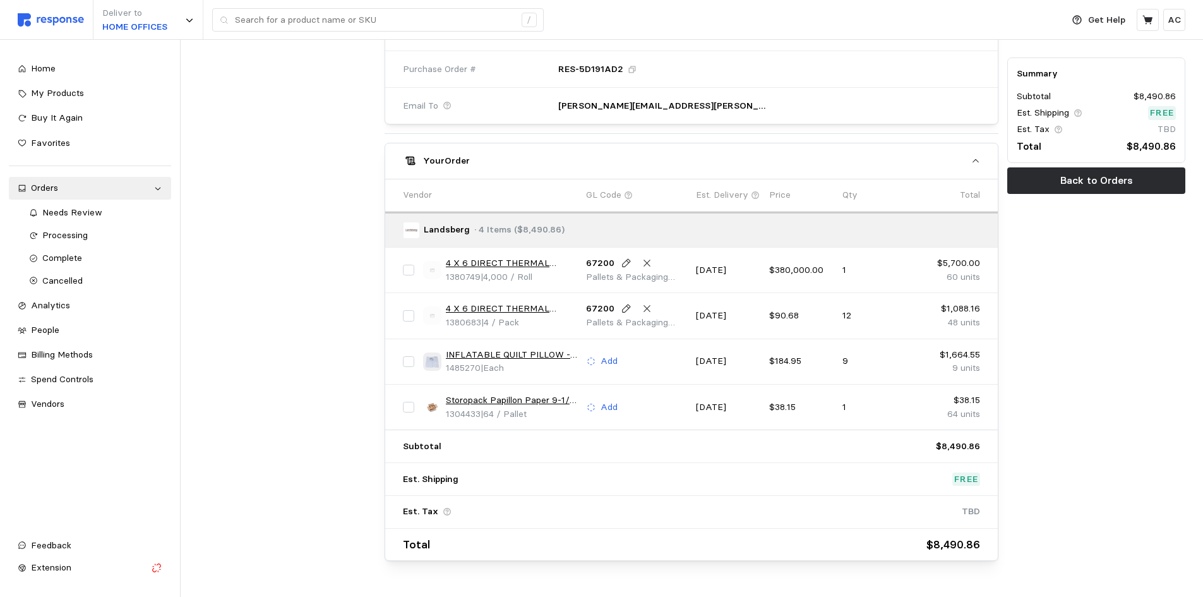
scroll to position [570, 0]
click at [611, 356] on p "Add" at bounding box center [609, 361] width 17 height 14
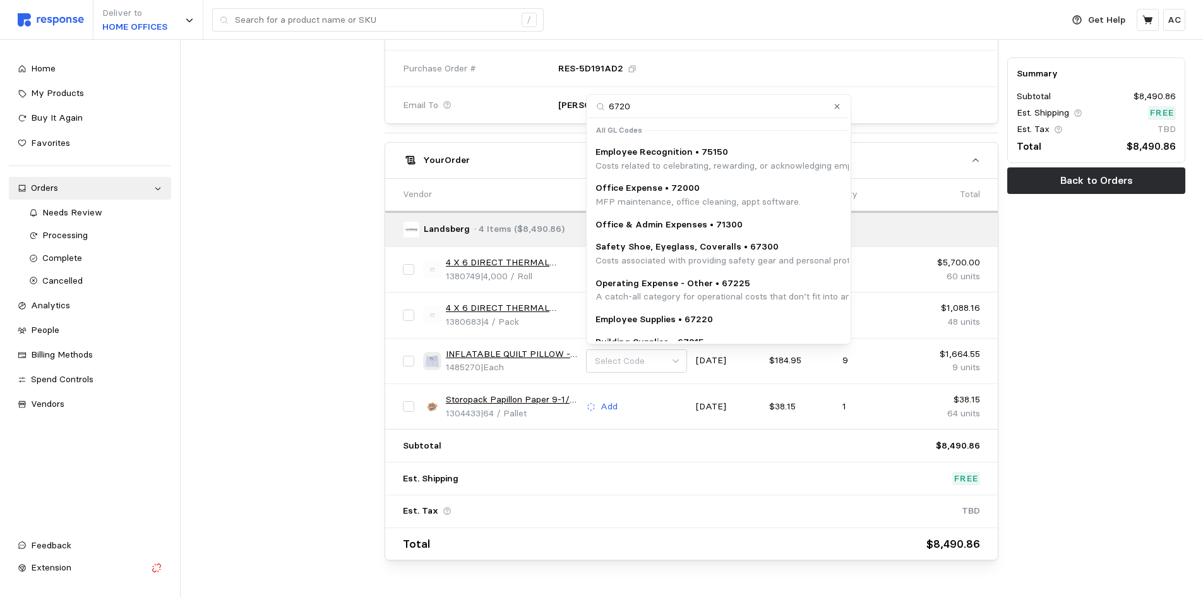
type input "67200"
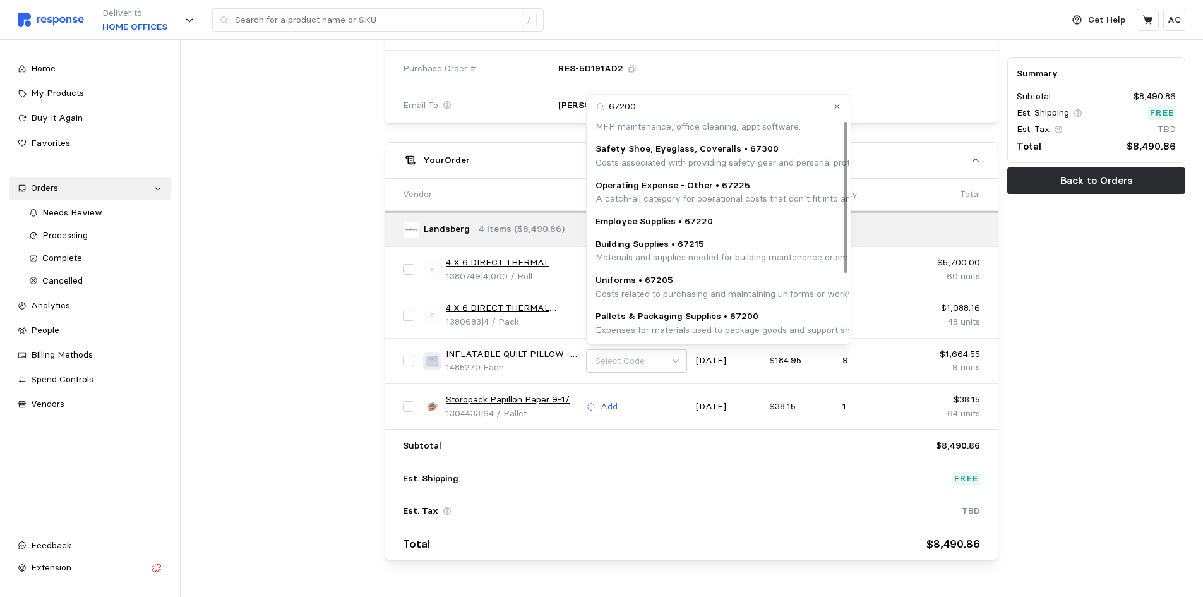
scroll to position [98, 0]
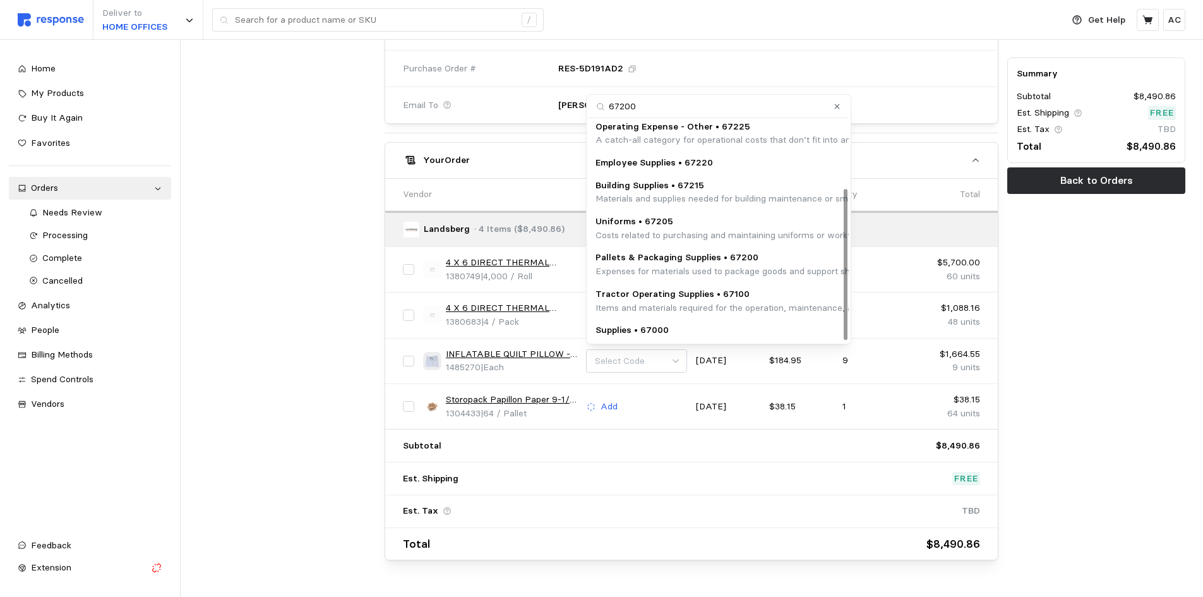
click at [715, 258] on p "Pallets & Packaging Supplies • 67200" at bounding box center [851, 258] width 512 height 14
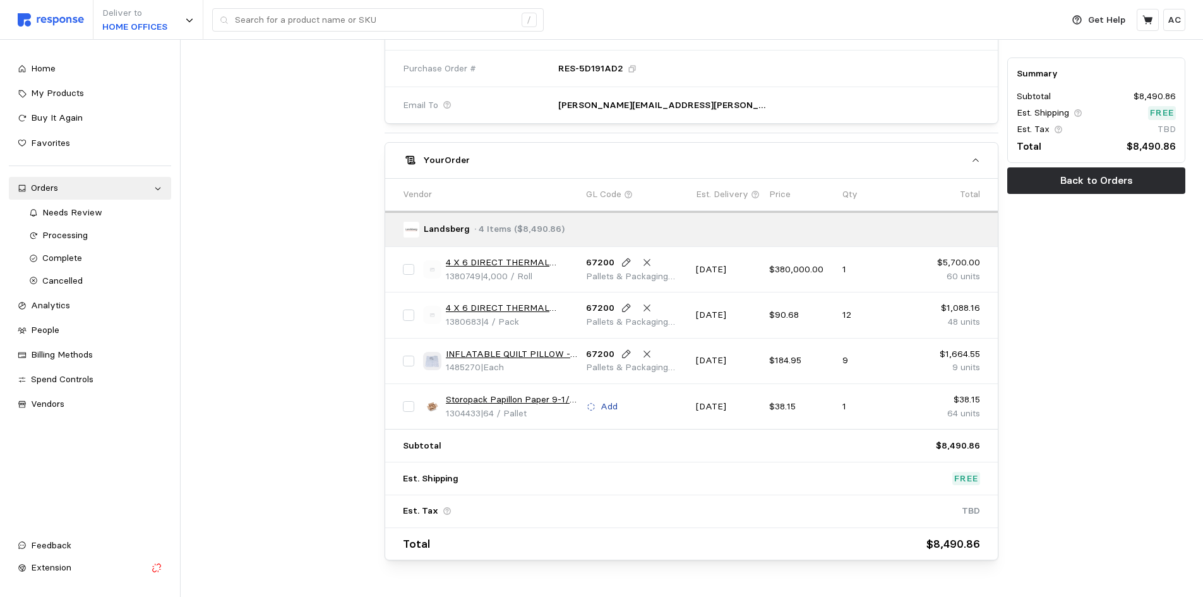
click at [609, 404] on p "Add" at bounding box center [609, 407] width 17 height 14
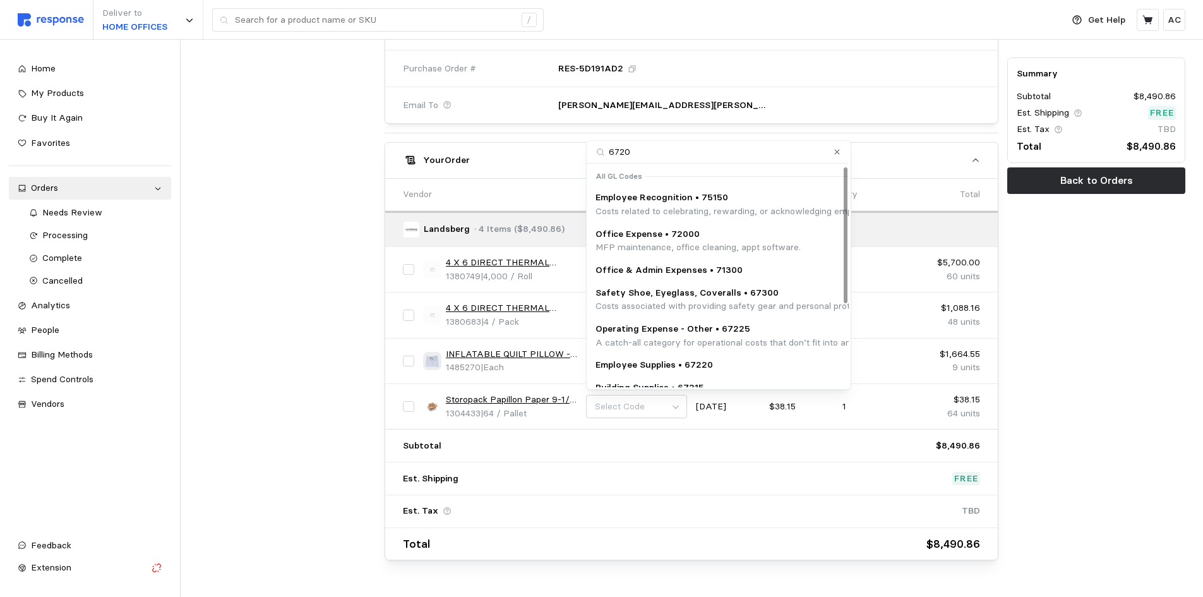
type input "67200"
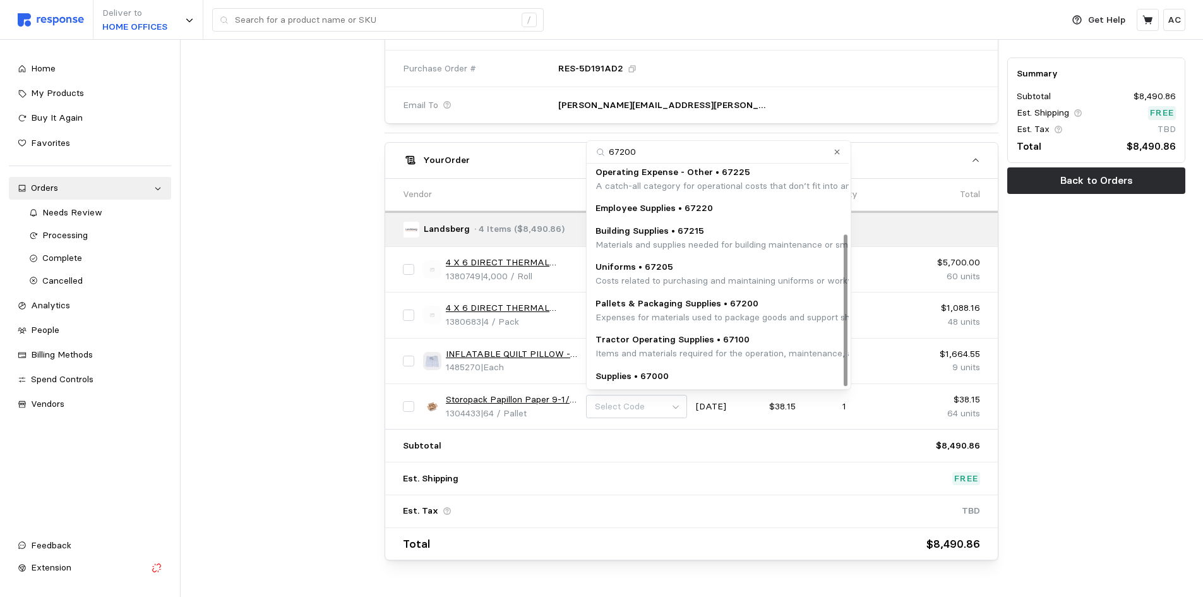
click at [767, 311] on p "Expenses for materials used to package goods and support shipping logistics, su…" at bounding box center [851, 318] width 512 height 14
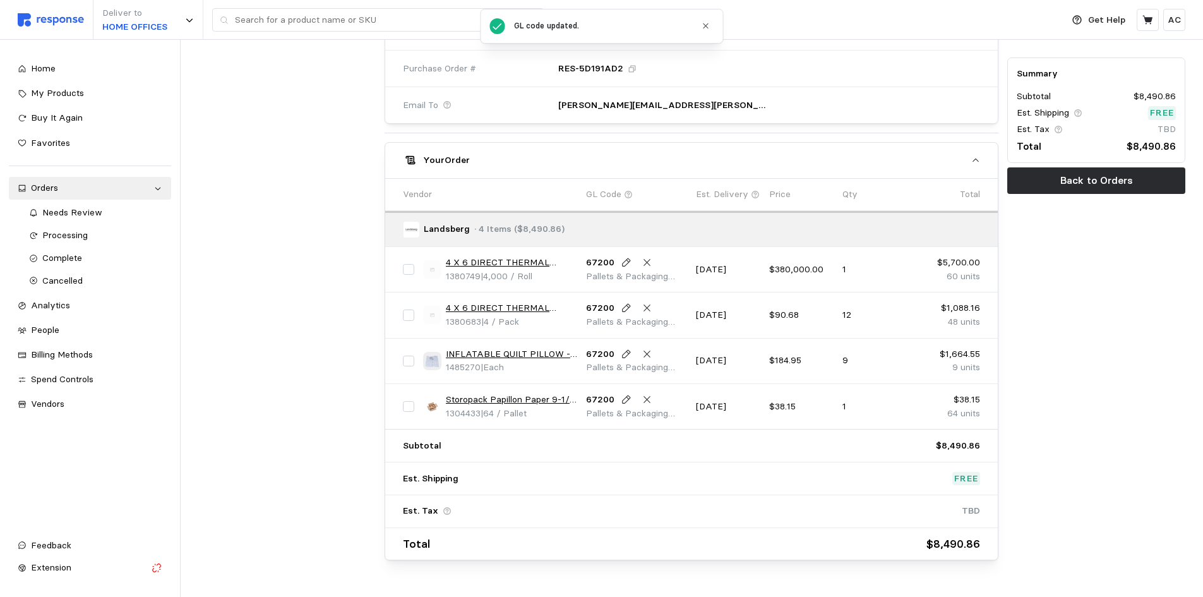
click at [272, 388] on div at bounding box center [287, 52] width 187 height 1026
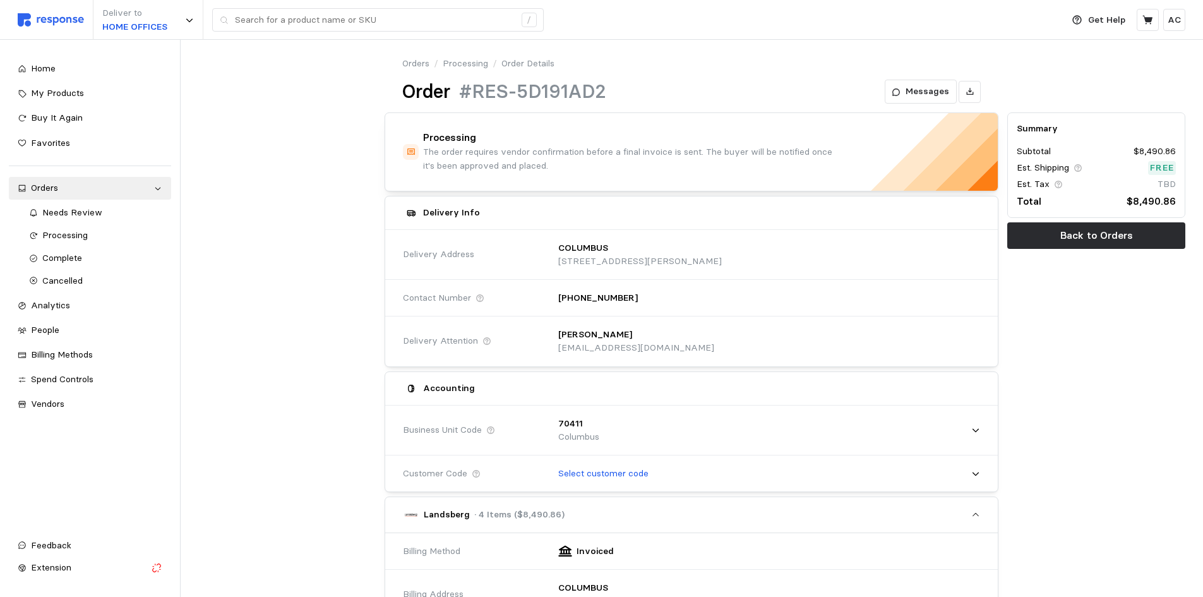
scroll to position [0, 0]
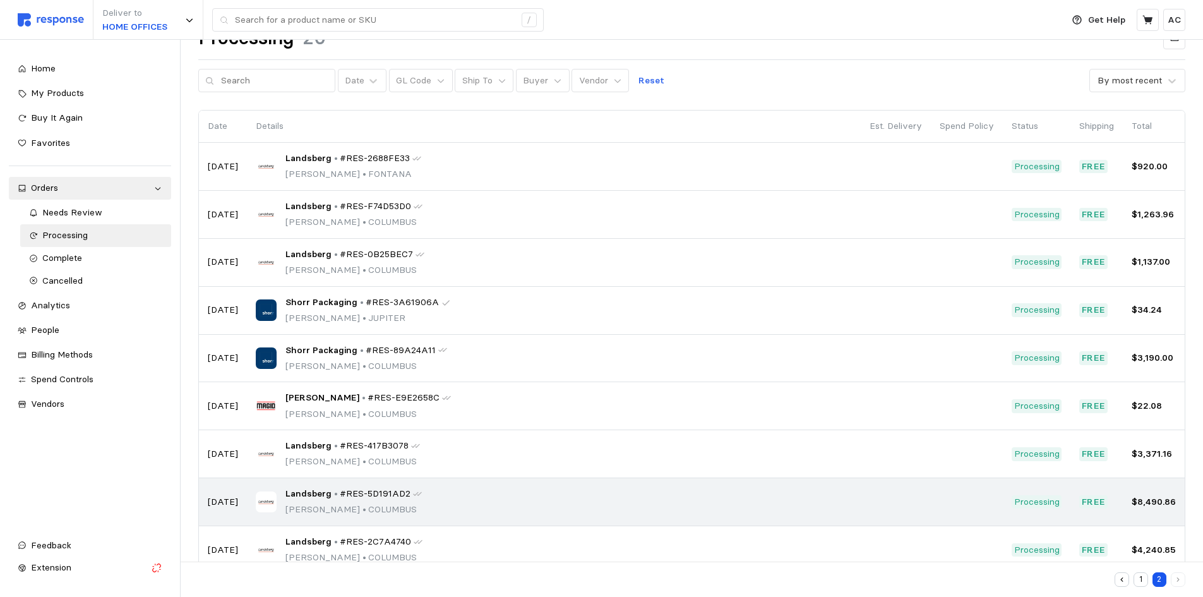
scroll to position [110, 0]
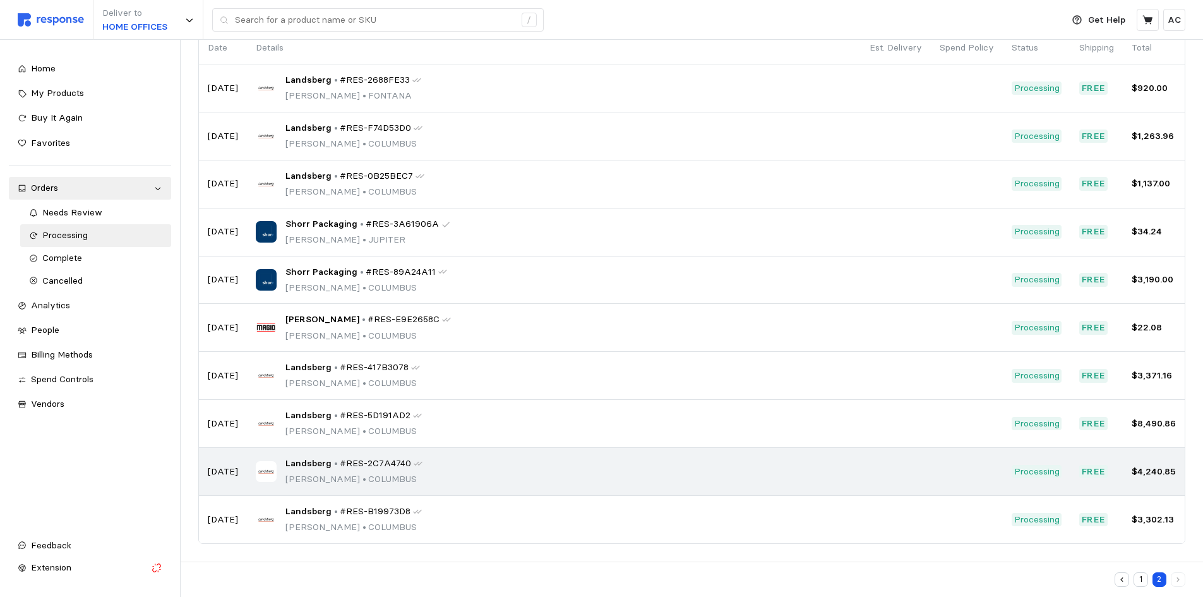
click at [334, 465] on p "•" at bounding box center [336, 464] width 4 height 14
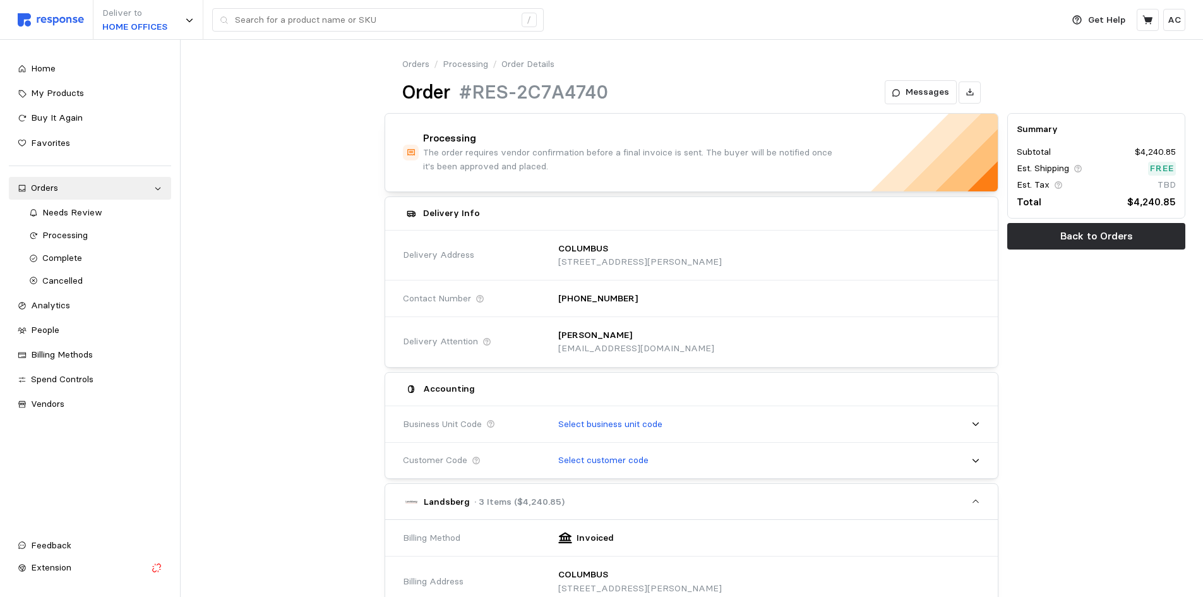
click at [596, 92] on h1 "#RES-2C7A4740" at bounding box center [533, 92] width 149 height 25
drag, startPoint x: 607, startPoint y: 90, endPoint x: 452, endPoint y: 84, distance: 156.1
click at [452, 84] on div "Order #RES-2C7A4740" at bounding box center [505, 92] width 206 height 25
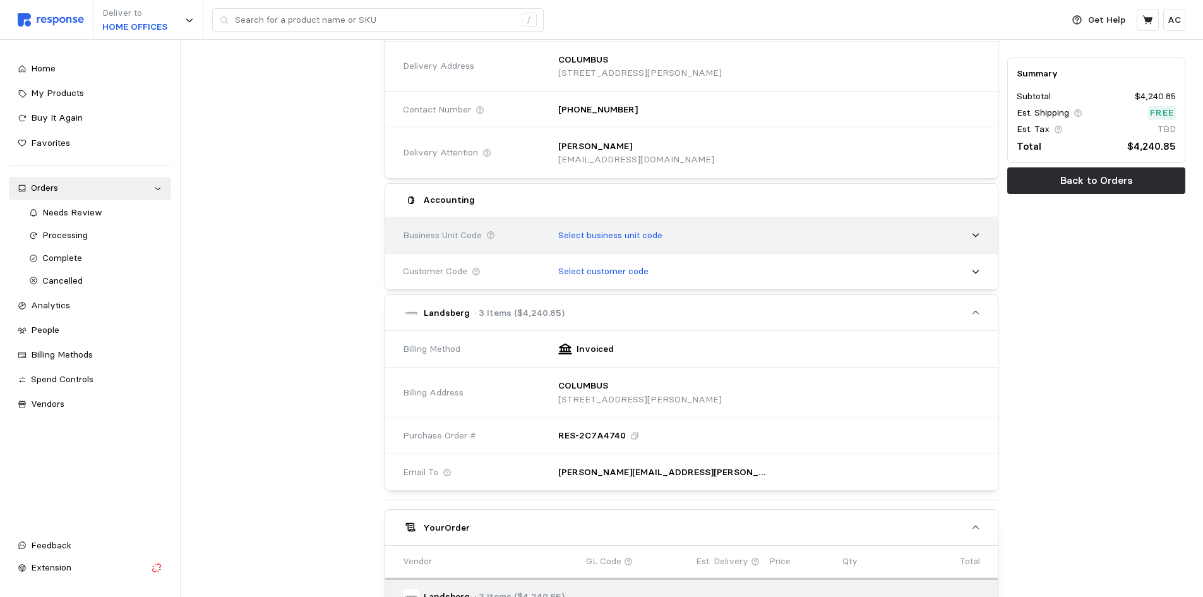
scroll to position [189, 0]
click at [599, 231] on p "Select business unit code" at bounding box center [610, 235] width 104 height 14
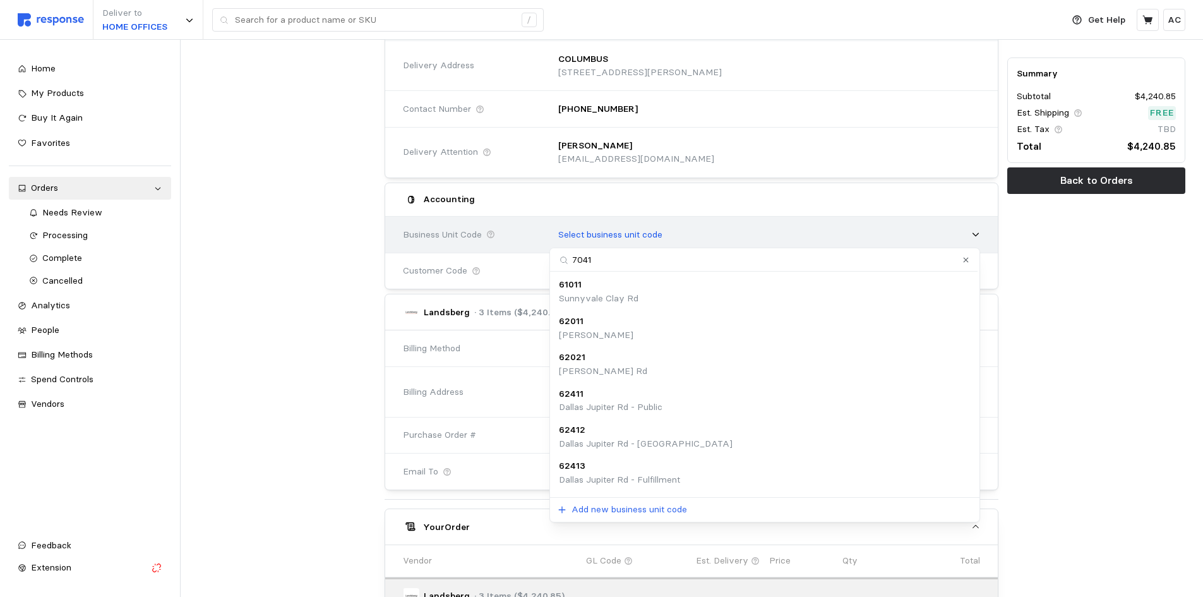
type input "70411"
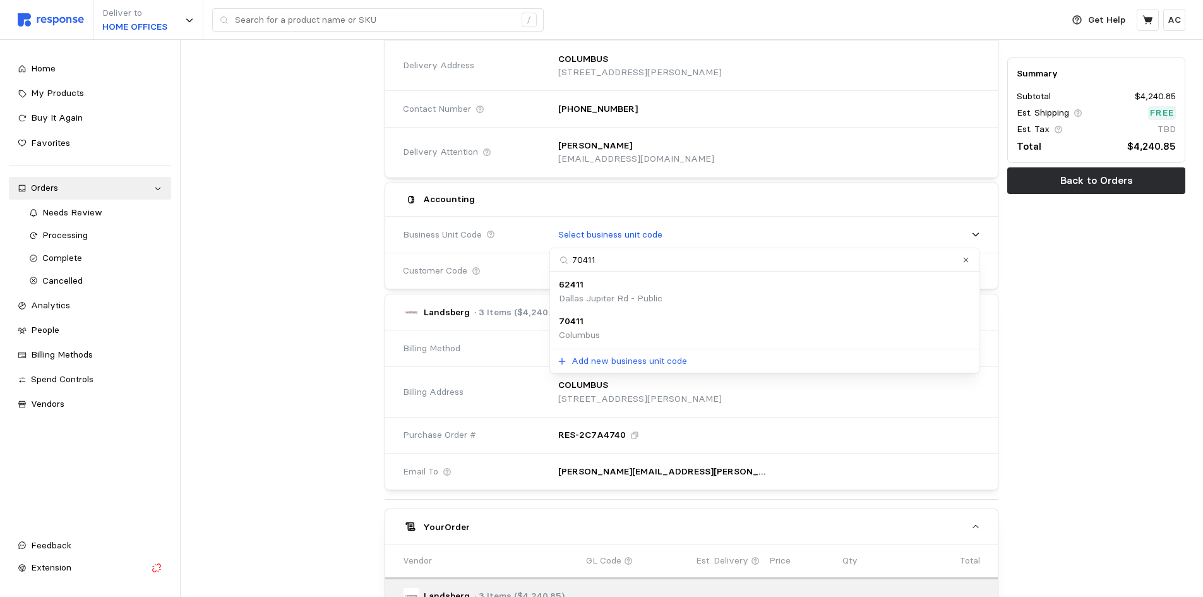
click at [640, 320] on div "70411 [GEOGRAPHIC_DATA]" at bounding box center [765, 327] width 412 height 27
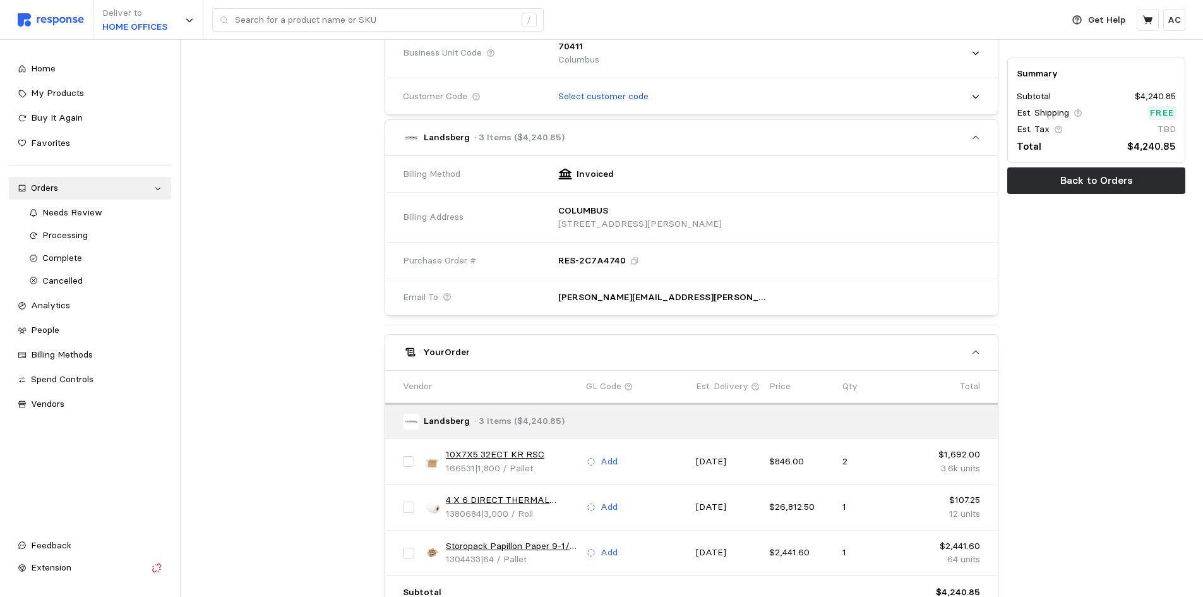
scroll to position [378, 0]
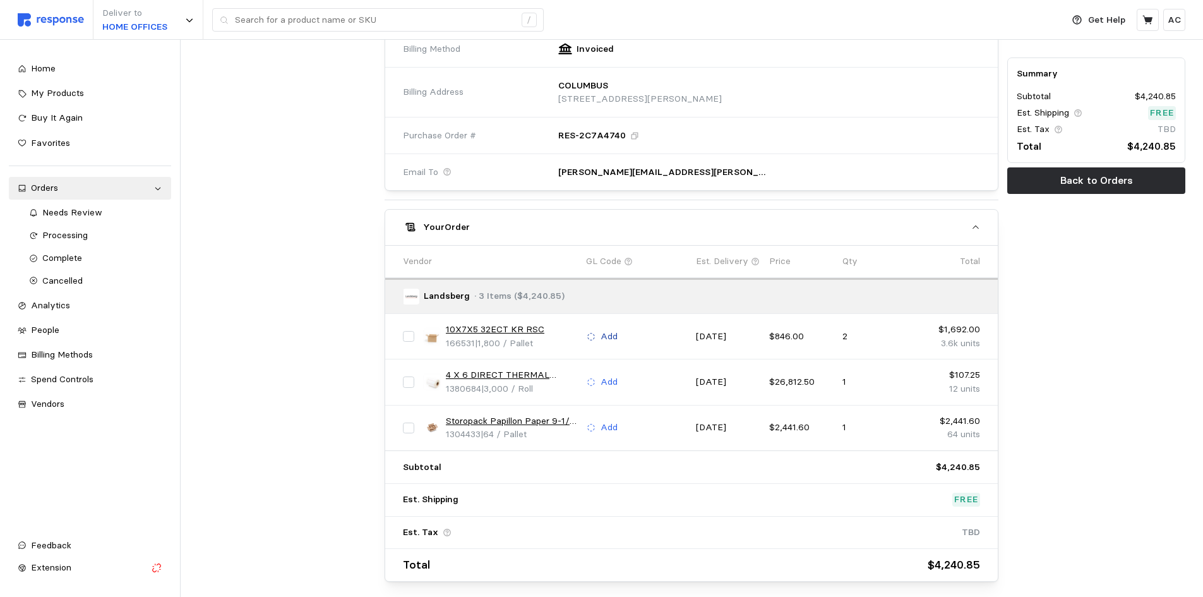
click at [609, 335] on p "Add" at bounding box center [609, 337] width 17 height 14
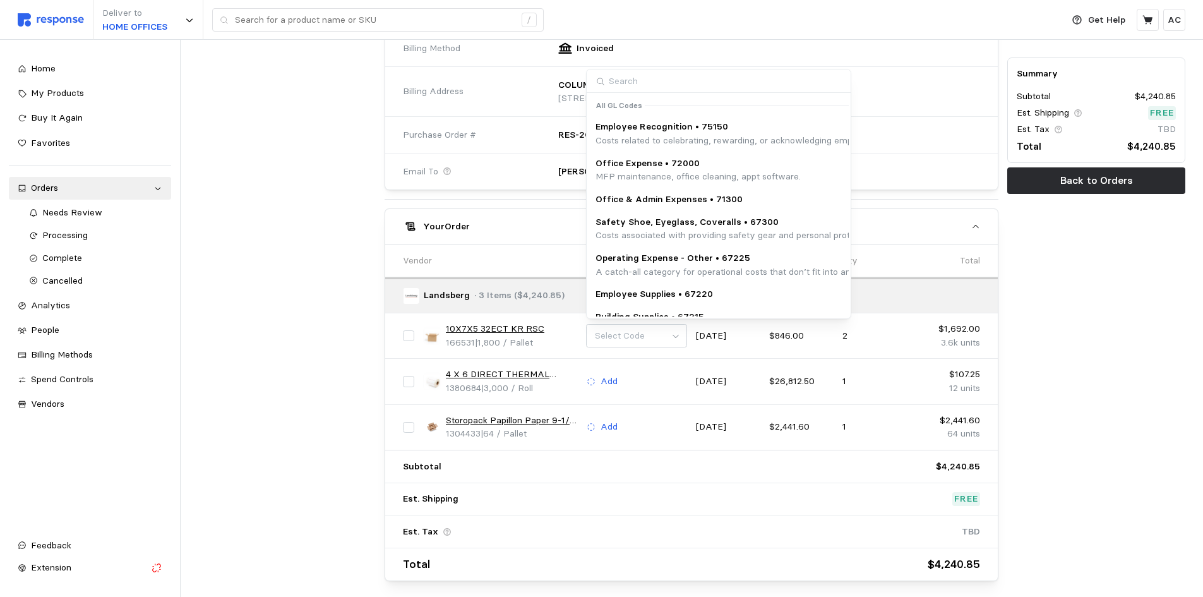
scroll to position [504, 0]
type input "67200"
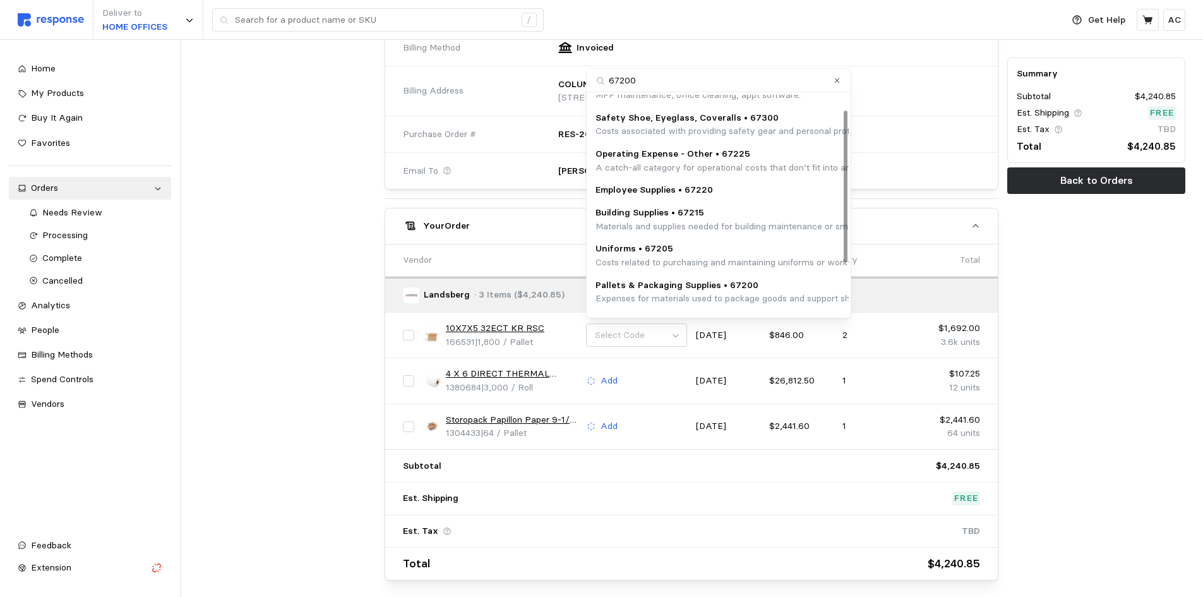
scroll to position [98, 0]
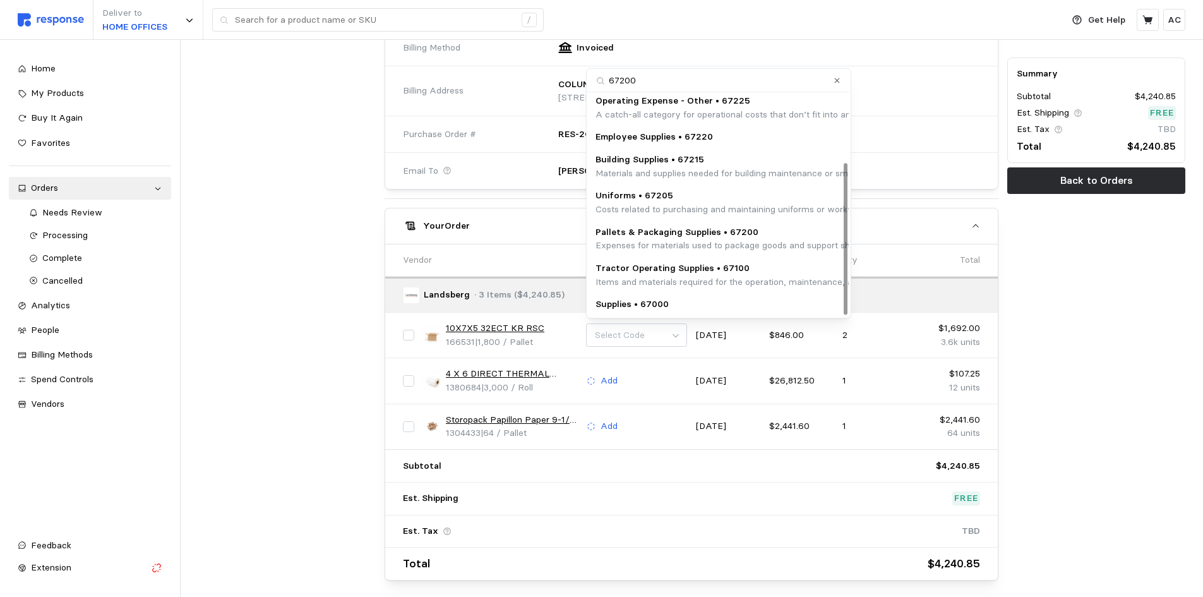
click at [739, 234] on p "Pallets & Packaging Supplies • 67200" at bounding box center [851, 232] width 512 height 14
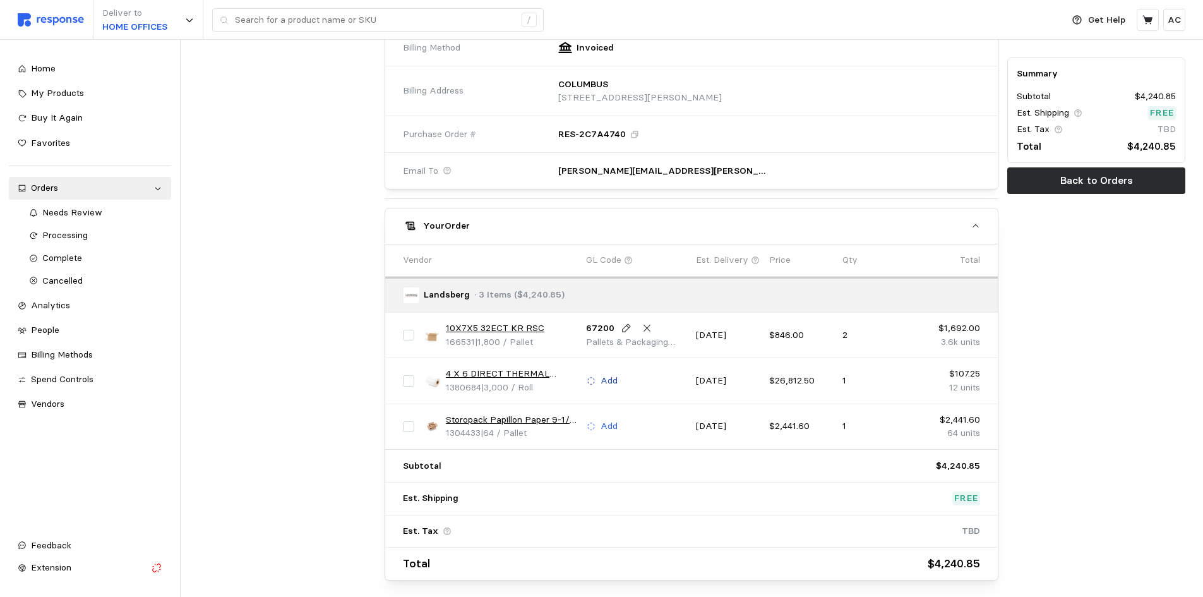
click at [609, 381] on p "Add" at bounding box center [609, 381] width 17 height 14
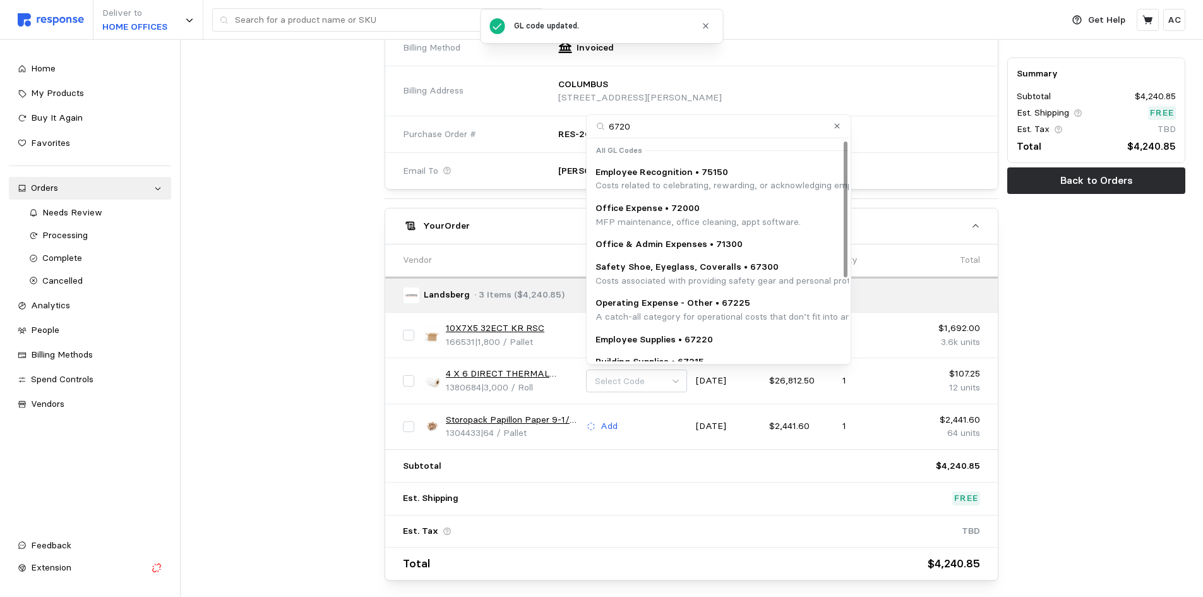
type input "67200"
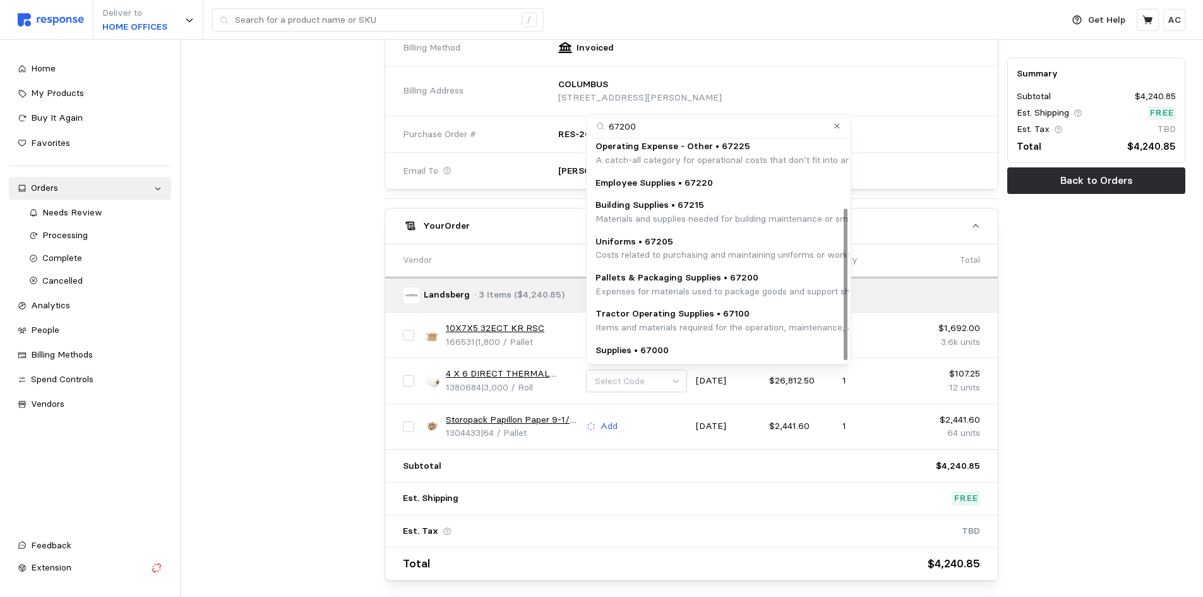
click at [760, 281] on p "Pallets & Packaging Supplies • 67200" at bounding box center [851, 278] width 512 height 14
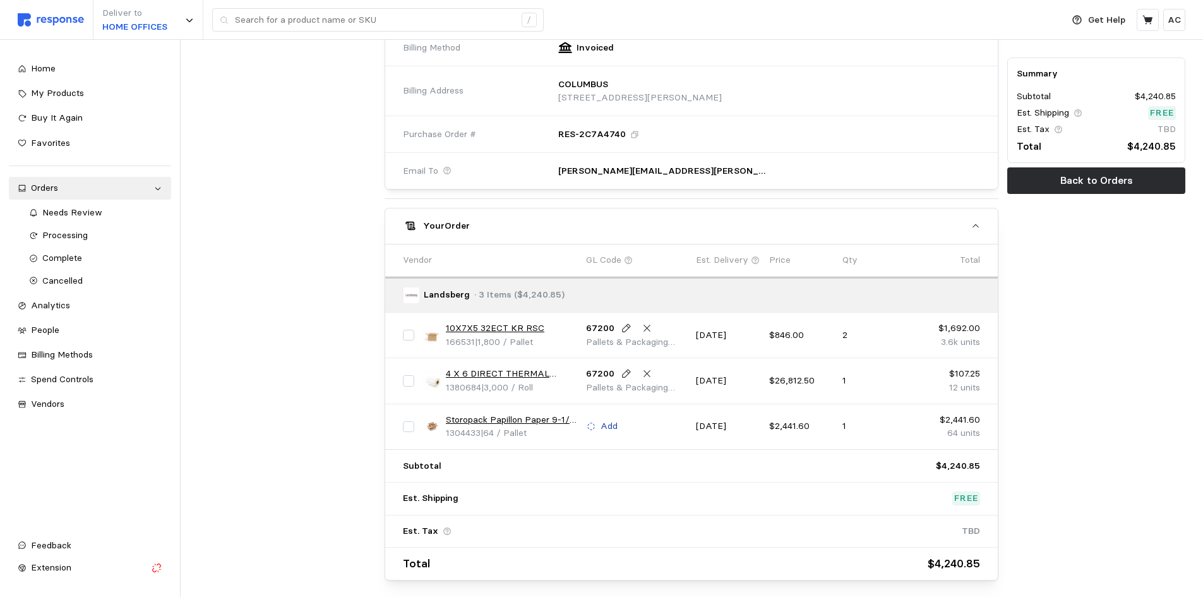
click at [606, 424] on p "Add" at bounding box center [609, 426] width 17 height 14
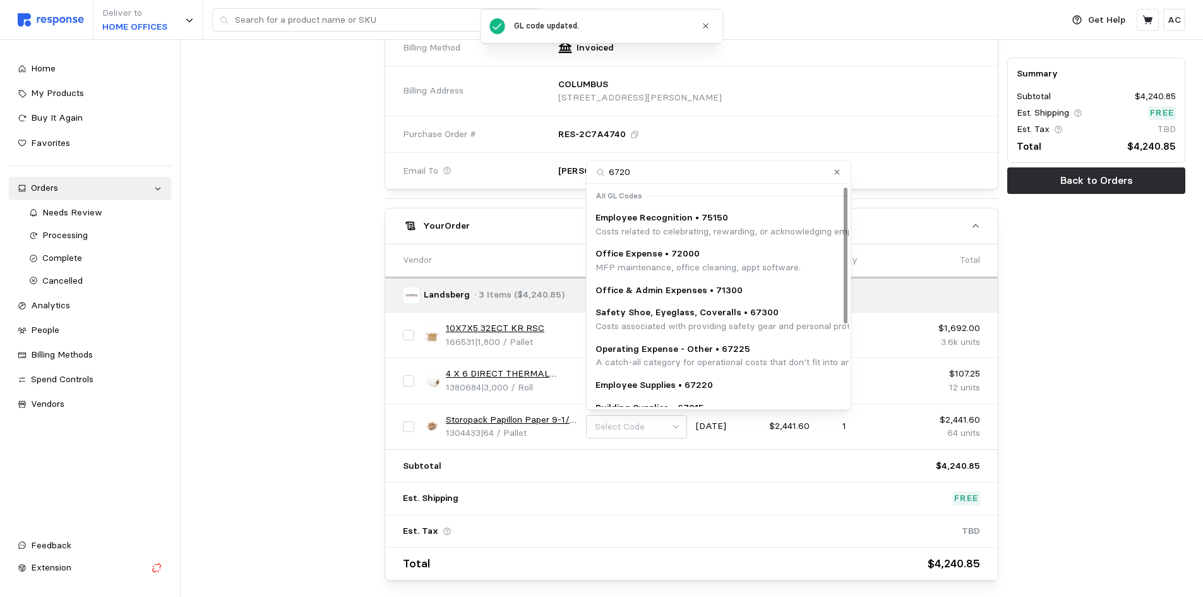
type input "67200"
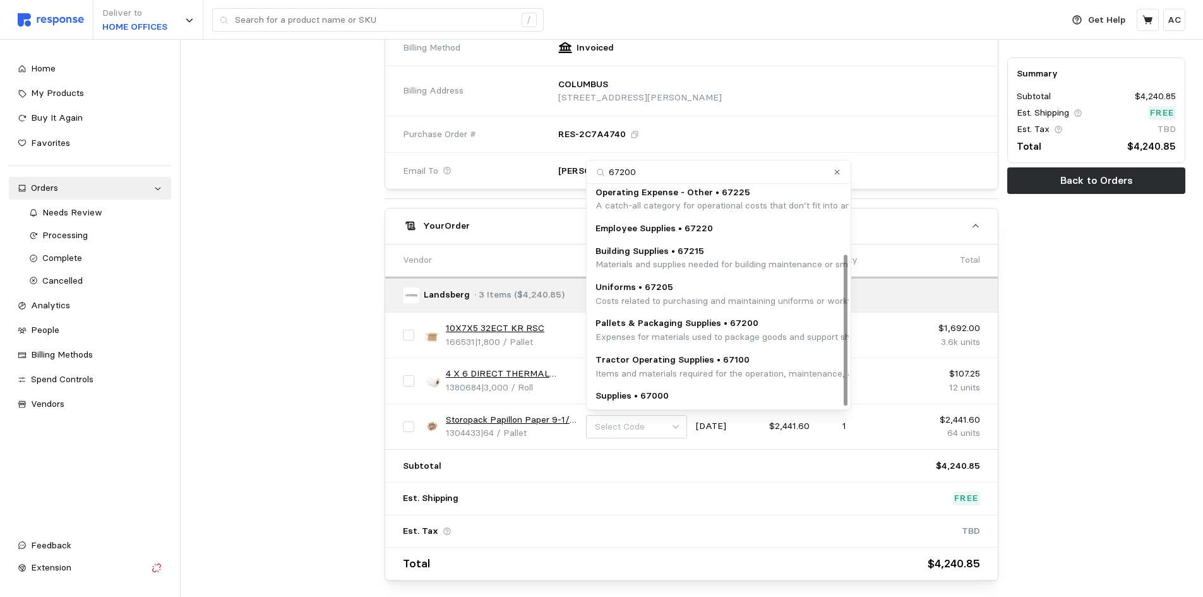
click at [753, 329] on p "Pallets & Packaging Supplies • 67200" at bounding box center [851, 323] width 512 height 14
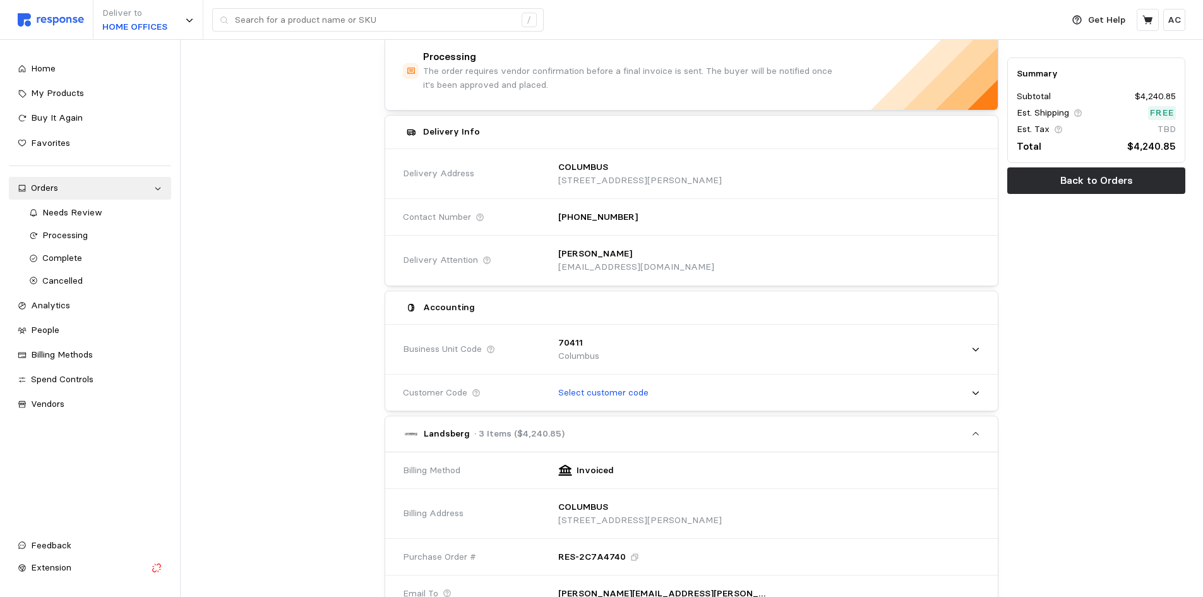
scroll to position [0, 0]
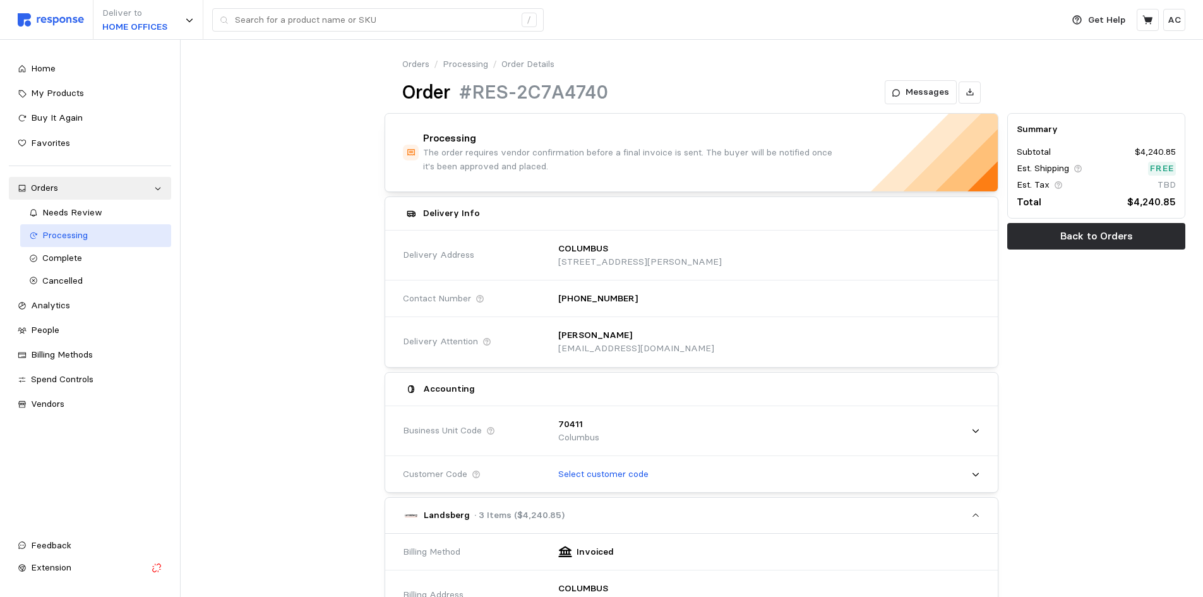
click at [114, 230] on div "Processing" at bounding box center [102, 236] width 120 height 14
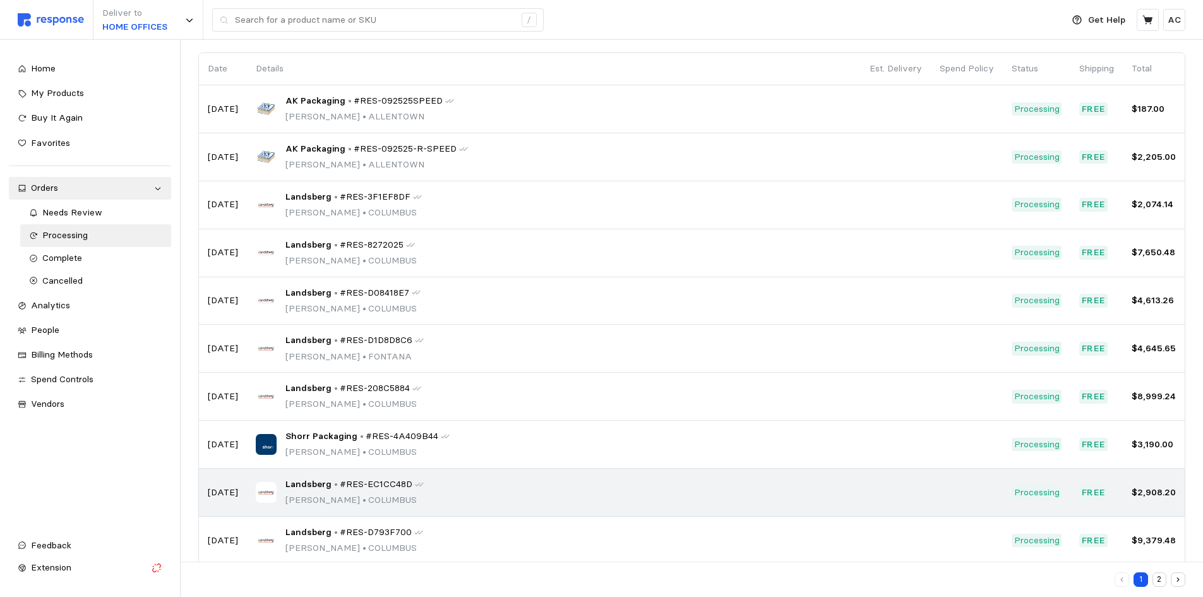
scroll to position [110, 0]
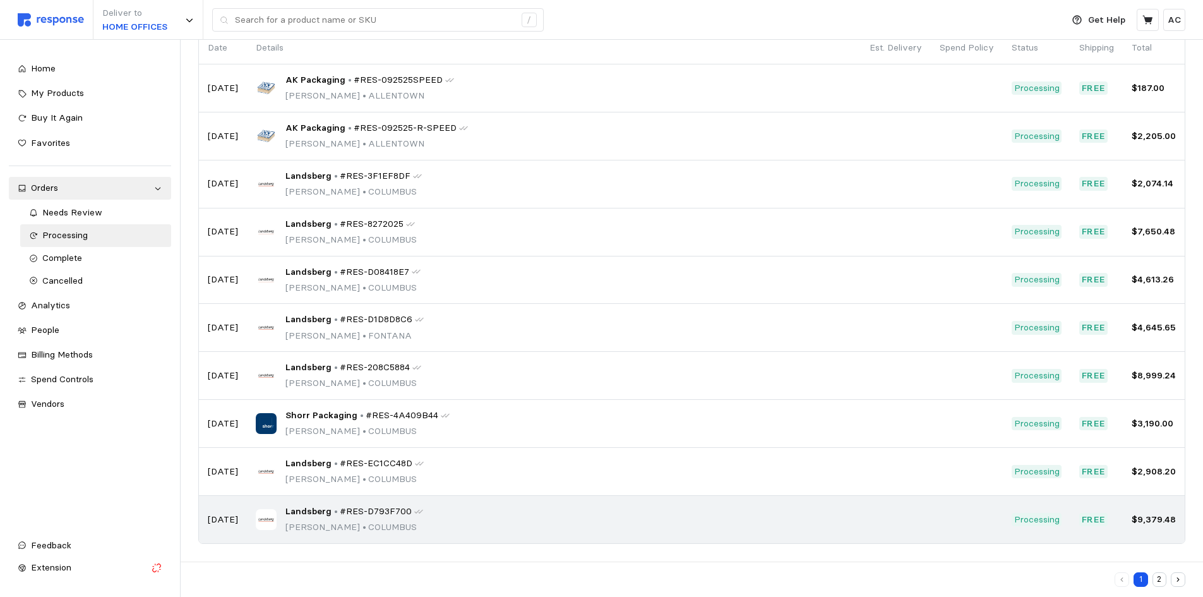
click at [334, 513] on p "•" at bounding box center [336, 512] width 4 height 14
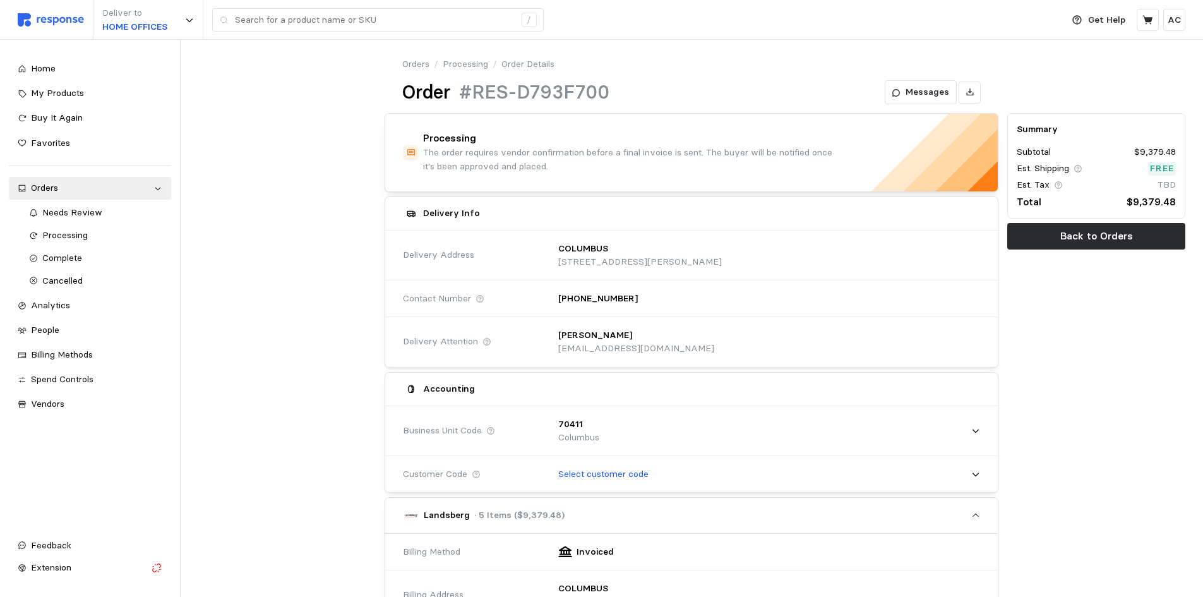
scroll to position [110, 0]
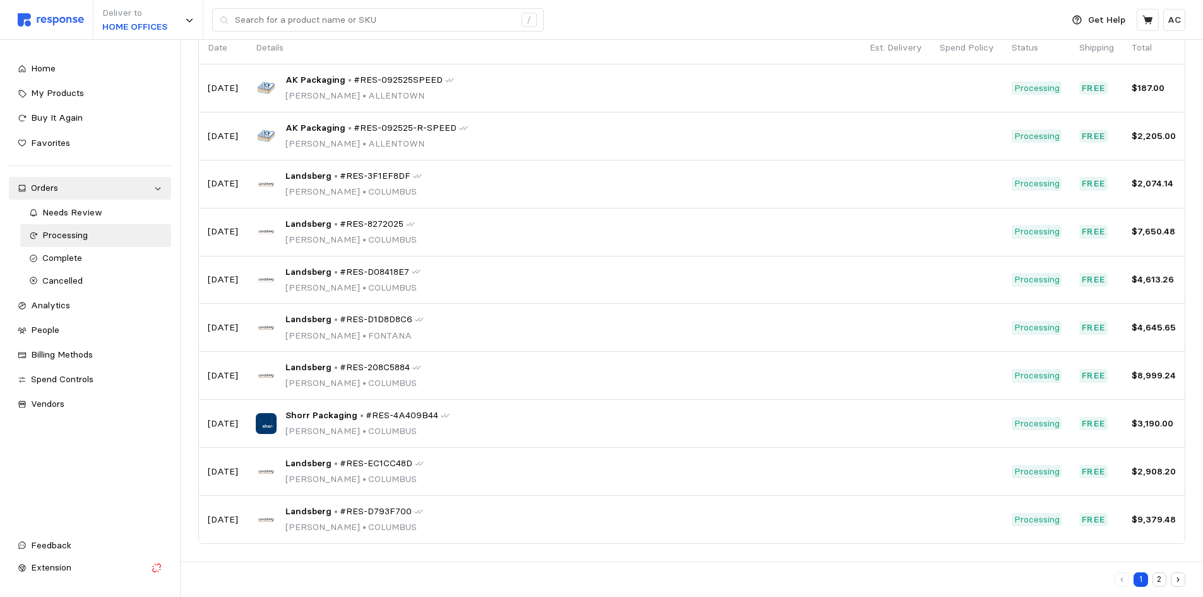
click at [1180, 581] on icon "button" at bounding box center [1178, 579] width 8 height 8
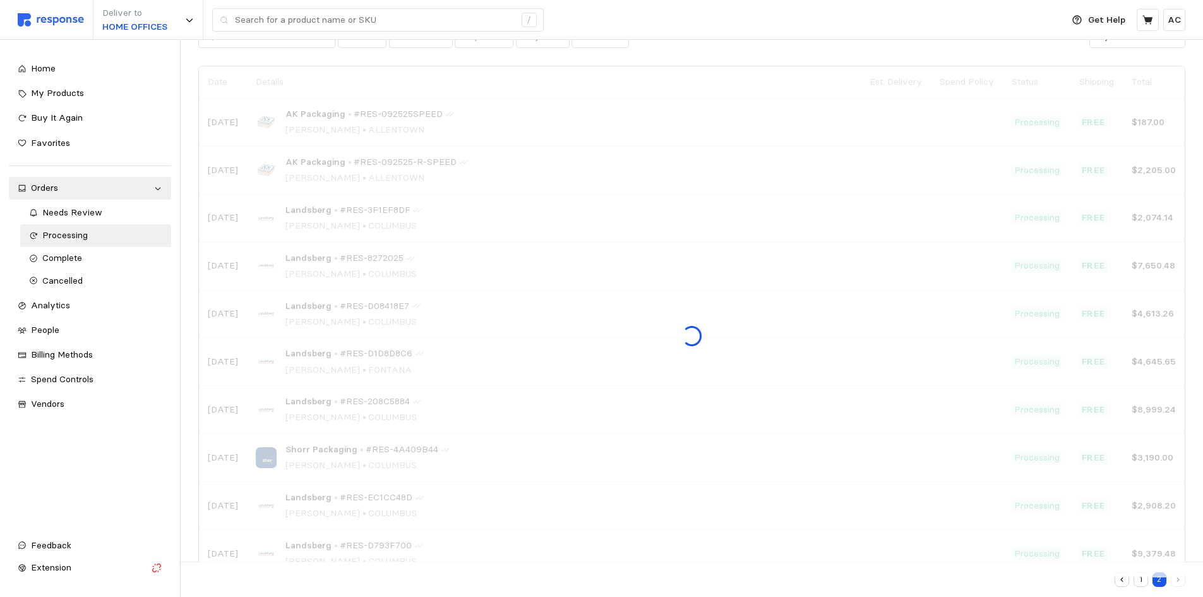
scroll to position [110, 0]
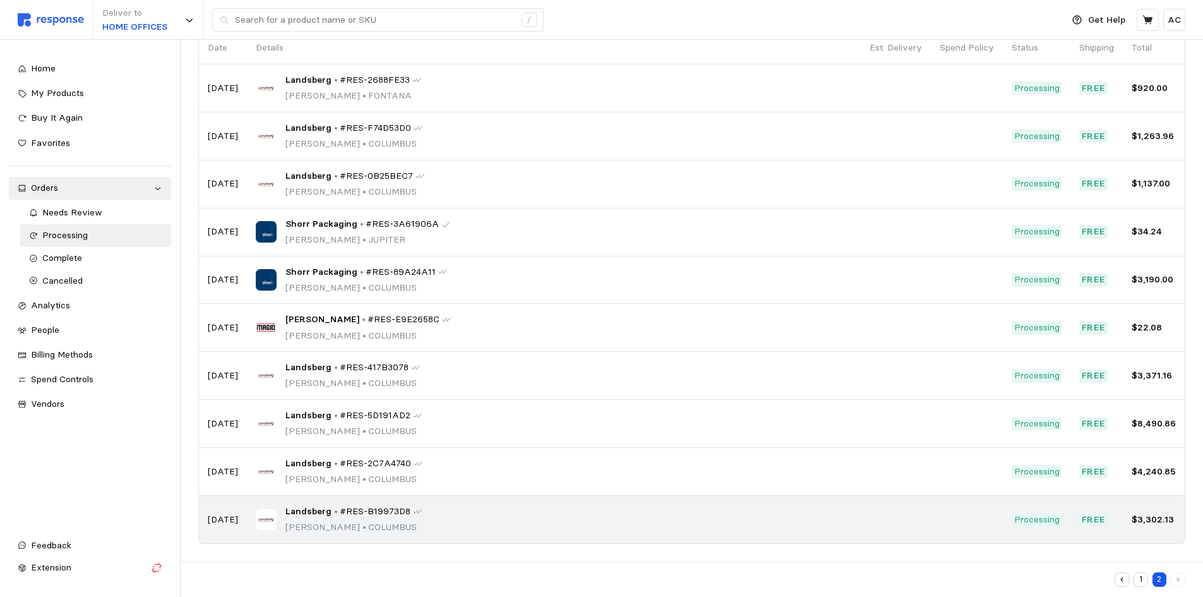
click at [246, 522] on td "[DATE]" at bounding box center [223, 519] width 48 height 47
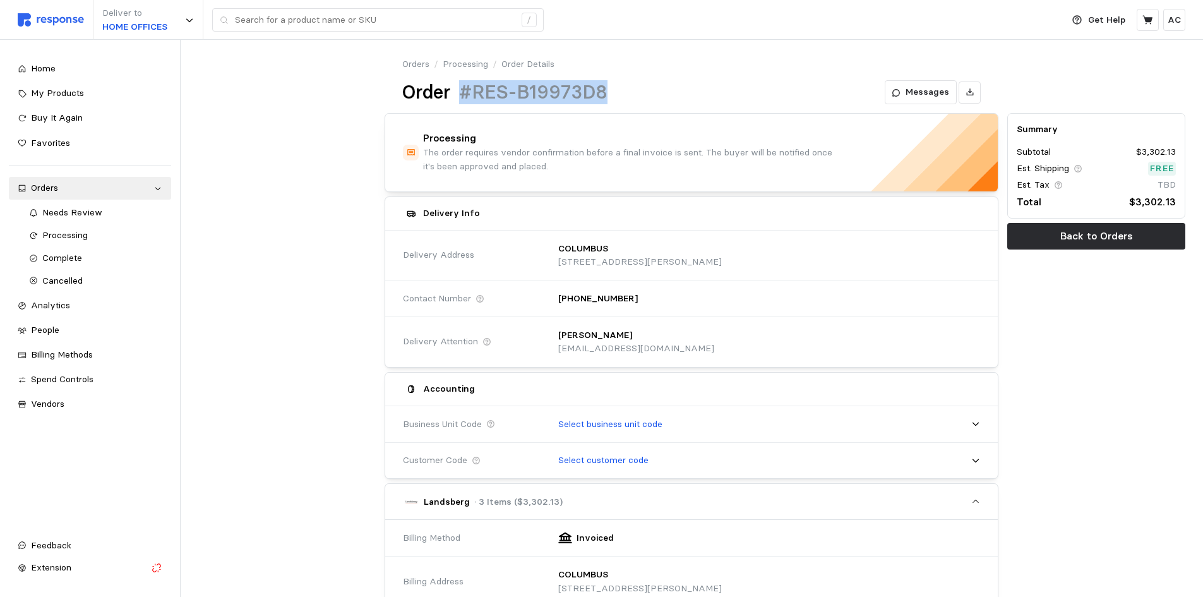
drag, startPoint x: 609, startPoint y: 92, endPoint x: 462, endPoint y: 88, distance: 147.8
click at [462, 88] on div "Order #RES-B19973D8 Messages" at bounding box center [691, 92] width 578 height 25
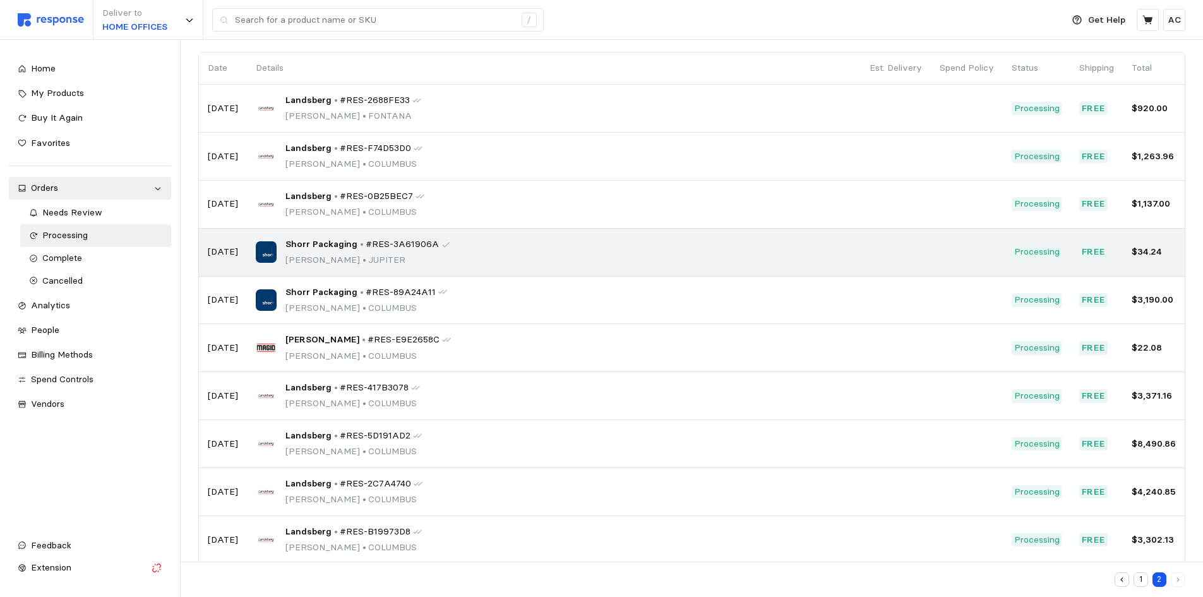
scroll to position [110, 0]
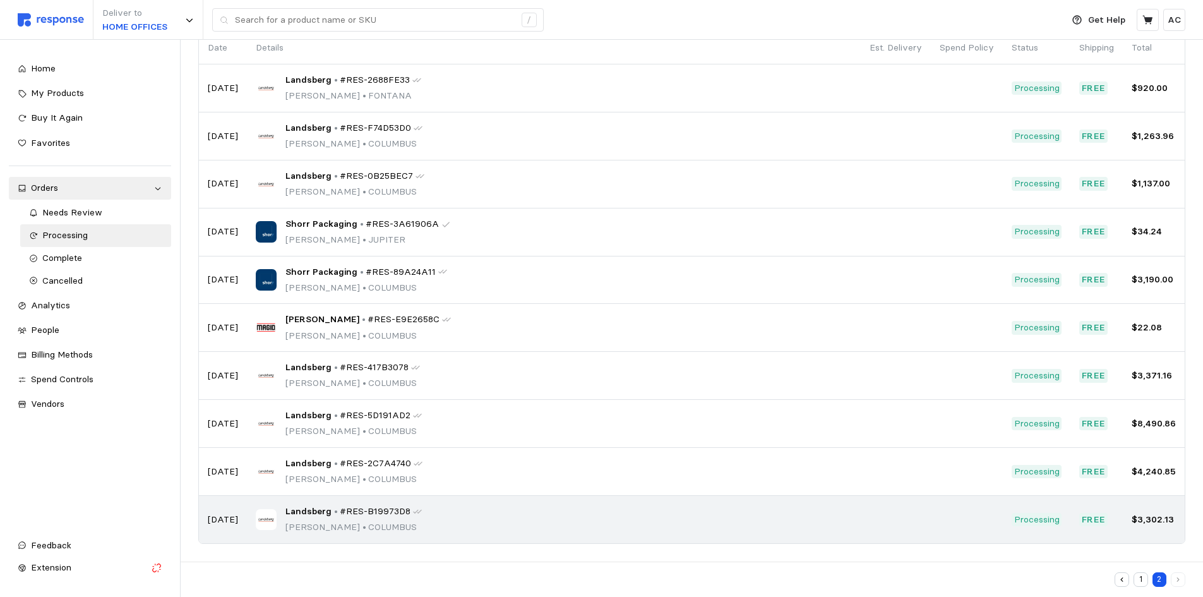
click at [354, 509] on span "#RES-B19973D8" at bounding box center [375, 512] width 71 height 14
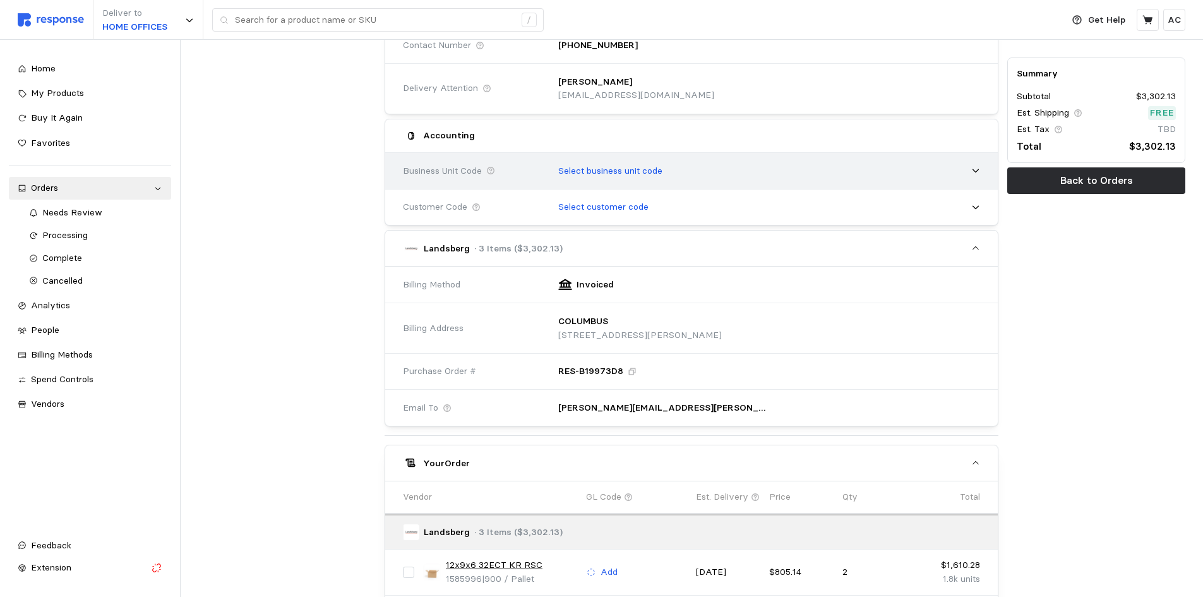
scroll to position [253, 0]
click at [604, 165] on p "Select business unit code" at bounding box center [610, 172] width 104 height 14
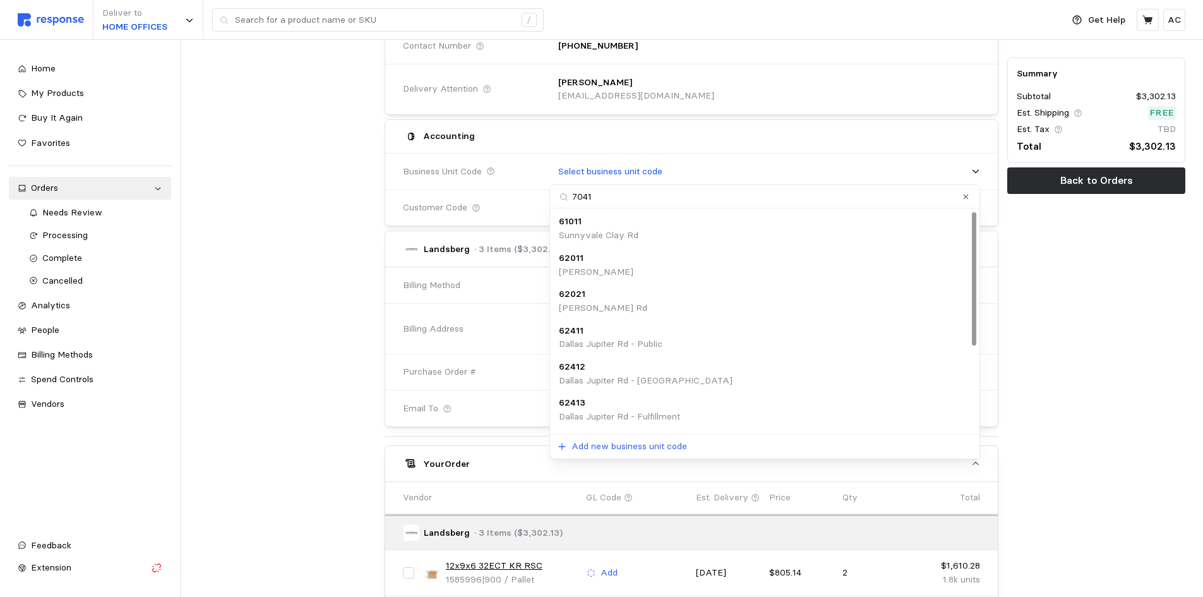
type input "70411"
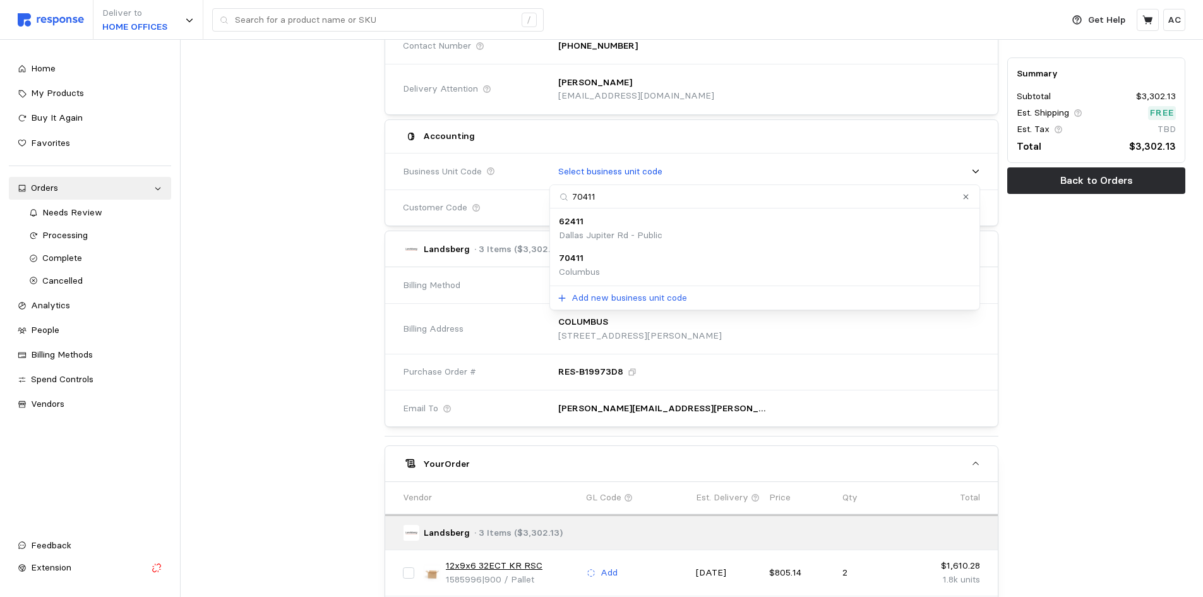
click at [652, 263] on div "70411 [GEOGRAPHIC_DATA]" at bounding box center [765, 264] width 412 height 27
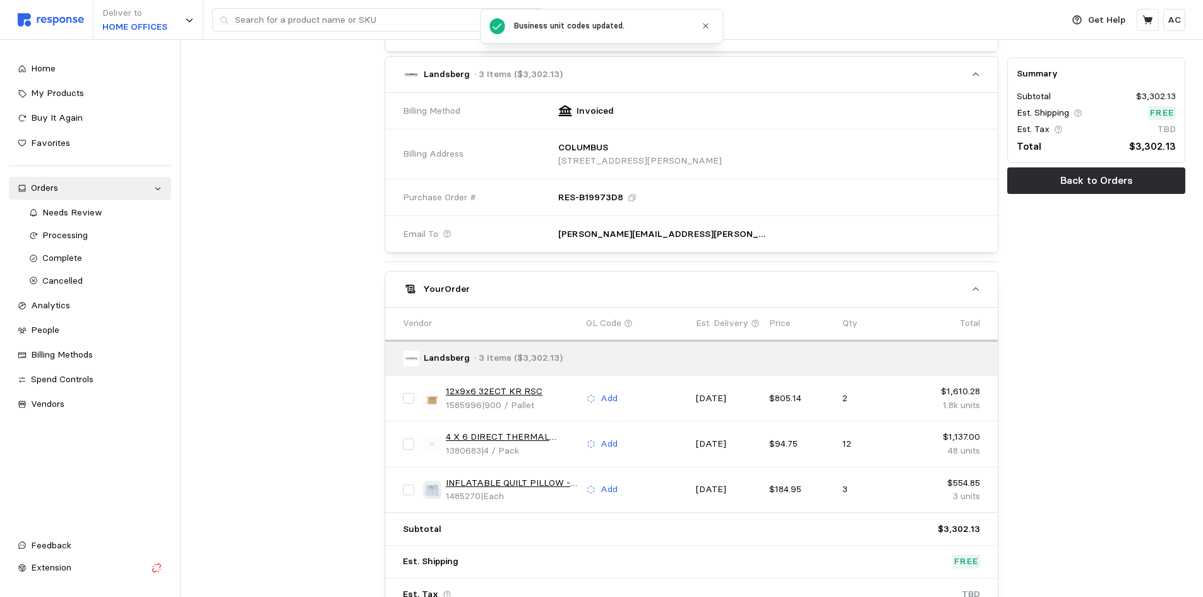
scroll to position [441, 0]
click at [615, 399] on p "Add" at bounding box center [609, 398] width 17 height 14
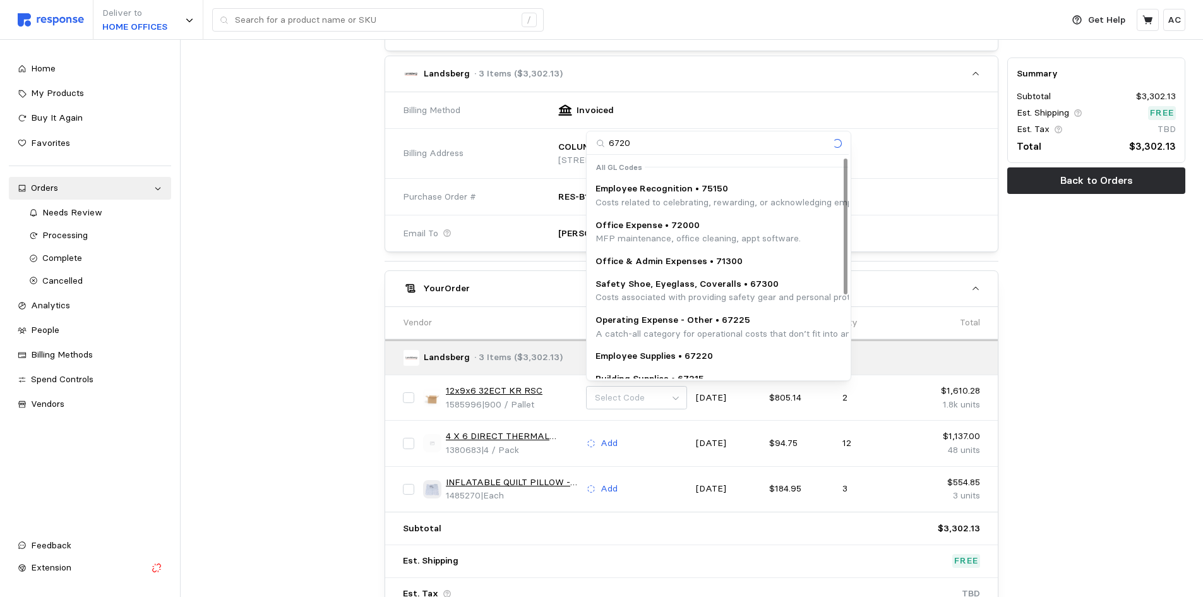
type input "67200"
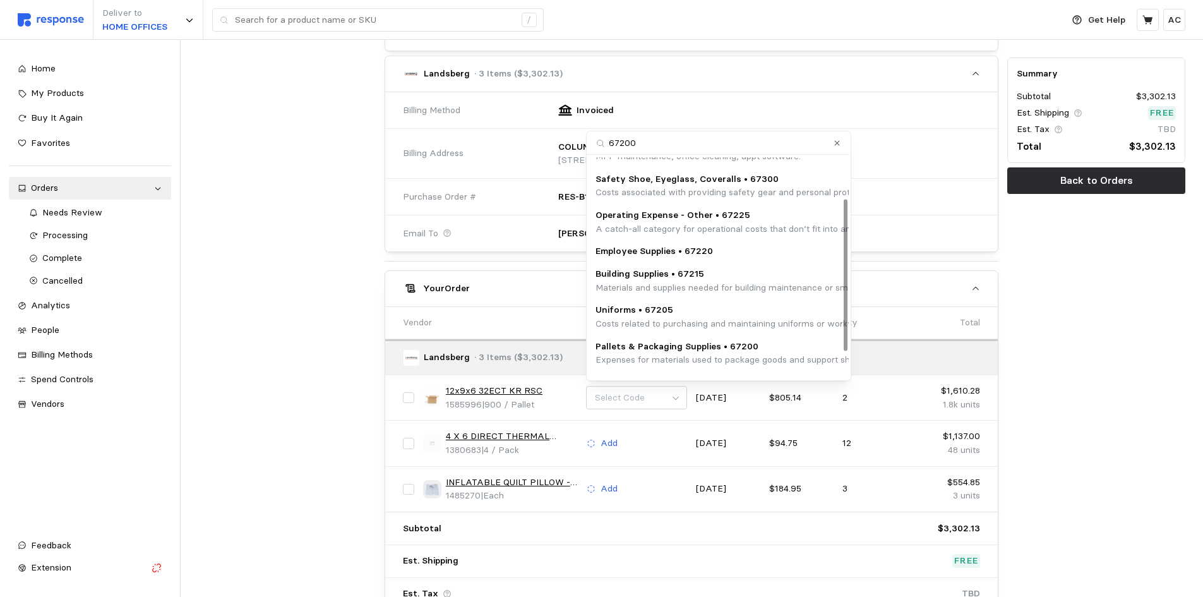
scroll to position [98, 0]
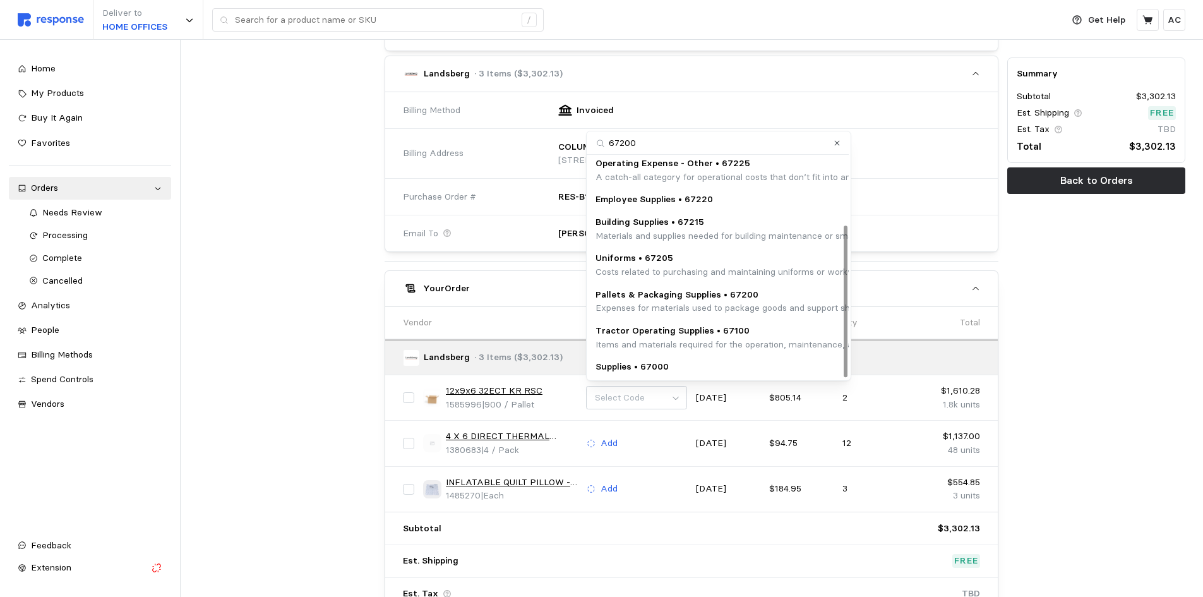
click at [733, 303] on p "Expenses for materials used to package goods and support shipping logistics, su…" at bounding box center [851, 308] width 512 height 14
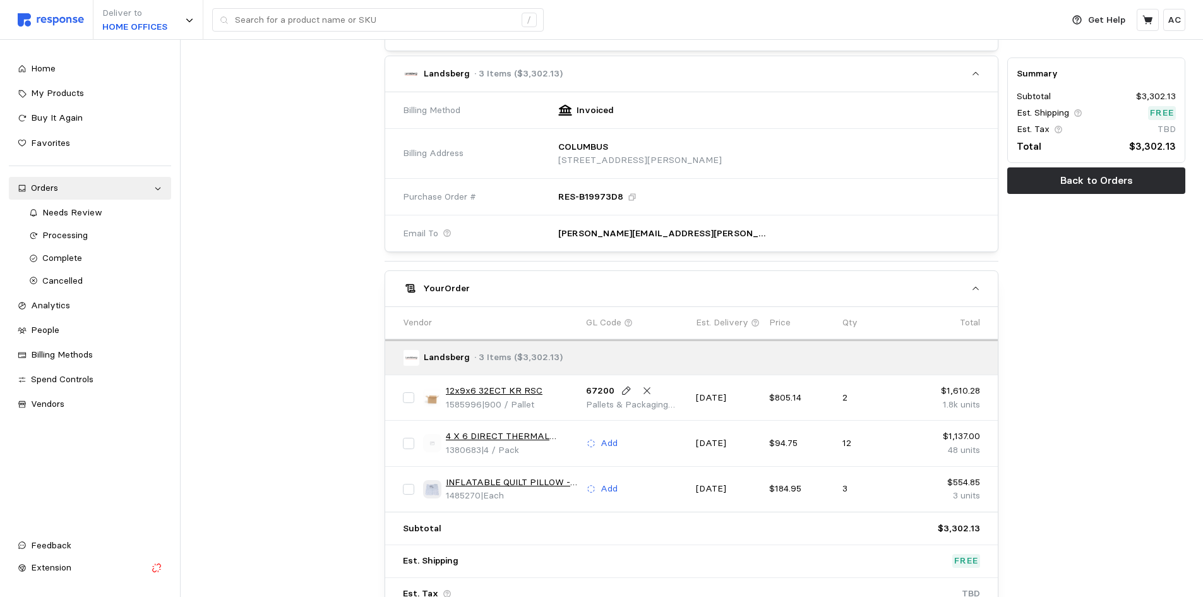
scroll to position [442, 0]
click at [603, 446] on p "Add" at bounding box center [609, 443] width 17 height 14
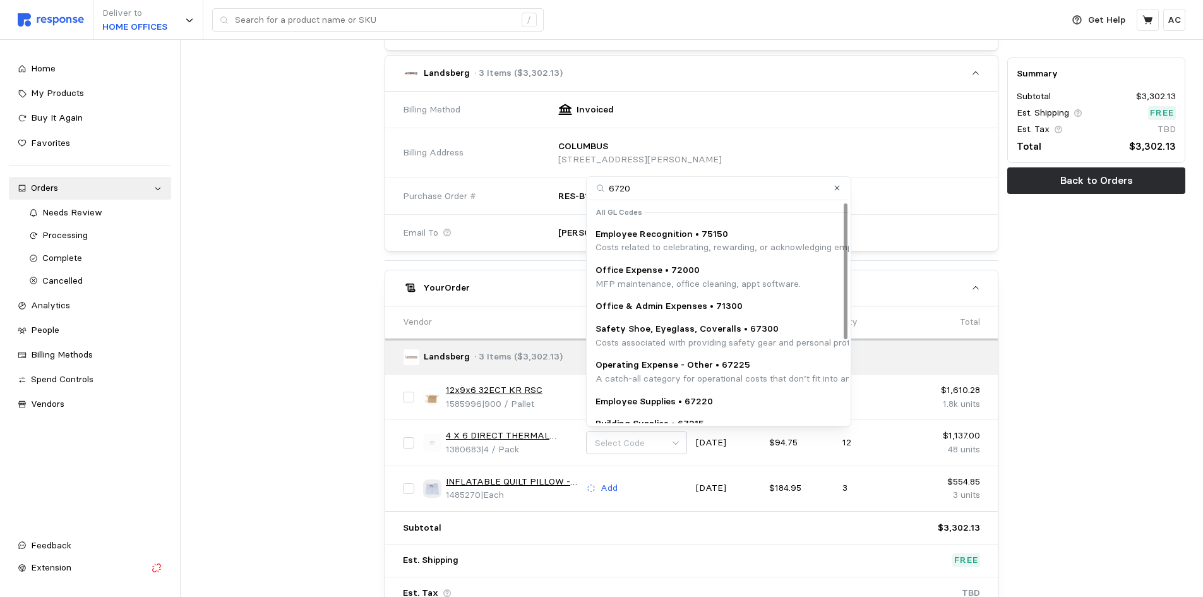
type input "67200"
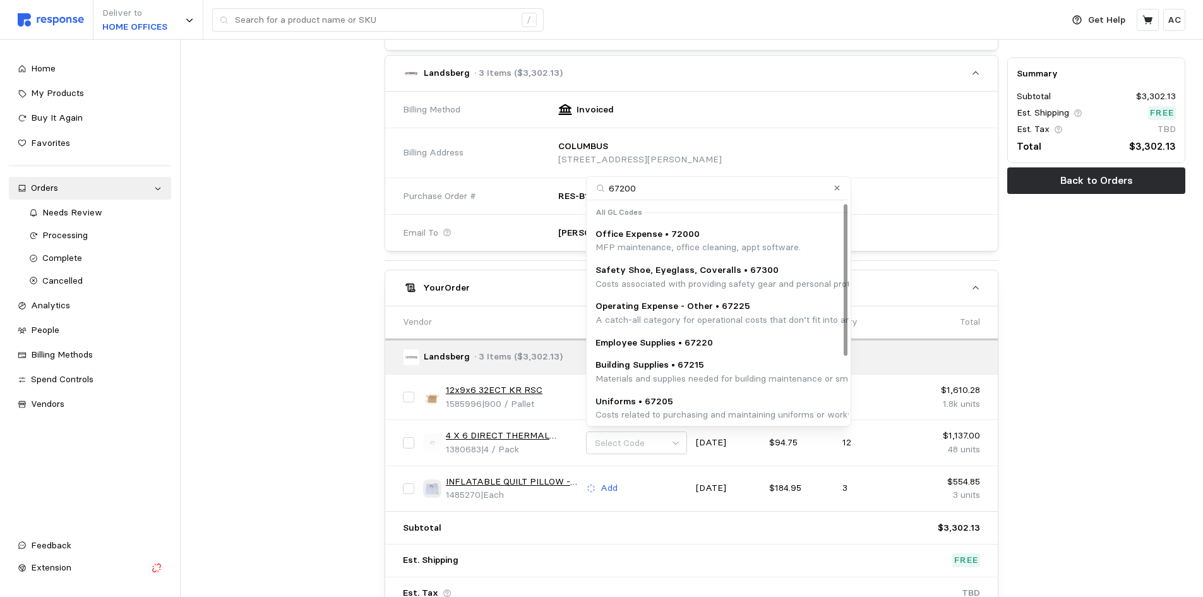
scroll to position [98, 0]
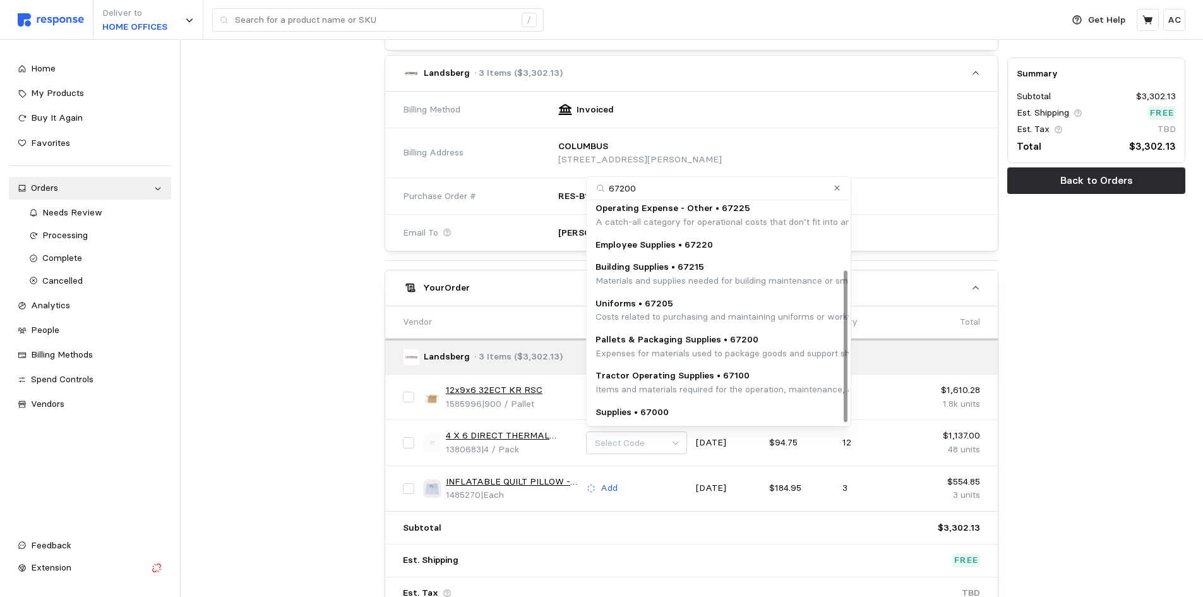
click at [774, 345] on p "Pallets & Packaging Supplies • 67200" at bounding box center [851, 340] width 512 height 14
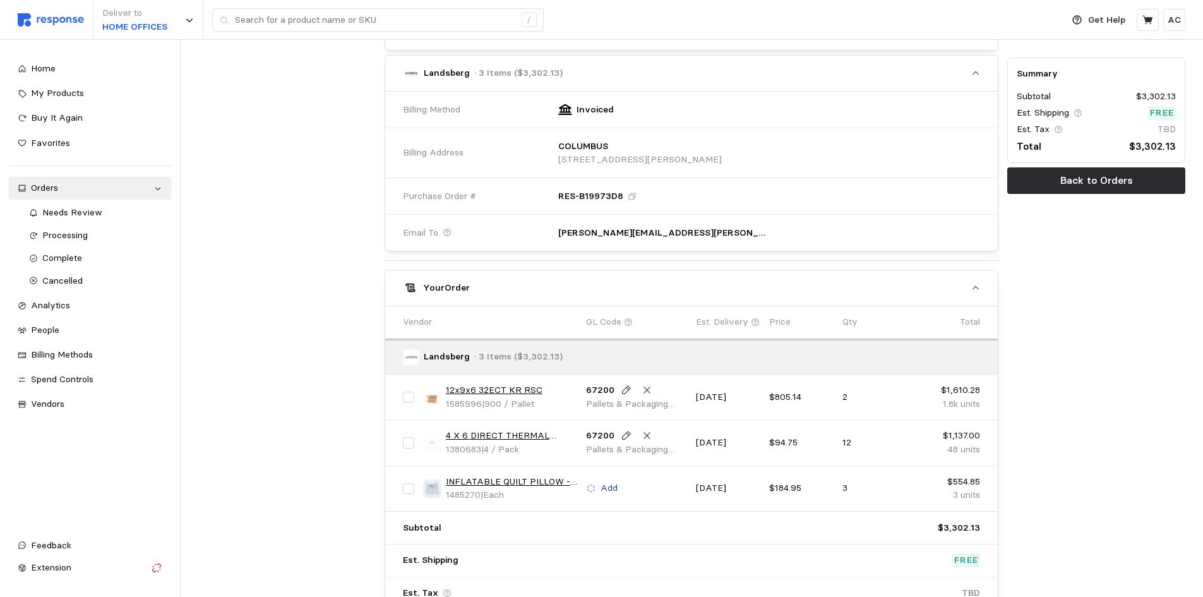
click at [613, 488] on p "Add" at bounding box center [609, 488] width 17 height 14
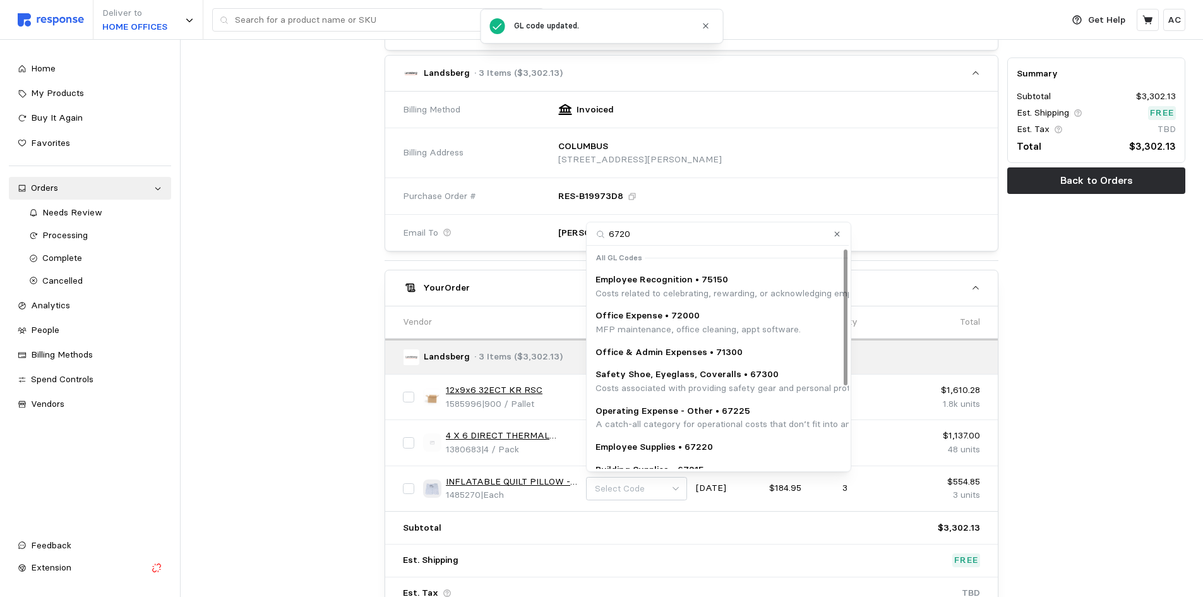
type input "67200"
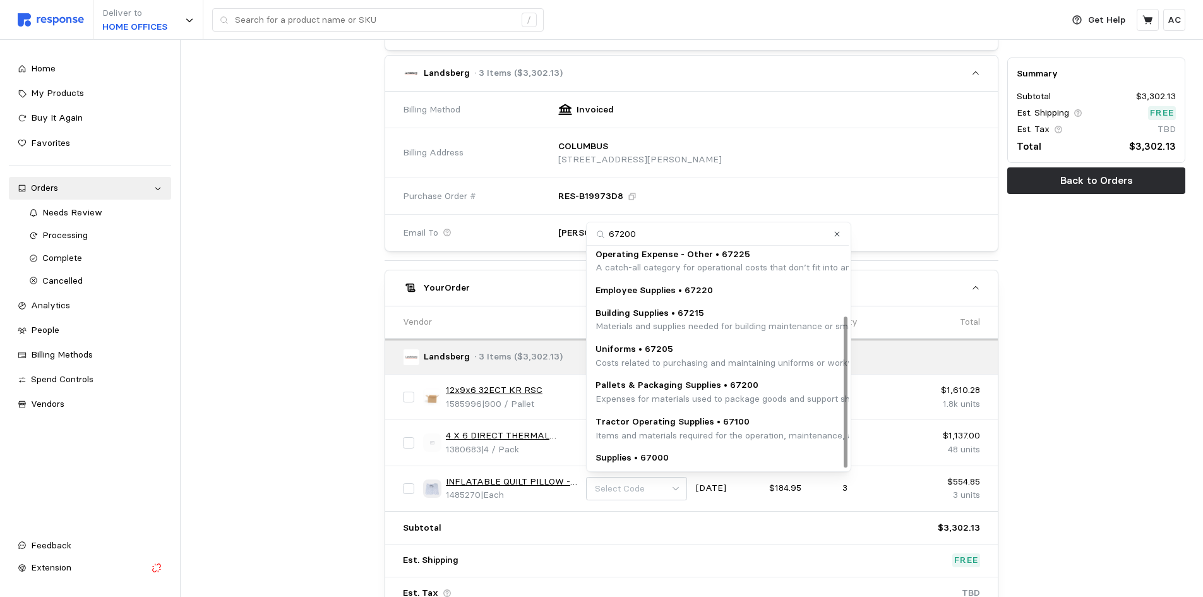
click at [719, 382] on p "Pallets & Packaging Supplies • 67200" at bounding box center [851, 385] width 512 height 14
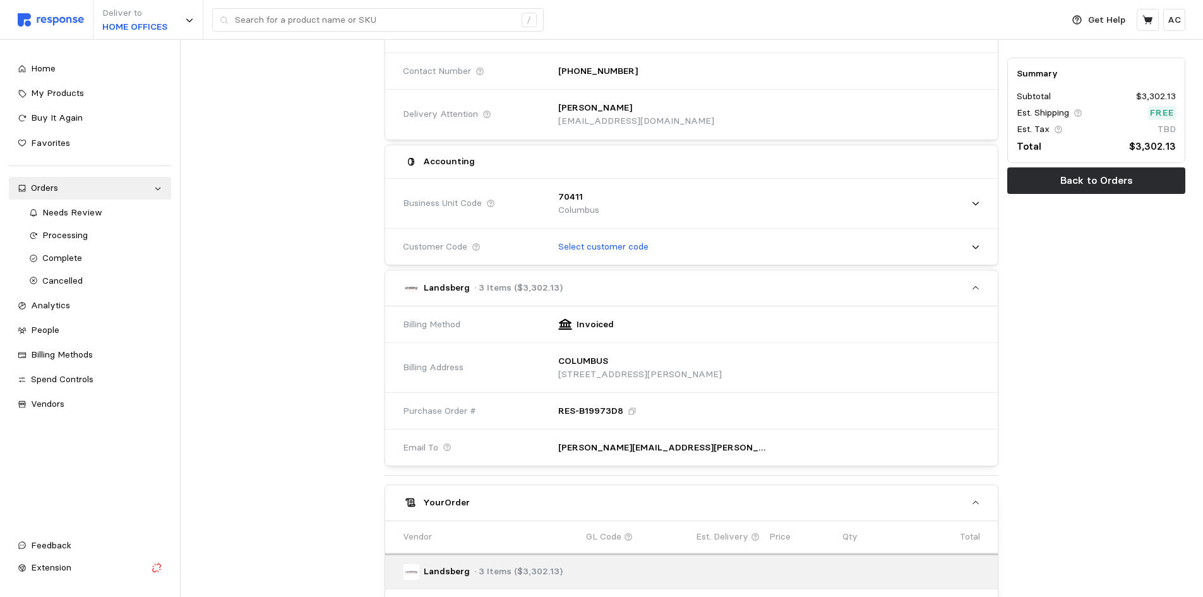
scroll to position [213, 0]
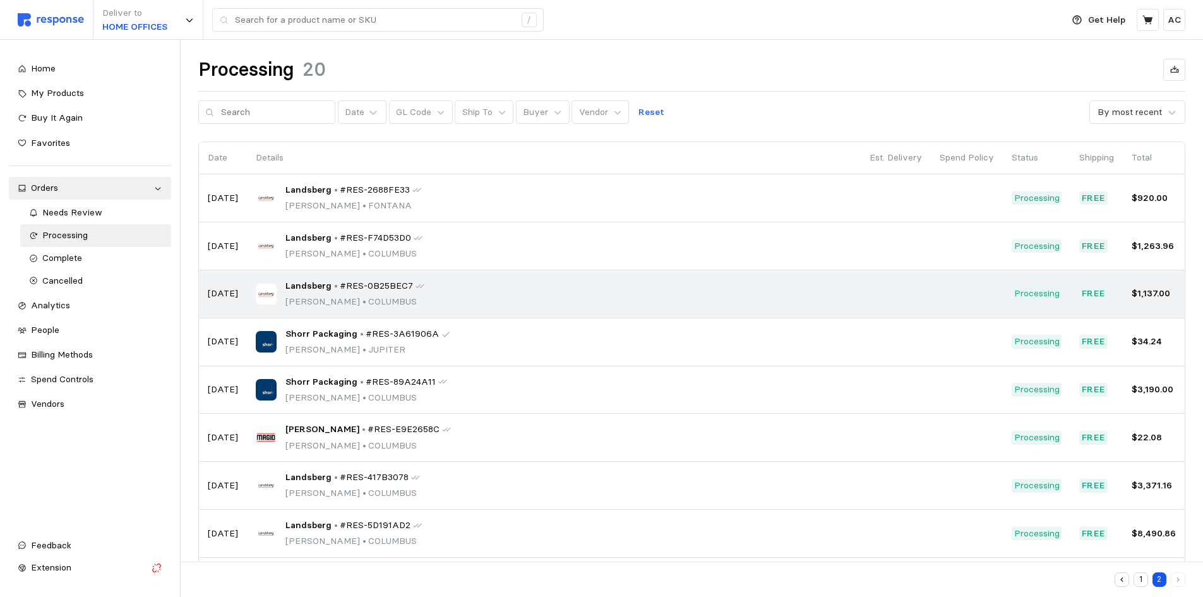
click at [343, 290] on span "#RES-0B25BEC7" at bounding box center [376, 286] width 73 height 14
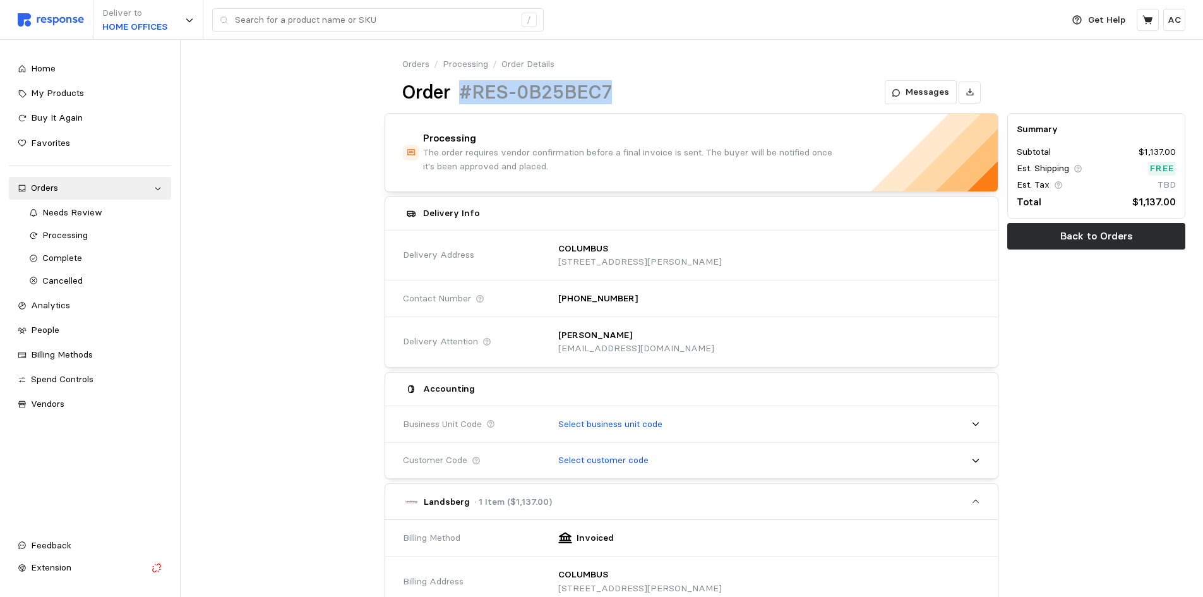
drag, startPoint x: 616, startPoint y: 87, endPoint x: 460, endPoint y: 92, distance: 156.1
click at [460, 92] on div "Order #RES-0B25BEC7 Messages" at bounding box center [691, 92] width 578 height 25
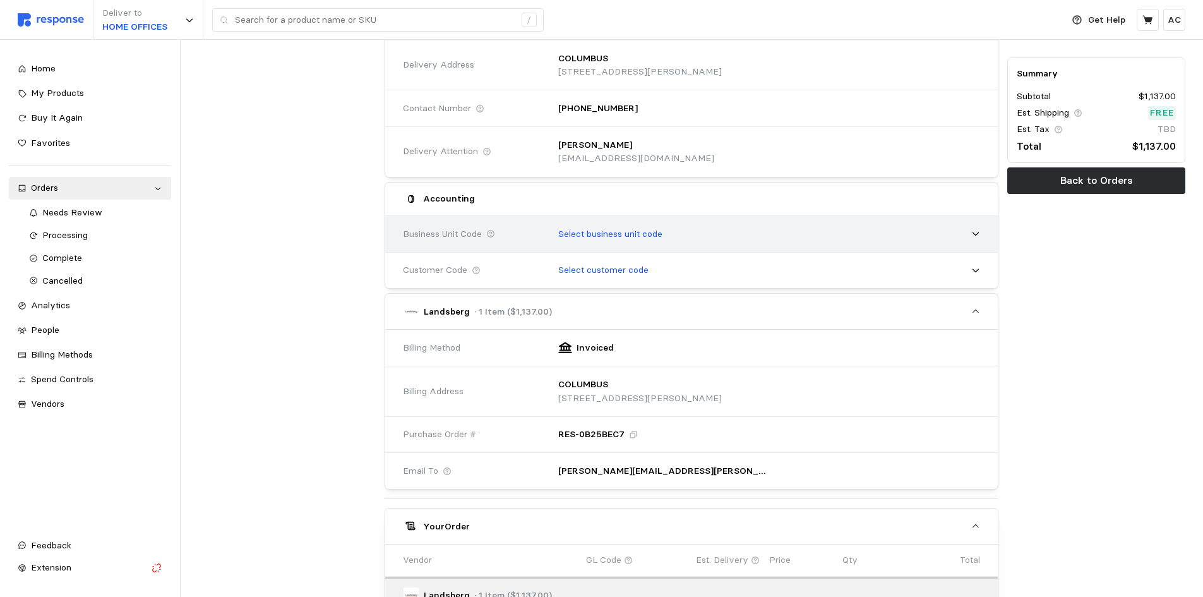
scroll to position [189, 0]
click at [597, 232] on p "Select business unit code" at bounding box center [610, 235] width 104 height 14
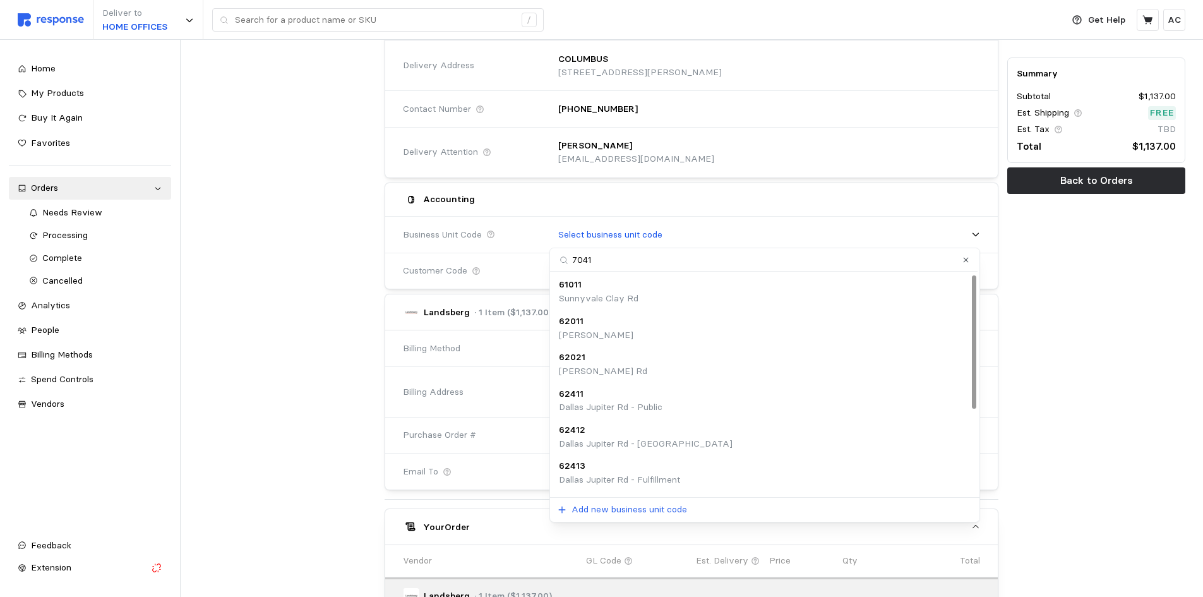
type input "70411"
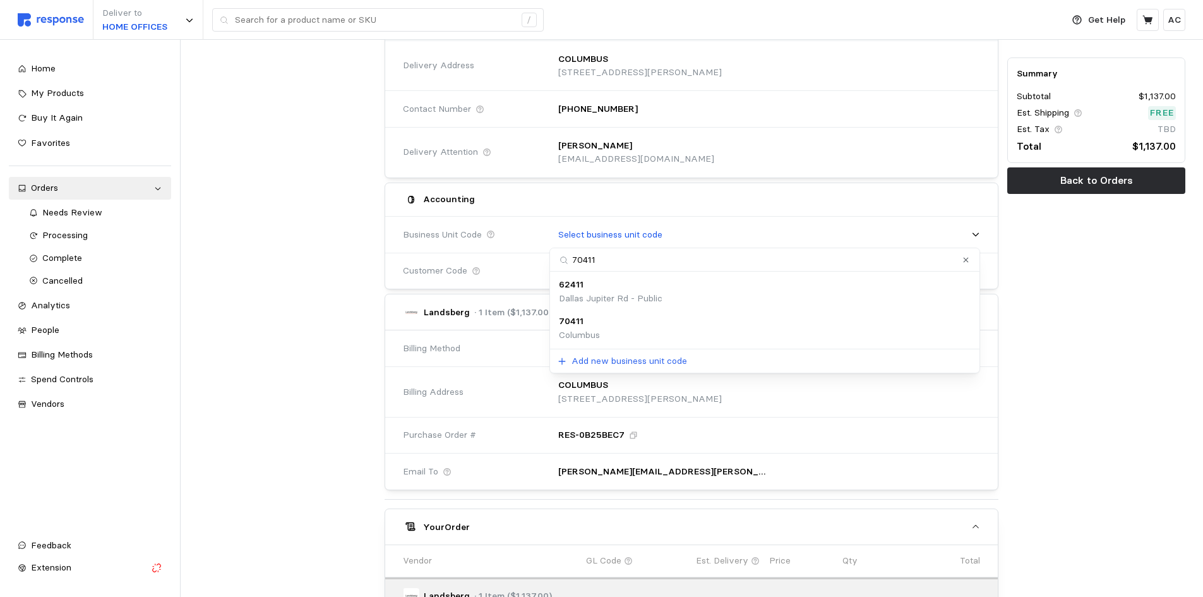
click at [623, 322] on div "70411 [GEOGRAPHIC_DATA]" at bounding box center [765, 327] width 412 height 27
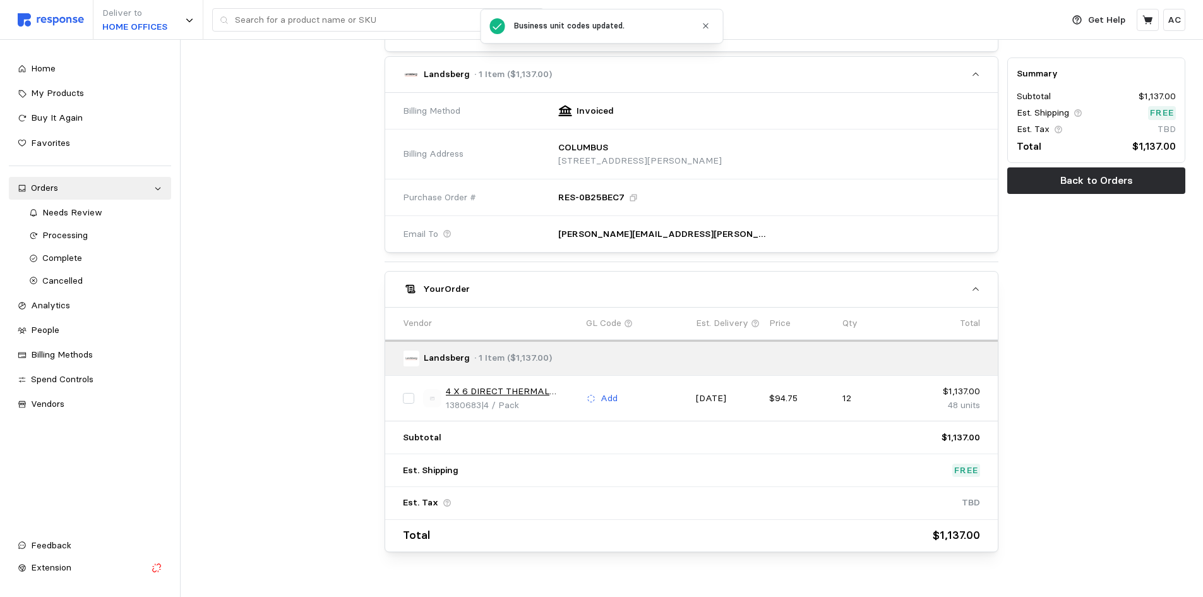
scroll to position [441, 0]
click at [611, 397] on p "Add" at bounding box center [609, 398] width 17 height 14
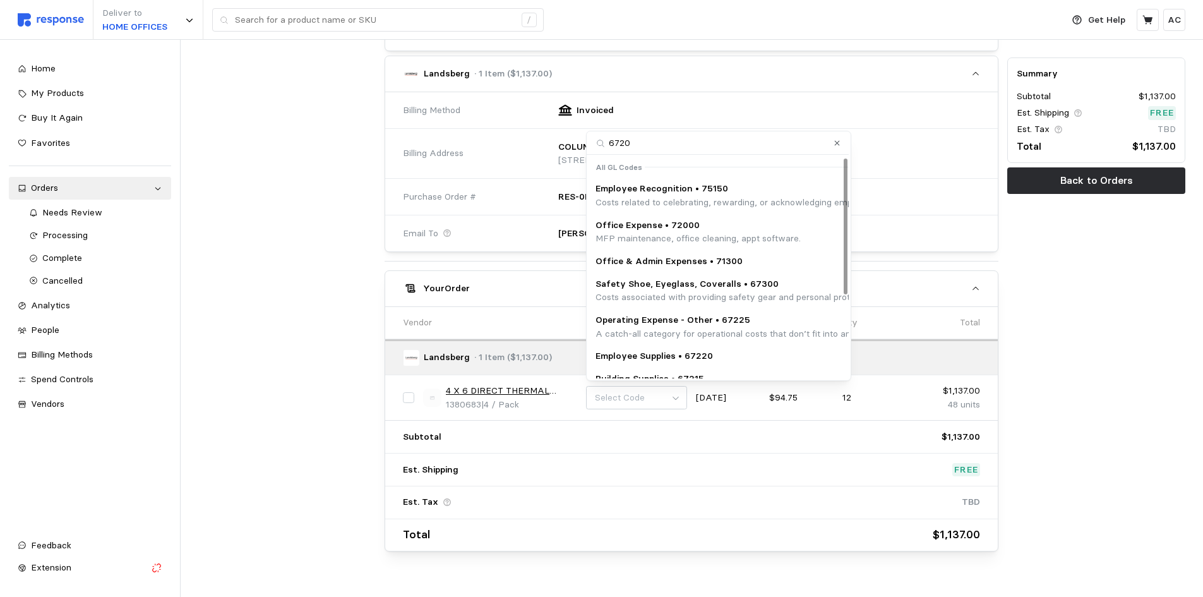
type input "67200"
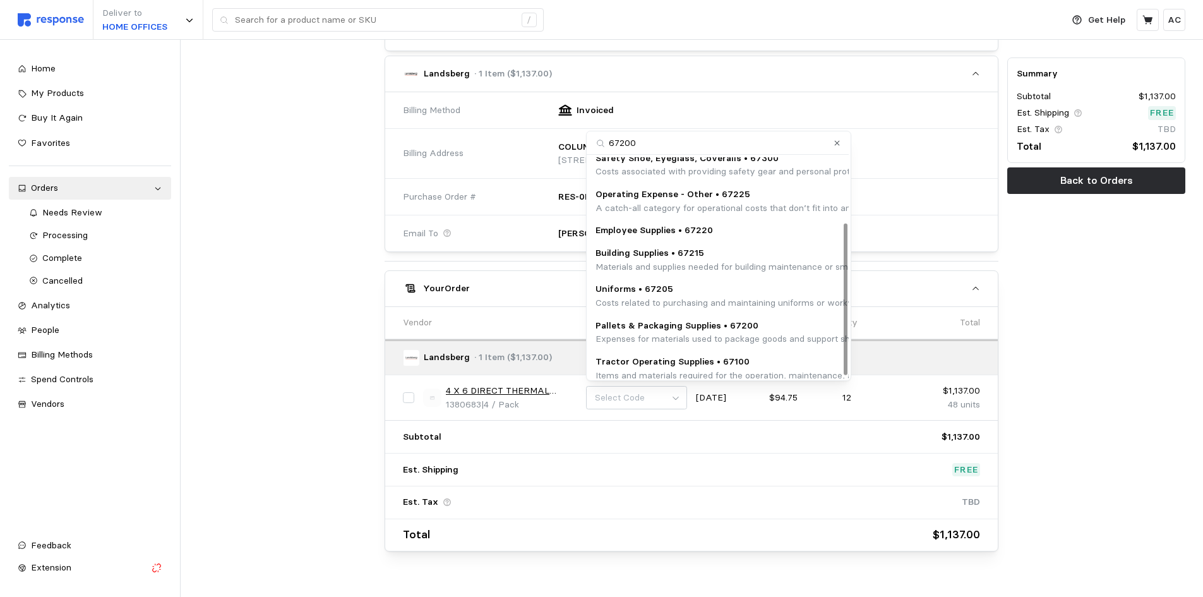
scroll to position [98, 0]
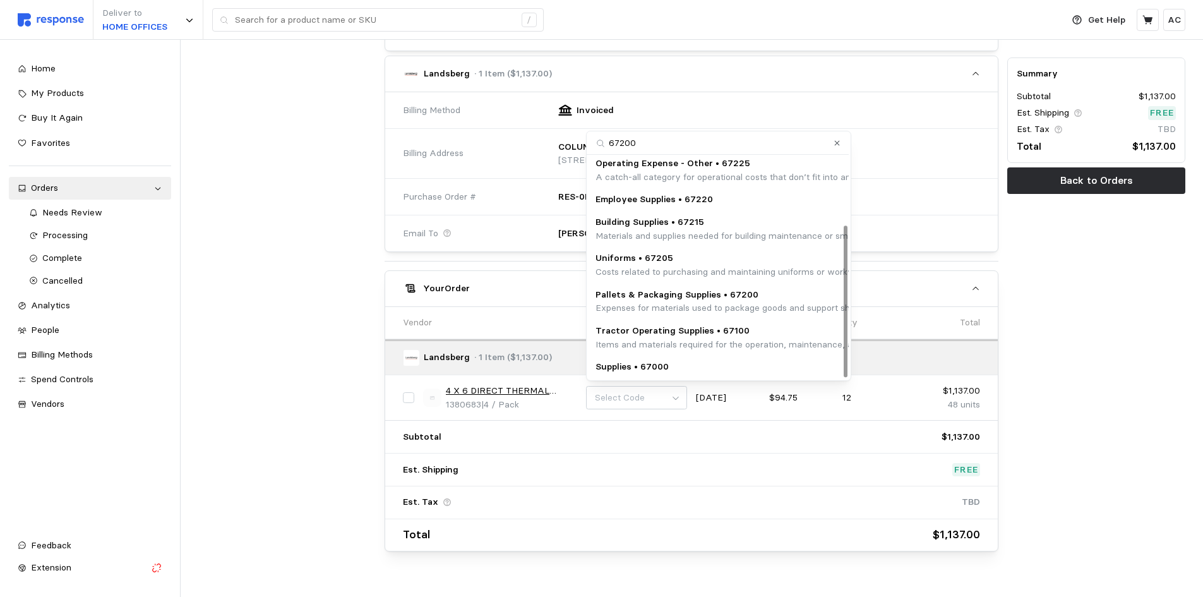
click at [761, 308] on p "Expenses for materials used to package goods and support shipping logistics, su…" at bounding box center [851, 308] width 512 height 14
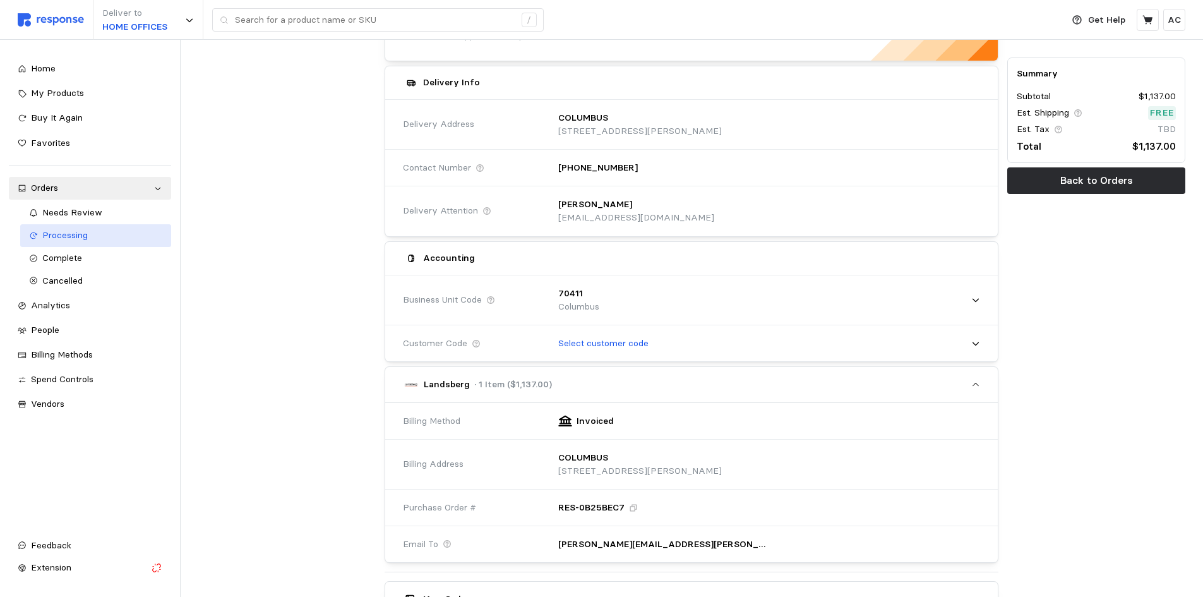
scroll to position [129, 0]
click at [104, 241] on div "Processing" at bounding box center [102, 236] width 120 height 14
